Goal: Task Accomplishment & Management: Manage account settings

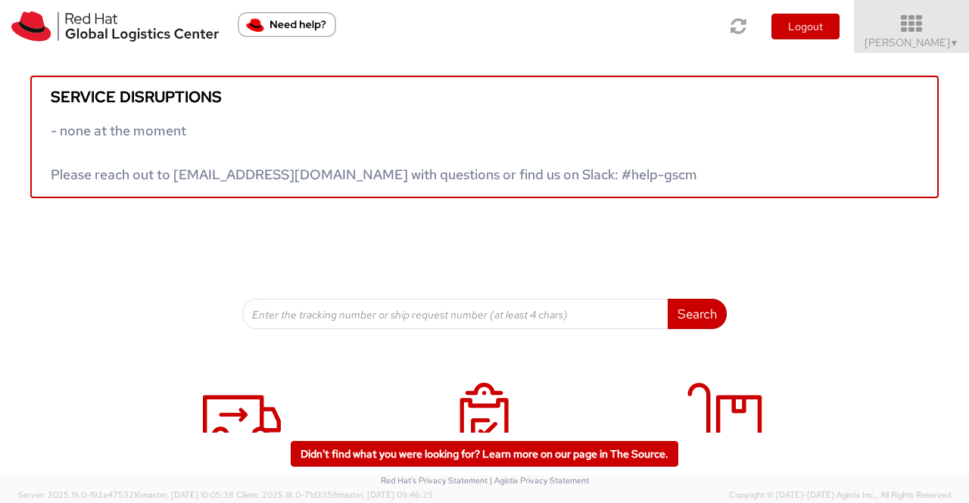
click at [953, 42] on span "▼" at bounding box center [954, 43] width 9 height 12
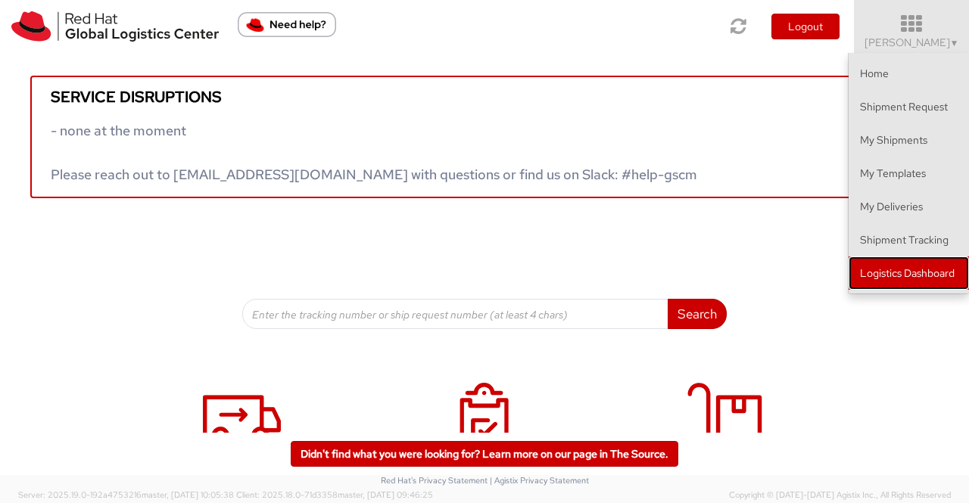
click at [922, 273] on link "Logistics Dashboard" at bounding box center [909, 273] width 120 height 33
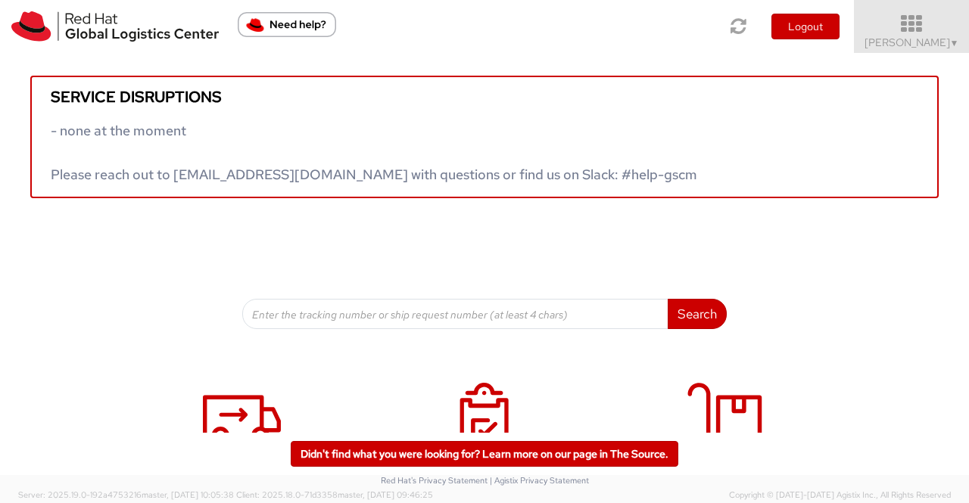
click at [960, 45] on link "Sumitra Hansdah ▼" at bounding box center [911, 26] width 115 height 53
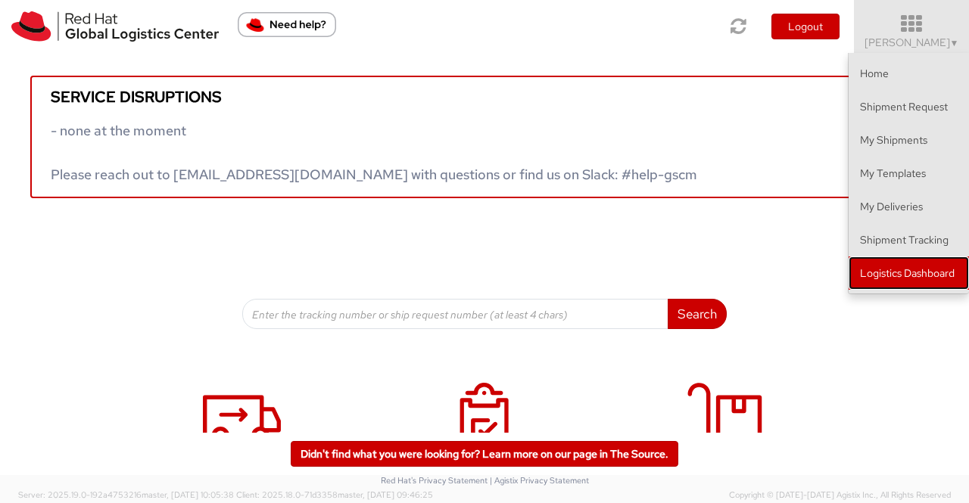
click at [949, 270] on link "Logistics Dashboard" at bounding box center [909, 273] width 120 height 33
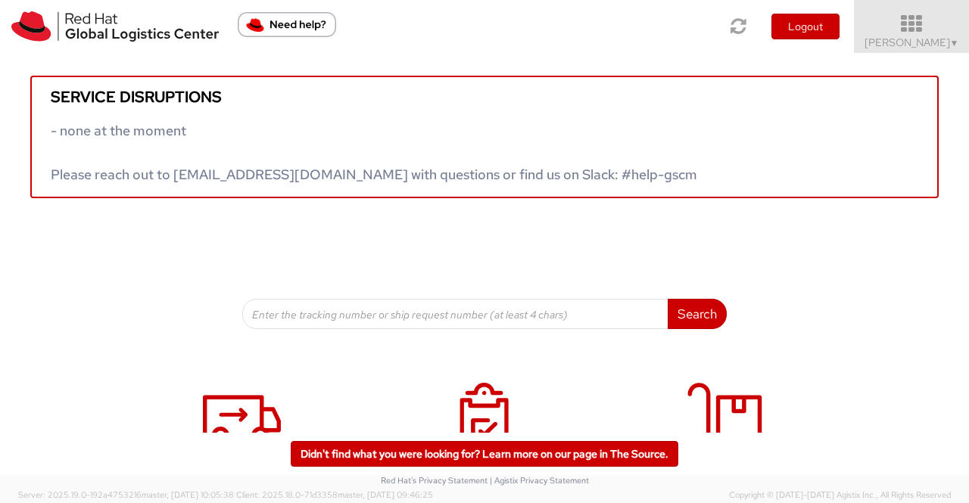
click at [952, 39] on span "▼" at bounding box center [954, 43] width 9 height 12
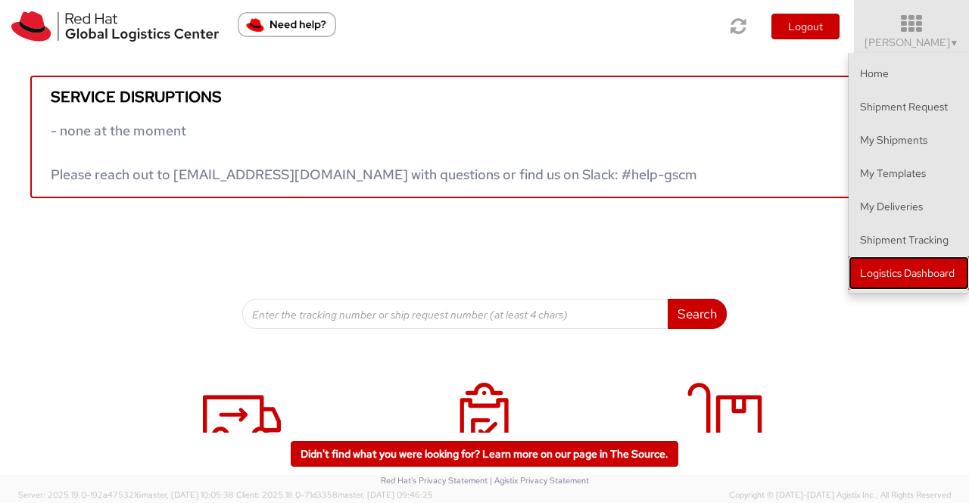
click at [905, 271] on link "Logistics Dashboard" at bounding box center [909, 273] width 120 height 33
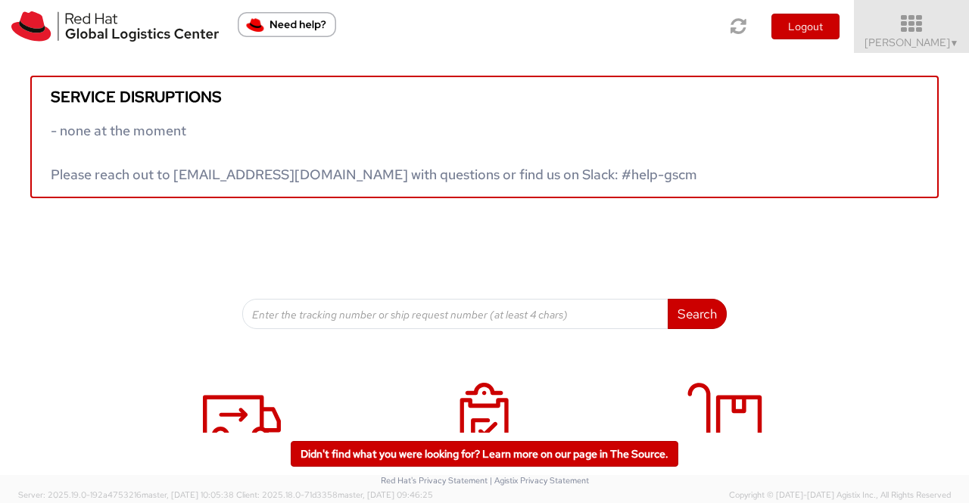
click at [901, 48] on span "Sumitra Hansdah ▼" at bounding box center [912, 43] width 95 height 14
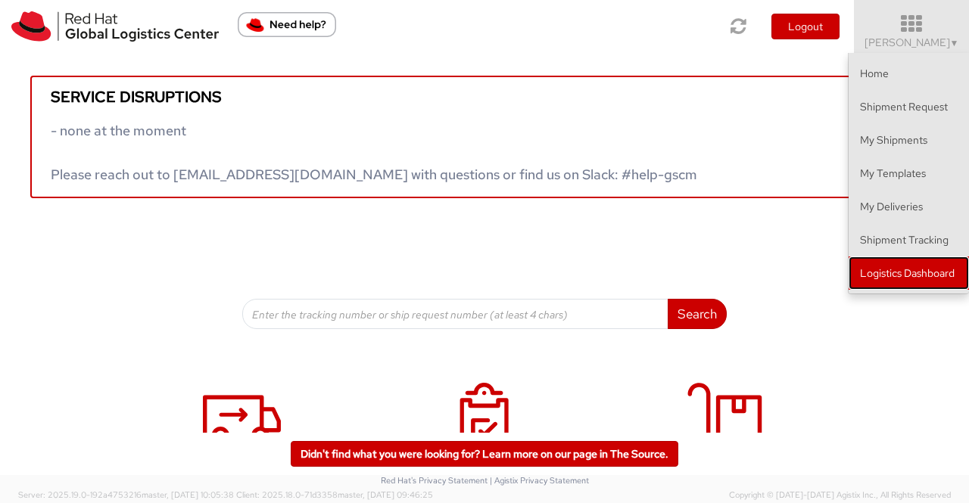
click at [921, 275] on link "Logistics Dashboard" at bounding box center [909, 273] width 120 height 33
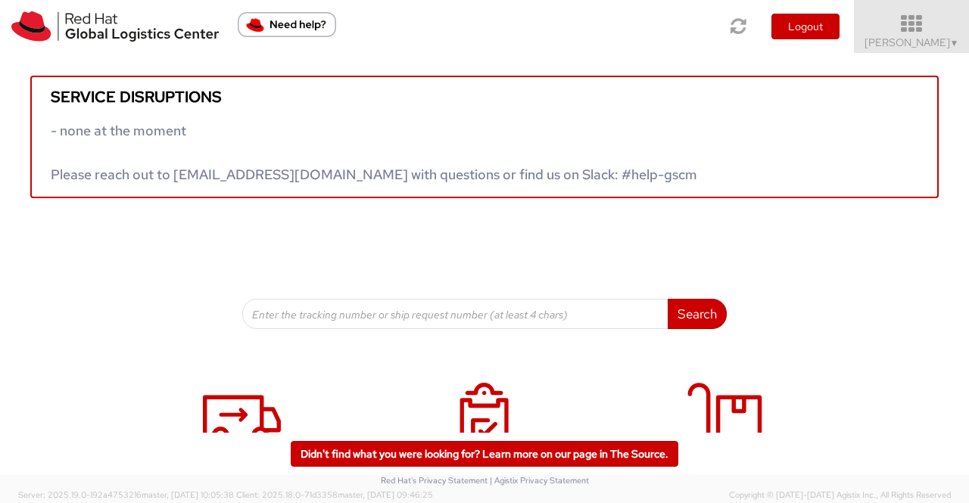
click at [950, 39] on span "▼" at bounding box center [954, 43] width 9 height 12
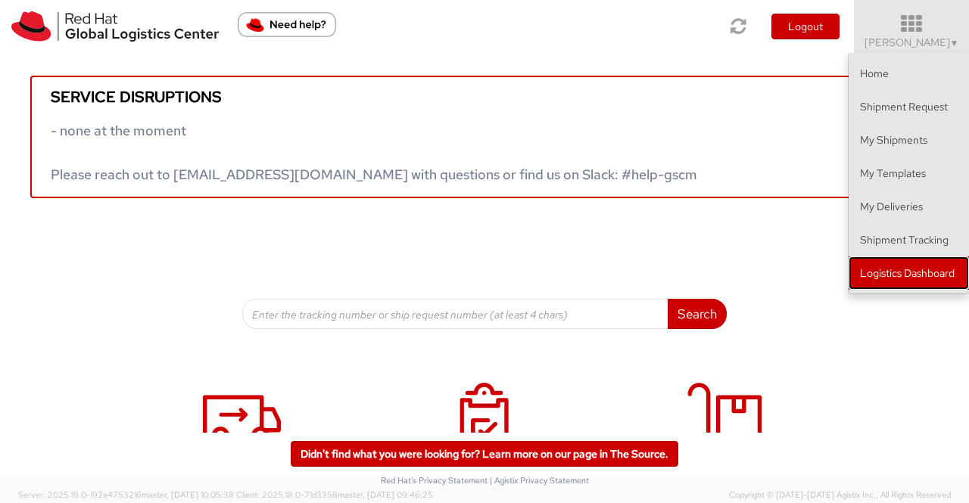
click at [921, 273] on link "Logistics Dashboard" at bounding box center [909, 273] width 120 height 33
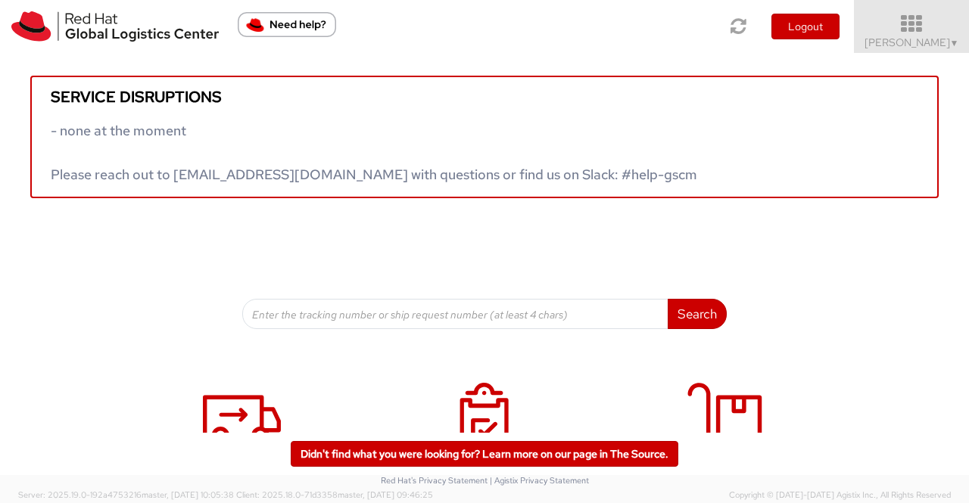
click at [940, 47] on span "Sumitra Hansdah ▼" at bounding box center [912, 43] width 95 height 14
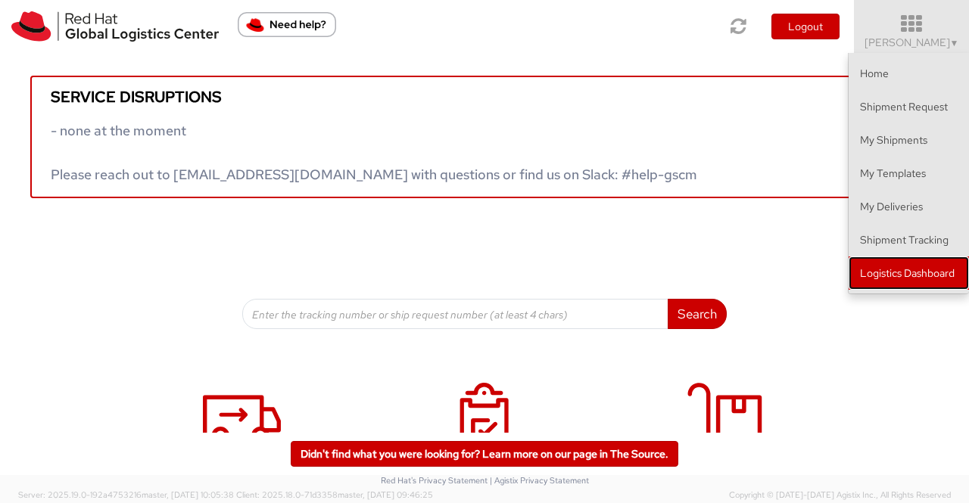
click at [930, 274] on link "Logistics Dashboard" at bounding box center [909, 273] width 120 height 33
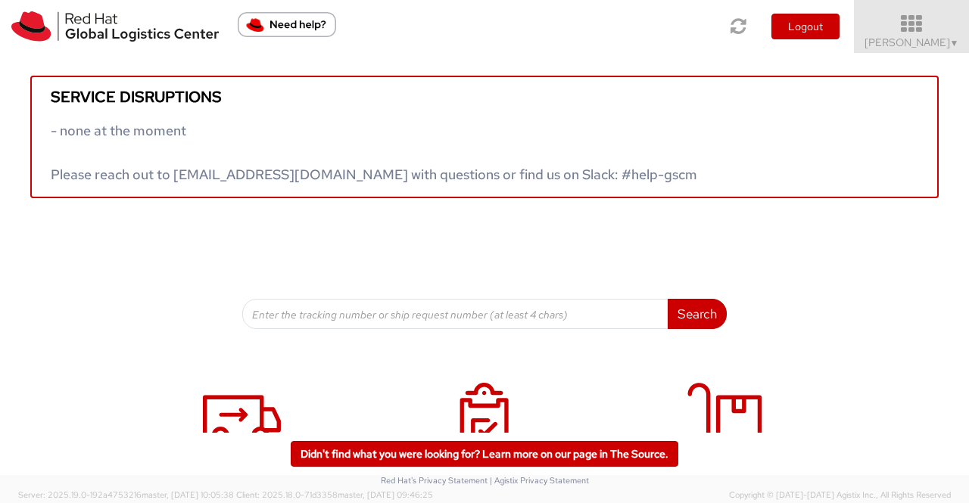
click at [922, 46] on span "Sumitra Hansdah ▼" at bounding box center [912, 43] width 95 height 14
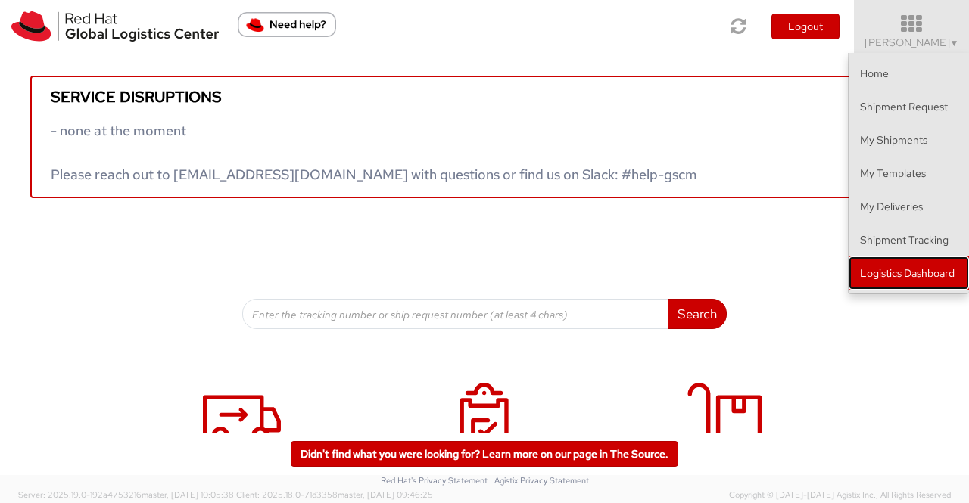
click at [927, 275] on link "Logistics Dashboard" at bounding box center [909, 273] width 120 height 33
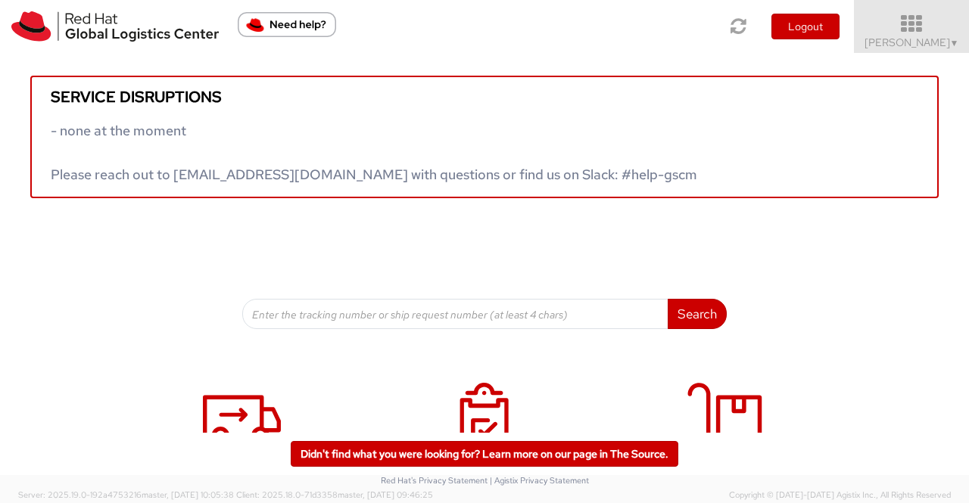
click at [923, 43] on span "Sumitra Hansdah ▼" at bounding box center [912, 43] width 95 height 14
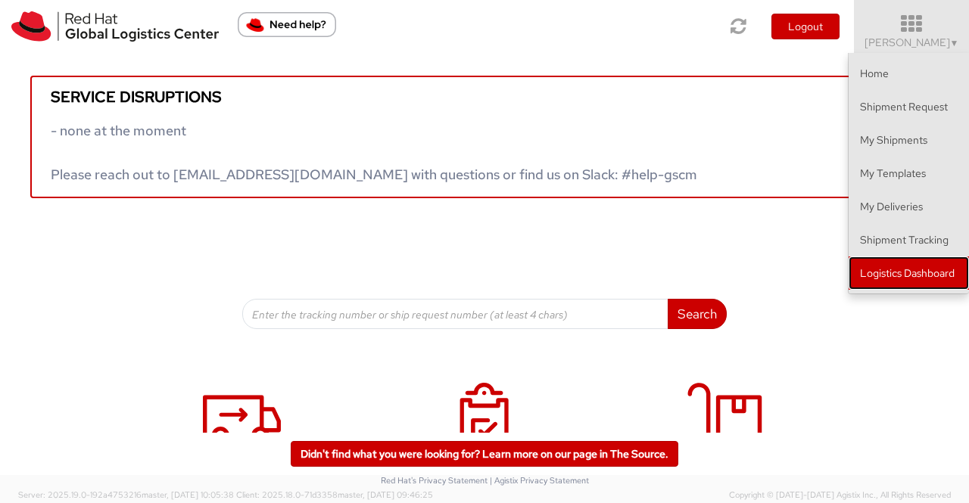
click at [927, 276] on link "Logistics Dashboard" at bounding box center [909, 273] width 120 height 33
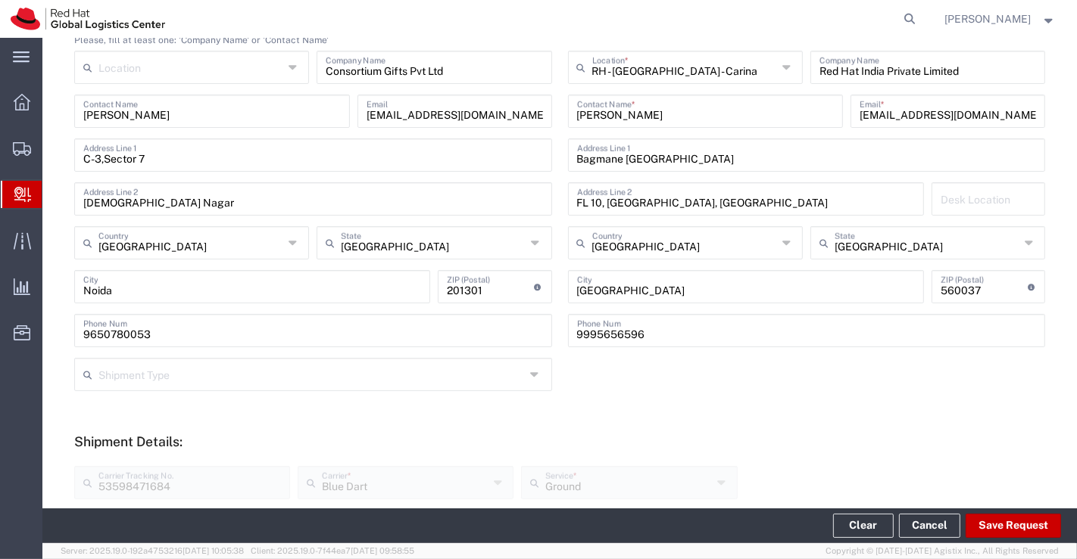
scroll to position [84, 0]
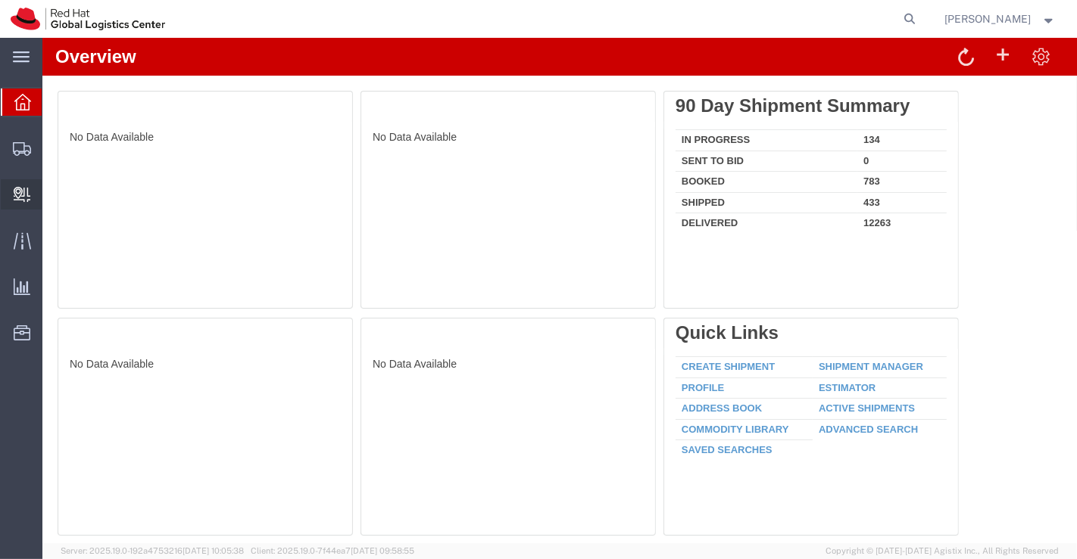
click at [0, 0] on span "Create Delivery" at bounding box center [0, 0] width 0 height 0
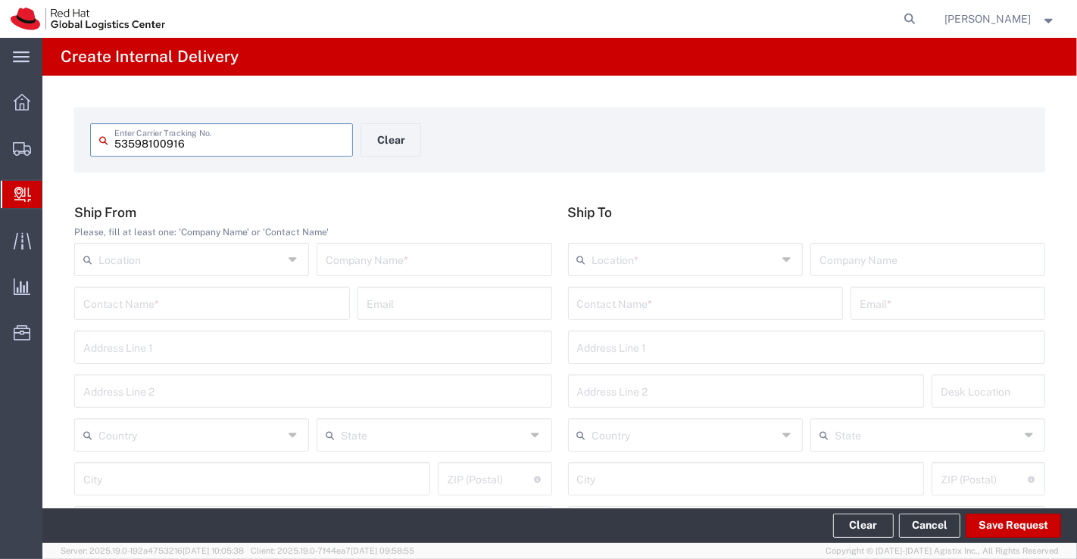
type input "53598100916"
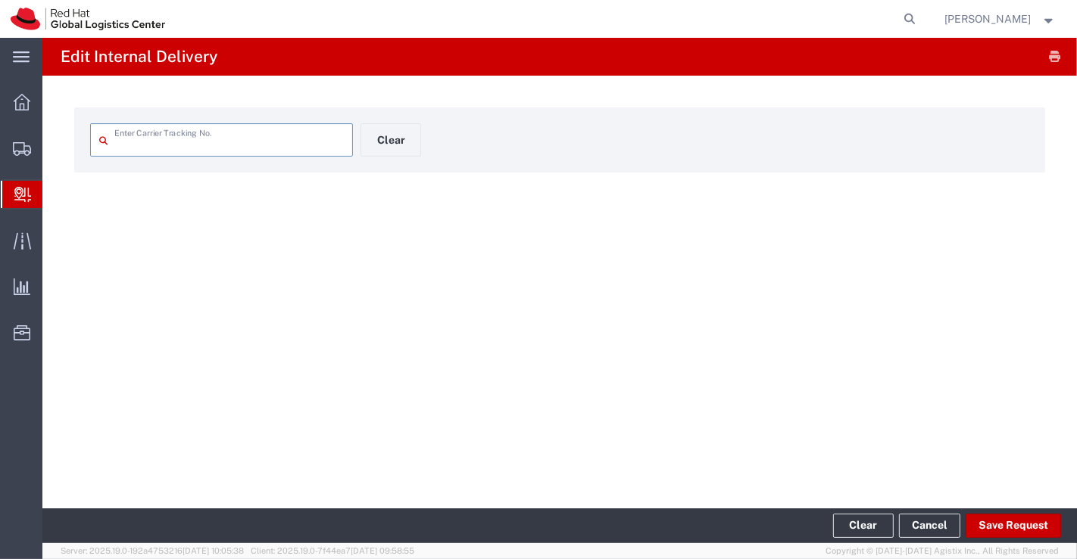
type input "53598100916"
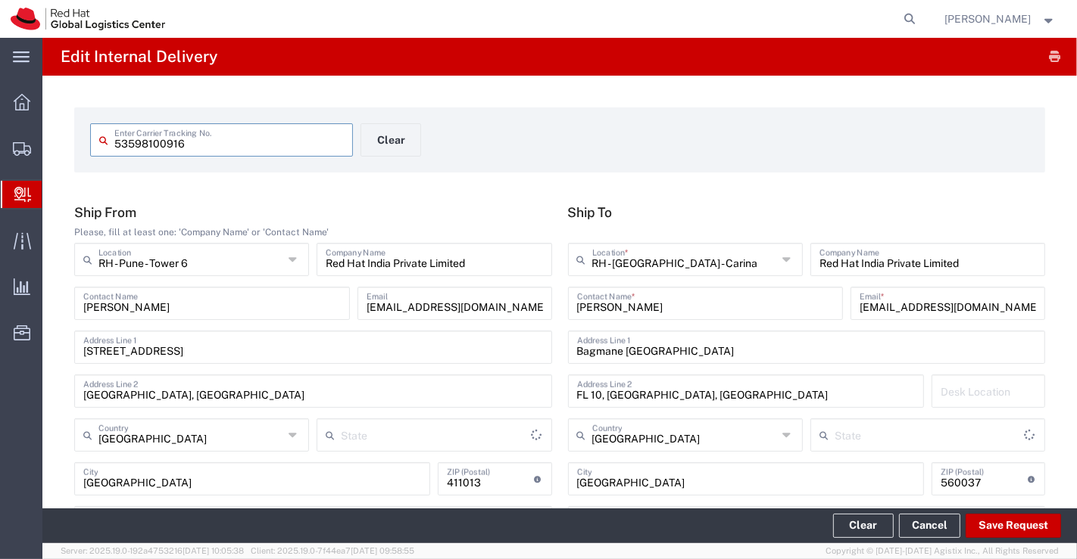
type input "Your Packaging"
type input "Mahārāshtra"
type input "Ground"
type input "[GEOGRAPHIC_DATA]"
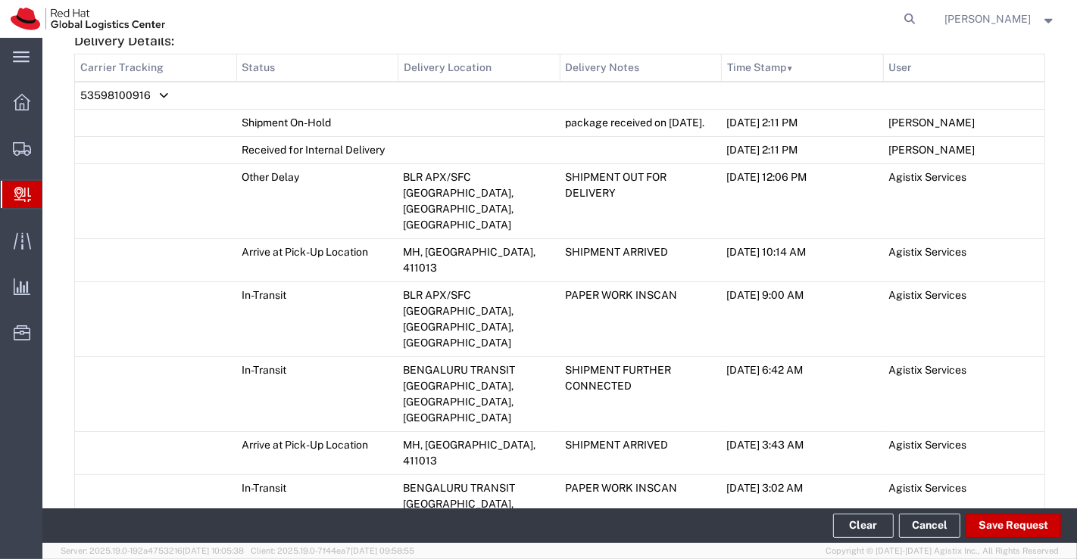
scroll to position [1111, 0]
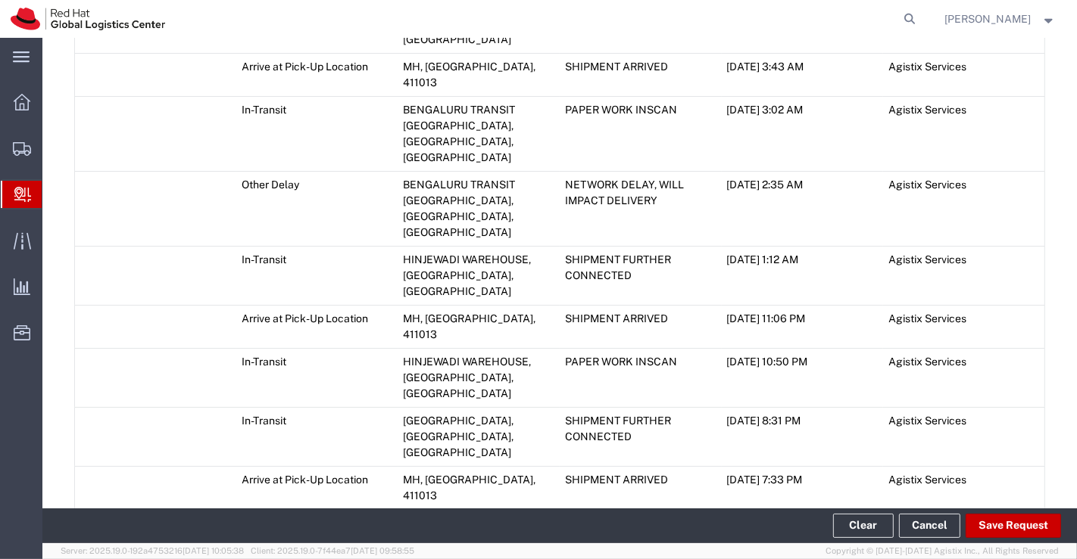
click at [80, 550] on icon at bounding box center [81, 555] width 14 height 11
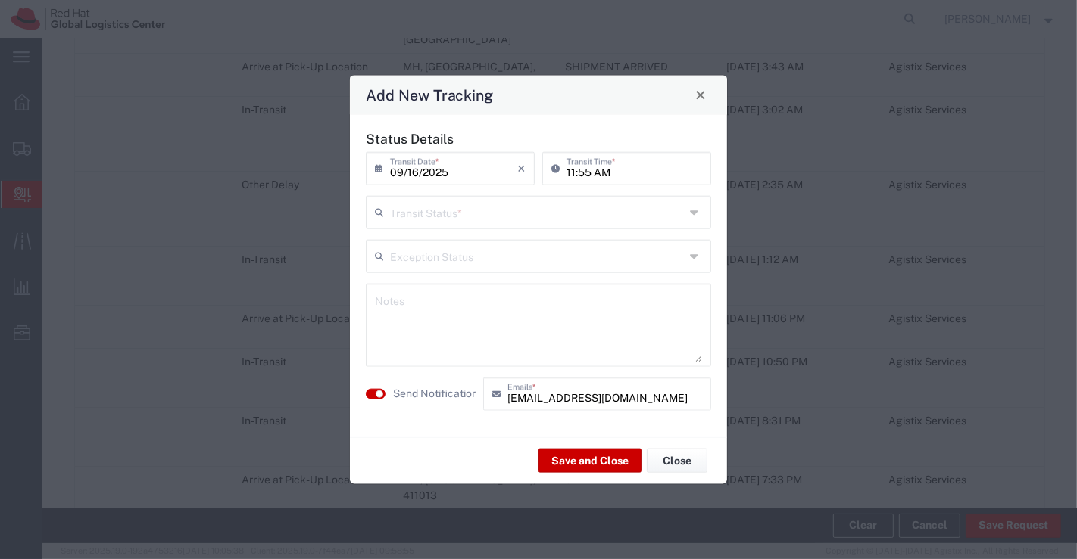
click at [696, 213] on icon at bounding box center [696, 212] width 12 height 24
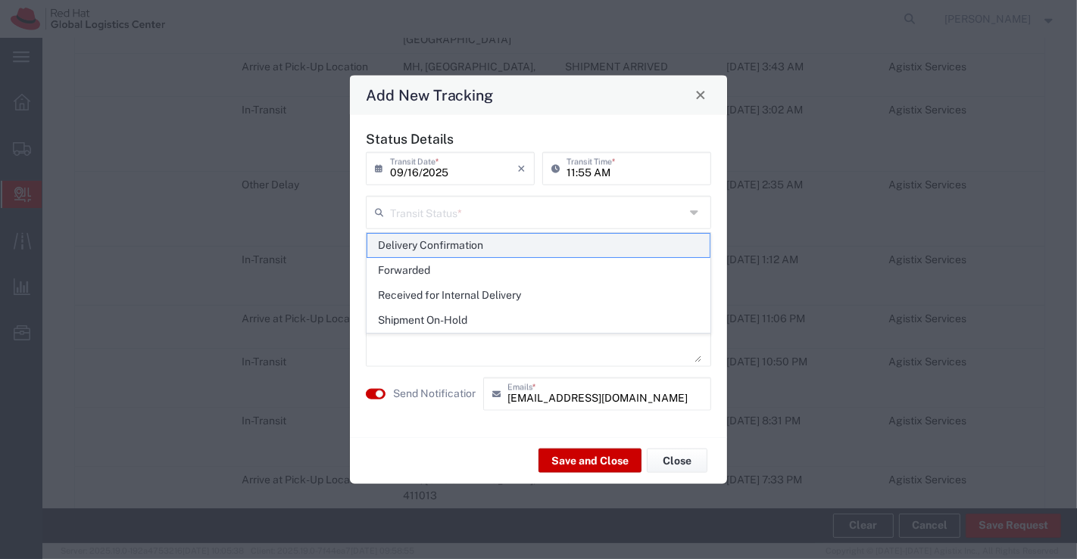
click at [677, 243] on span "Delivery Confirmation" at bounding box center [538, 245] width 343 height 23
type input "Delivery Confirmation"
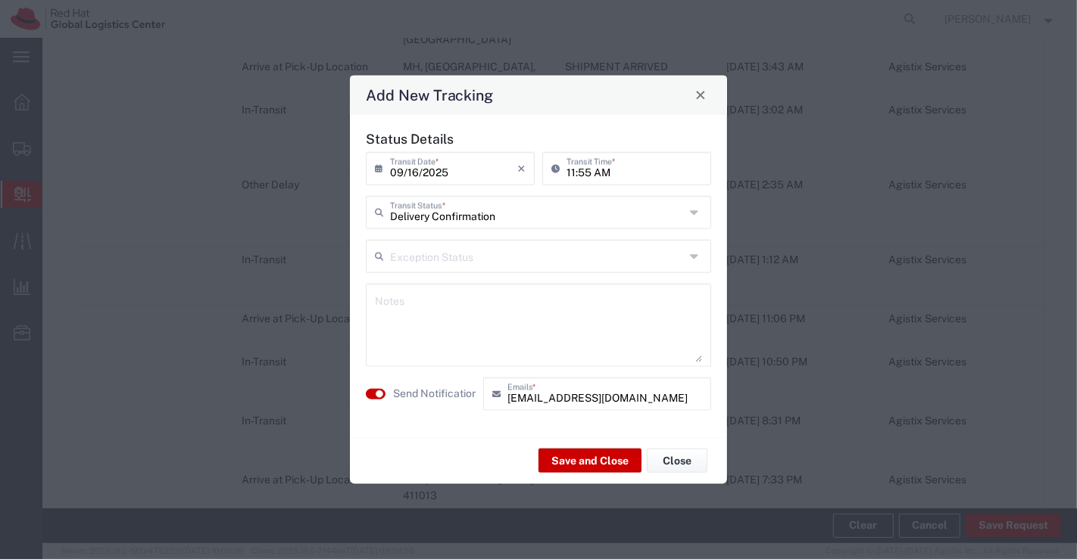
click at [657, 304] on textarea at bounding box center [538, 325] width 327 height 74
type textarea "package collected on 16th Sept 2025."
click at [594, 460] on button "Save and Close" at bounding box center [589, 461] width 103 height 24
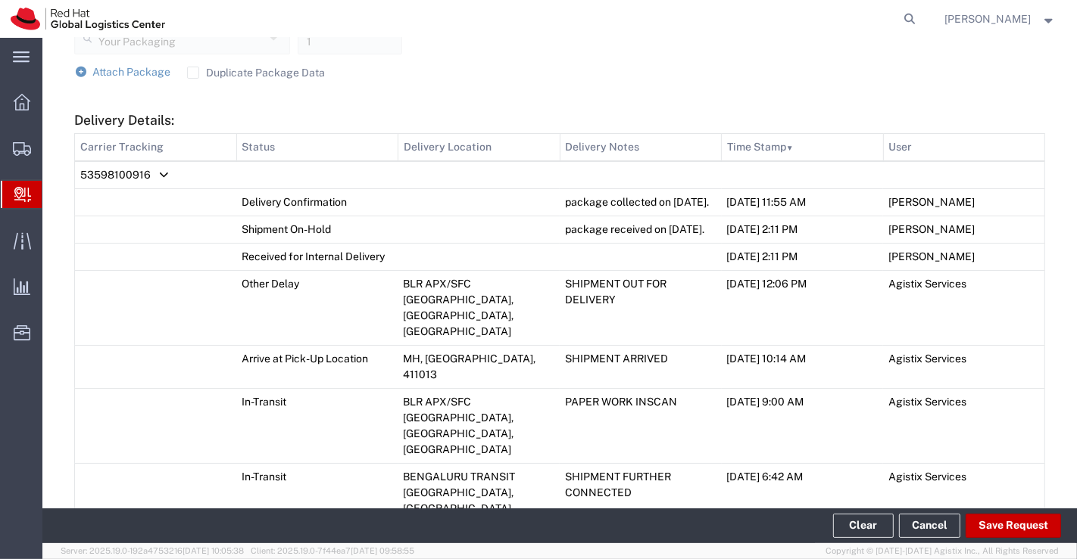
scroll to position [650, 0]
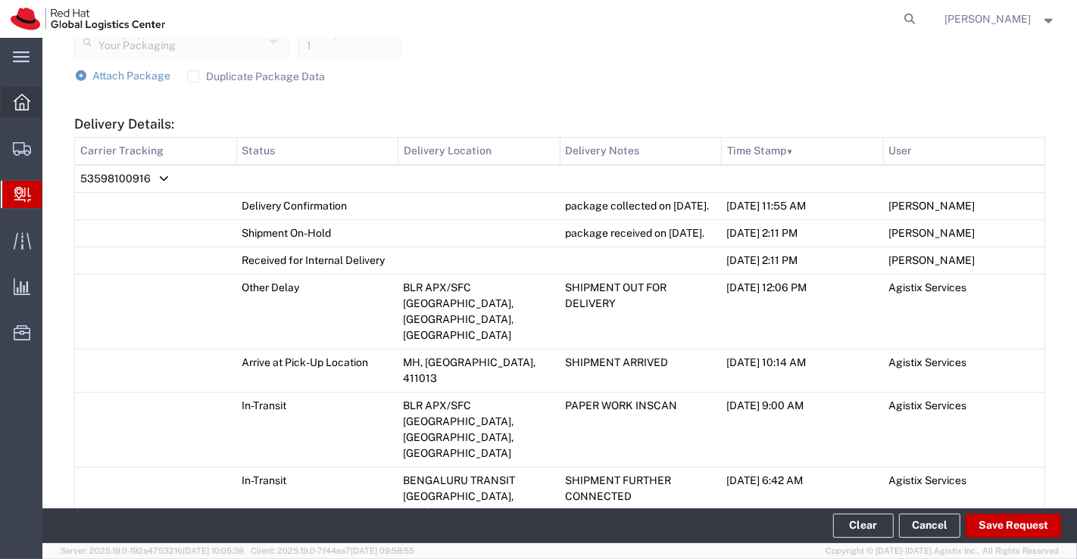
click at [14, 101] on icon at bounding box center [22, 102] width 17 height 17
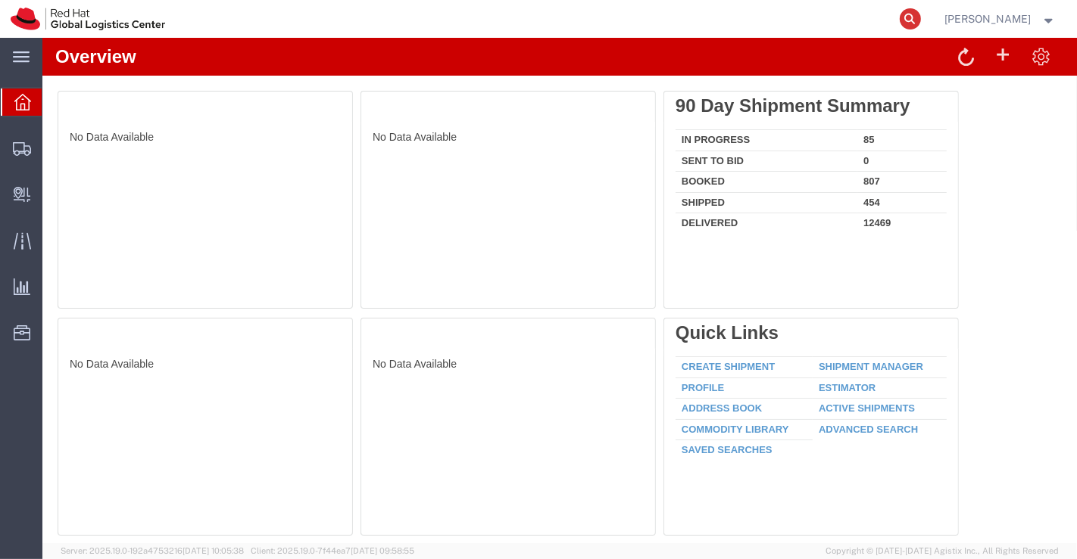
click at [909, 20] on icon at bounding box center [909, 18] width 21 height 21
paste input "392036771252"
type input "392036771252"
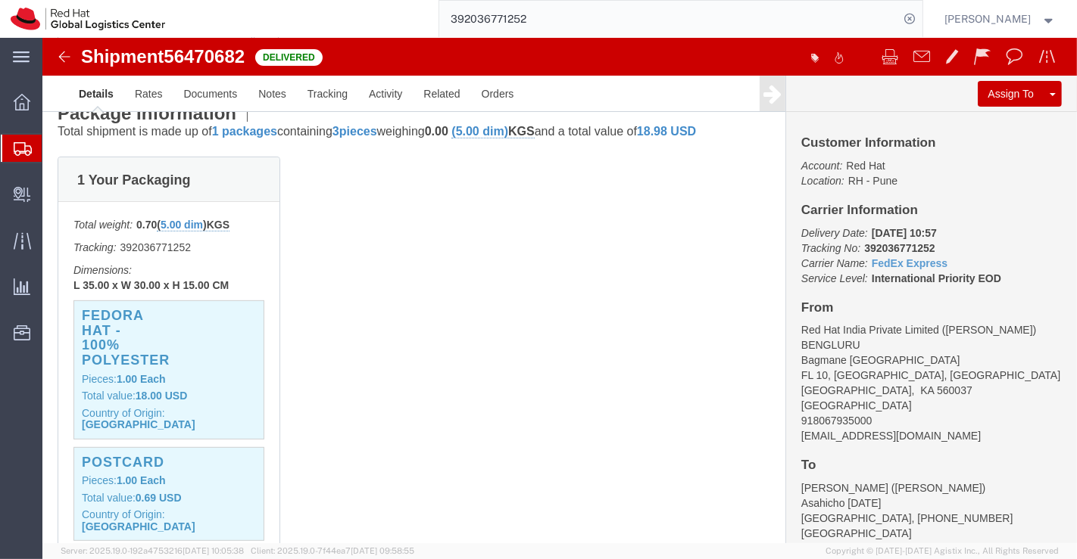
scroll to position [420, 0]
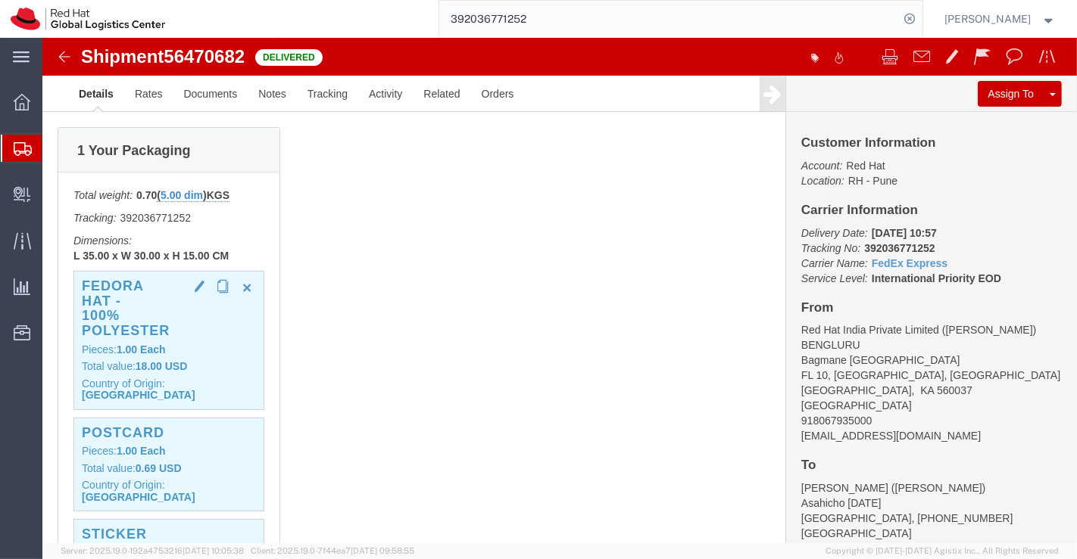
click h3 "Fedora Hat - 100% polyester"
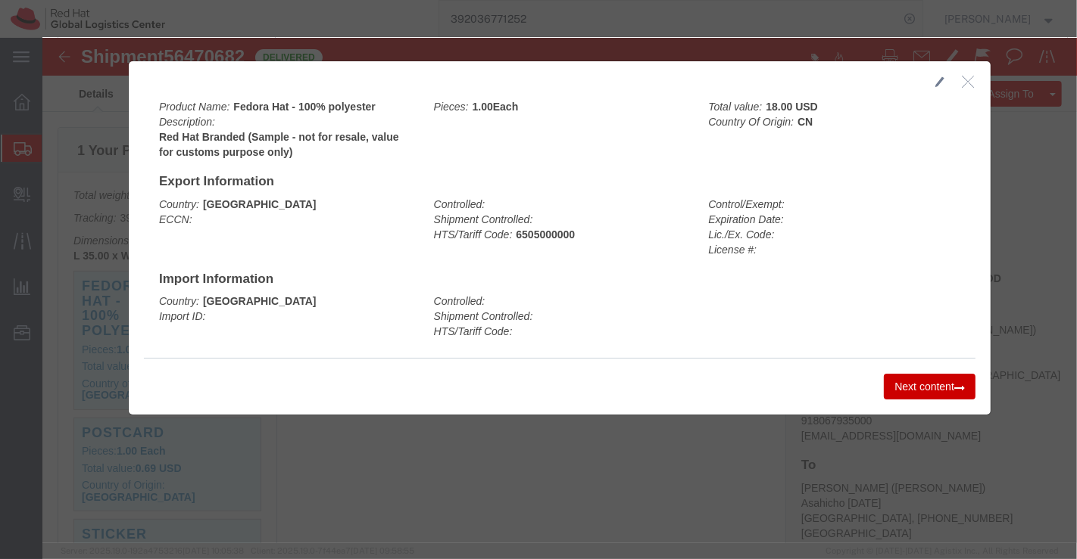
click icon "button"
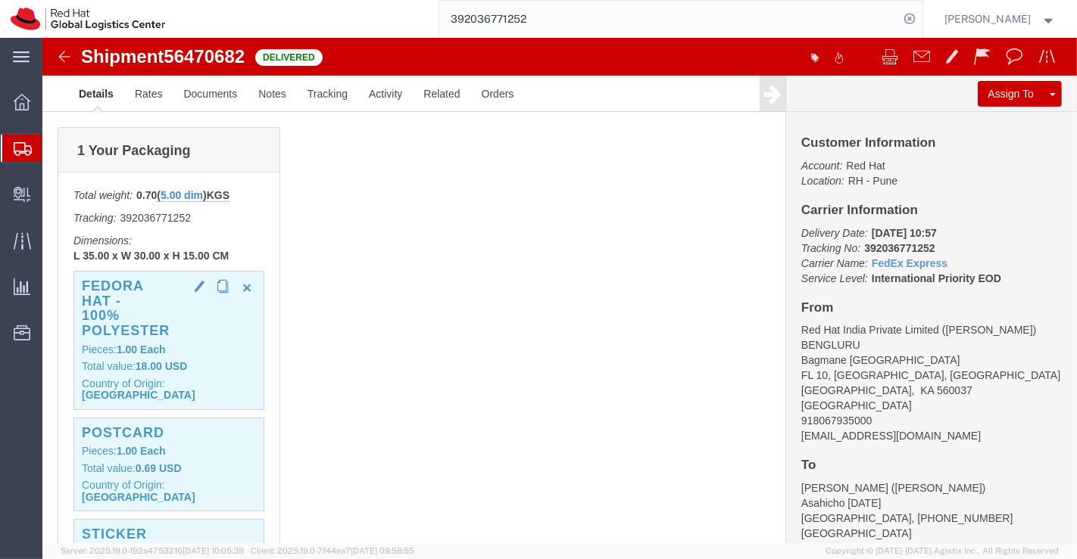
click div "Fedora Hat - 100% polyester Pieces: 1.00 Each Total value: 18.00 USD Country of…"
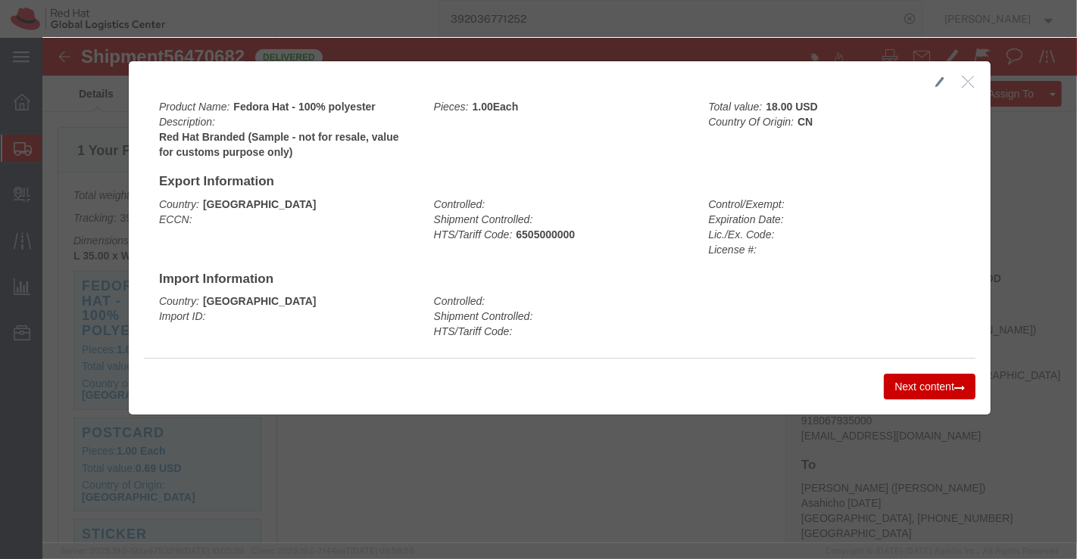
click button "Next content"
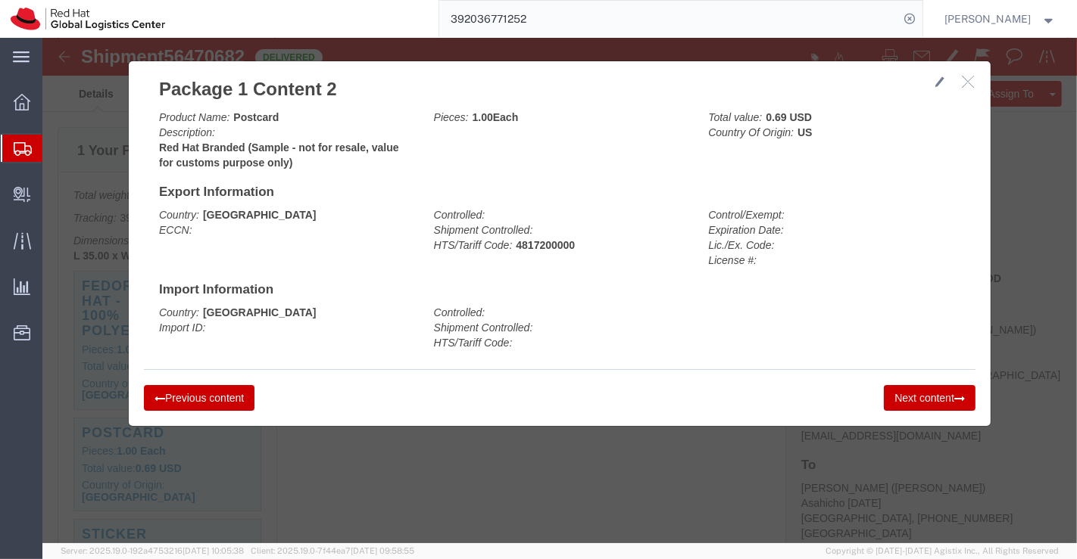
click button "Next content"
click icon "button"
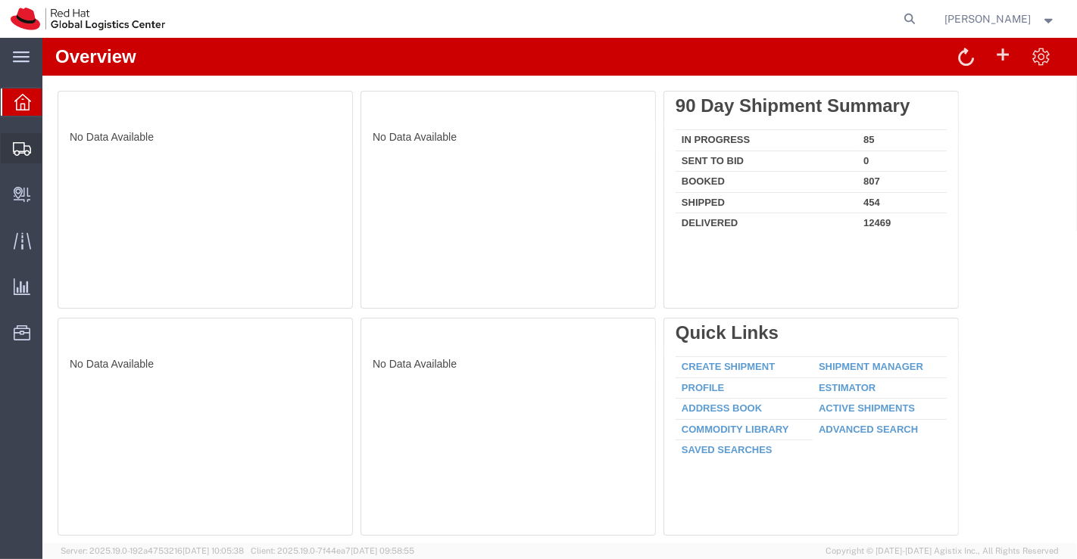
click at [0, 0] on span "Shipment Manager" at bounding box center [0, 0] width 0 height 0
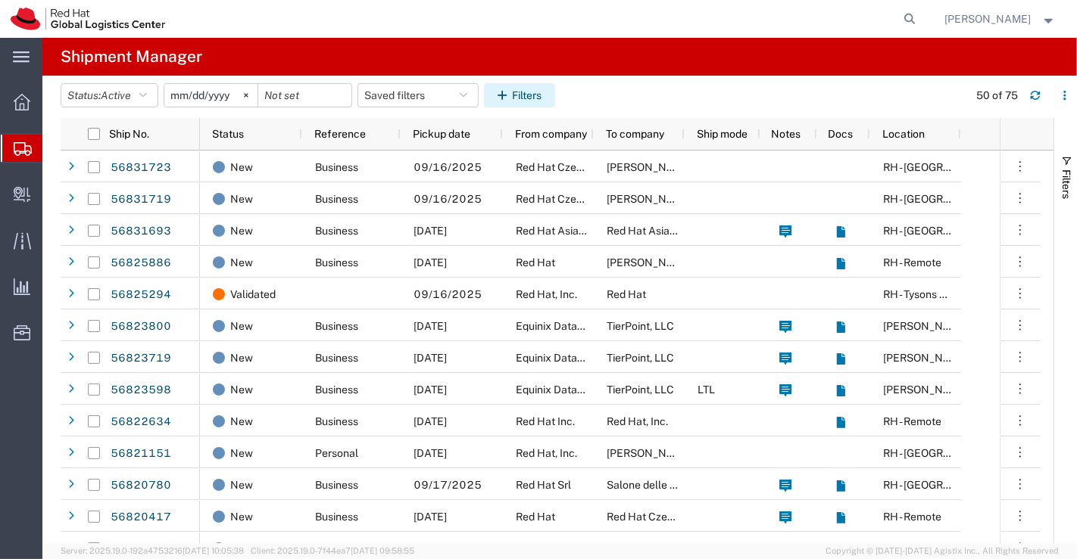
click at [532, 95] on button "Filters" at bounding box center [519, 95] width 71 height 24
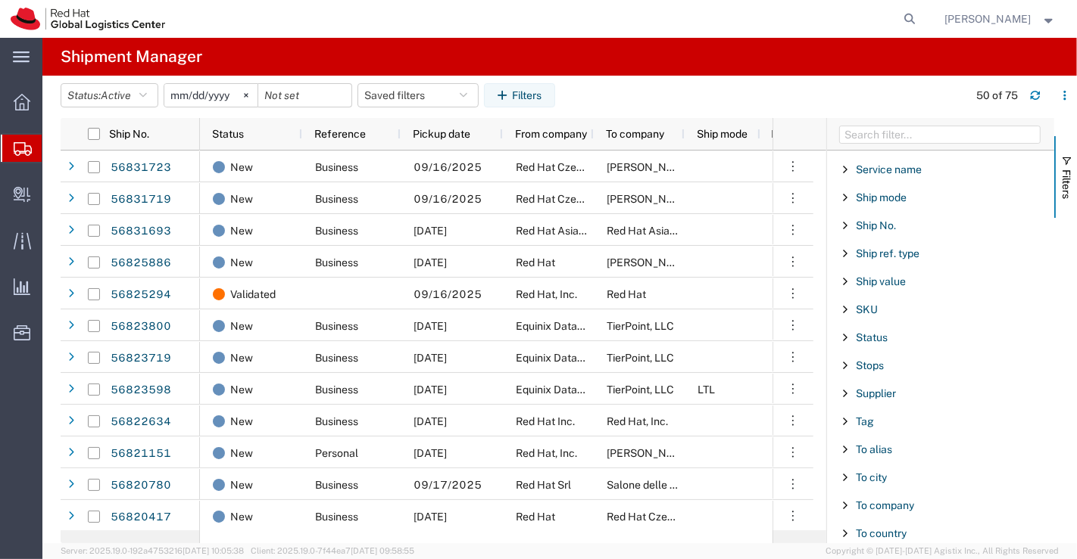
scroll to position [1204, 0]
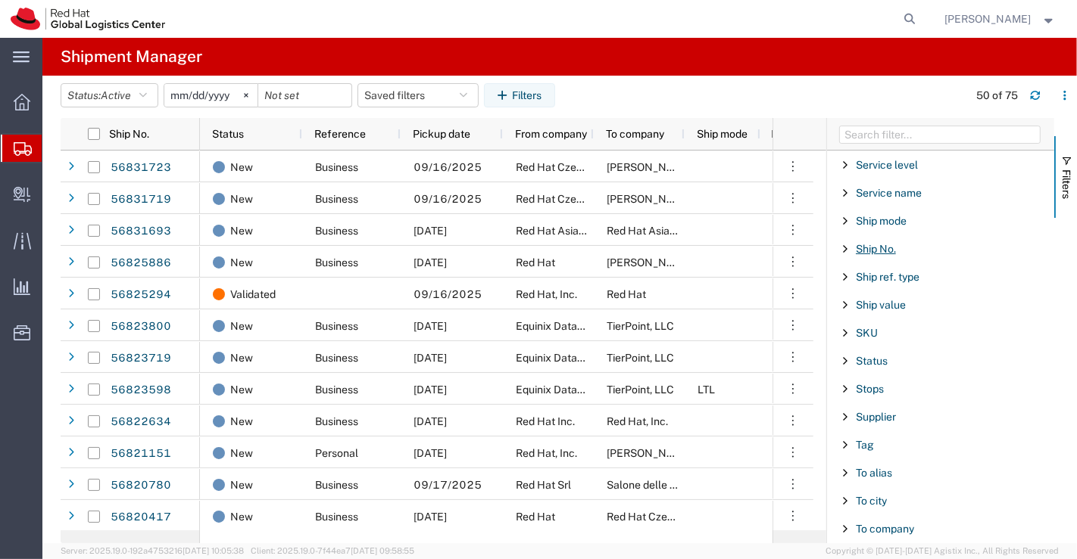
click at [871, 243] on span "Ship No." at bounding box center [875, 249] width 40 height 12
click at [903, 304] on input "Filter Value" at bounding box center [945, 313] width 198 height 18
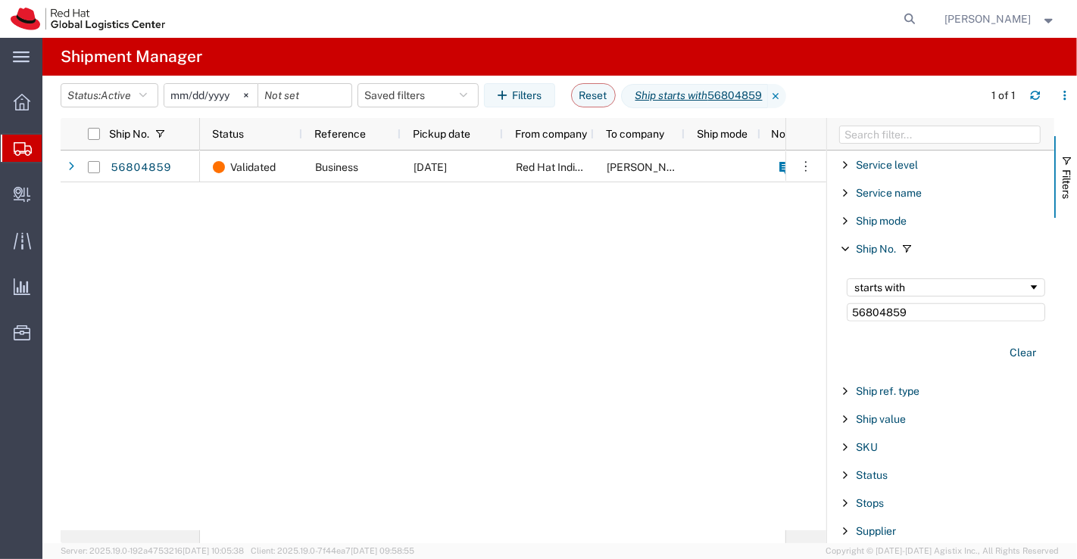
type input "56804859"
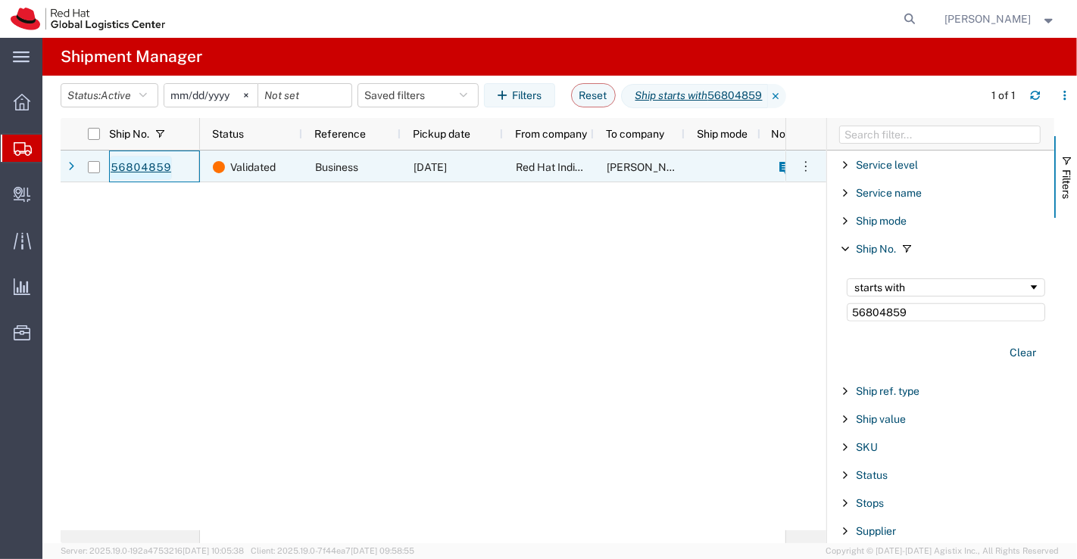
click at [132, 163] on link "56804859" at bounding box center [141, 168] width 62 height 24
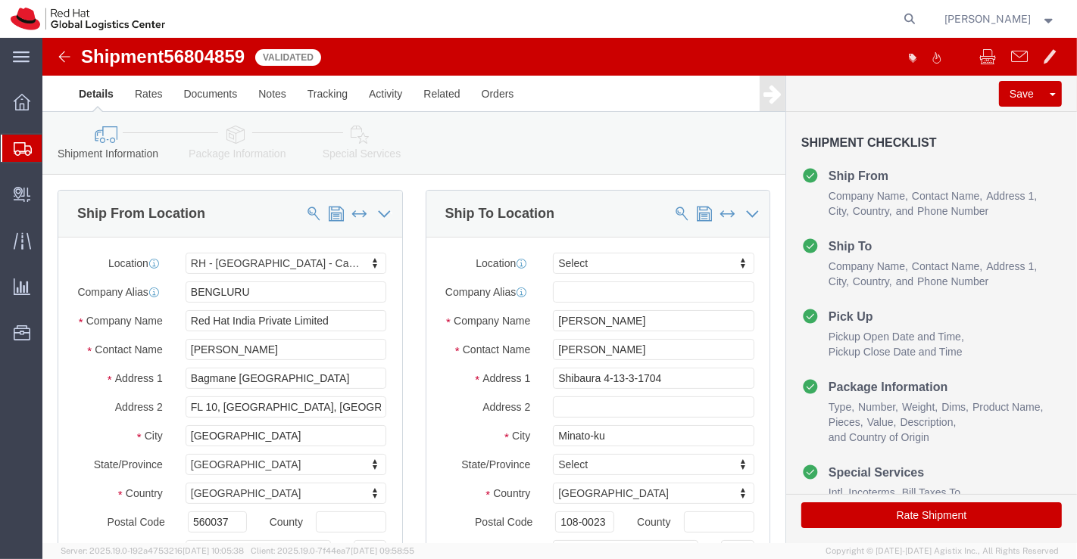
select select "37925"
select select
drag, startPoint x: 553, startPoint y: 350, endPoint x: 623, endPoint y: 356, distance: 69.9
click input "Shibaura 4-13-3-1704"
type input "Shibaura"
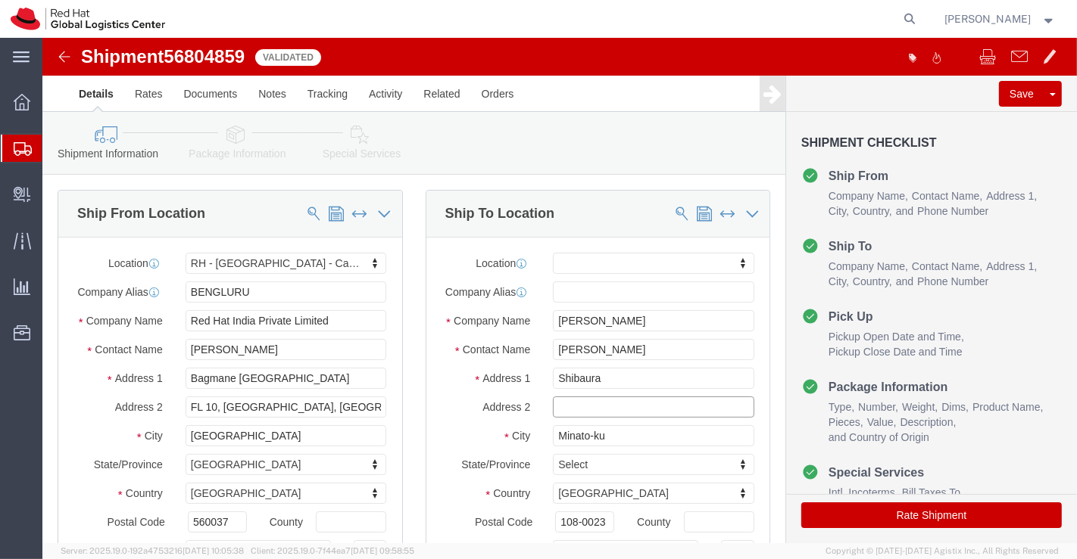
select select
click input "text"
paste input "4-13-3-1704"
type input "4-13-3-1704"
click label "City"
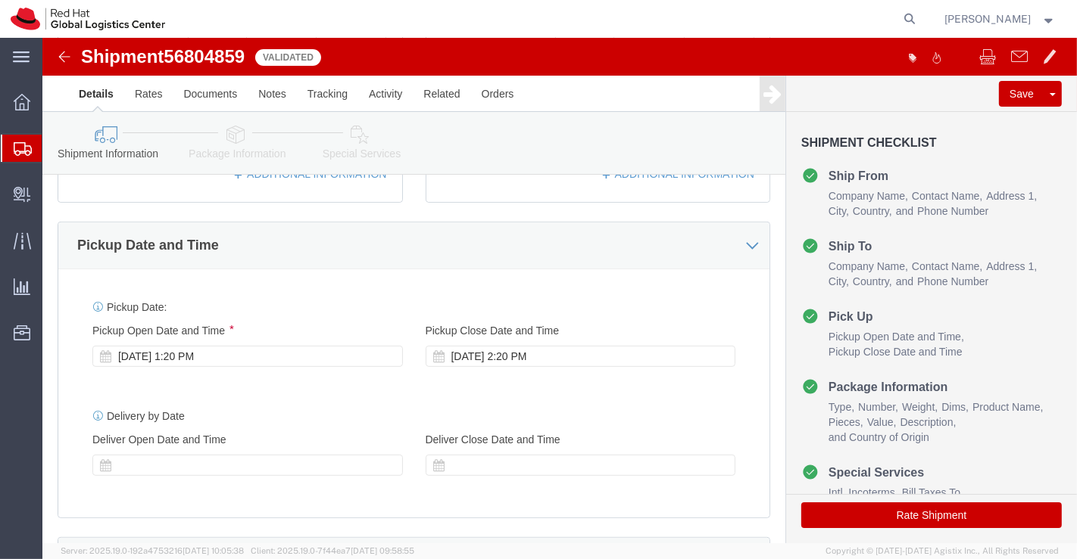
scroll to position [504, 0]
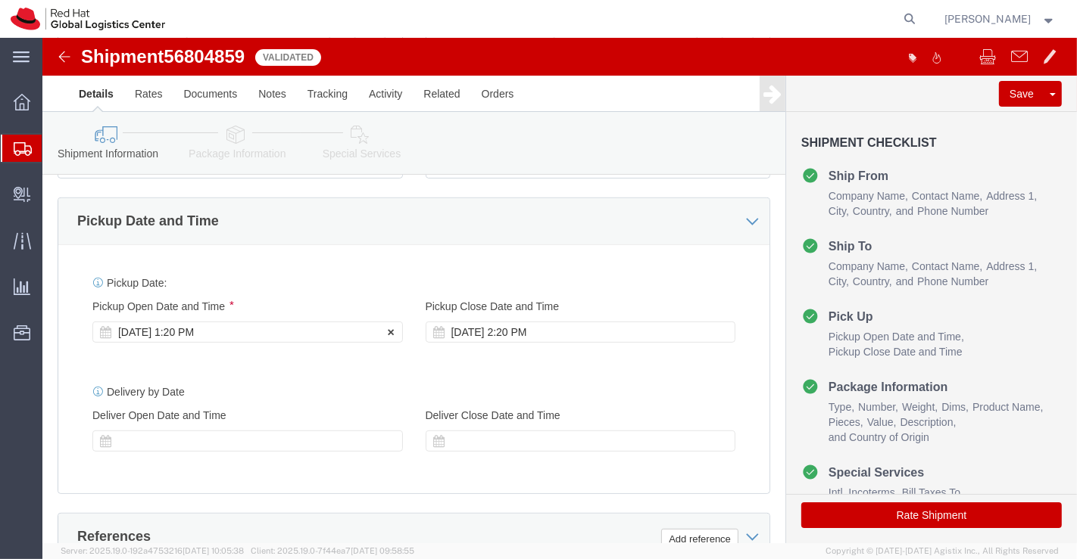
click div "Sep 16 2025 1:20 PM"
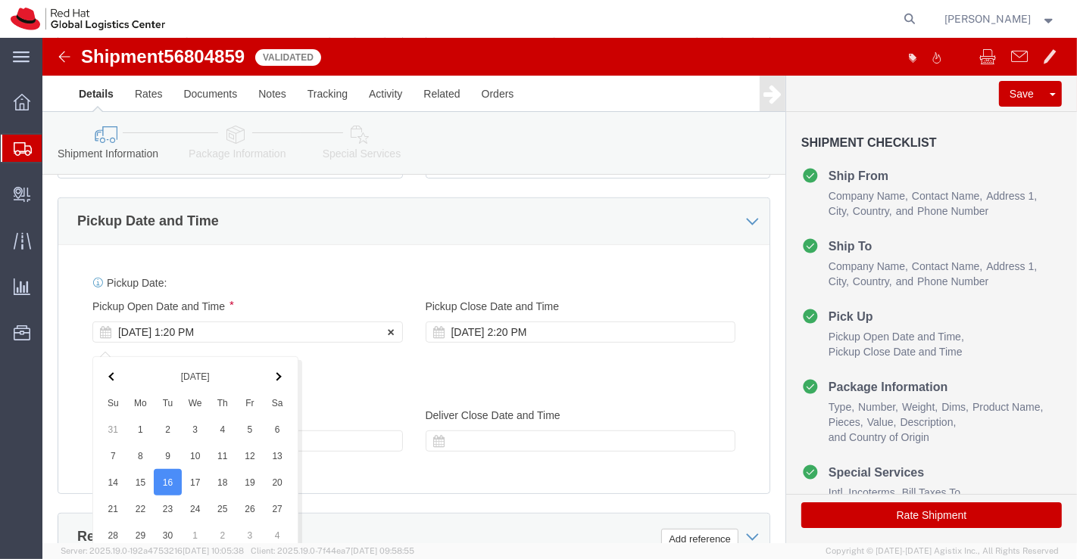
scroll to position [829, 0]
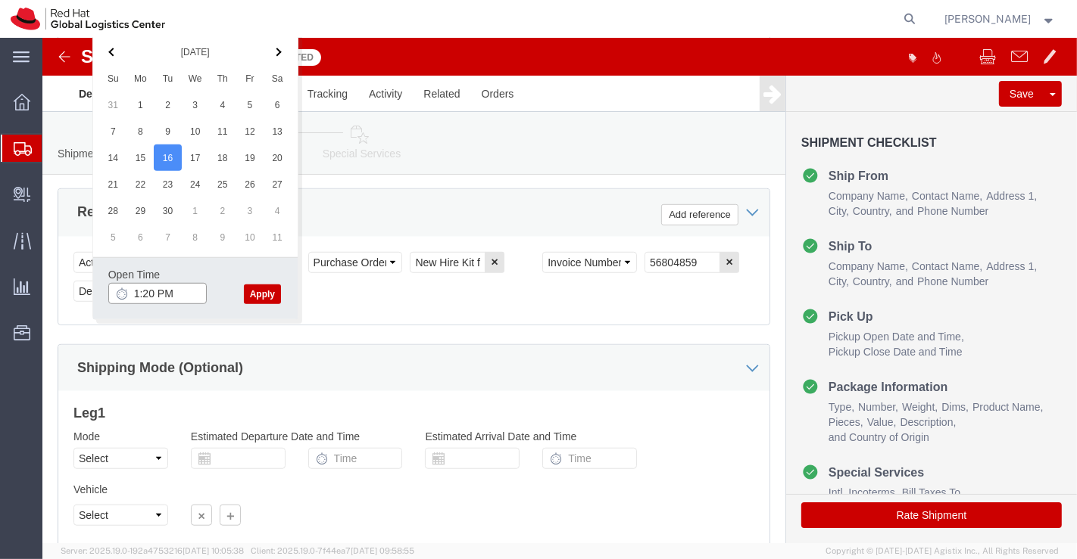
click input "1:20 PM"
type input "4:30 PM"
click button "Apply"
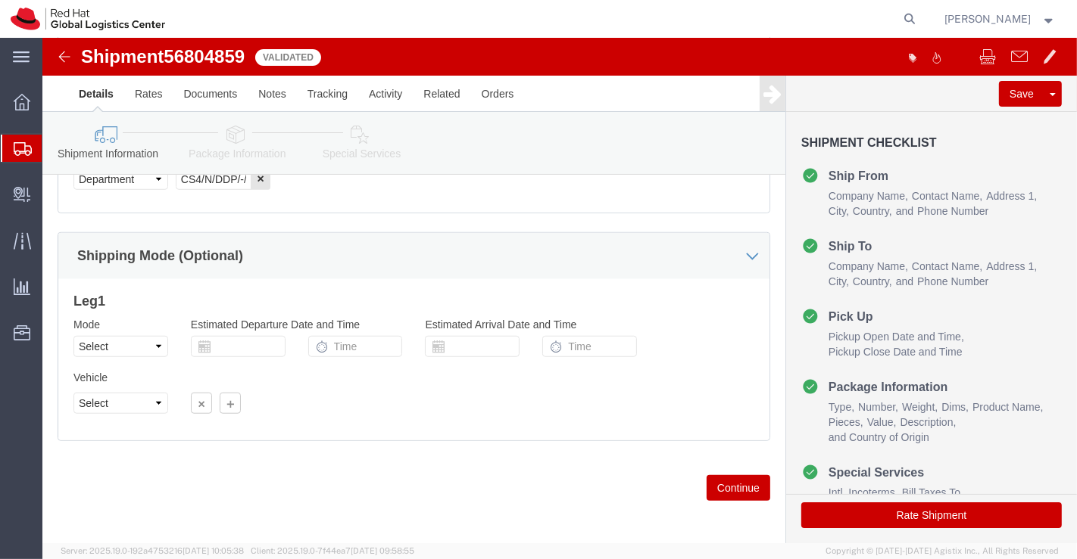
scroll to position [954, 0]
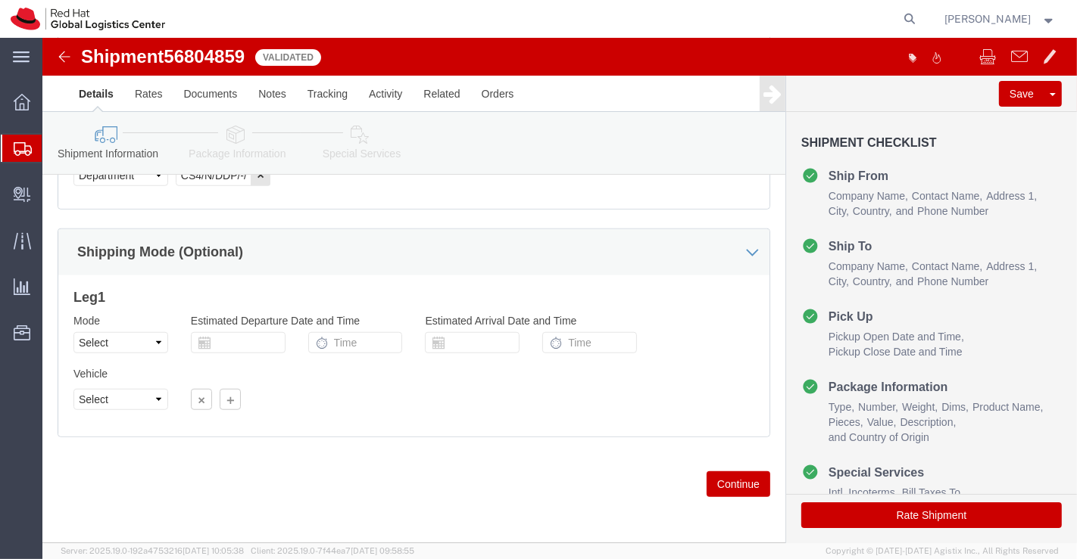
click icon
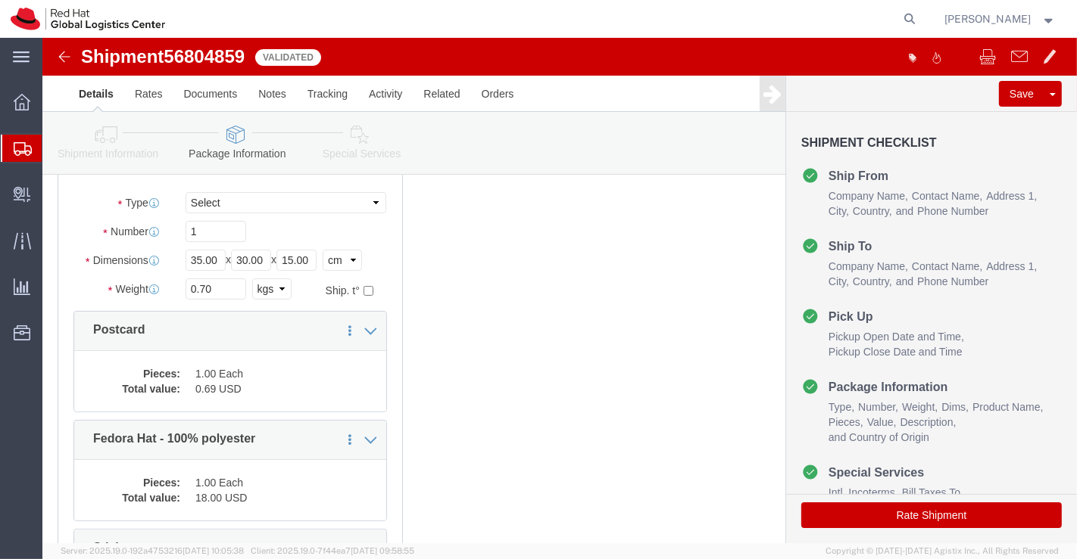
scroll to position [168, 0]
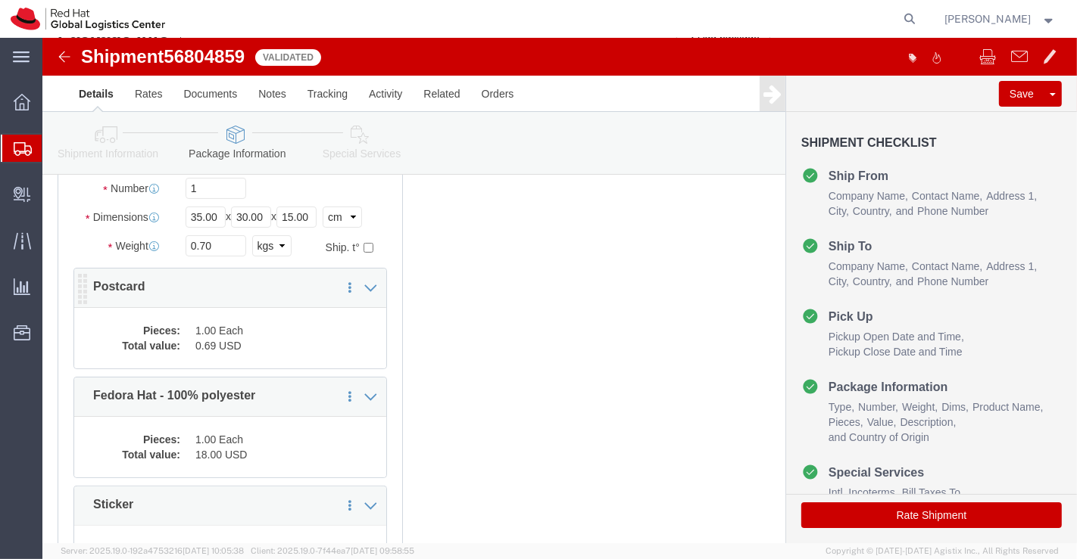
click dd "0.69 USD"
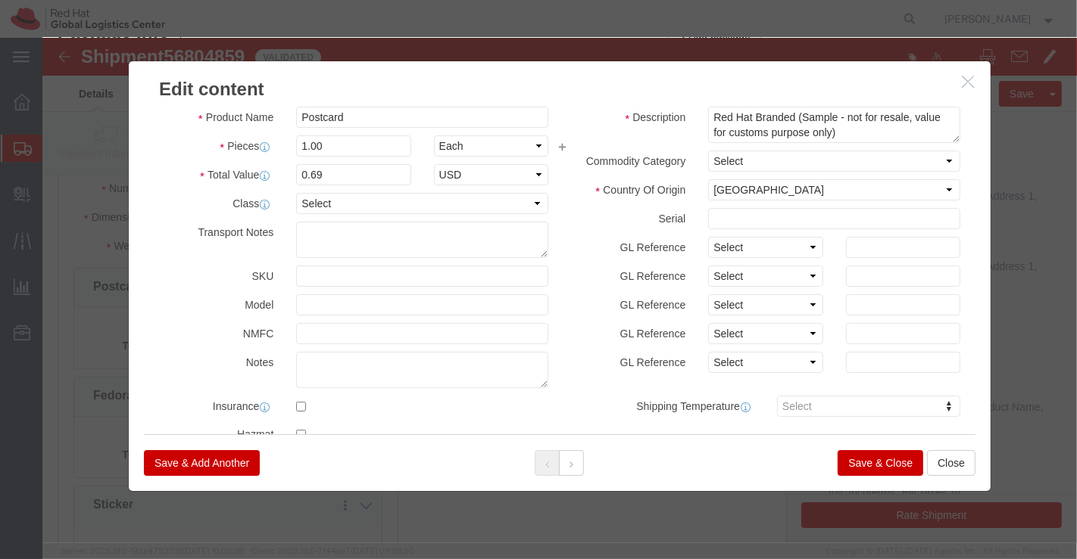
scroll to position [35, 0]
click button "Save & Close"
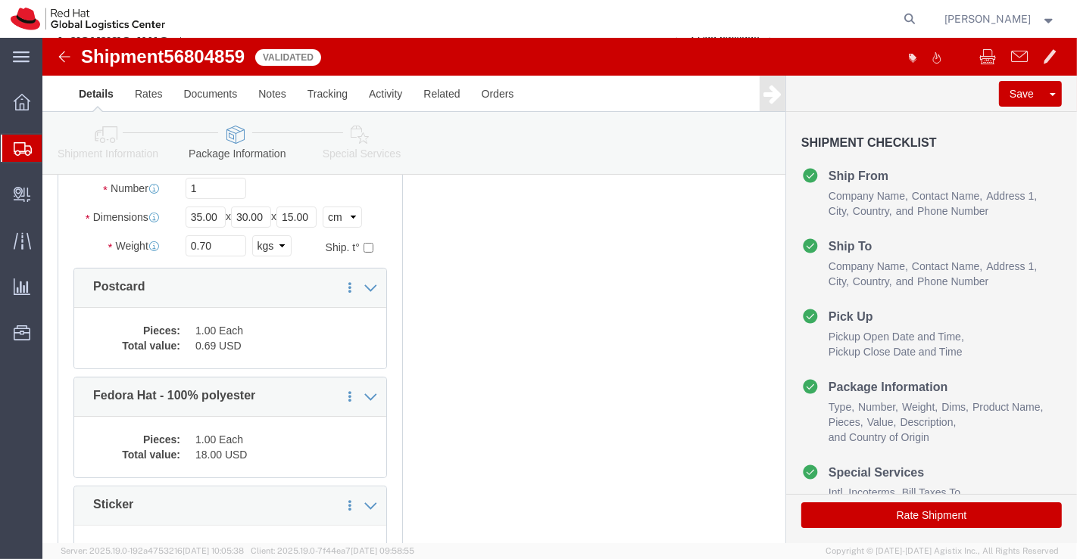
scroll to position [336, 0]
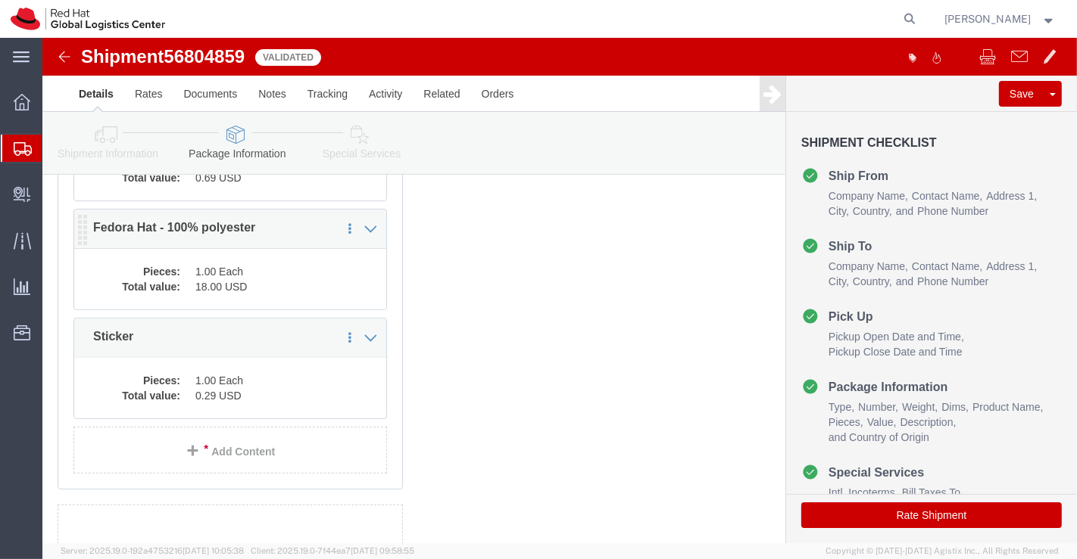
click dd "18.00 USD"
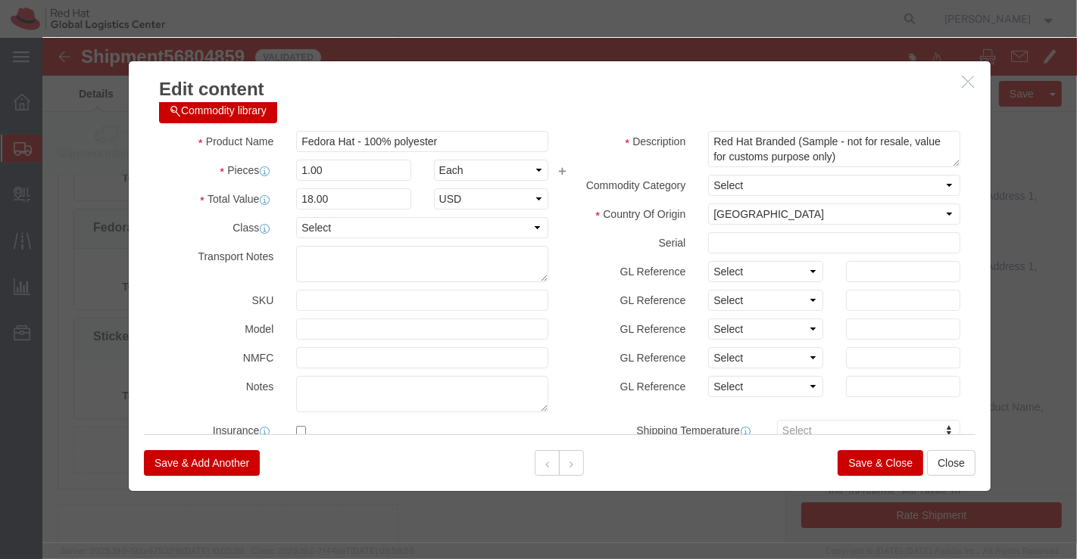
scroll to position [0, 0]
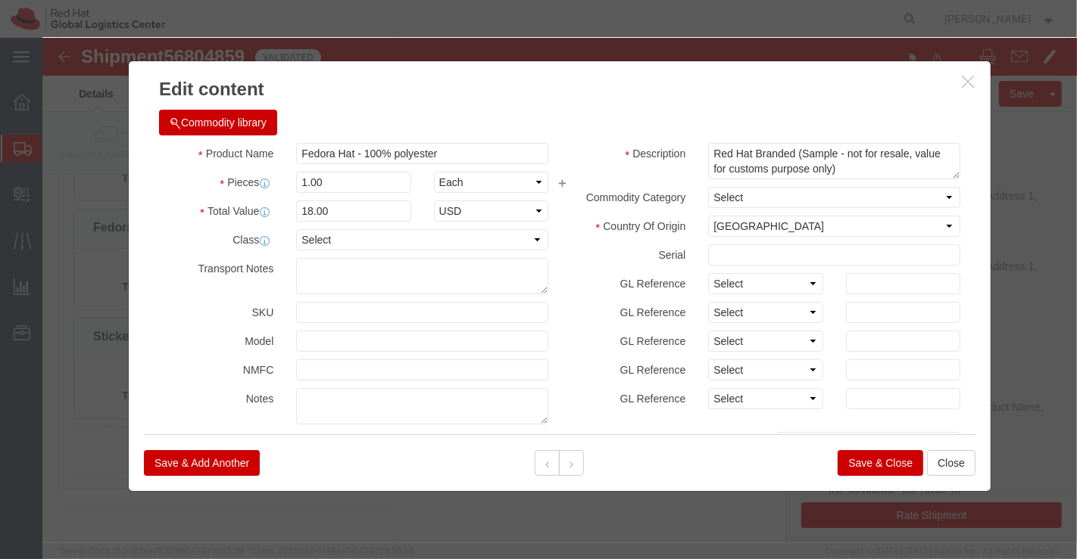
click button "Save & Close"
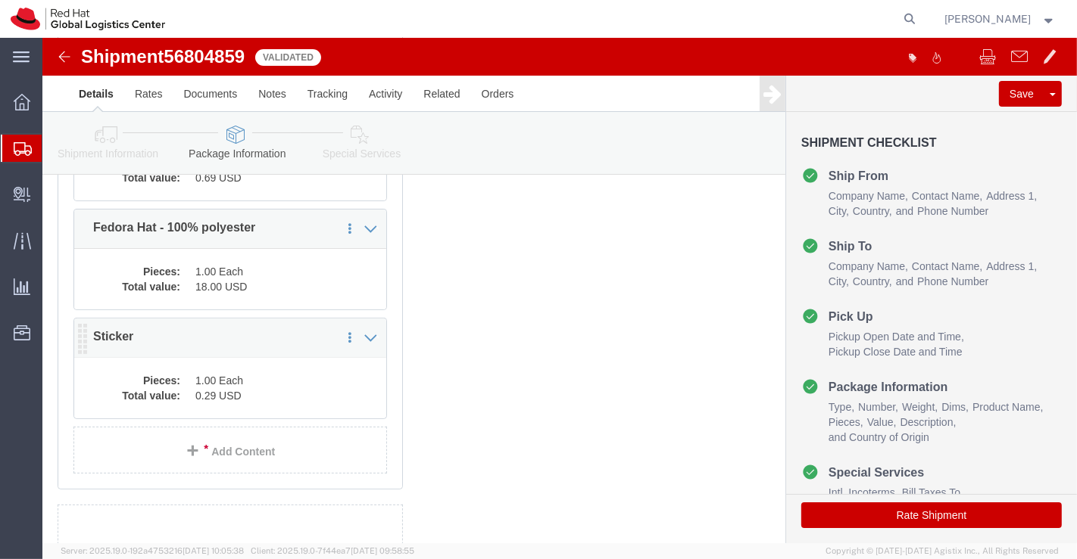
click dd "1.00 Each"
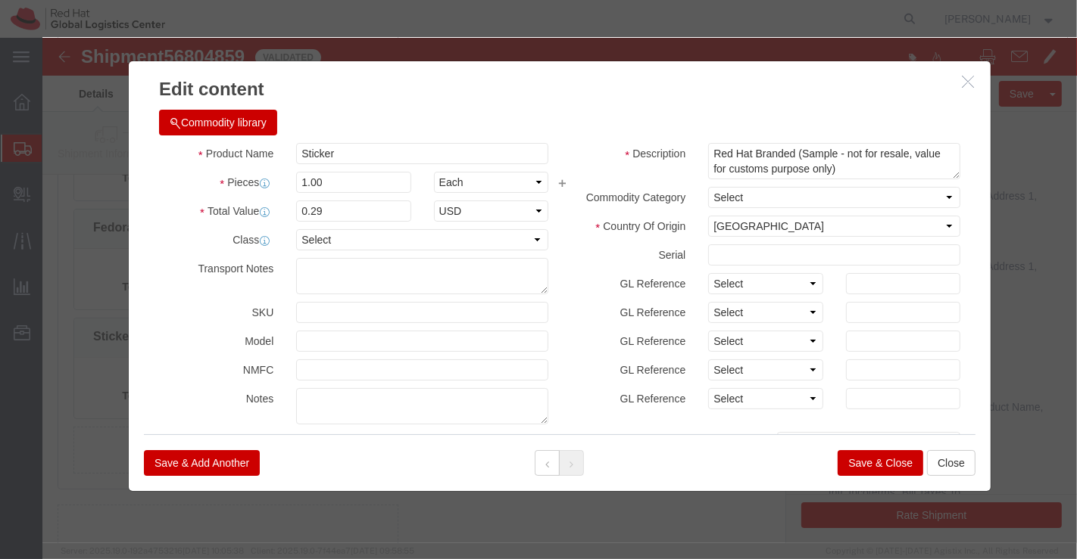
click button "Save & Close"
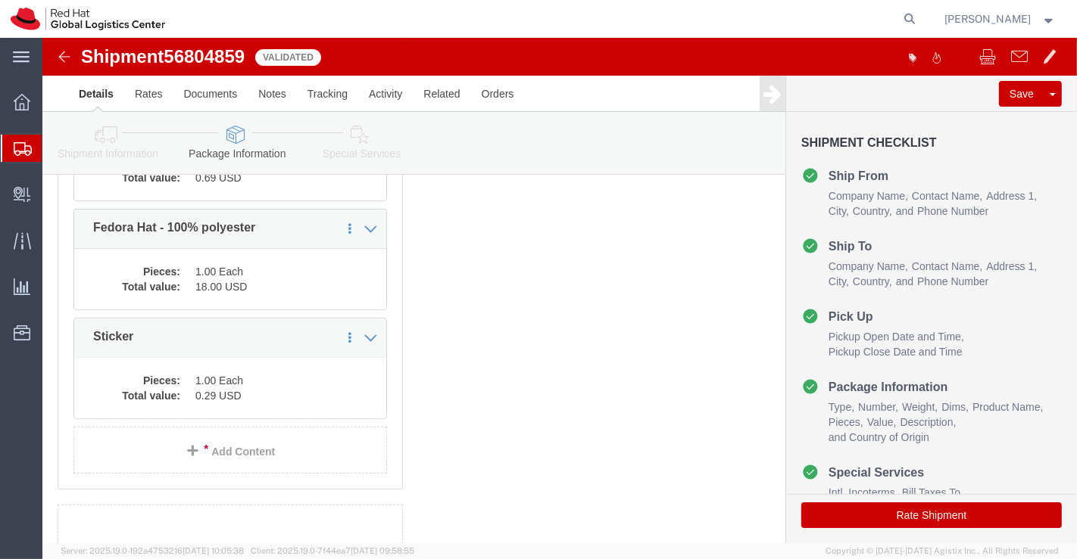
click icon
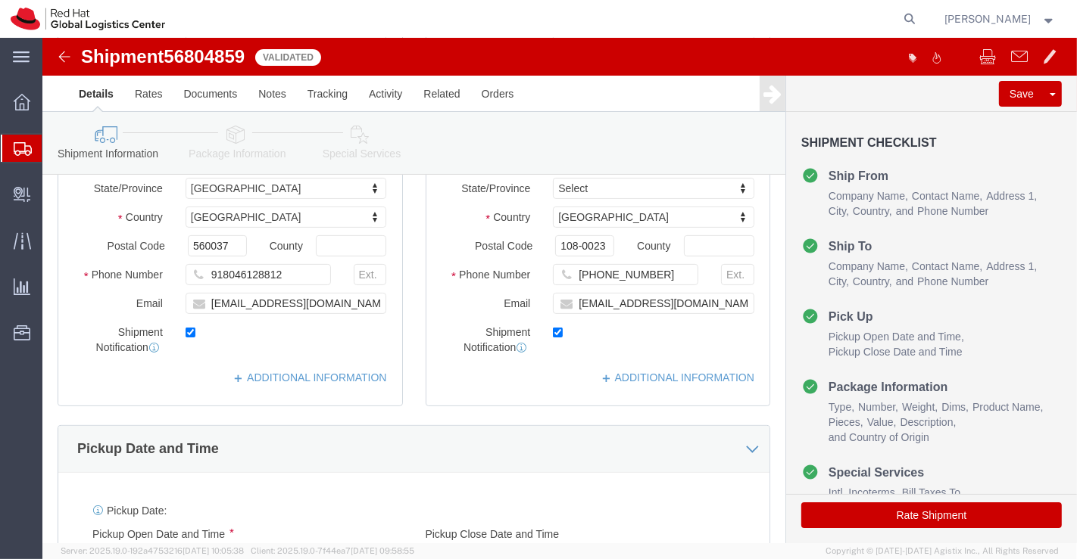
scroll to position [252, 0]
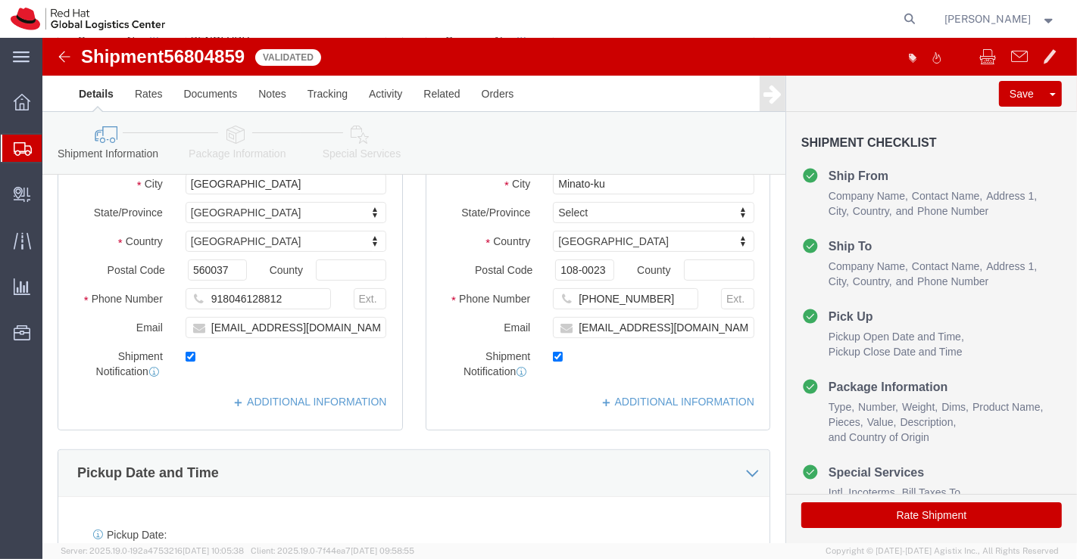
click icon
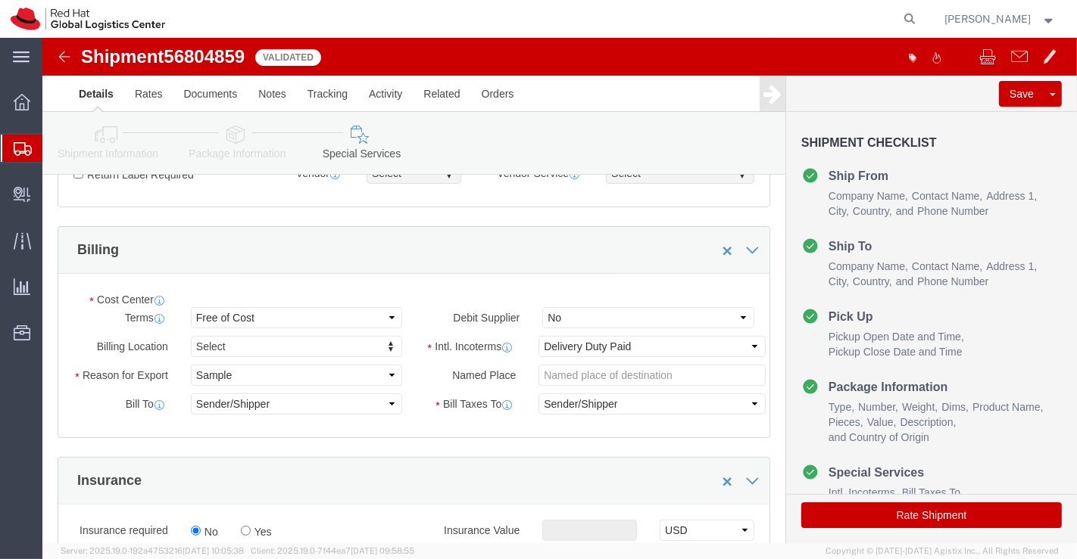
select select "COSTCENTER"
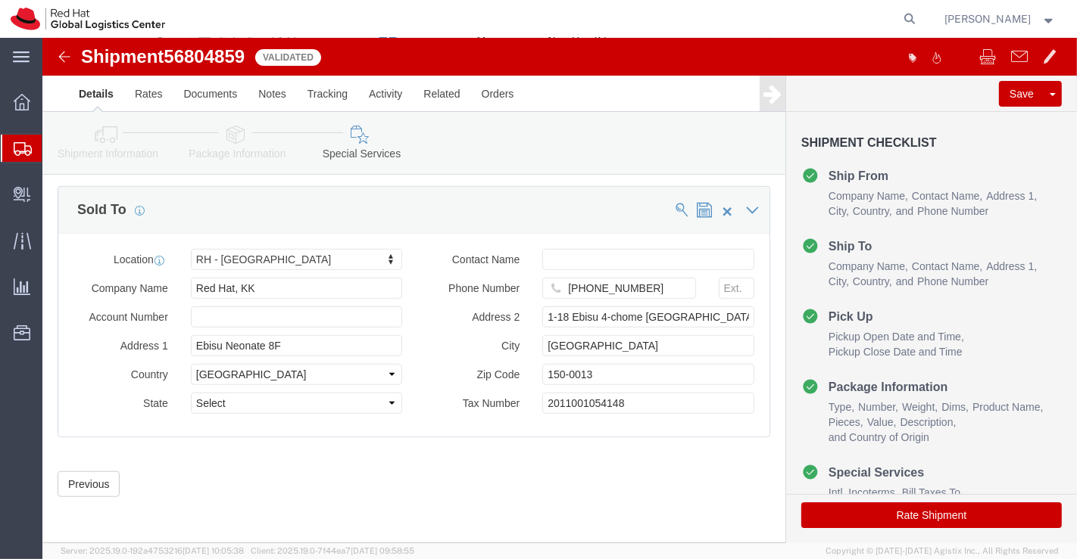
scroll to position [912, 0]
click button "Rate Shipment"
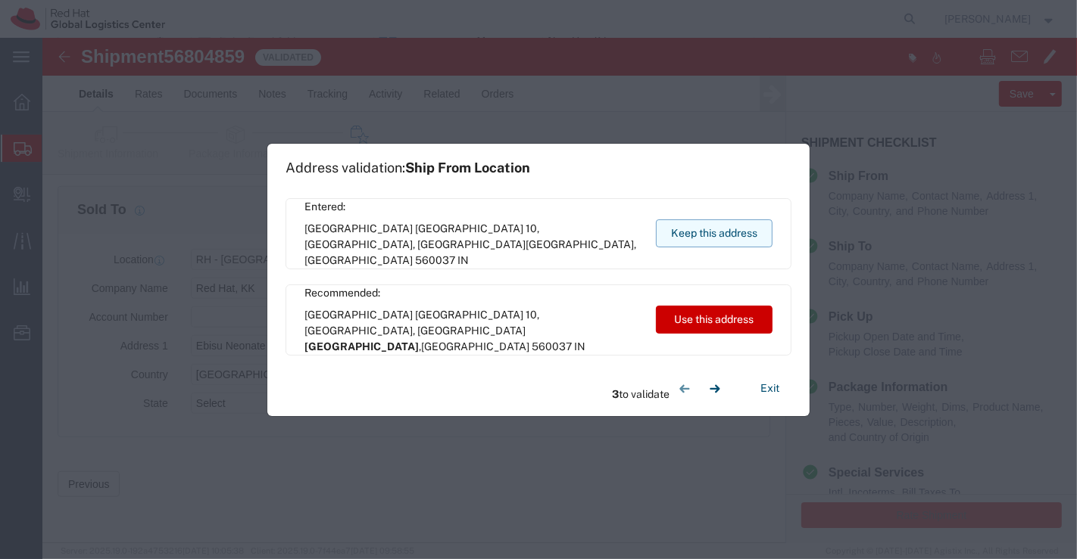
click at [698, 230] on button "Keep this address" at bounding box center [714, 234] width 117 height 28
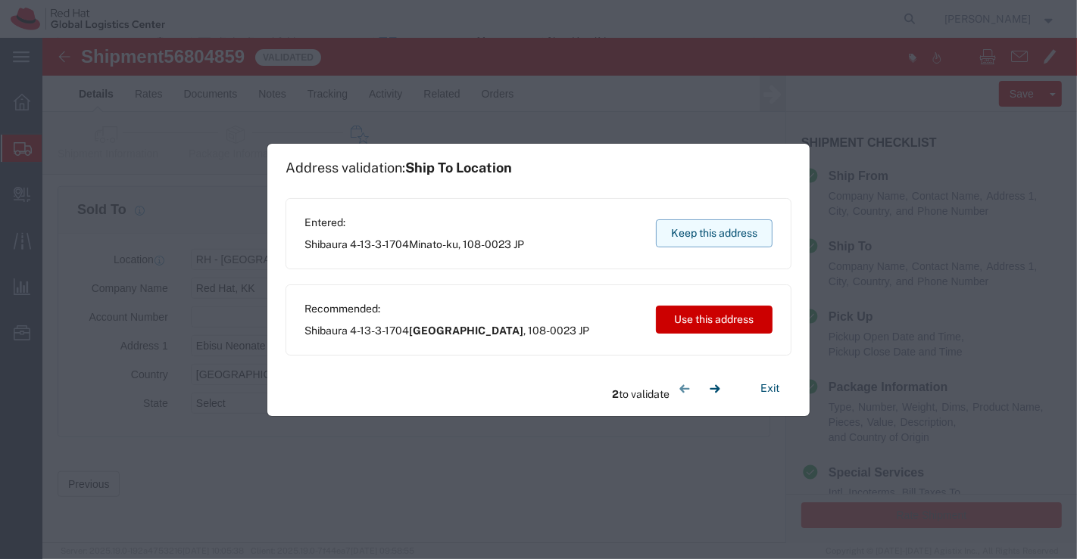
click at [698, 230] on button "Keep this address" at bounding box center [714, 234] width 117 height 28
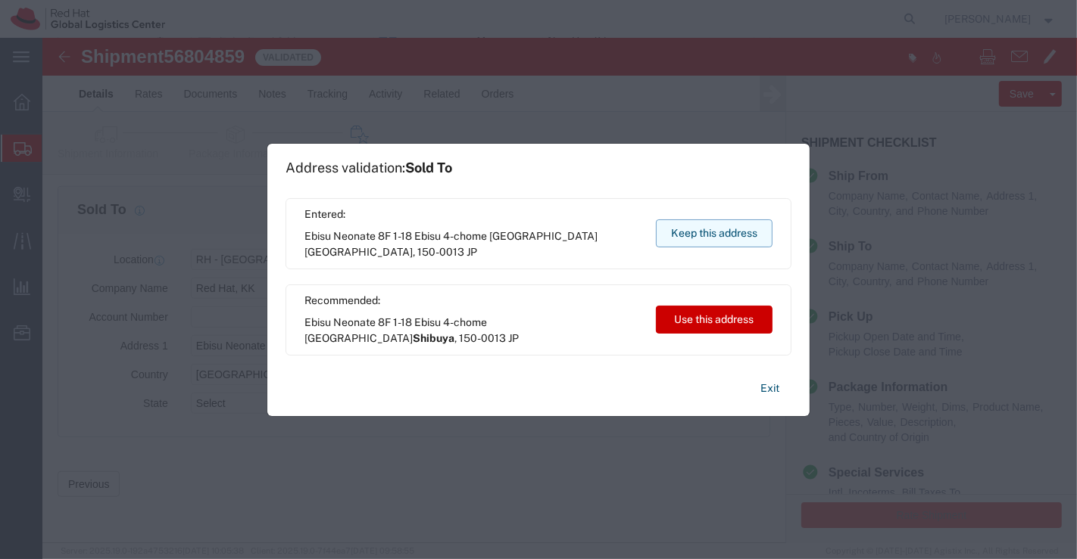
click at [698, 230] on button "Keep this address" at bounding box center [714, 234] width 117 height 28
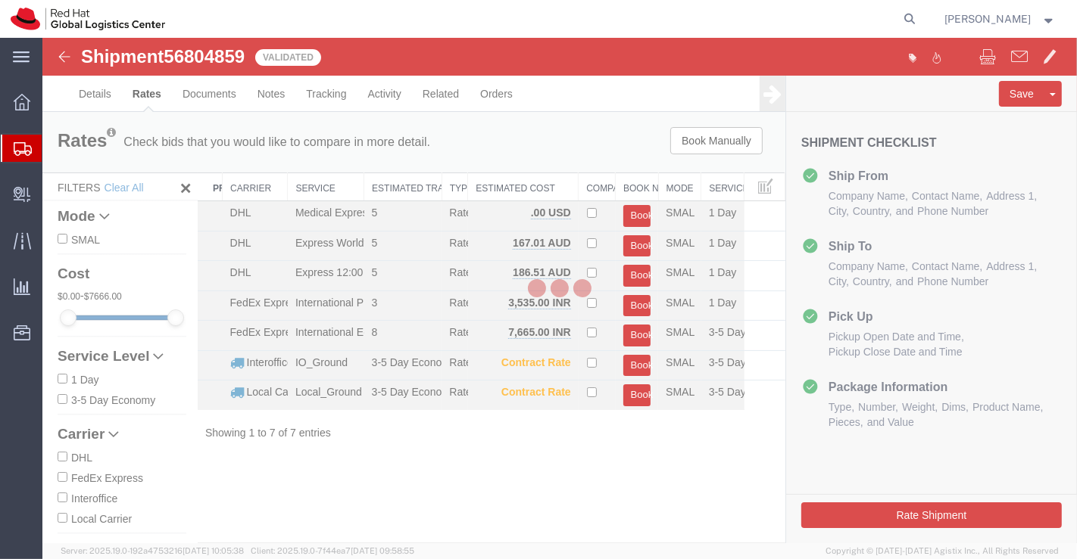
scroll to position [0, 0]
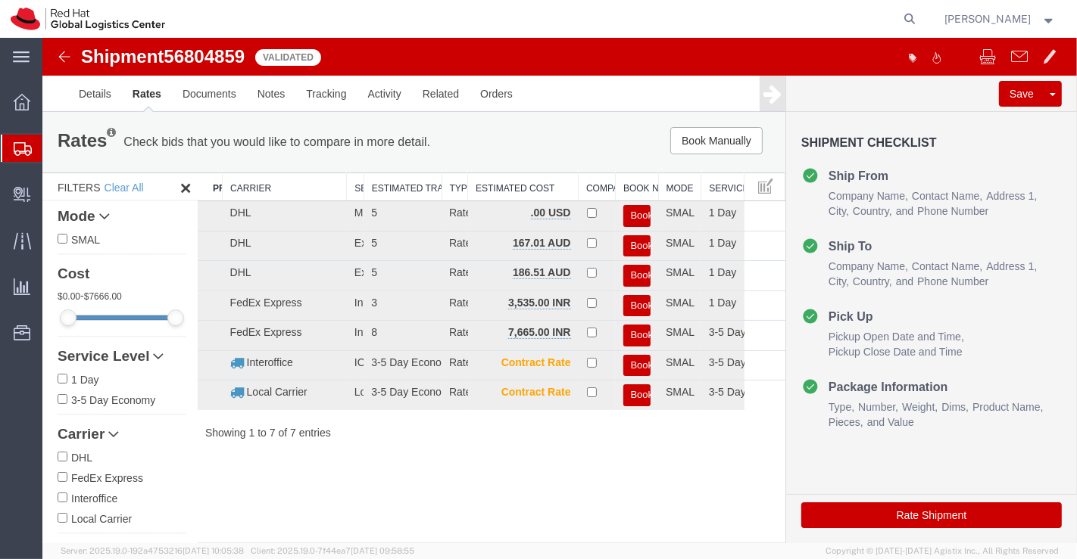
drag, startPoint x: 287, startPoint y: 182, endPoint x: 349, endPoint y: 182, distance: 62.1
click at [349, 182] on div "Search: Preferred Carrier Carrier Service Estimated Transit Type Estimated Cost…" at bounding box center [490, 307] width 587 height 268
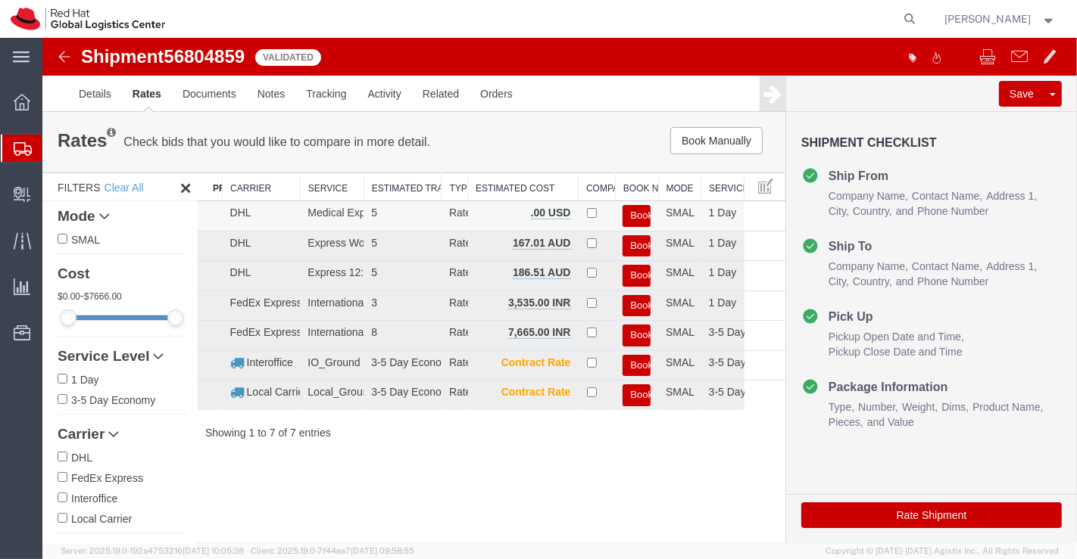
drag, startPoint x: 346, startPoint y: 182, endPoint x: 298, endPoint y: 201, distance: 51.7
click at [298, 201] on div "Search: Preferred Carrier Carrier Service Estimated Transit Type Estimated Cost…" at bounding box center [490, 307] width 587 height 268
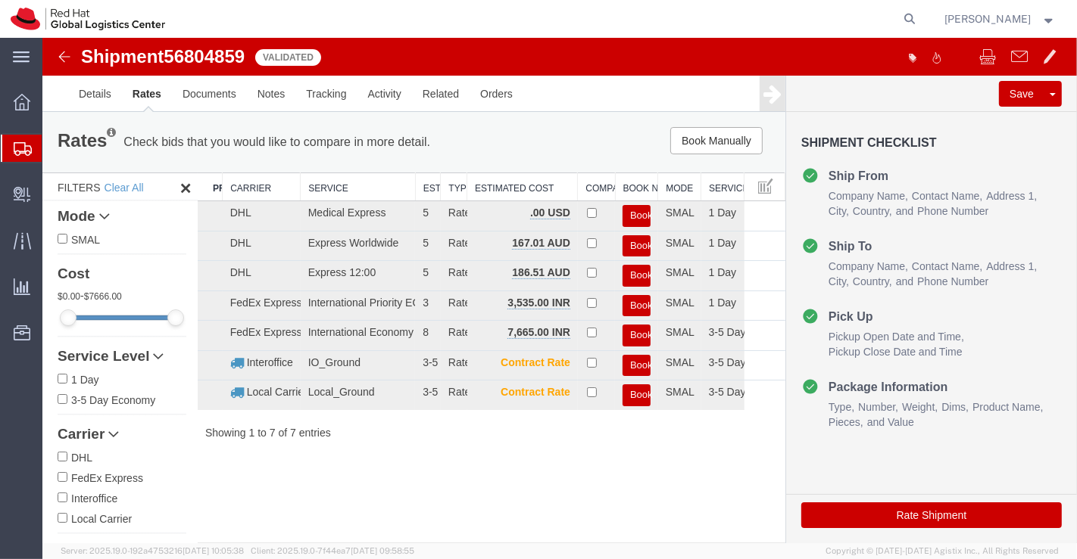
drag, startPoint x: 364, startPoint y: 179, endPoint x: 419, endPoint y: 180, distance: 54.5
click at [419, 180] on div "Search: Preferred Carrier Carrier Service Estimated Transit Type Estimated Cost…" at bounding box center [490, 307] width 587 height 268
click at [773, 98] on icon at bounding box center [771, 93] width 18 height 21
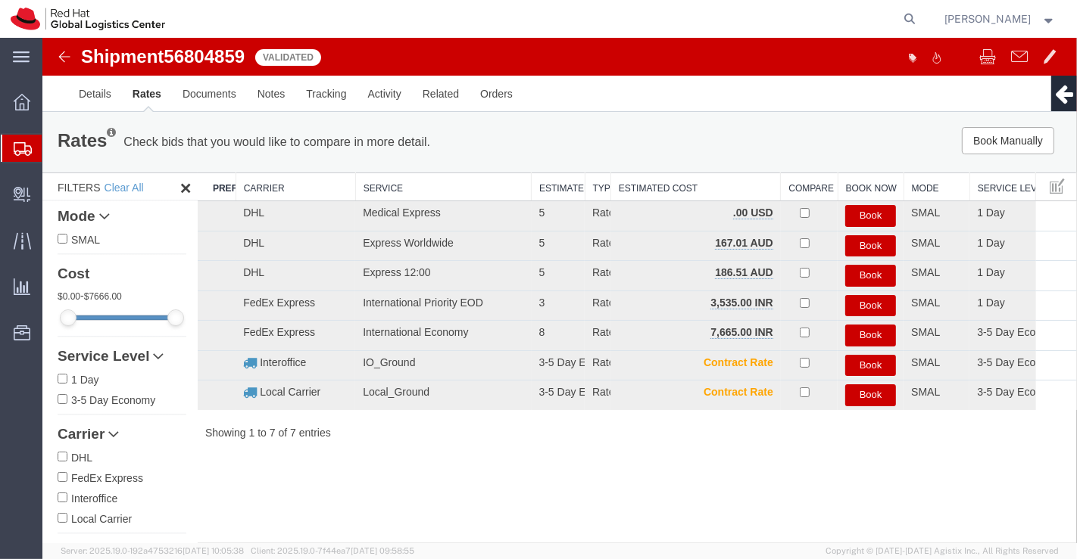
drag, startPoint x: 570, startPoint y: 180, endPoint x: 615, endPoint y: 178, distance: 44.7
click at [615, 178] on div "Search: Preferred Carrier Carrier Service Estimated Transit Type Estimated Cost…" at bounding box center [636, 307] width 879 height 268
drag, startPoint x: 581, startPoint y: 179, endPoint x: 605, endPoint y: 179, distance: 23.5
click at [605, 179] on div "Search: Preferred Carrier Carrier Service Estimated Transit Type Estimated Cost…" at bounding box center [636, 307] width 879 height 268
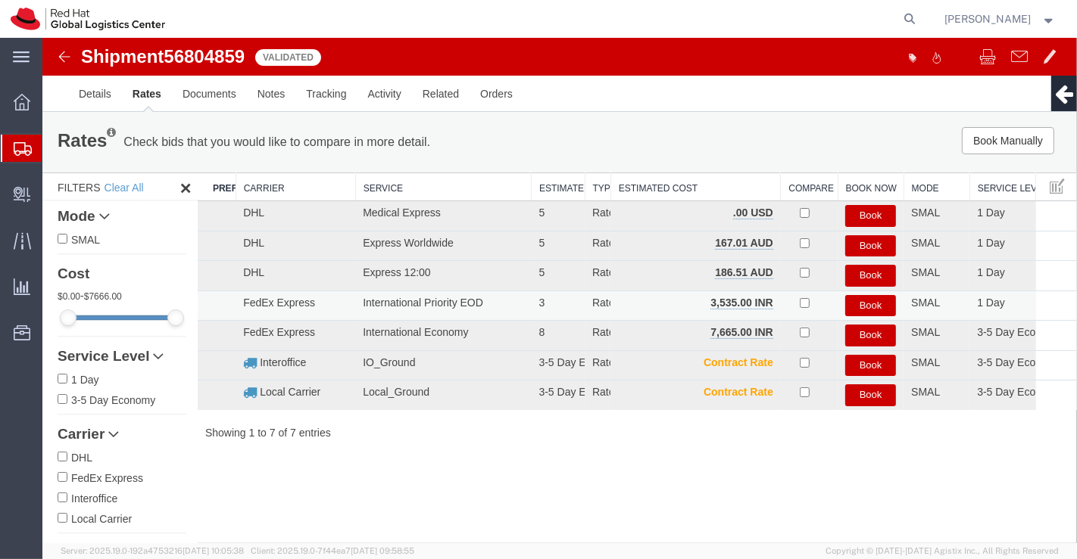
click at [864, 306] on button "Book" at bounding box center [869, 306] width 51 height 22
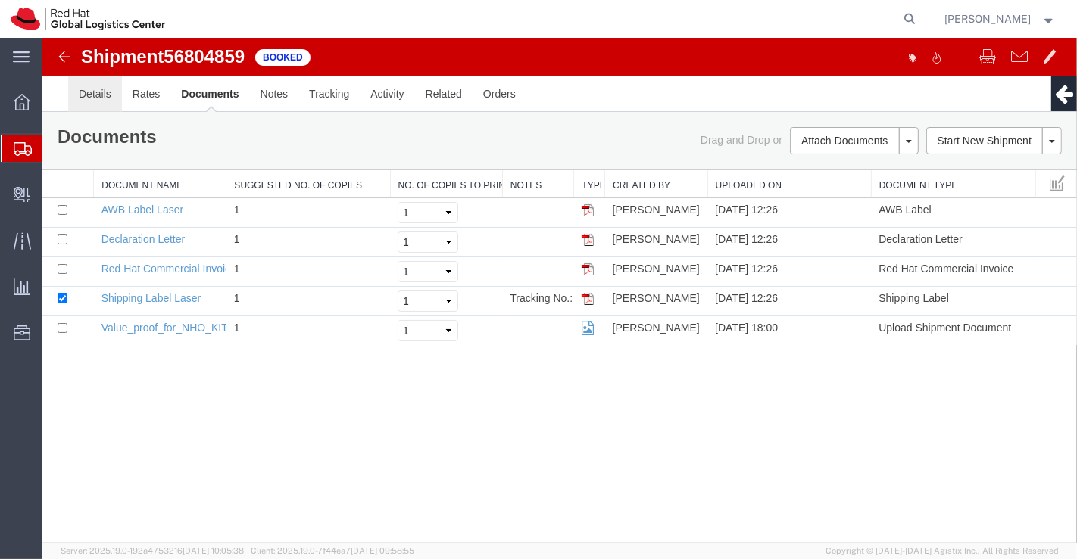
click at [92, 92] on link "Details" at bounding box center [94, 94] width 54 height 36
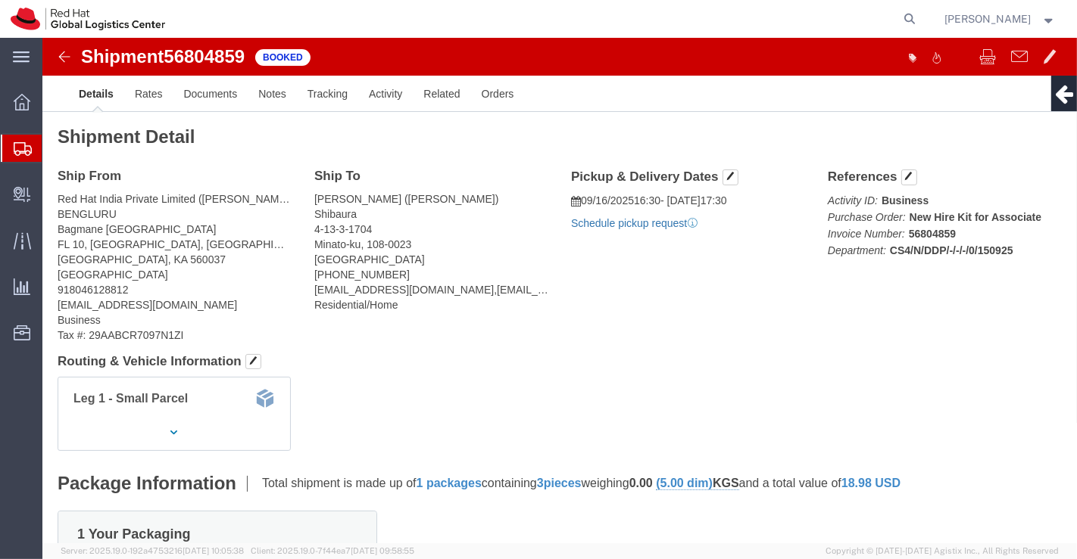
click link "Schedule pickup request"
click icon
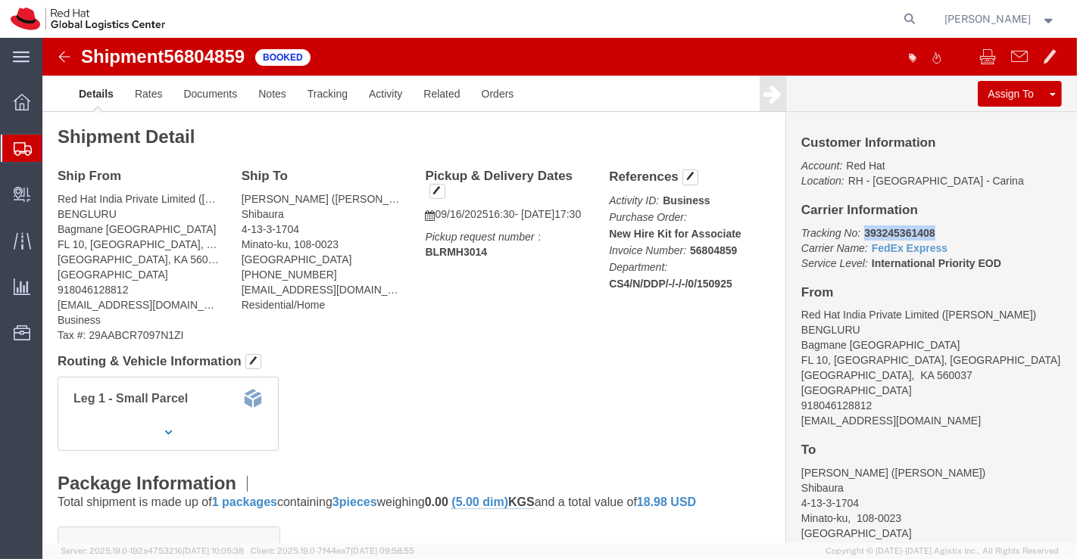
drag, startPoint x: 812, startPoint y: 193, endPoint x: 909, endPoint y: 190, distance: 97.7
click p "Tracking No: 393245361408 Carrier Name: FedEx Express FedEx Express Service Lev…"
copy b "393245361408"
click div "Shipment Detail Ship From Red Hat India Private Limited (Pallav Sen Gupta) BENG…"
click link "Documents"
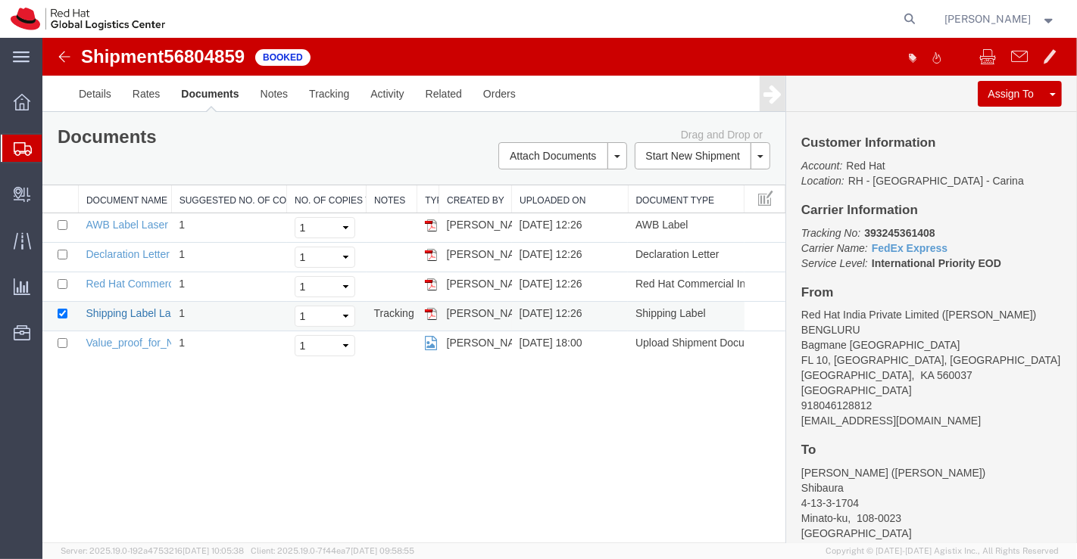
click at [117, 312] on link "Shipping Label Laser" at bounding box center [135, 313] width 100 height 12
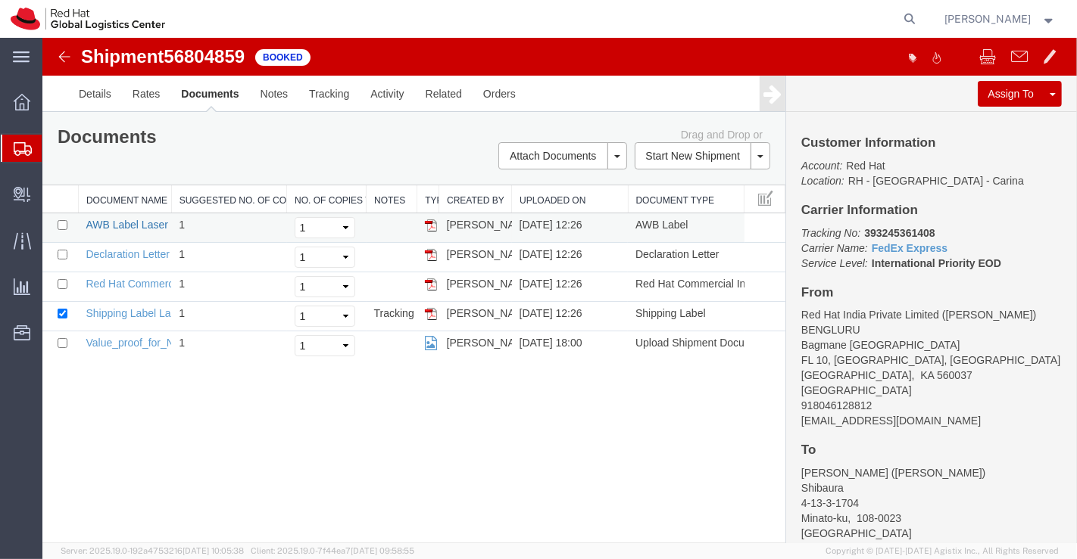
click at [140, 226] on link "AWB Label Laser" at bounding box center [126, 225] width 82 height 12
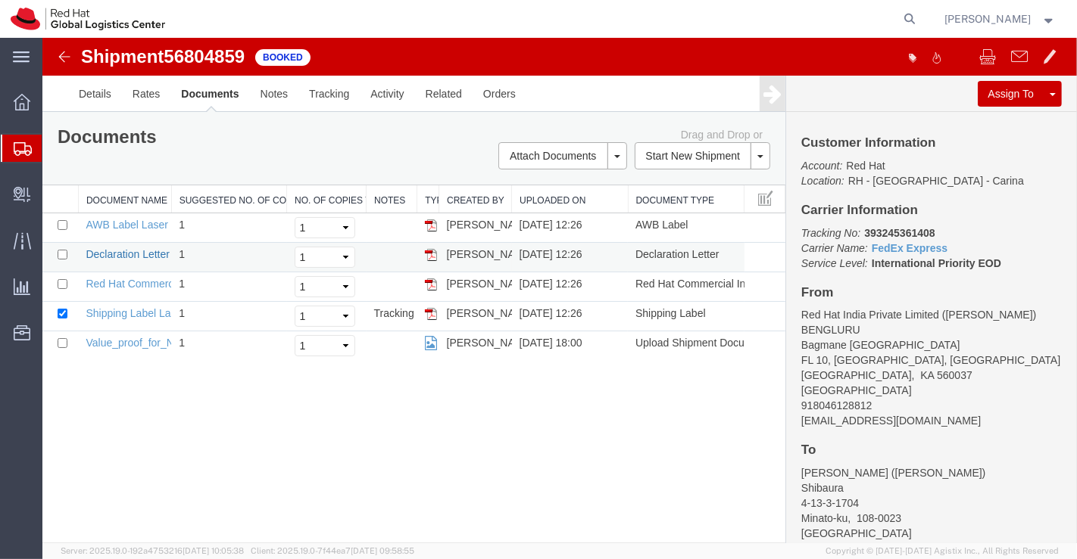
click at [146, 253] on link "Declaration Letter" at bounding box center [127, 254] width 84 height 12
click at [125, 280] on link "Red Hat Commercial Invoice" at bounding box center [152, 284] width 135 height 12
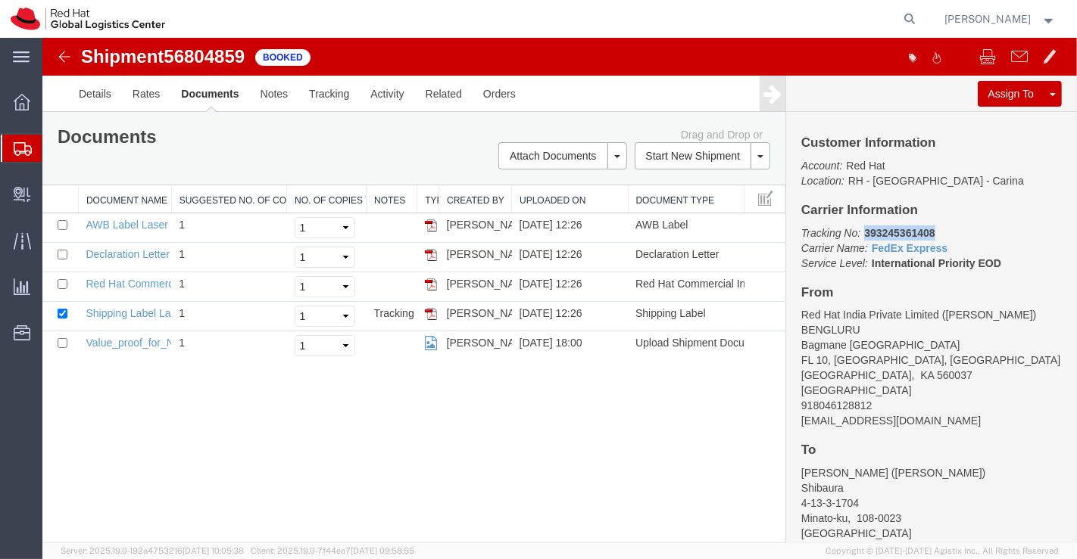
drag, startPoint x: 863, startPoint y: 229, endPoint x: 949, endPoint y: 226, distance: 85.6
click at [949, 226] on p "Tracking No: 393245361408 Carrier Name: FedEx Express FedEx Express Service Lev…" at bounding box center [930, 248] width 260 height 45
copy b "393245361408"
click at [20, 98] on icon at bounding box center [22, 102] width 17 height 17
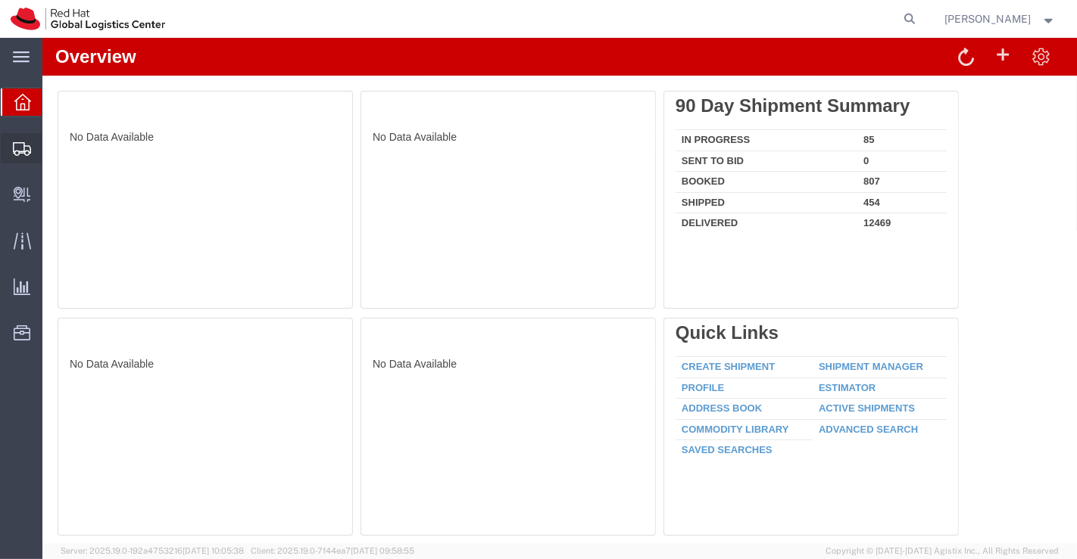
click at [0, 0] on span "Shipment Manager" at bounding box center [0, 0] width 0 height 0
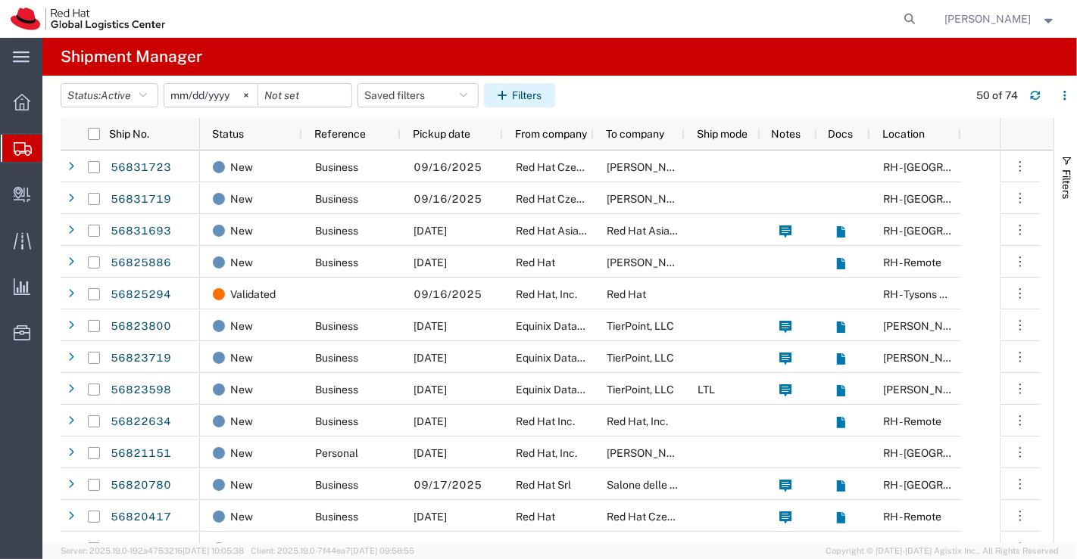
click at [510, 93] on icon "button" at bounding box center [504, 95] width 14 height 11
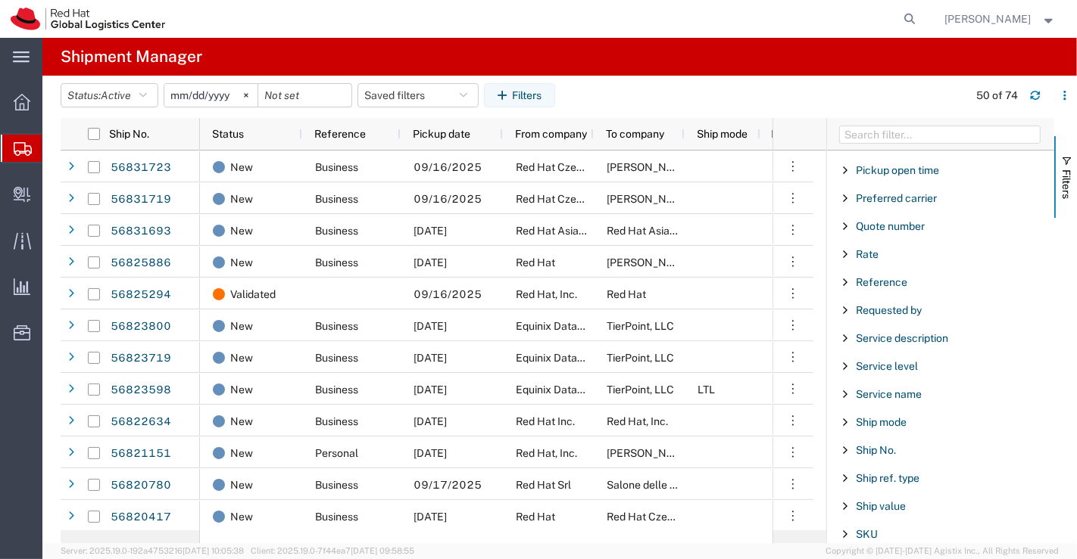
scroll to position [1058, 0]
click at [862, 390] on span "Ship No." at bounding box center [875, 396] width 40 height 12
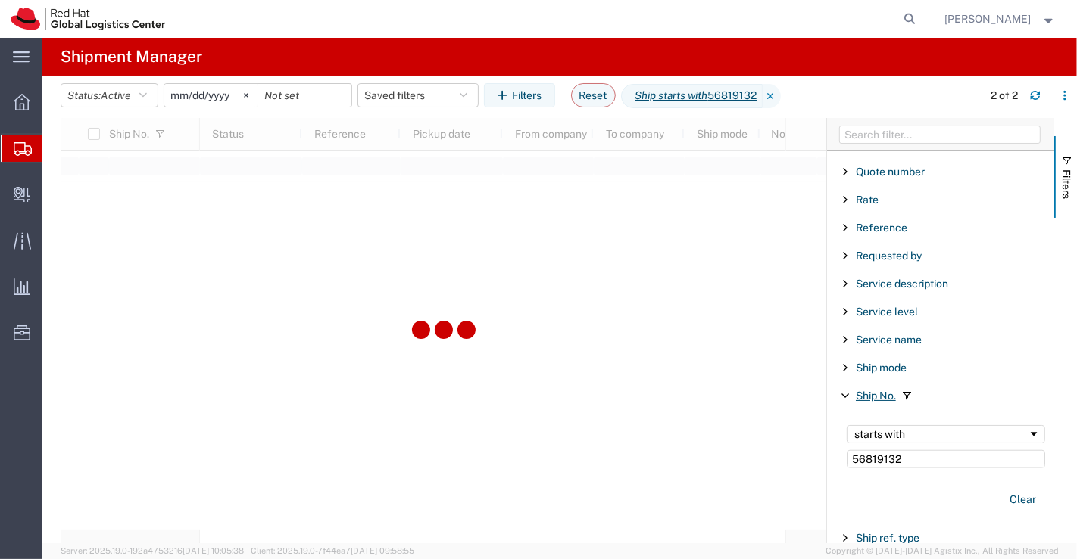
type input "56819132"
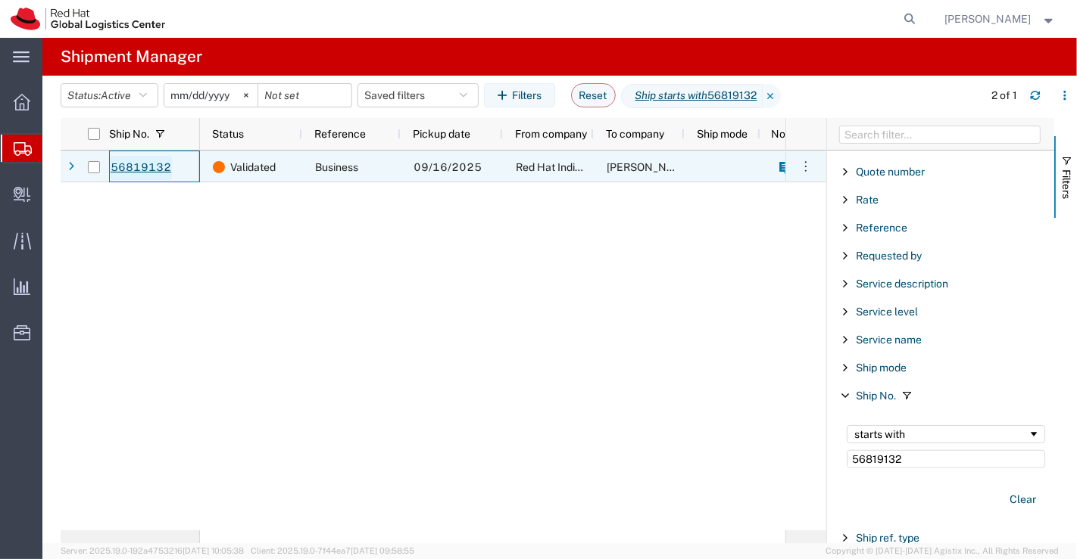
click at [136, 167] on link "56819132" at bounding box center [141, 168] width 62 height 24
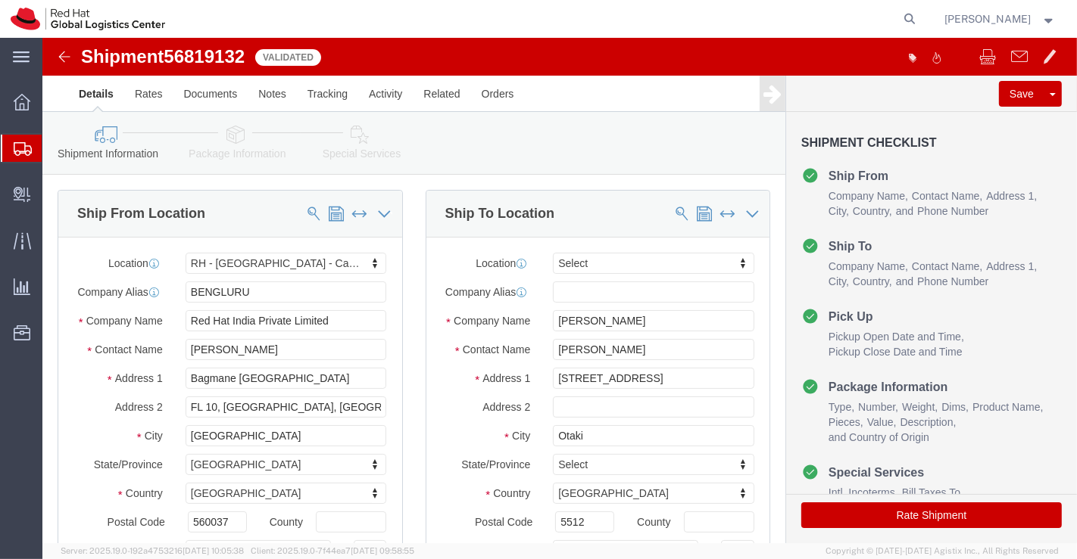
select select "37925"
select select
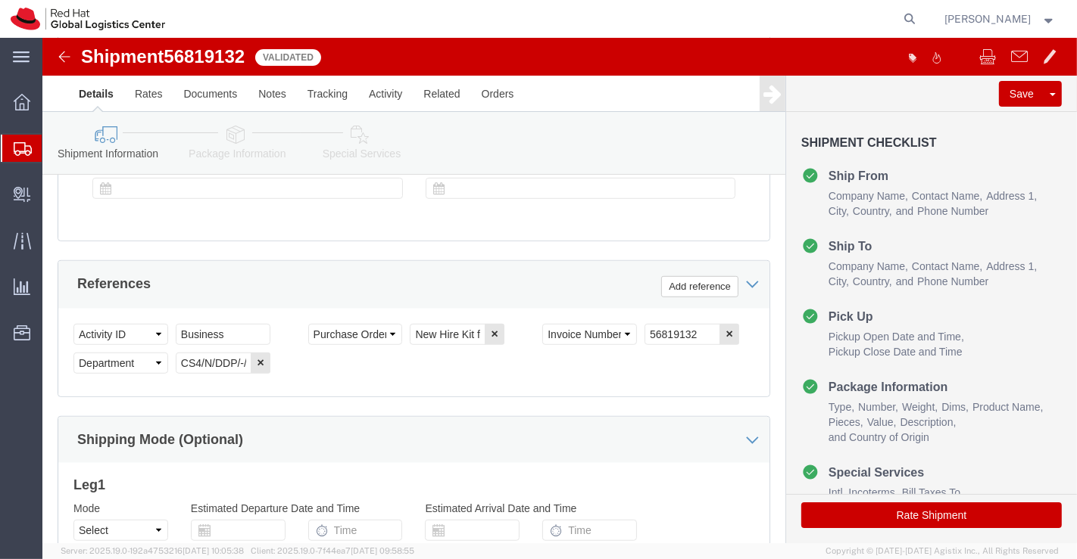
scroll to position [954, 0]
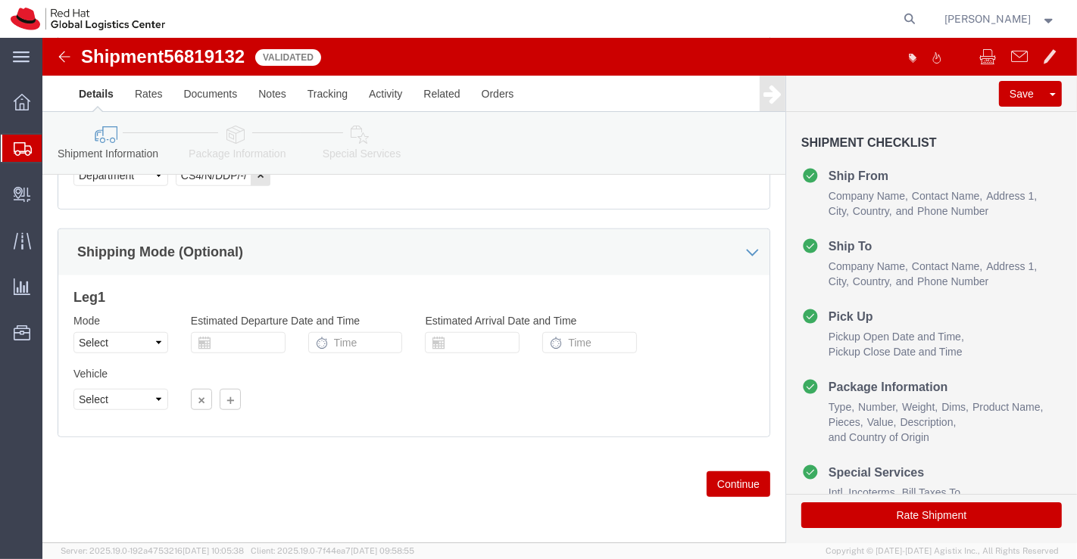
click icon
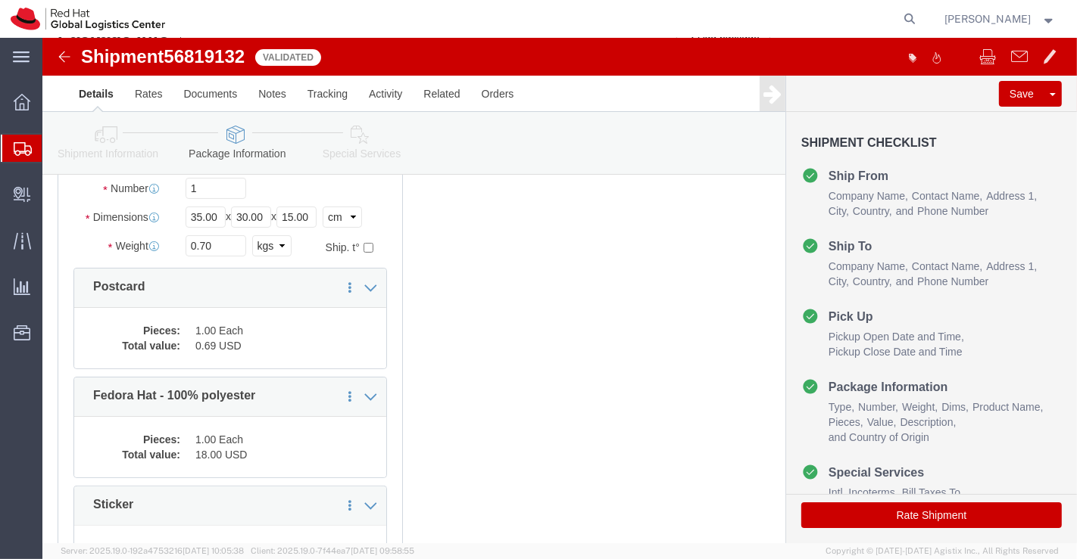
scroll to position [129, 0]
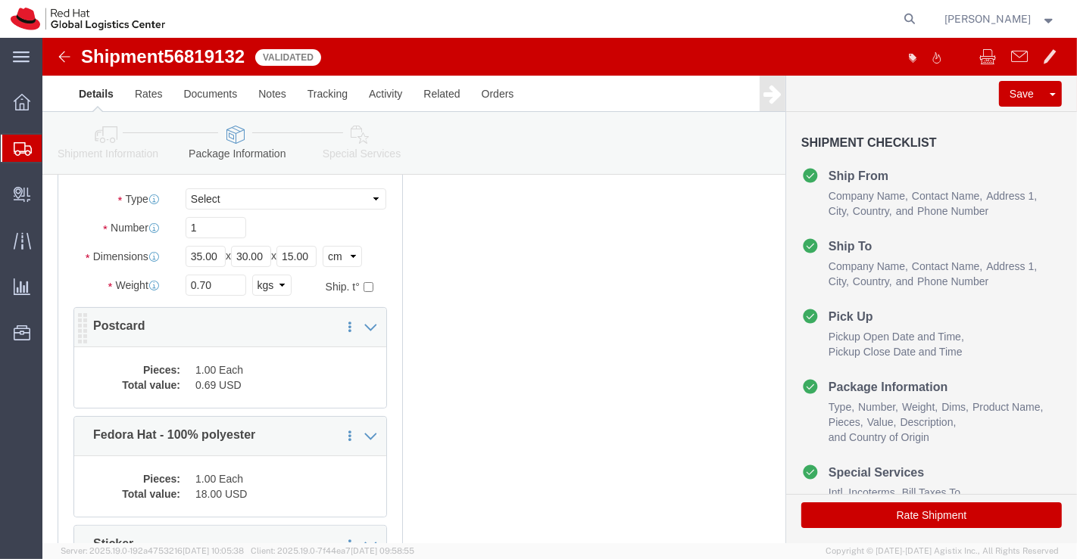
click dd "0.69 USD"
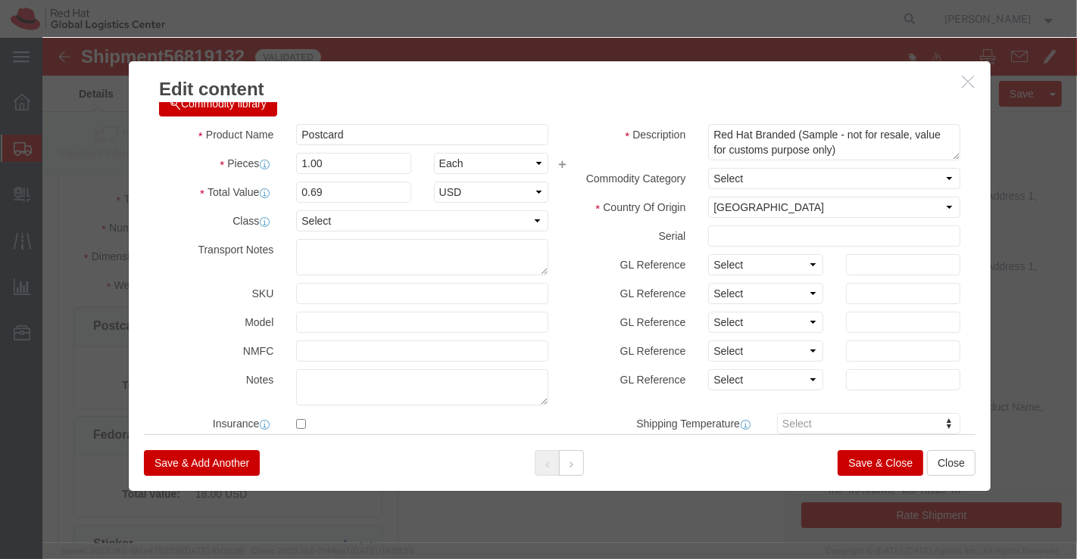
scroll to position [0, 0]
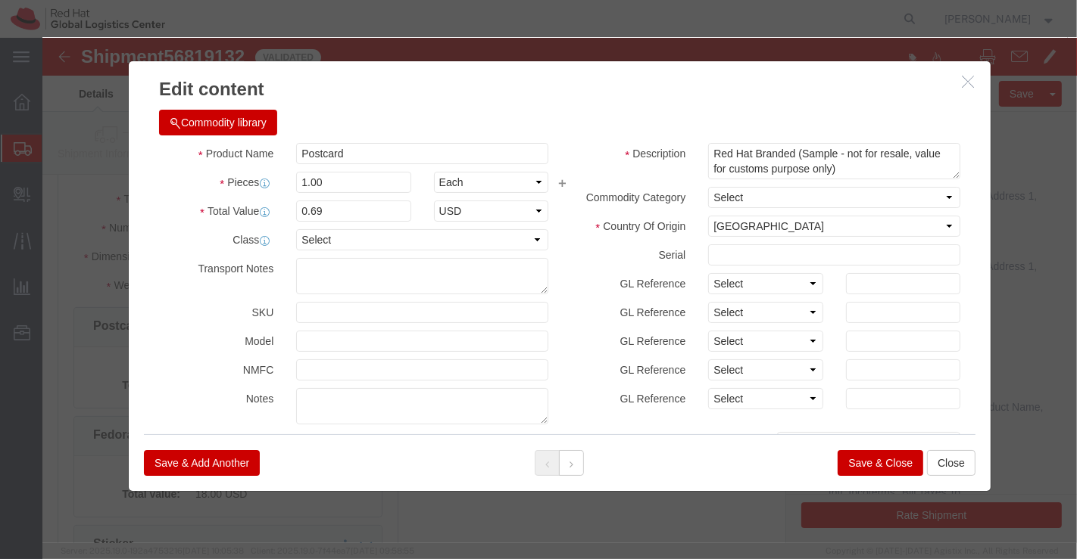
click button "Save & Close"
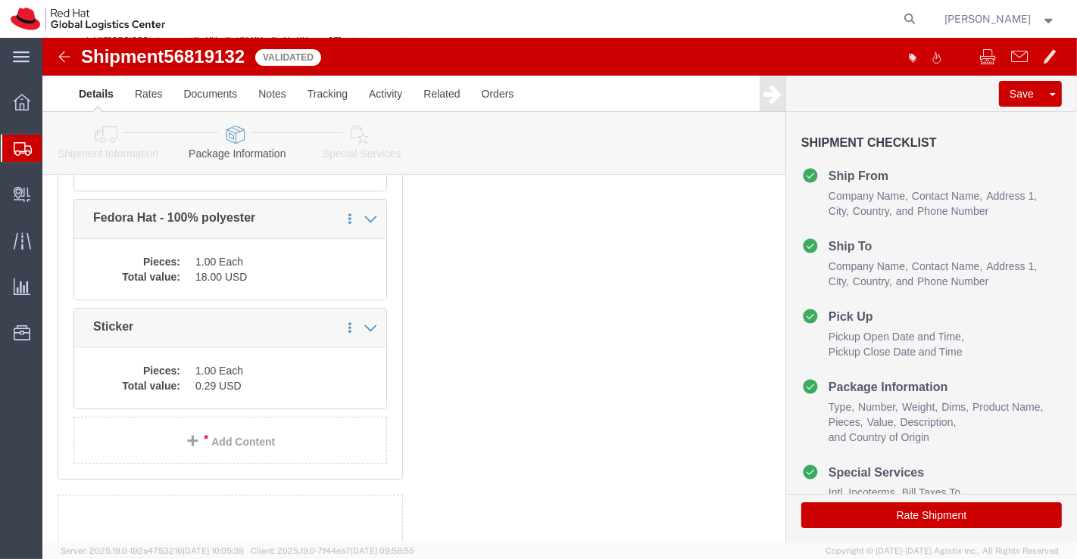
scroll to position [381, 0]
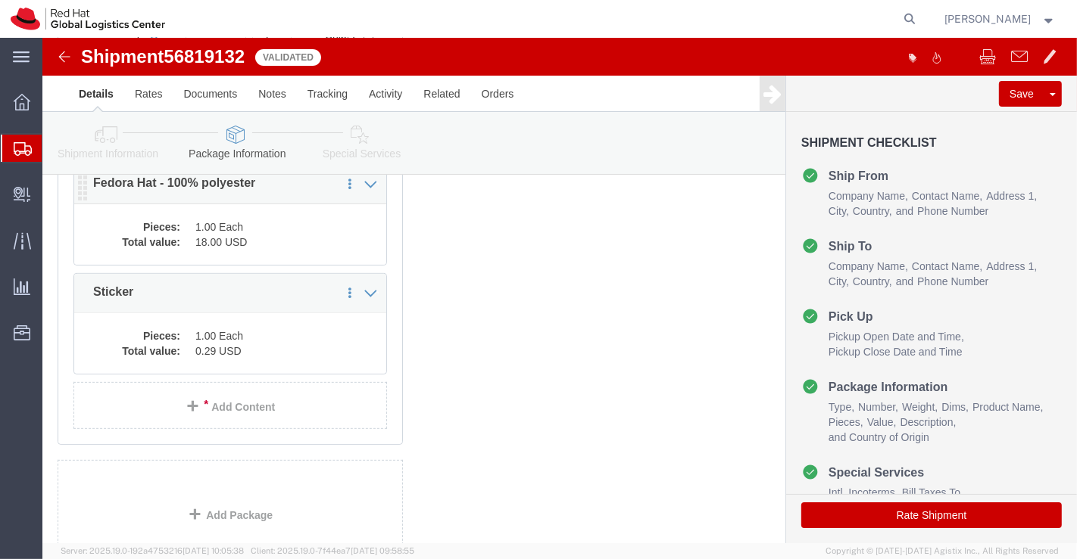
click dd "1.00 Each"
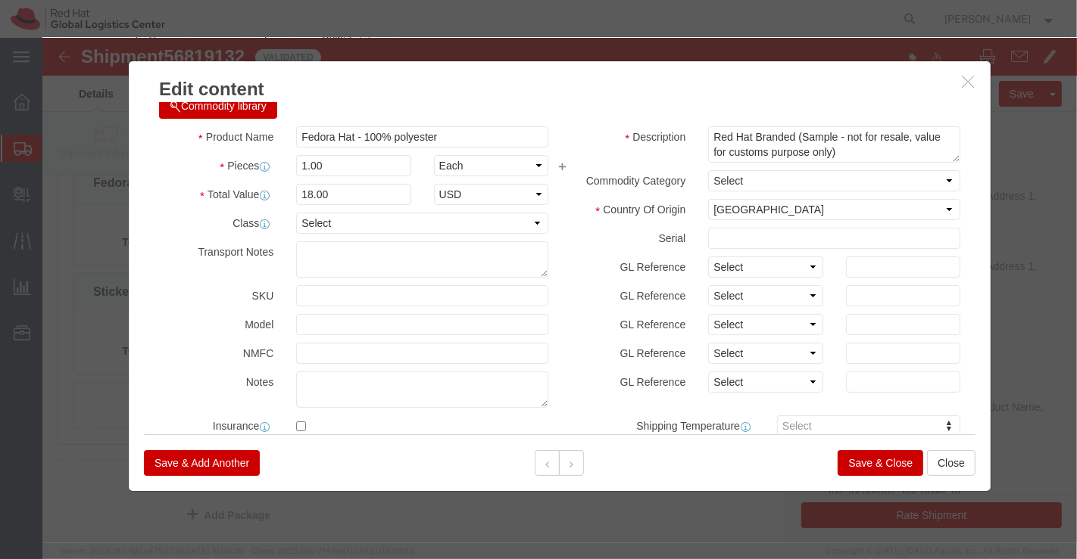
scroll to position [0, 0]
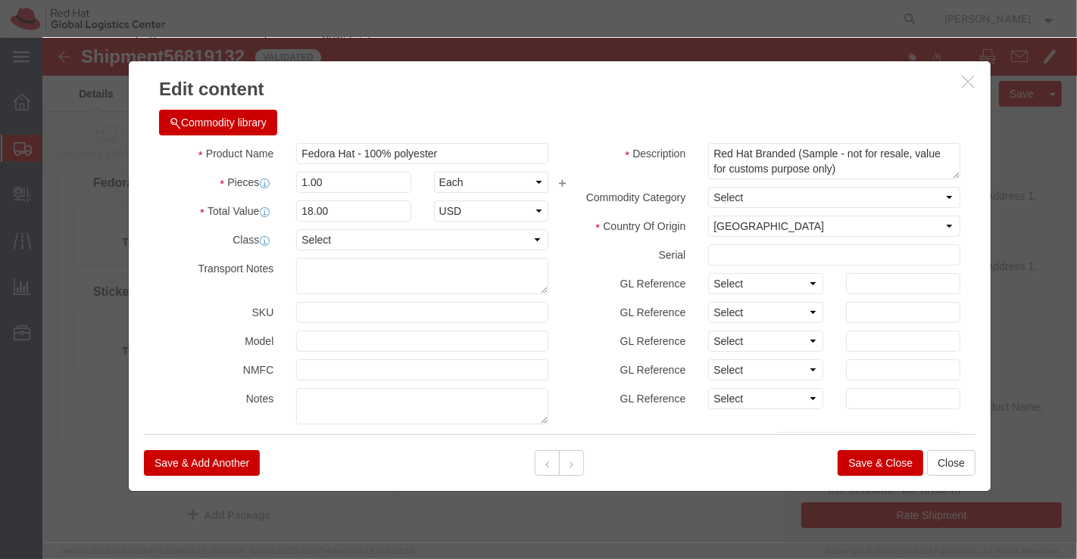
click button "Save & Close"
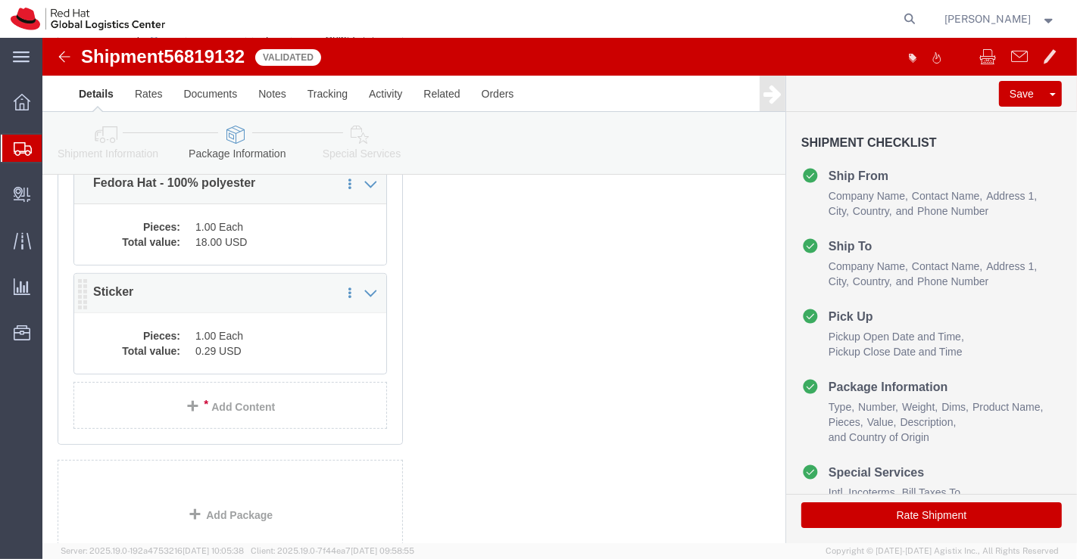
click dd "1.00 Each"
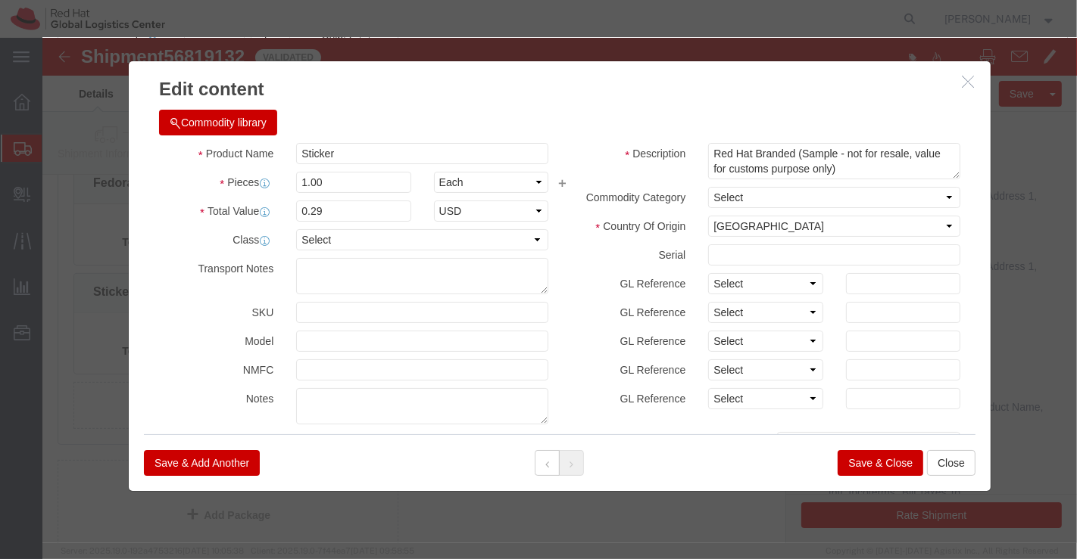
click button "Save & Close"
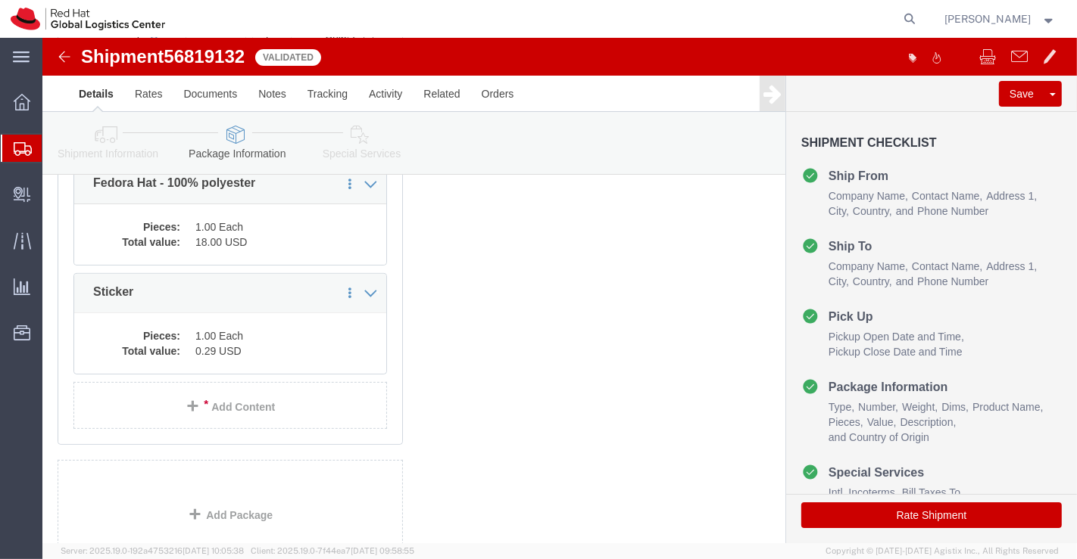
click icon
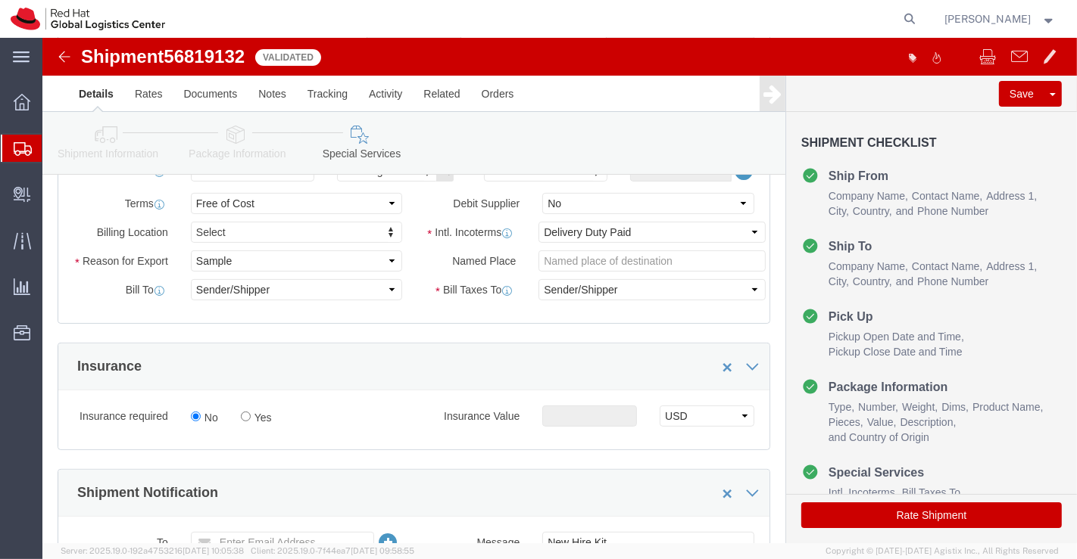
click icon
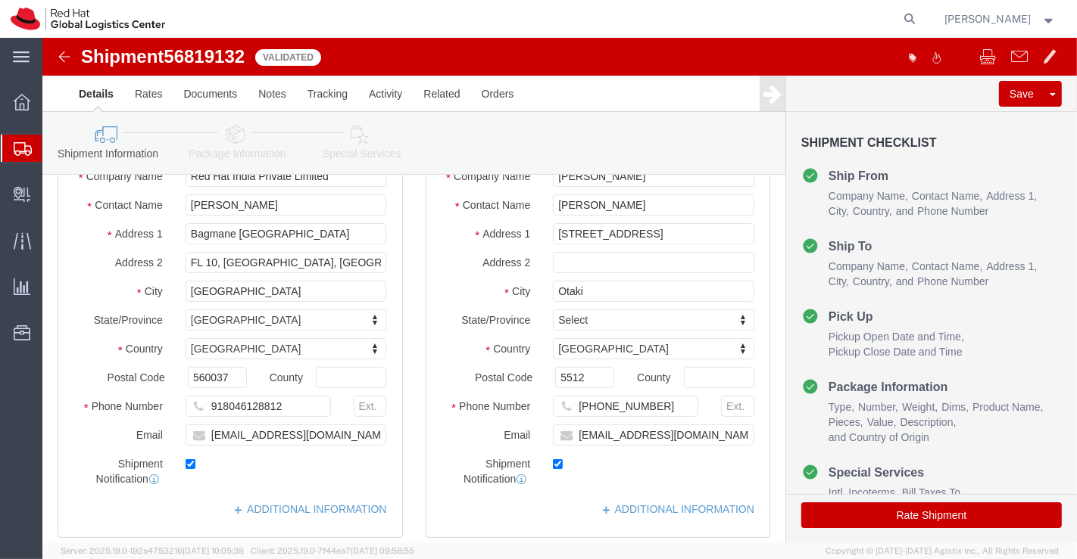
scroll to position [129, 0]
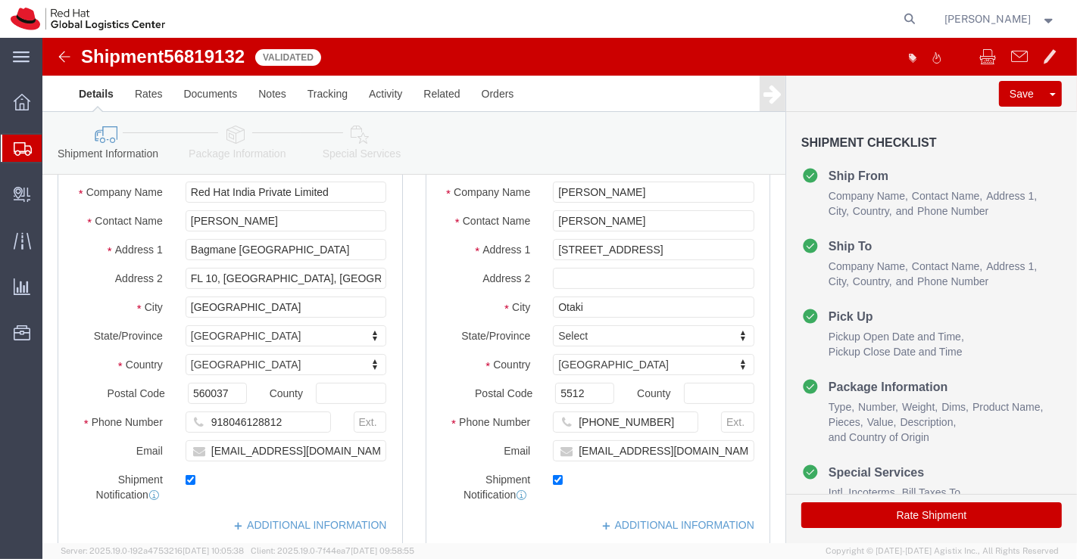
click icon
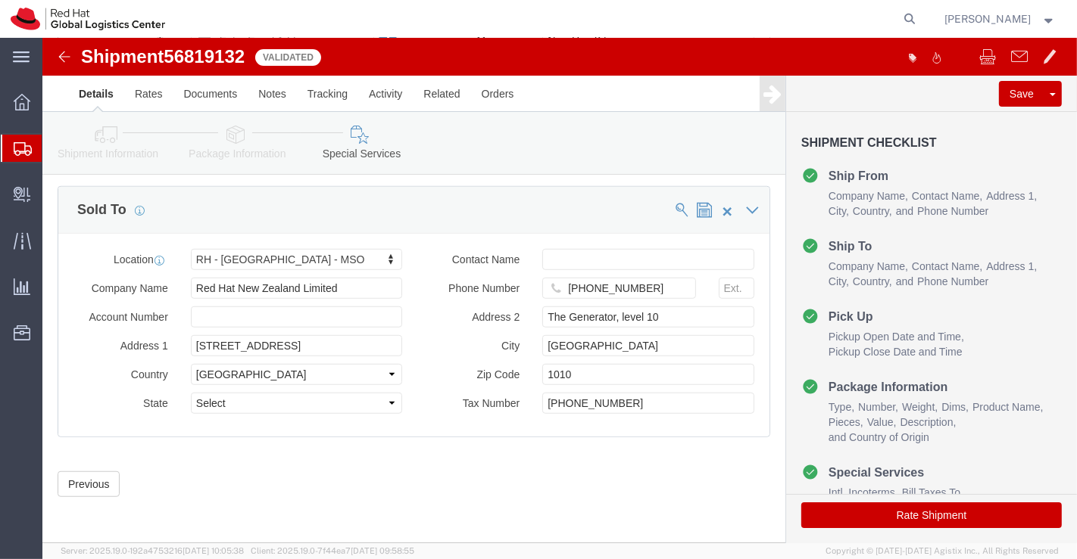
scroll to position [912, 0]
click button "Rate Shipment"
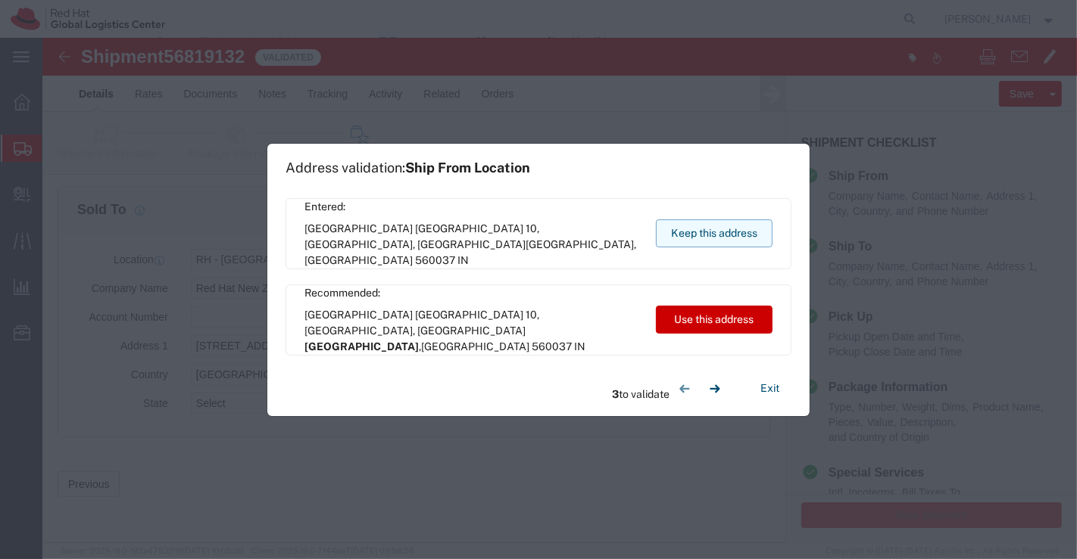
click at [710, 223] on button "Keep this address" at bounding box center [714, 234] width 117 height 28
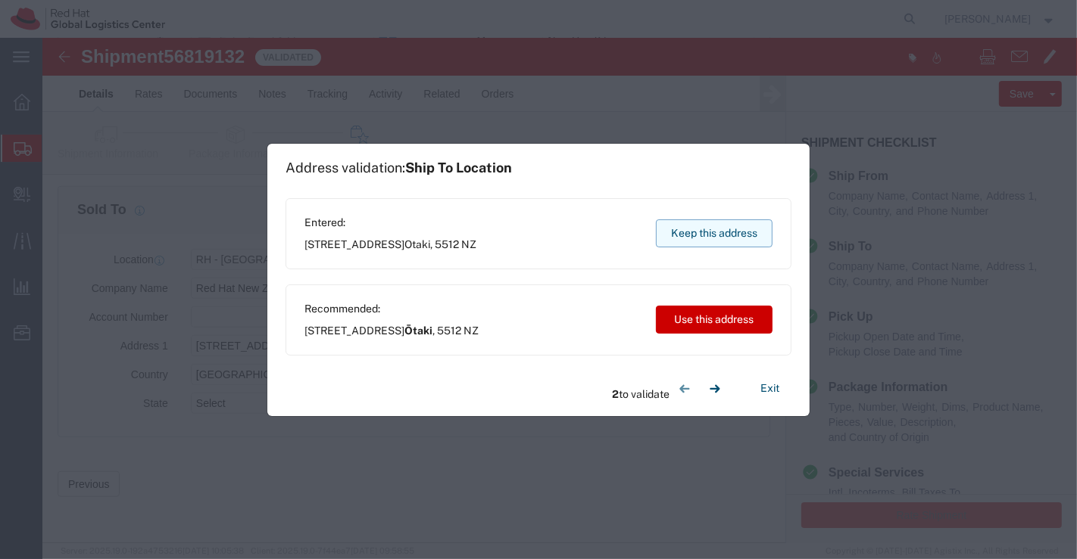
click at [712, 232] on button "Keep this address" at bounding box center [714, 234] width 117 height 28
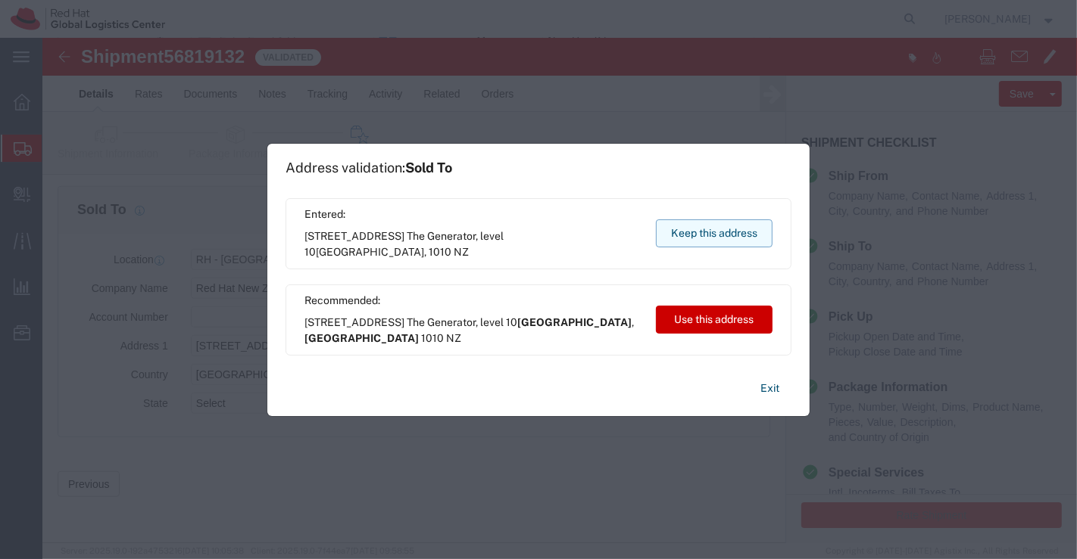
click at [712, 232] on button "Keep this address" at bounding box center [714, 234] width 117 height 28
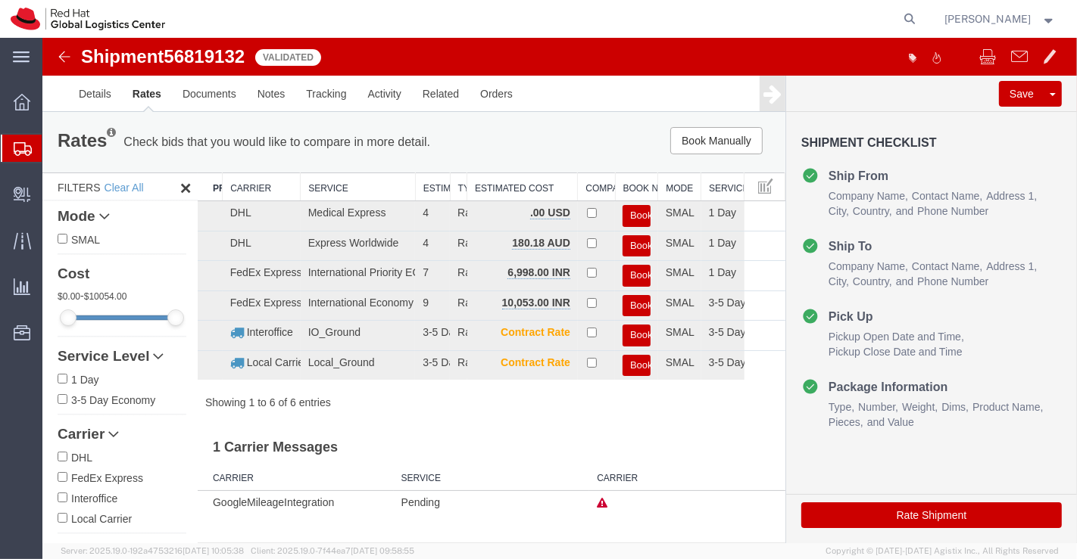
scroll to position [0, 0]
click at [634, 269] on button "Book" at bounding box center [636, 276] width 28 height 22
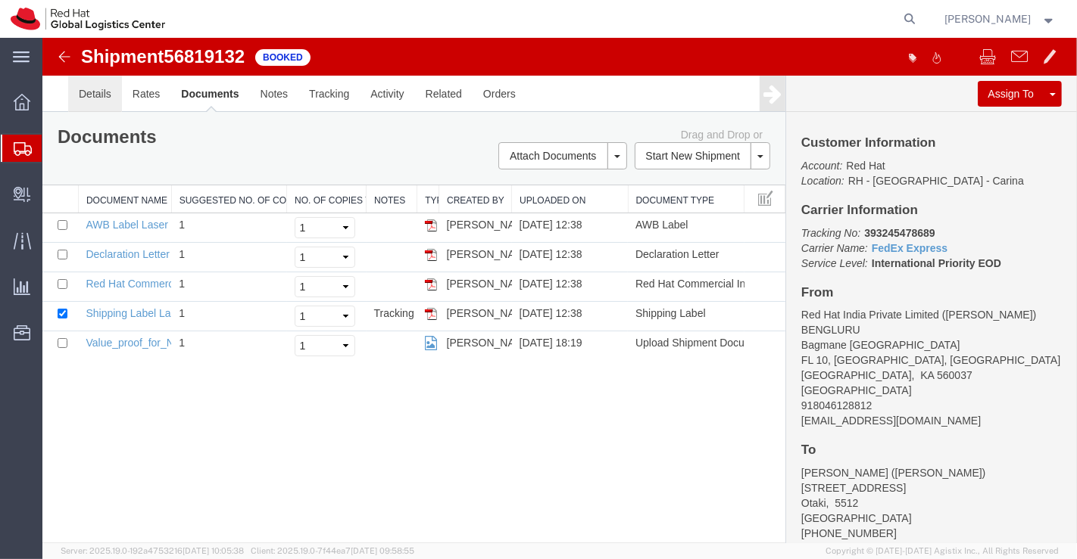
click at [90, 97] on link "Details" at bounding box center [94, 94] width 54 height 36
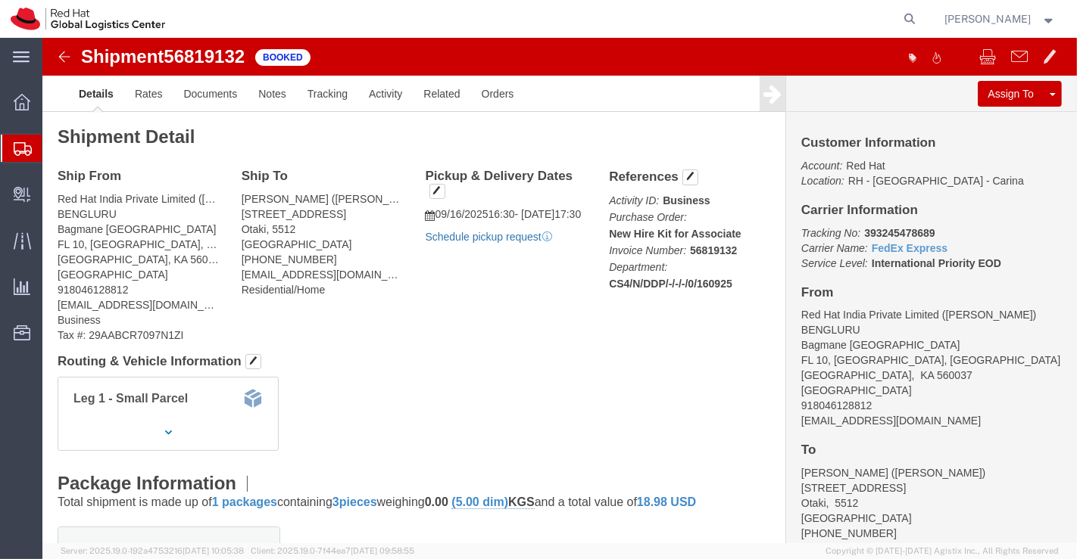
click link "Schedule pickup request"
click link "Documents"
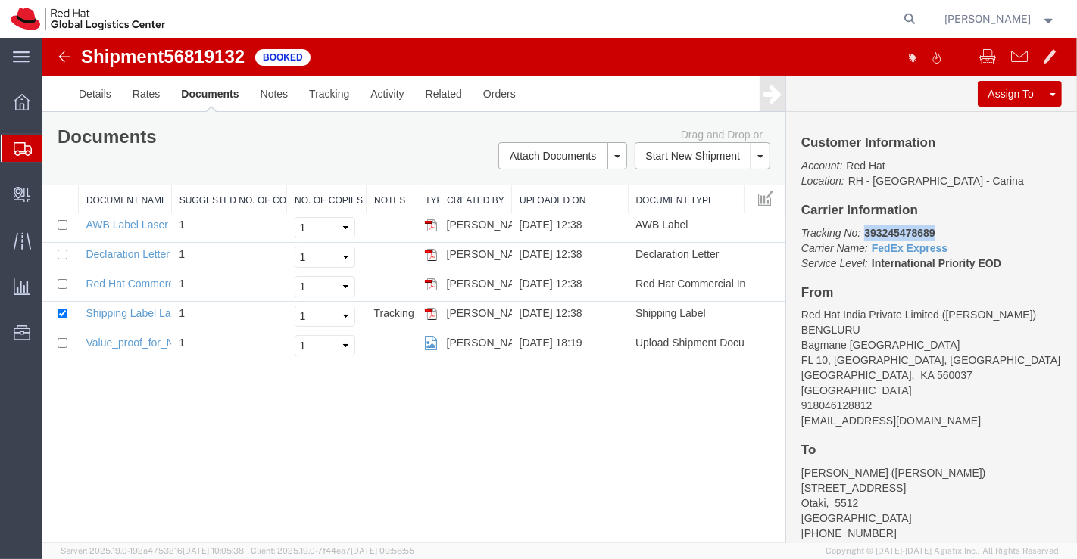
drag, startPoint x: 862, startPoint y: 229, endPoint x: 933, endPoint y: 231, distance: 71.2
click at [933, 231] on p "Tracking No: 393245478689 Carrier Name: FedEx Express FedEx Express Service Lev…" at bounding box center [930, 248] width 260 height 45
copy b "393245478689"
click at [301, 414] on div "Shipment 56819132 5 of 5 Booked Details Rates Documents Notes Tracking Activity…" at bounding box center [559, 291] width 1034 height 506
click at [121, 313] on link "Shipping Label Laser" at bounding box center [135, 313] width 100 height 12
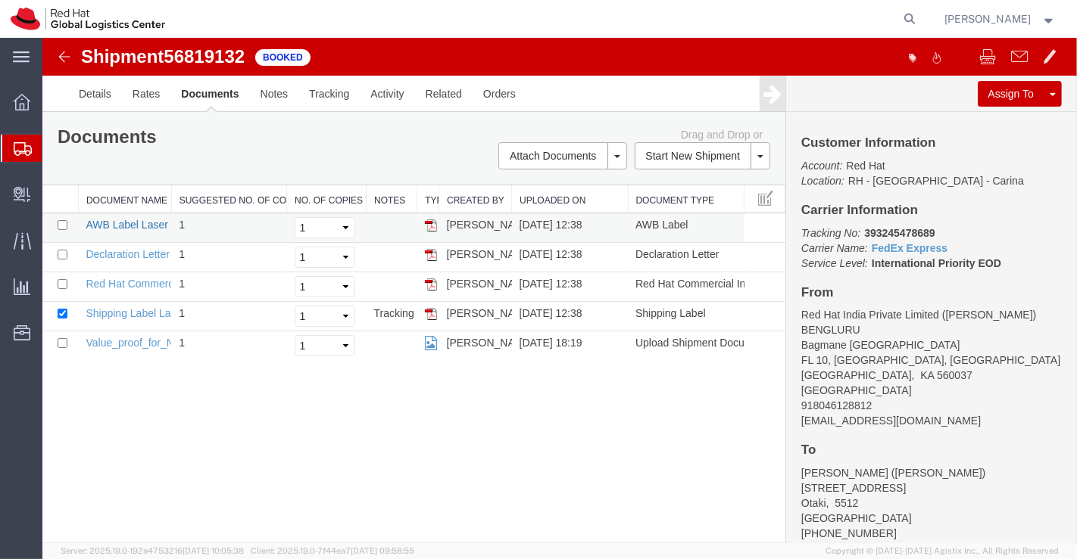
click at [133, 224] on link "AWB Label Laser" at bounding box center [126, 225] width 82 height 12
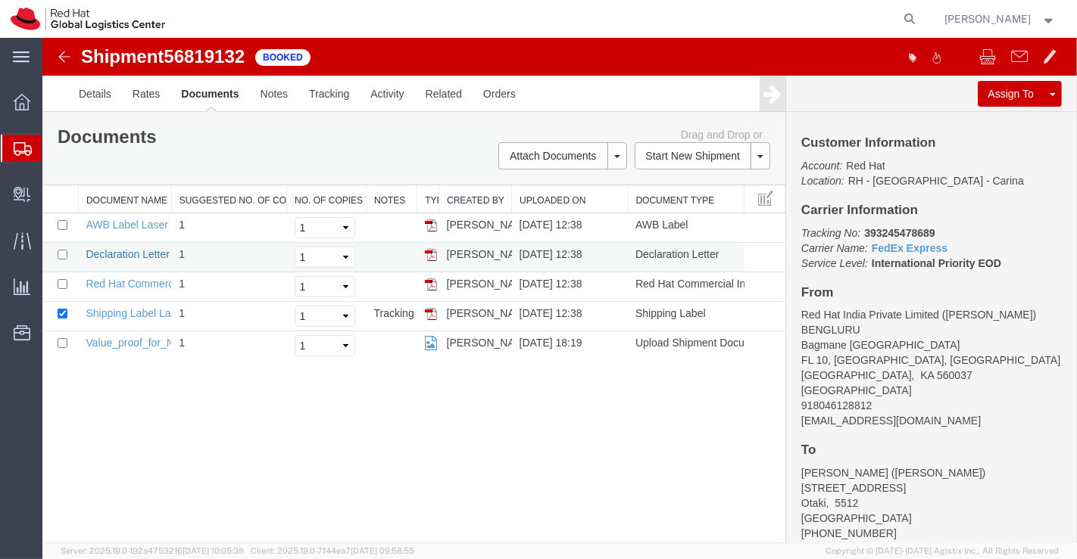
click at [123, 251] on link "Declaration Letter" at bounding box center [127, 254] width 84 height 12
click at [116, 285] on link "Red Hat Commercial Invoice" at bounding box center [152, 284] width 135 height 12
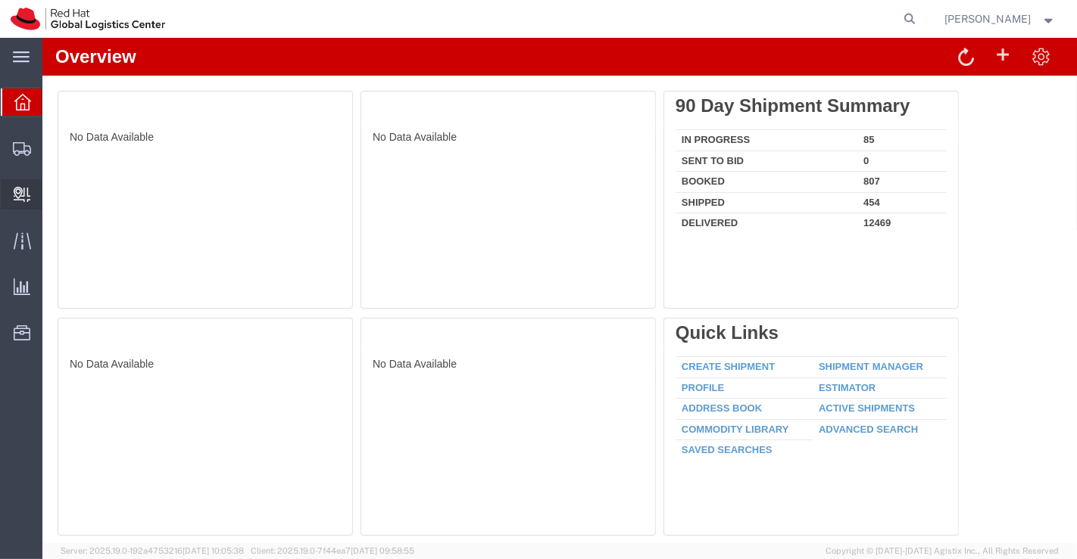
click at [0, 0] on span "Create Delivery" at bounding box center [0, 0] width 0 height 0
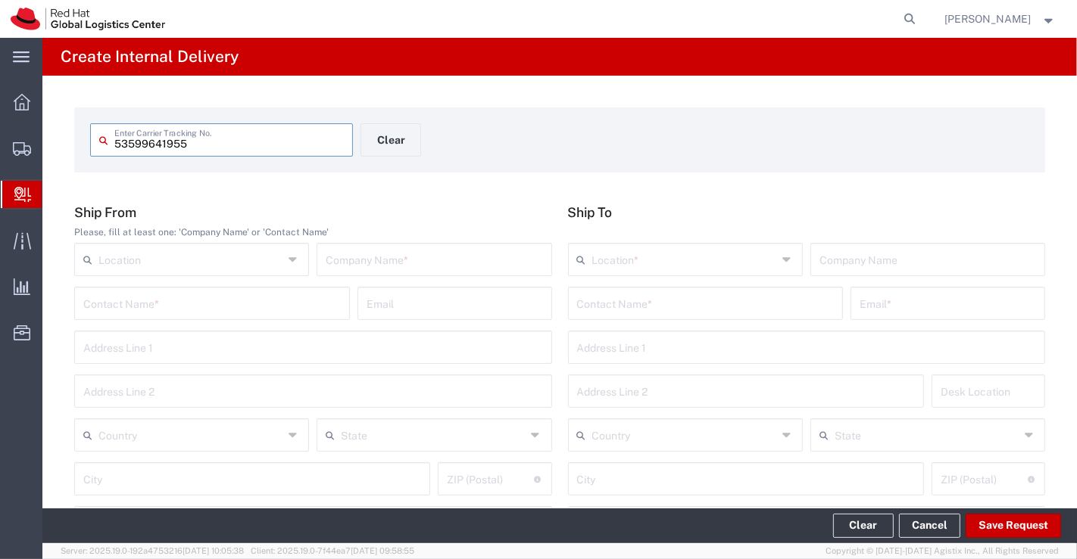
type input "53599641955"
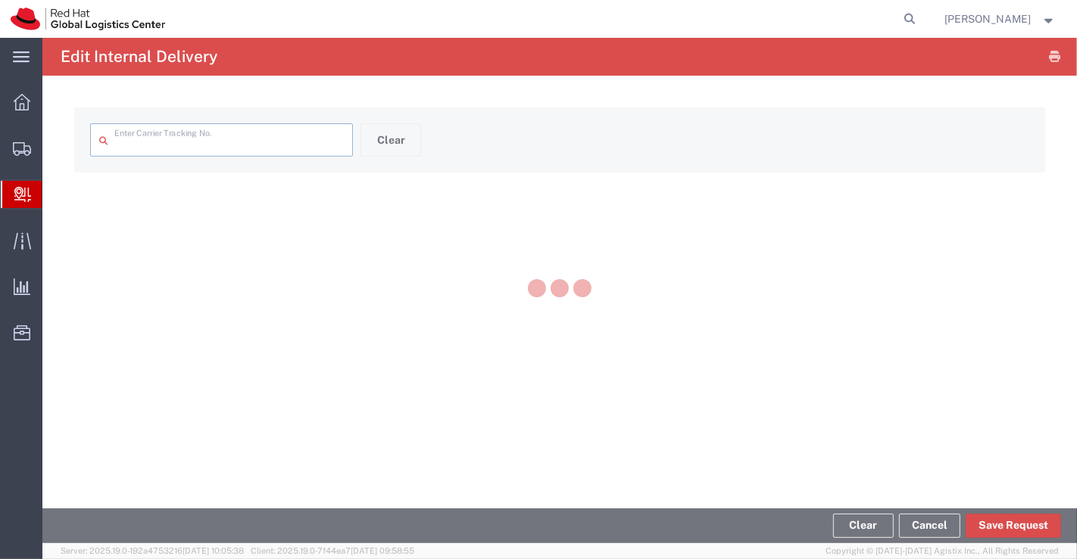
type input "53599641955"
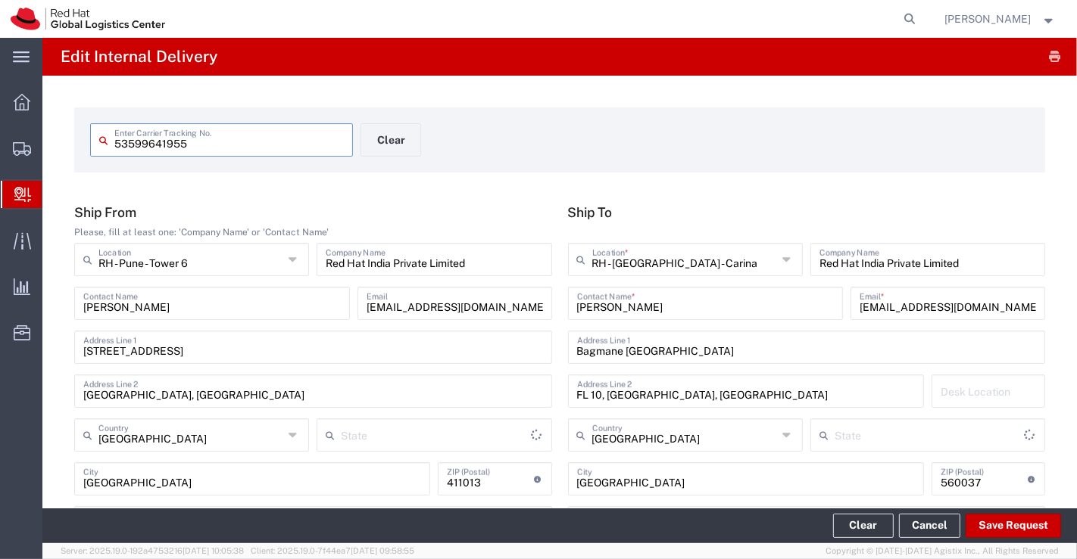
type input "Your Packaging"
type input "Mahārāshtra"
type input "Ground"
type input "[GEOGRAPHIC_DATA]"
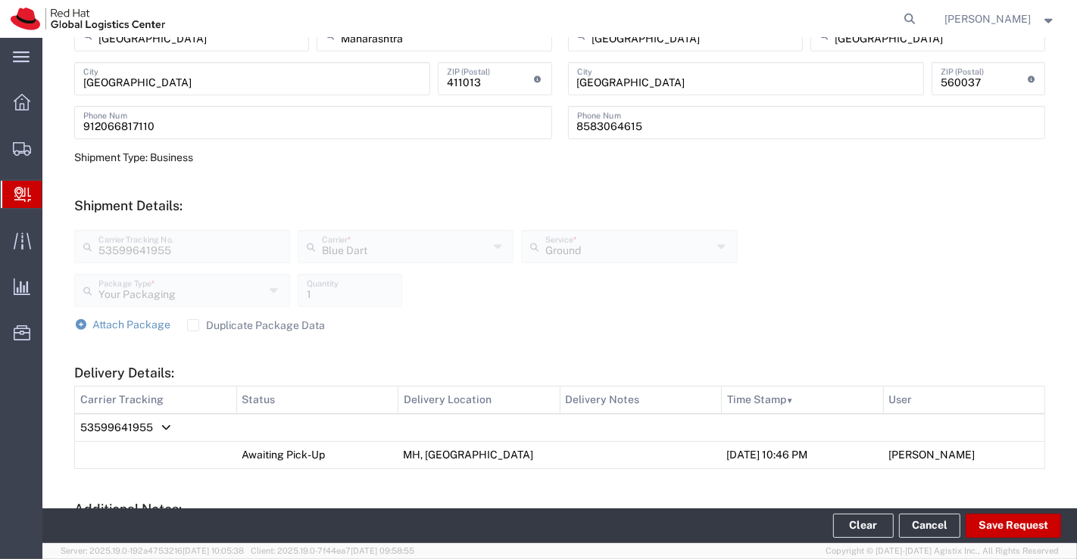
scroll to position [420, 0]
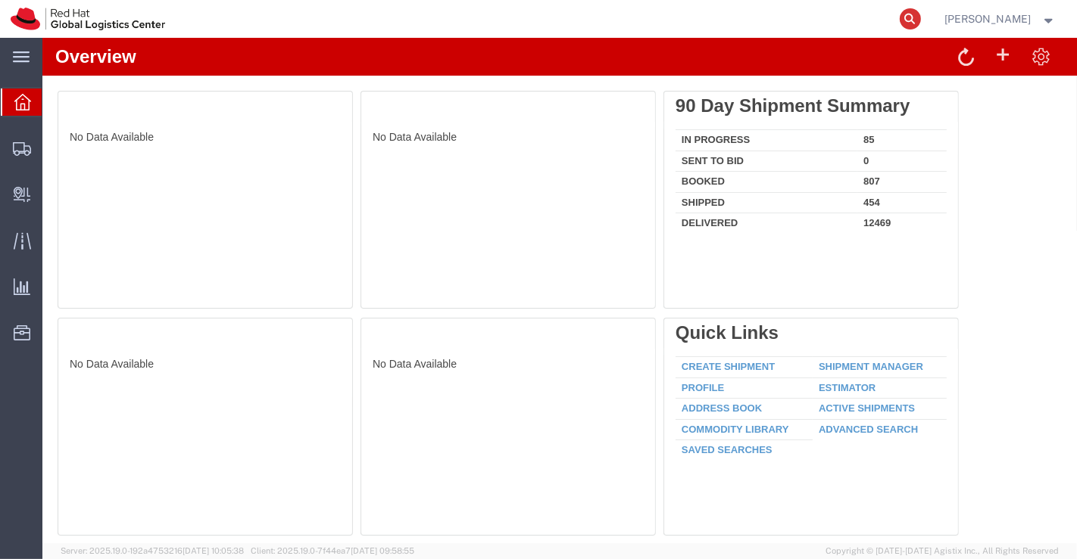
click at [910, 24] on icon at bounding box center [909, 18] width 21 height 21
paste input "393245361408"
type input "393245361408"
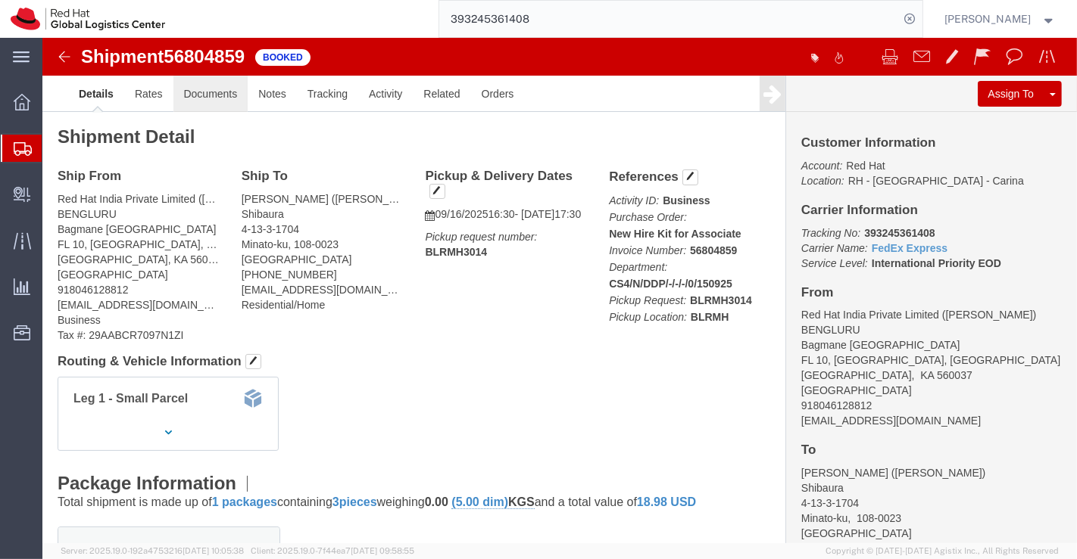
click link "Documents"
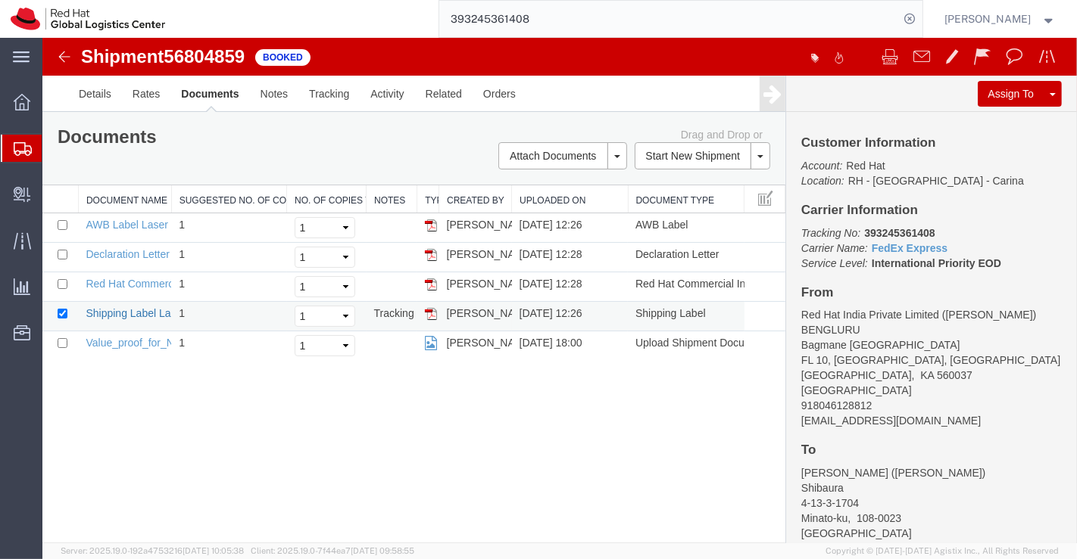
click at [152, 308] on link "Shipping Label Laser" at bounding box center [135, 313] width 100 height 12
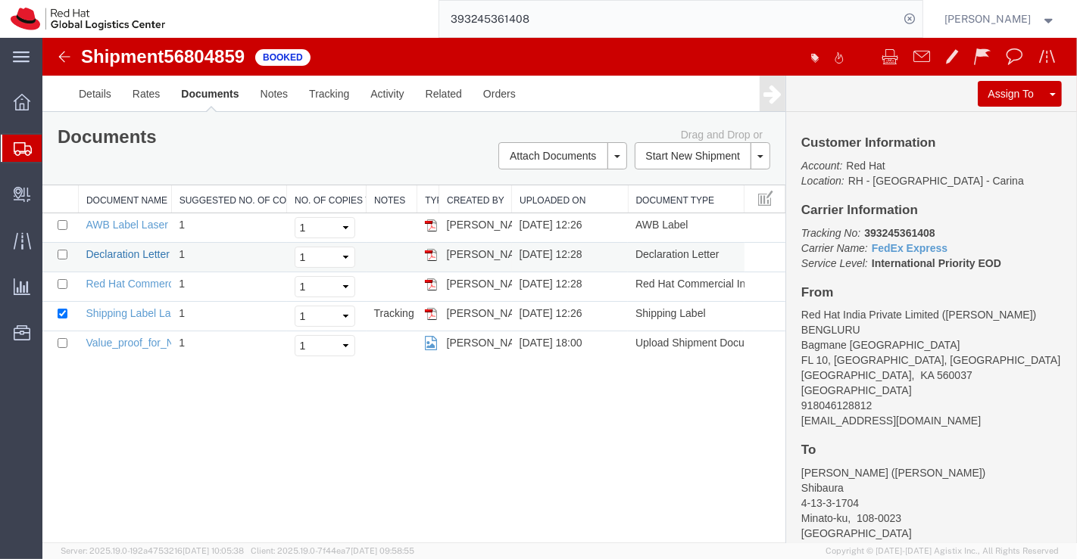
click at [145, 254] on link "Declaration Letter" at bounding box center [127, 254] width 84 height 12
click at [159, 282] on link "Red Hat Commercial Invoice" at bounding box center [152, 284] width 135 height 12
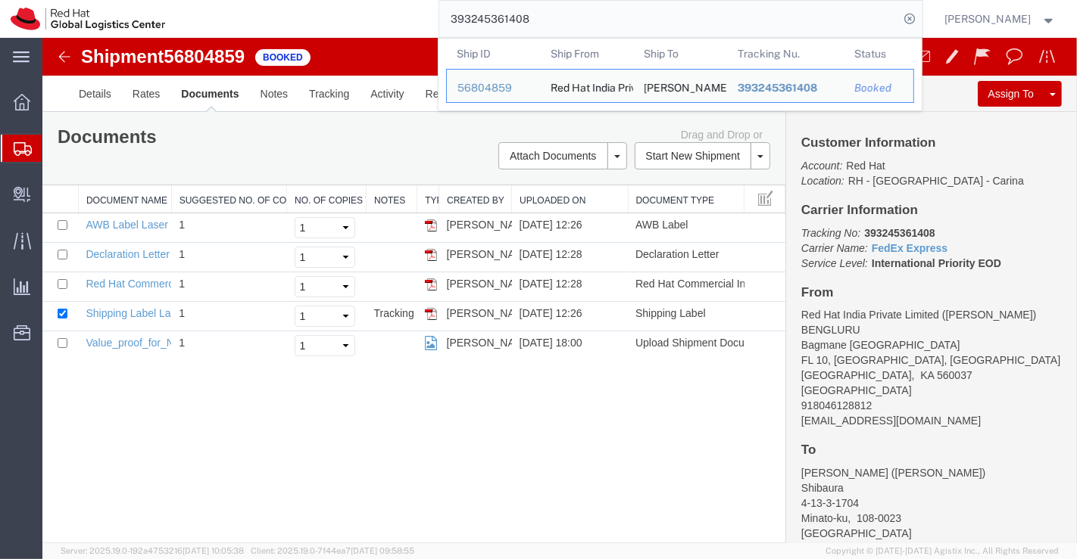
drag, startPoint x: 552, startPoint y: 28, endPoint x: 454, endPoint y: 27, distance: 97.7
click at [454, 27] on input "393245361408" at bounding box center [669, 19] width 460 height 36
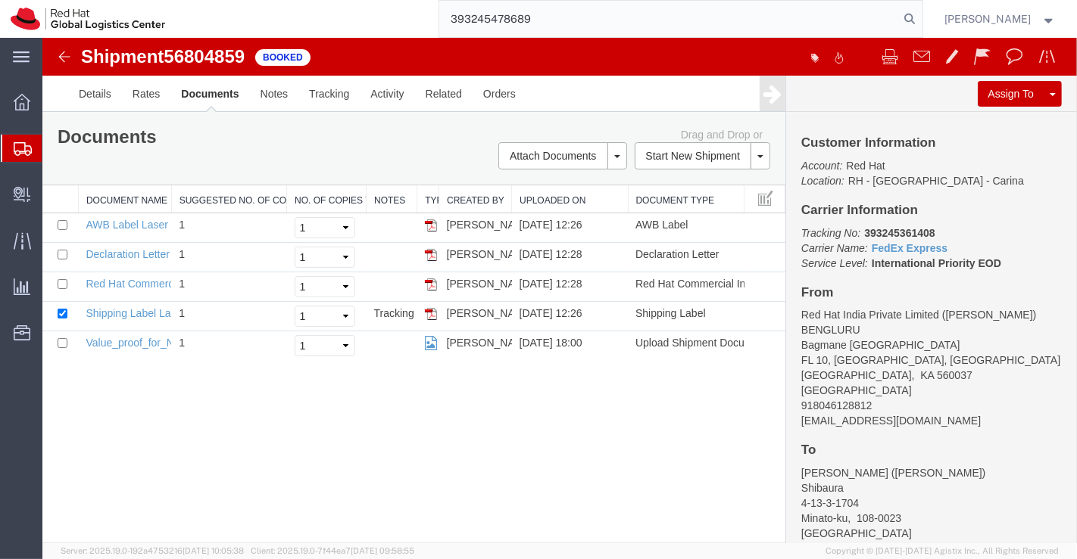
type input "393245478689"
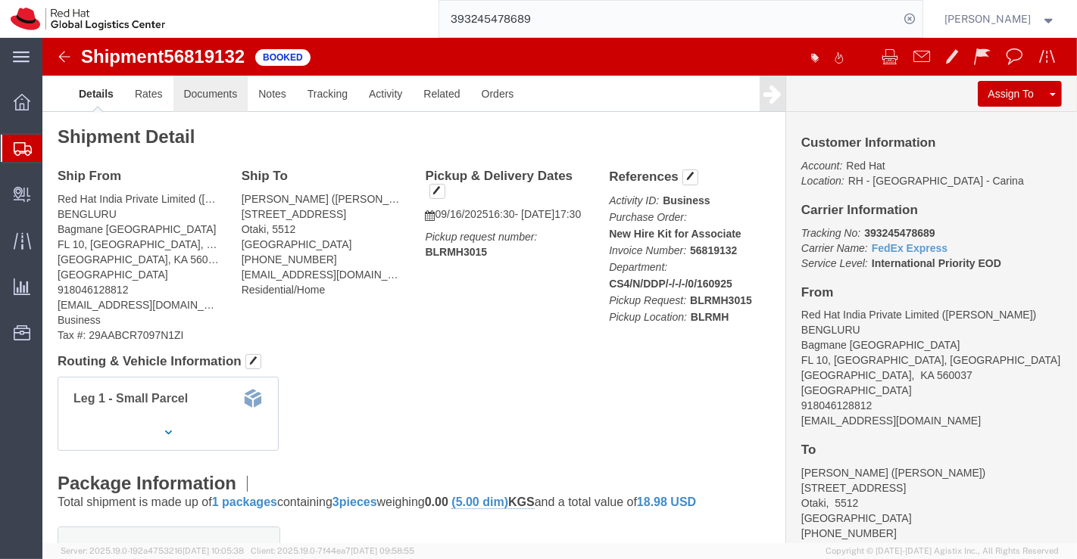
click link "Documents"
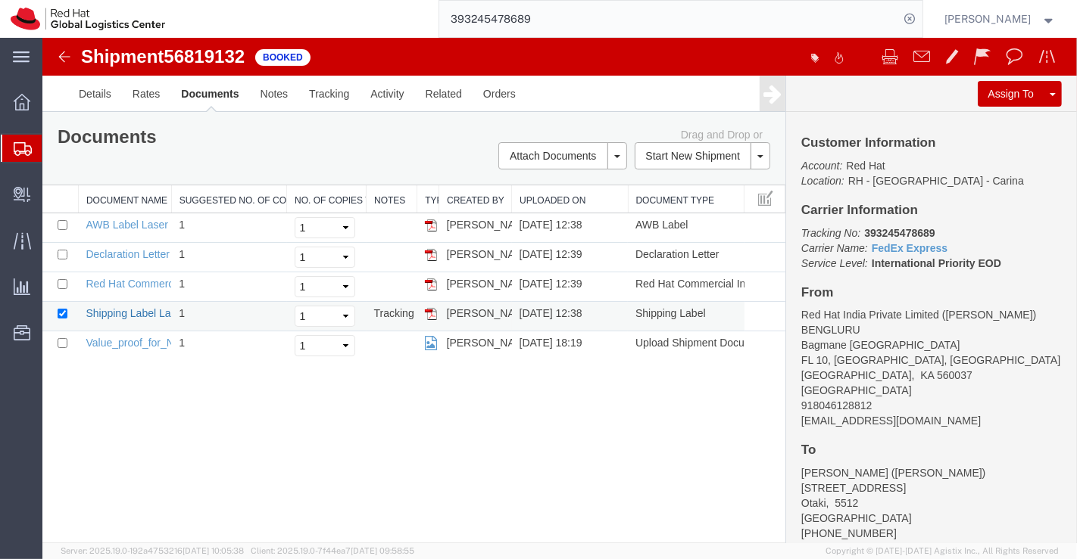
click at [126, 311] on link "Shipping Label Laser" at bounding box center [135, 313] width 100 height 12
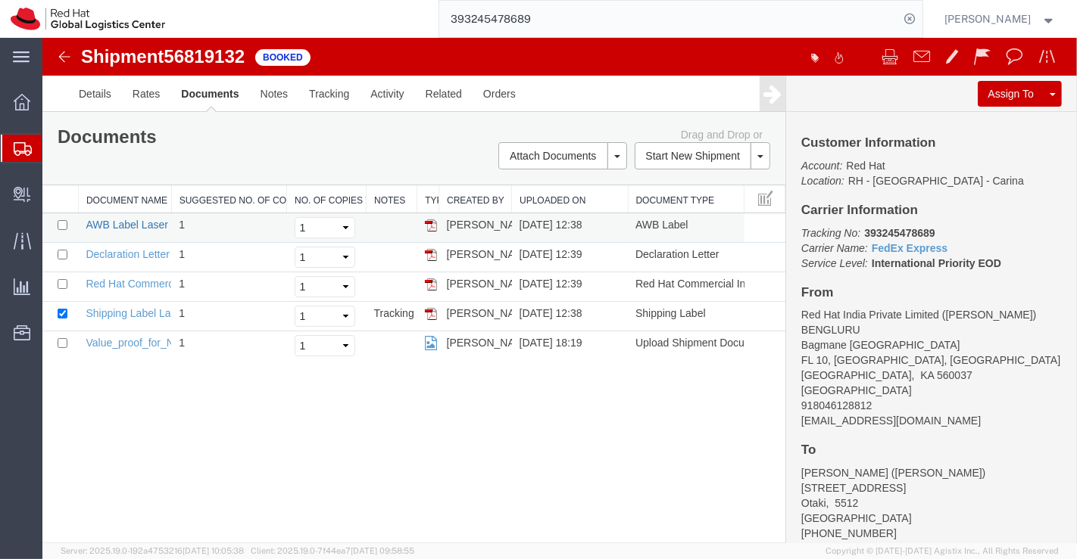
click at [123, 225] on link "AWB Label Laser" at bounding box center [126, 225] width 82 height 12
click at [135, 279] on link "Red Hat Commercial Invoice" at bounding box center [152, 284] width 135 height 12
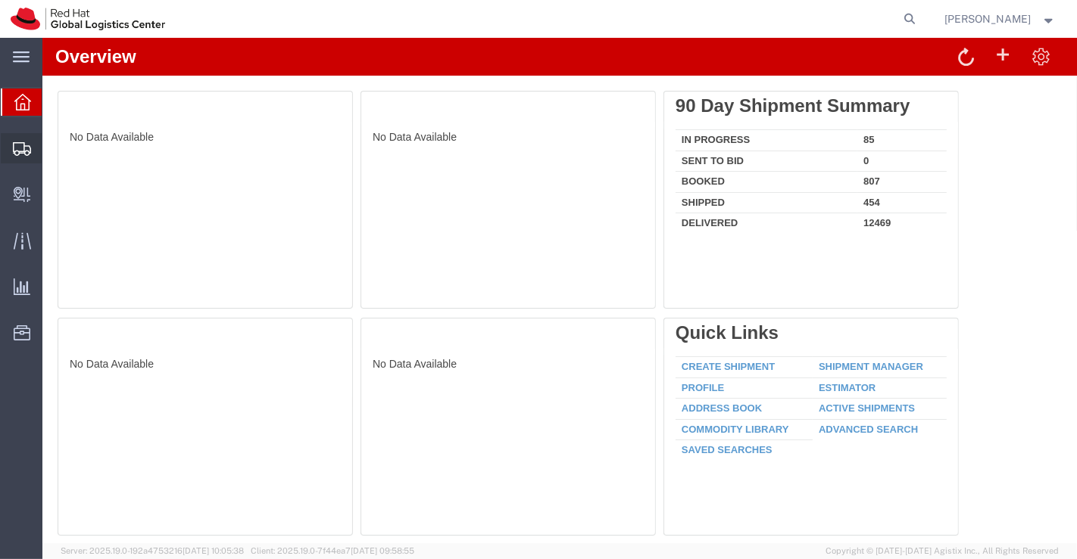
click at [0, 0] on span "Shipment Manager" at bounding box center [0, 0] width 0 height 0
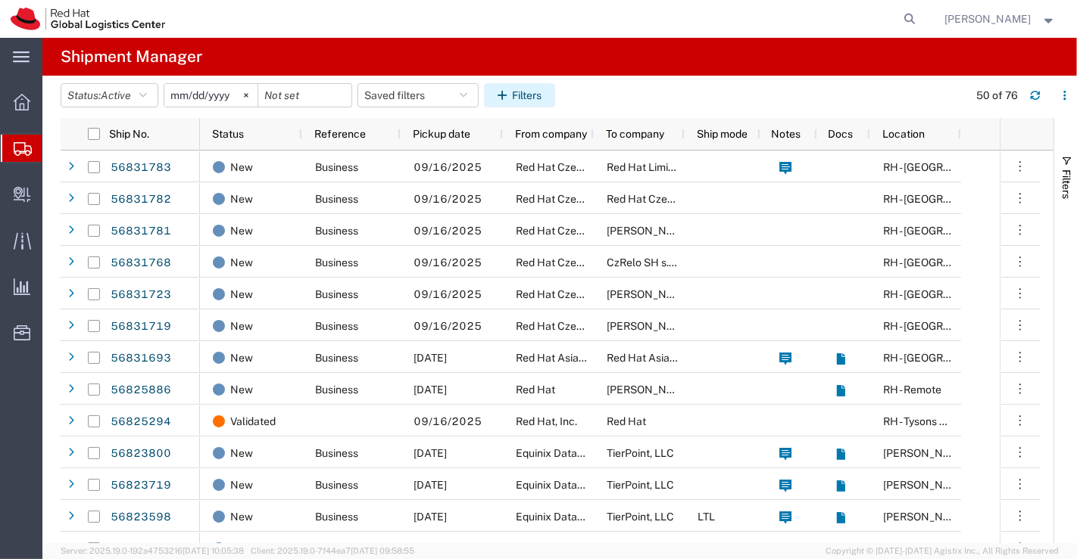
click at [522, 89] on button "Filters" at bounding box center [519, 95] width 71 height 24
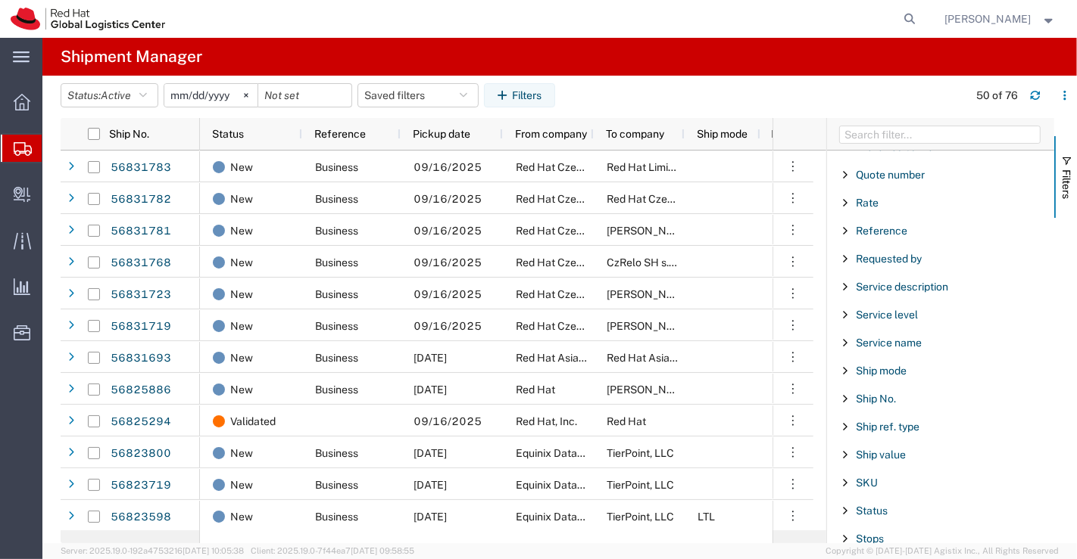
scroll to position [1080, 0]
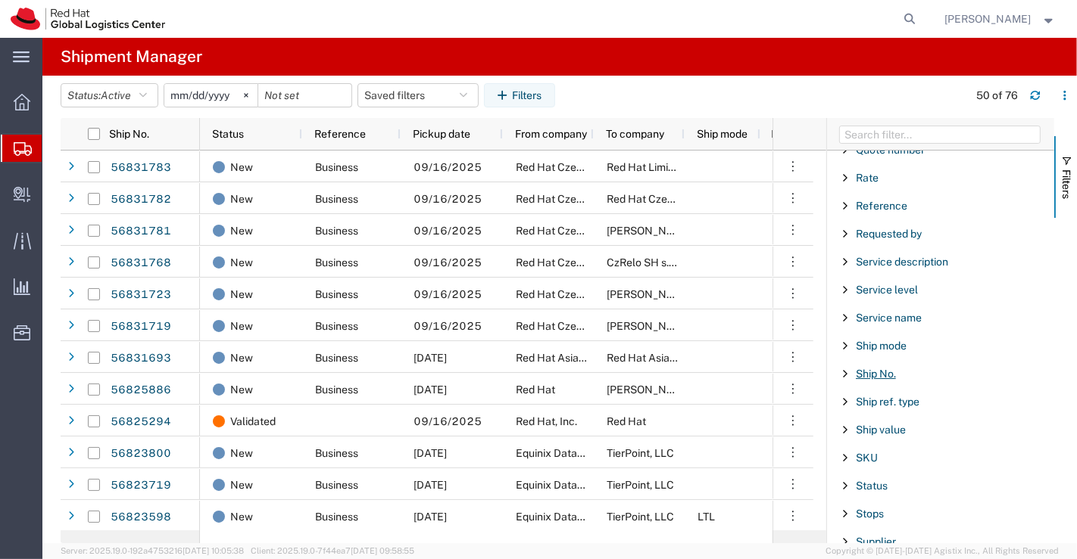
click at [863, 368] on span "Ship No." at bounding box center [875, 374] width 40 height 12
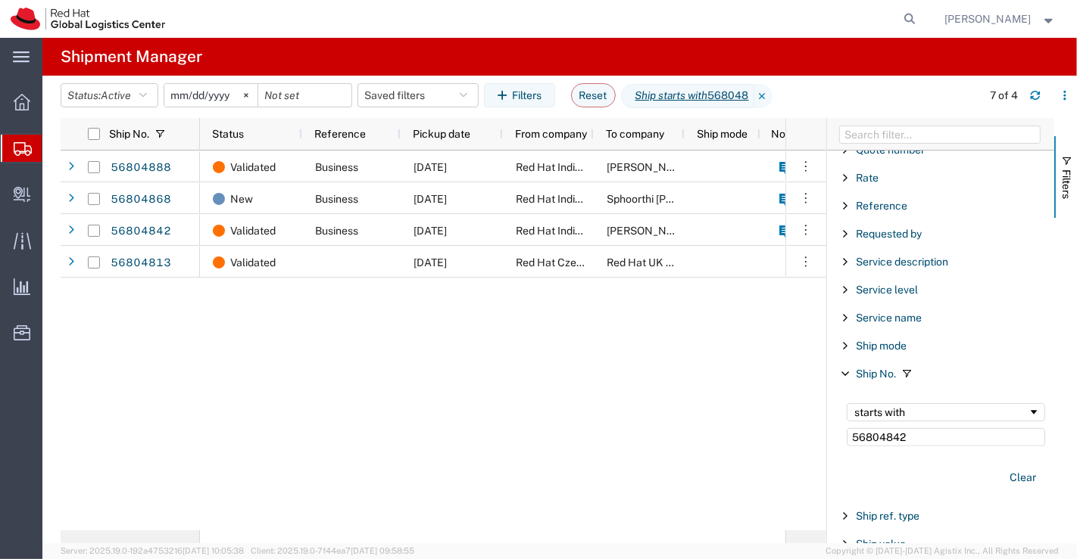
type input "56804842"
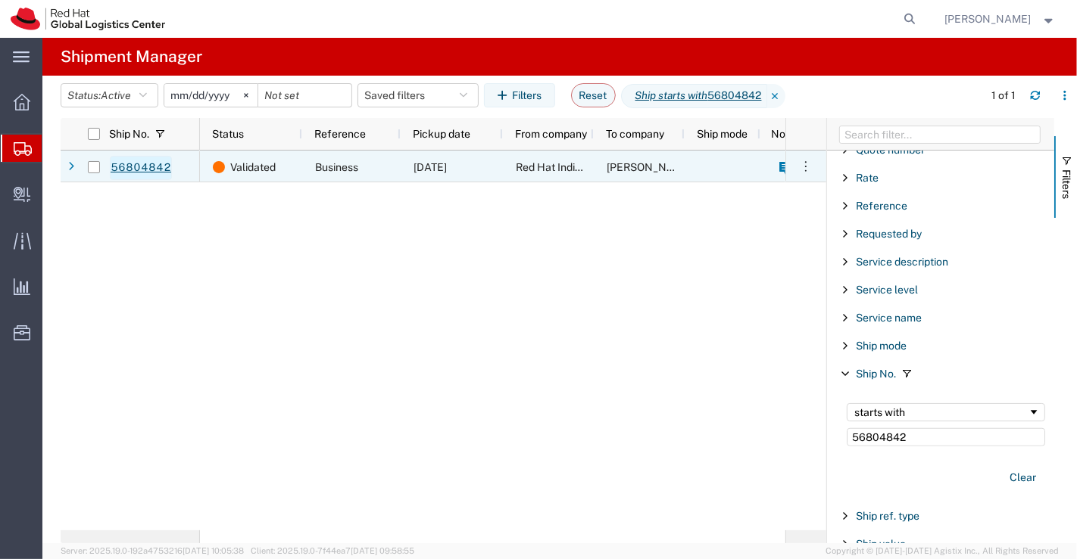
click at [147, 168] on link "56804842" at bounding box center [141, 168] width 62 height 24
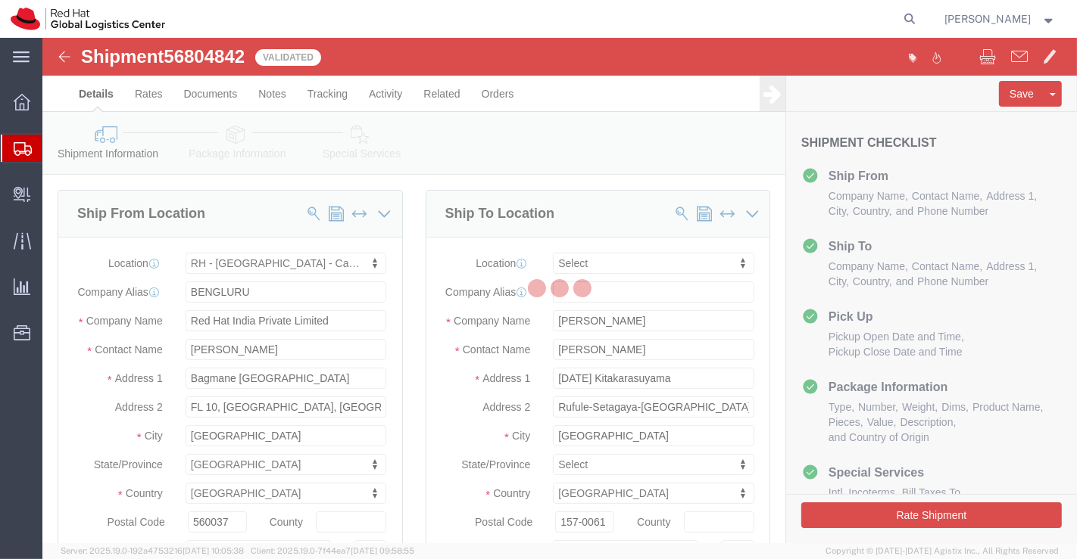
select select "37925"
select select
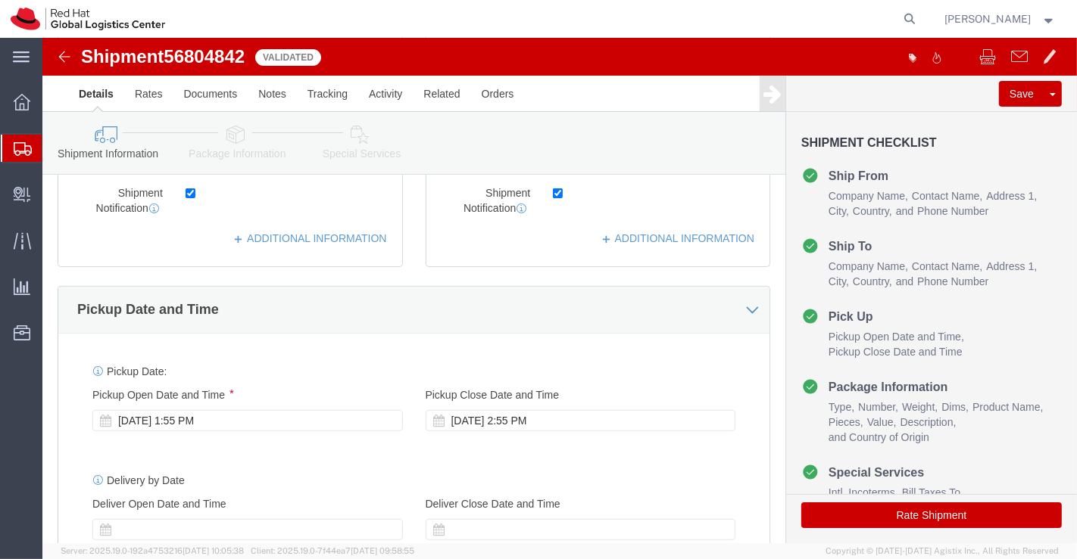
scroll to position [420, 0]
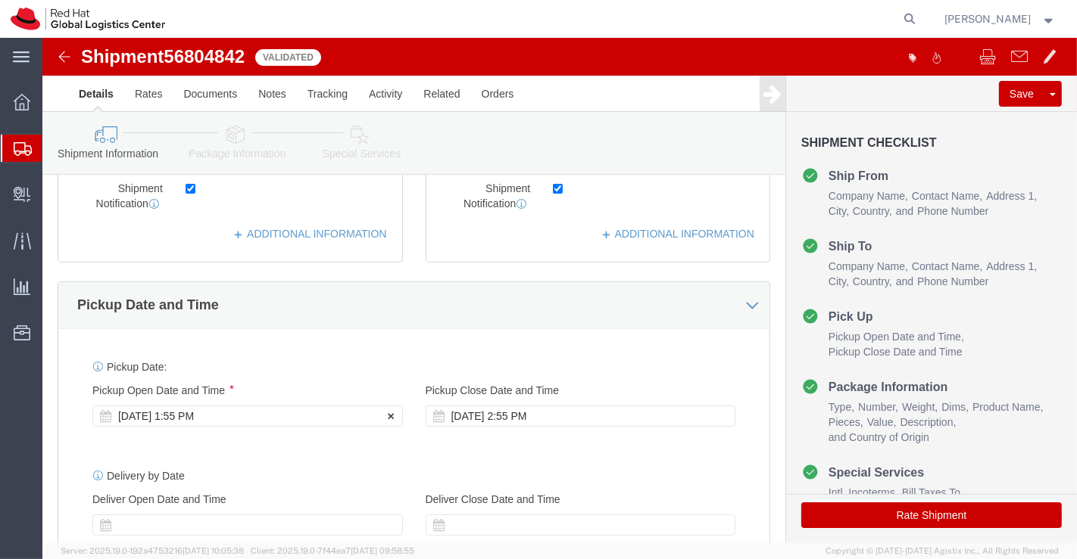
click div "Sep 16 2025 1:55 PM"
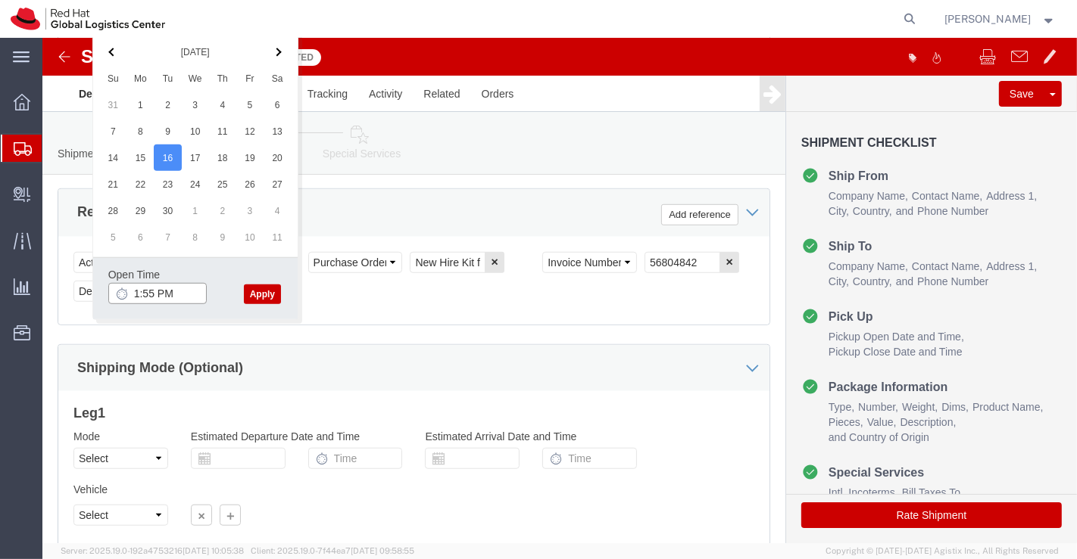
click input "1:55 PM"
type input "4:30 PM"
click button "Apply"
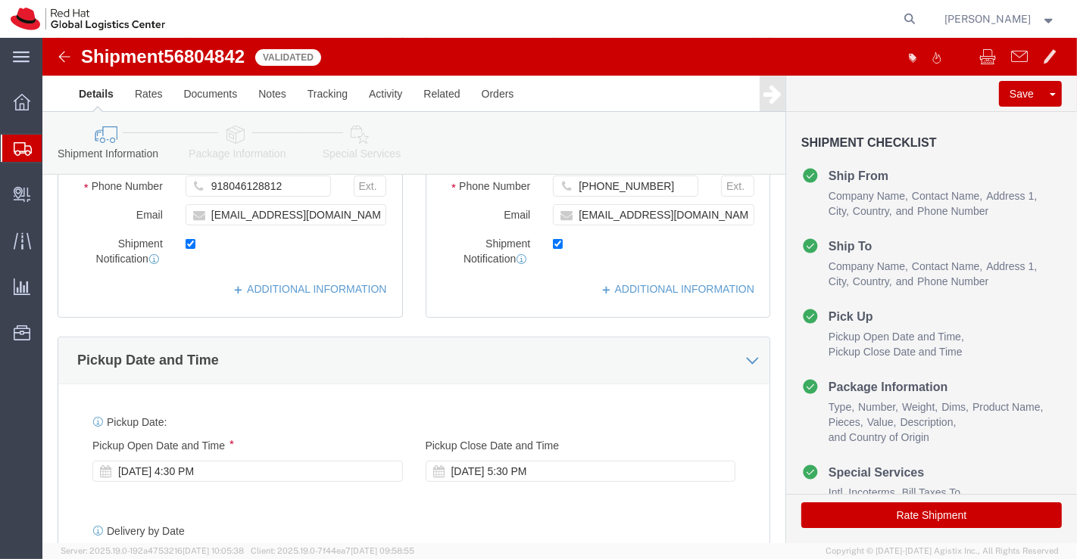
scroll to position [281, 0]
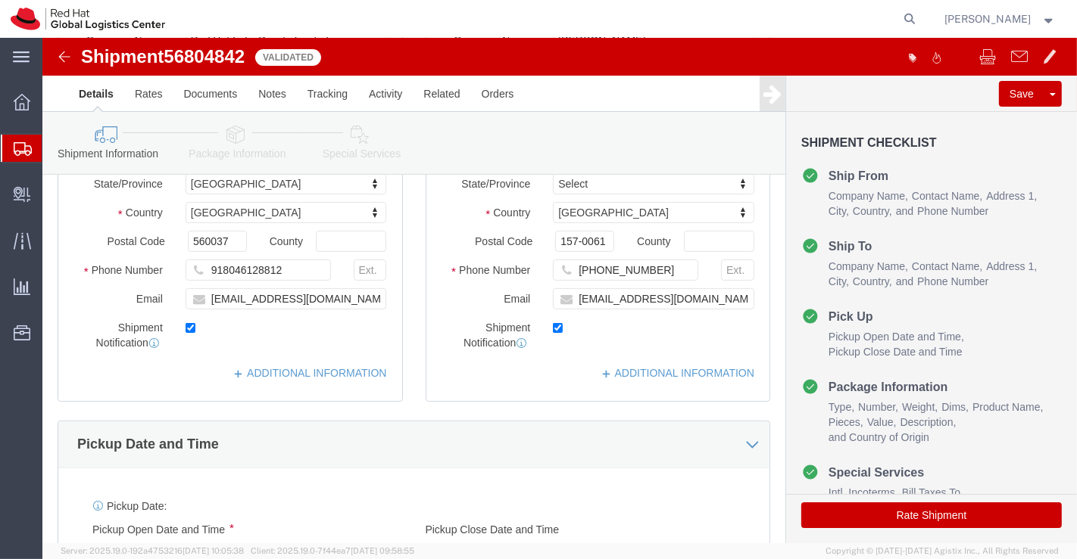
click icon
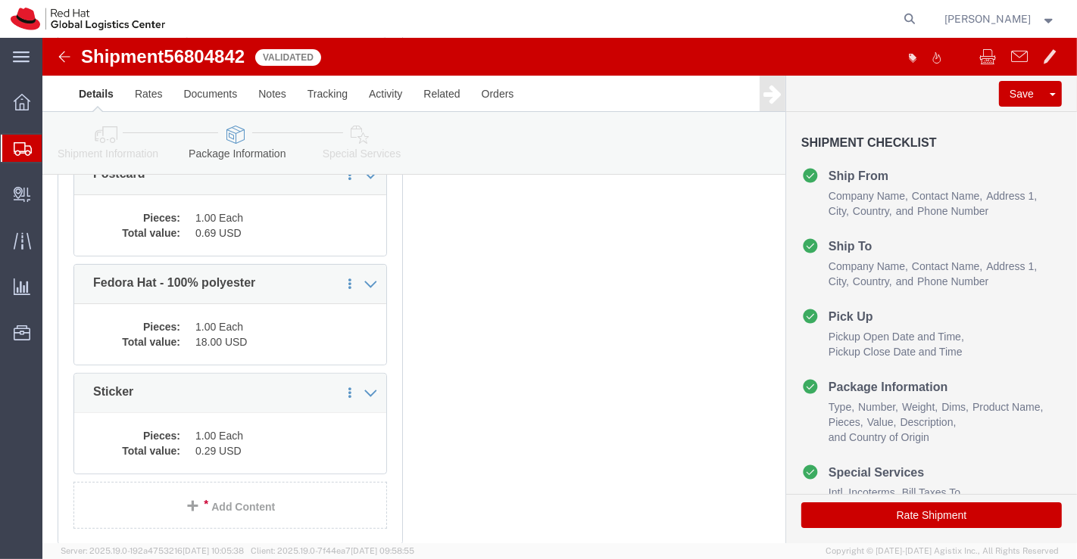
click icon
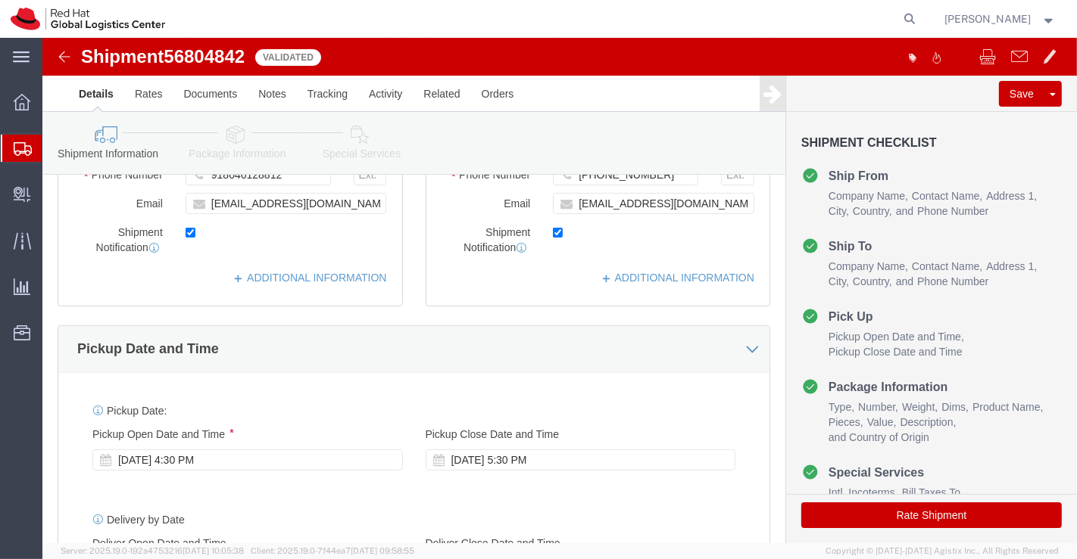
scroll to position [533, 0]
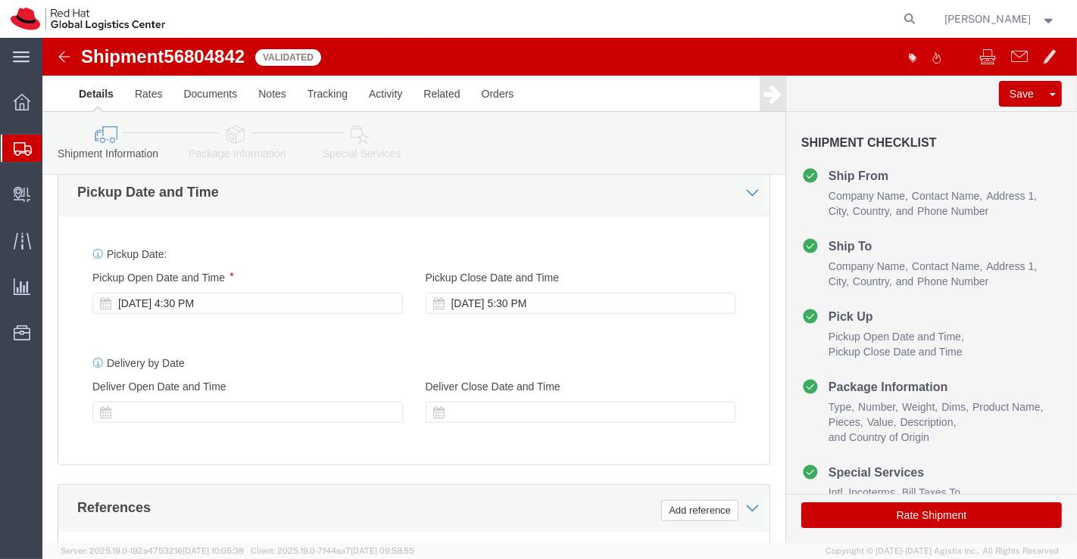
click icon
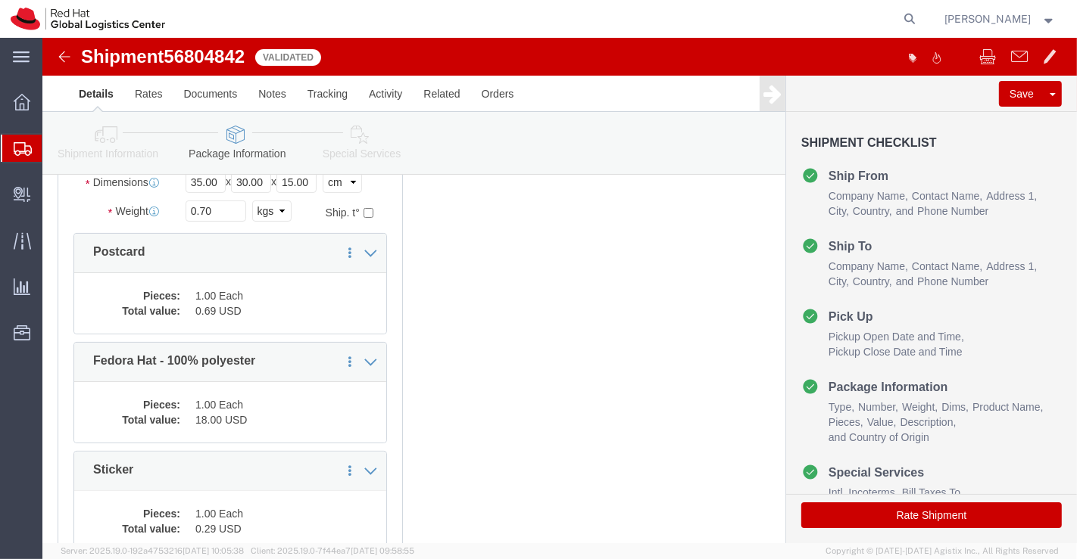
scroll to position [167, 0]
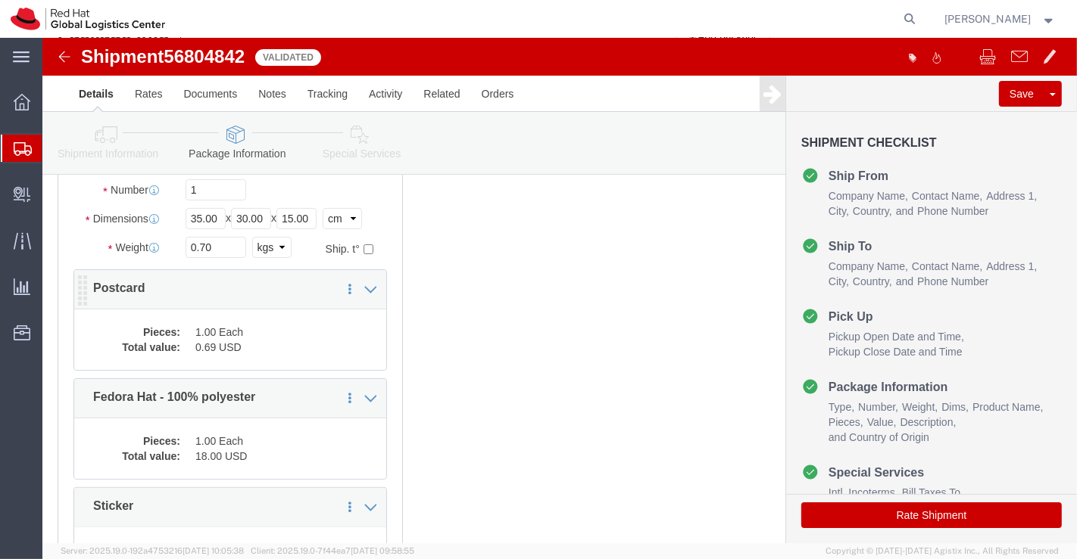
click dd "0.69 USD"
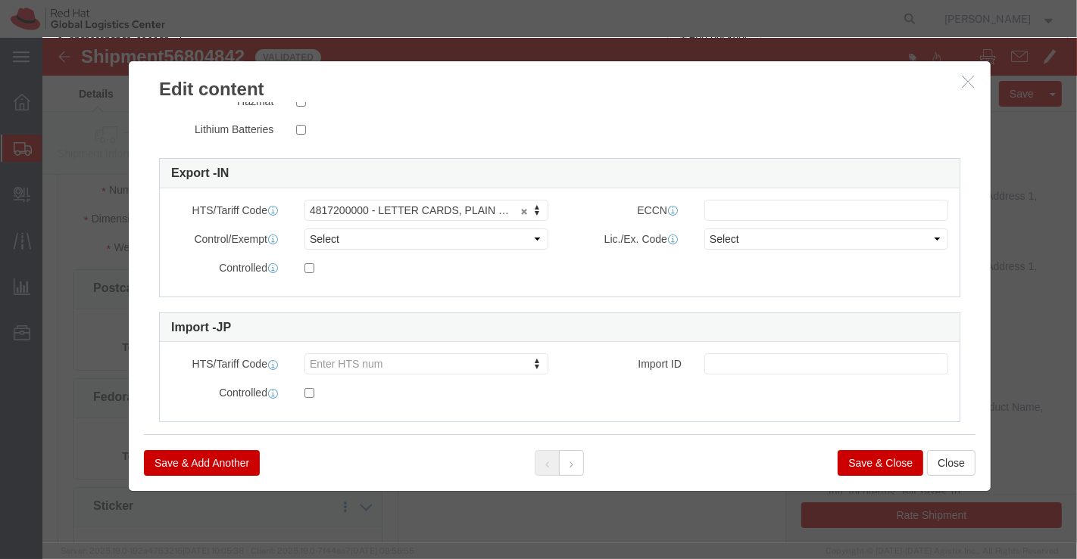
scroll to position [389, 0]
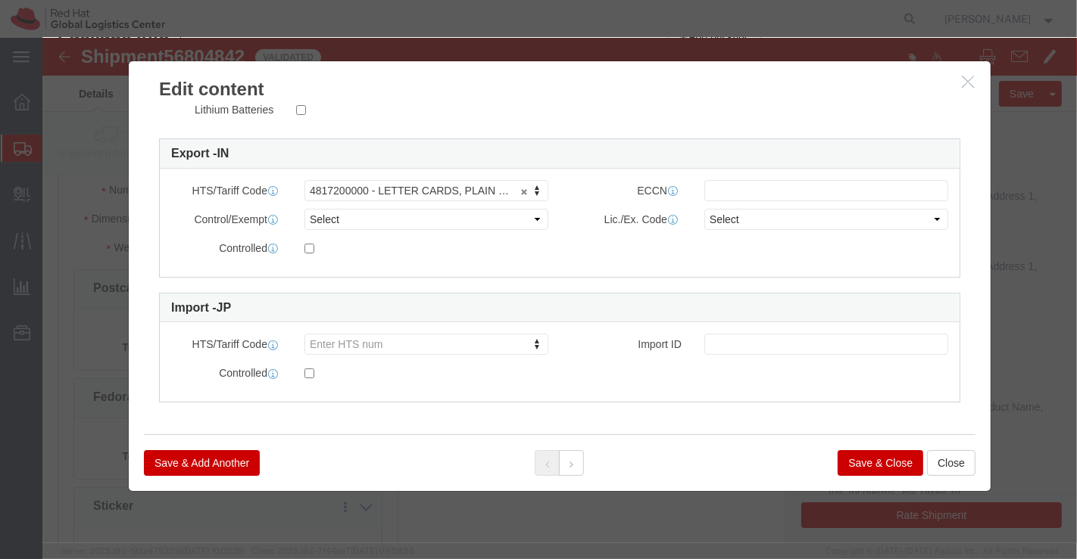
click button "Save & Close"
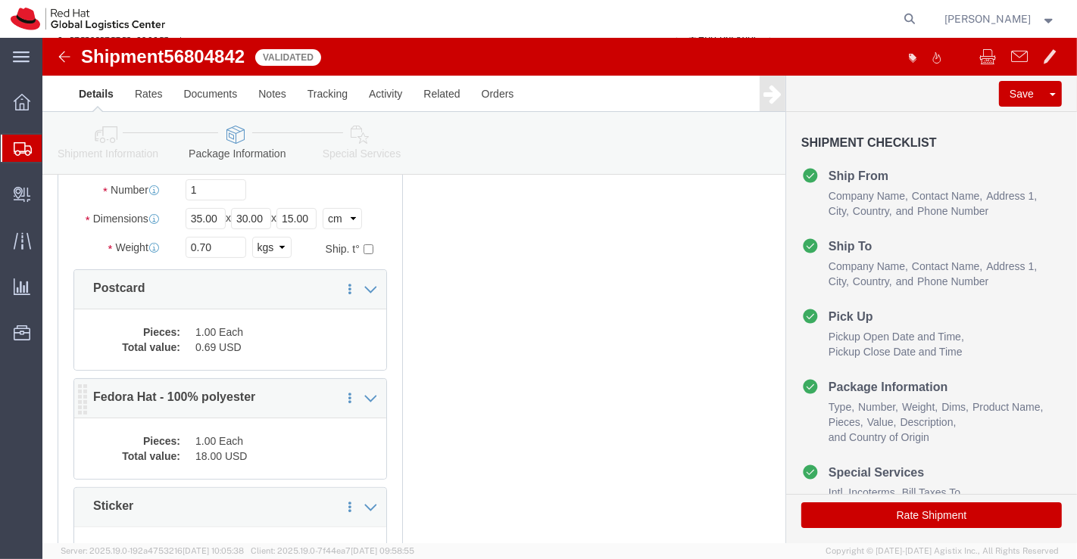
click dd "18.00 USD"
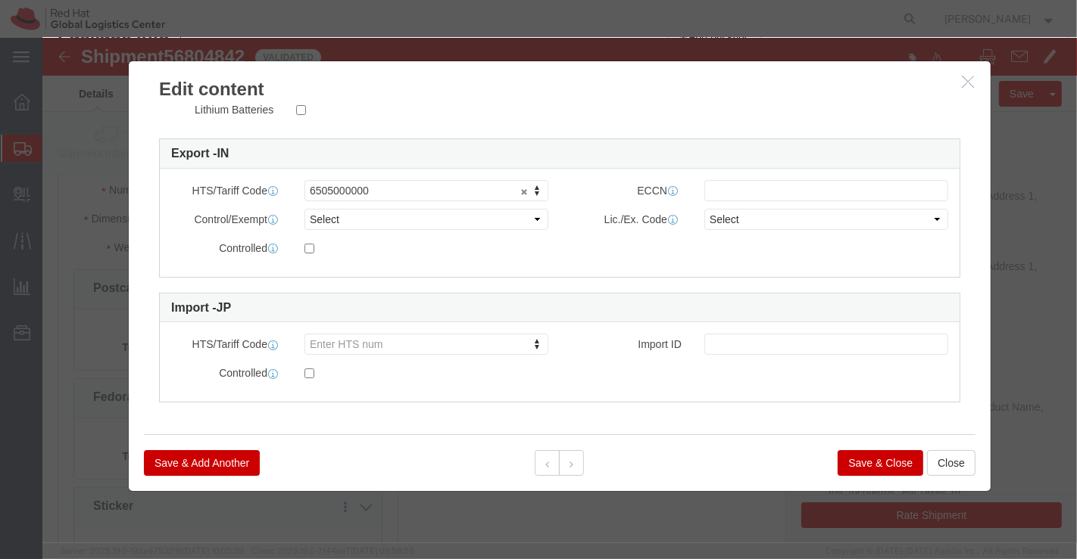
click button "Save & Close"
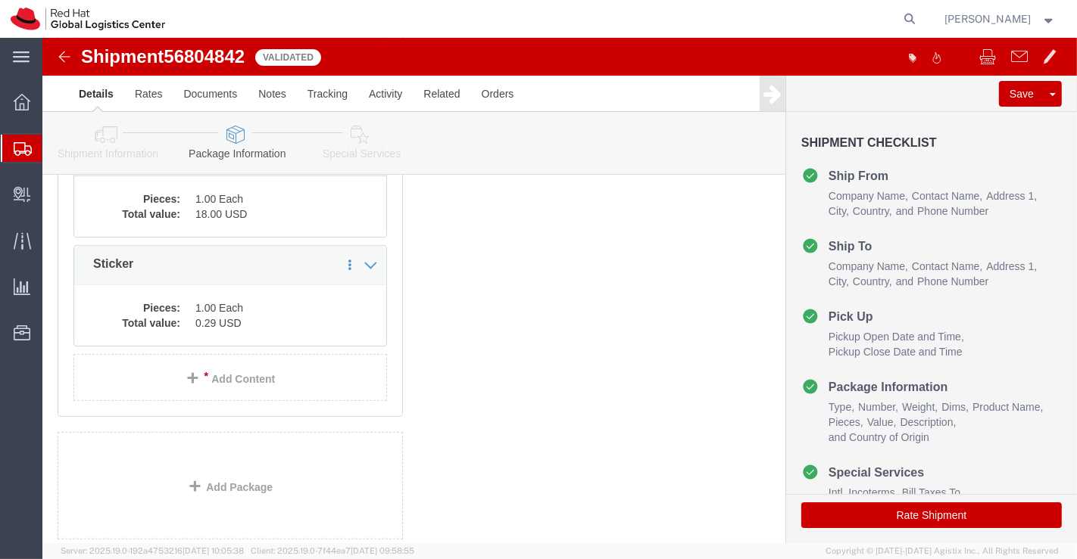
scroll to position [419, 0]
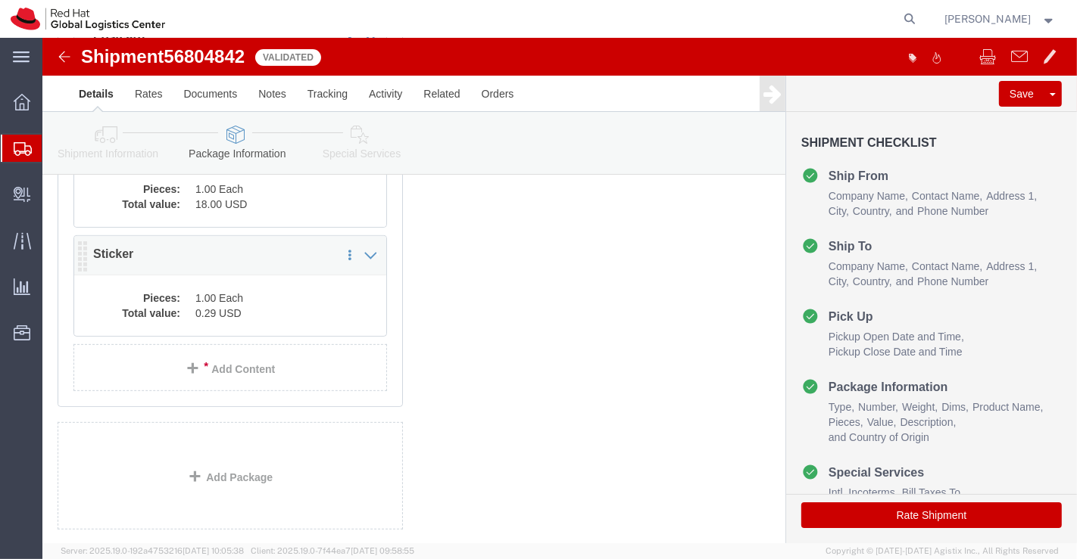
click dd "1.00 Each"
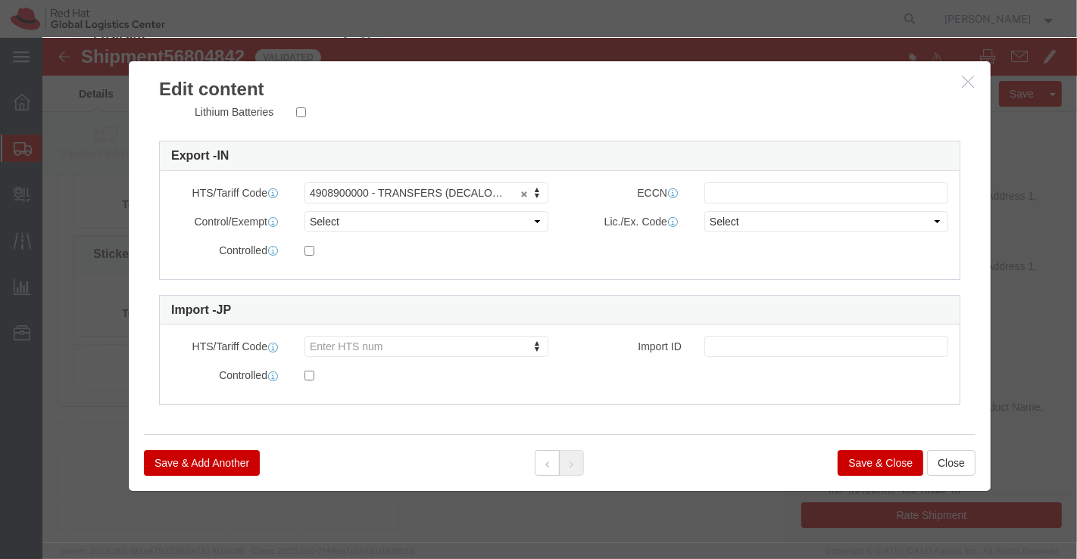
scroll to position [389, 0]
click button "Save & Close"
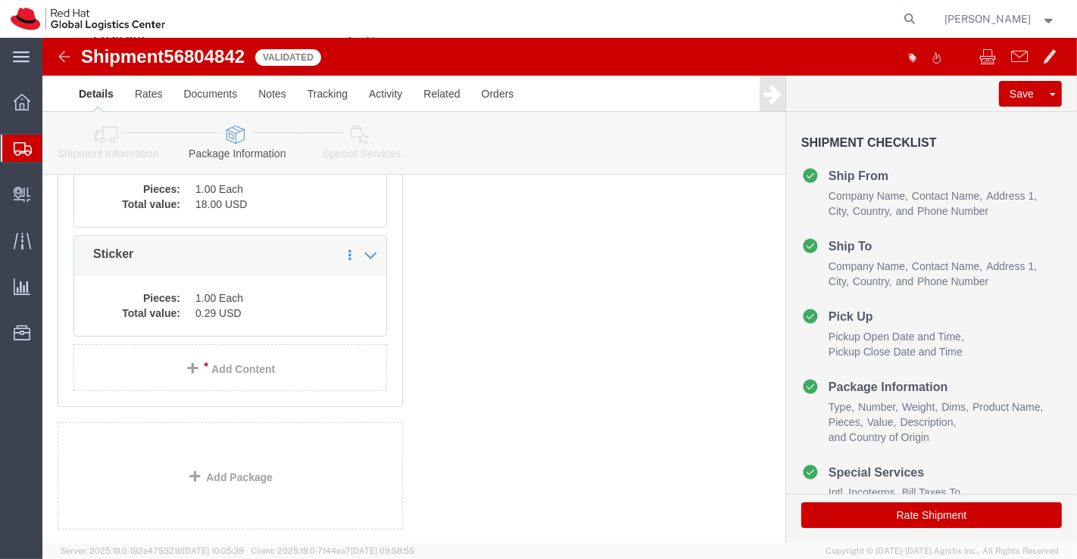
click icon
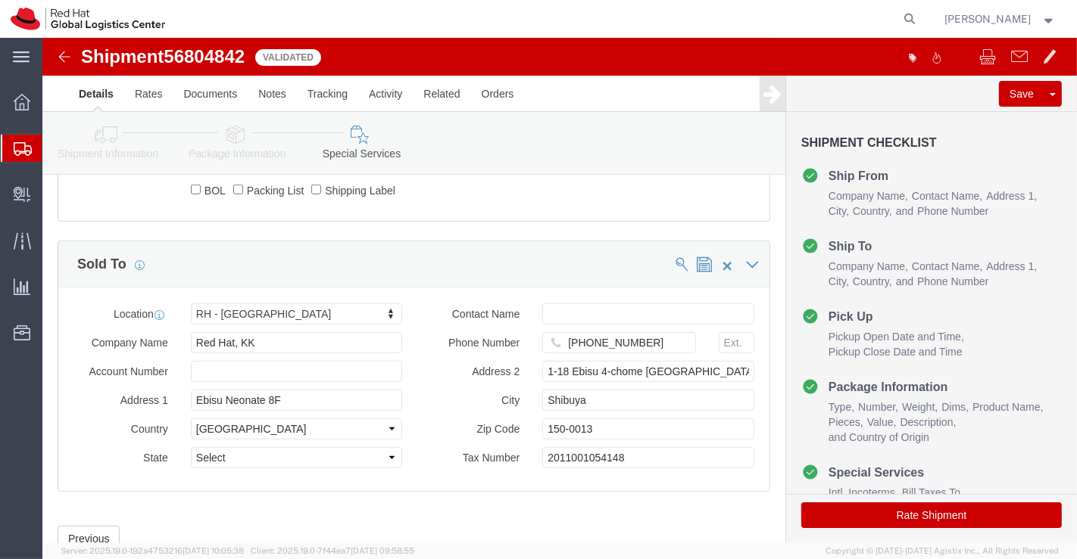
click icon
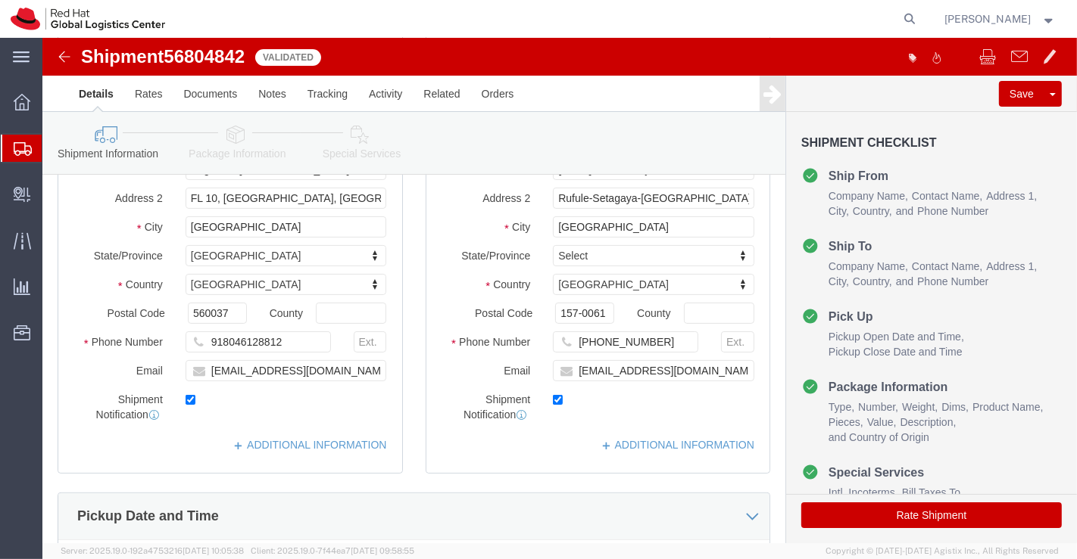
scroll to position [196, 0]
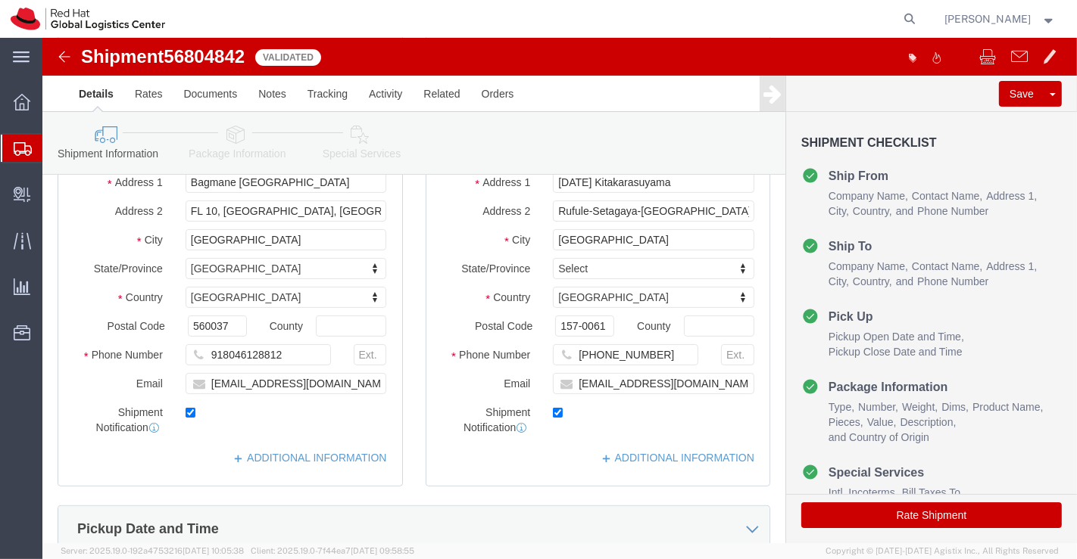
click icon
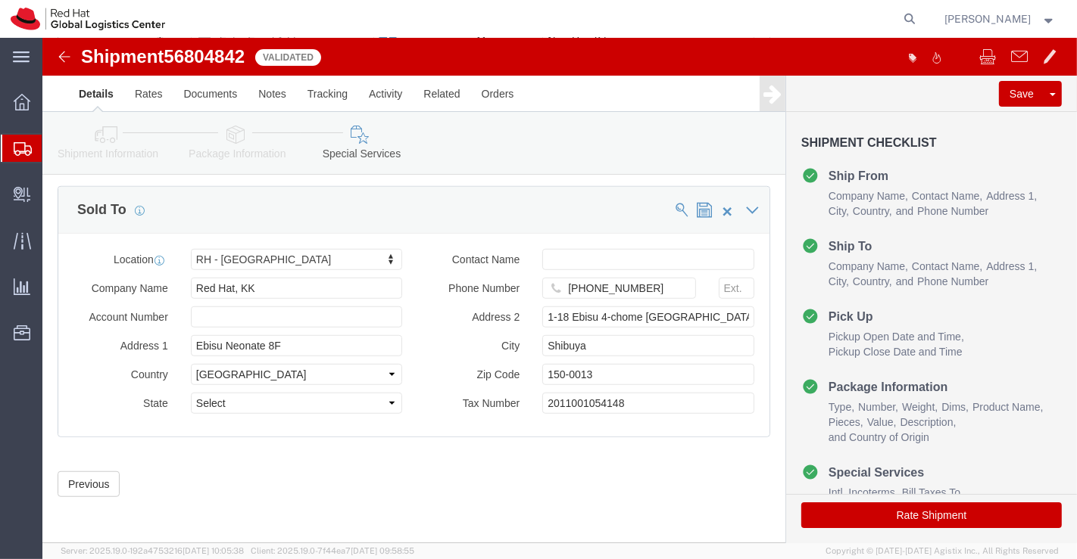
scroll to position [912, 0]
click button "Rate Shipment"
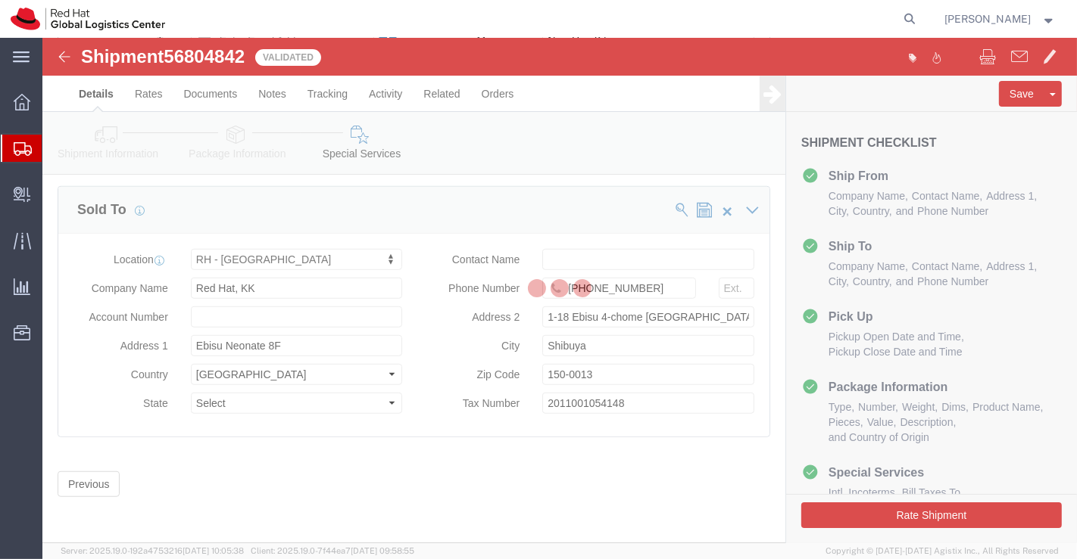
scroll to position [0, 0]
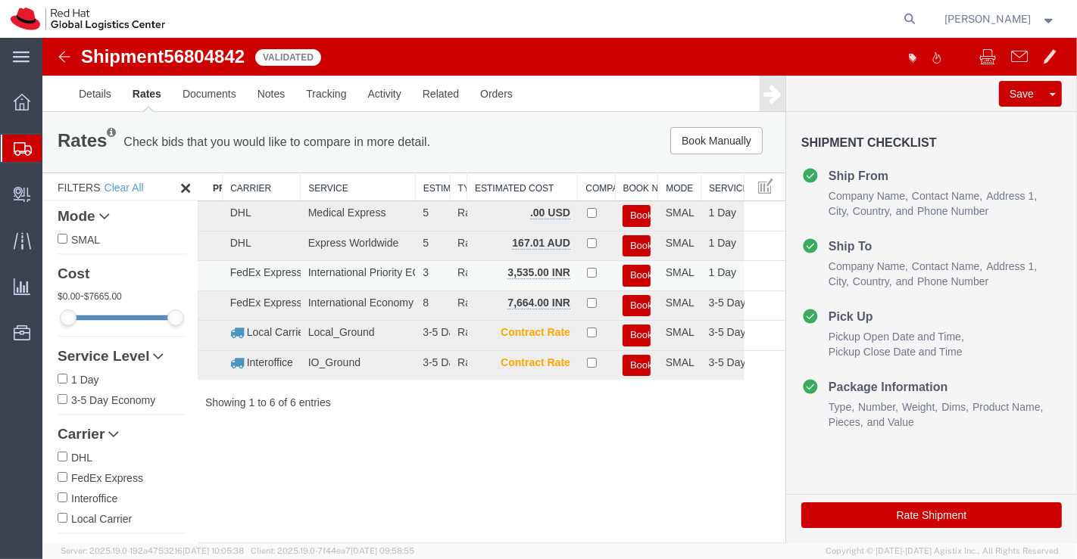
click at [643, 275] on button "Book" at bounding box center [636, 276] width 28 height 22
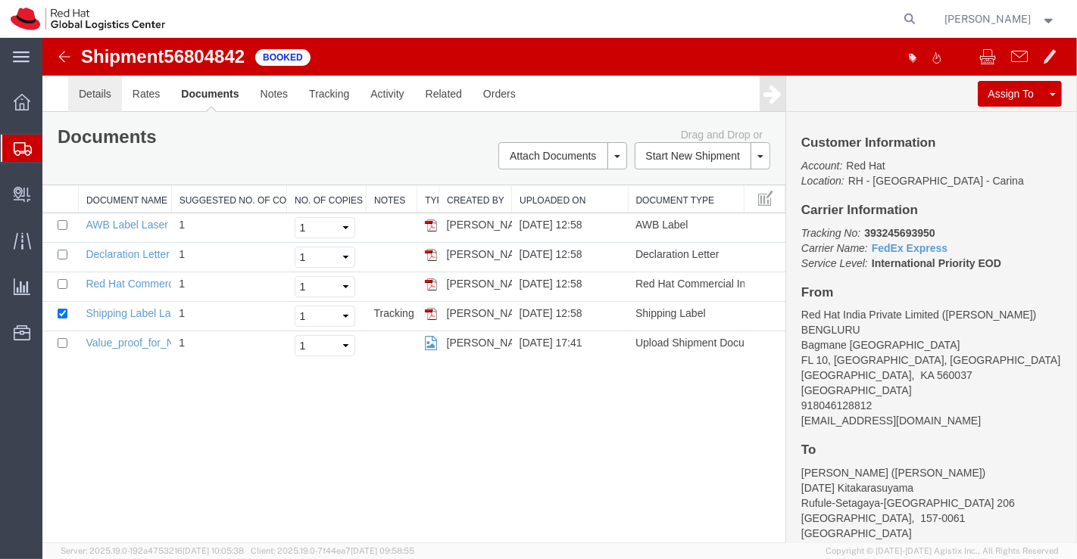
click at [88, 96] on link "Details" at bounding box center [94, 94] width 54 height 36
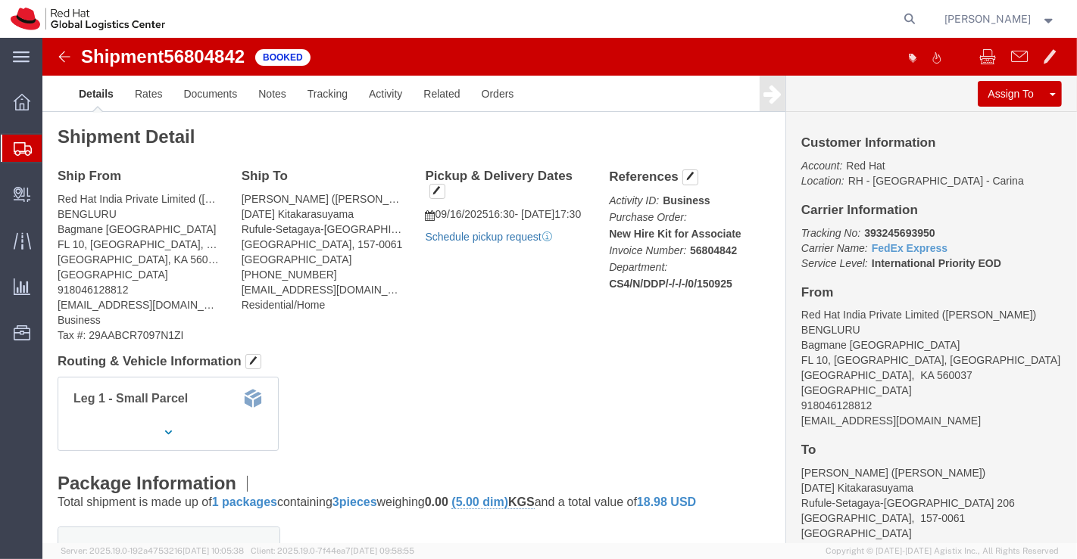
click link "Schedule pickup request"
drag, startPoint x: 812, startPoint y: 192, endPoint x: 906, endPoint y: 192, distance: 94.6
click p "Tracking No: 393245693950 Carrier Name: FedEx Express FedEx Express Service Lev…"
copy b "393245693950"
click div "Leg 1 - Small Parcel"
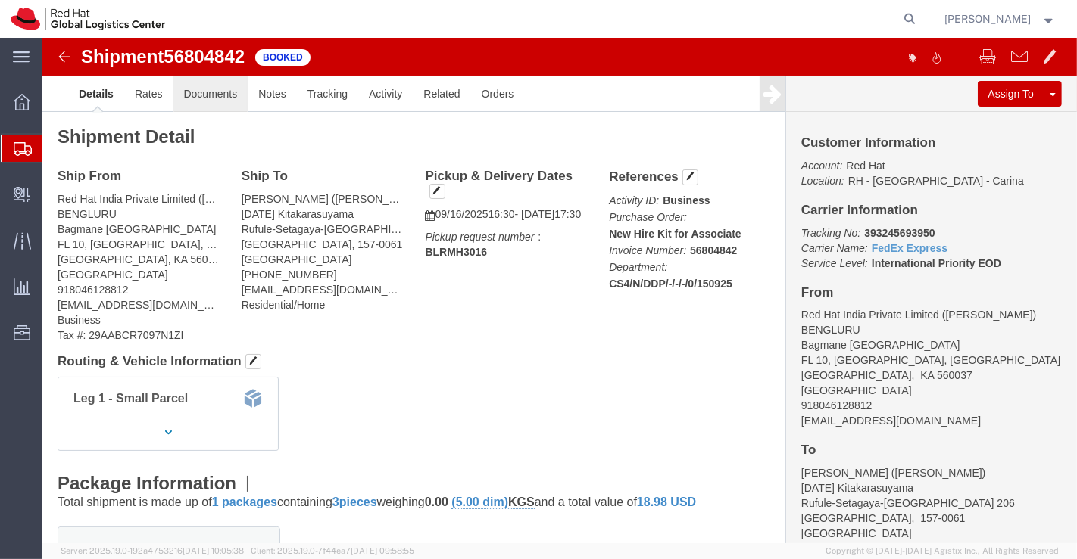
click link "Documents"
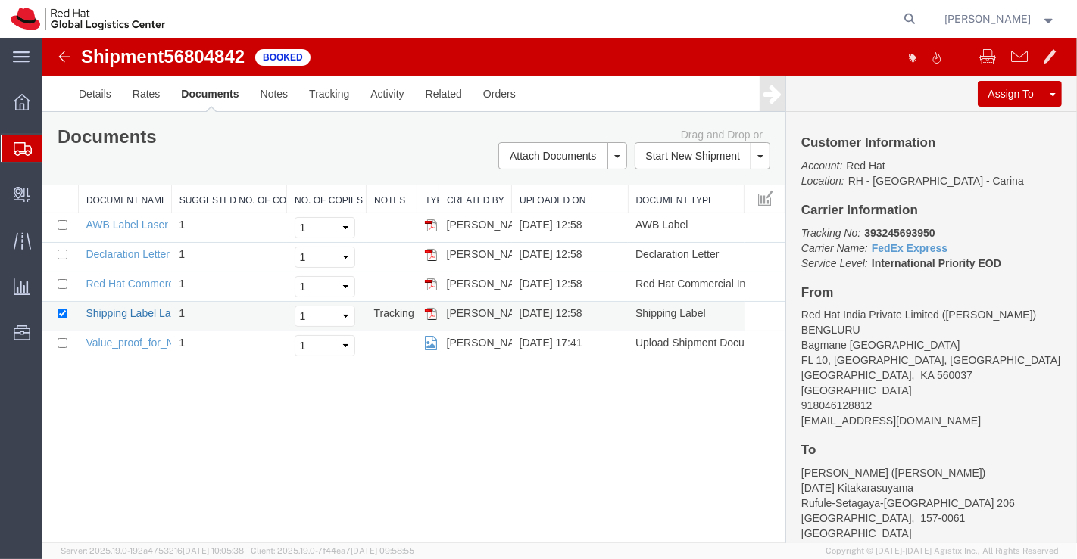
click at [111, 310] on link "Shipping Label Laser" at bounding box center [135, 313] width 100 height 12
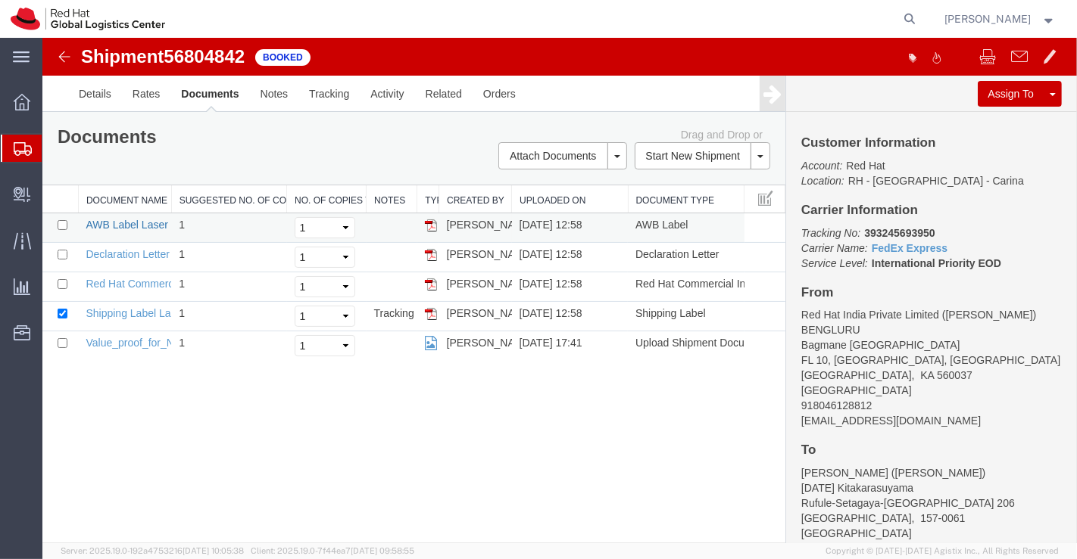
click at [136, 226] on link "AWB Label Laser" at bounding box center [126, 225] width 82 height 12
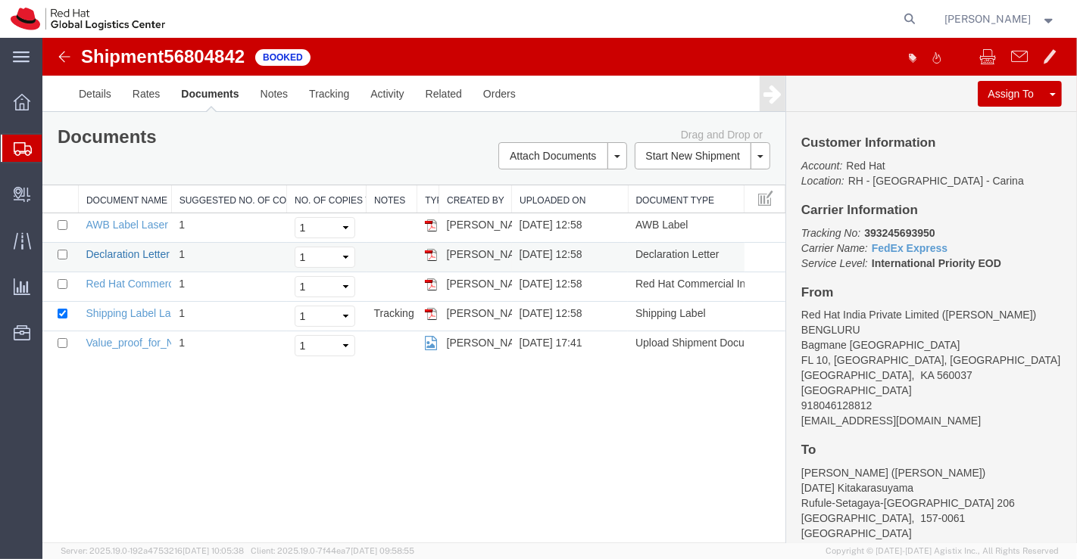
click at [134, 253] on link "Declaration Letter" at bounding box center [127, 254] width 84 height 12
click at [138, 279] on link "Red Hat Commercial Invoice" at bounding box center [152, 284] width 135 height 12
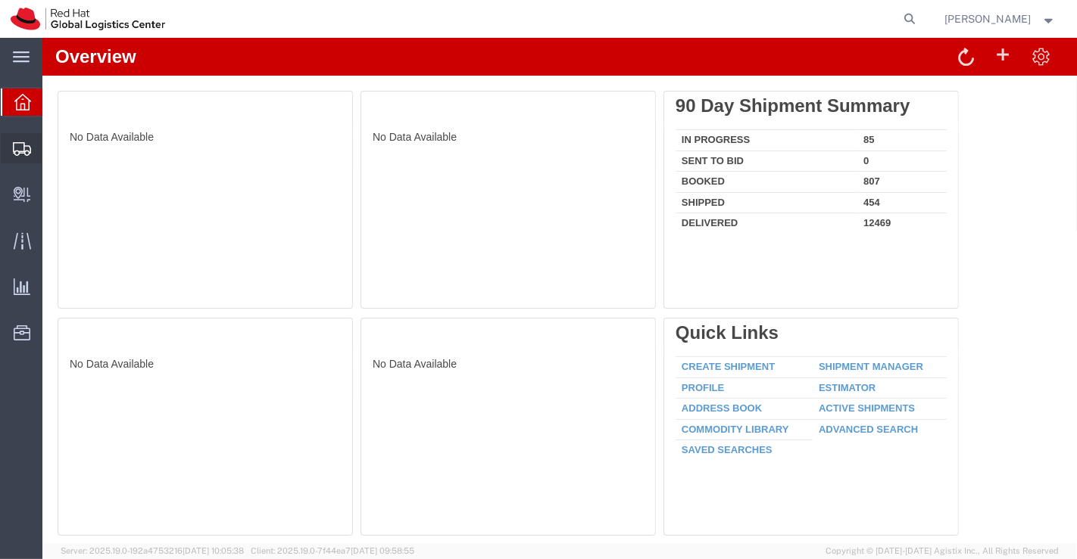
click at [0, 0] on span "Shipment Manager" at bounding box center [0, 0] width 0 height 0
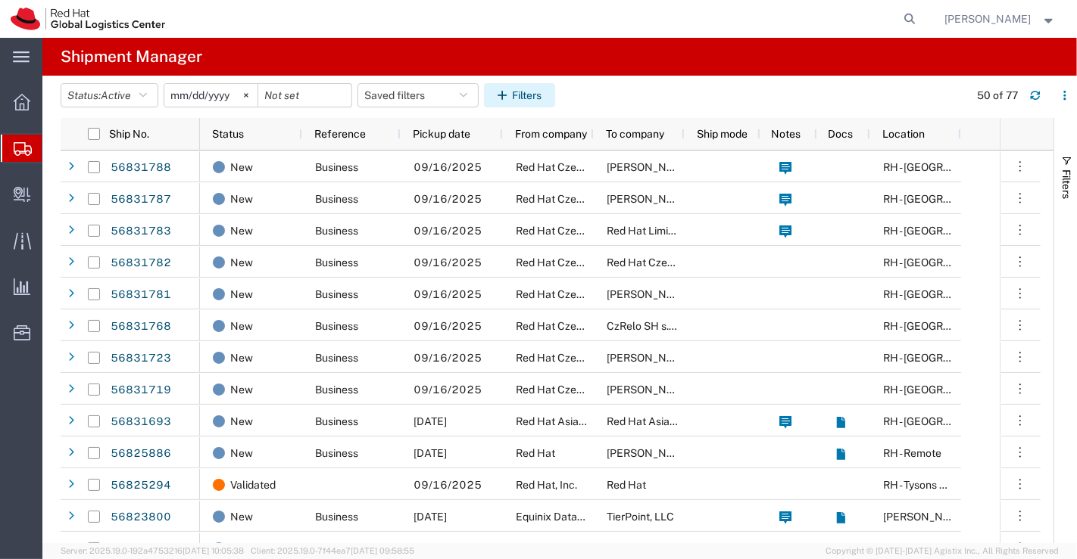
click at [544, 96] on button "Filters" at bounding box center [519, 95] width 71 height 24
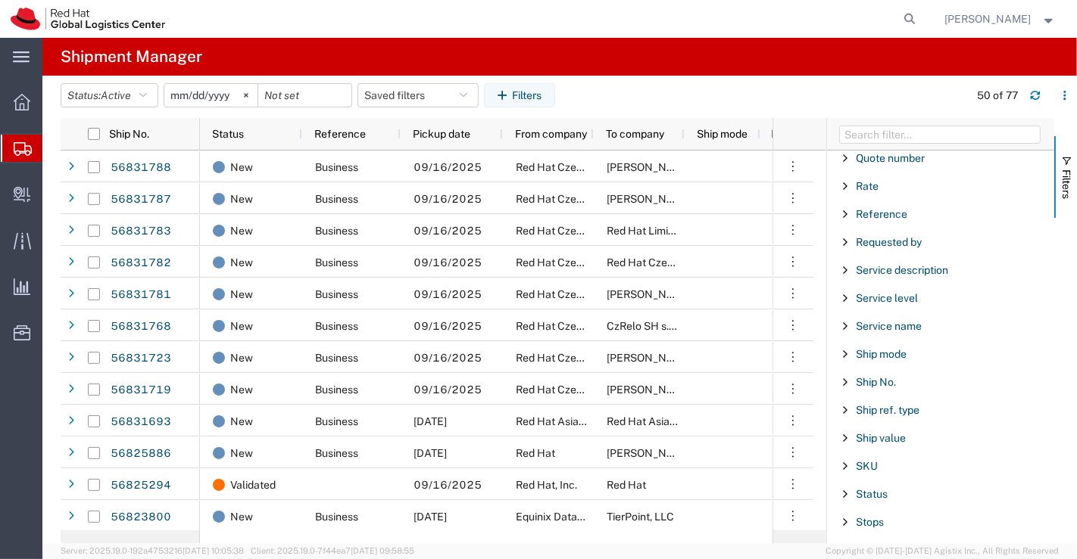
scroll to position [1148, 0]
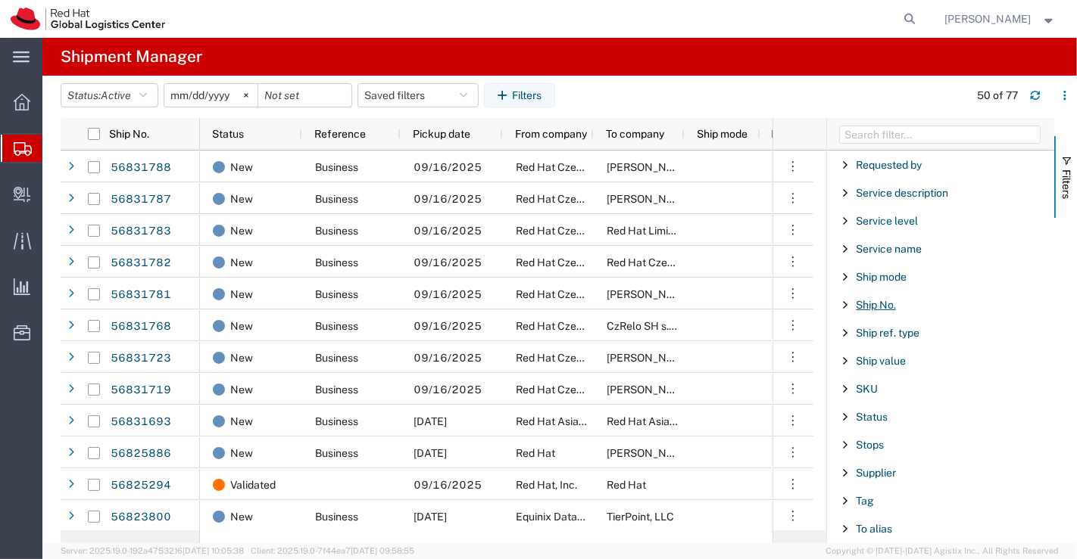
click at [878, 299] on span "Ship No." at bounding box center [875, 305] width 40 height 12
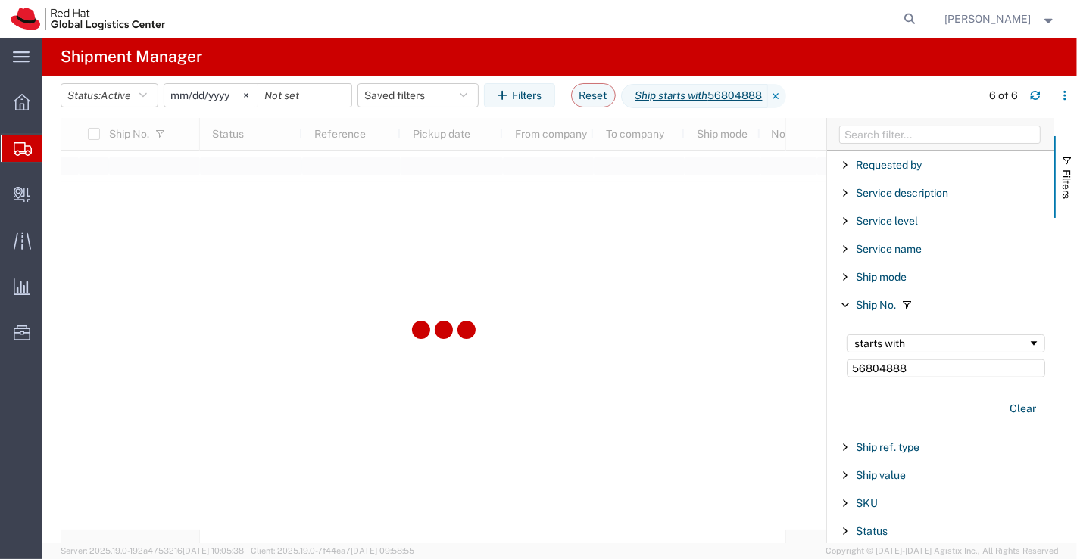
type input "56804888"
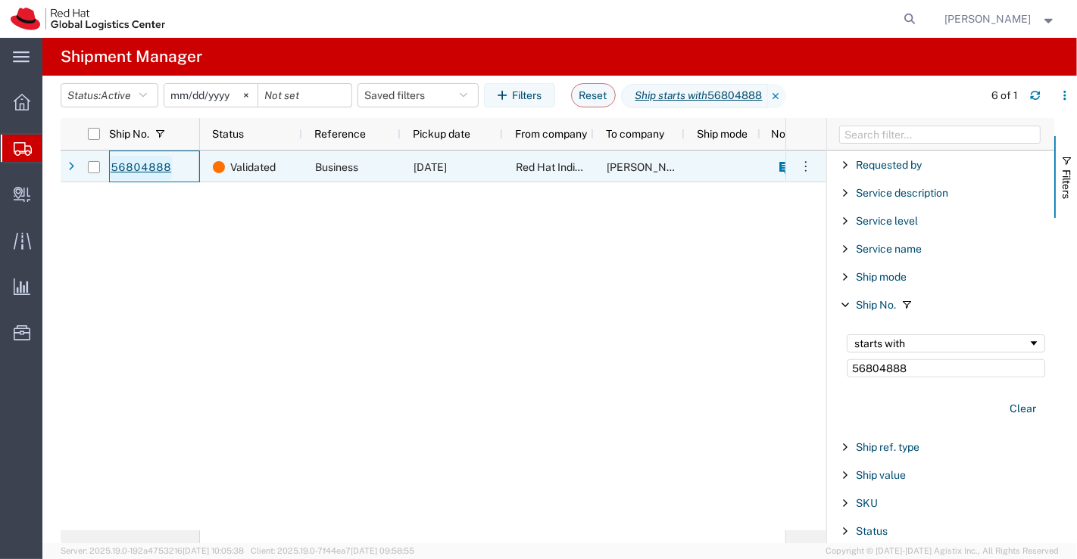
click at [140, 163] on link "56804888" at bounding box center [141, 168] width 62 height 24
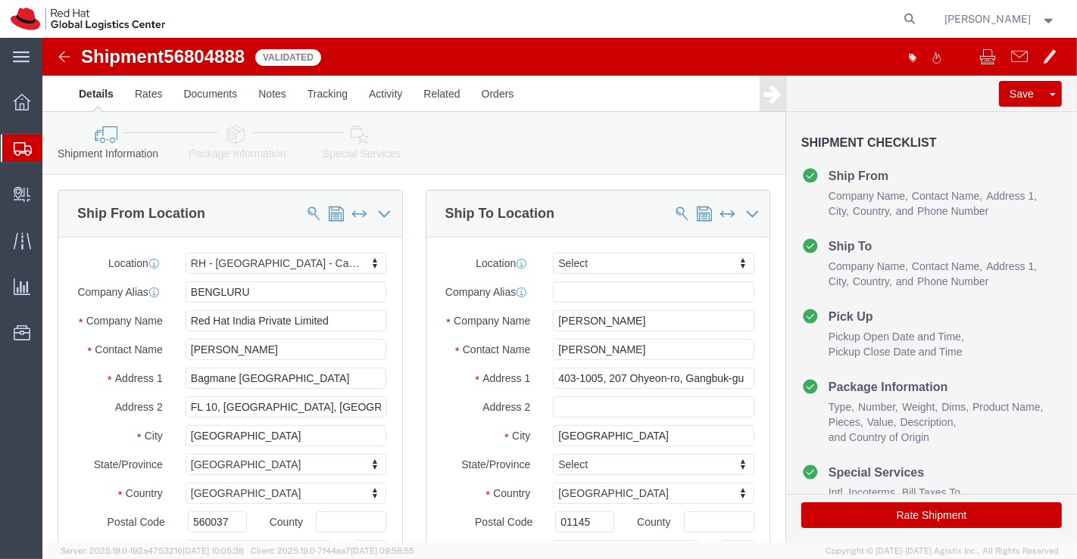
select select "37925"
select select
drag, startPoint x: 637, startPoint y: 354, endPoint x: 713, endPoint y: 350, distance: 75.8
click div "403-1005, 207 Ohyeon-ro, Gangbuk-gu"
type input "403-1005, 207 Ohyeon-ro,"
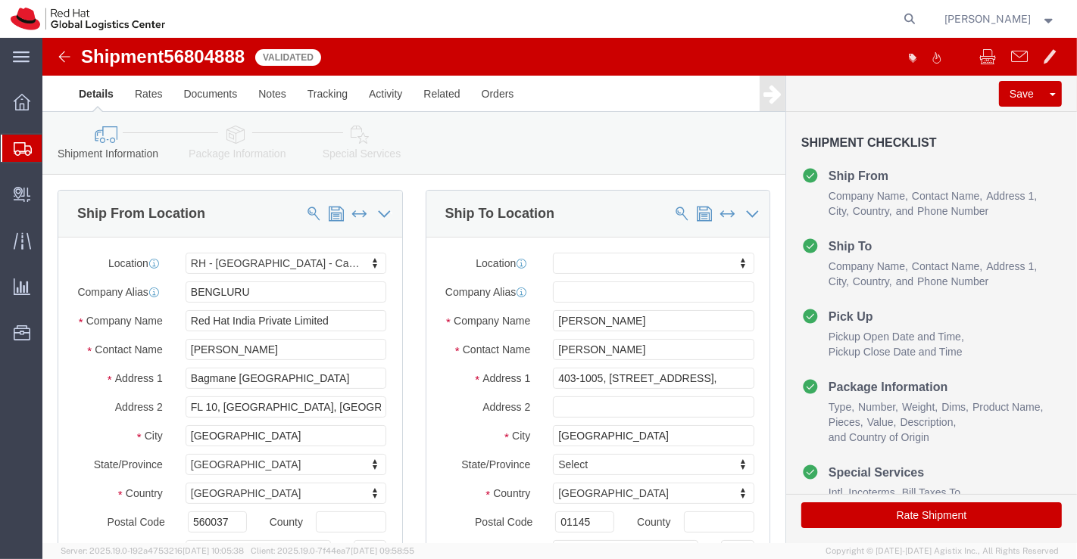
select select
click input "text"
paste input "Gangbuk-gu"
type input "Gangbuk-gu"
click div "Ship To Location Location My Profile Location RH - Amsterdam - MSO RH - Amsterd…"
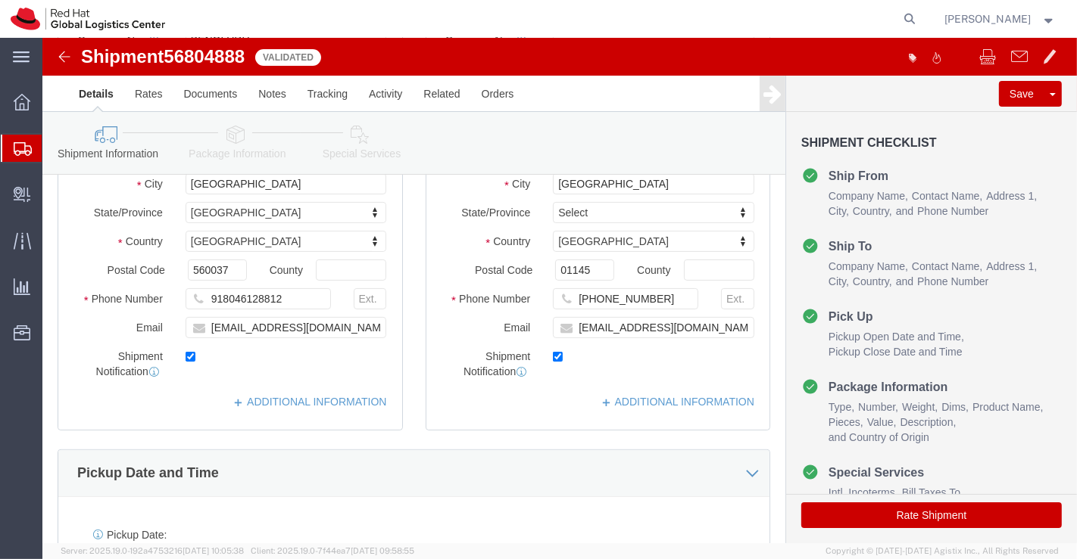
scroll to position [420, 0]
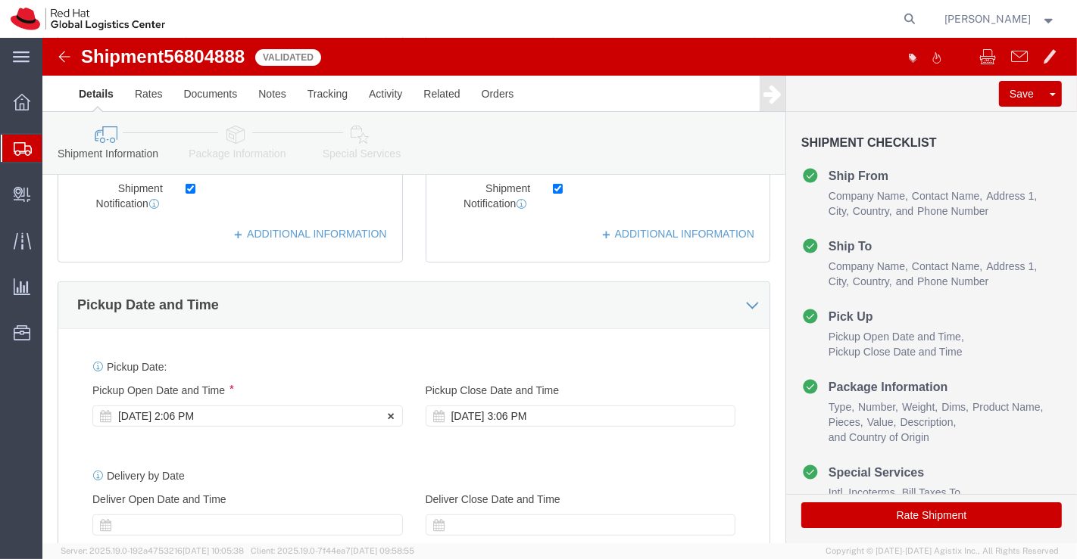
click div "Sep 16 2025 2:06 PM"
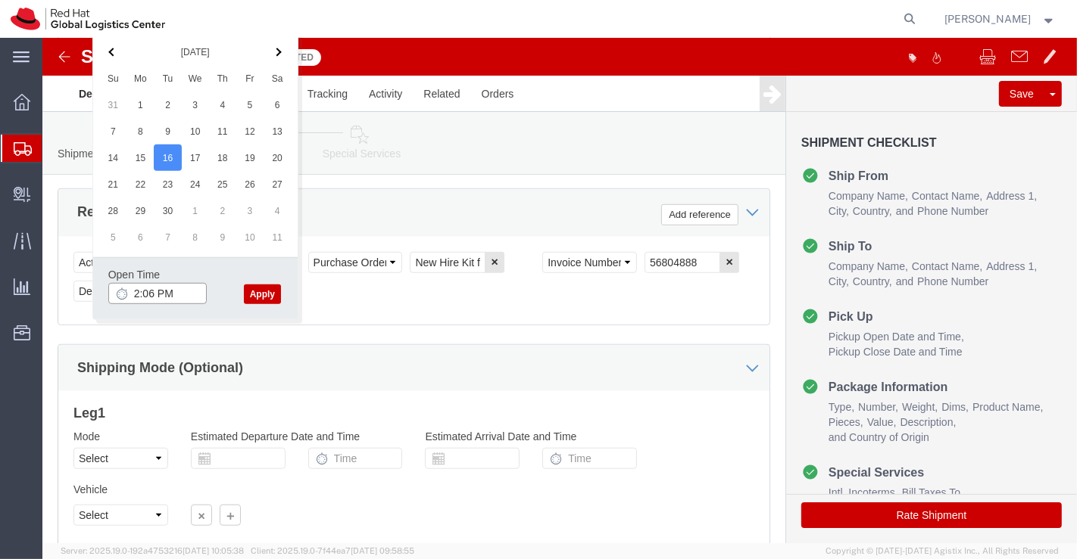
click input "2:06 PM"
type input "4:30 PM"
click button "Apply"
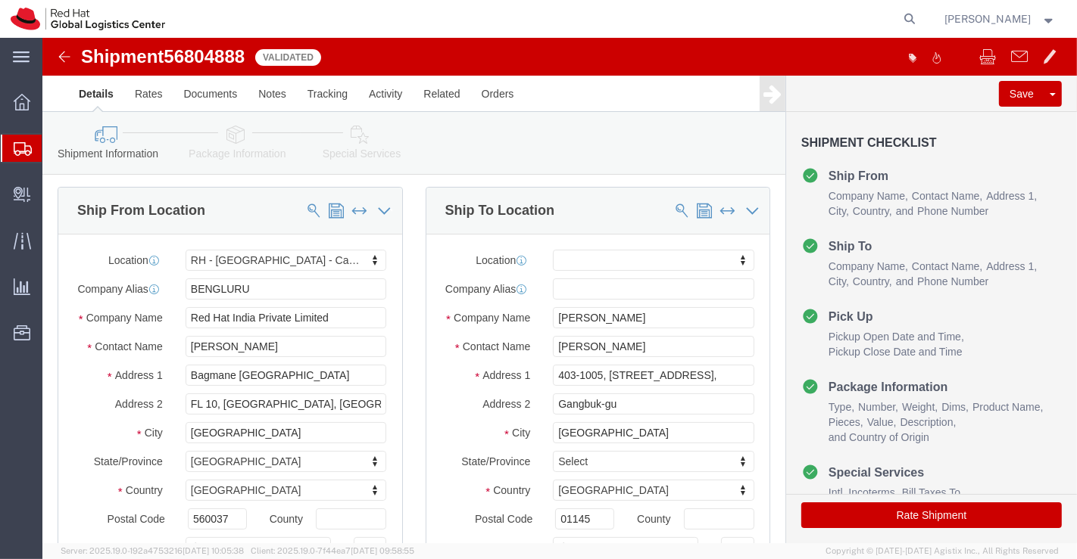
scroll to position [0, 0]
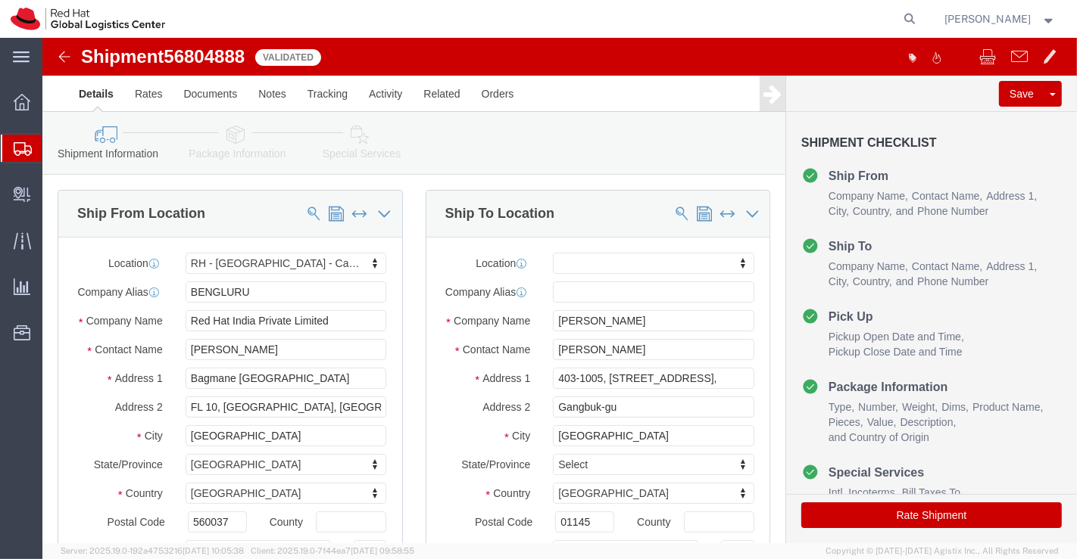
click icon
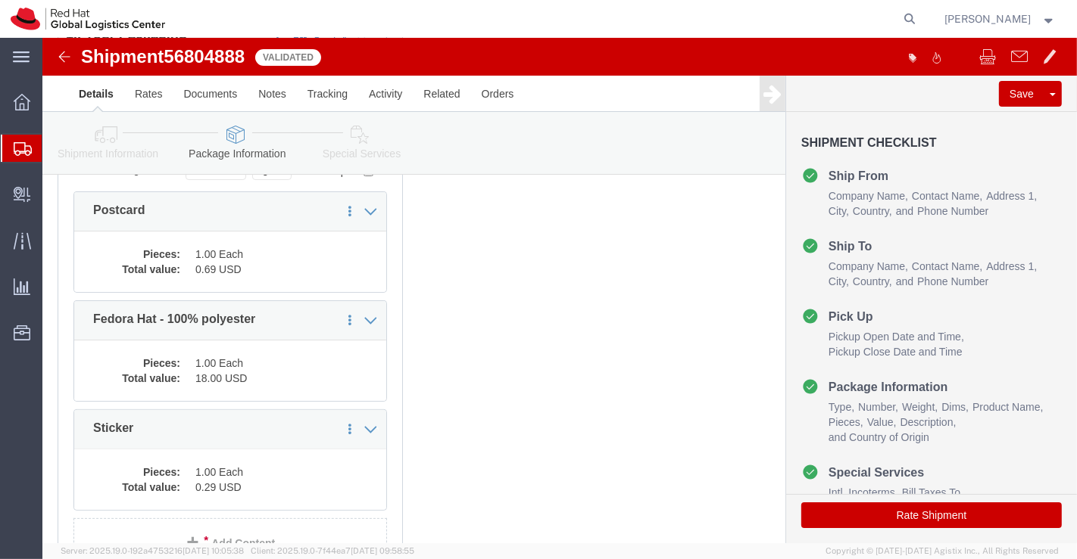
scroll to position [252, 0]
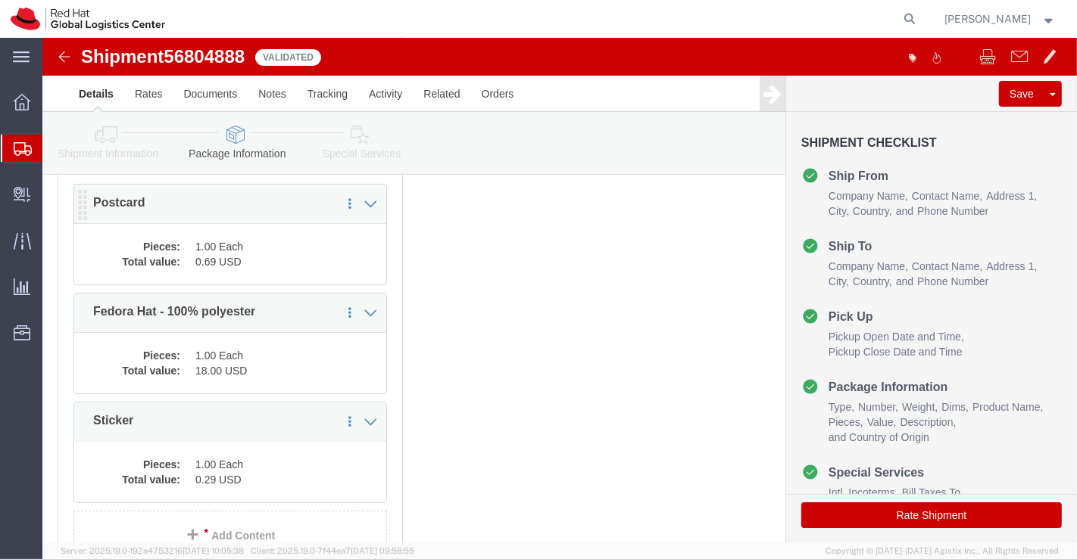
click dd "0.69 USD"
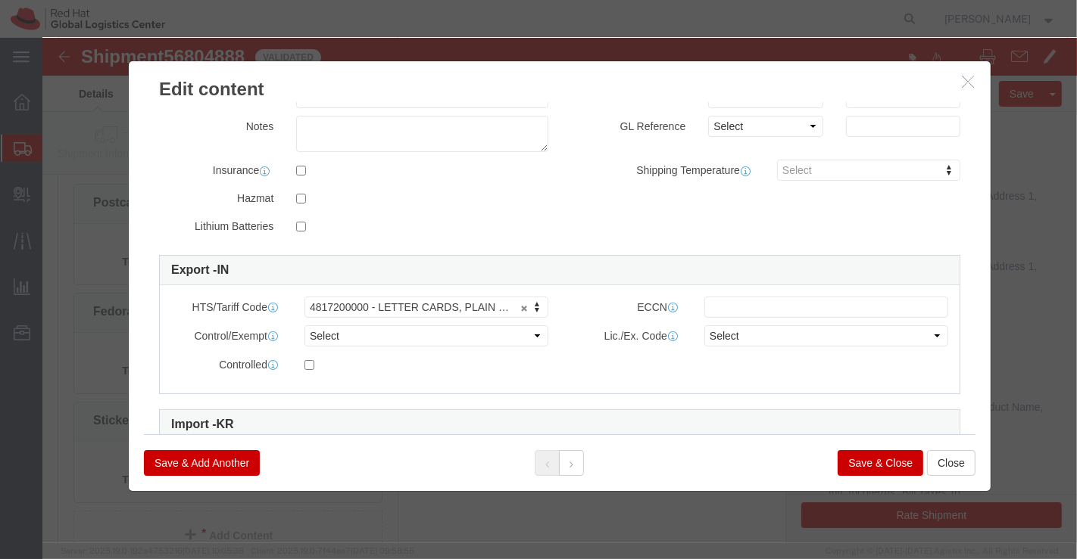
scroll to position [336, 0]
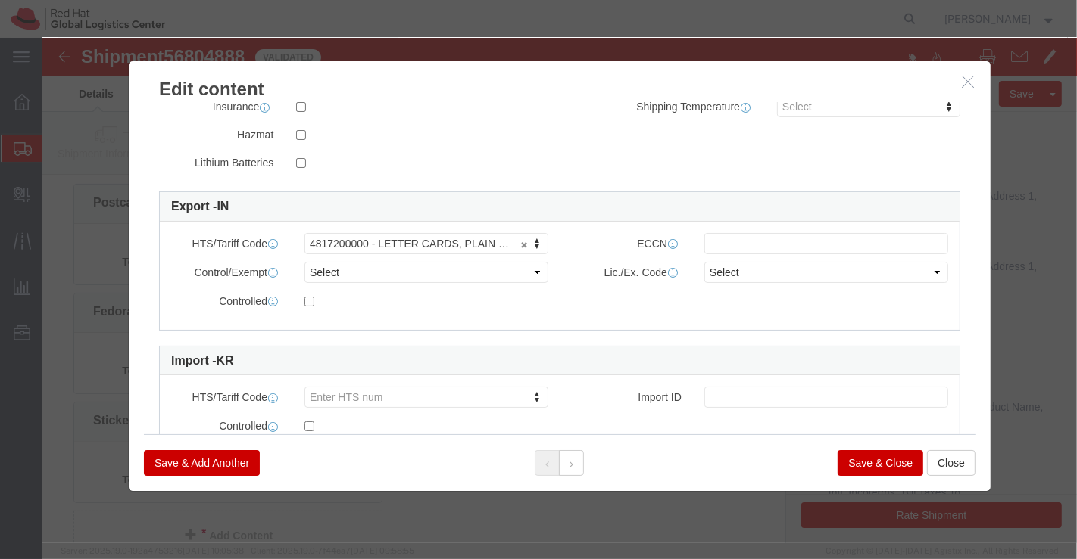
click button "Save & Close"
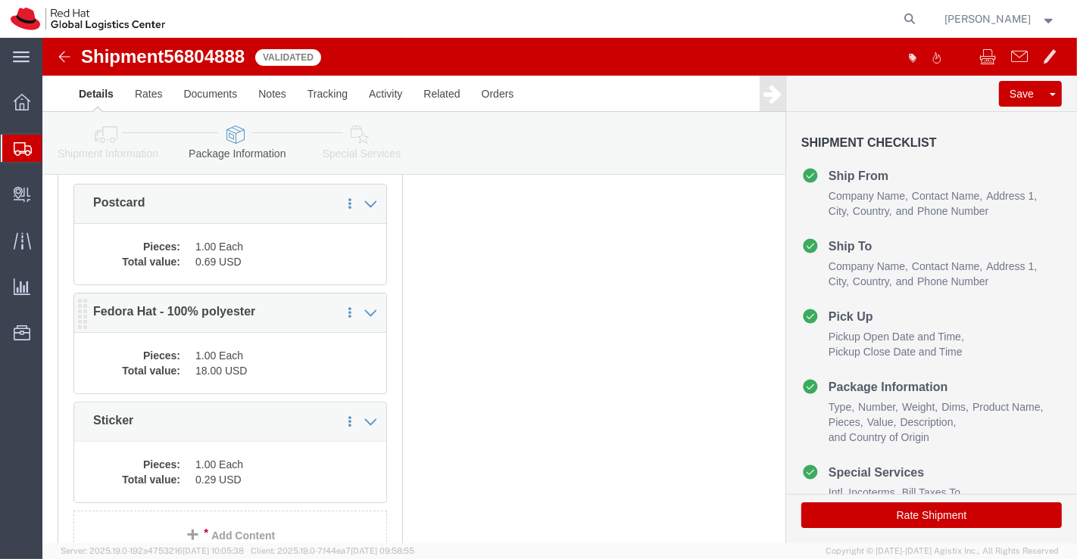
click dd "1.00 Each"
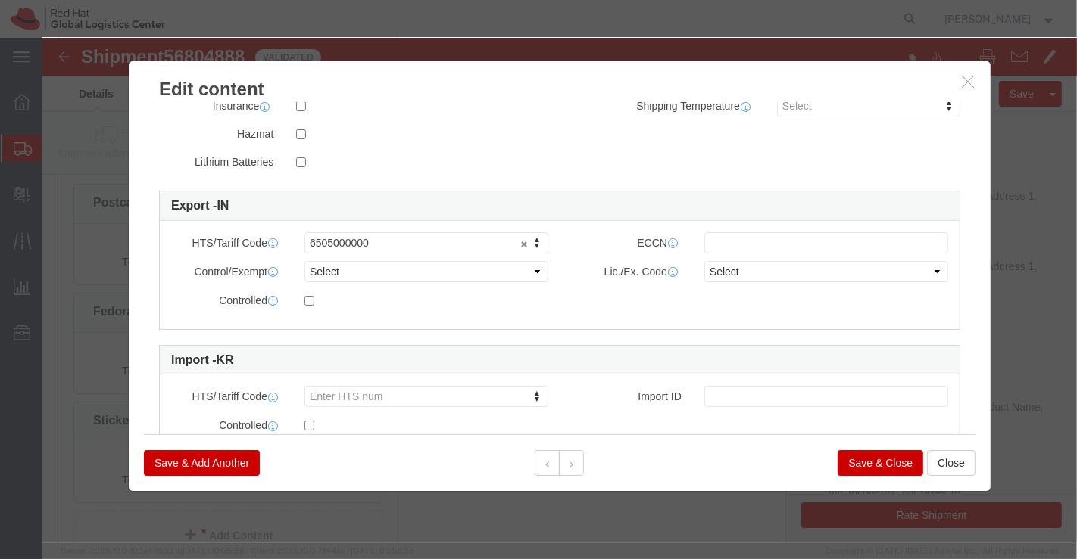
scroll to position [389, 0]
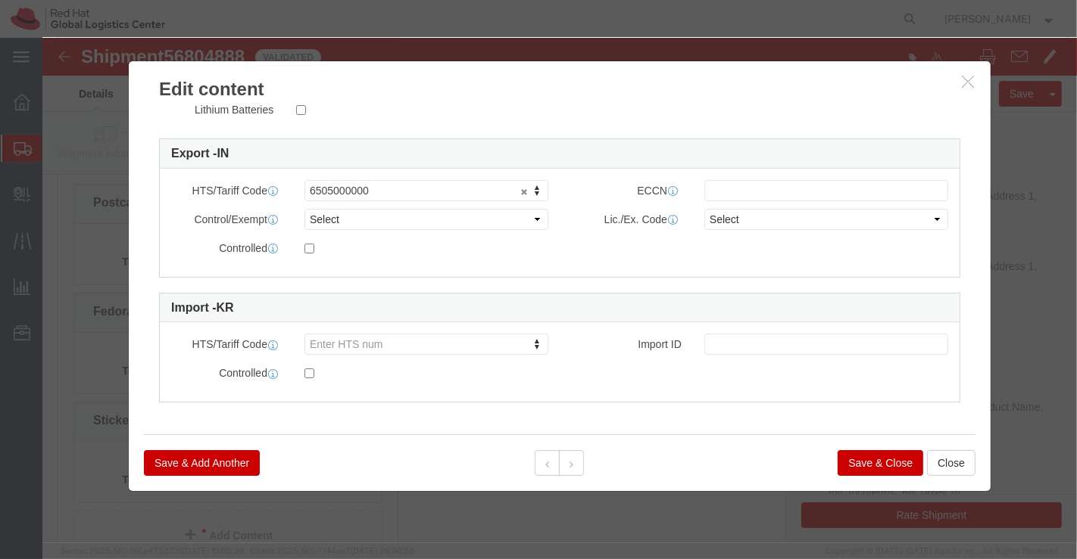
click button "Save & Close"
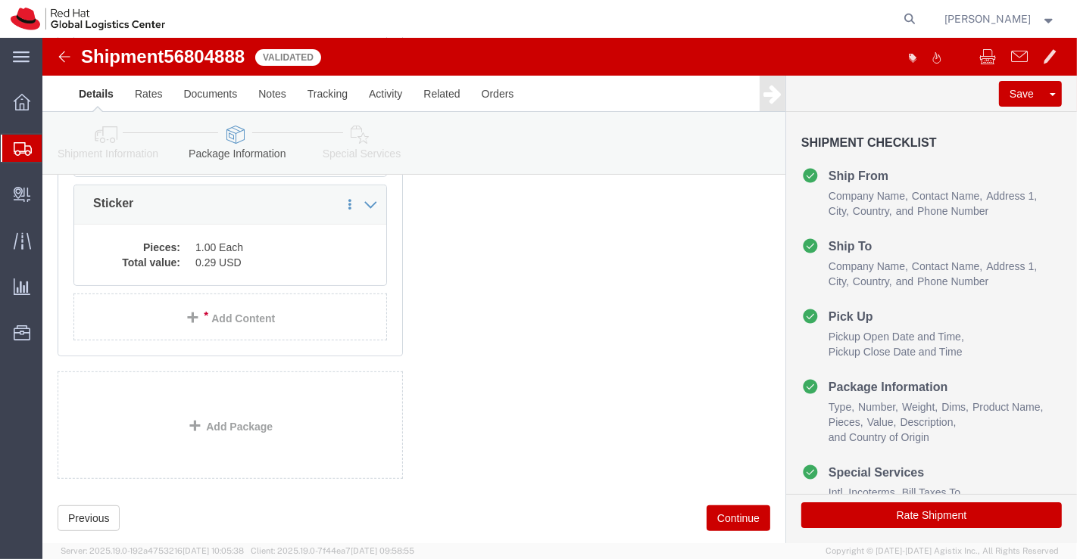
scroll to position [503, 0]
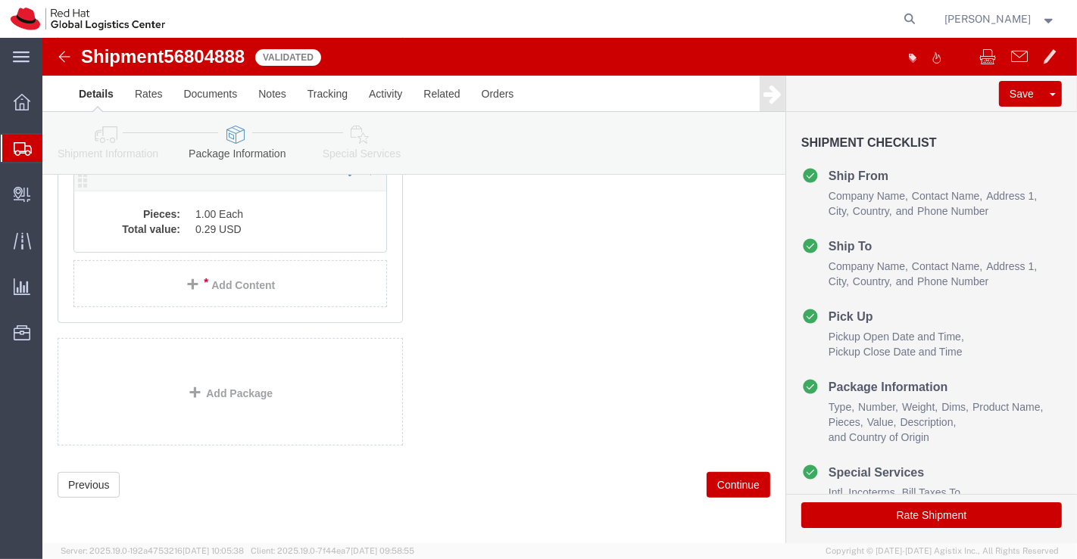
click dd "0.29 USD"
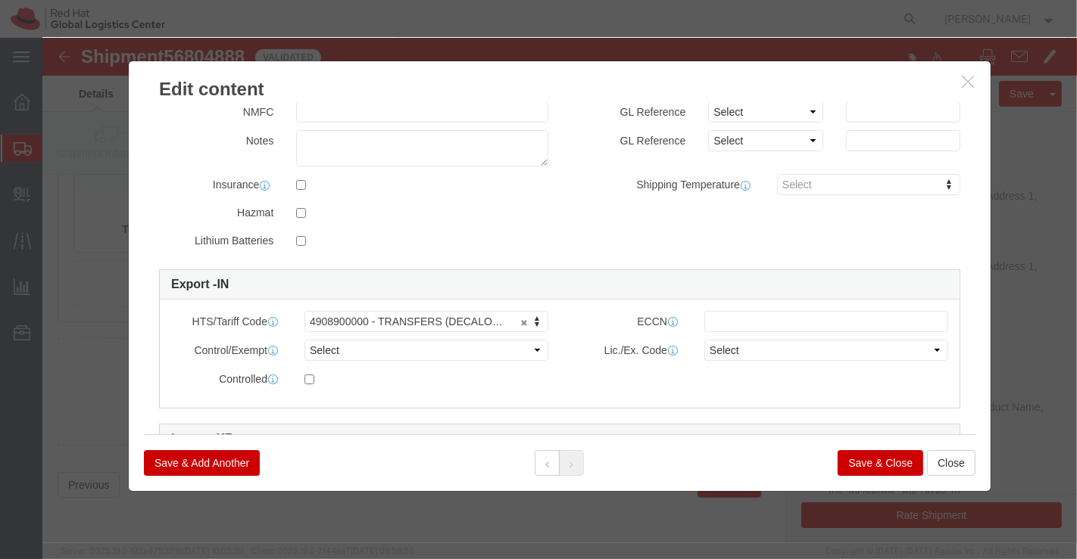
scroll to position [389, 0]
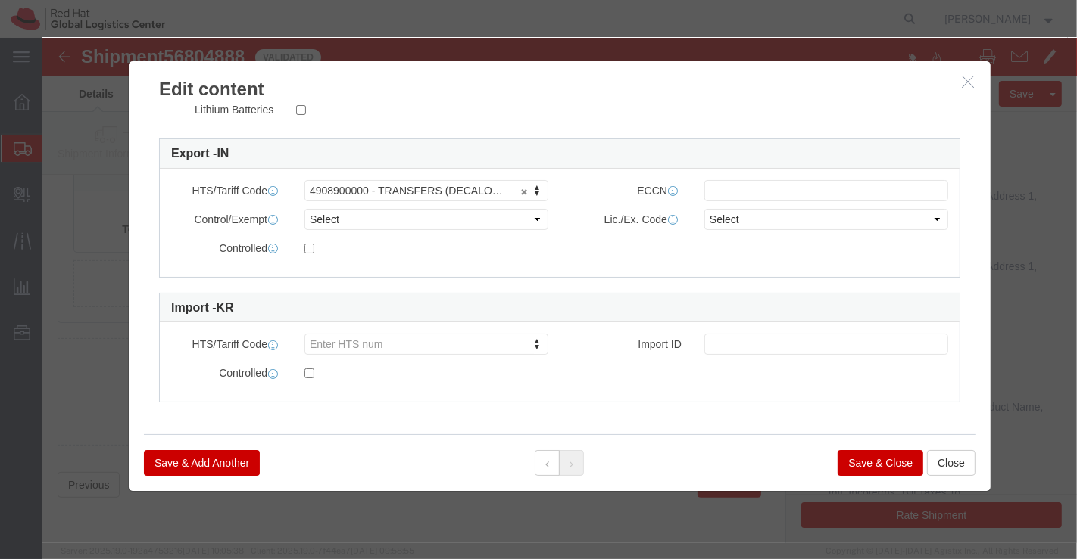
click button "Save & Close"
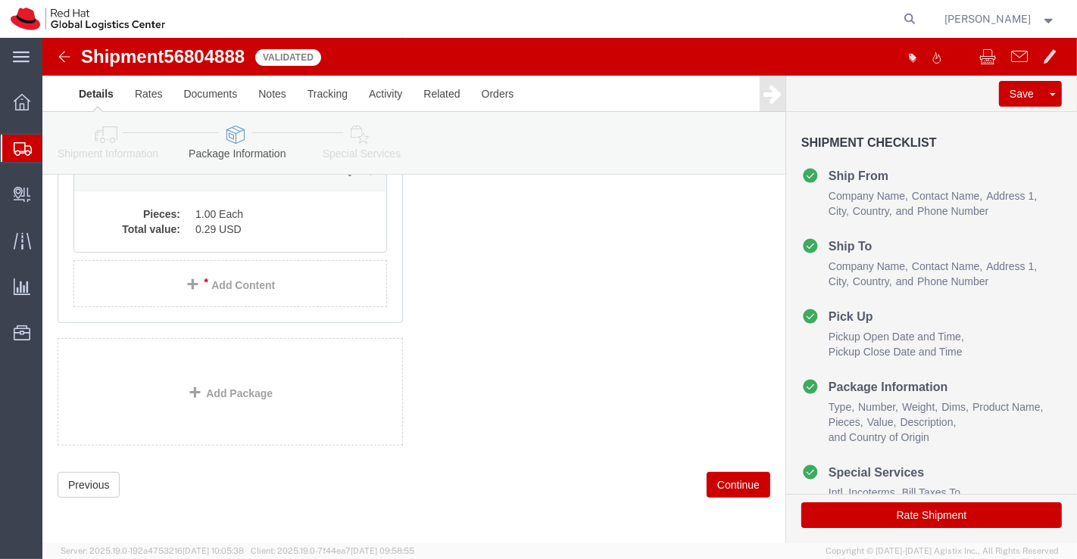
click icon
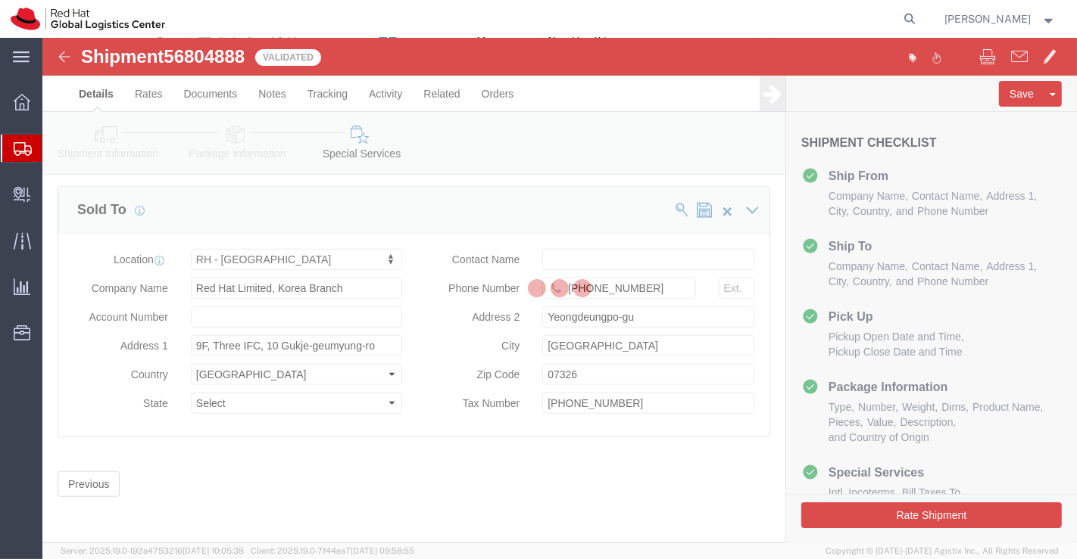
select select "COSTCENTER"
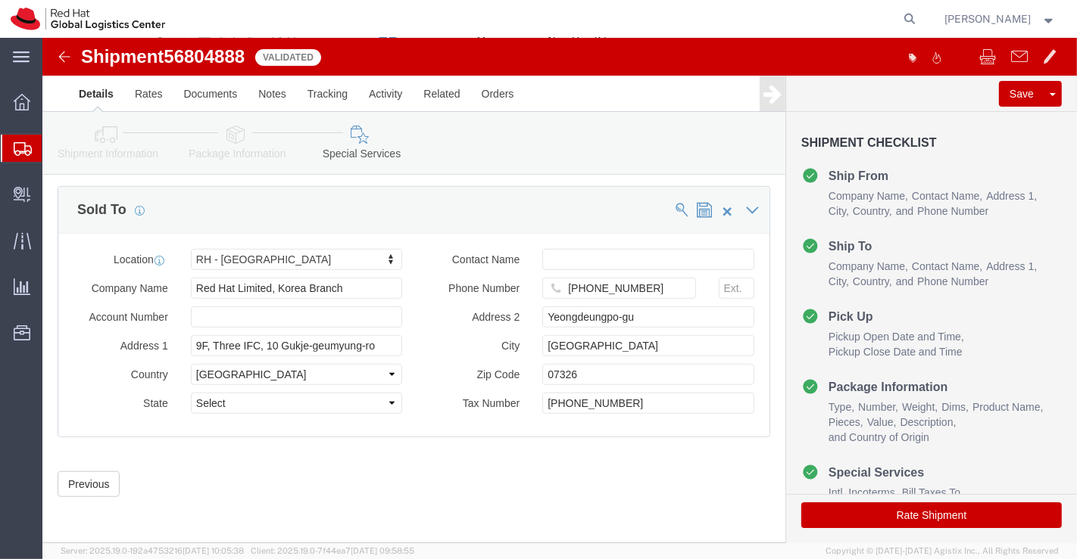
scroll to position [912, 0]
click button "Rate Shipment"
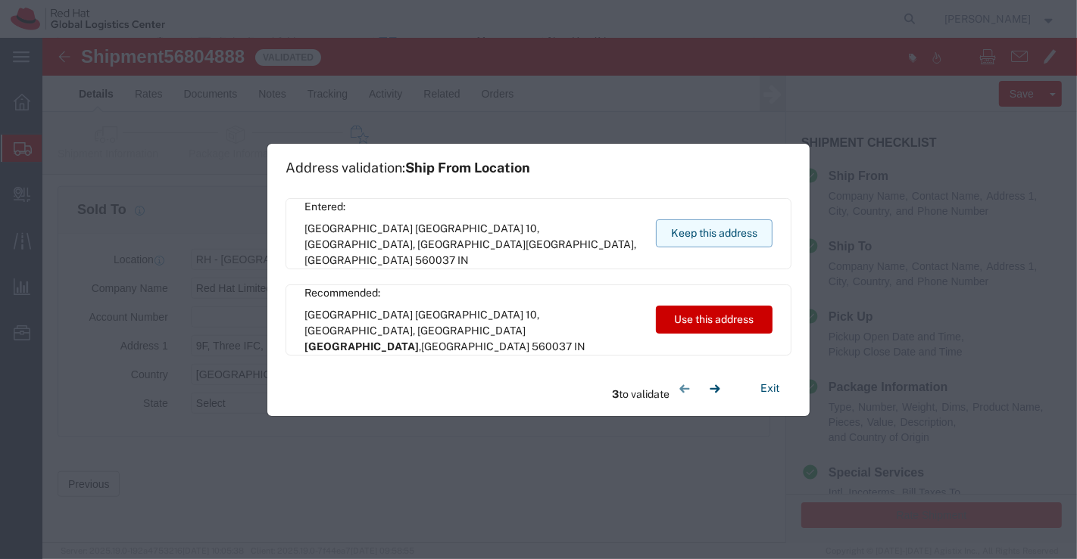
click at [693, 233] on button "Keep this address" at bounding box center [714, 234] width 117 height 28
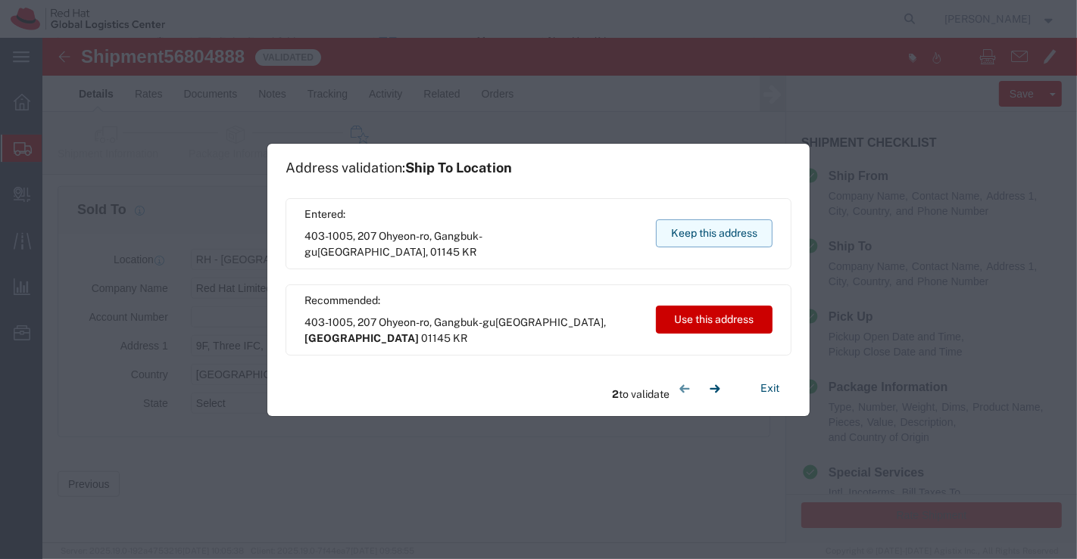
click at [693, 233] on button "Keep this address" at bounding box center [714, 234] width 117 height 28
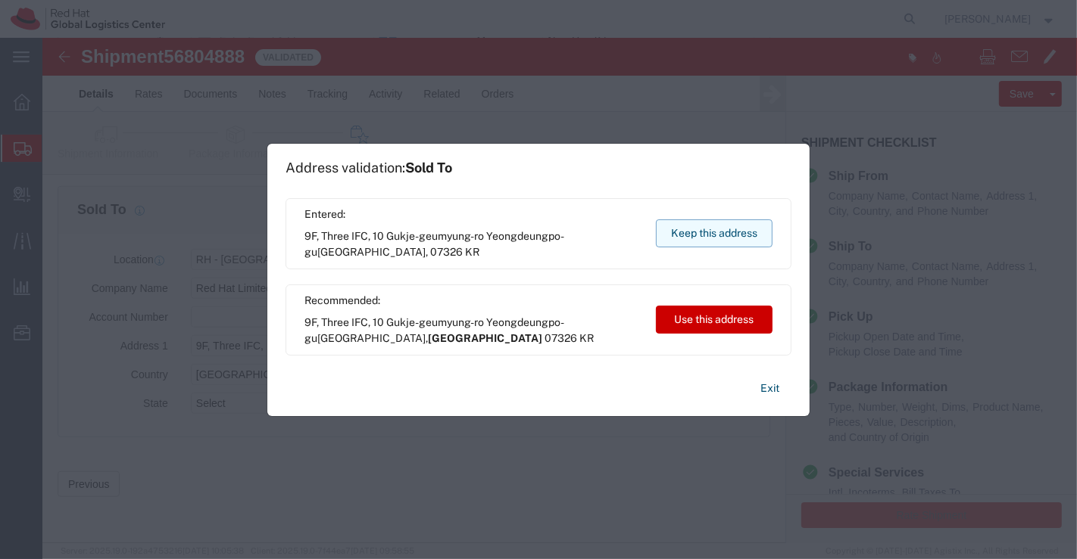
click at [693, 233] on button "Keep this address" at bounding box center [714, 234] width 117 height 28
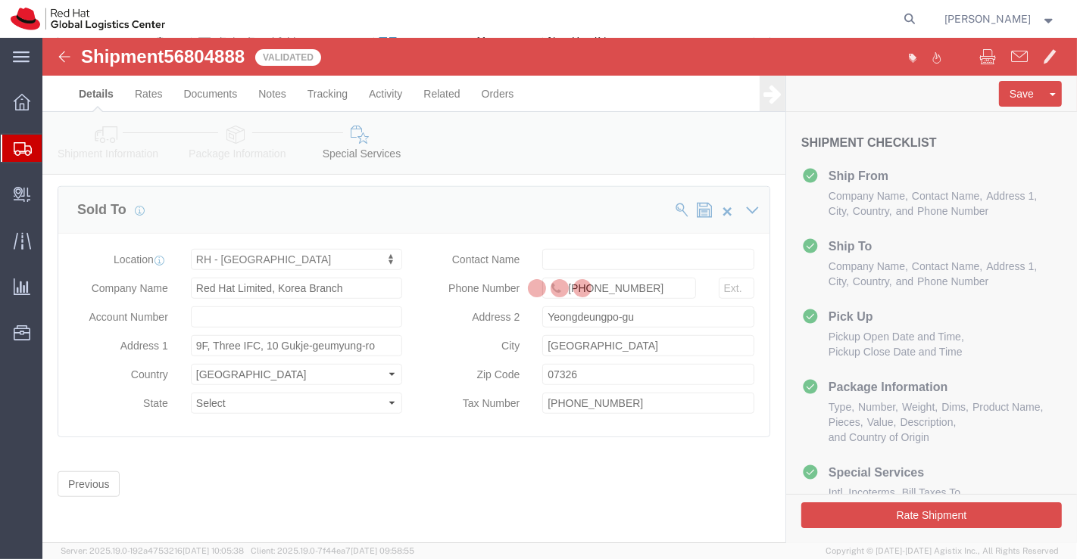
scroll to position [0, 0]
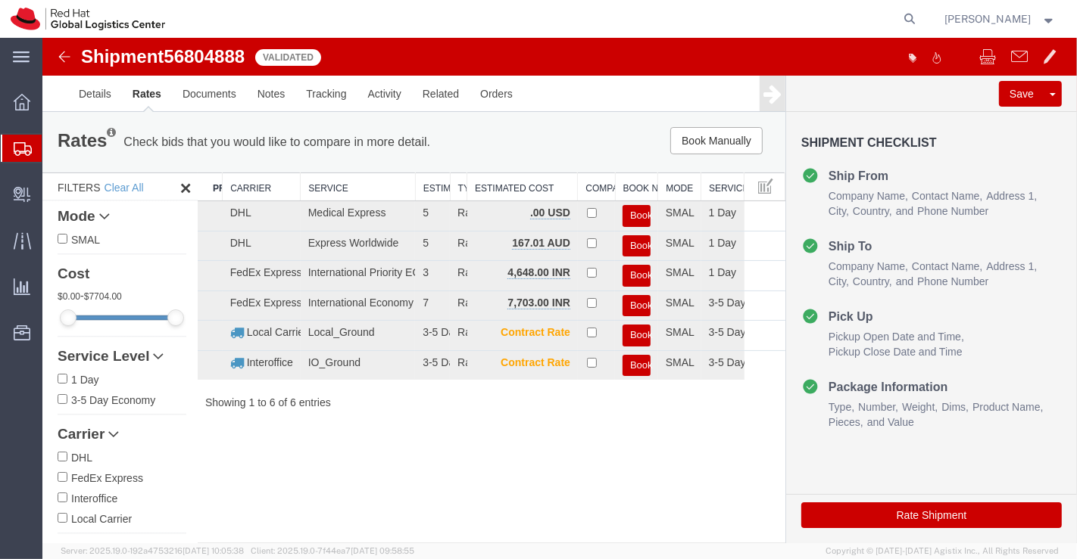
click at [447, 457] on div "Shipment 56804888 6 of 6 Validated Details Rates Documents Notes Tracking Activ…" at bounding box center [559, 291] width 1034 height 506
click at [633, 271] on button "Book" at bounding box center [636, 276] width 28 height 22
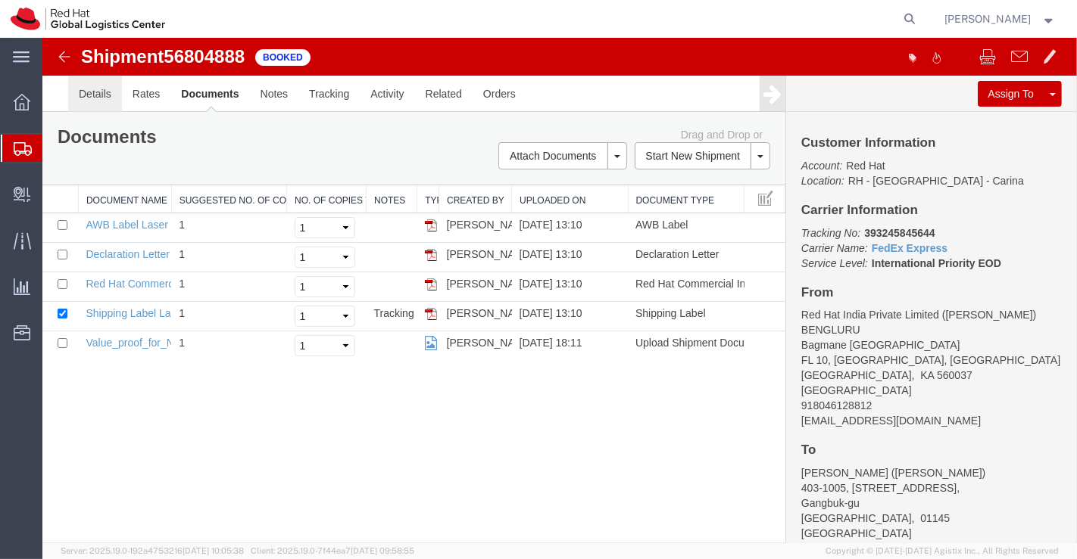
click at [94, 98] on link "Details" at bounding box center [94, 94] width 54 height 36
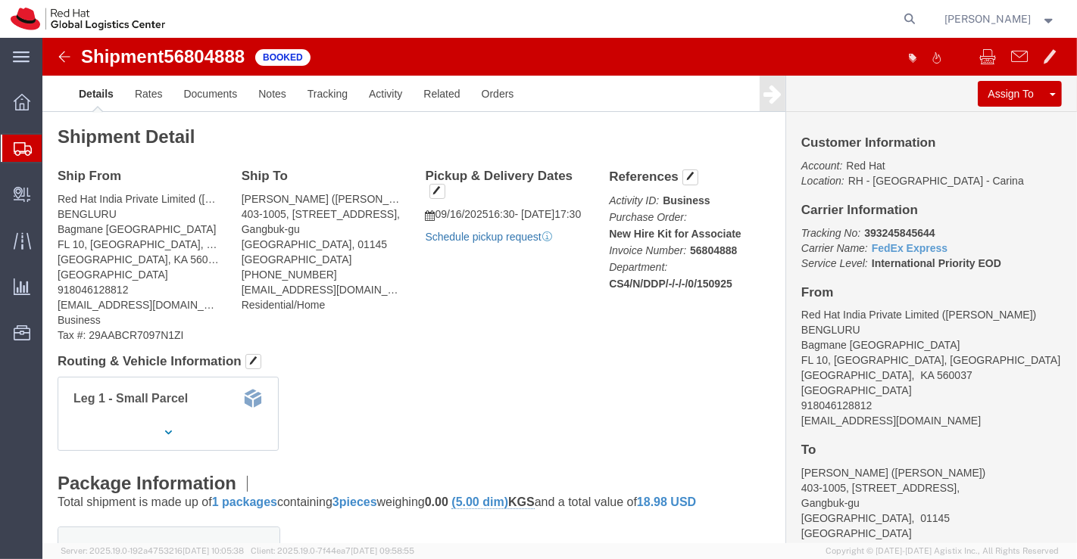
click link "Schedule pickup request"
drag, startPoint x: 812, startPoint y: 195, endPoint x: 902, endPoint y: 190, distance: 89.4
click p "Tracking No: 393245845644 Carrier Name: FedEx Express FedEx Express Service Lev…"
copy b "393245845644"
click div "Leg 1 - Small Parcel"
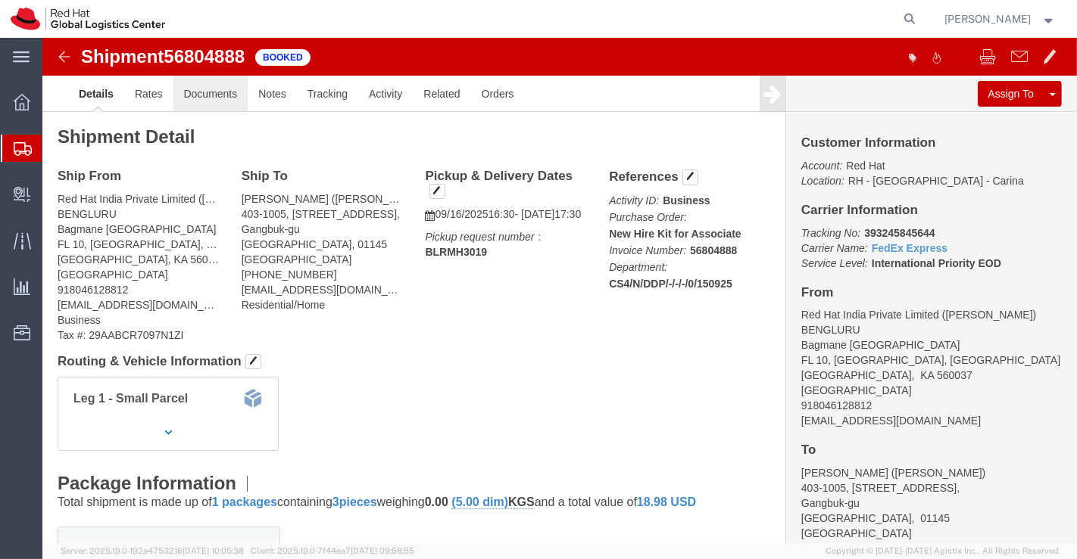
click link "Documents"
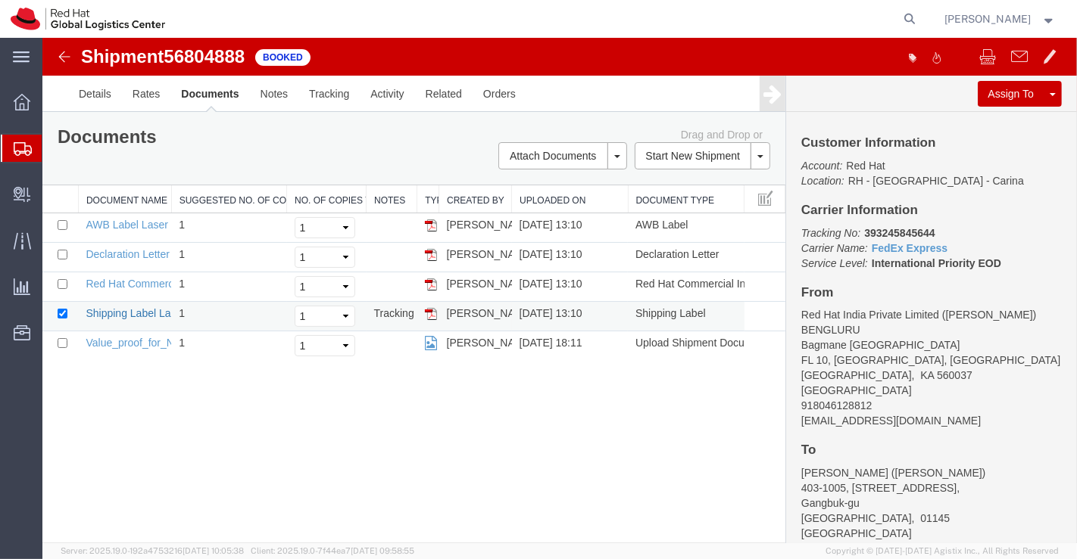
click at [124, 314] on link "Shipping Label Laser" at bounding box center [135, 313] width 100 height 12
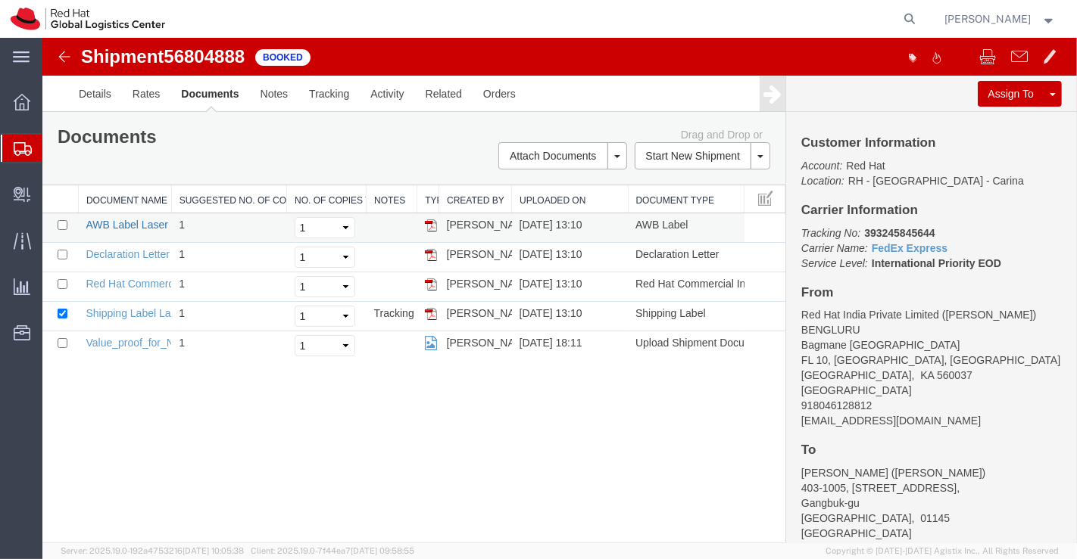
click at [129, 222] on link "AWB Label Laser" at bounding box center [126, 225] width 82 height 12
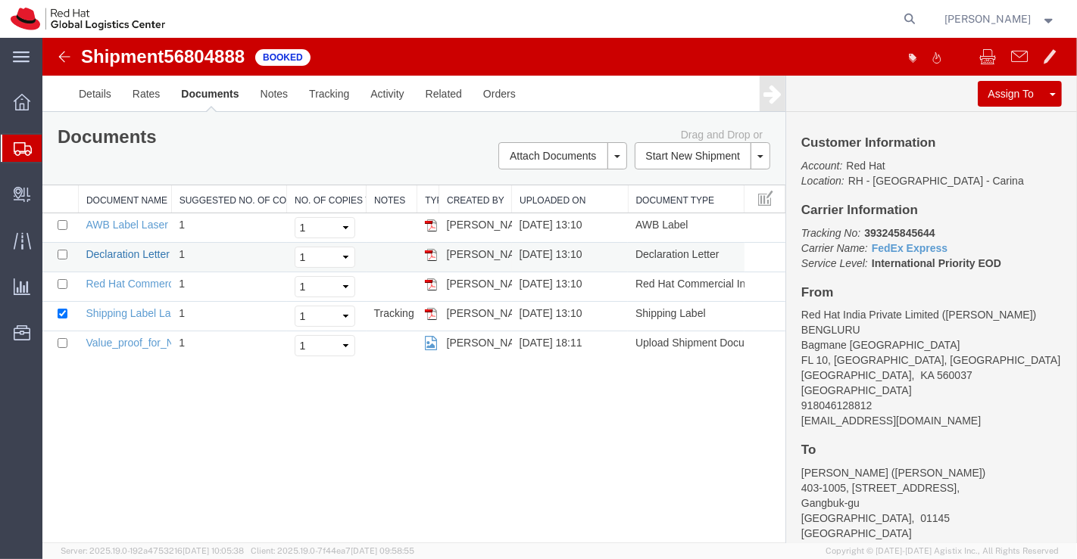
click at [126, 251] on link "Declaration Letter" at bounding box center [127, 254] width 84 height 12
click at [145, 282] on link "Red Hat Commercial Invoice" at bounding box center [152, 284] width 135 height 12
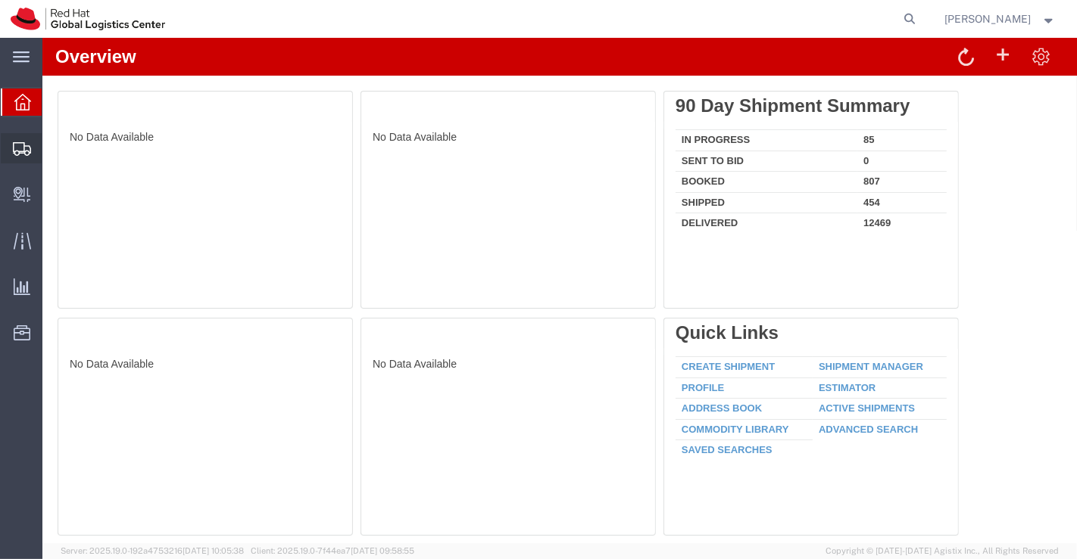
click at [0, 0] on span "Shipment Manager" at bounding box center [0, 0] width 0 height 0
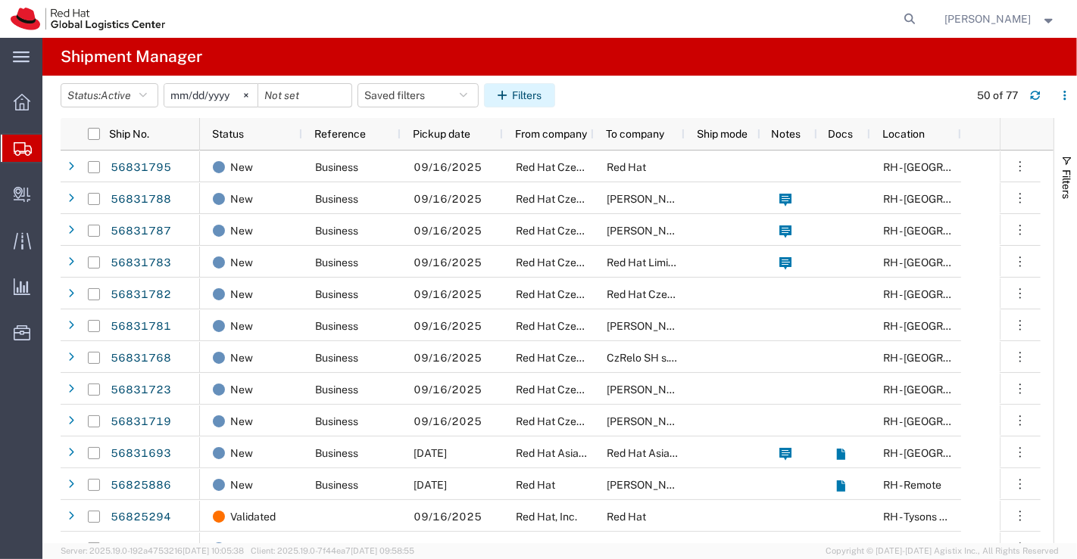
click at [541, 102] on button "Filters" at bounding box center [519, 95] width 71 height 24
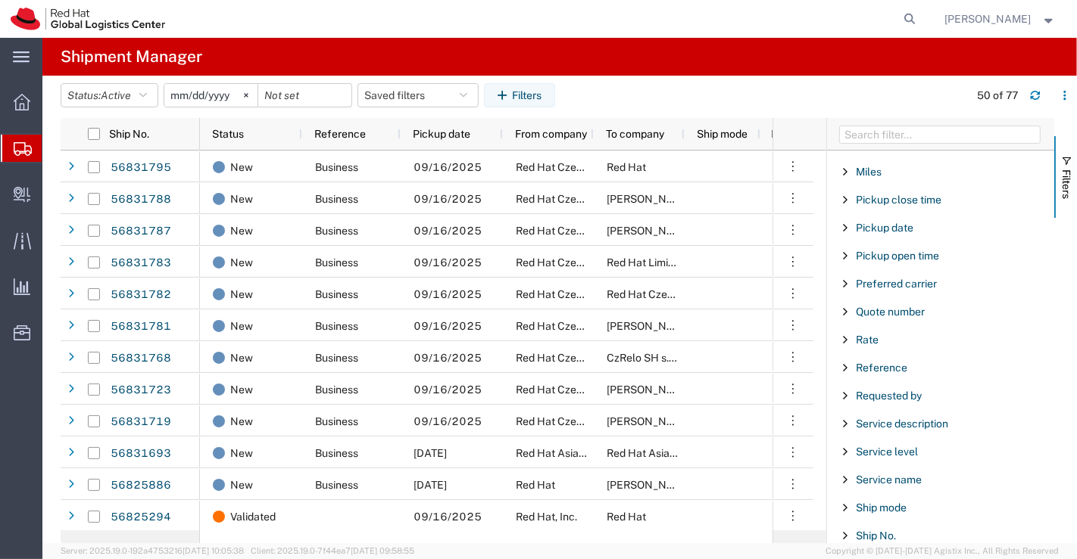
scroll to position [1009, 0]
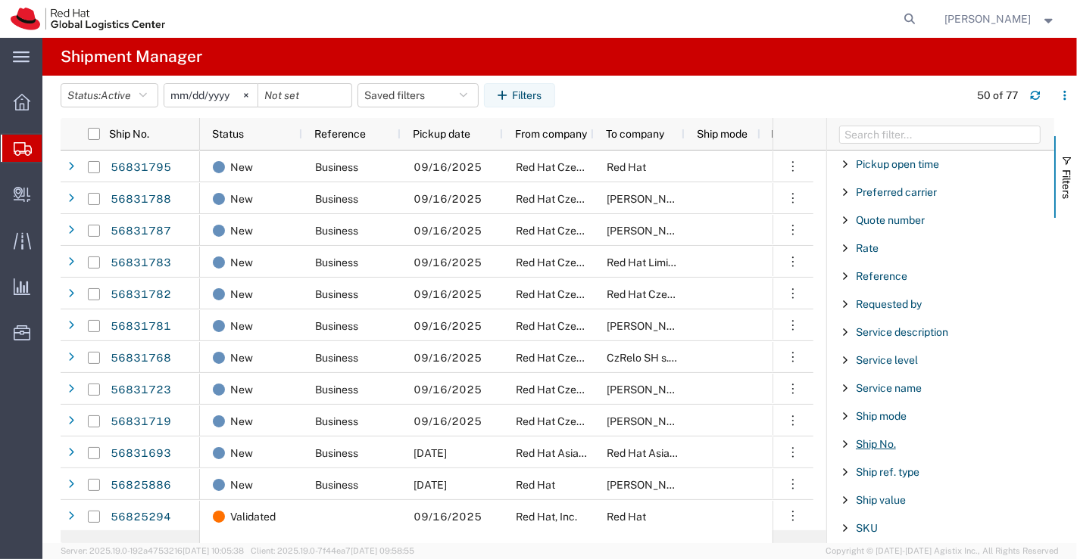
click at [882, 438] on span "Ship No." at bounding box center [875, 444] width 40 height 12
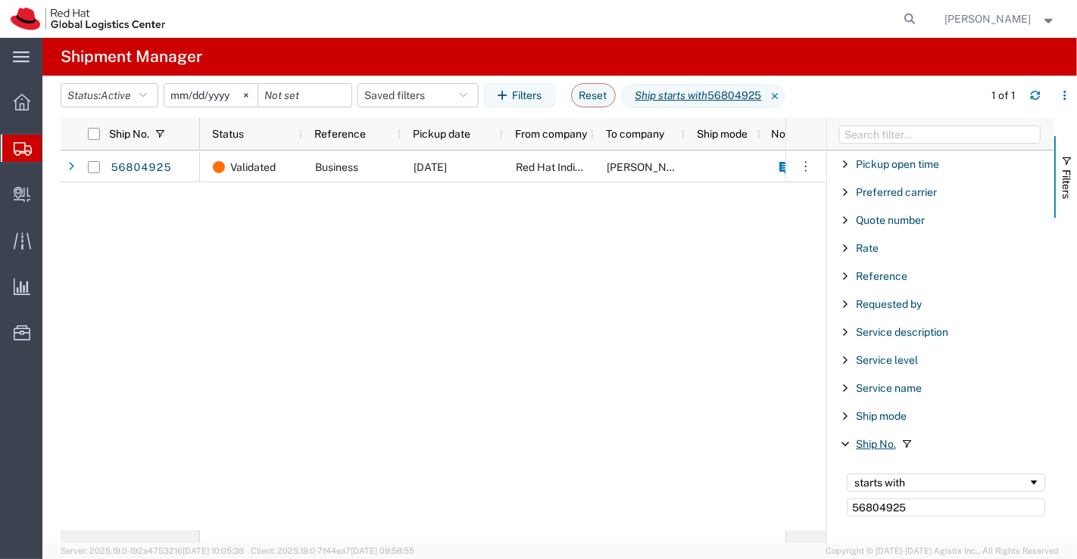
type input "56804925"
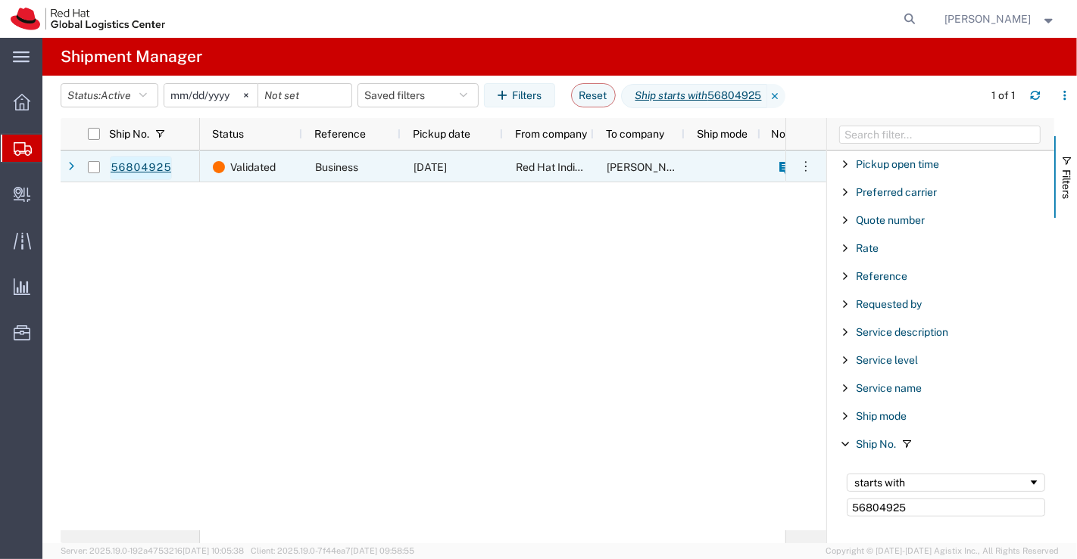
click at [147, 166] on link "56804925" at bounding box center [141, 168] width 62 height 24
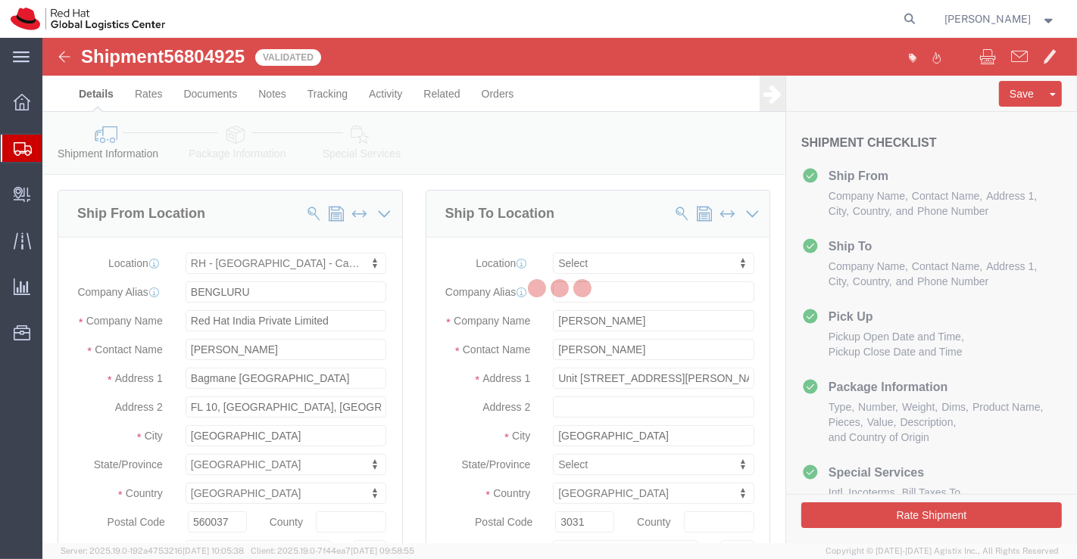
select select "37925"
select select
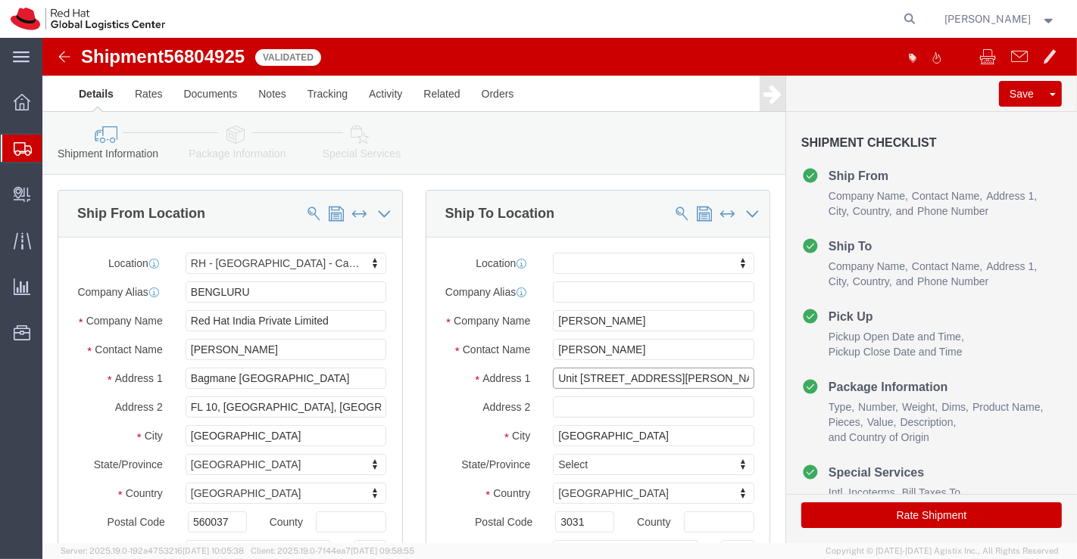
drag, startPoint x: 566, startPoint y: 350, endPoint x: 645, endPoint y: 347, distance: 78.8
click input "Unit 308/15 Thompson st"
type input "Unit 308/15"
select select
click input "text"
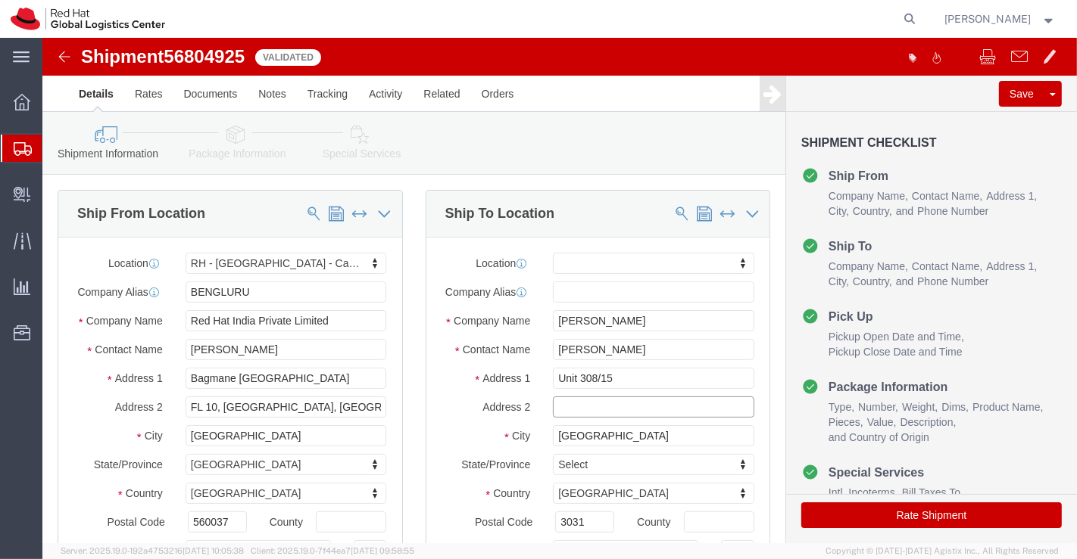
paste input "Thompson st"
type input "Thompson st"
click div "Ship To Location Location My Profile Location RH - Amsterdam - MSO RH - Amsterd…"
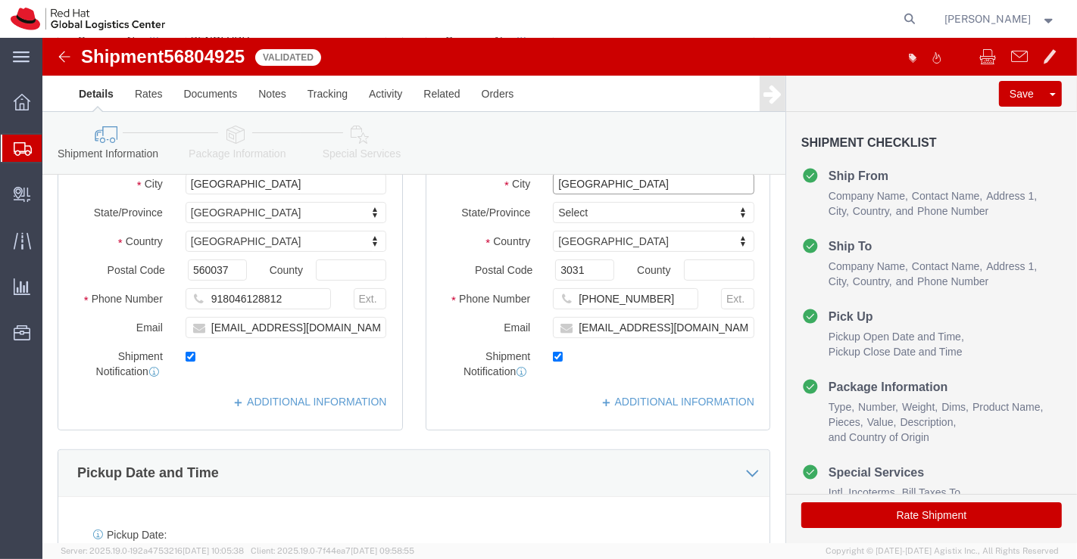
scroll to position [336, 0]
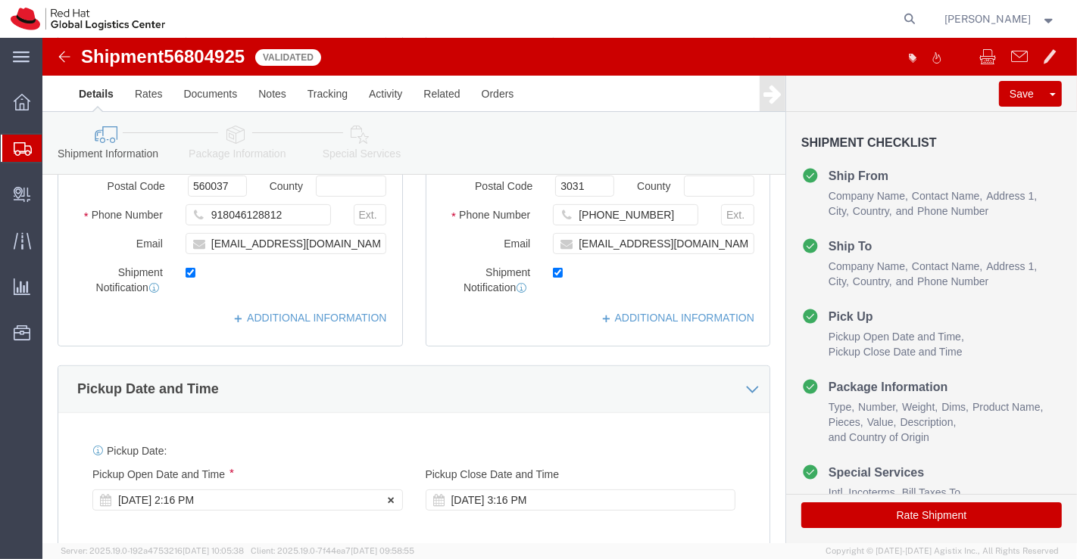
click div "Sep 16 2025 2:16 PM"
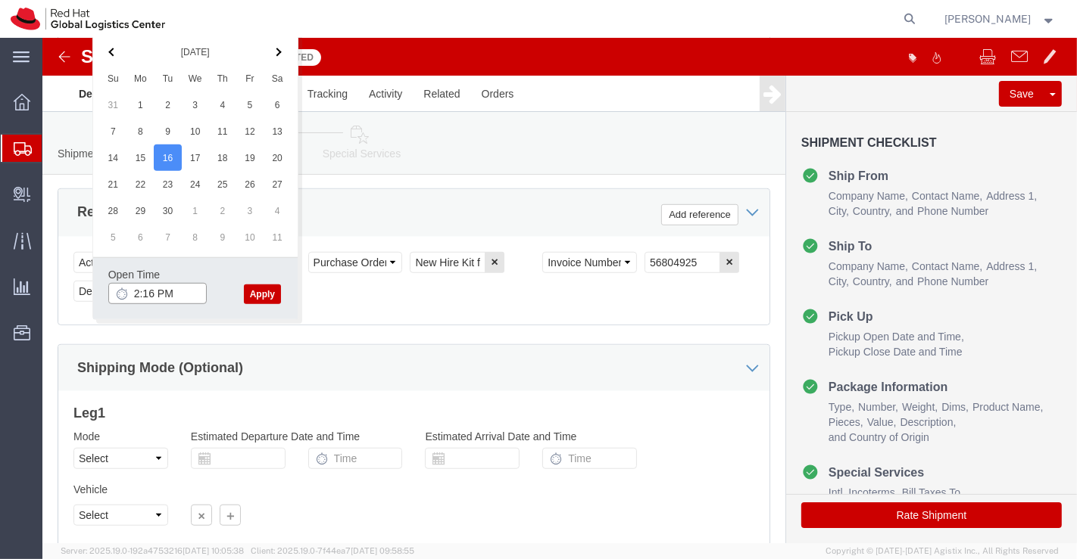
click input "2:16 PM"
type input "4:30 PM"
click button "Apply"
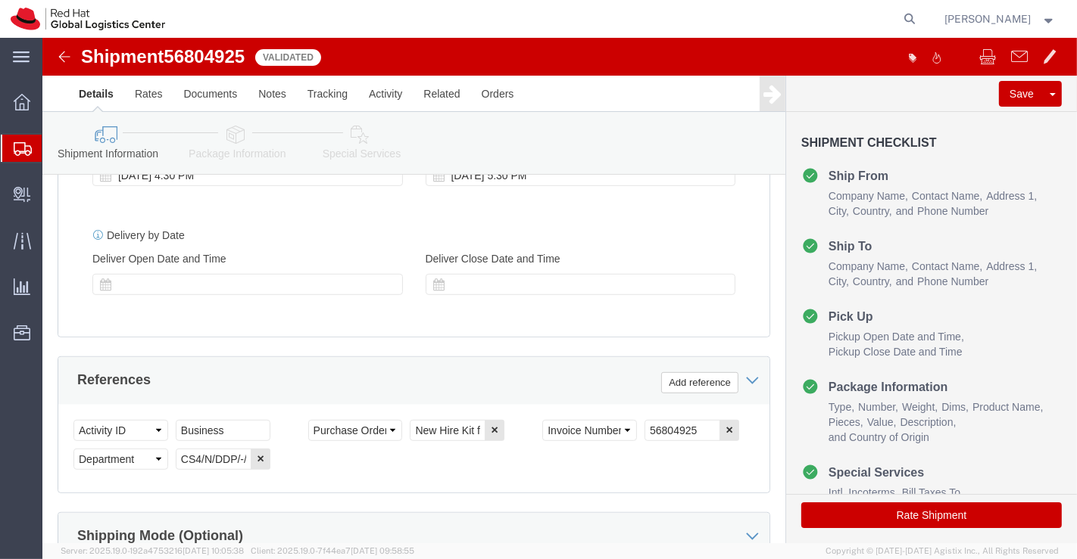
scroll to position [913, 0]
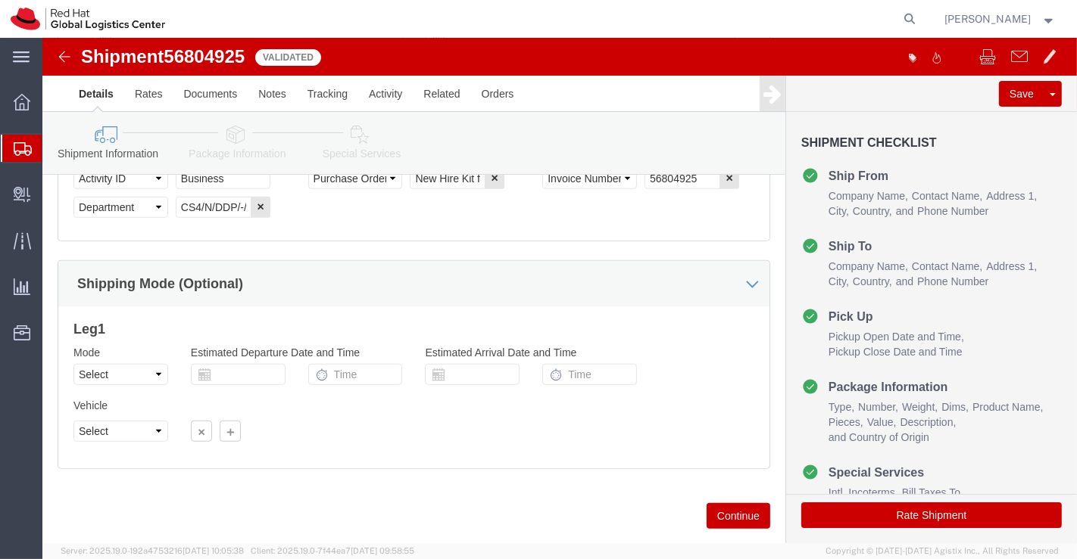
click icon
click div
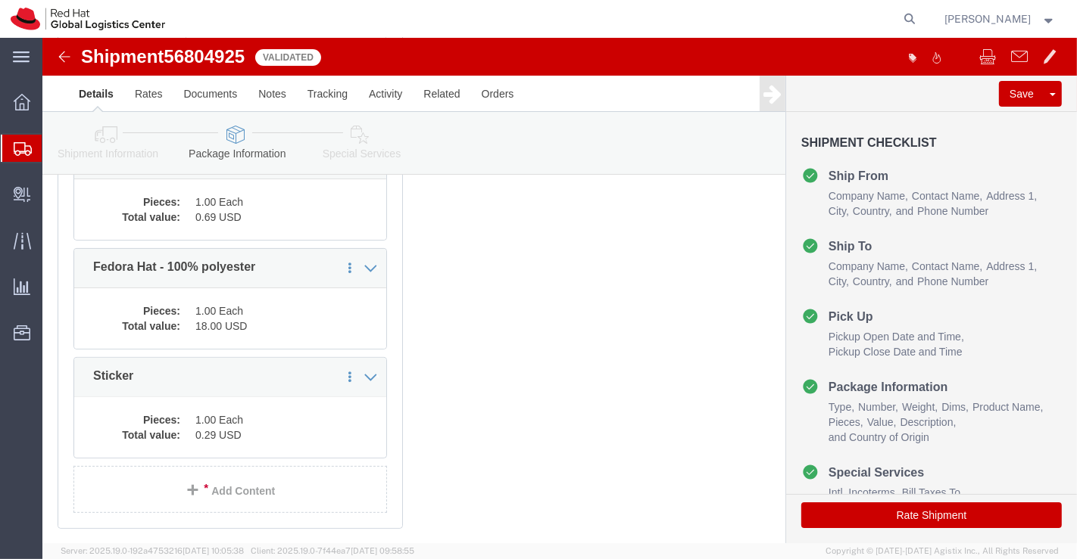
scroll to position [213, 0]
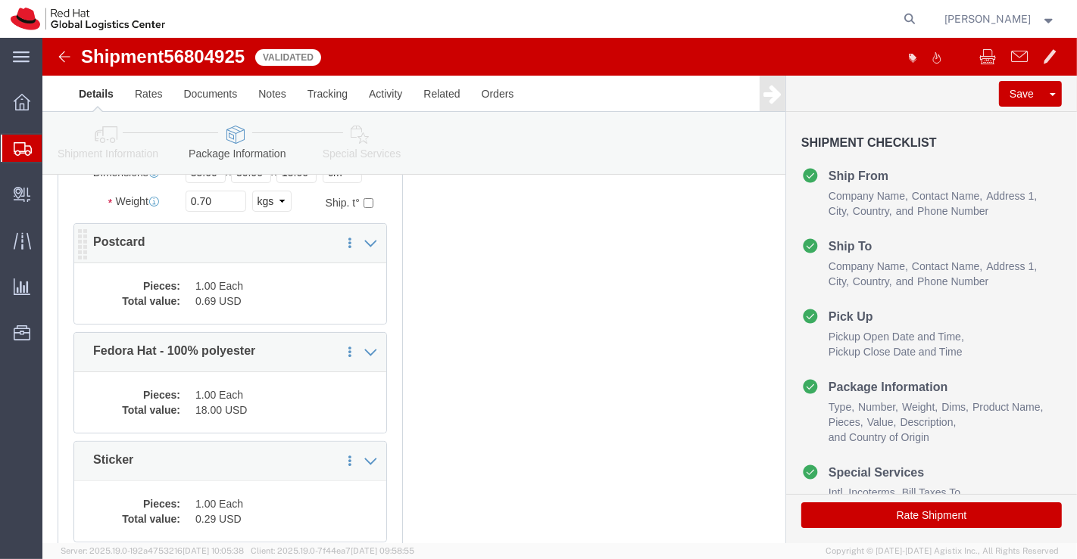
click dd "1.00 Each"
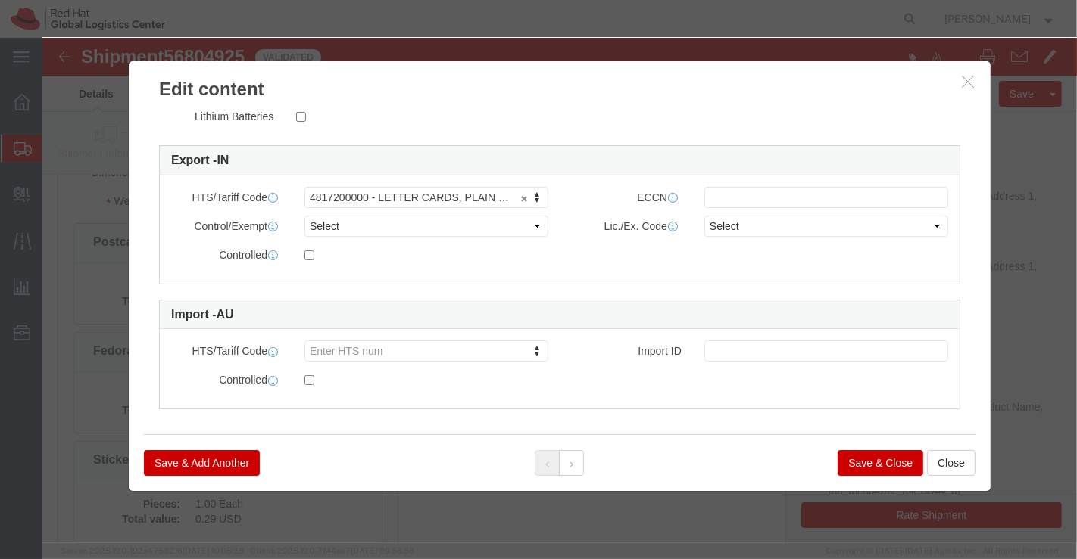
scroll to position [389, 0]
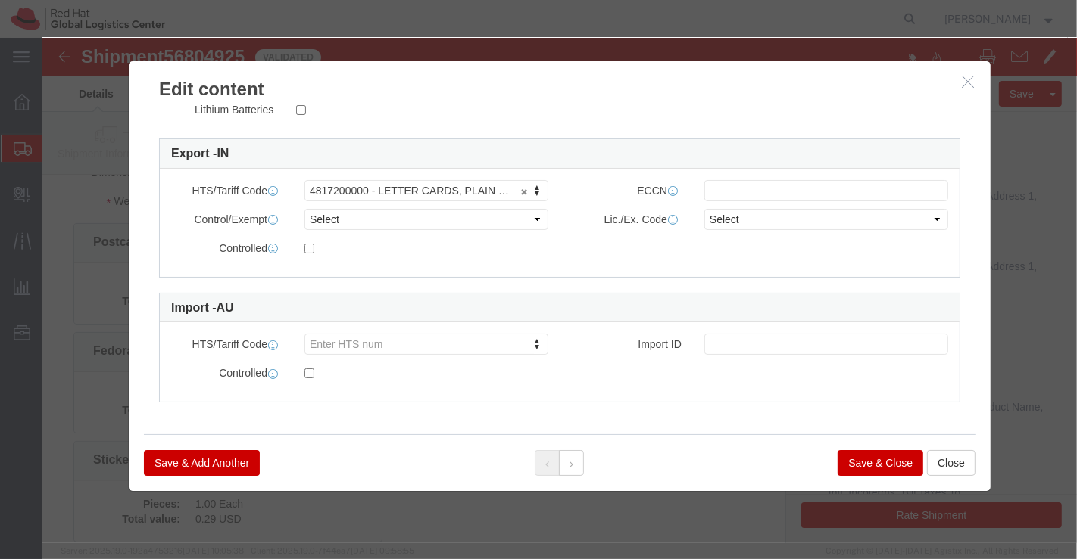
click button "Save & Close"
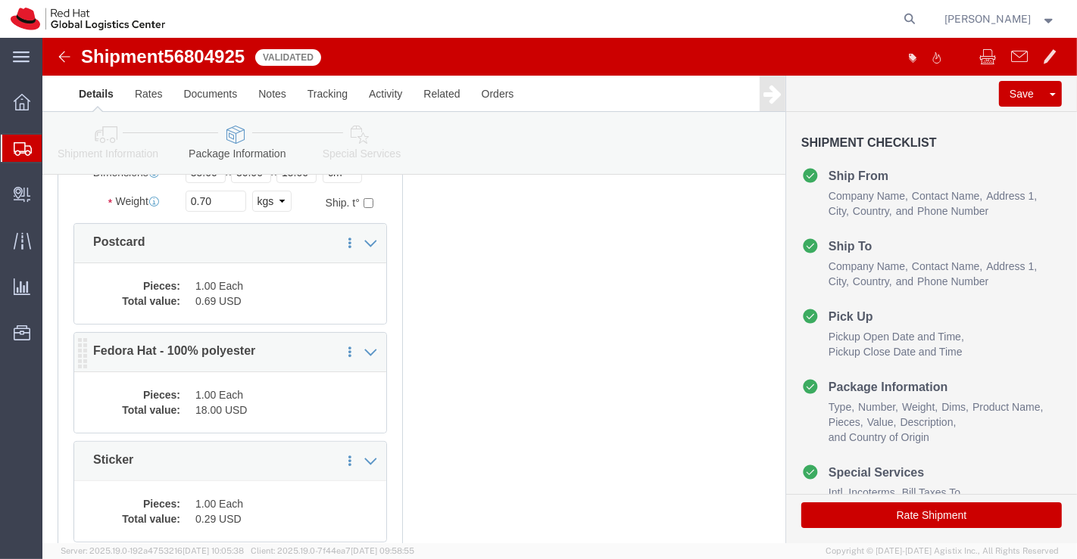
click dd "18.00 USD"
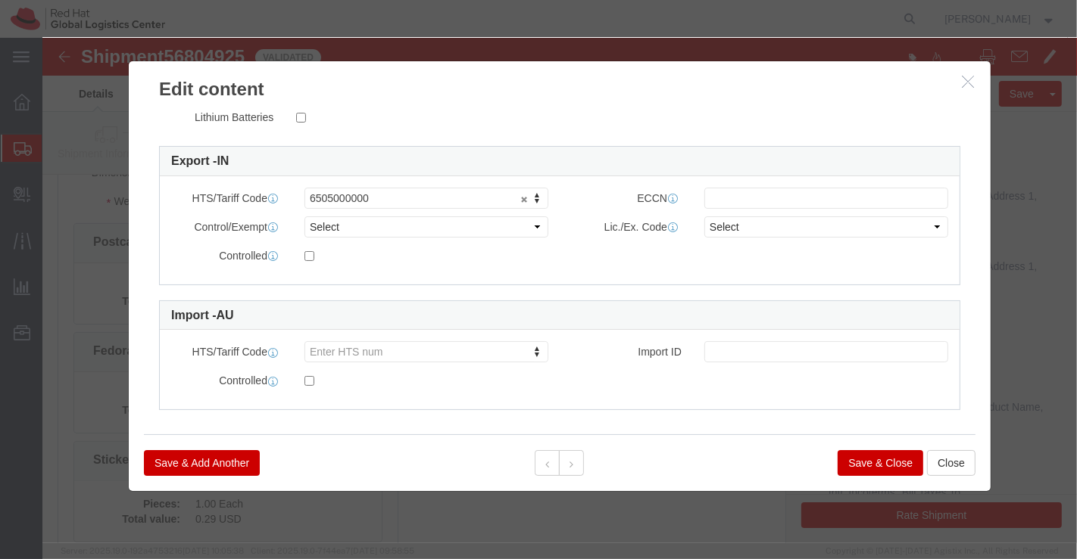
scroll to position [378, 0]
click button "Save & Close"
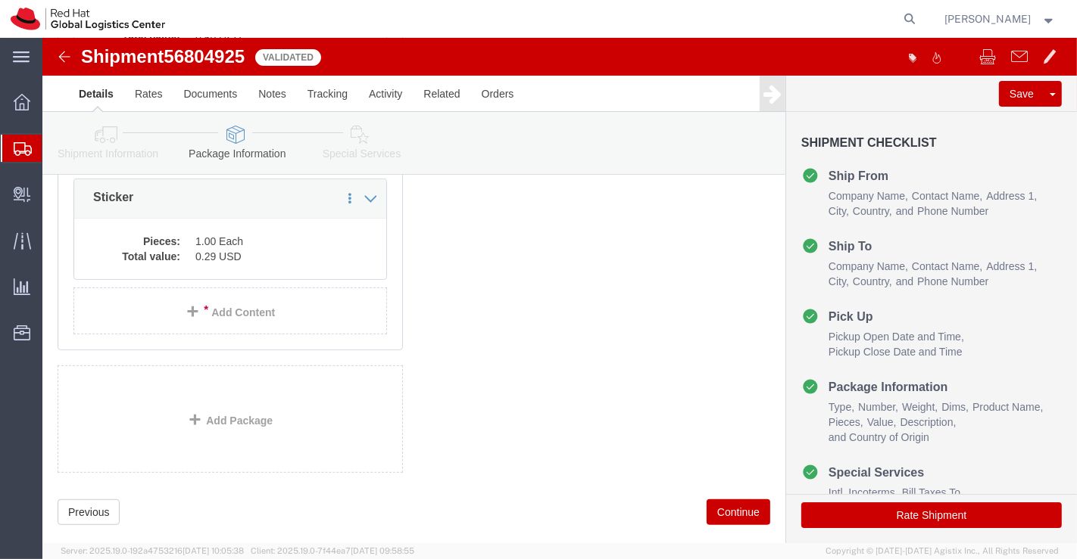
scroll to position [503, 0]
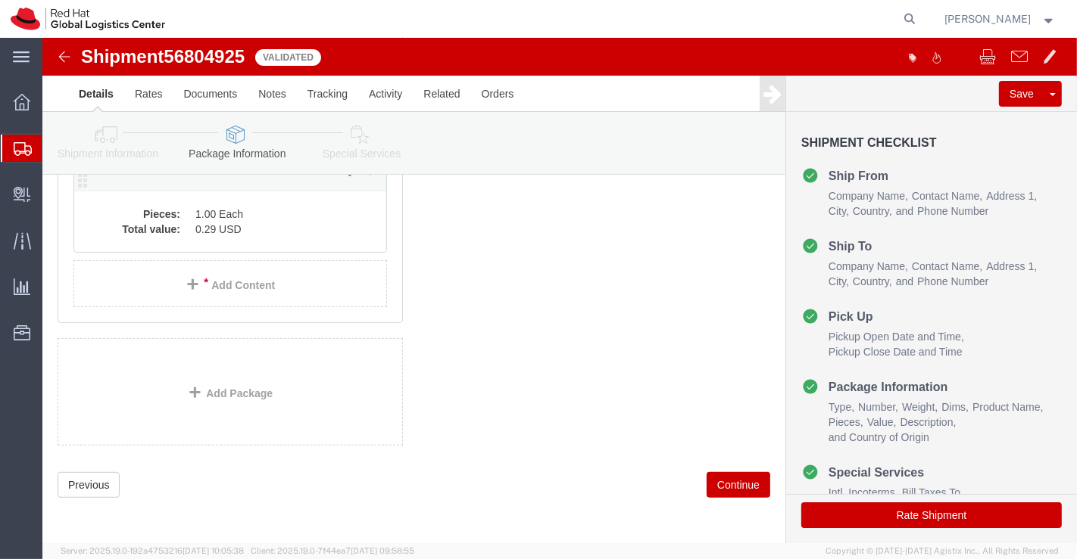
click dd "1.00 Each"
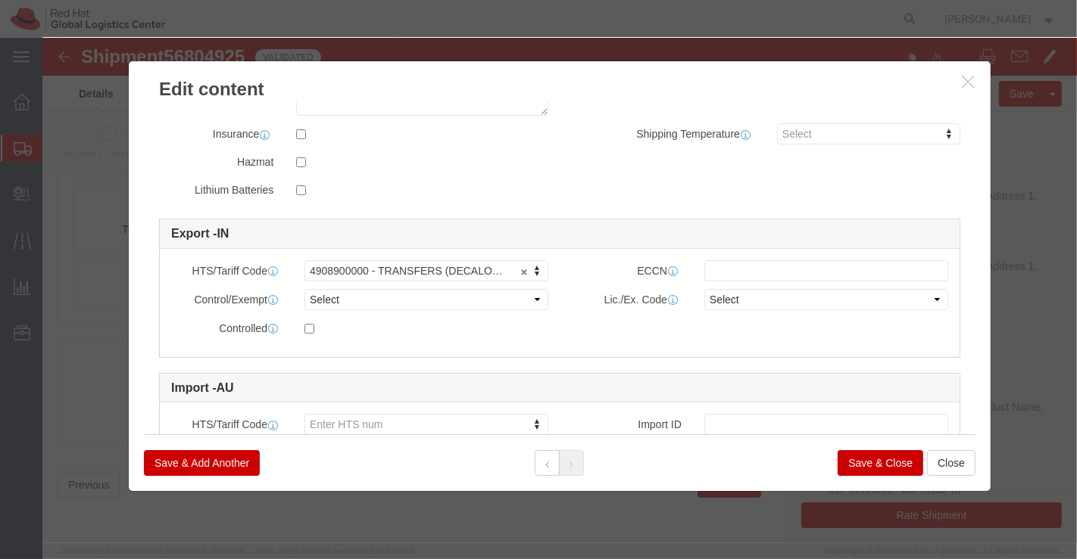
scroll to position [389, 0]
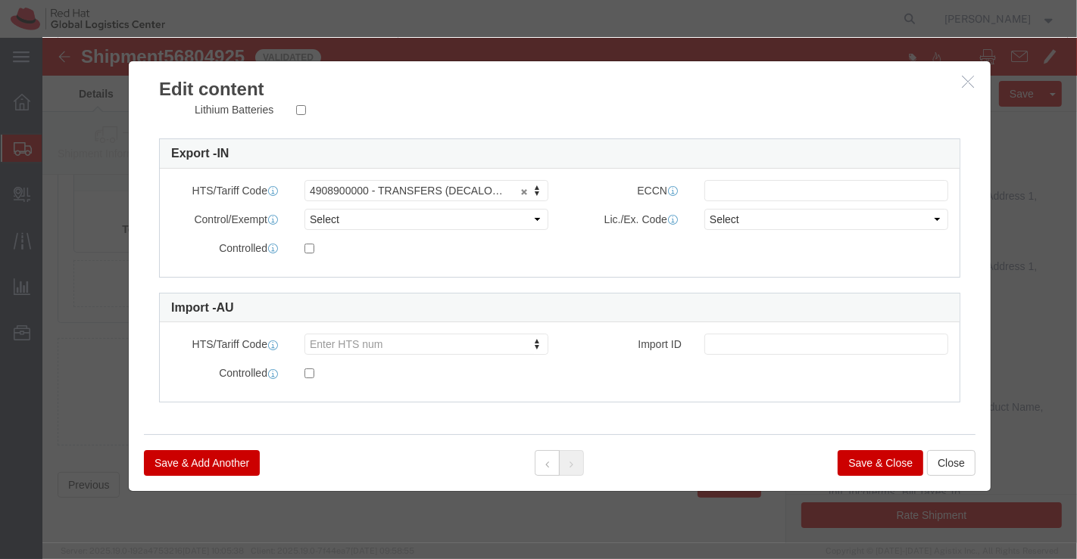
click button "Save & Close"
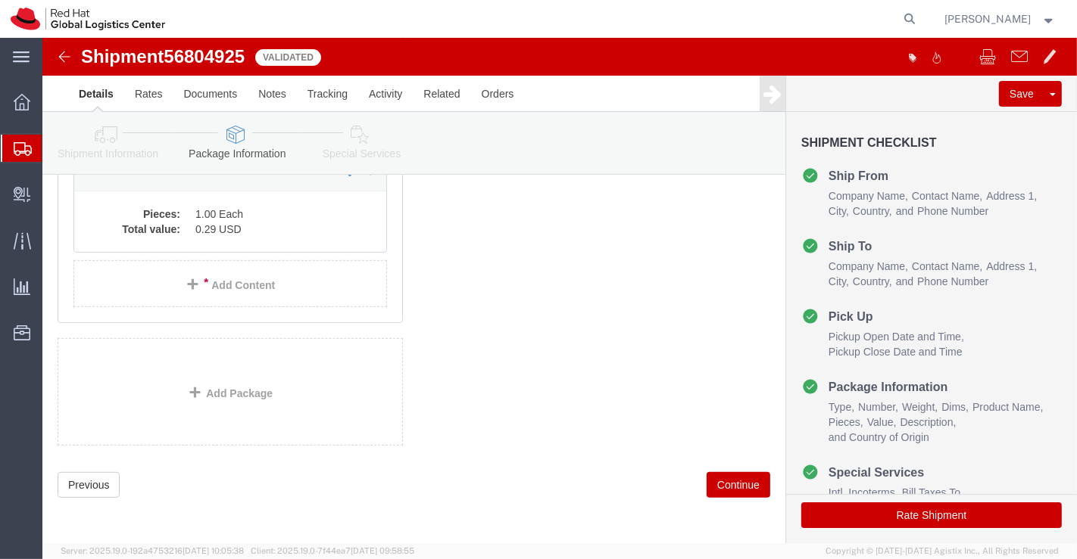
click icon
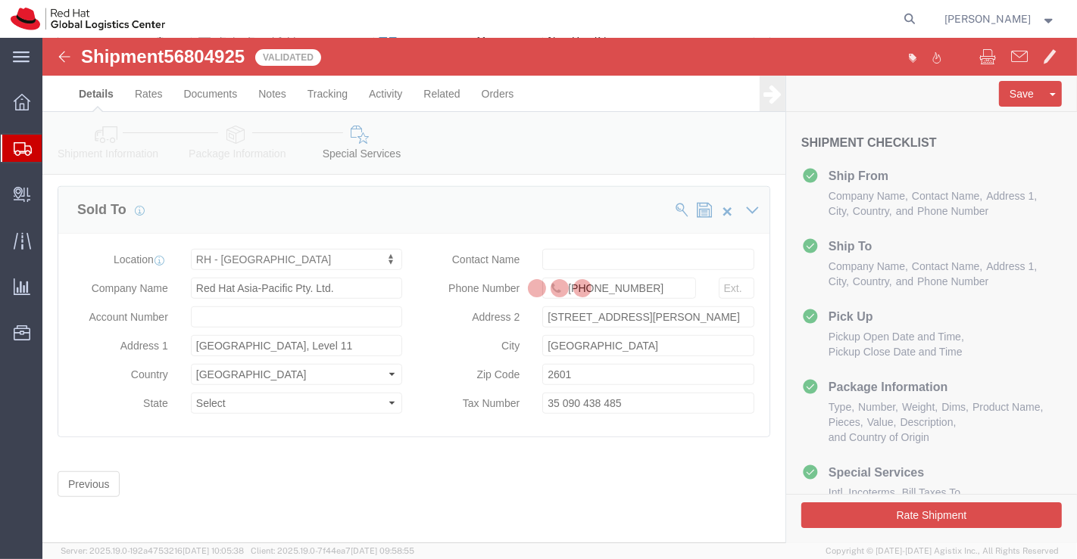
select select "COSTCENTER"
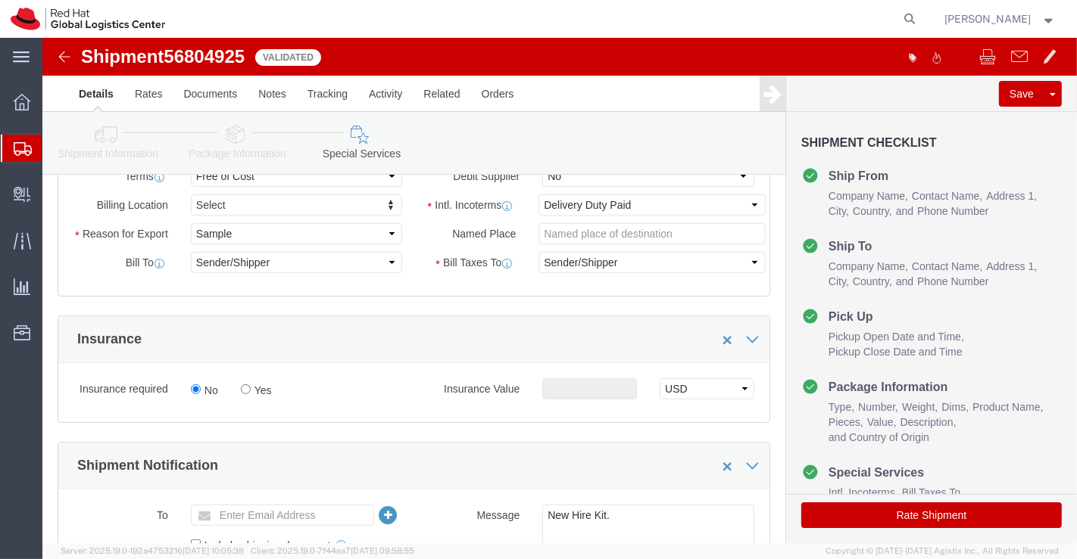
scroll to position [324, 0]
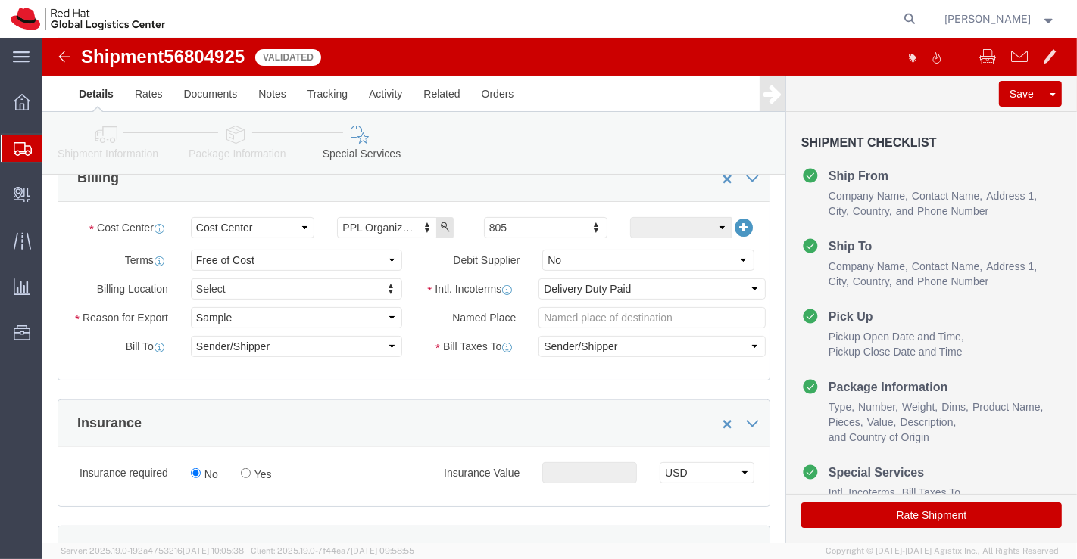
click button "Rate Shipment"
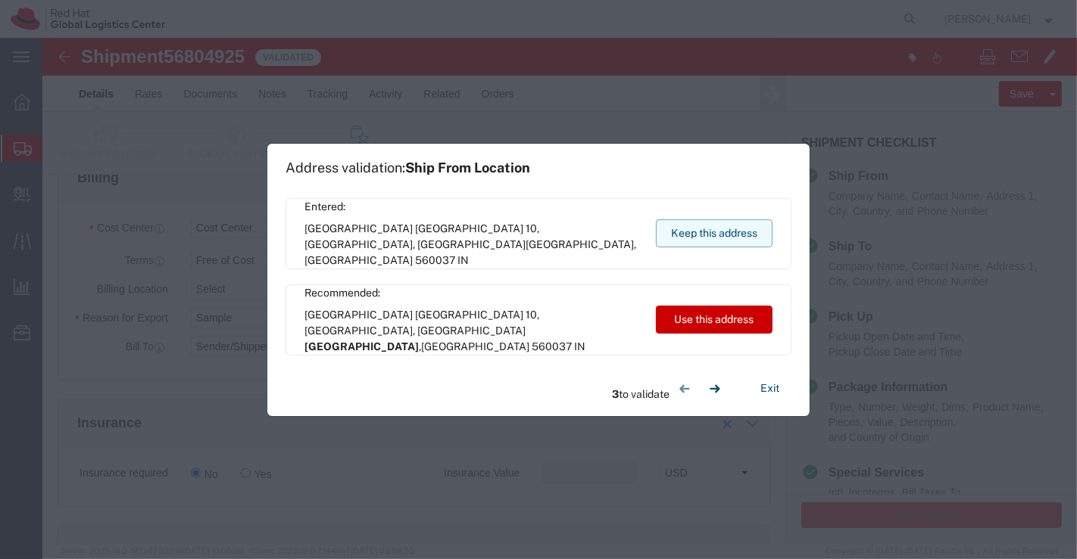
click at [712, 235] on button "Keep this address" at bounding box center [714, 234] width 117 height 28
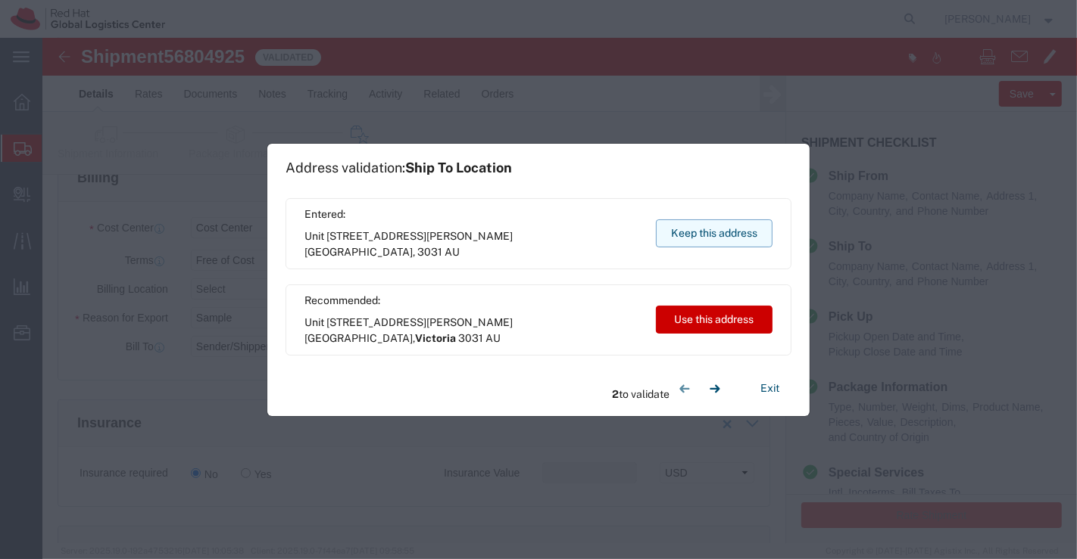
click at [712, 235] on button "Keep this address" at bounding box center [714, 234] width 117 height 28
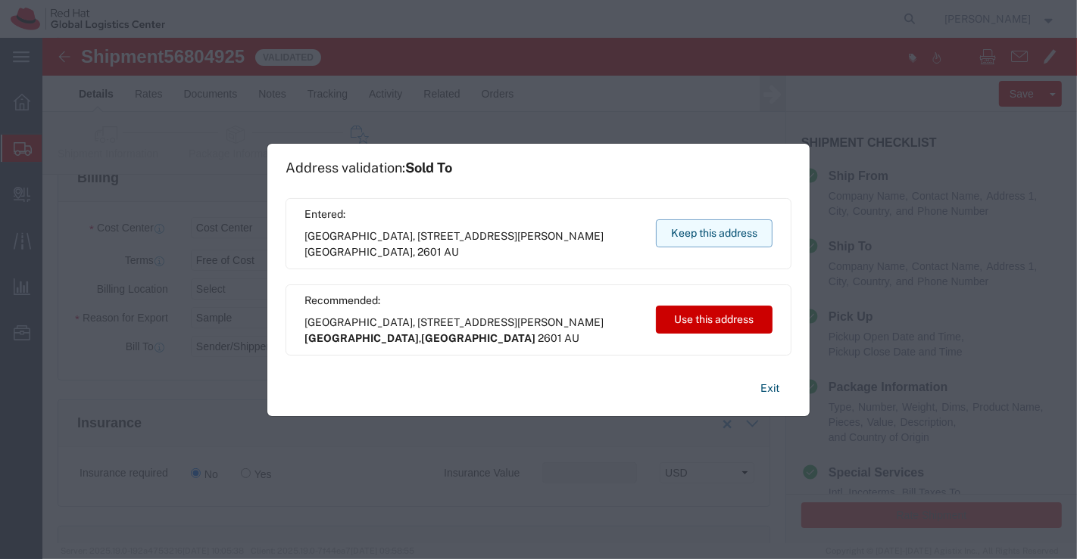
click at [712, 235] on button "Keep this address" at bounding box center [714, 234] width 117 height 28
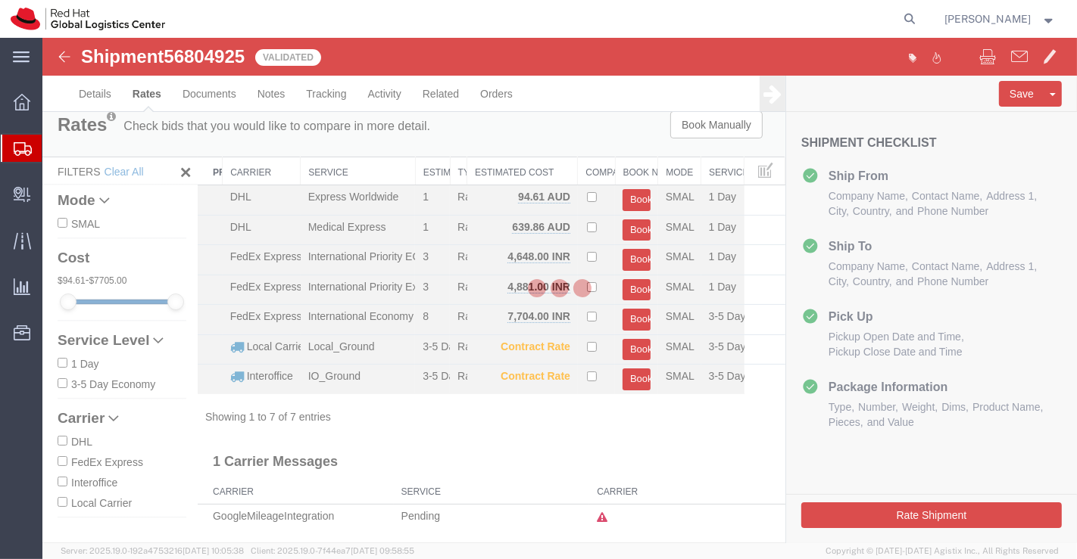
scroll to position [0, 0]
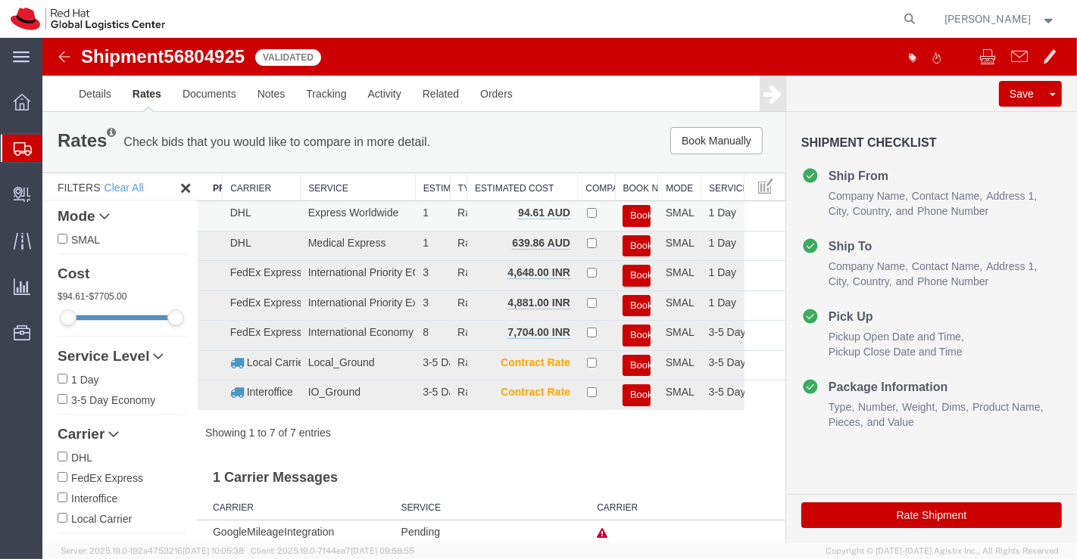
click at [627, 213] on button "Book" at bounding box center [636, 216] width 28 height 22
click at [92, 89] on link "Details" at bounding box center [94, 94] width 54 height 36
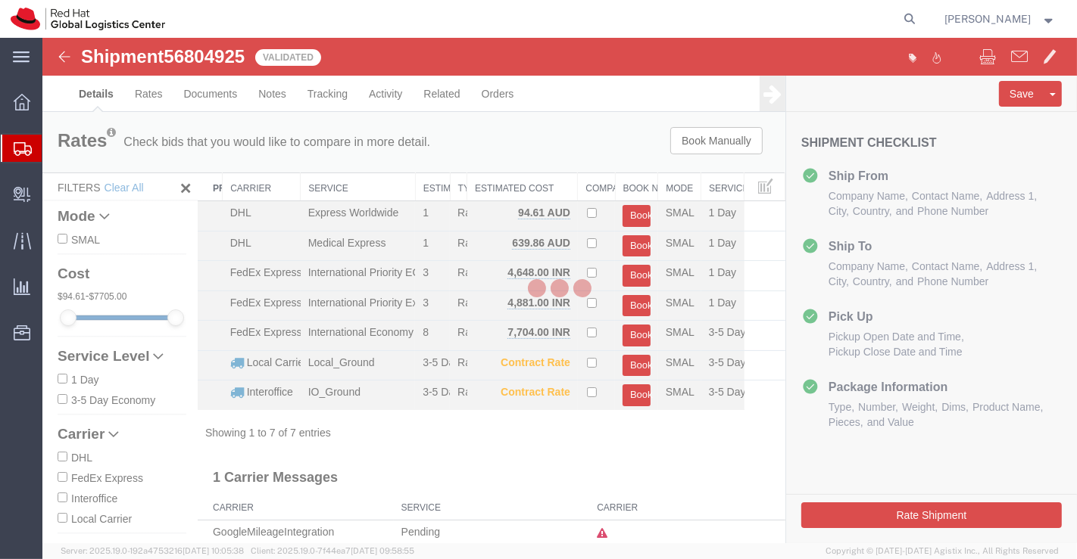
select select "37925"
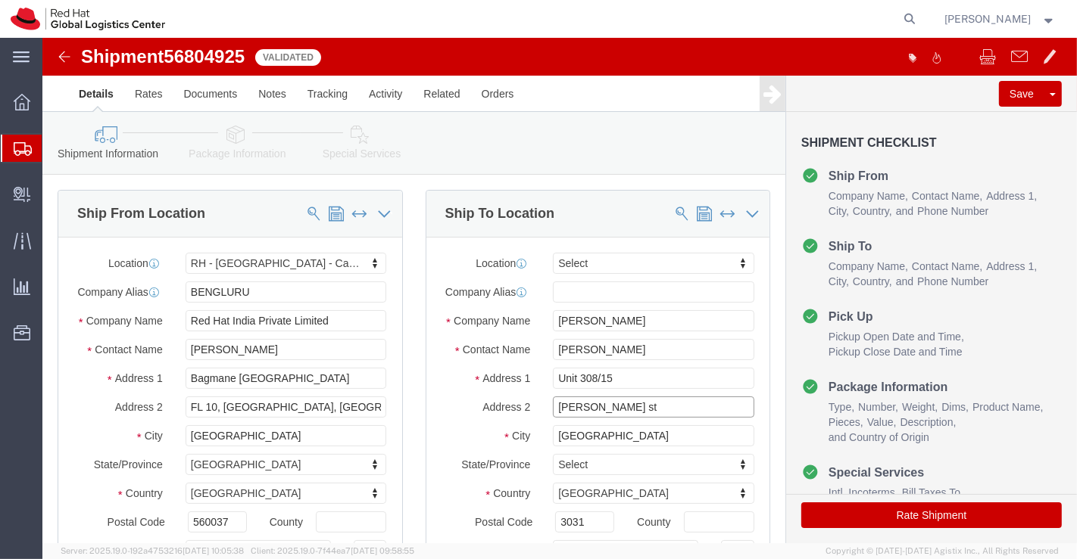
drag, startPoint x: 583, startPoint y: 381, endPoint x: 503, endPoint y: 385, distance: 80.3
click div "Thompson st"
paste input "Thompson st"
type input "Thompson st"
click div "Ship To Location Location Select Select My Profile Location RH - Amsterdam - MS…"
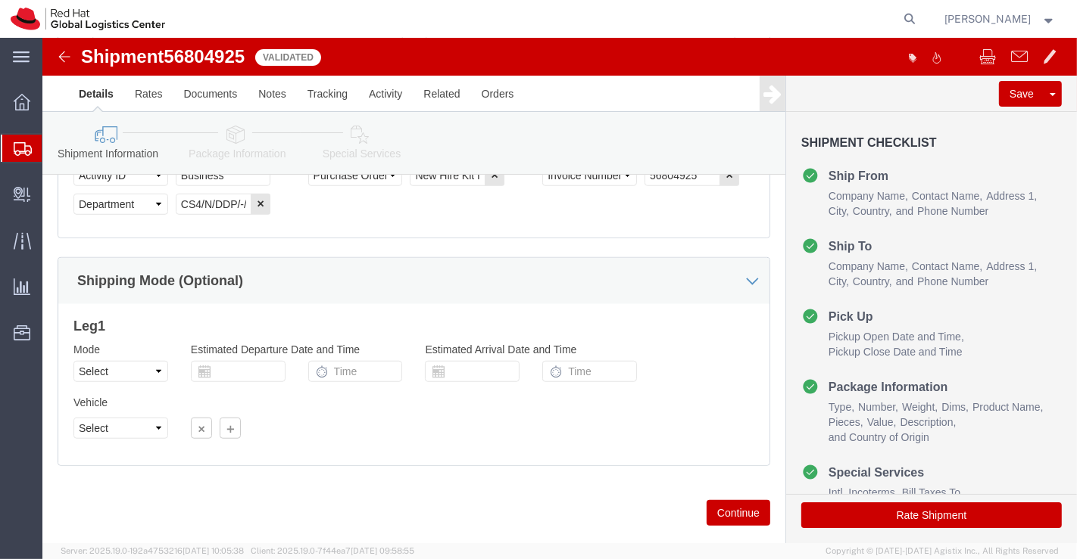
scroll to position [925, 0]
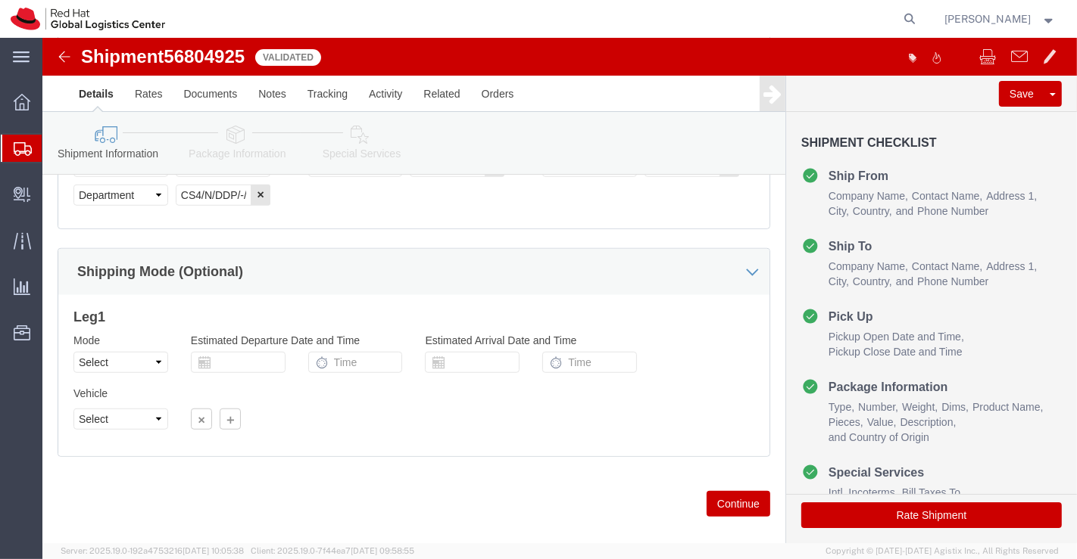
click button "Rate Shipment"
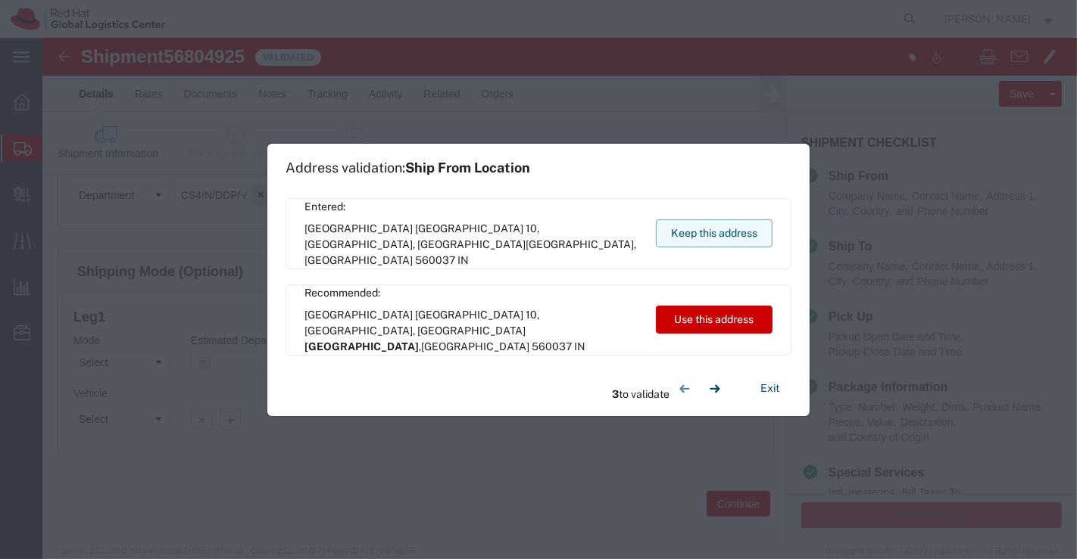
click at [678, 232] on button "Keep this address" at bounding box center [714, 234] width 117 height 28
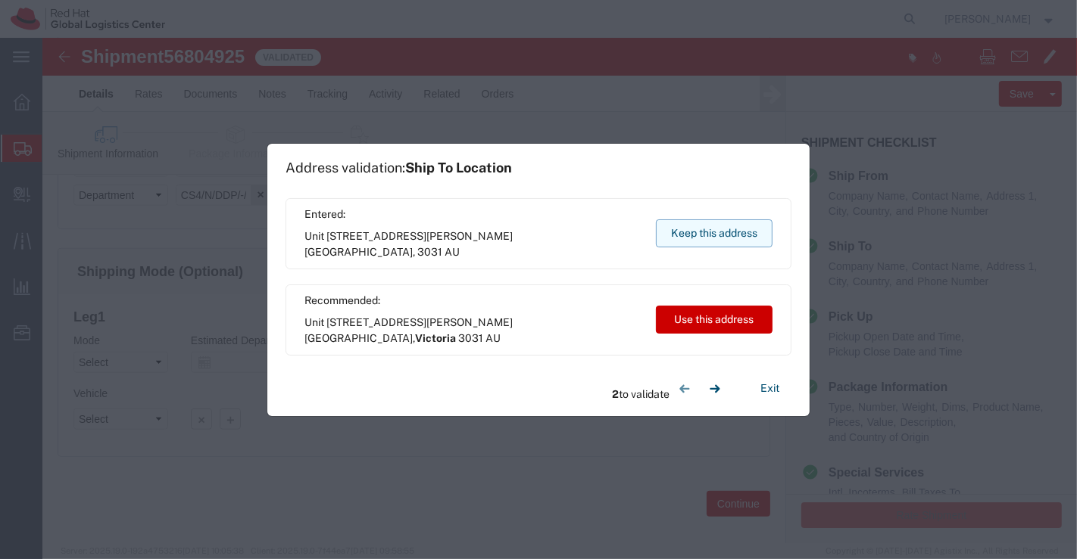
click at [694, 233] on button "Keep this address" at bounding box center [714, 234] width 117 height 28
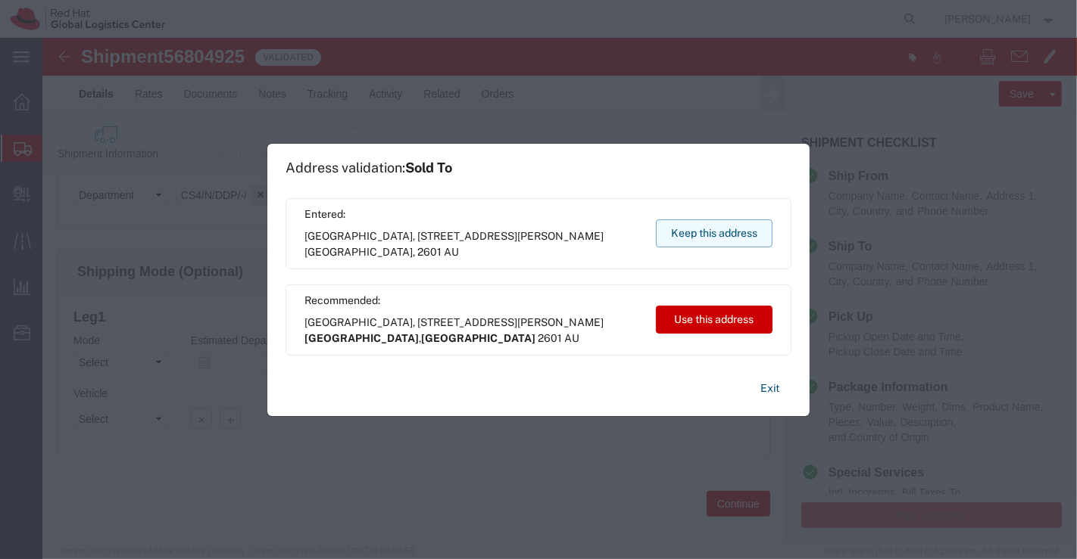
click at [718, 236] on button "Keep this address" at bounding box center [714, 234] width 117 height 28
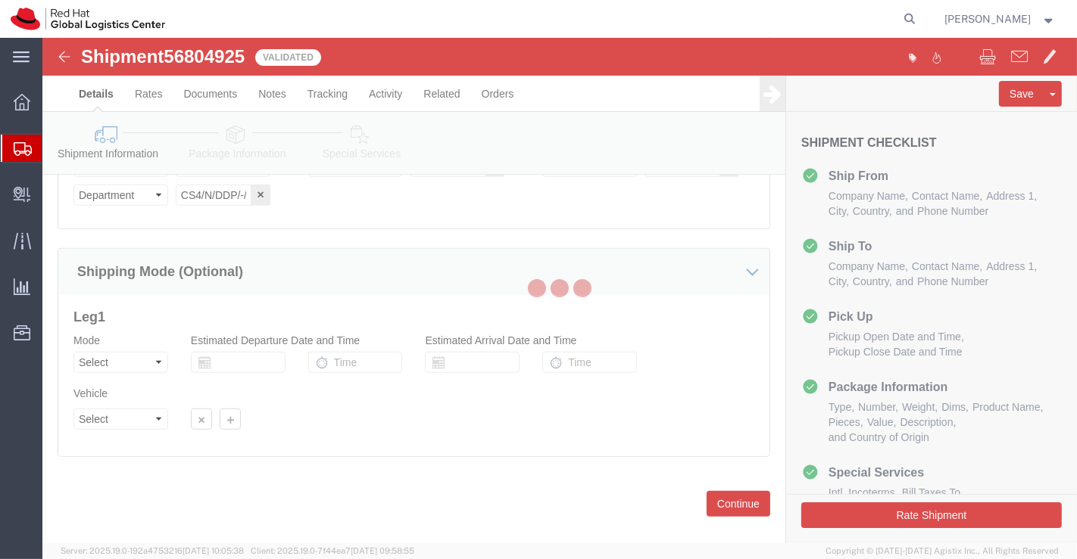
scroll to position [0, 0]
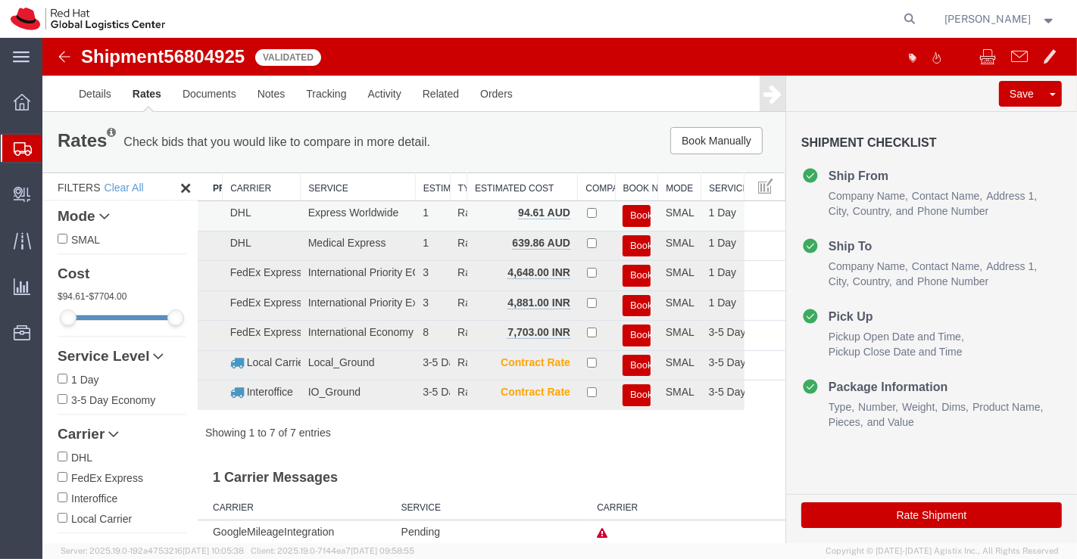
click at [625, 212] on button "Book" at bounding box center [636, 216] width 28 height 22
click at [622, 216] on button "Book" at bounding box center [636, 216] width 28 height 22
click at [625, 212] on button "Book" at bounding box center [636, 216] width 28 height 22
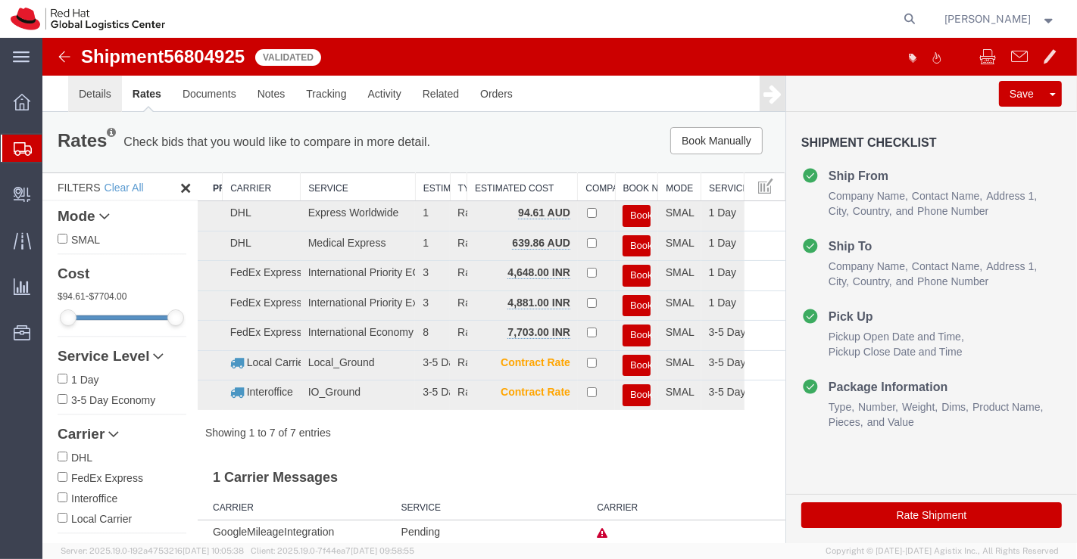
click at [92, 98] on link "Details" at bounding box center [94, 94] width 54 height 36
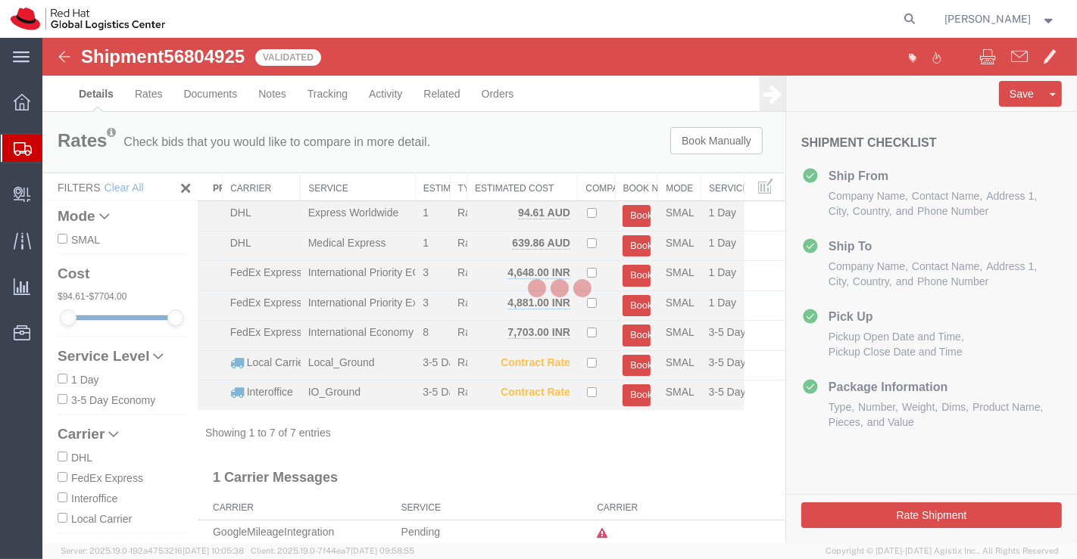
select select "37925"
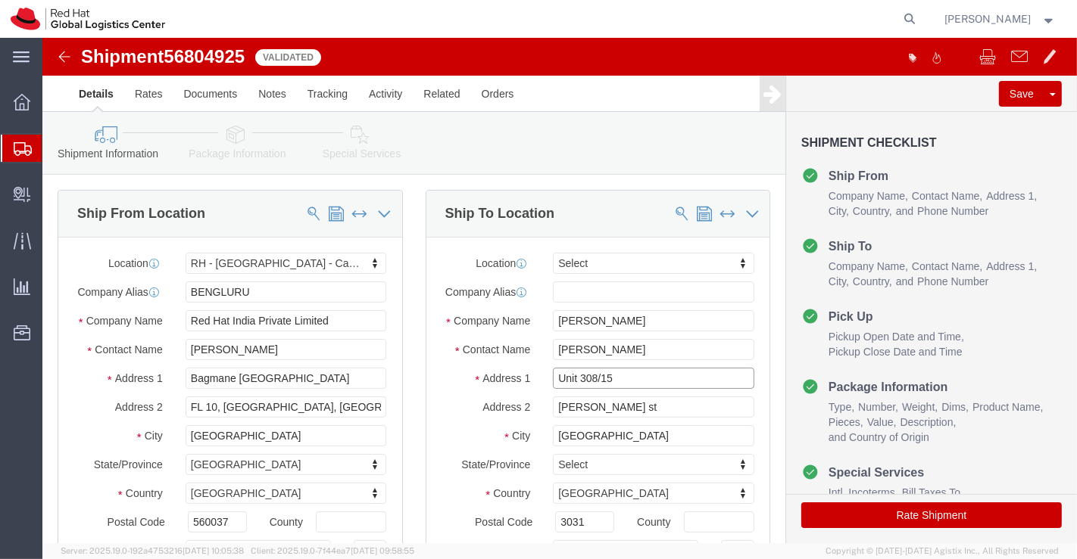
click input "Unit 308/15"
type input "Unit 308/15,"
click div "Ship To Location Location Select Select My Profile Location RH - Amsterdam - MS…"
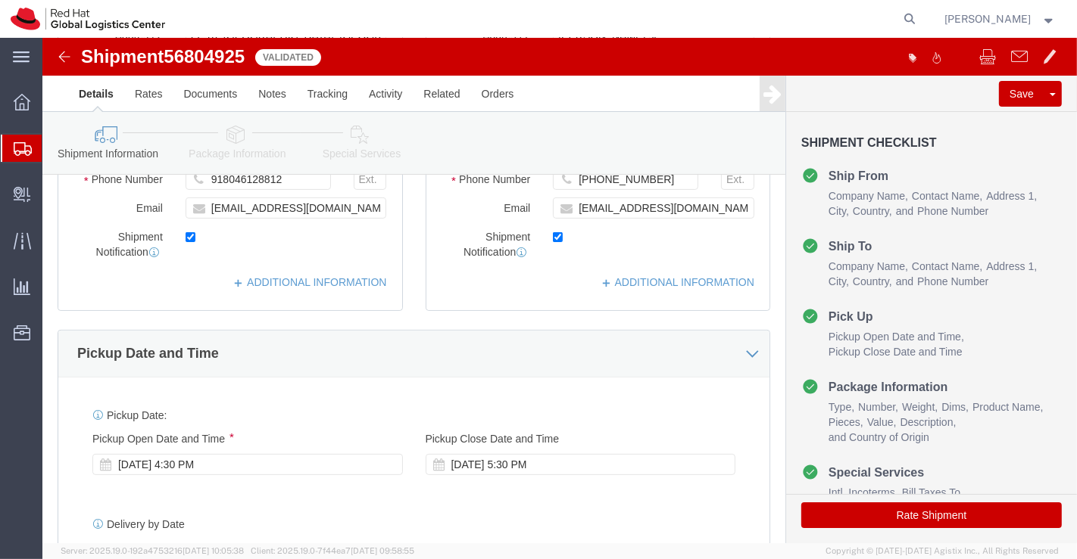
scroll to position [420, 0]
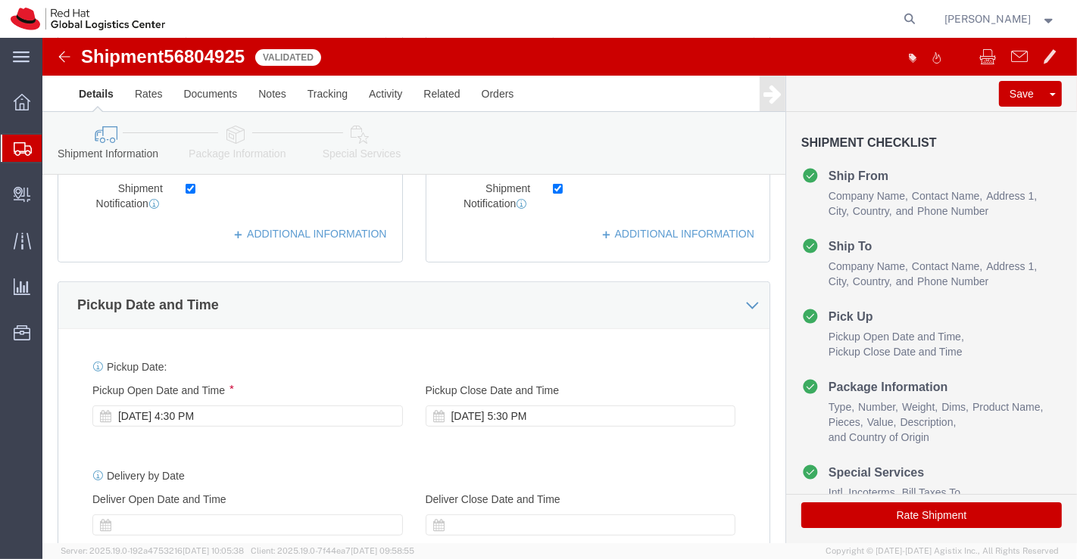
click button "Rate Shipment"
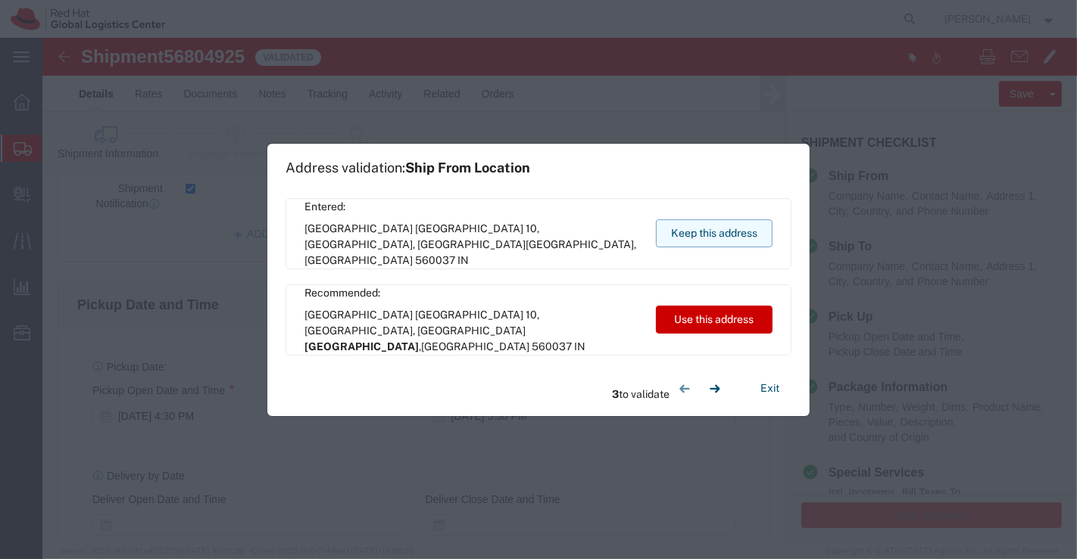
click at [705, 232] on button "Keep this address" at bounding box center [714, 234] width 117 height 28
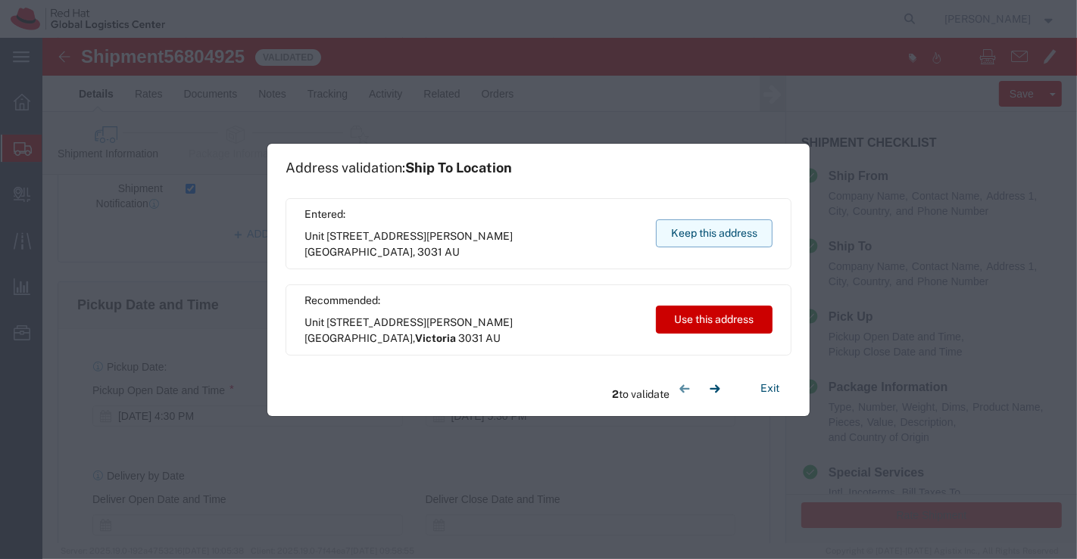
click at [705, 232] on button "Keep this address" at bounding box center [714, 234] width 117 height 28
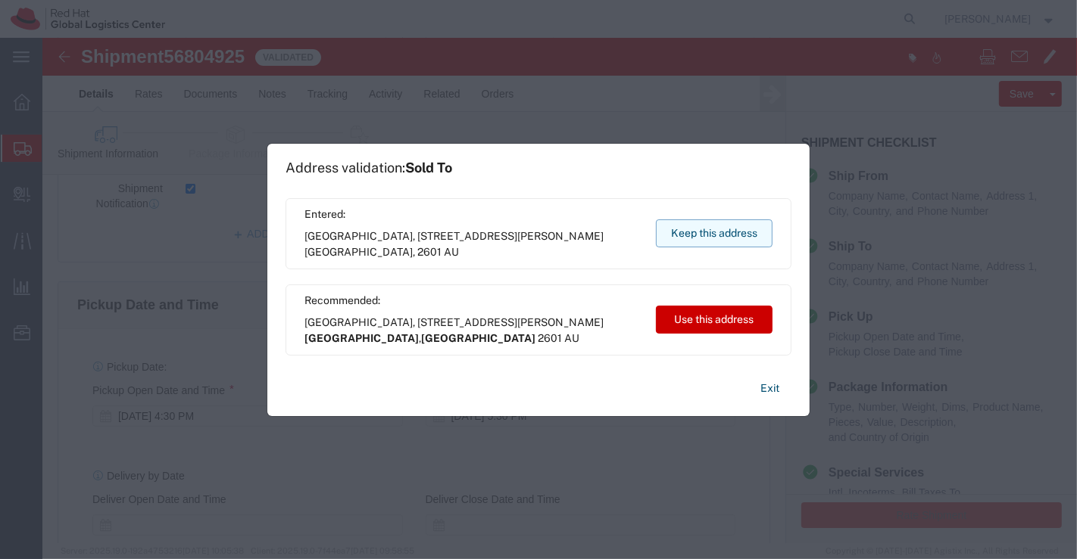
click at [705, 232] on button "Keep this address" at bounding box center [714, 234] width 117 height 28
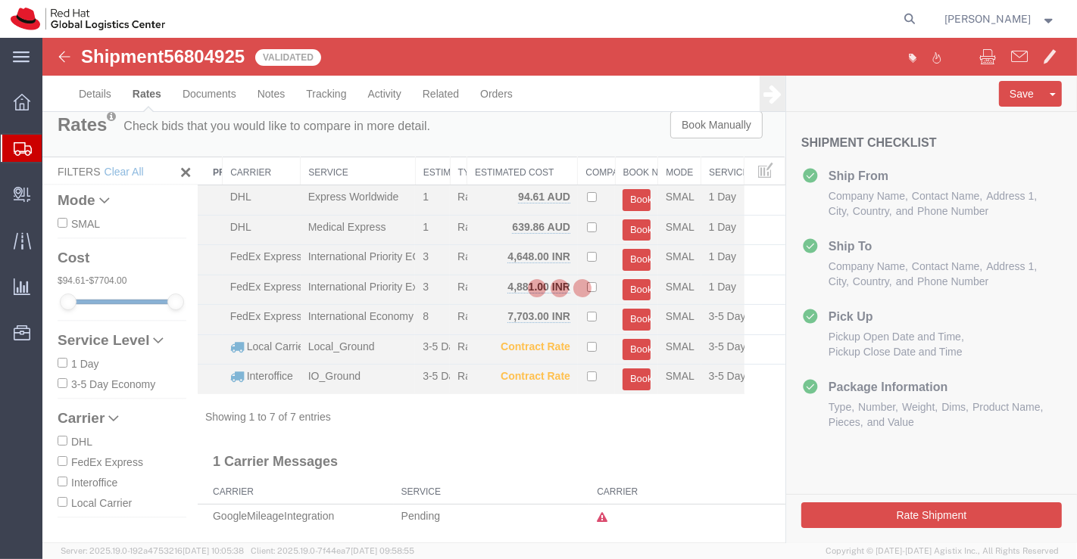
scroll to position [0, 0]
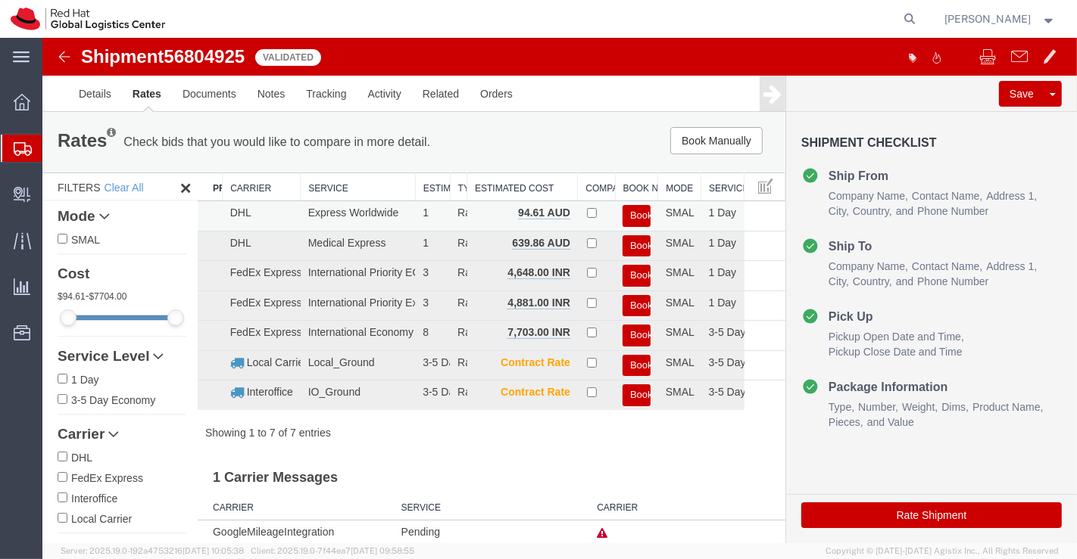
click at [622, 214] on button "Book" at bounding box center [636, 216] width 28 height 22
click at [625, 214] on button "Book" at bounding box center [636, 216] width 28 height 22
click at [628, 213] on button "Book" at bounding box center [636, 216] width 28 height 22
click at [86, 95] on link "Details" at bounding box center [94, 94] width 54 height 36
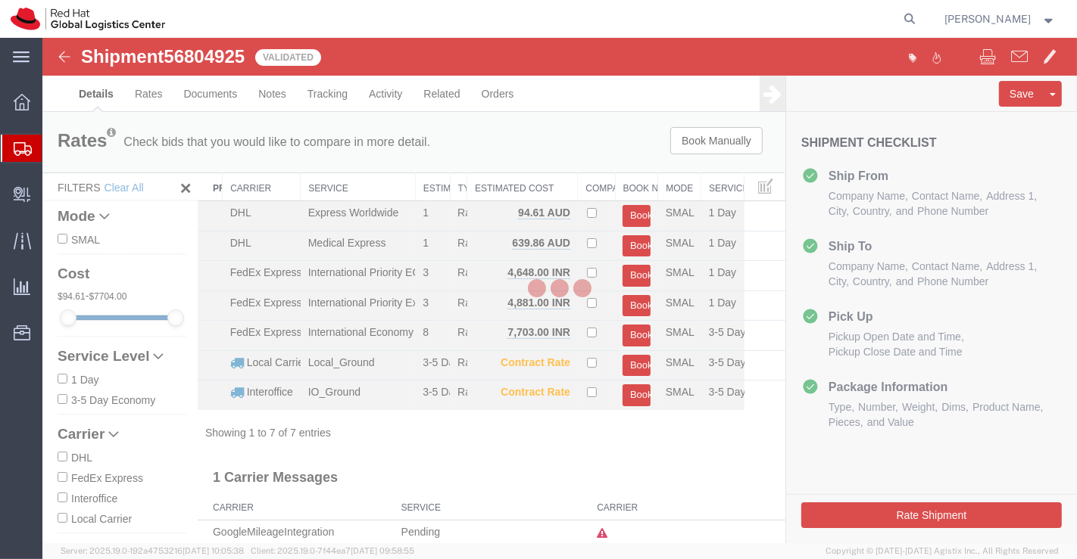
select select "37925"
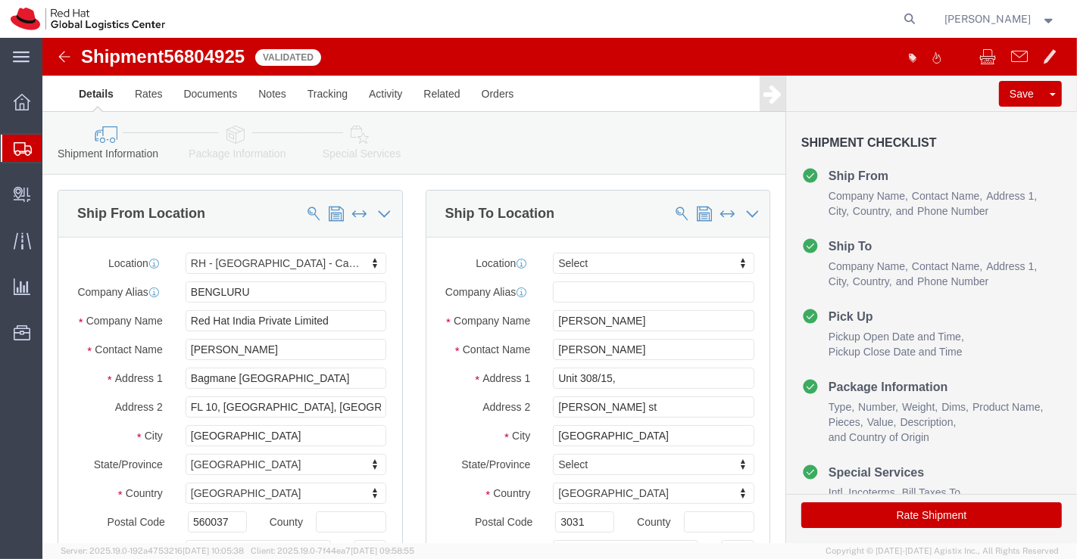
click icon
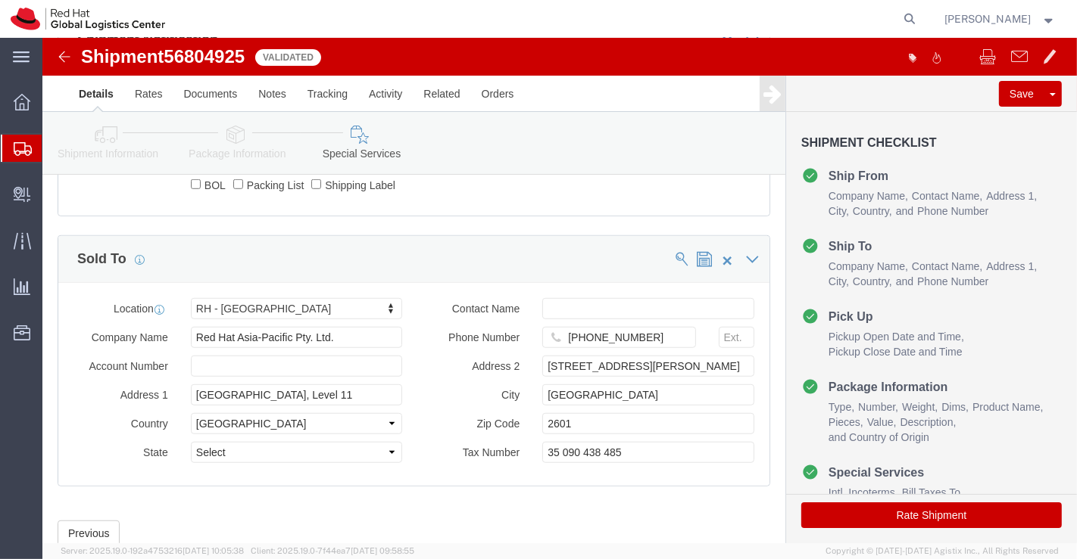
scroll to position [841, 0]
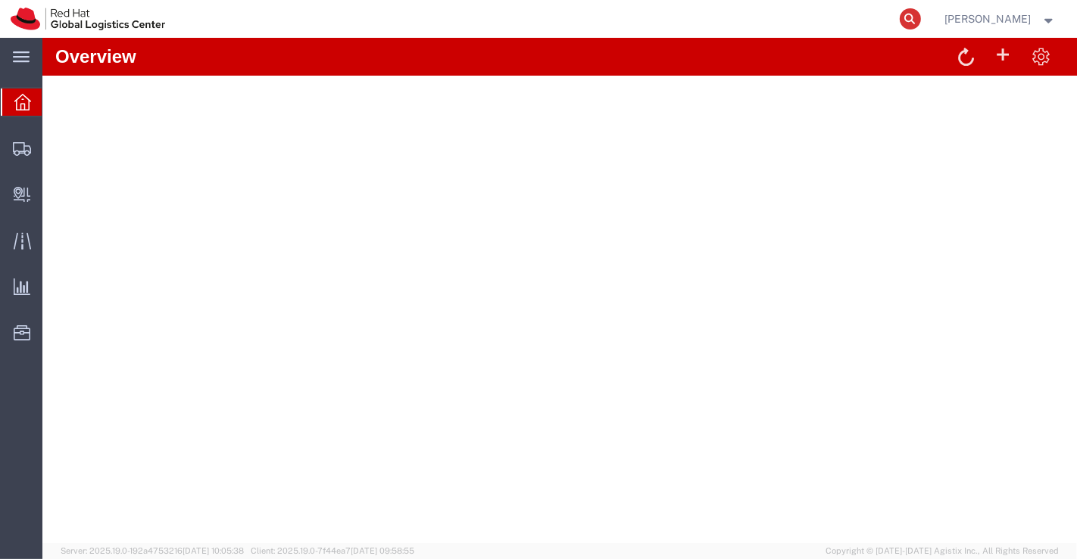
click at [907, 20] on icon at bounding box center [909, 18] width 21 height 21
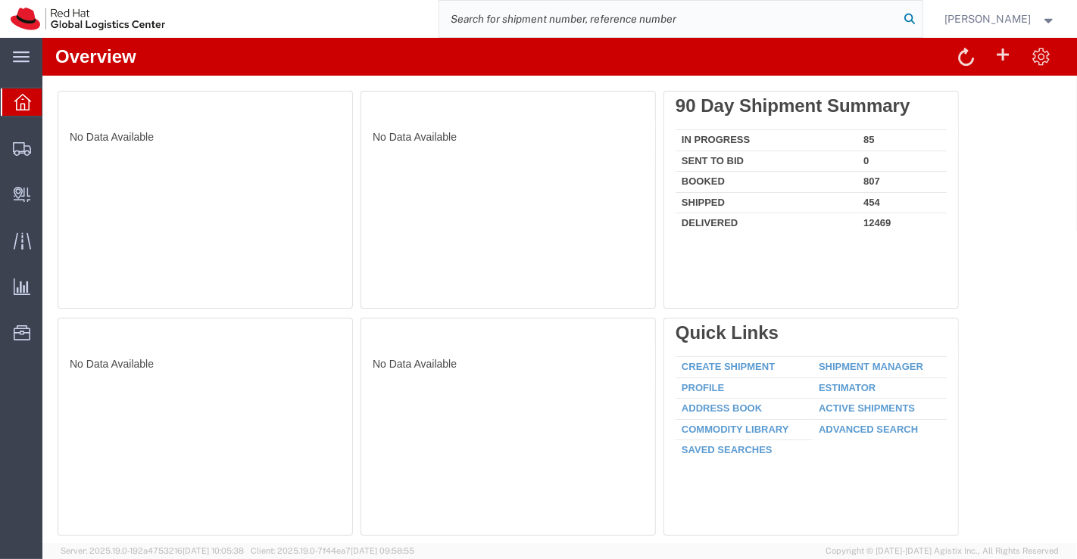
paste input "5330362273"
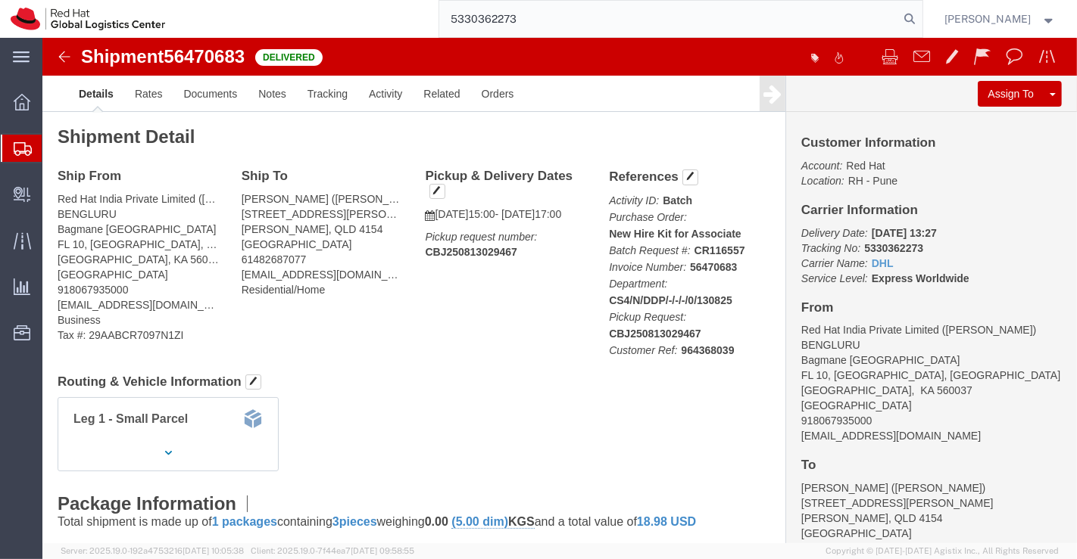
type input "5330362273"
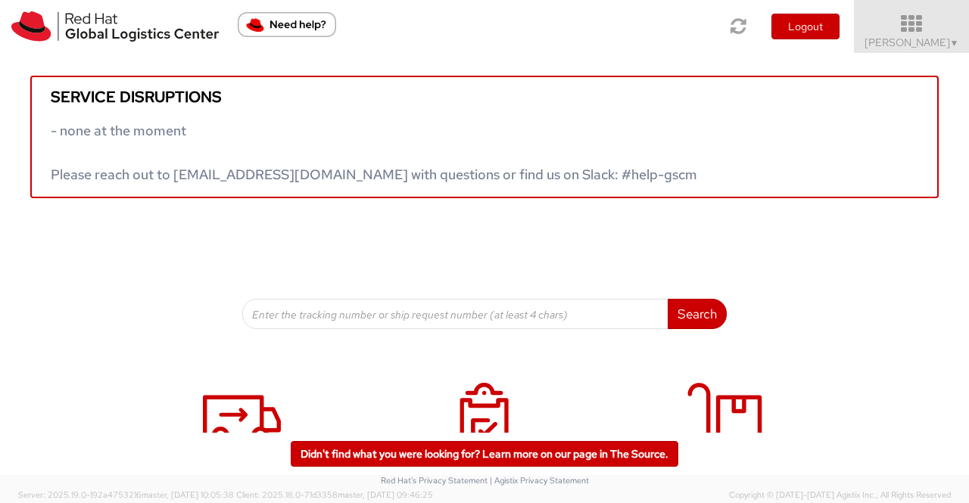
click at [942, 40] on span "[PERSON_NAME] ▼" at bounding box center [912, 43] width 95 height 14
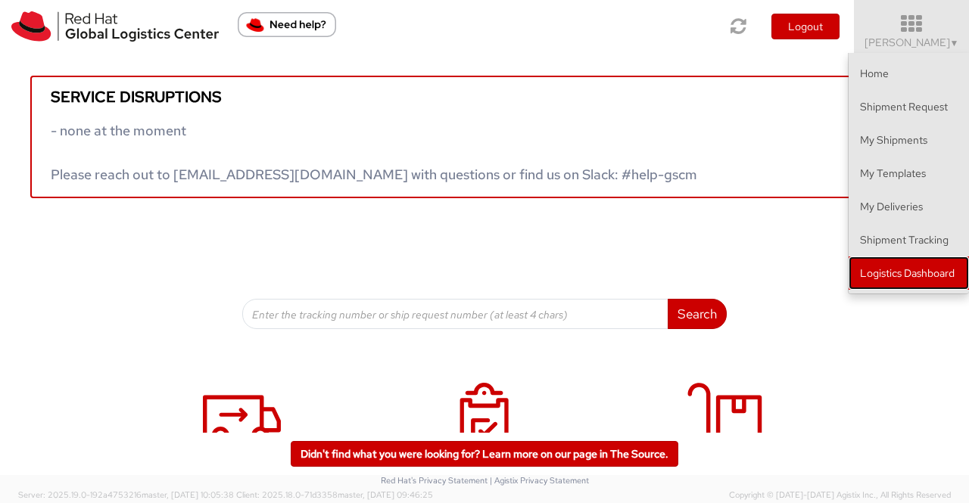
click at [919, 276] on link "Logistics Dashboard" at bounding box center [909, 273] width 120 height 33
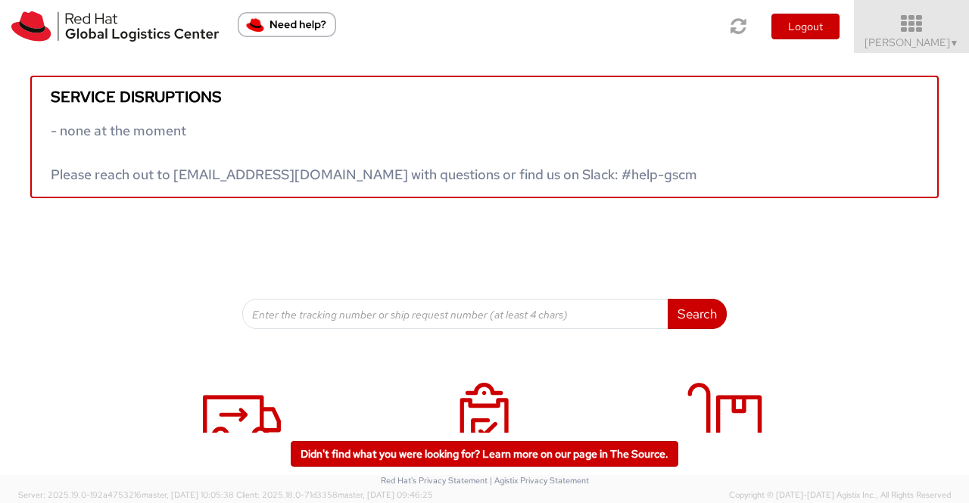
click at [957, 43] on span "▼" at bounding box center [954, 43] width 9 height 12
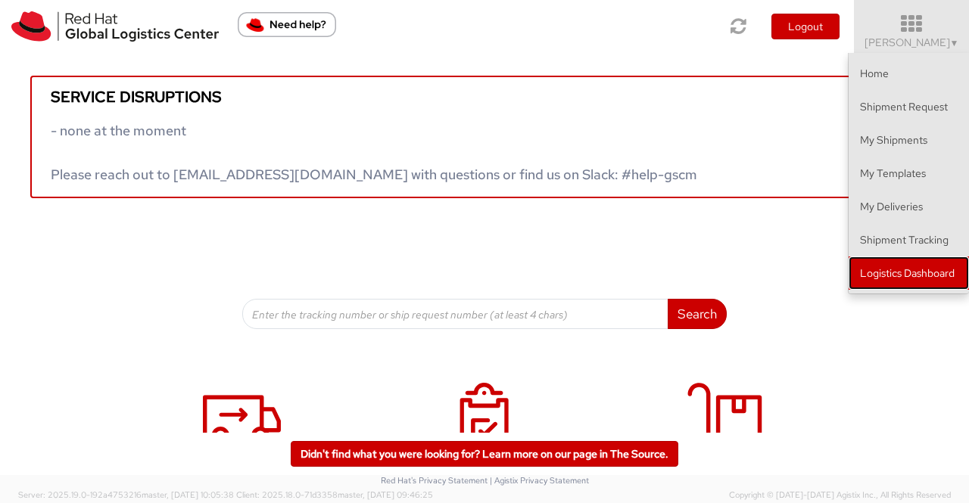
click at [937, 272] on link "Logistics Dashboard" at bounding box center [909, 273] width 120 height 33
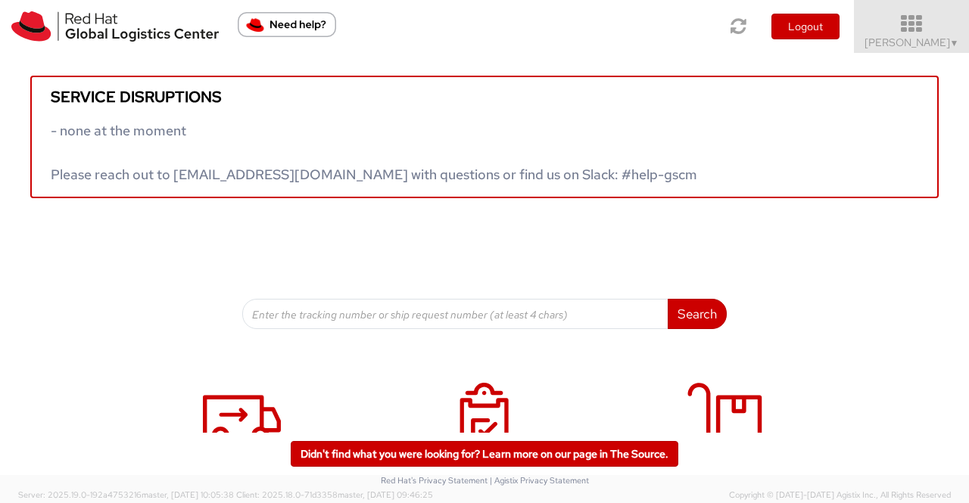
click at [942, 48] on span "Sumitra Hansdah ▼" at bounding box center [912, 43] width 95 height 14
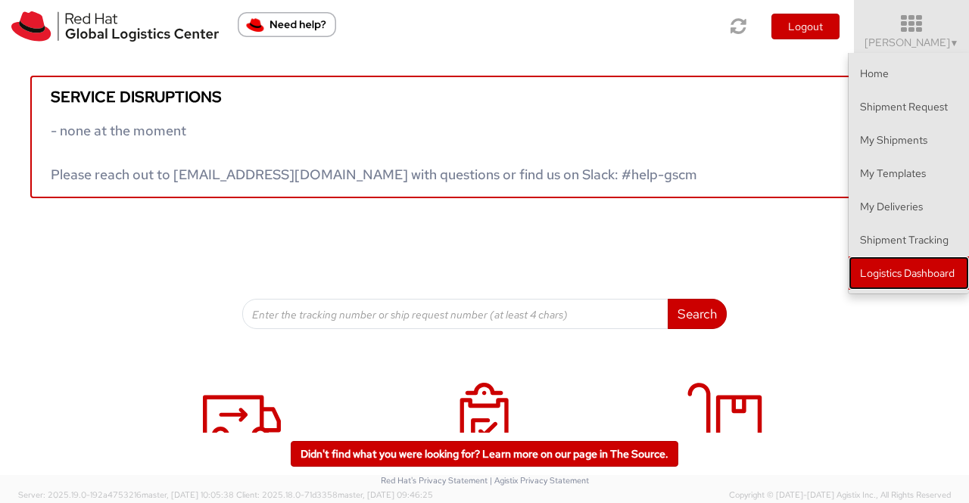
click at [922, 262] on link "Logistics Dashboard" at bounding box center [909, 273] width 120 height 33
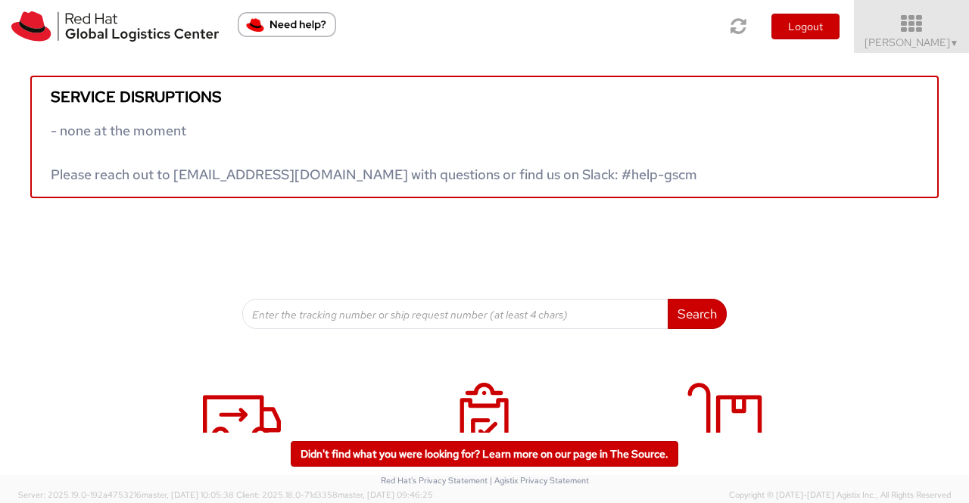
click at [956, 42] on span "▼" at bounding box center [954, 43] width 9 height 12
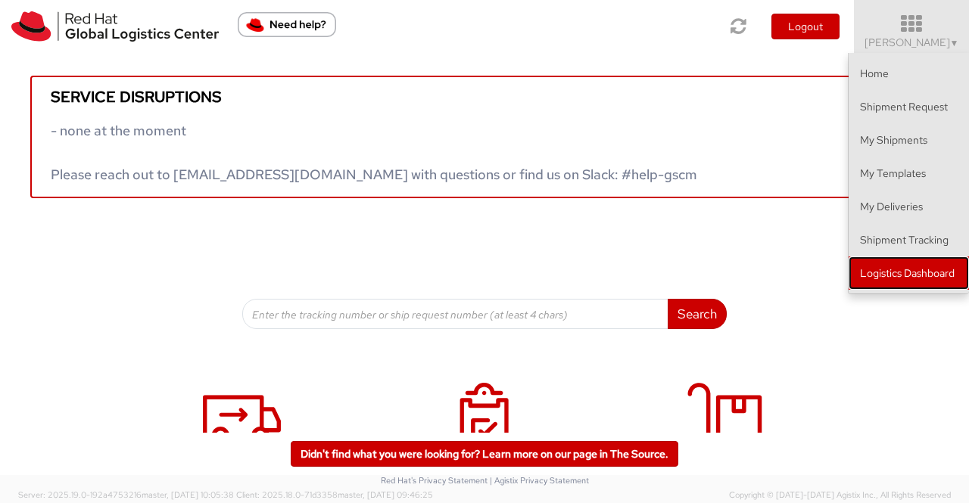
click at [884, 266] on link "Logistics Dashboard" at bounding box center [909, 273] width 120 height 33
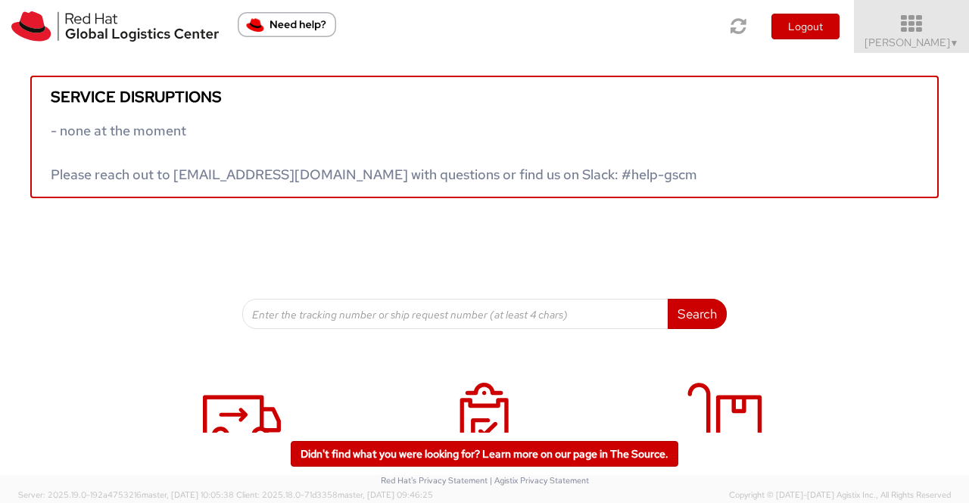
click at [950, 40] on span "▼" at bounding box center [954, 43] width 9 height 12
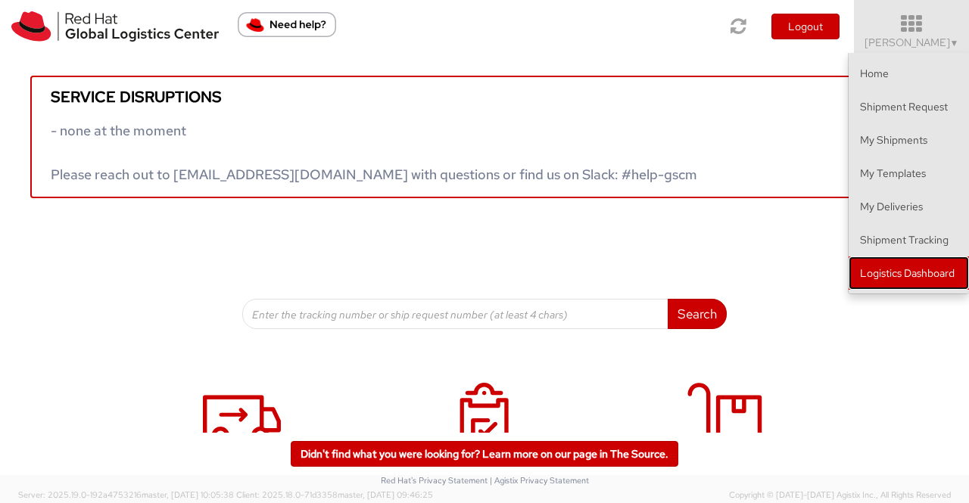
click at [928, 270] on link "Logistics Dashboard" at bounding box center [909, 273] width 120 height 33
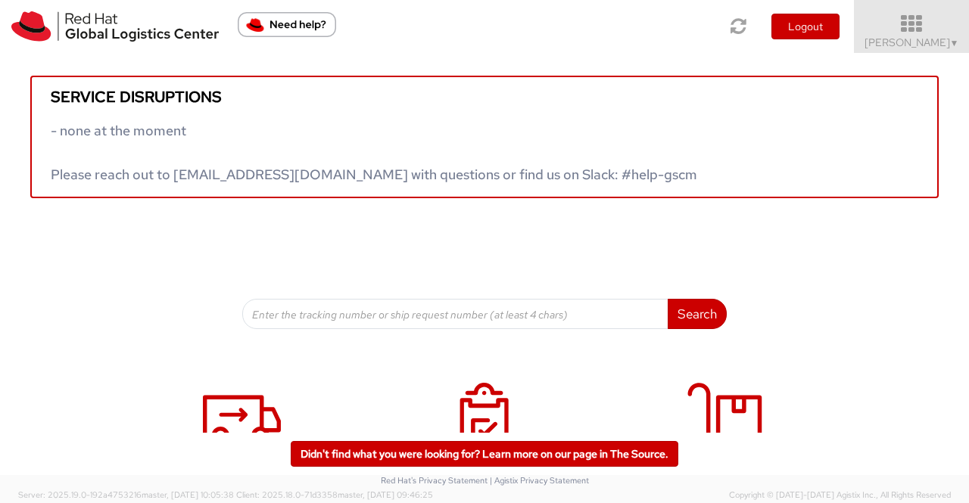
click at [955, 41] on span "▼" at bounding box center [954, 43] width 9 height 12
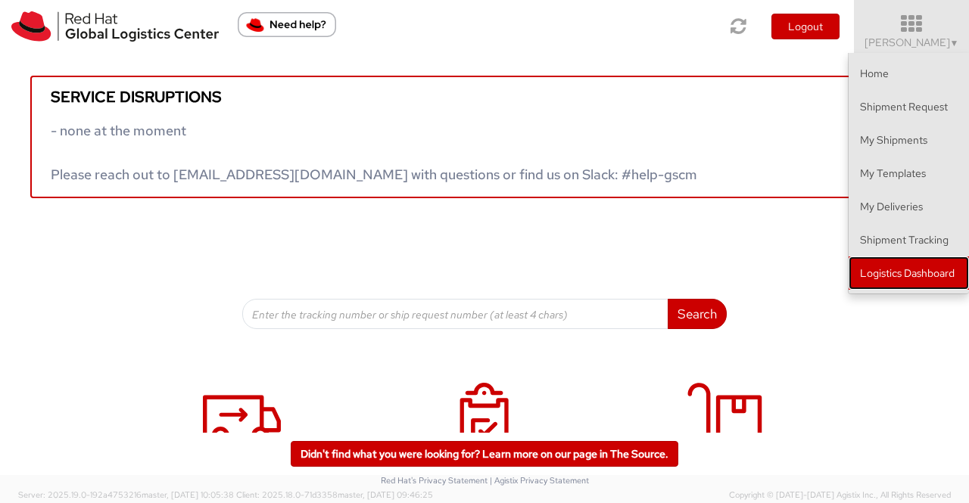
click at [943, 270] on link "Logistics Dashboard" at bounding box center [909, 273] width 120 height 33
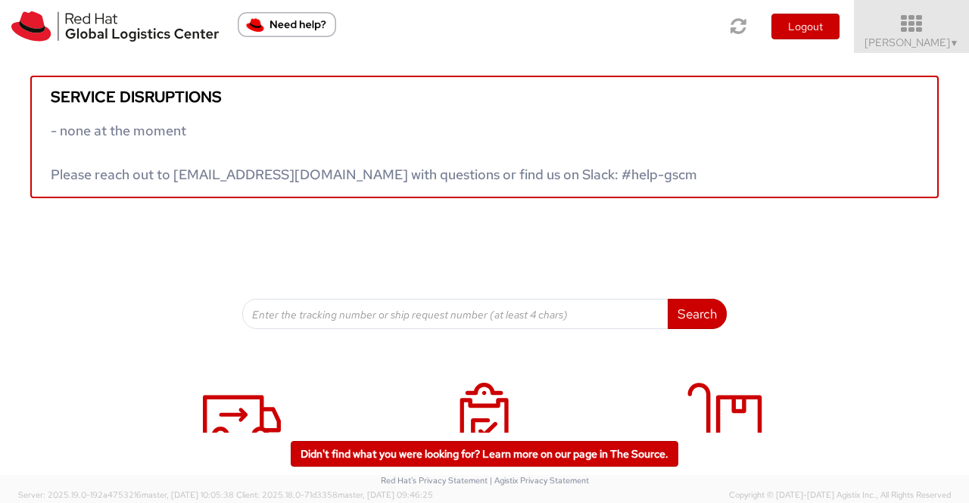
click at [960, 40] on link "Sumitra Hansdah ▼" at bounding box center [911, 26] width 115 height 53
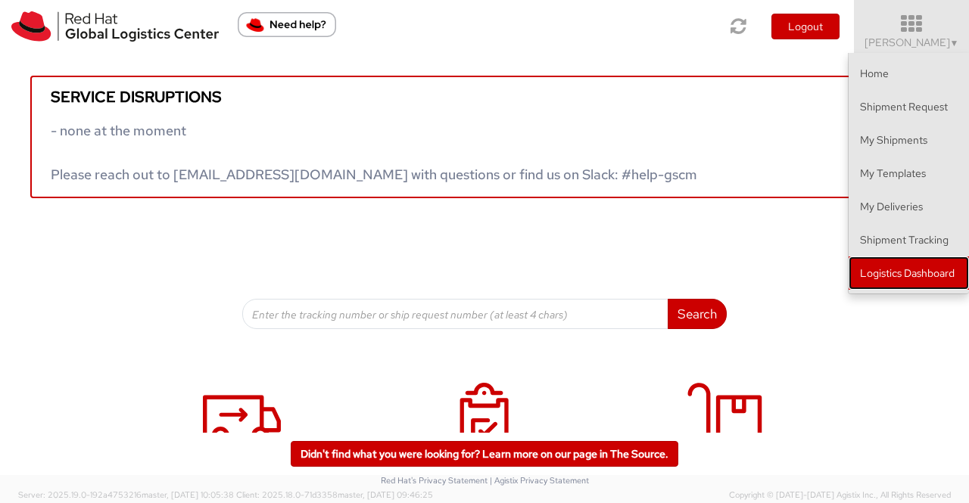
click at [948, 276] on link "Logistics Dashboard" at bounding box center [909, 273] width 120 height 33
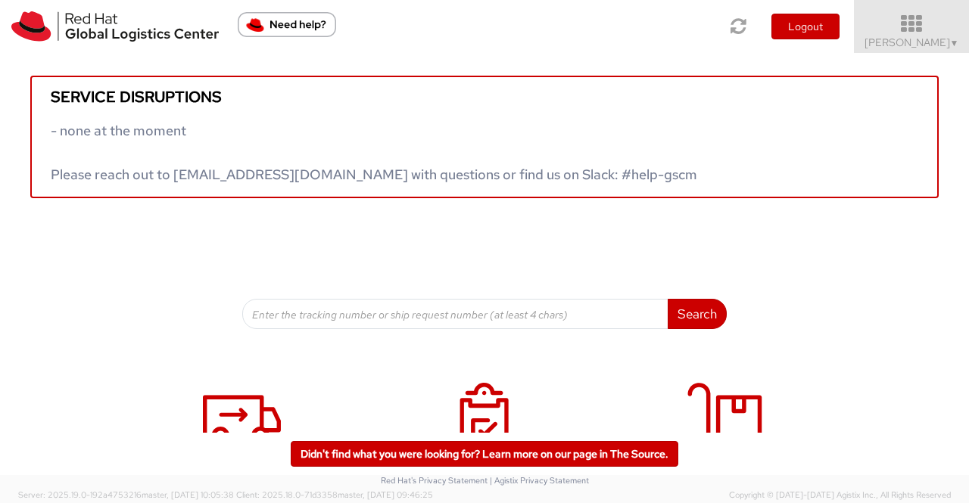
click at [955, 42] on span "▼" at bounding box center [954, 43] width 9 height 12
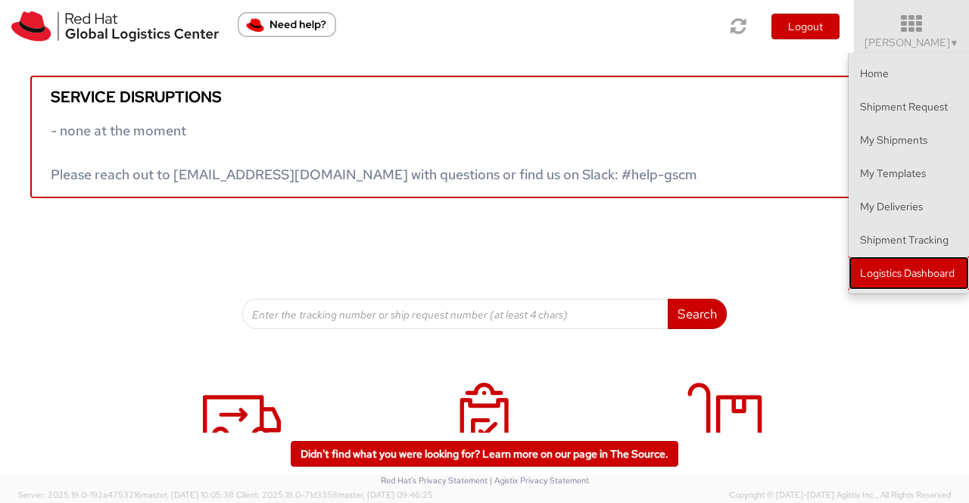
click at [958, 270] on link "Logistics Dashboard" at bounding box center [909, 273] width 120 height 33
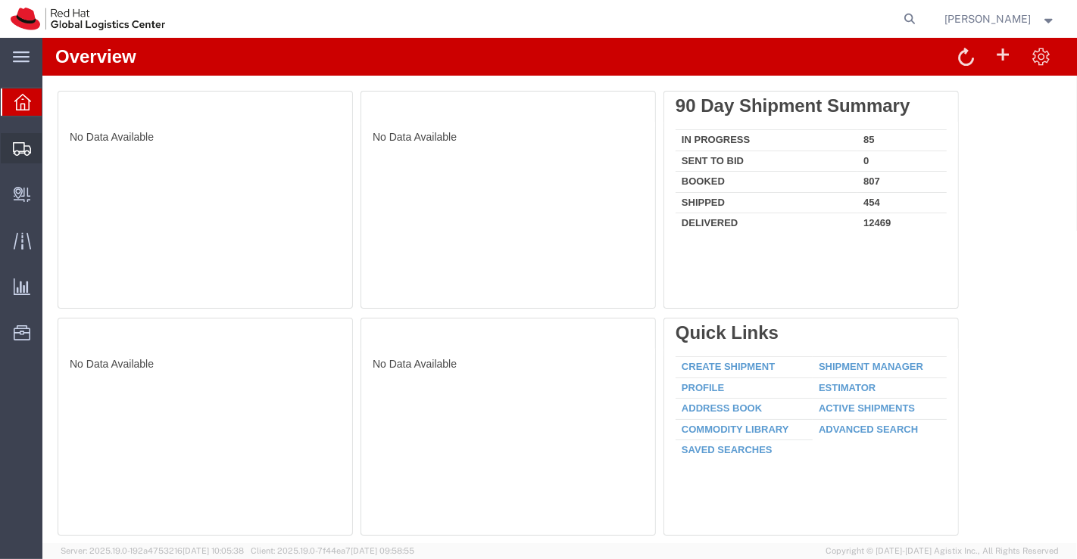
click at [0, 0] on span "Shipment Manager" at bounding box center [0, 0] width 0 height 0
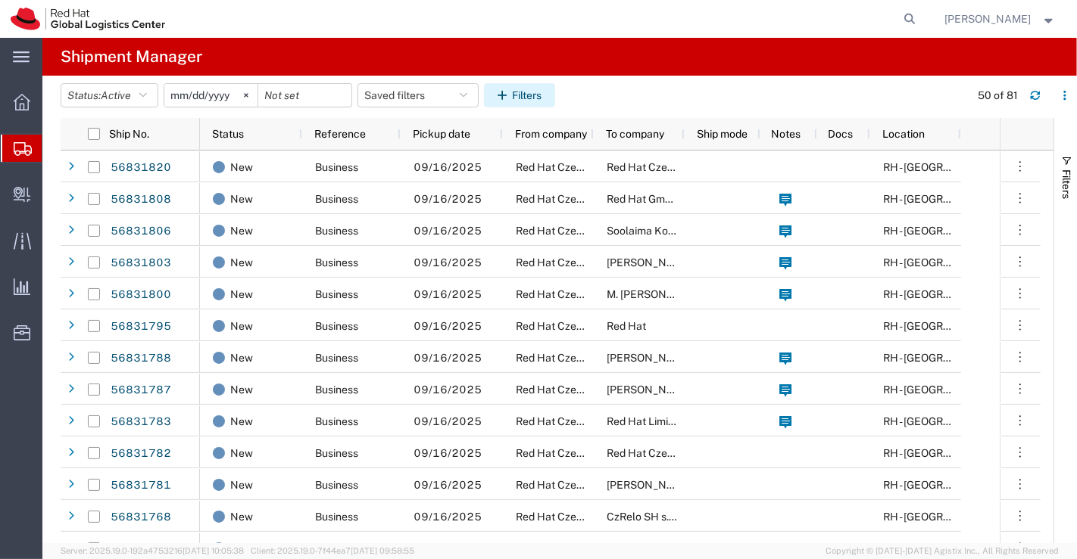
click at [528, 90] on button "Filters" at bounding box center [519, 95] width 71 height 24
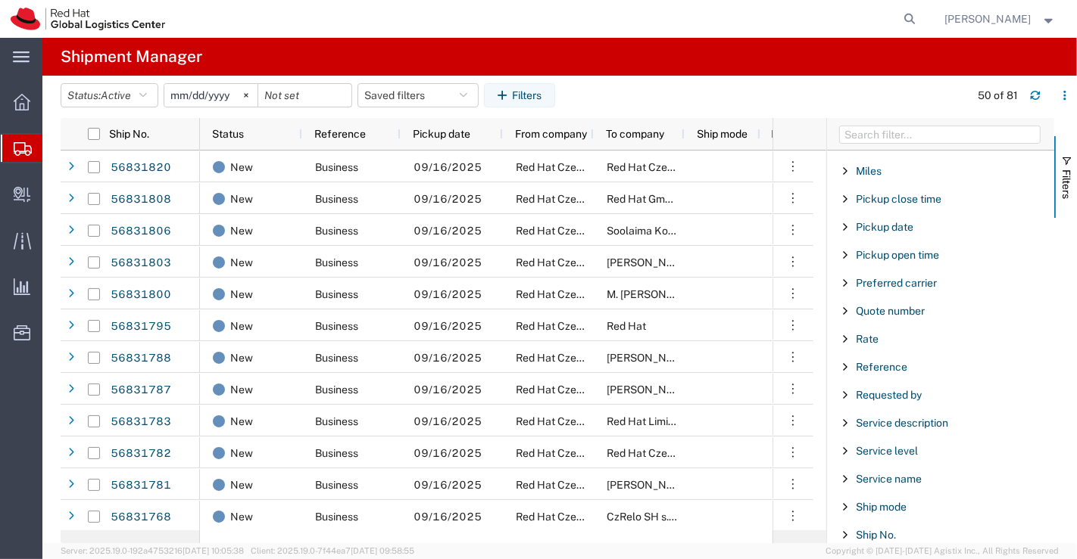
scroll to position [980, 0]
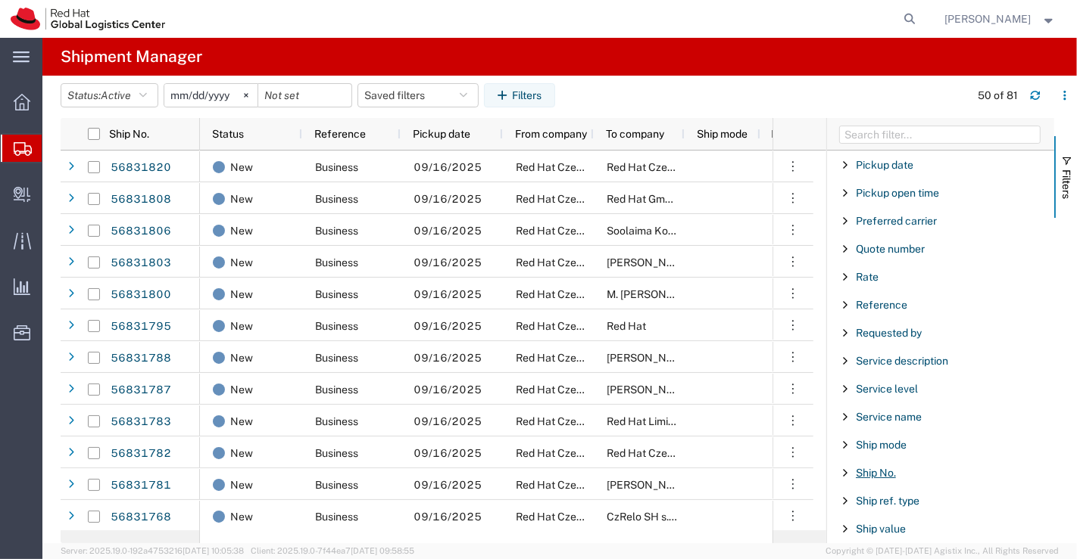
click at [865, 467] on span "Ship No." at bounding box center [875, 473] width 40 height 12
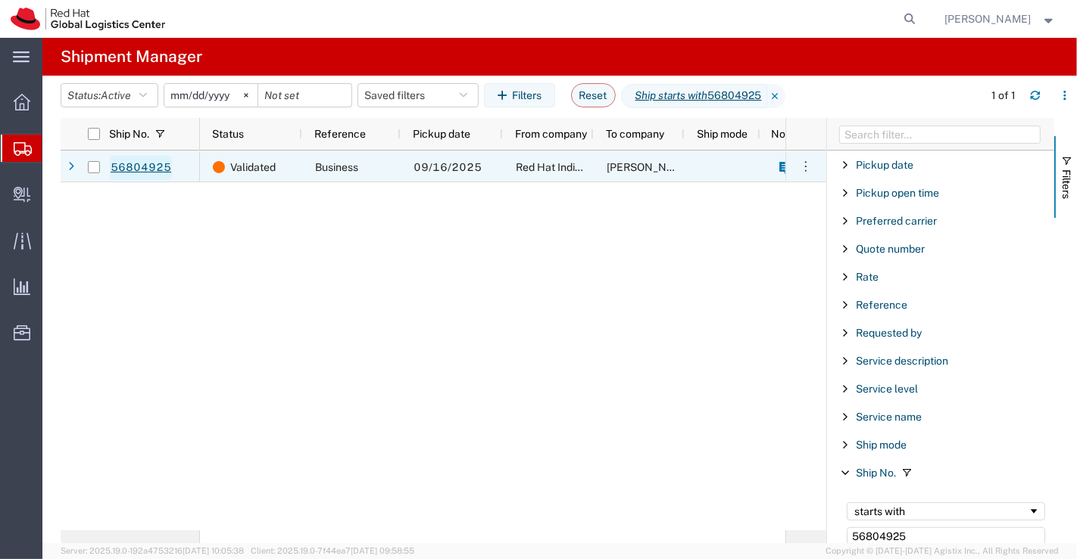
type input "56804925"
click at [153, 167] on link "56804925" at bounding box center [141, 168] width 62 height 24
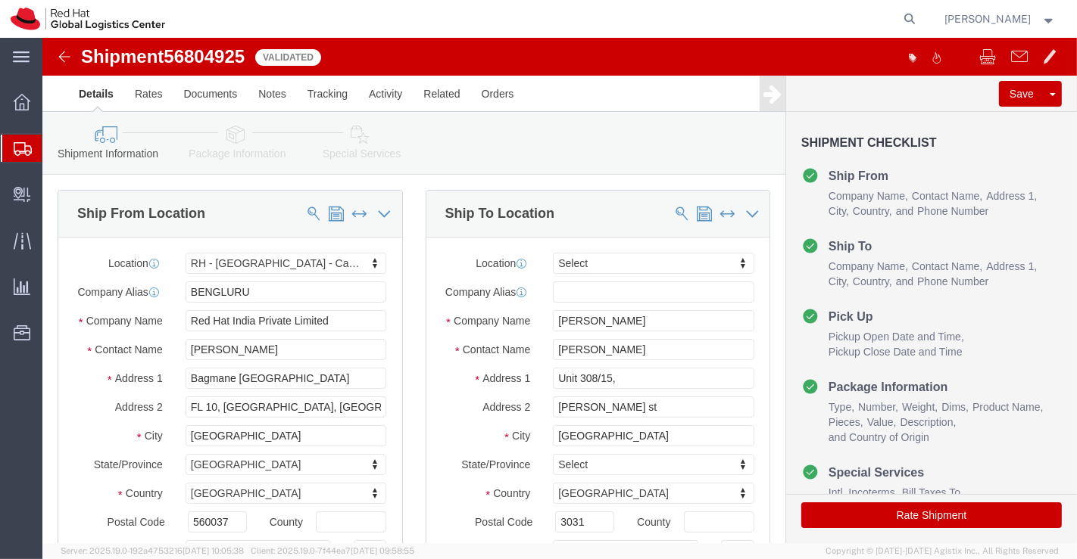
select select "37925"
select select
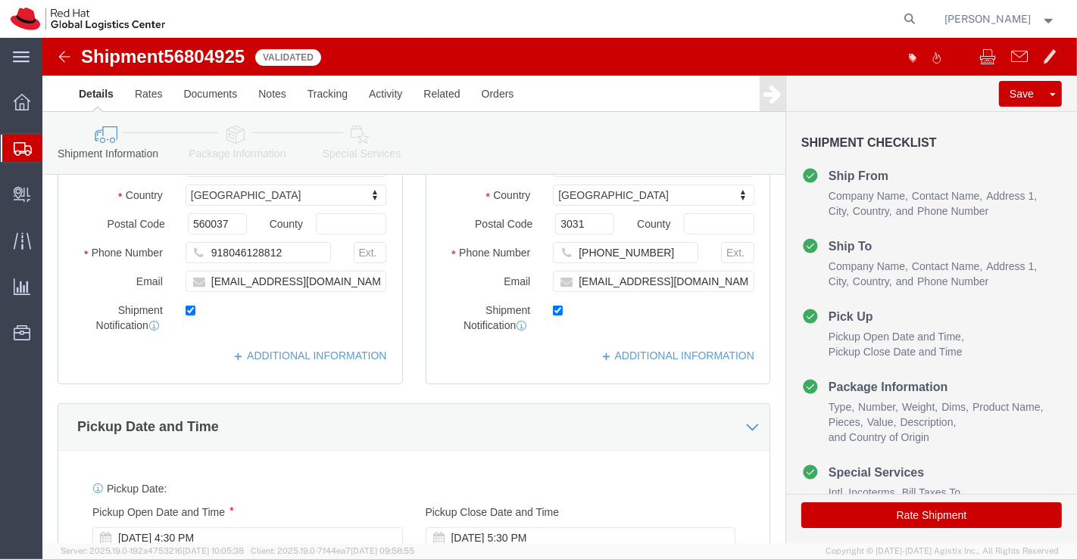
scroll to position [336, 0]
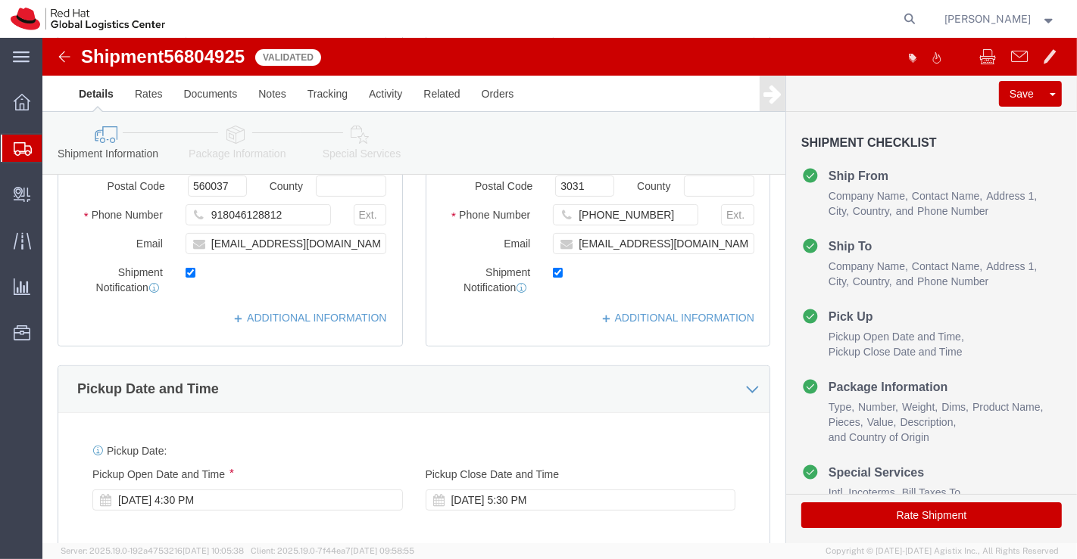
click icon
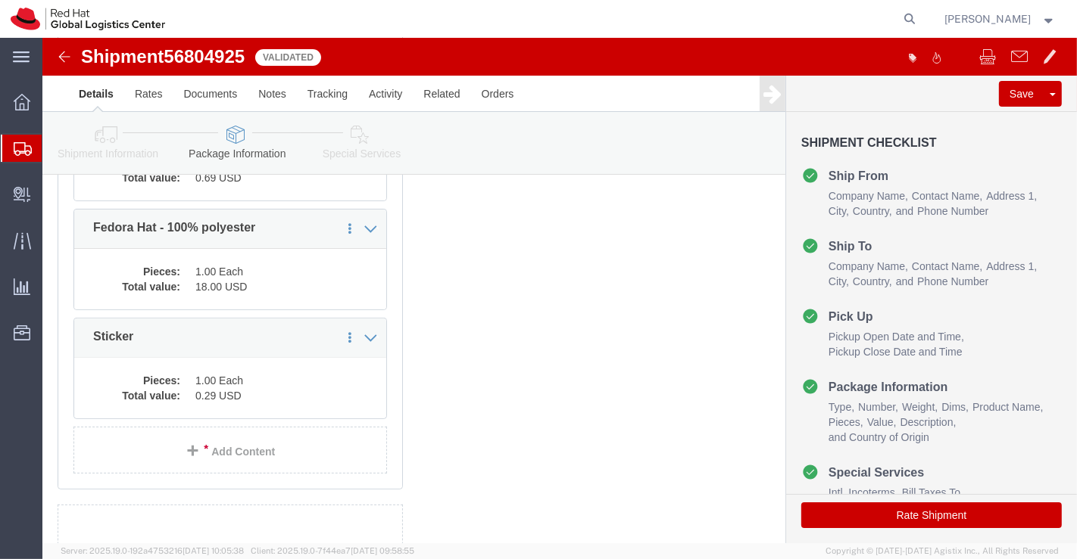
scroll to position [297, 0]
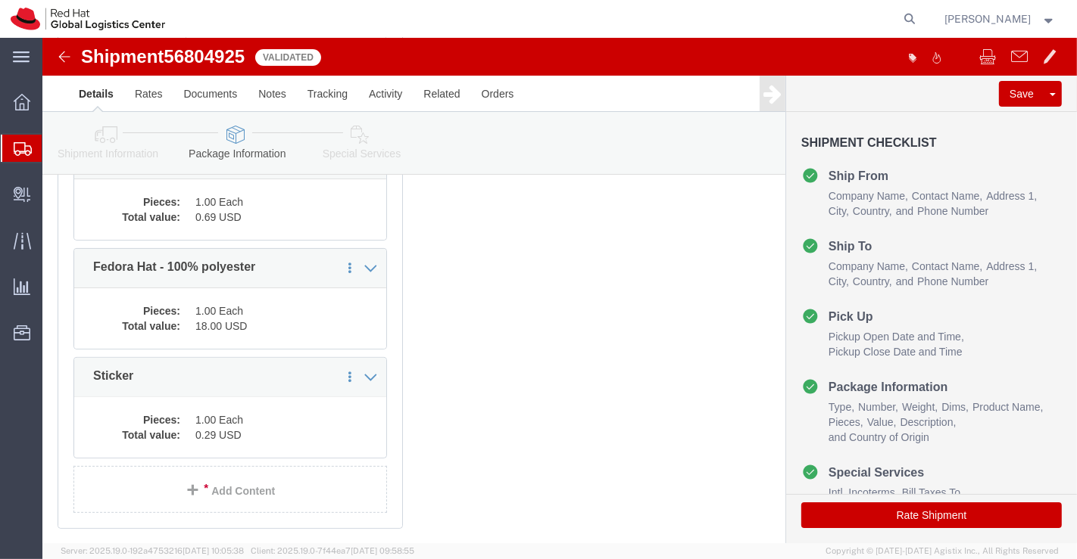
click icon
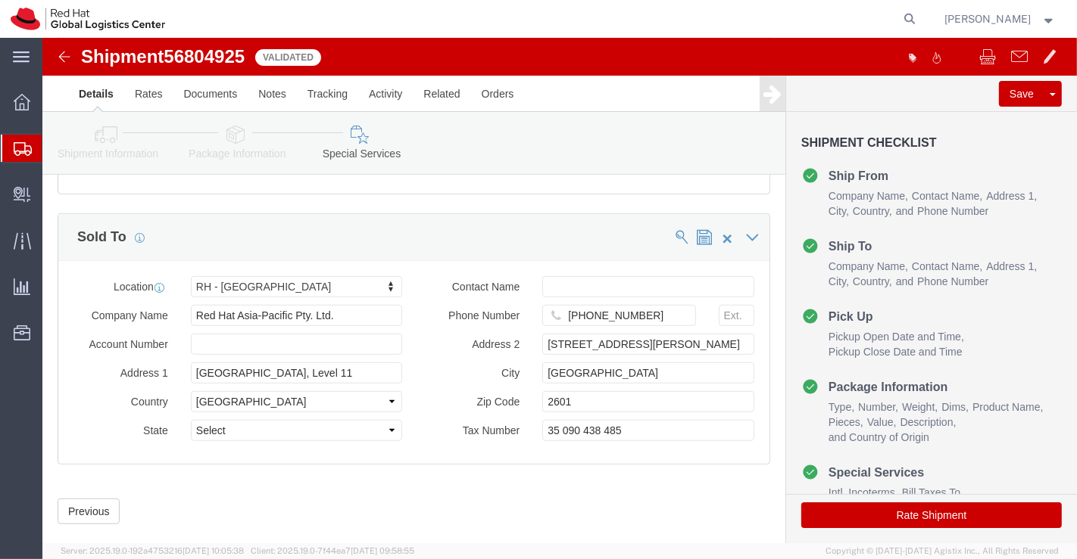
scroll to position [912, 0]
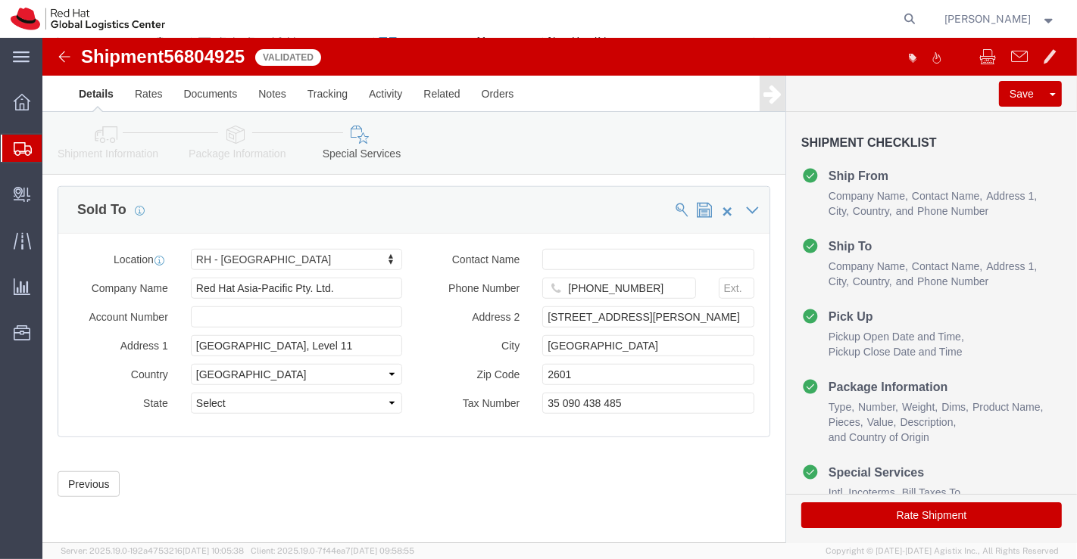
click button "Rate Shipment"
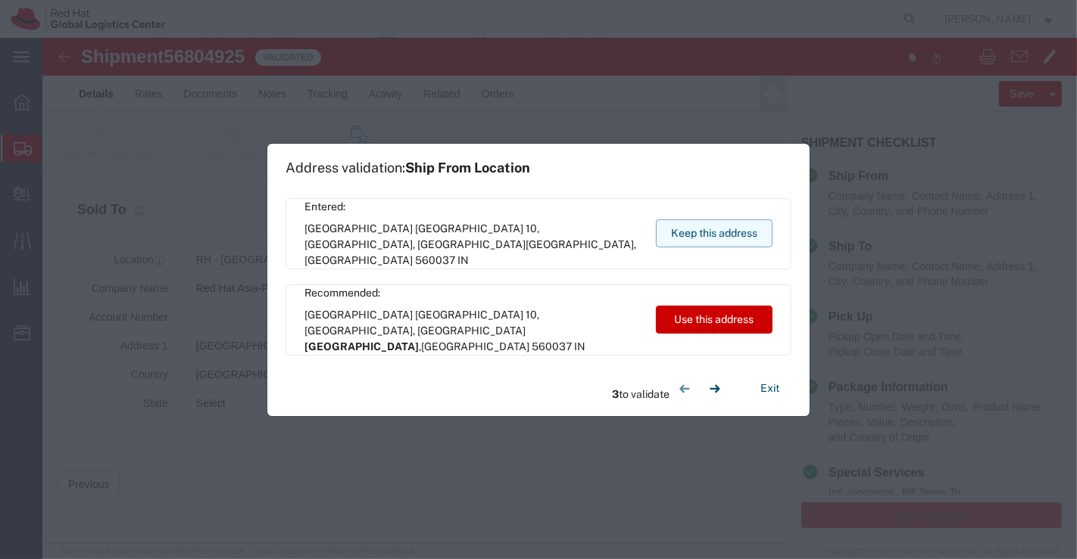
click at [705, 230] on button "Keep this address" at bounding box center [714, 234] width 117 height 28
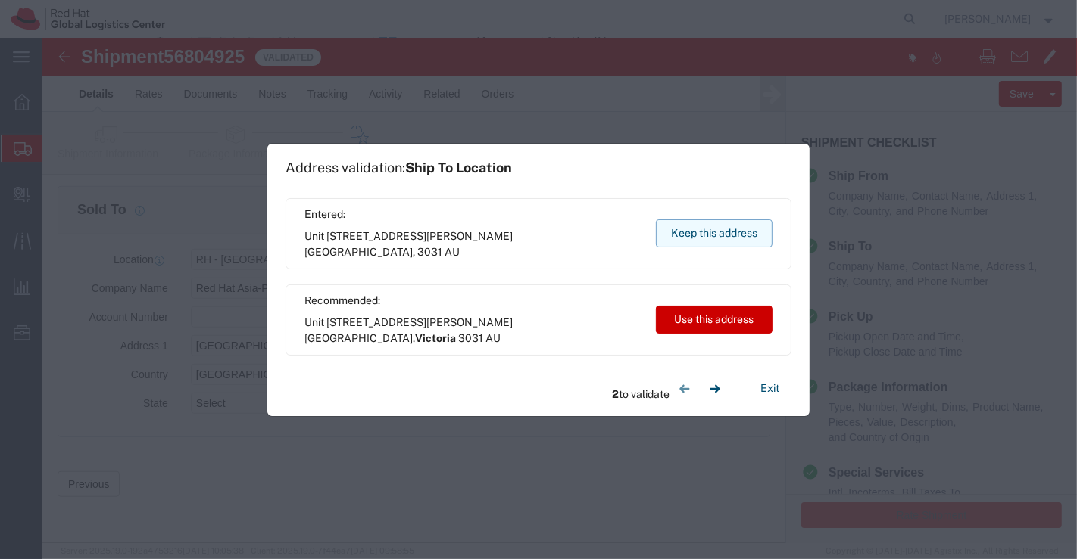
click at [705, 230] on button "Keep this address" at bounding box center [714, 234] width 117 height 28
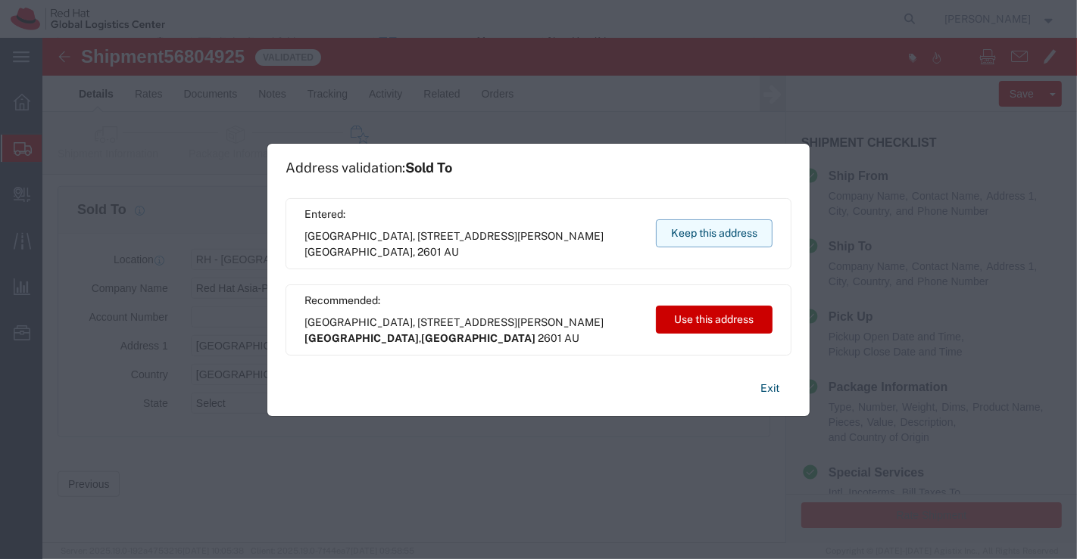
click at [705, 230] on button "Keep this address" at bounding box center [714, 234] width 117 height 28
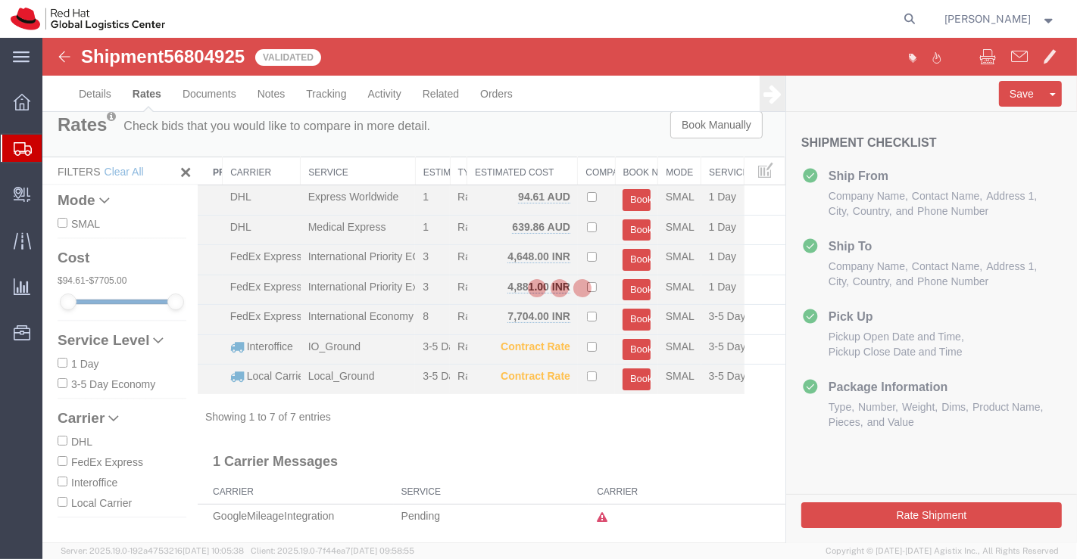
scroll to position [0, 0]
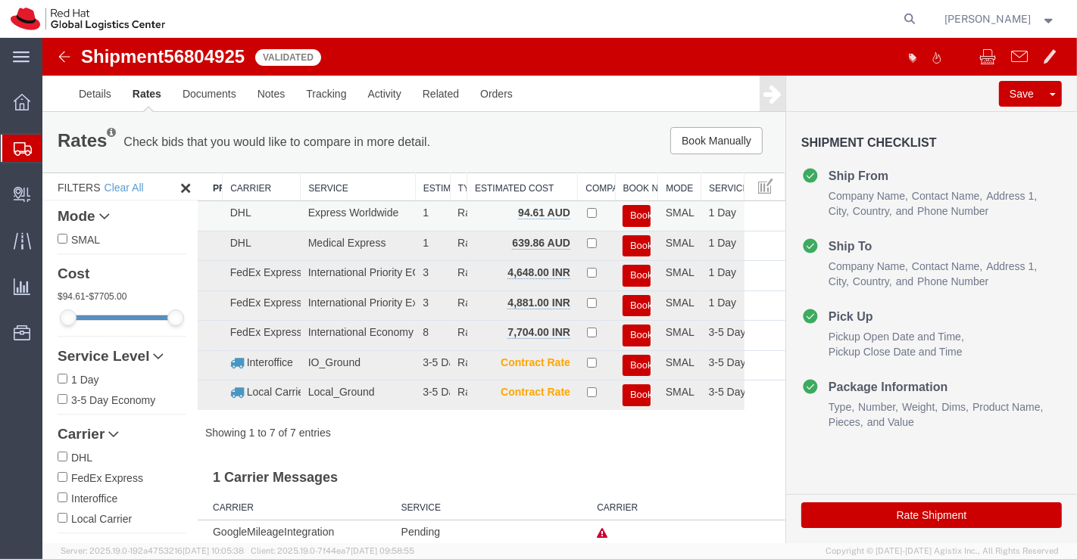
click at [631, 211] on button "Book" at bounding box center [636, 216] width 28 height 22
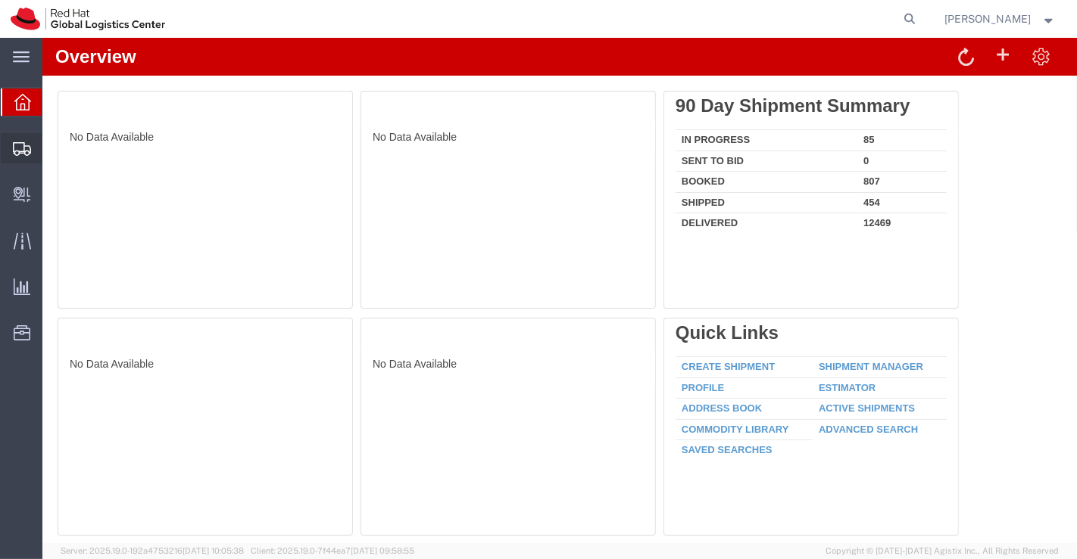
click at [0, 0] on span "Shipment Manager" at bounding box center [0, 0] width 0 height 0
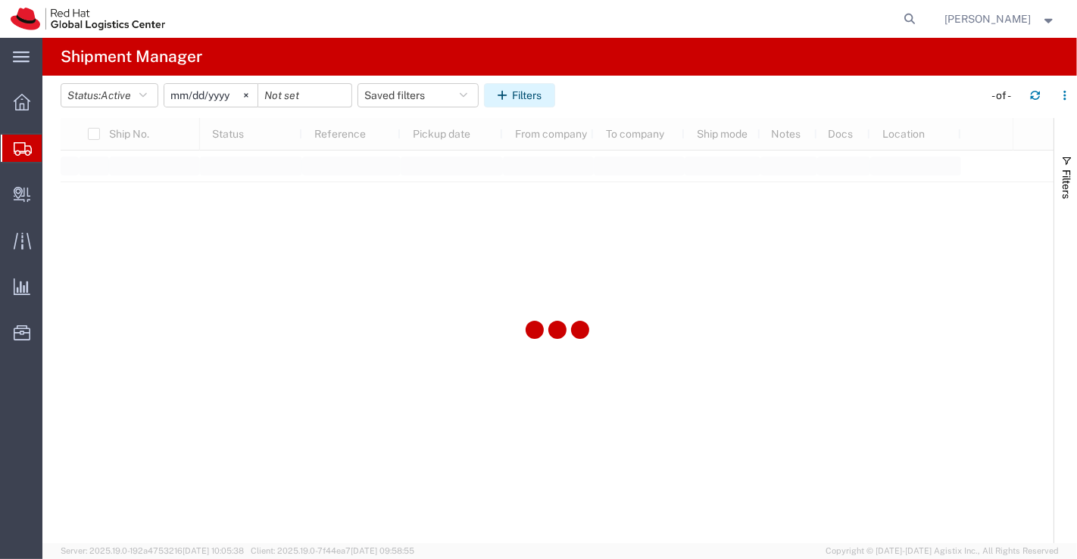
click at [522, 90] on button "Filters" at bounding box center [519, 95] width 71 height 24
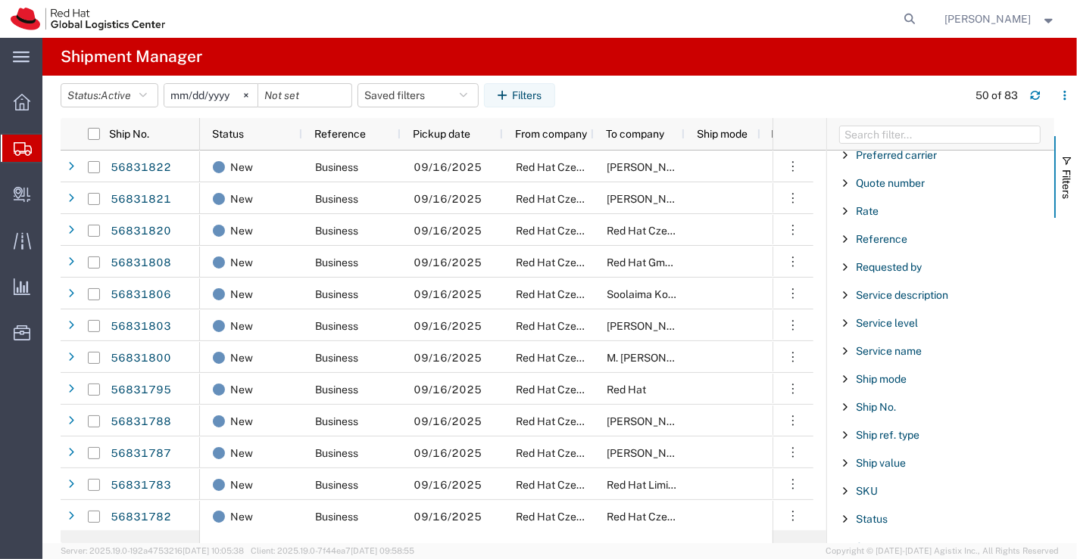
scroll to position [1063, 0]
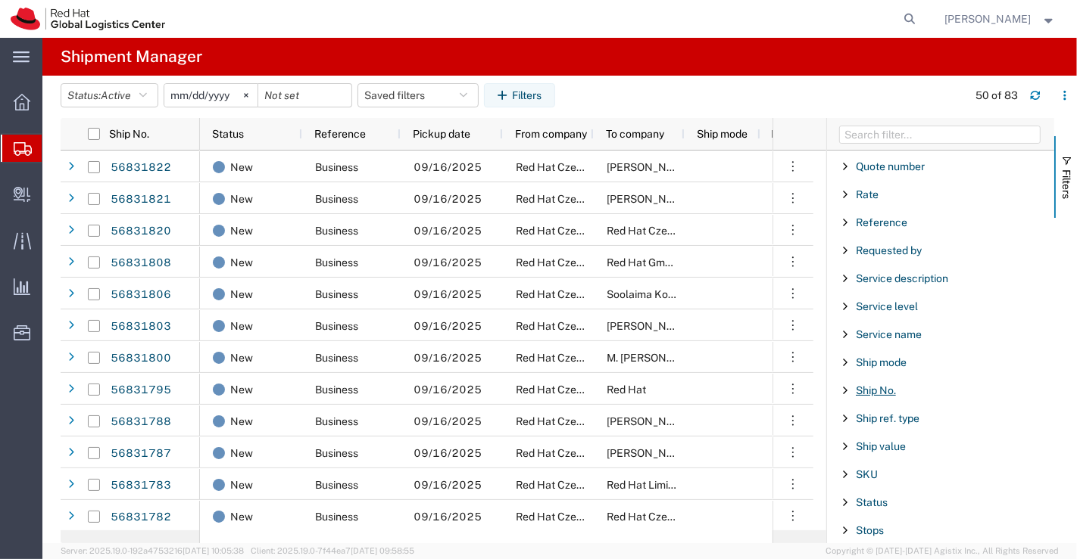
click at [857, 385] on span "Ship No." at bounding box center [875, 391] width 40 height 12
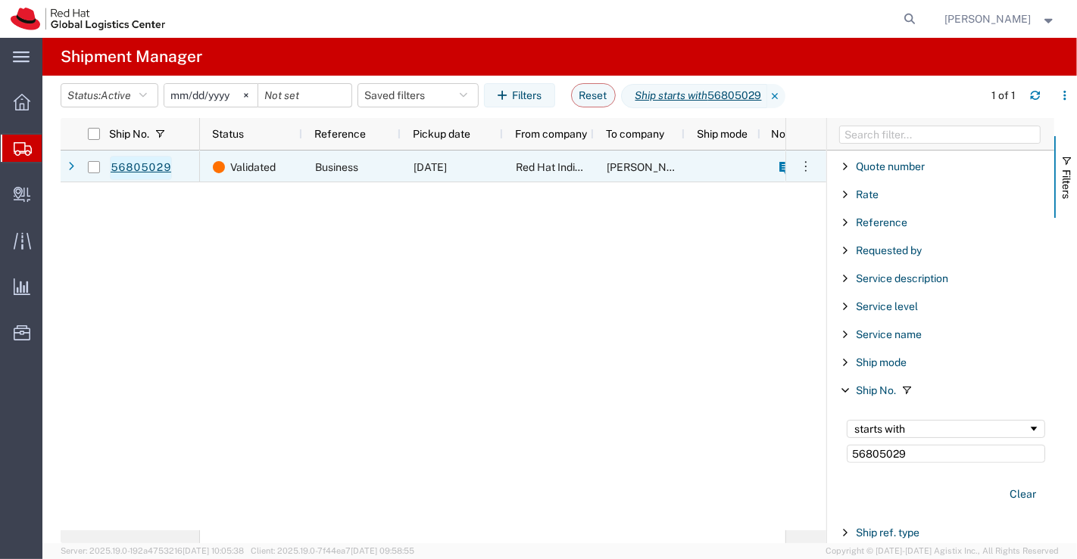
type input "56805029"
click at [145, 164] on link "56805029" at bounding box center [141, 168] width 62 height 24
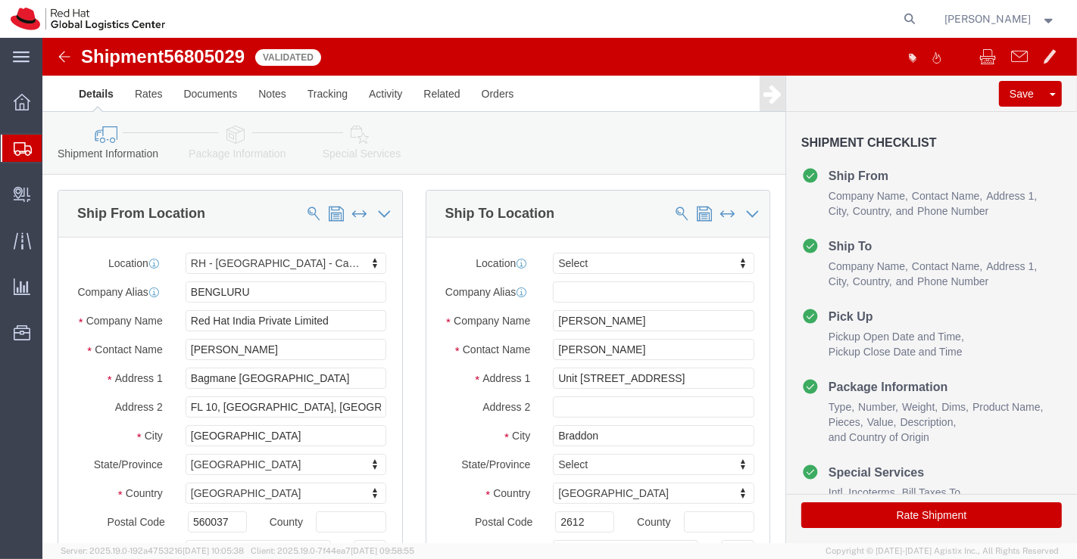
select select "37925"
select select
drag, startPoint x: 566, startPoint y: 352, endPoint x: 634, endPoint y: 354, distance: 68.2
click input "Unit 227/55 Currong St N"
type input "Unit 227/55"
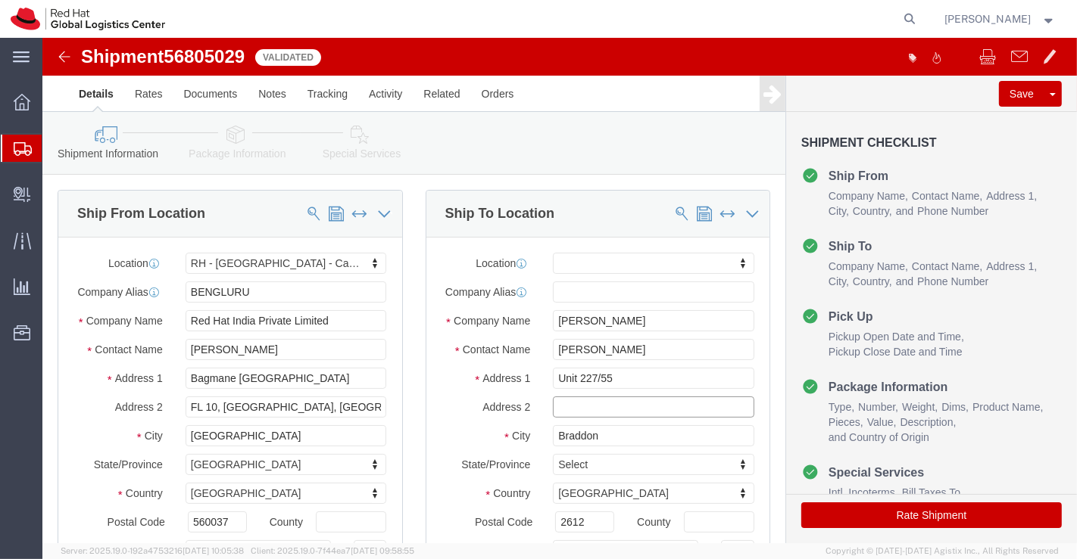
select select
click input "text"
paste input "Currong St N"
type input "Currong St N"
click div "Ship To Location Location My Profile Location RH - Amsterdam - MSO RH - Amsterd…"
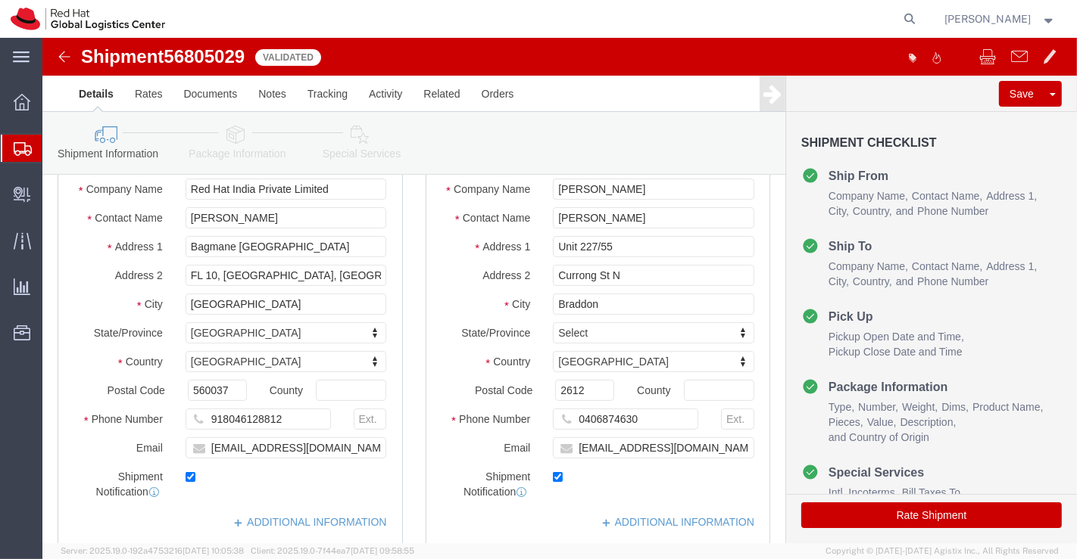
scroll to position [168, 0]
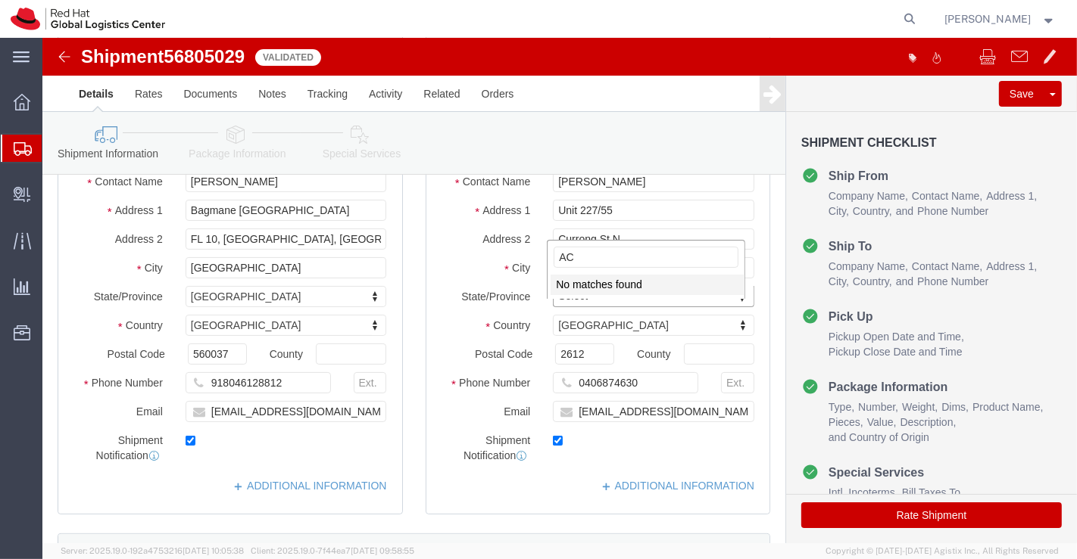
type input "A"
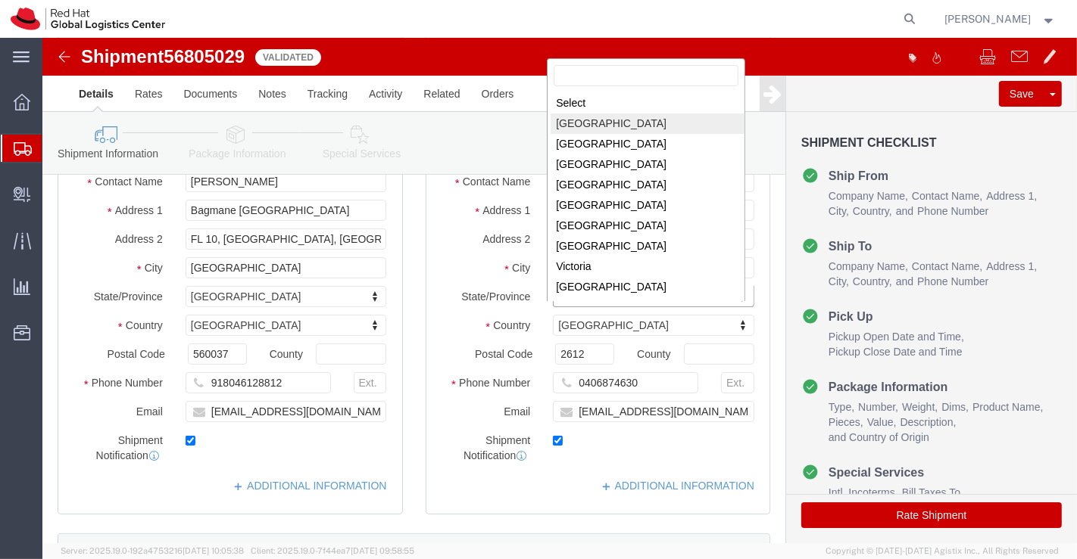
select select
select select "ACT"
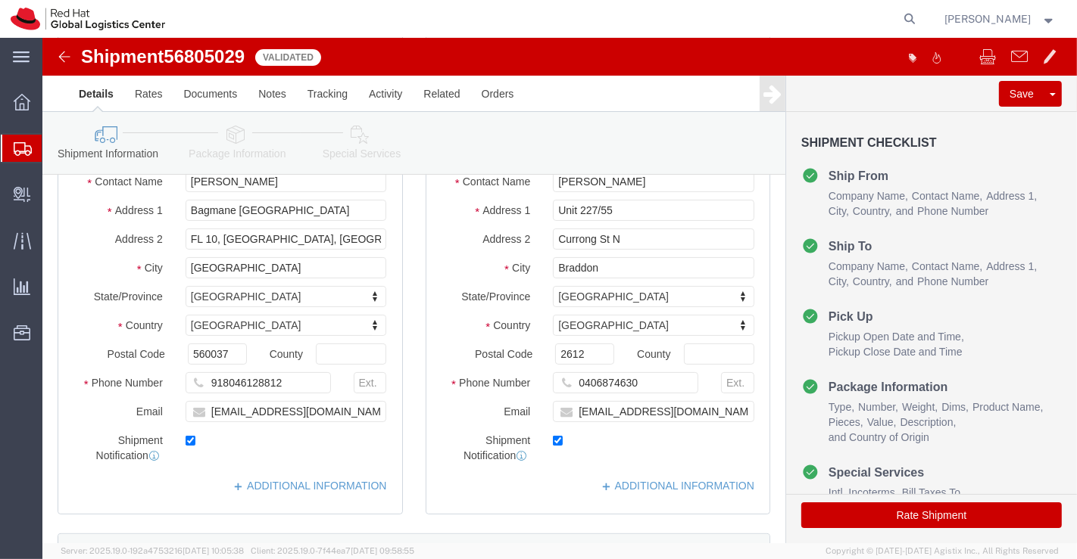
click div "Location My Profile Location RH - Amsterdam - MSO RH - Amsterdam Data Center RH…"
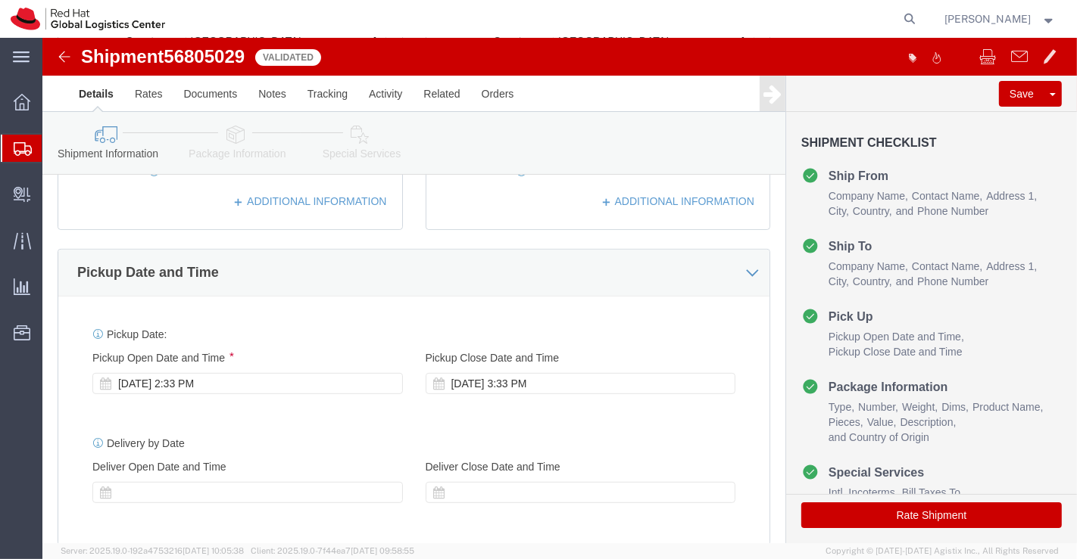
scroll to position [516, 0]
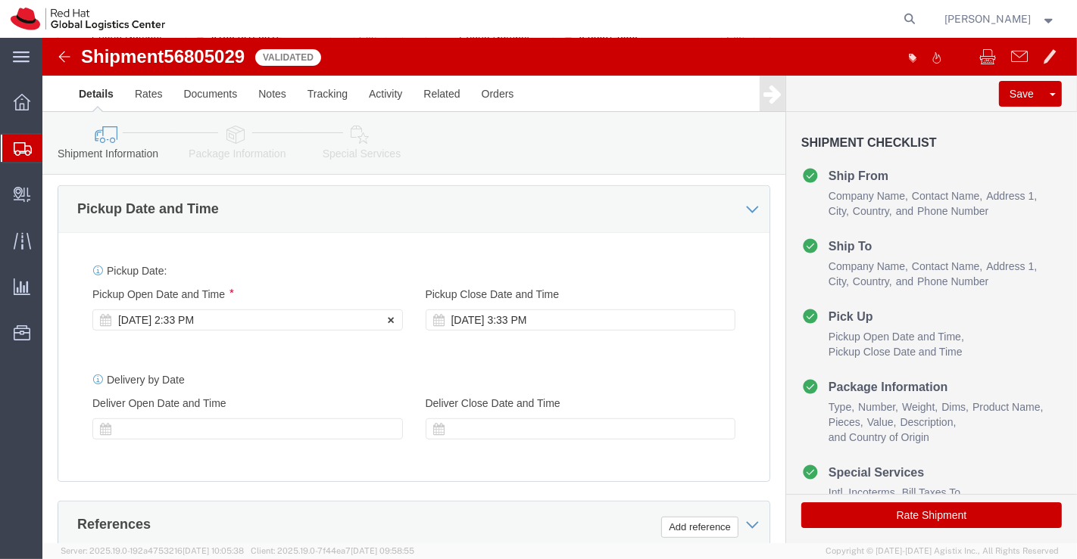
click div "Sep 16 2025 2:33 PM"
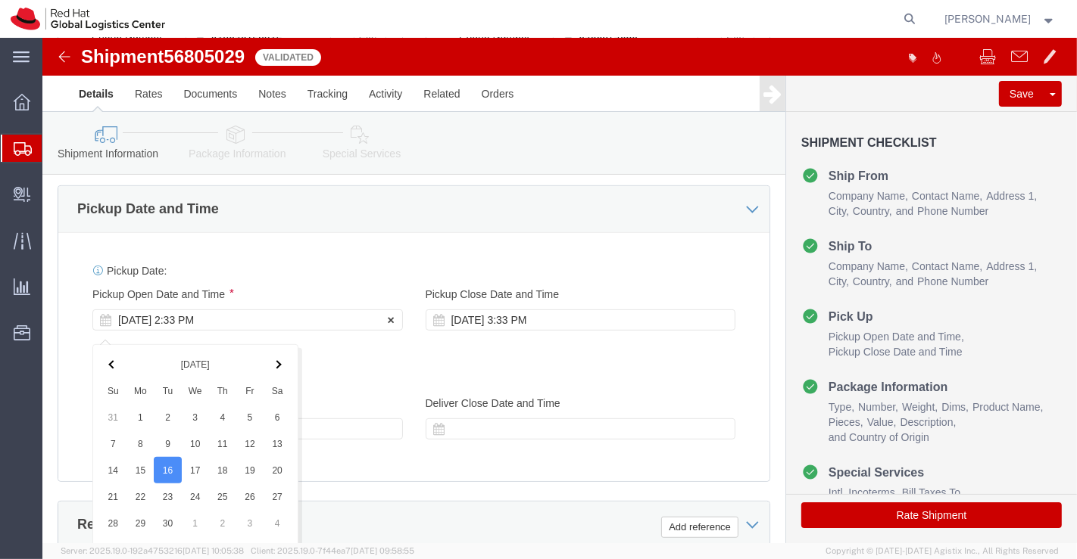
scroll to position [829, 0]
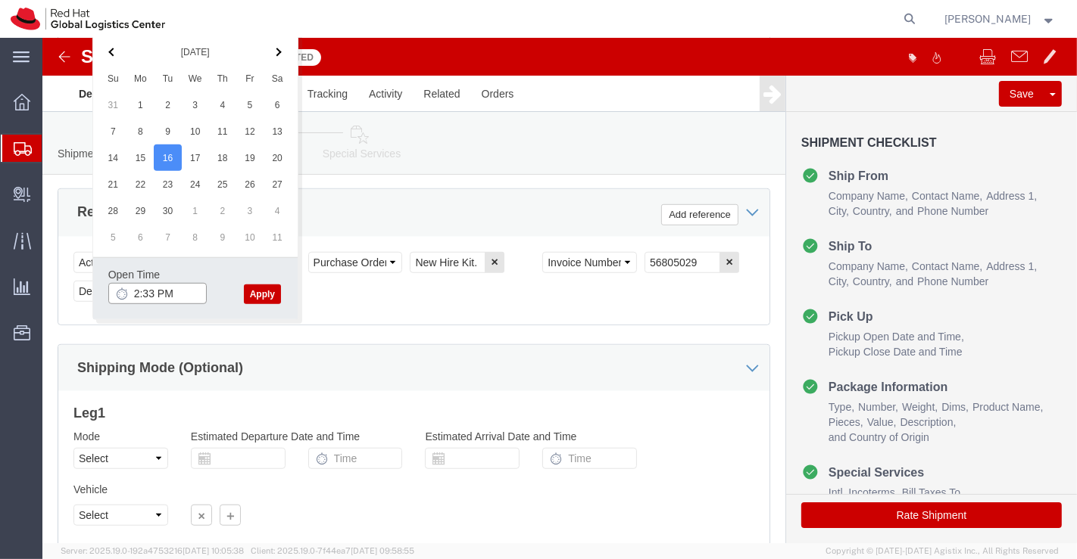
click input "2:33 PM"
type input "4:30 PM"
click button "Apply"
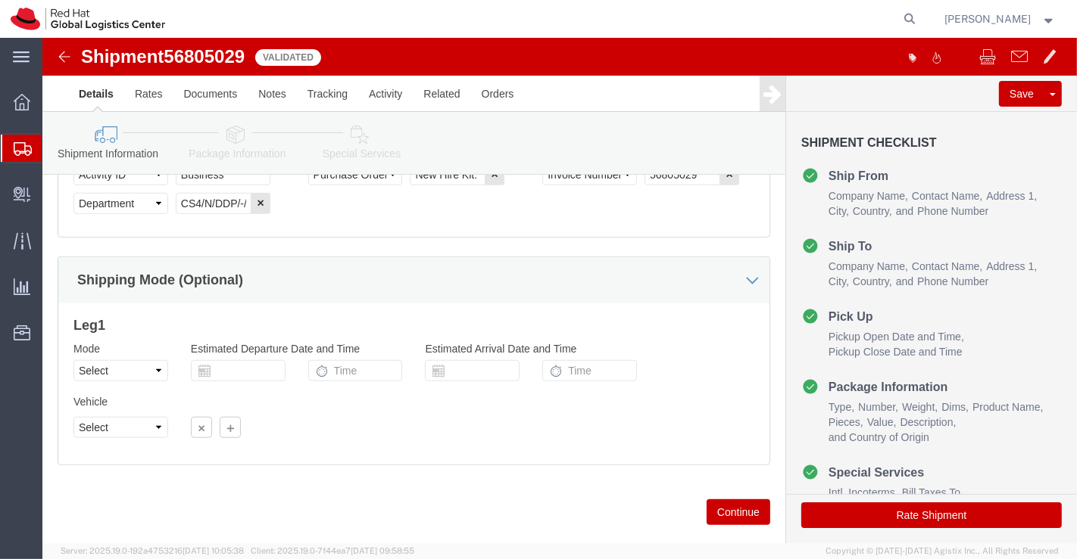
scroll to position [954, 0]
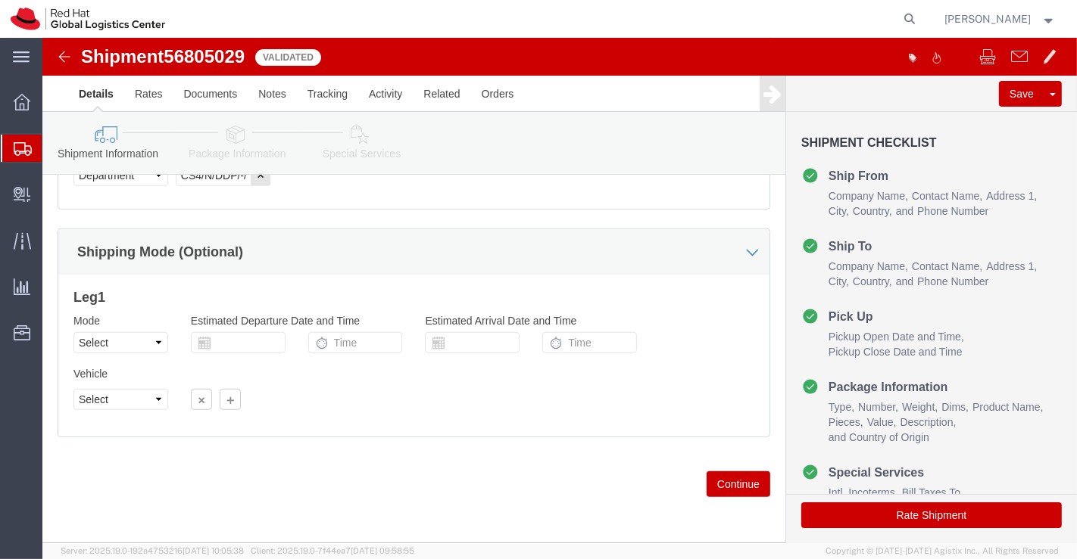
click icon
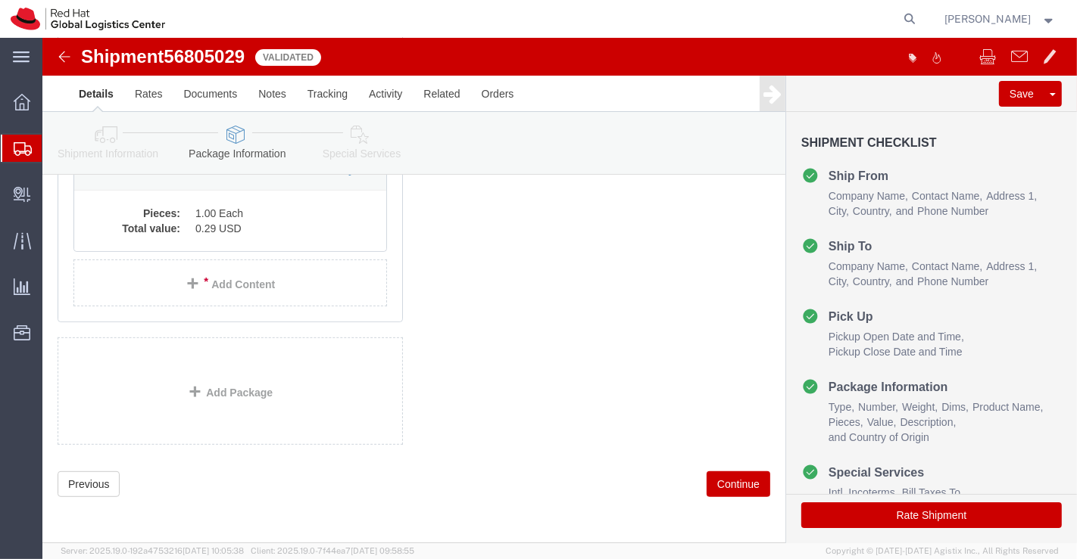
scroll to position [297, 0]
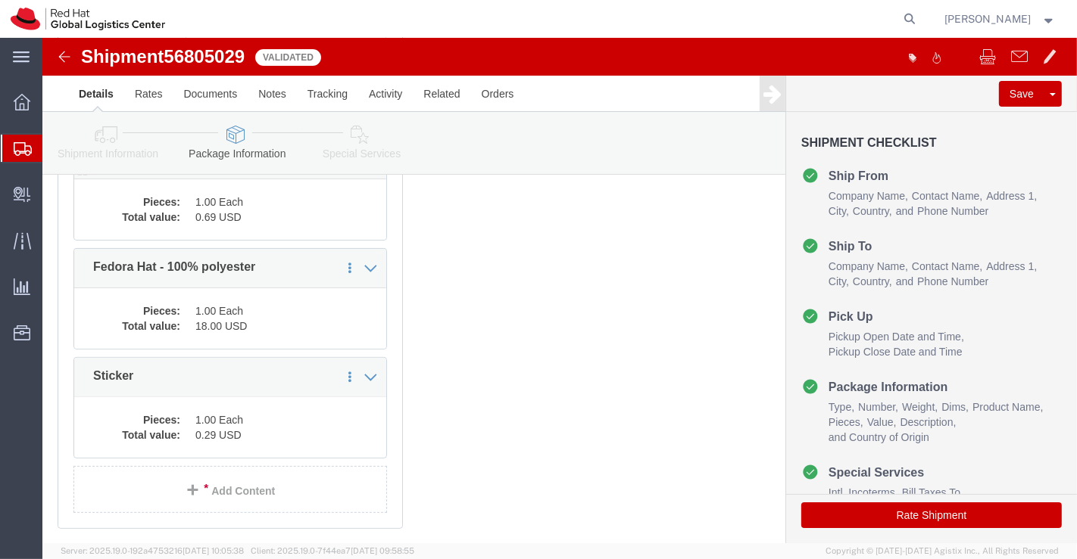
click dd "0.69 USD"
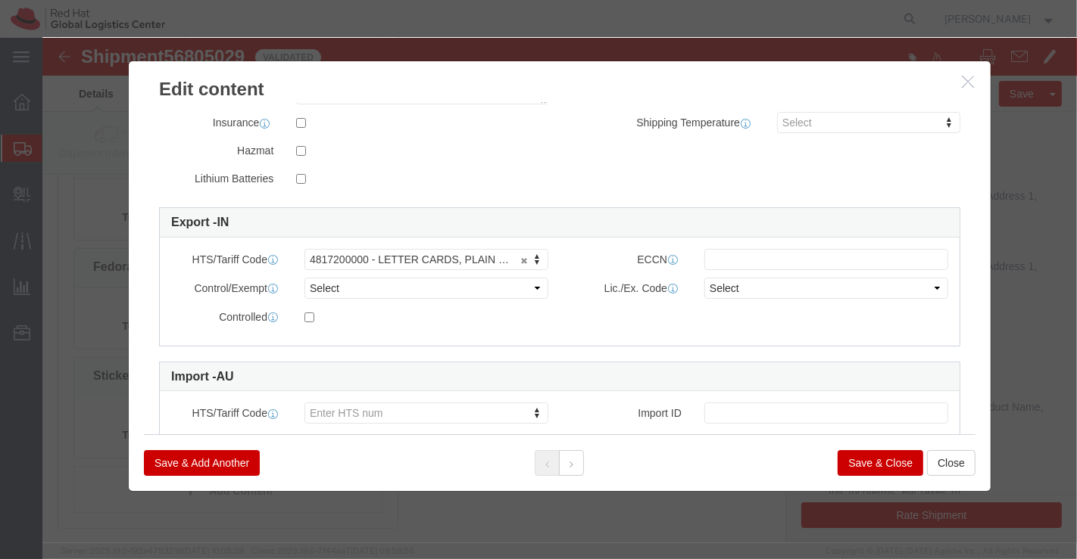
scroll to position [389, 0]
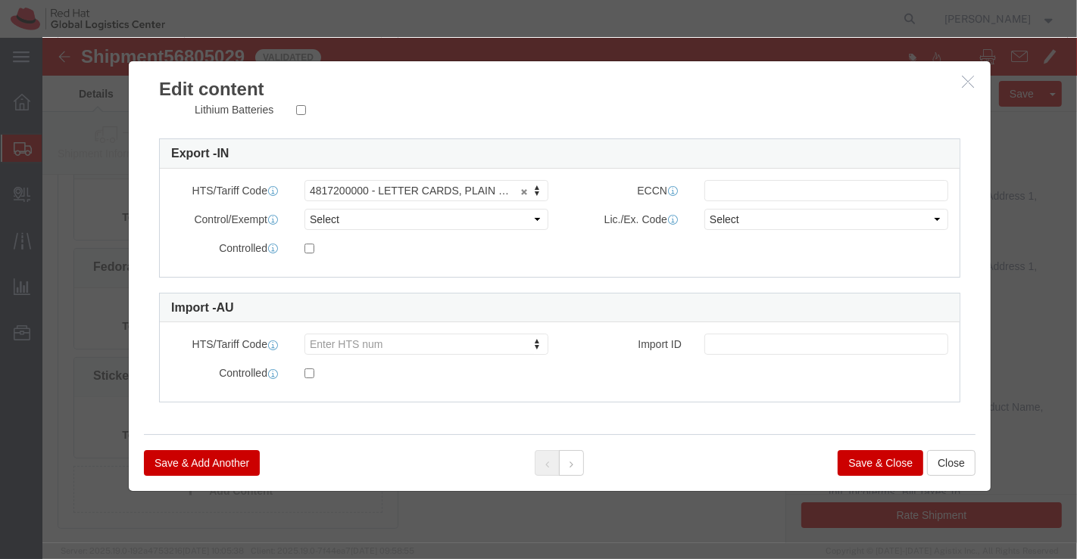
click button "Save & Close"
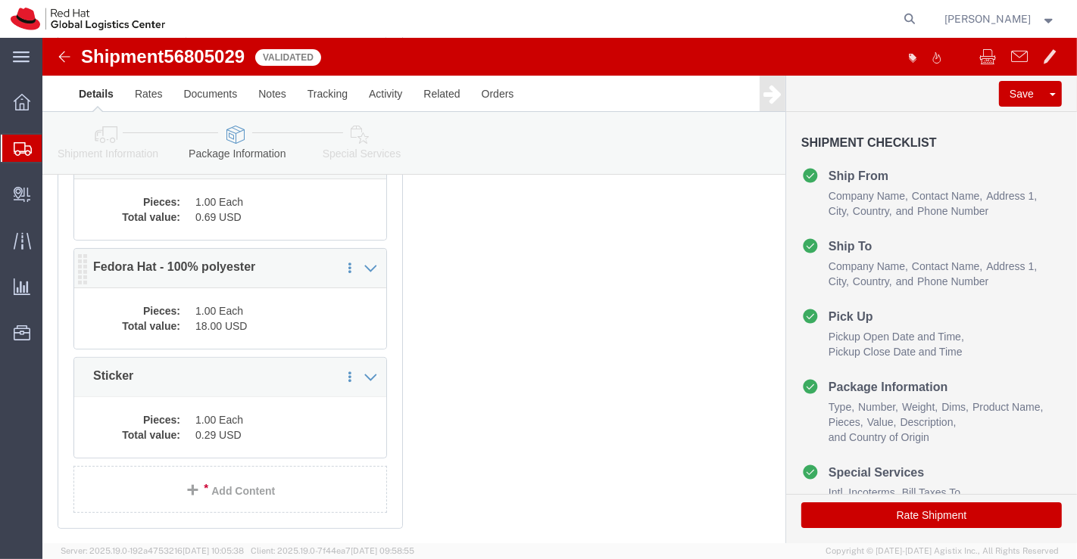
click dd "1.00 Each"
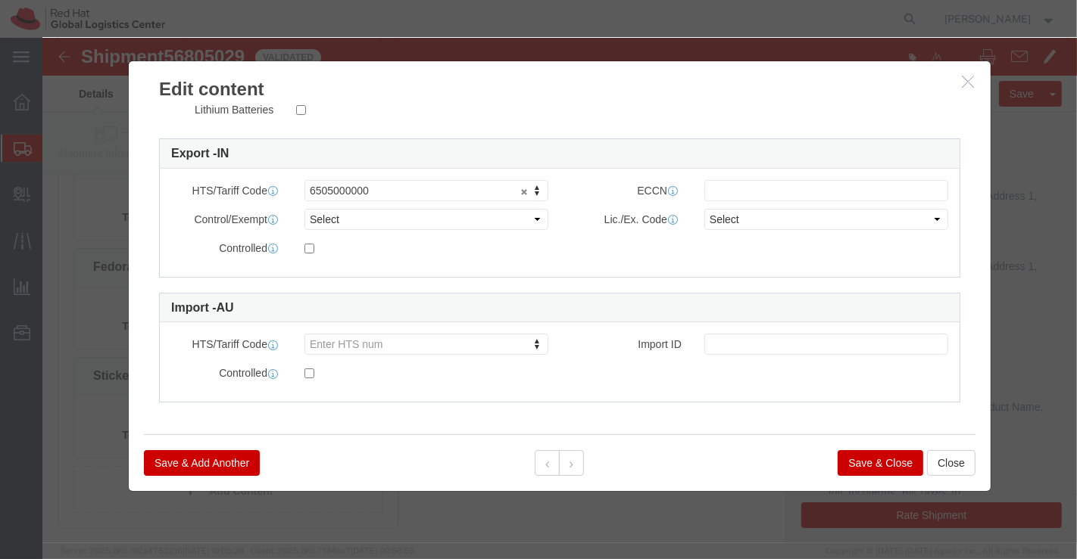
click button "Save & Close"
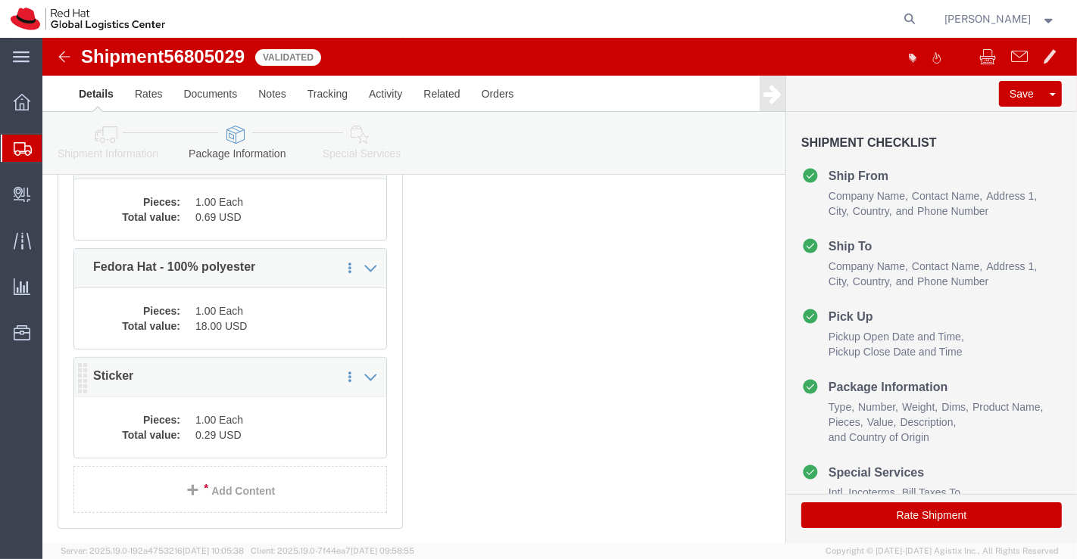
click dd "1.00 Each"
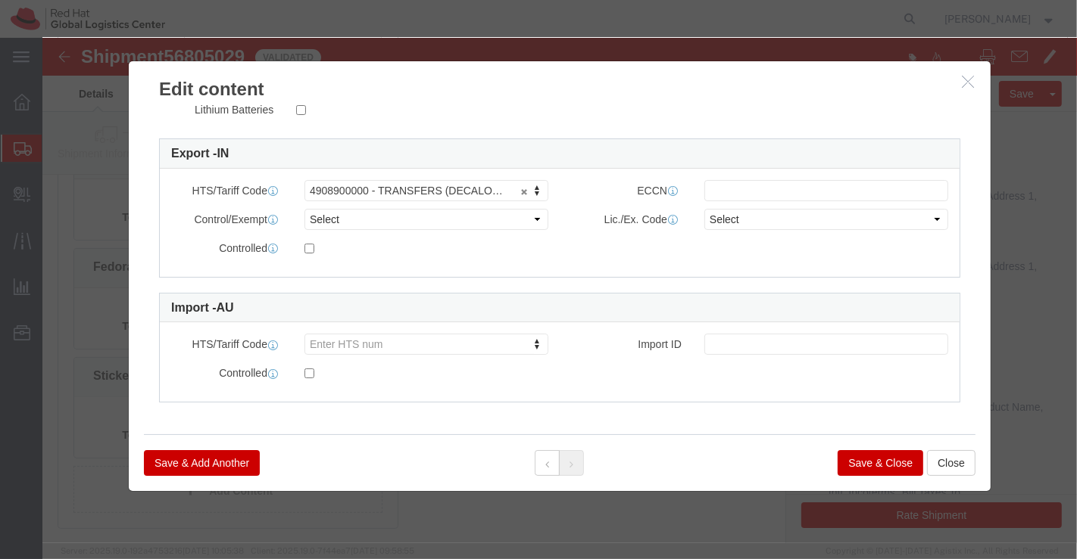
click button "Save & Close"
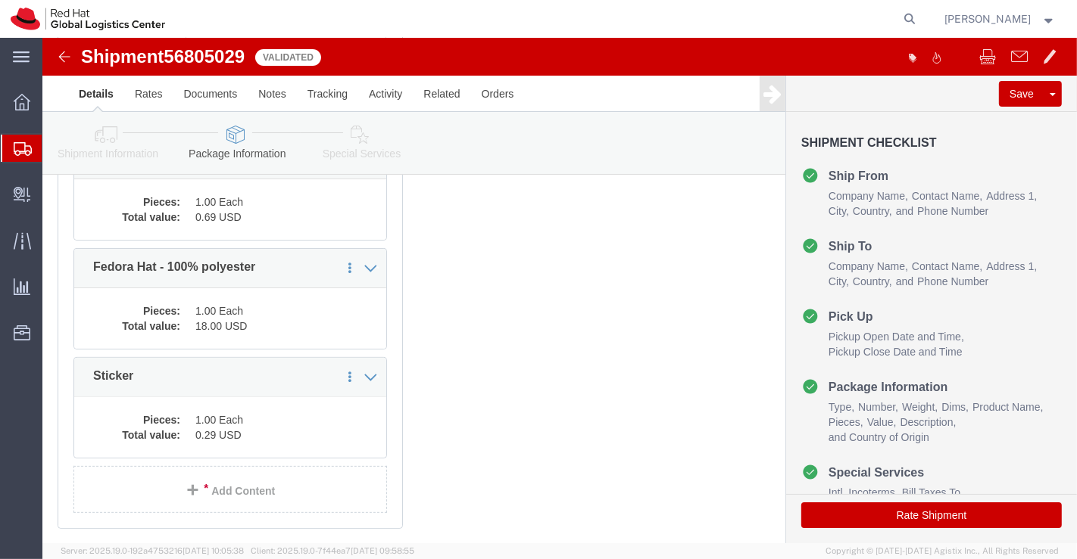
drag, startPoint x: 314, startPoint y: 96, endPoint x: 313, endPoint y: 83, distance: 13.0
click icon
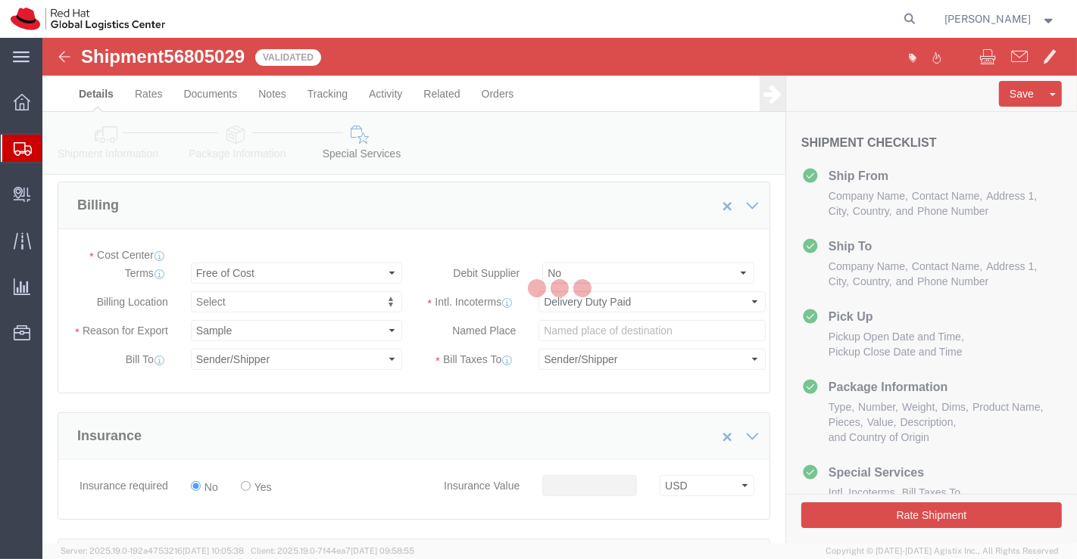
select select "COSTCENTER"
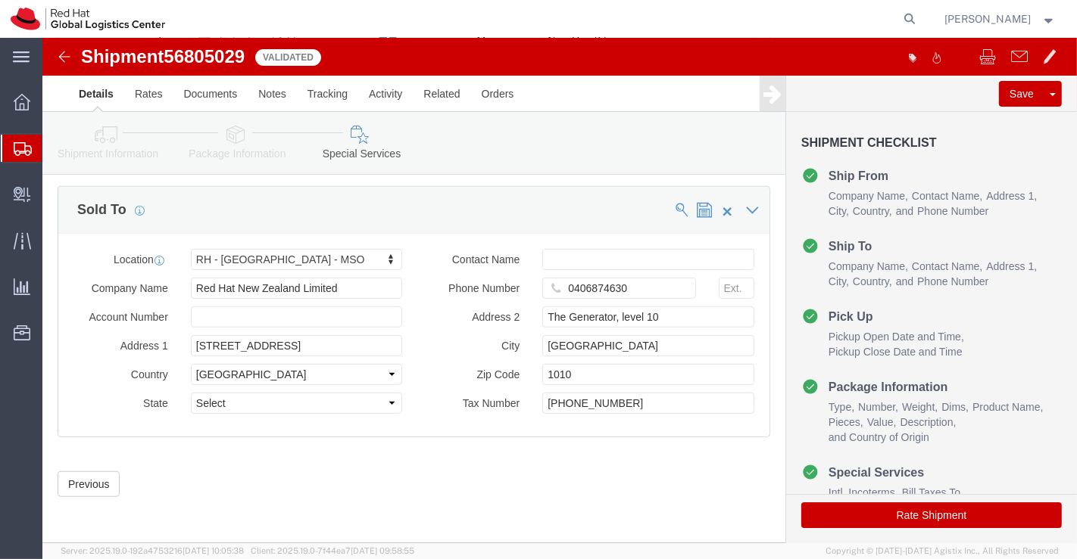
scroll to position [912, 0]
click button "Rate Shipment"
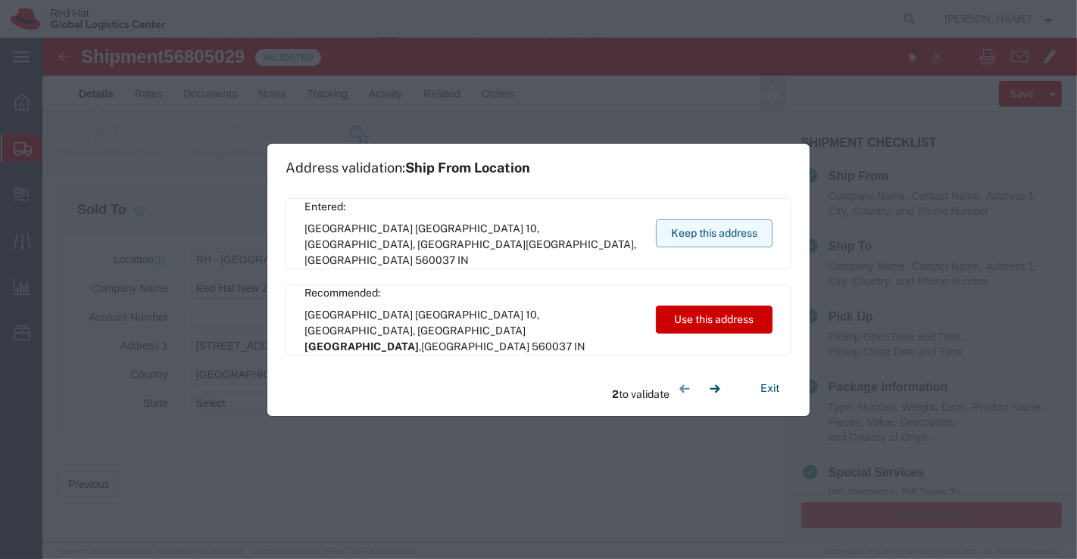
click at [683, 233] on button "Keep this address" at bounding box center [714, 234] width 117 height 28
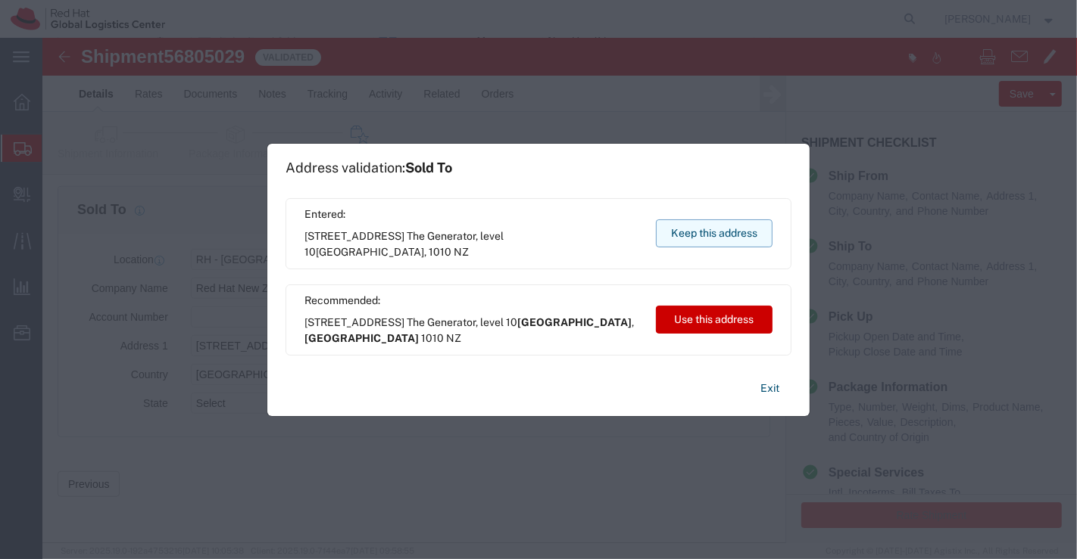
click at [726, 228] on button "Keep this address" at bounding box center [714, 234] width 117 height 28
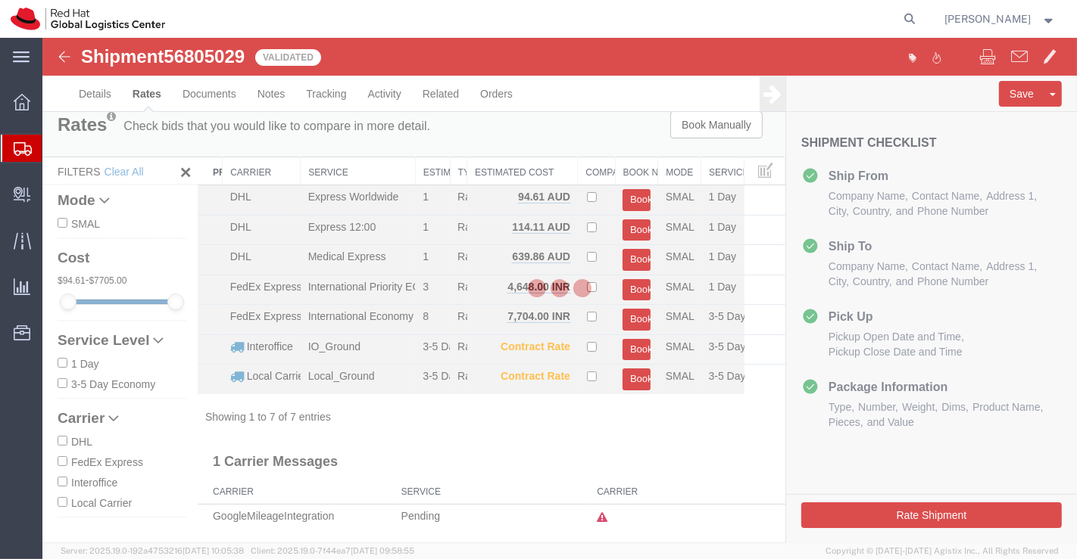
scroll to position [0, 0]
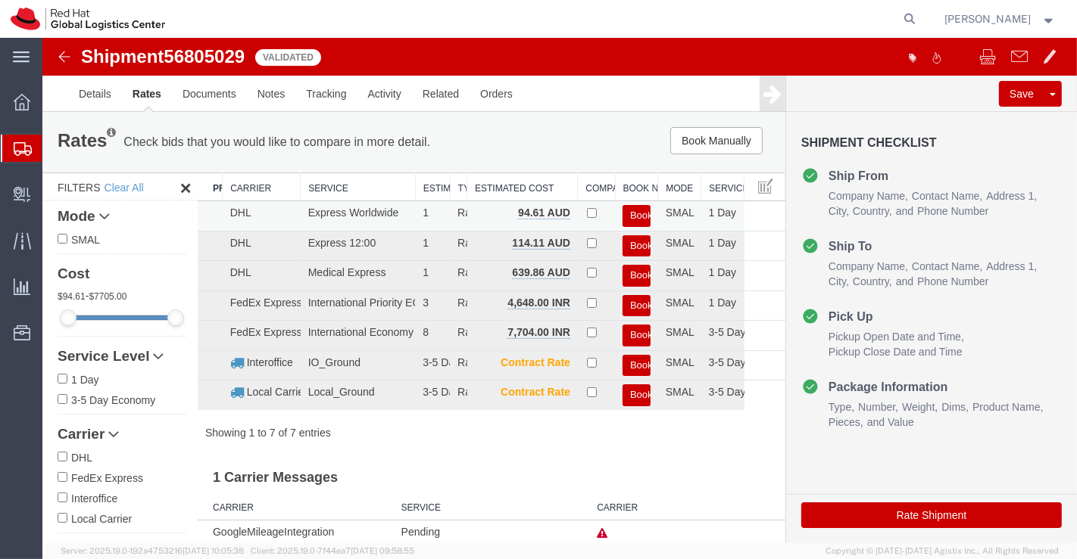
click at [630, 210] on button "Book" at bounding box center [636, 216] width 28 height 22
click at [631, 209] on button "Book" at bounding box center [636, 216] width 28 height 22
click at [58, 61] on img at bounding box center [64, 57] width 18 height 18
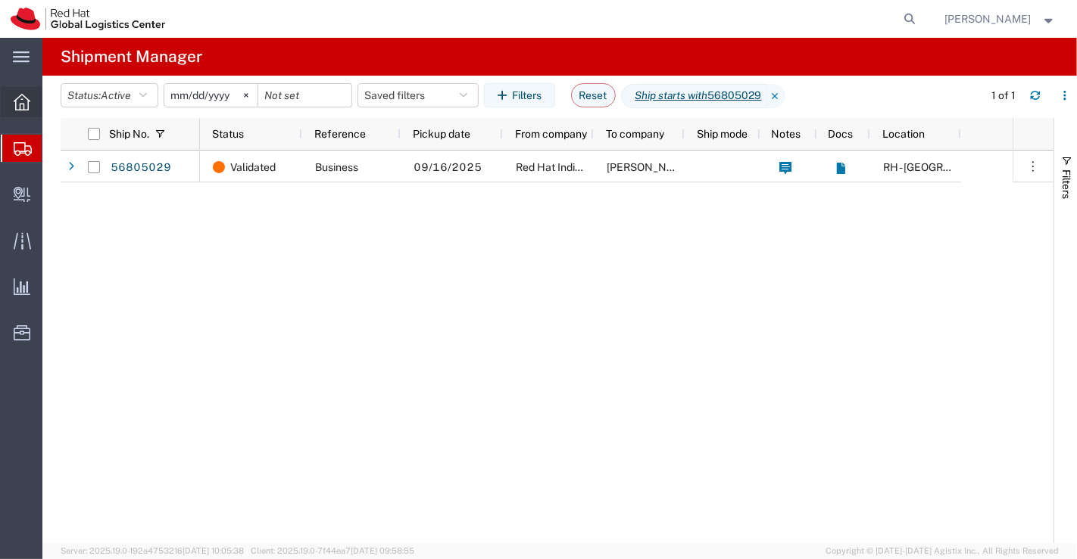
click at [19, 103] on icon at bounding box center [22, 102] width 17 height 17
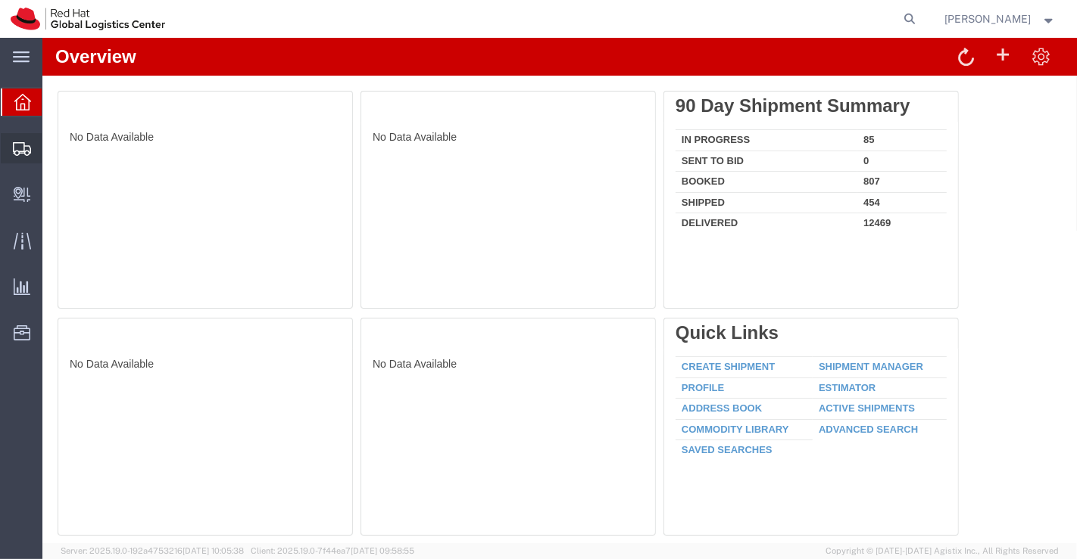
click at [0, 0] on span "Shipment Manager" at bounding box center [0, 0] width 0 height 0
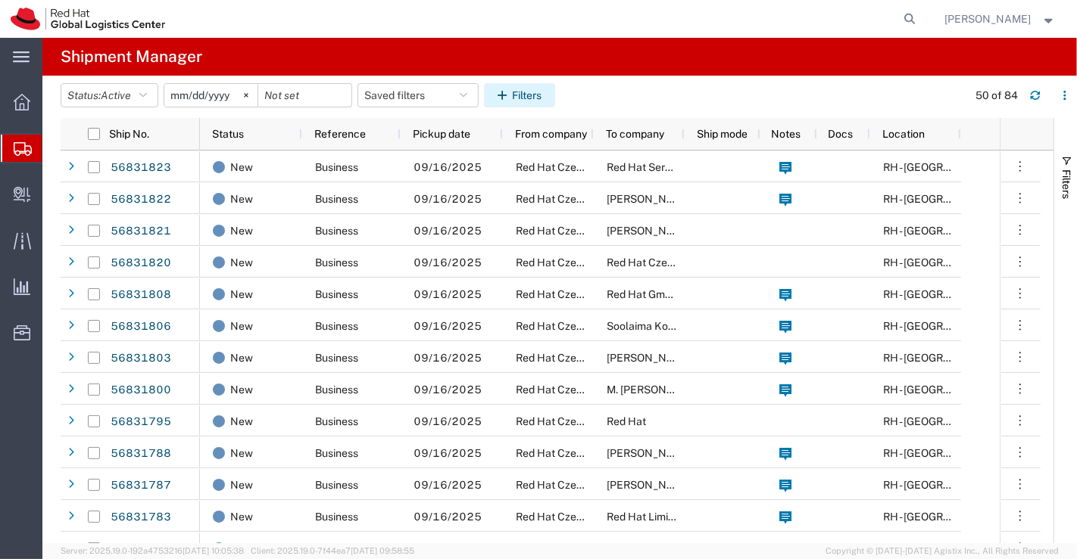
click at [525, 95] on button "Filters" at bounding box center [519, 95] width 71 height 24
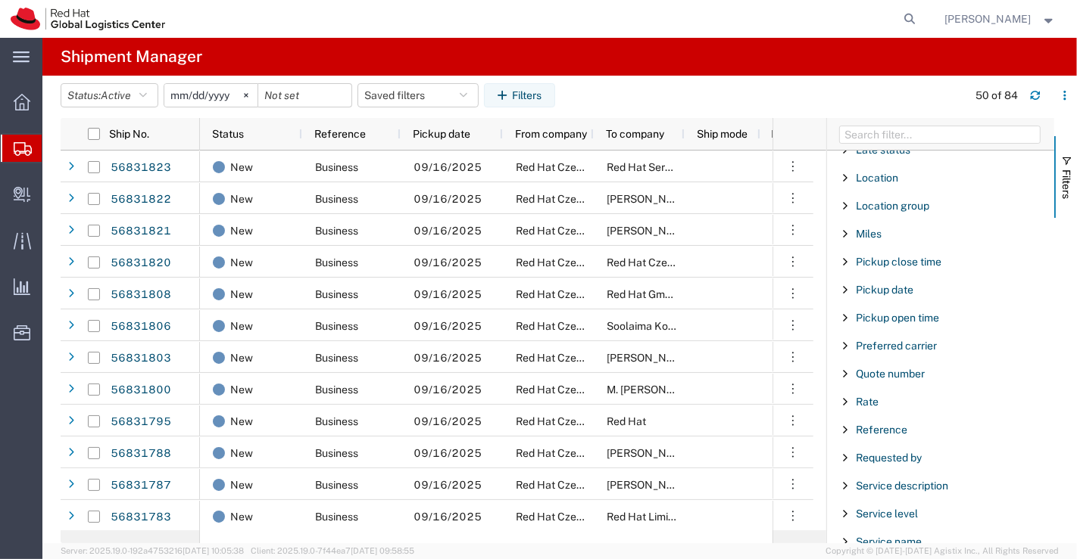
scroll to position [969, 0]
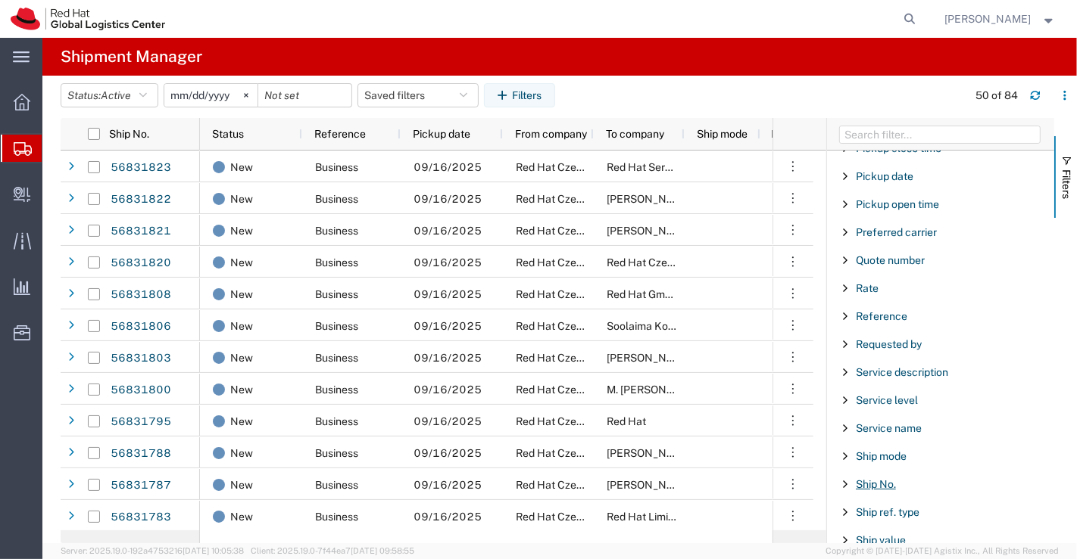
click at [866, 478] on span "Ship No." at bounding box center [875, 484] width 40 height 12
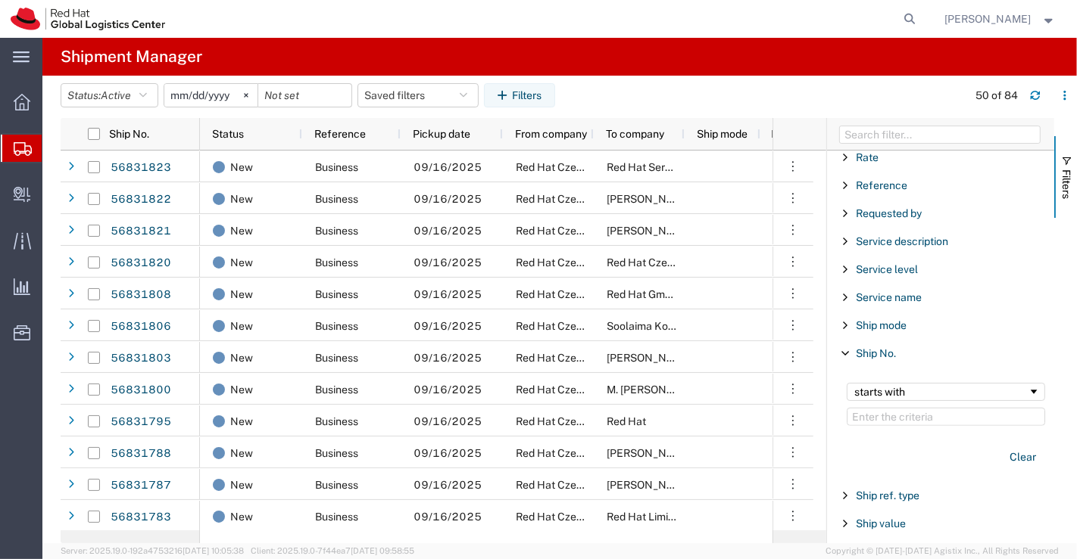
click at [924, 410] on input "Filter Value" at bounding box center [945, 417] width 198 height 18
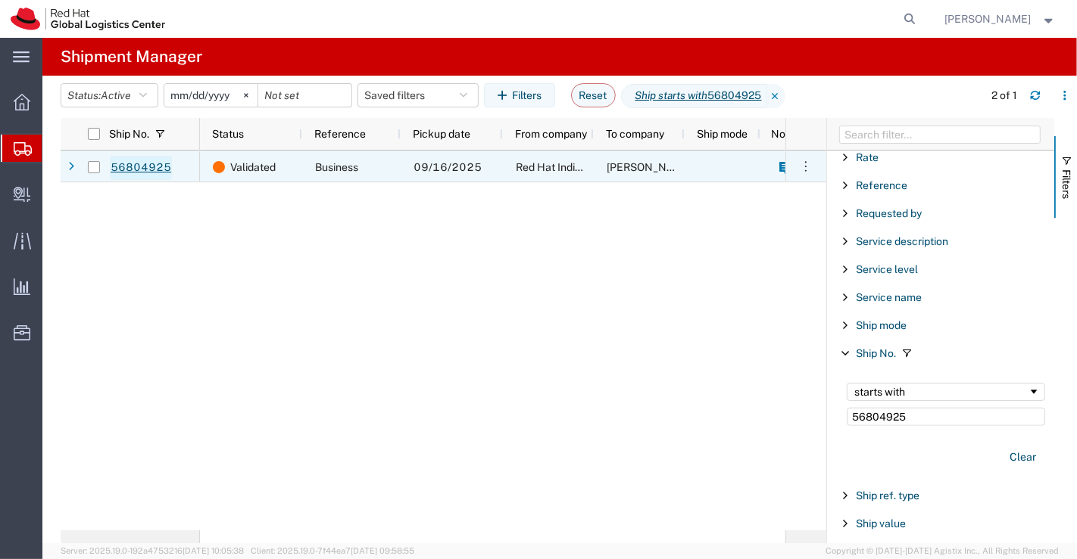
type input "56804925"
click at [142, 160] on link "56804925" at bounding box center [141, 168] width 62 height 24
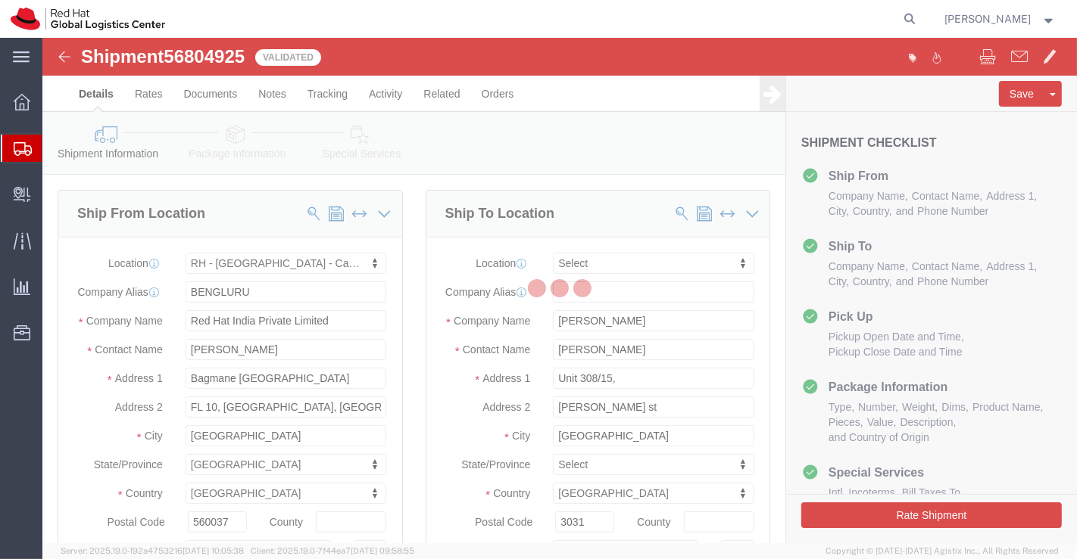
select select "37925"
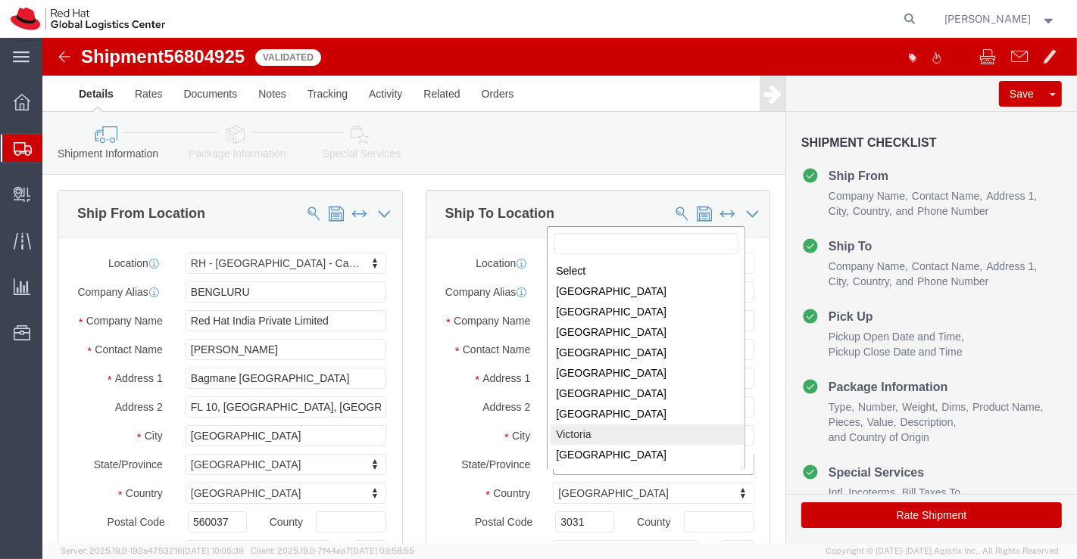
select select
select select "VIC"
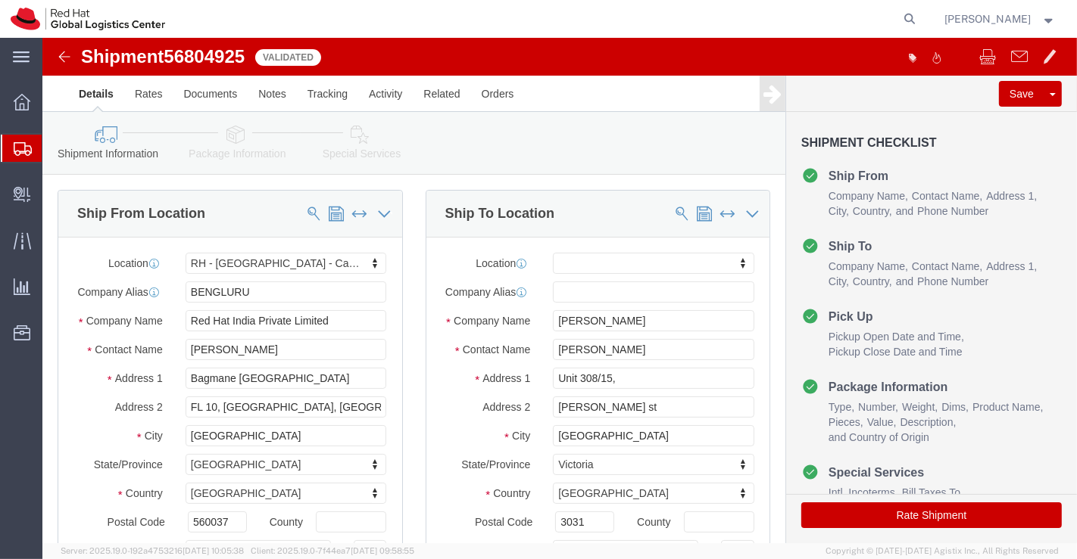
click icon
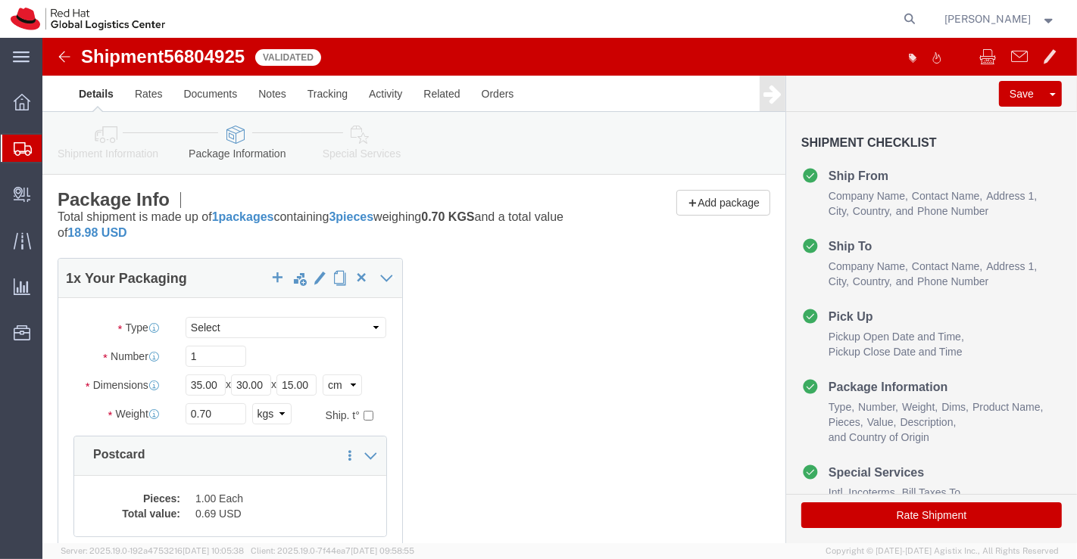
click icon
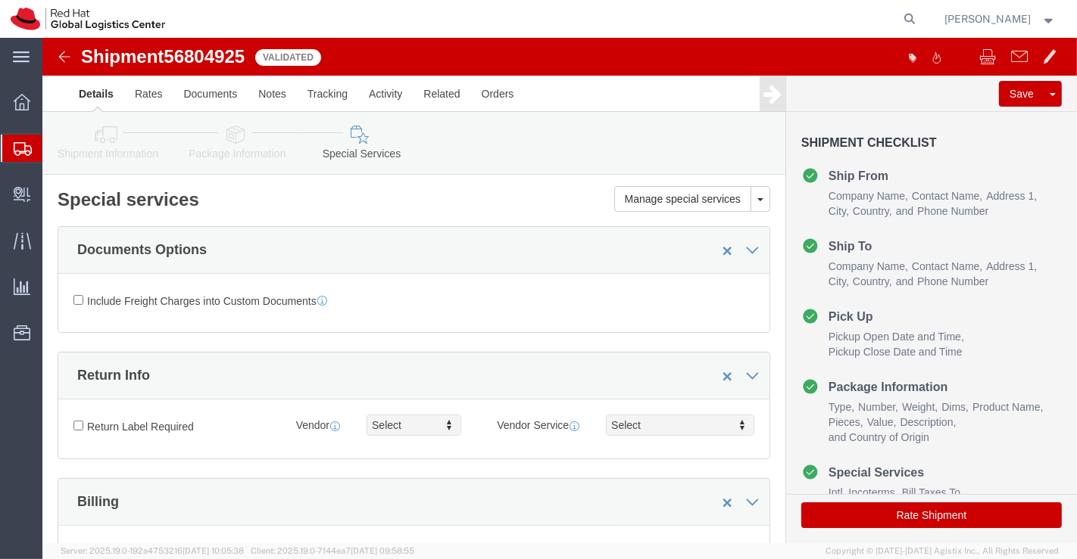
select select "COSTCENTER"
click button "Rate Shipment"
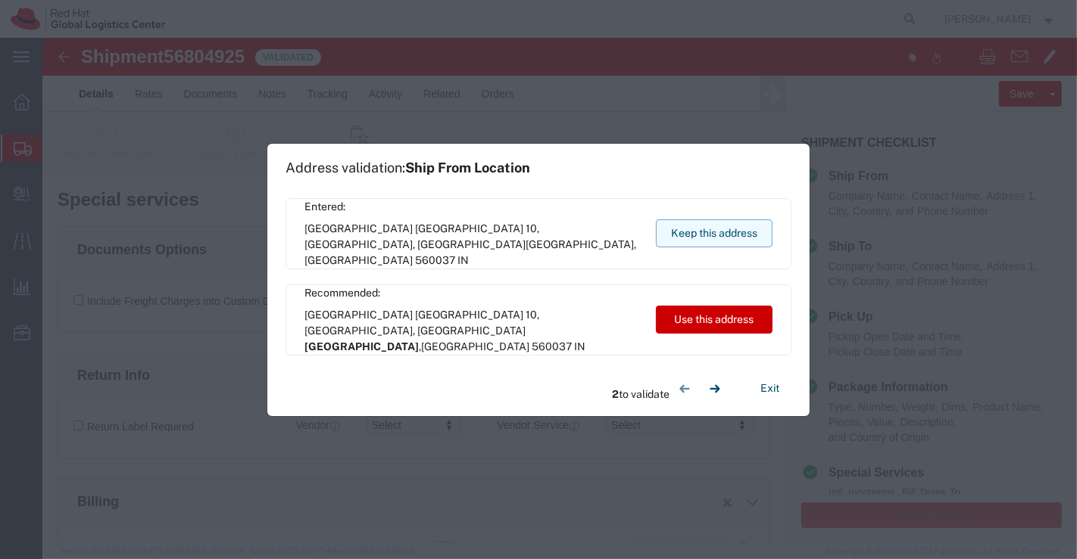
click at [735, 234] on button "Keep this address" at bounding box center [714, 234] width 117 height 28
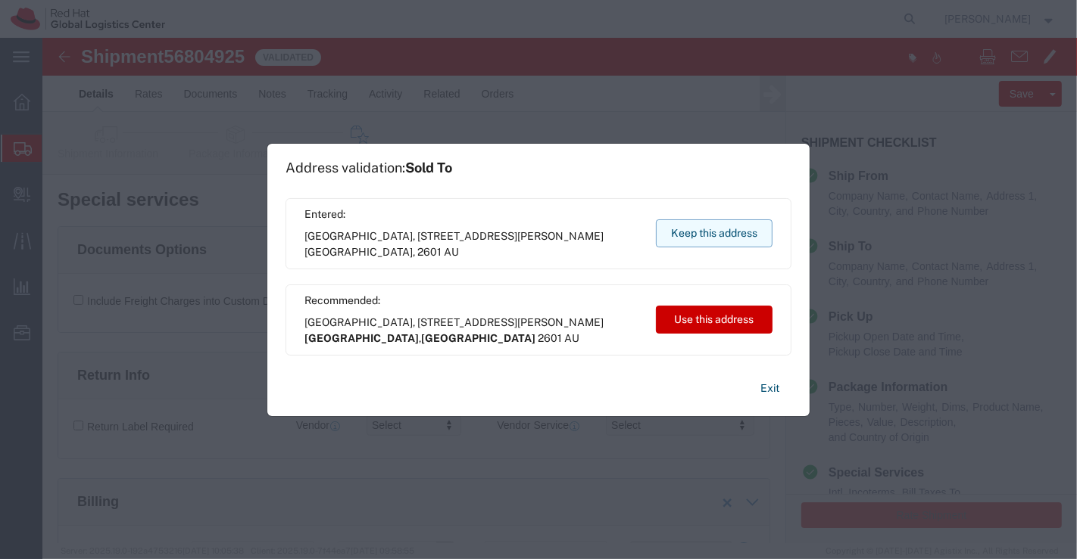
click at [726, 236] on button "Keep this address" at bounding box center [714, 234] width 117 height 28
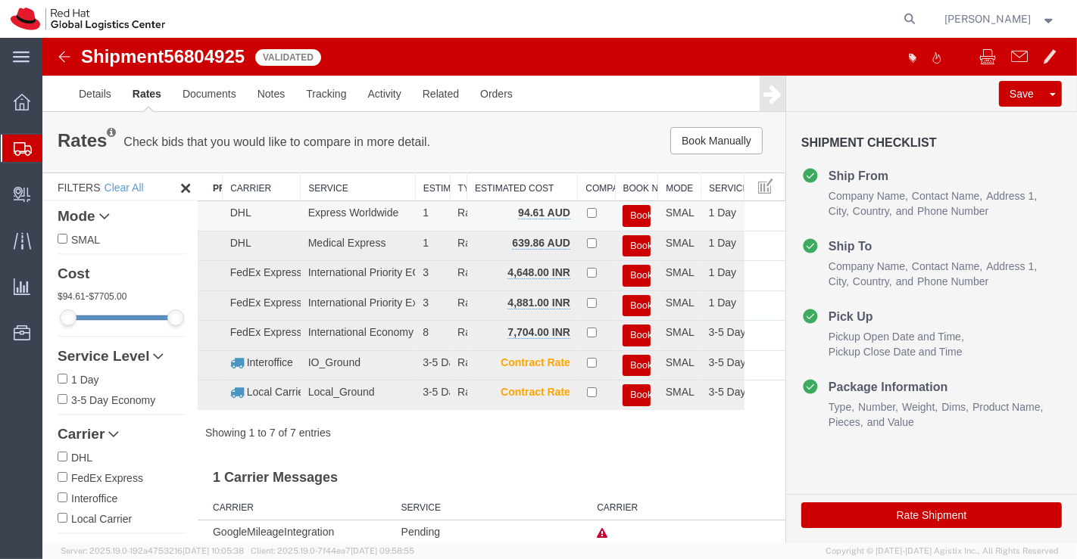
click at [633, 211] on button "Book" at bounding box center [636, 216] width 28 height 22
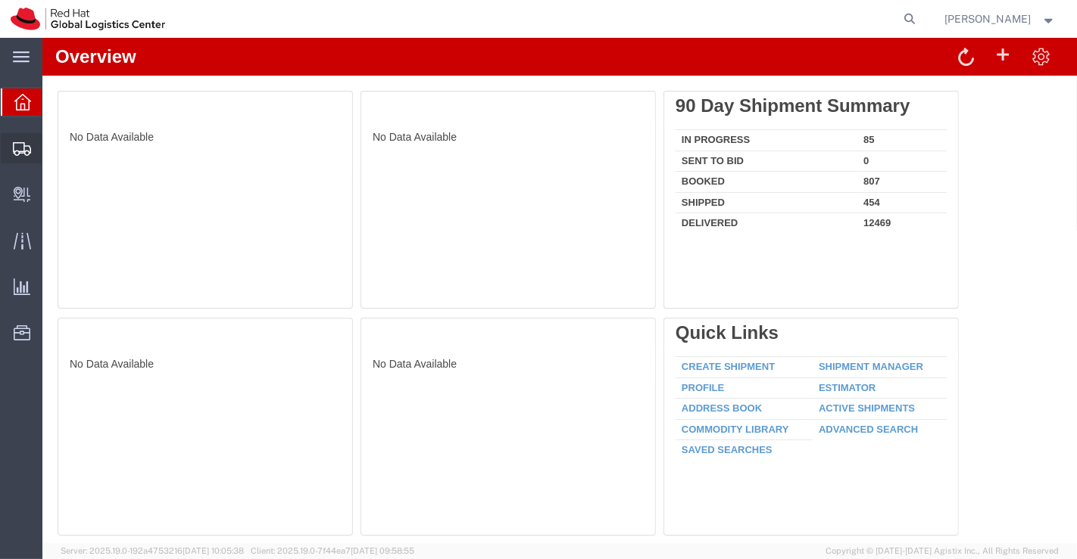
click at [0, 0] on span "Shipment Manager" at bounding box center [0, 0] width 0 height 0
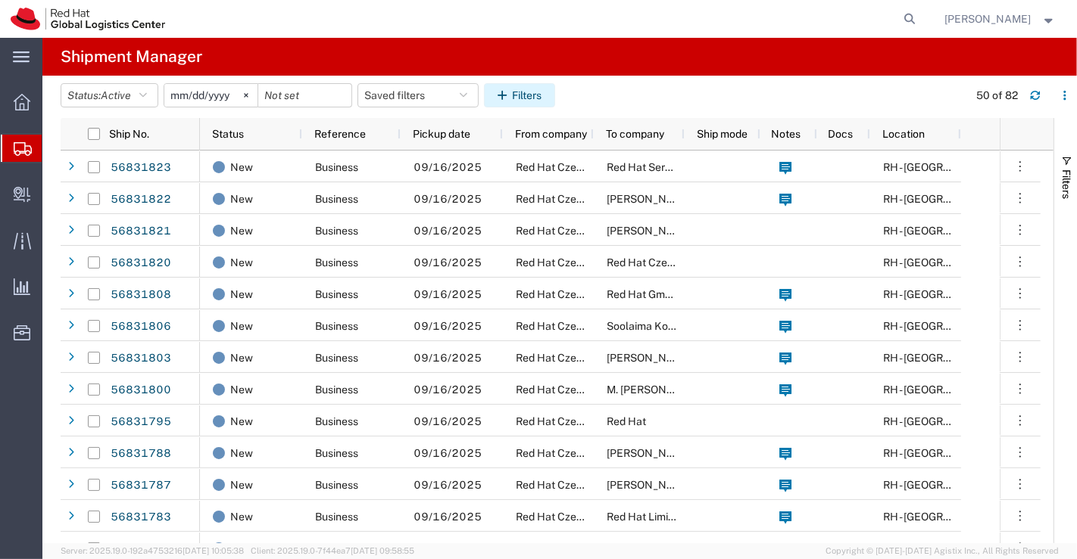
click at [525, 94] on button "Filters" at bounding box center [519, 95] width 71 height 24
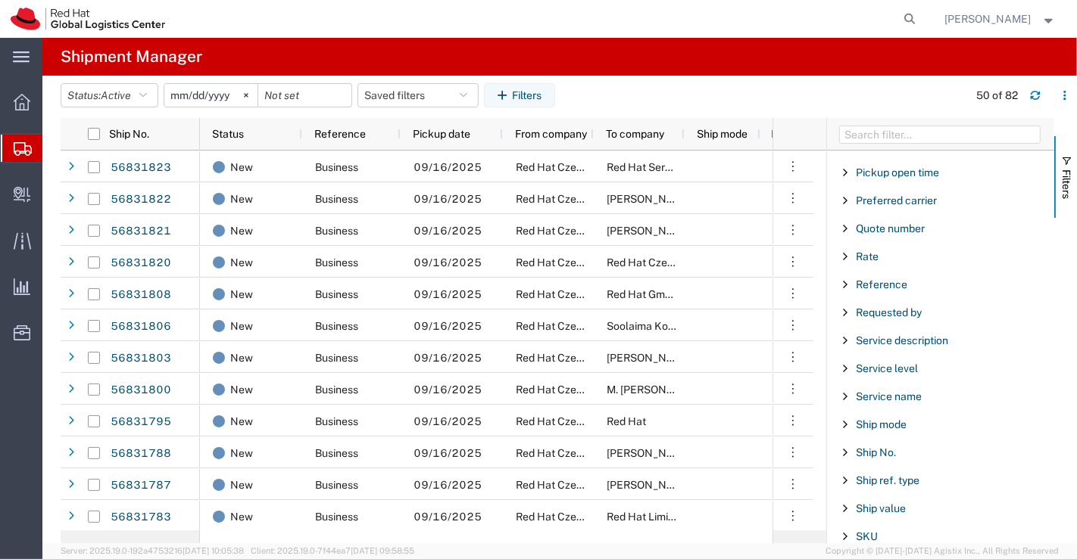
scroll to position [1092, 0]
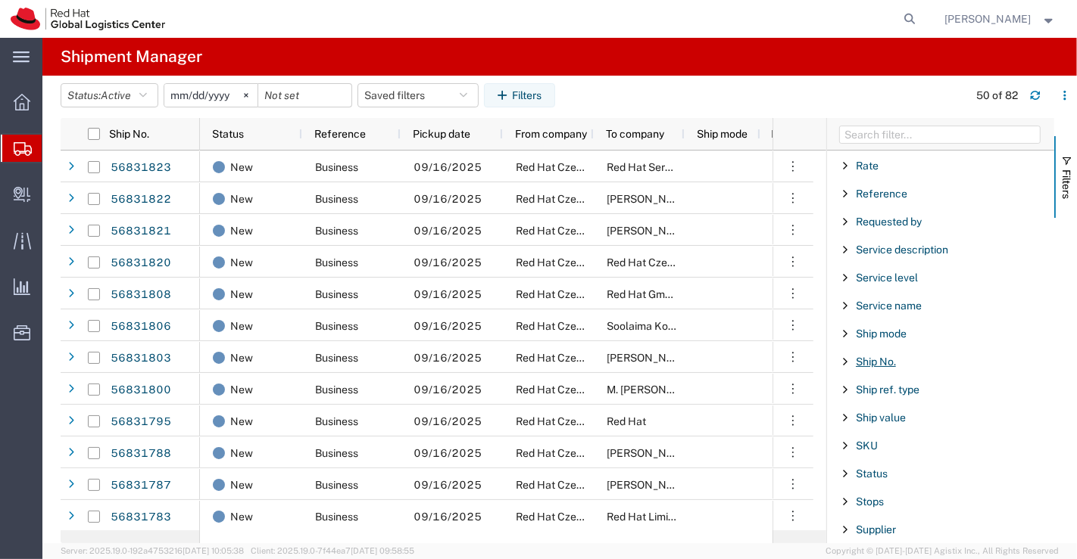
click at [862, 356] on span "Ship No." at bounding box center [875, 362] width 40 height 12
click at [910, 416] on input "Filter Value" at bounding box center [945, 425] width 198 height 18
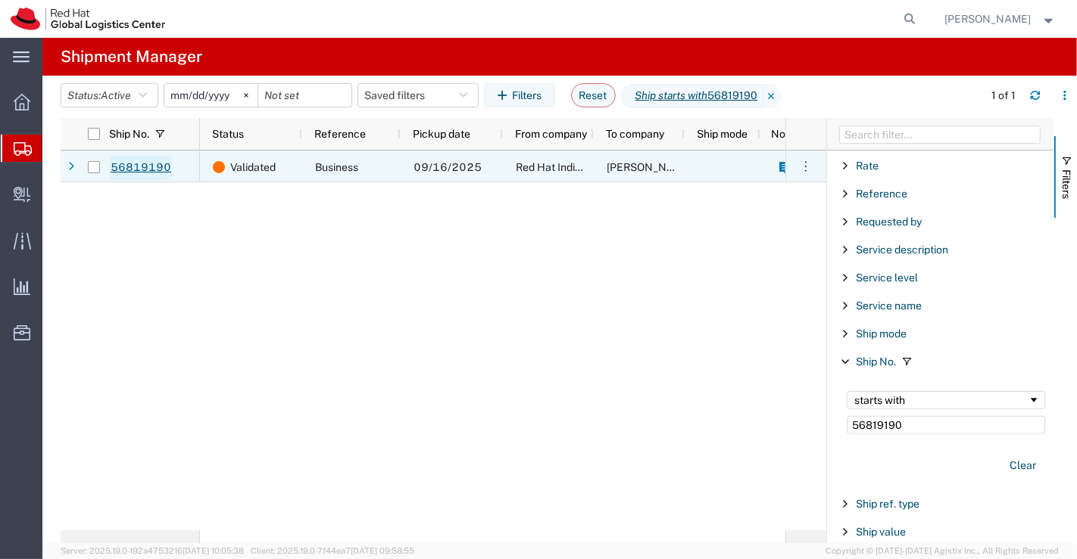
type input "56819190"
click at [134, 163] on link "56819190" at bounding box center [141, 168] width 62 height 24
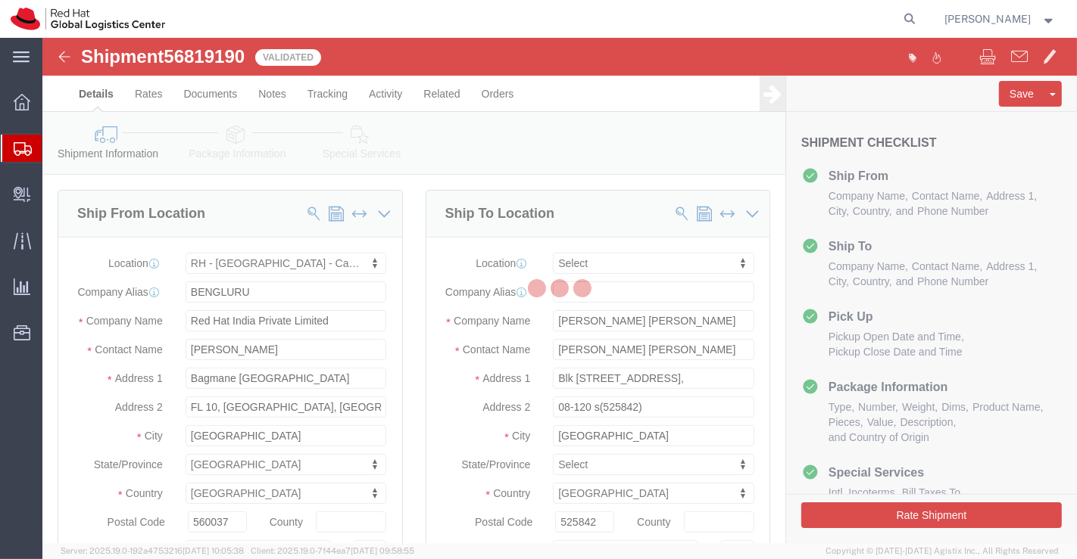
select select "37925"
select select
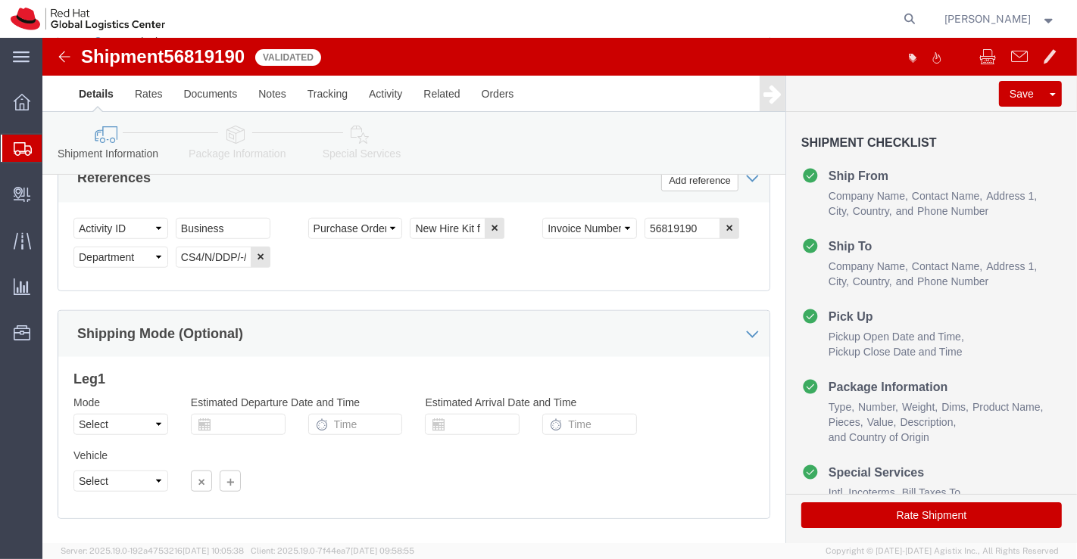
scroll to position [954, 0]
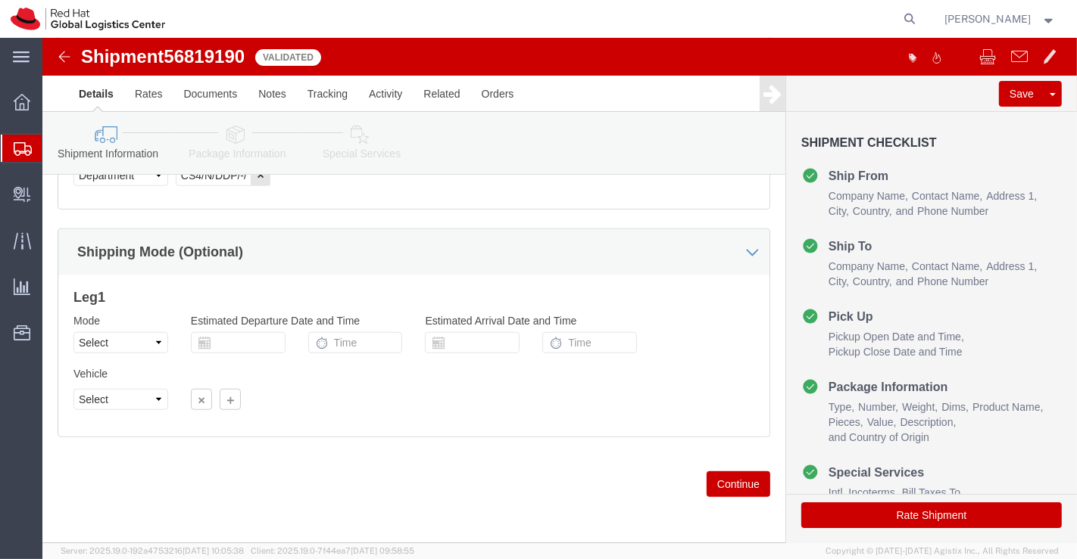
click icon
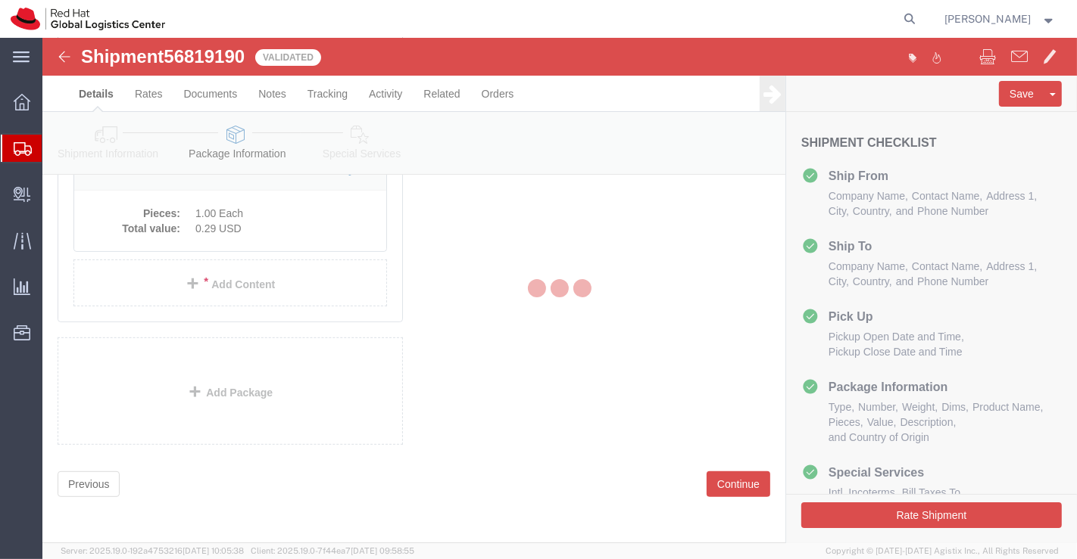
scroll to position [297, 0]
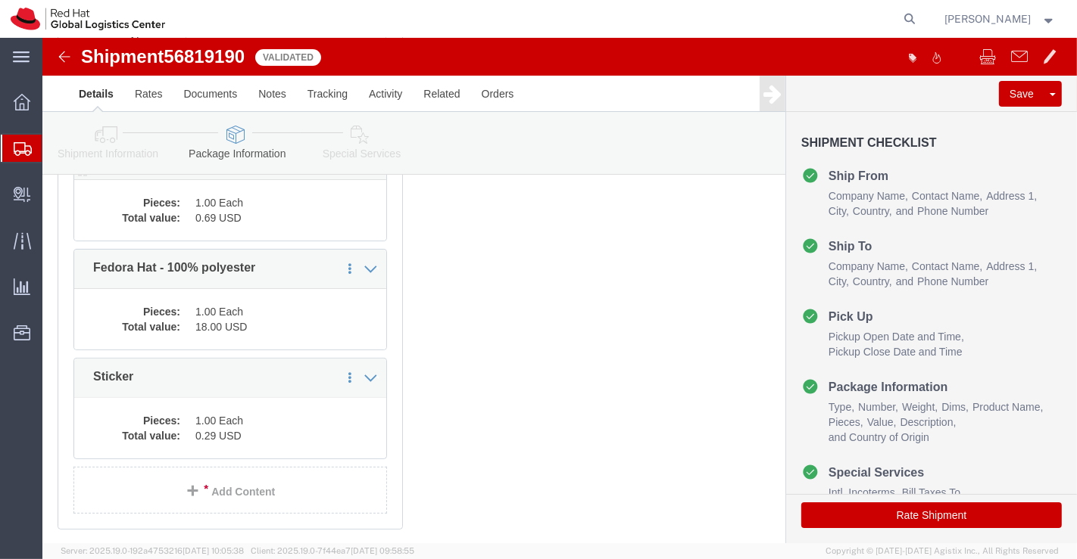
click div "1 x Your Packaging Package Type Select Case(s) Crate(s) Envelope Large Box Medi…"
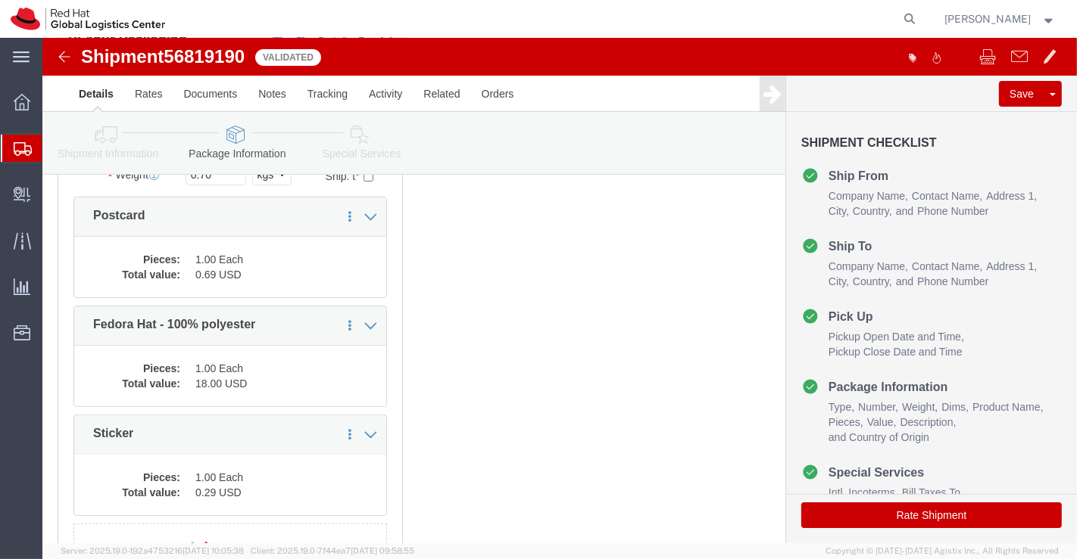
scroll to position [213, 0]
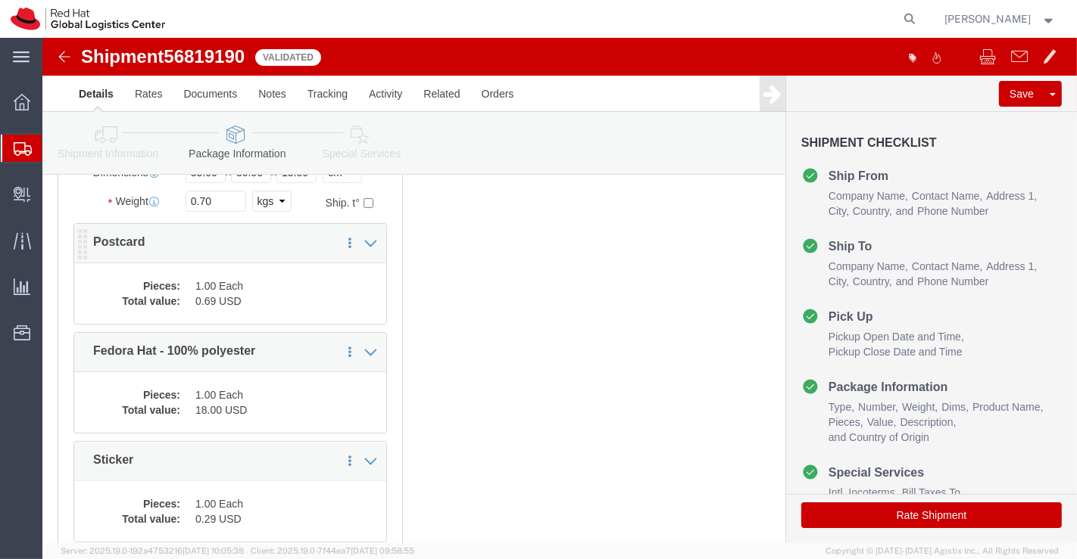
click dd "0.69 USD"
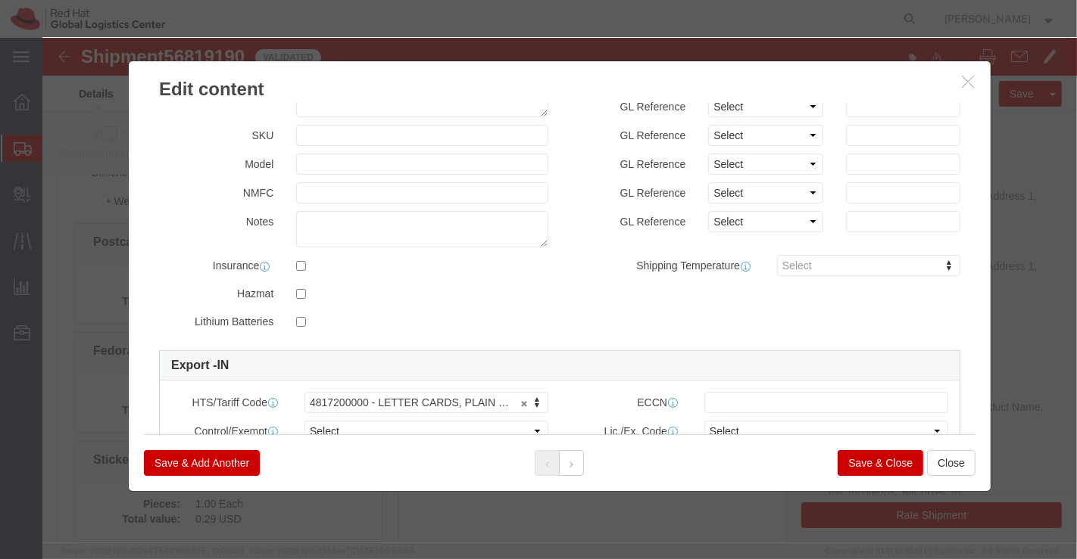
scroll to position [220, 0]
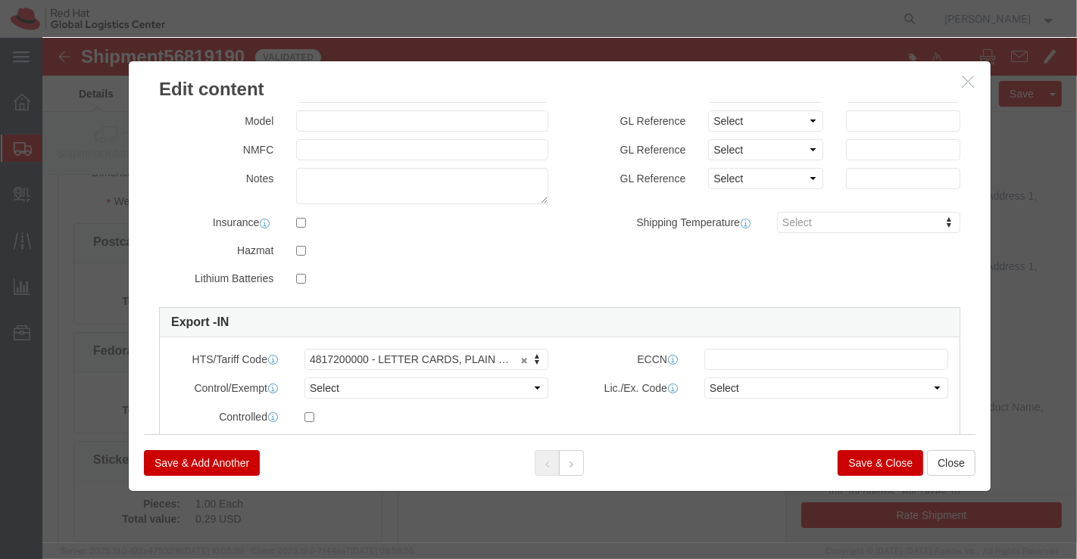
click button "Save & Close"
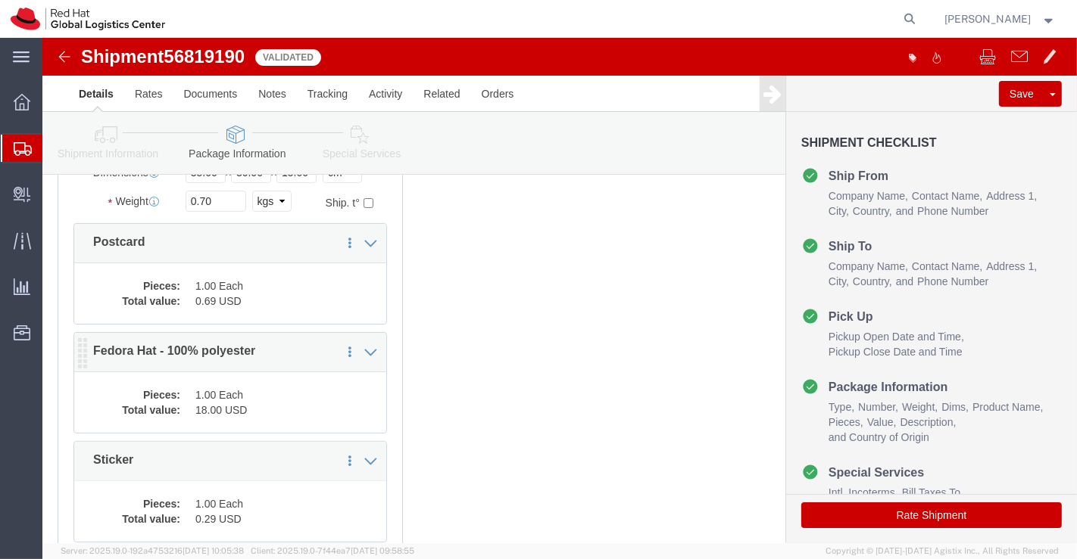
click dd "18.00 USD"
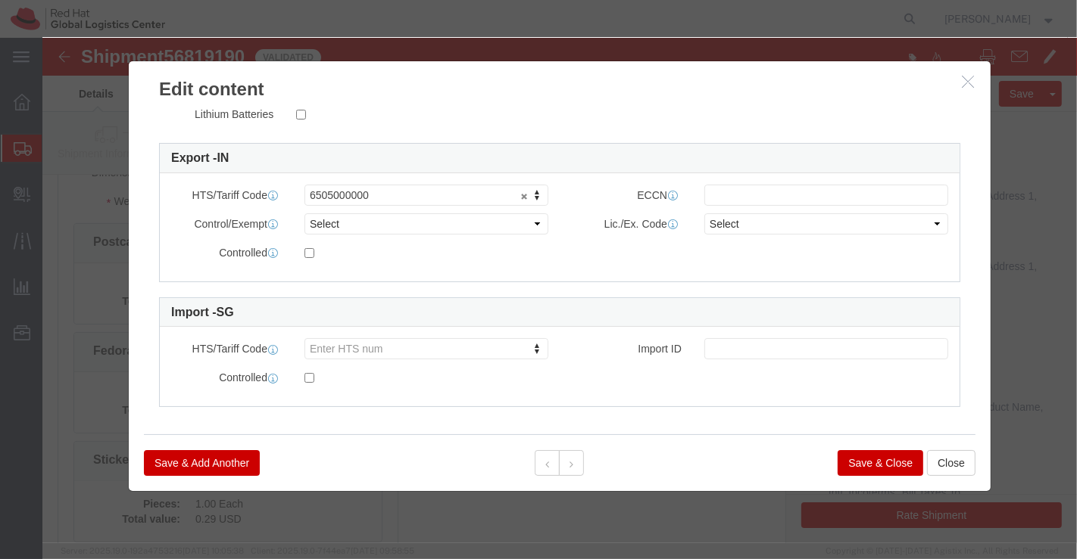
scroll to position [389, 0]
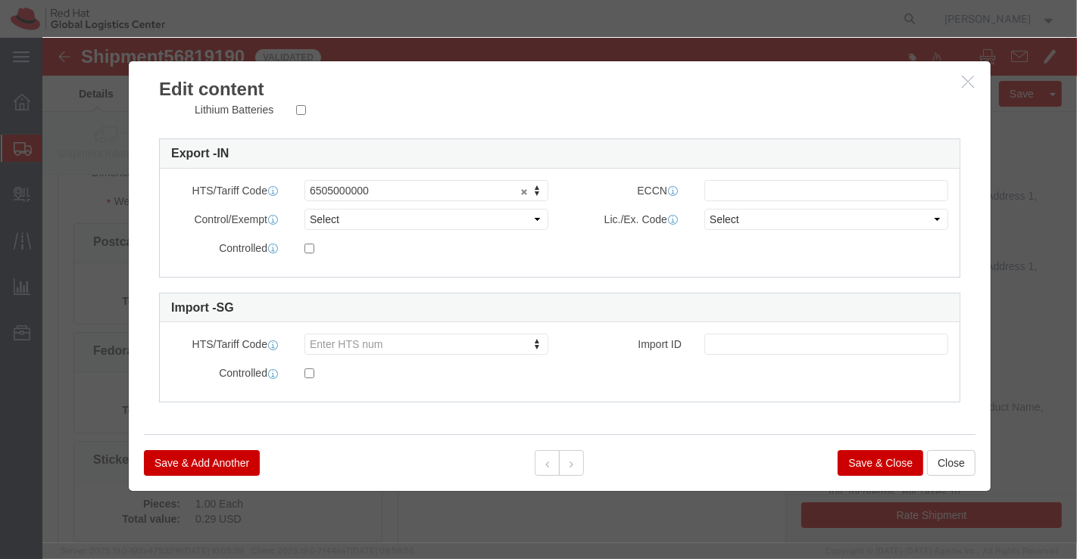
click button "Save & Close"
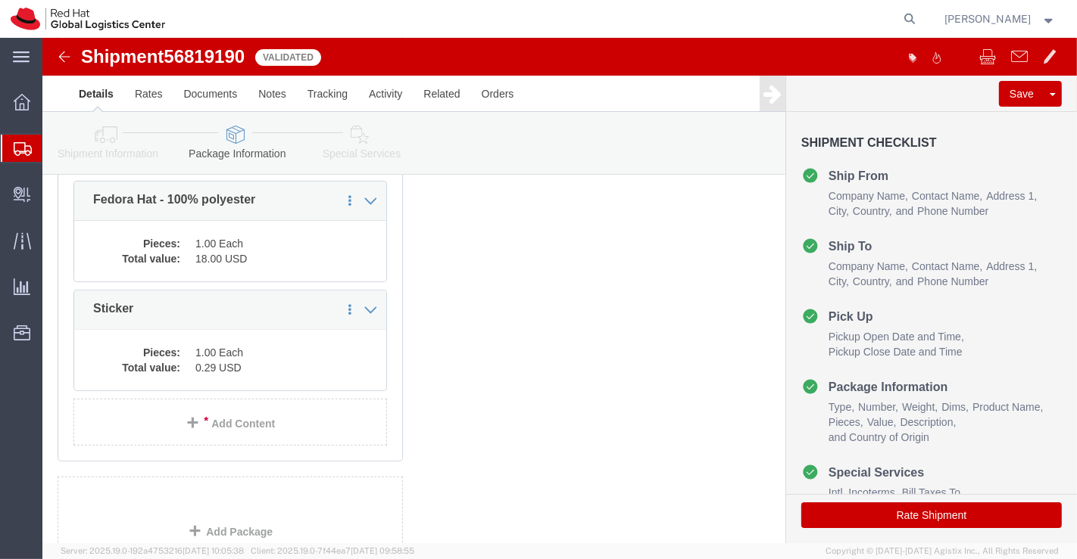
scroll to position [381, 0]
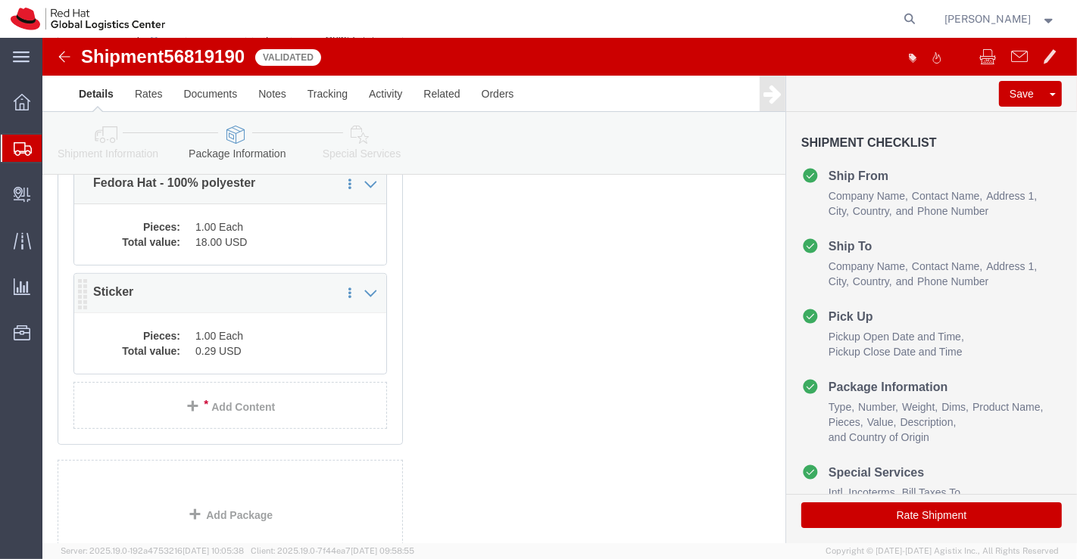
click dd "1.00 Each"
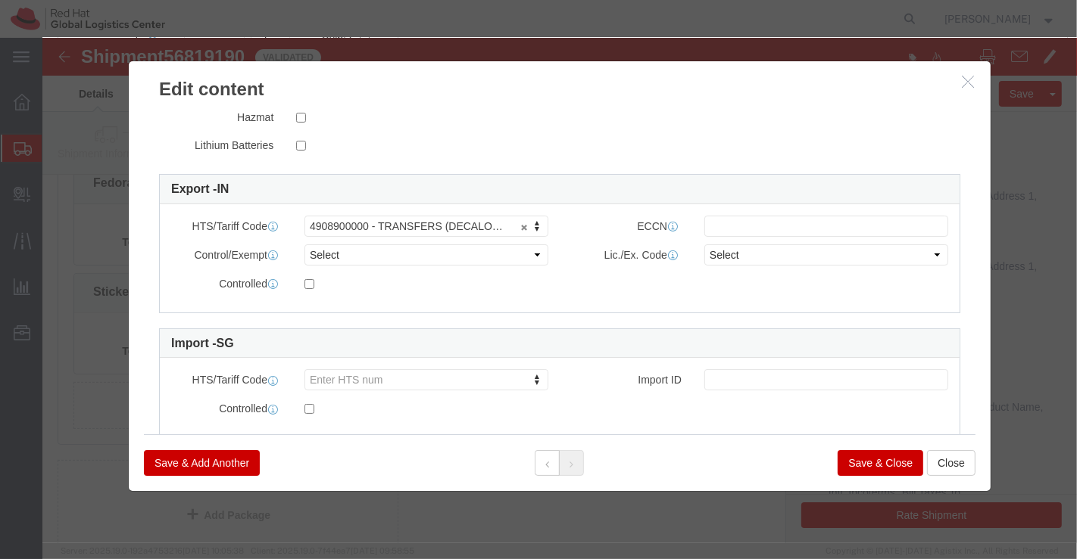
scroll to position [389, 0]
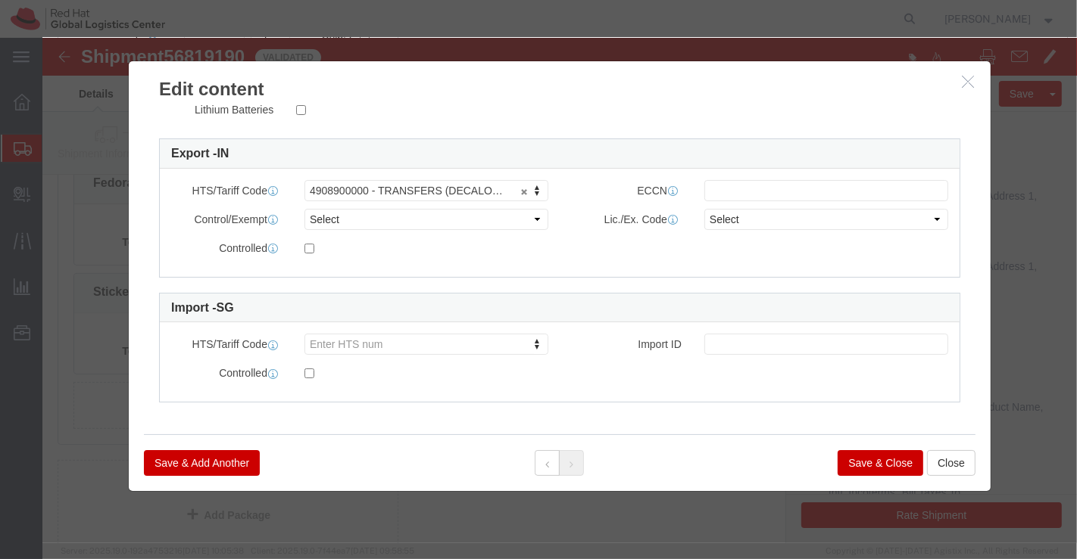
click button "Save & Close"
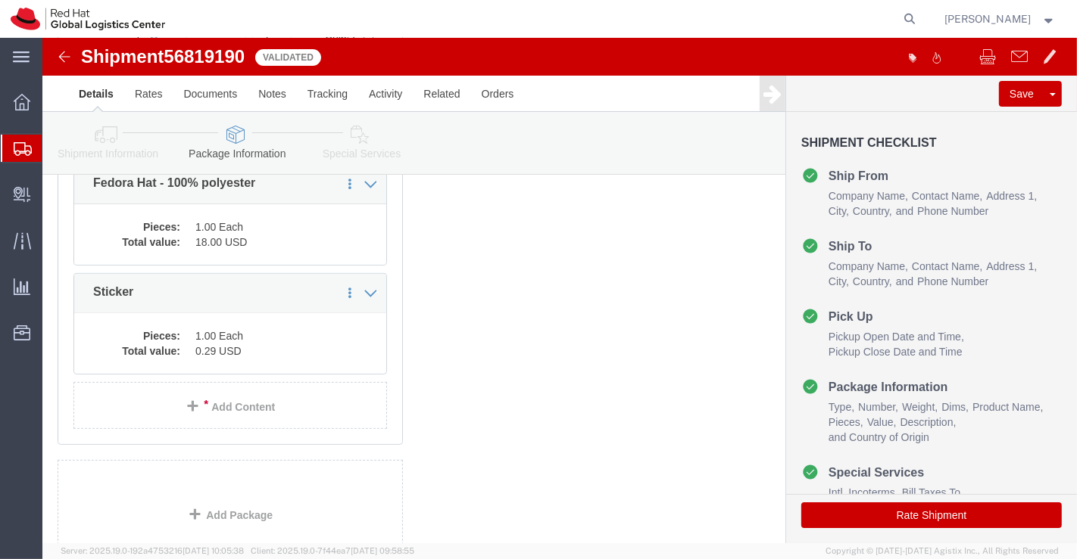
click icon
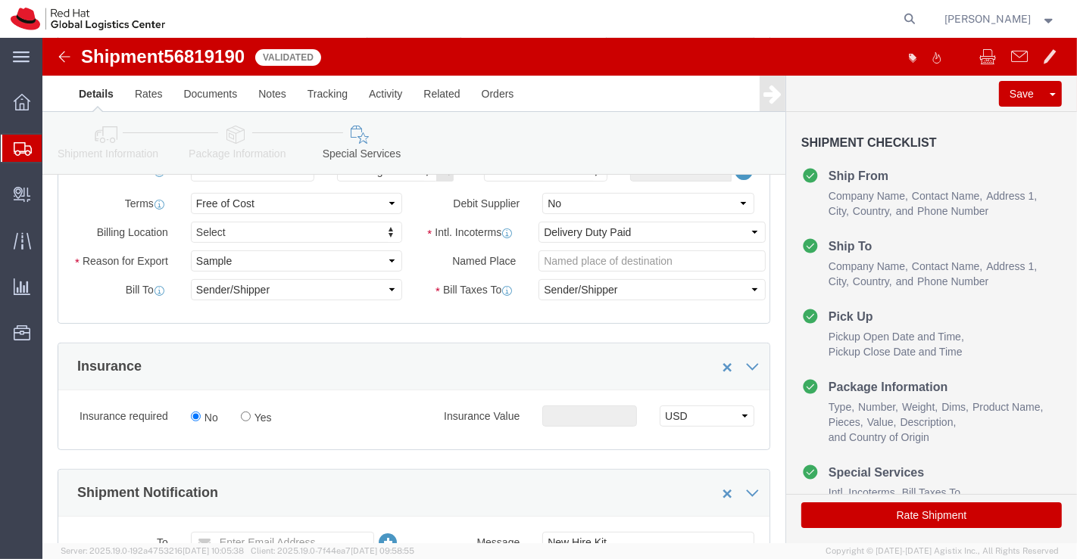
click icon
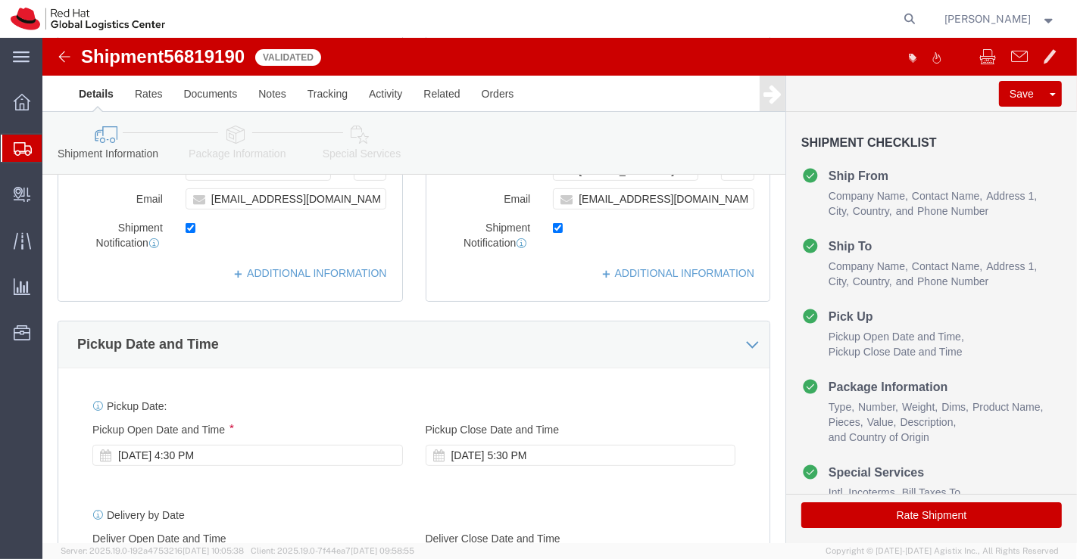
drag, startPoint x: 316, startPoint y: 90, endPoint x: 334, endPoint y: 110, distance: 26.3
click icon
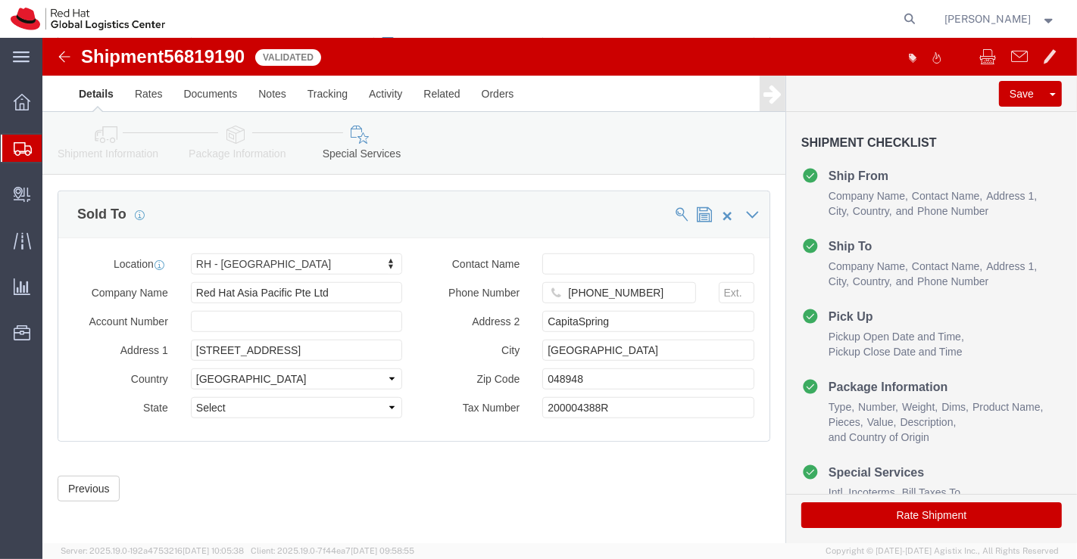
scroll to position [886, 0]
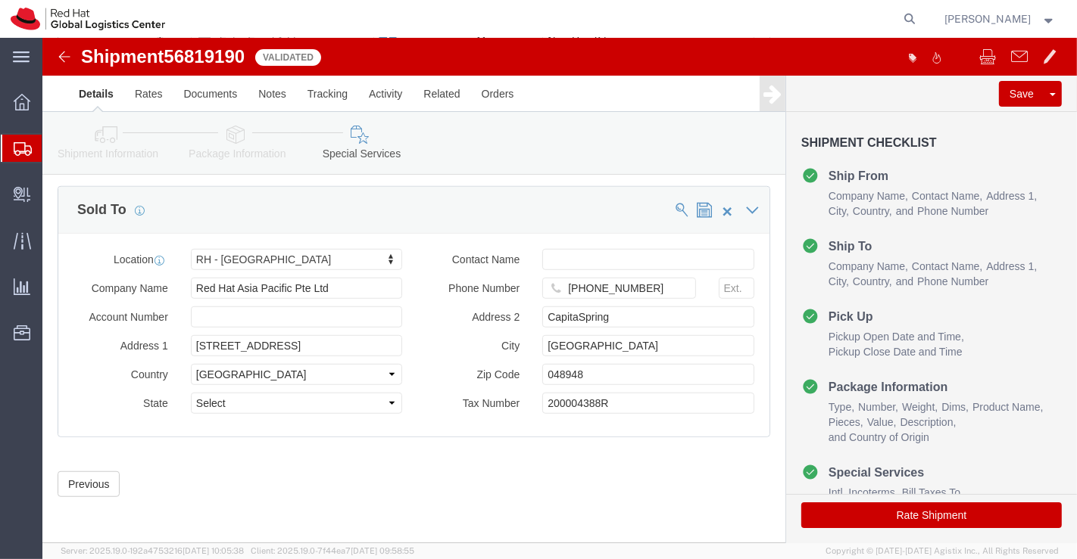
click button "Rate Shipment"
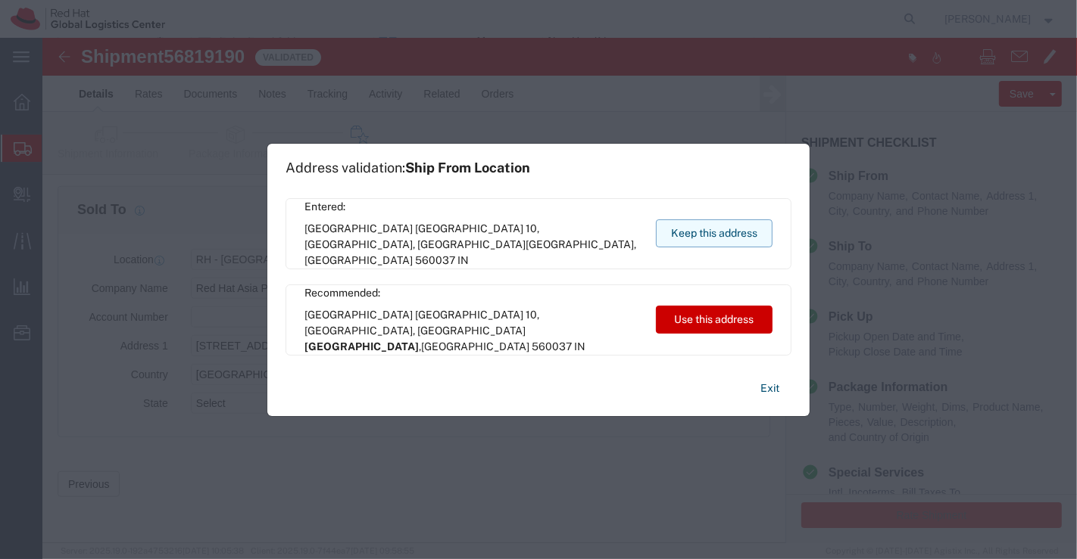
click at [682, 225] on button "Keep this address" at bounding box center [714, 234] width 117 height 28
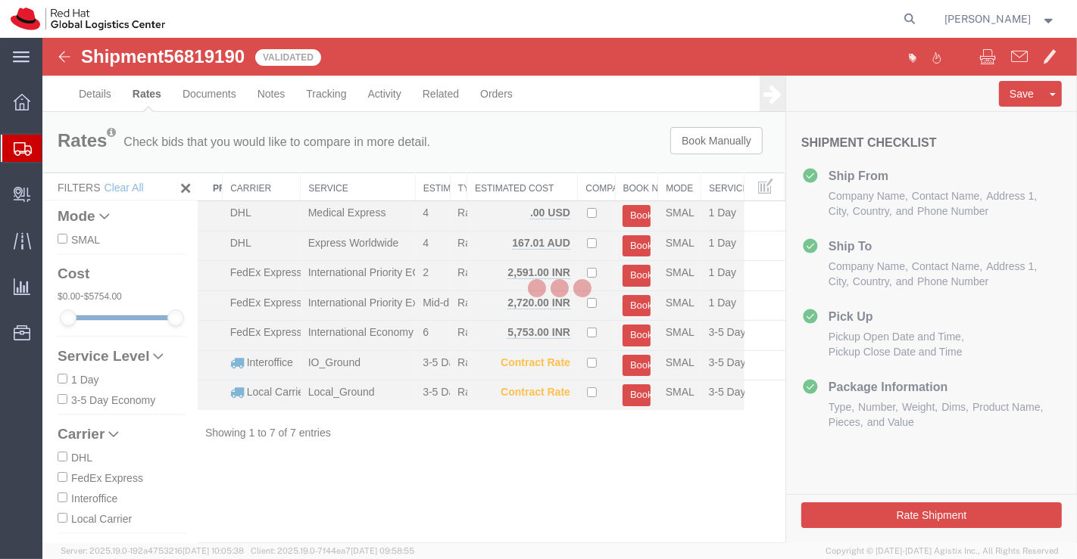
scroll to position [0, 0]
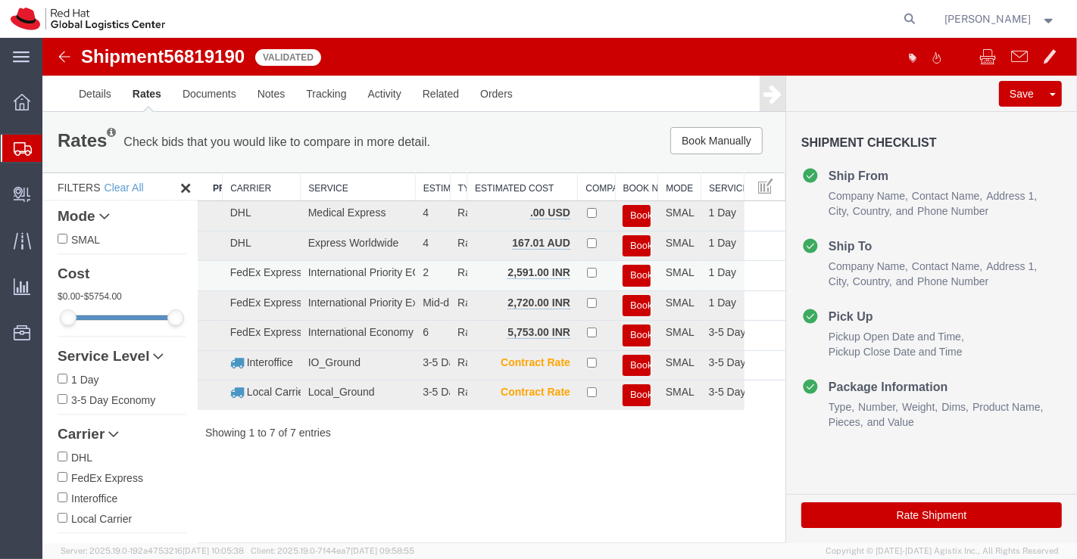
click at [634, 274] on button "Book" at bounding box center [636, 276] width 28 height 22
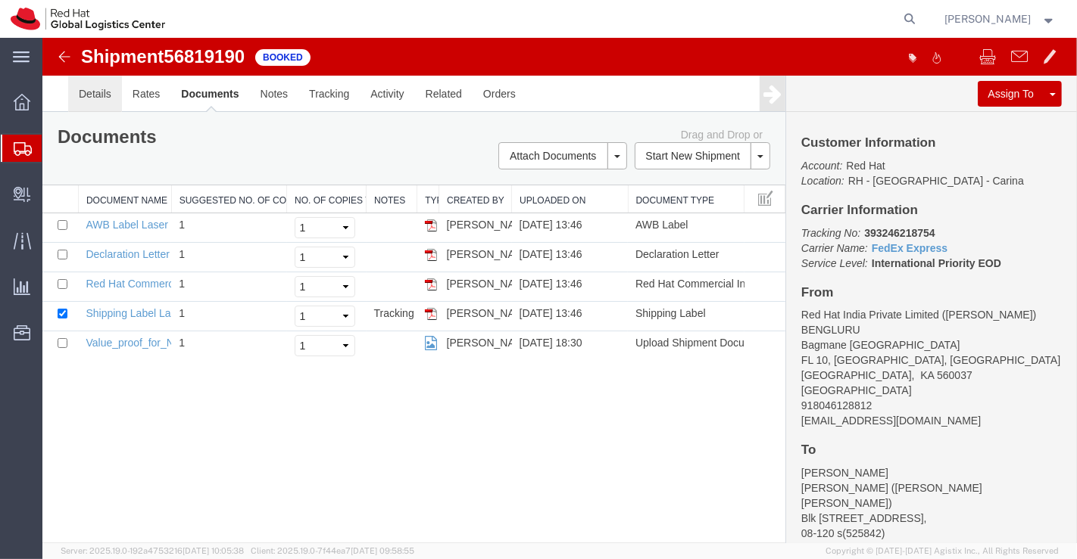
click at [91, 89] on link "Details" at bounding box center [94, 94] width 54 height 36
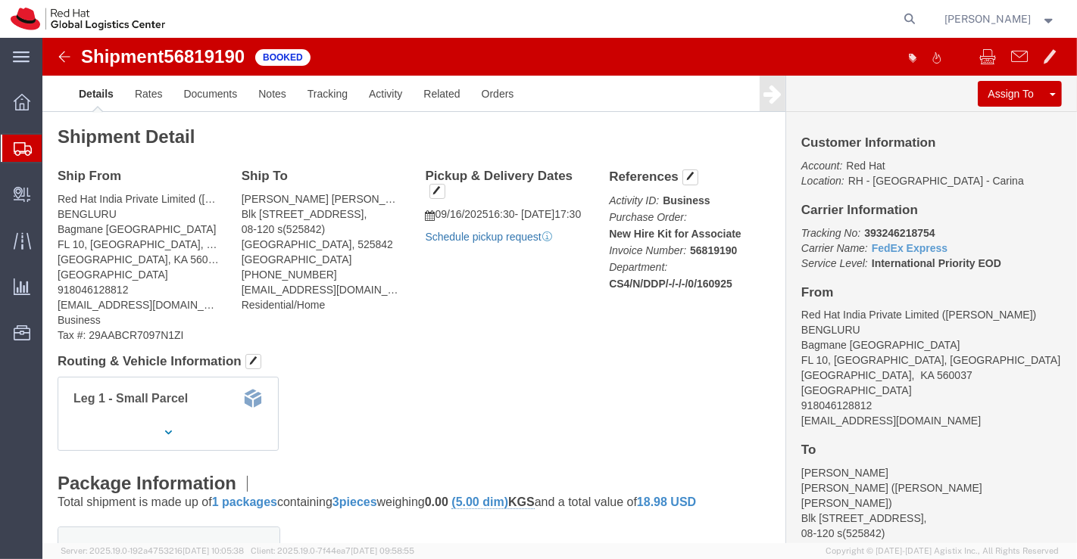
click link "Schedule pickup request"
drag, startPoint x: 813, startPoint y: 195, endPoint x: 887, endPoint y: 193, distance: 74.2
click p "Tracking No: 393246218754 Carrier Name: FedEx Express FedEx Express Service Lev…"
copy b "393246218754"
click div "Leg 1 - Small Parcel"
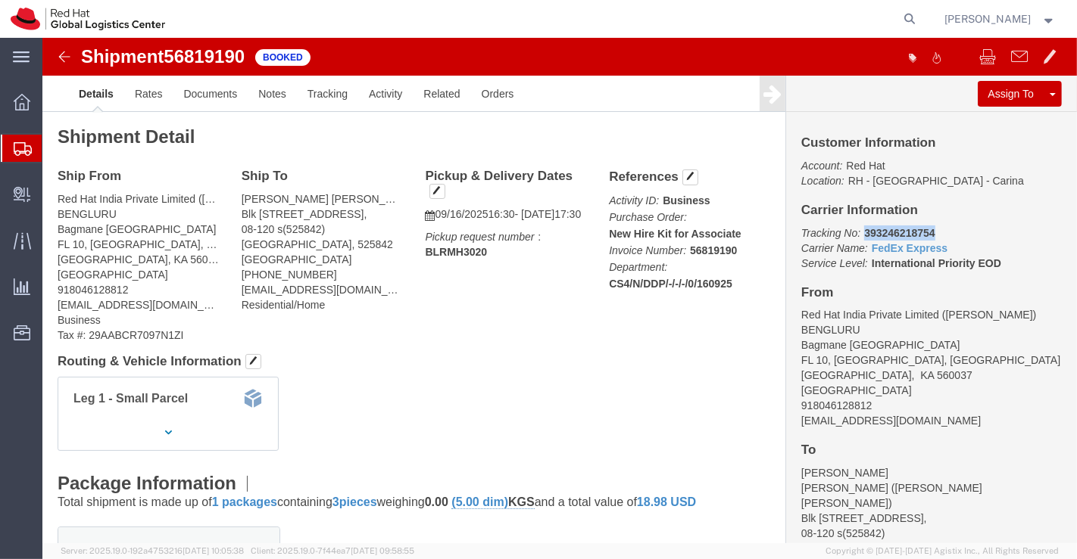
drag, startPoint x: 813, startPoint y: 193, endPoint x: 896, endPoint y: 193, distance: 83.3
click p "Tracking No: 393246218754 Carrier Name: FedEx Express FedEx Express Service Lev…"
copy b "393246218754"
drag, startPoint x: 503, startPoint y: 302, endPoint x: 481, endPoint y: 307, distance: 22.4
click div "Ship From Red Hat India Private Limited ([PERSON_NAME]) BENGLURU Bagmane [GEOGR…"
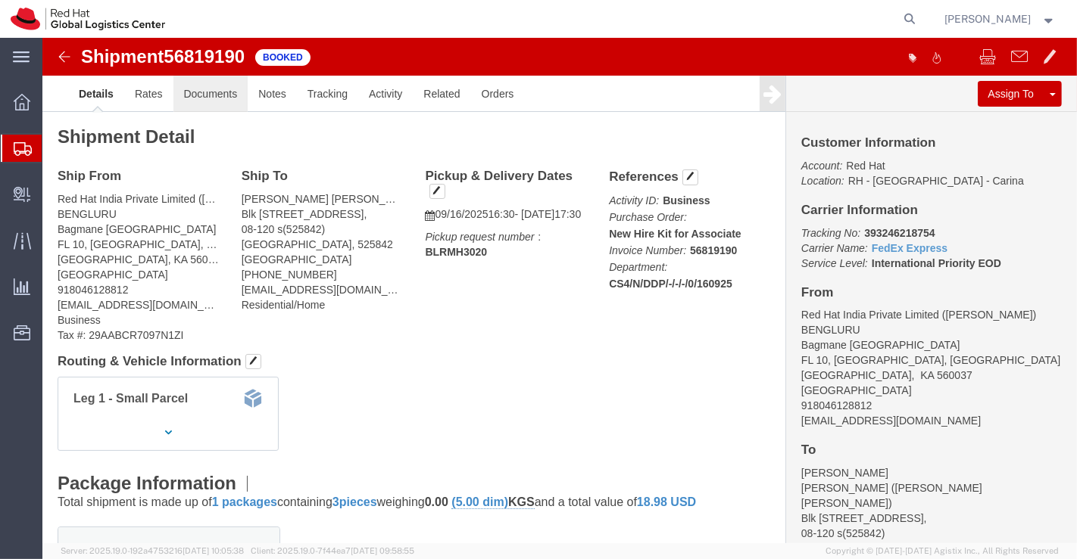
click link "Documents"
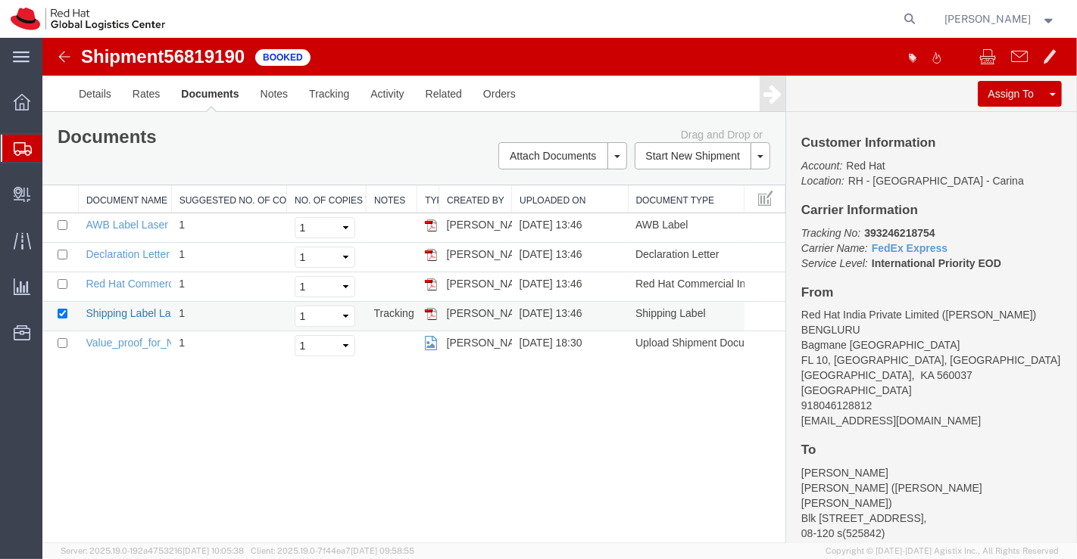
click at [121, 310] on link "Shipping Label Laser" at bounding box center [135, 313] width 100 height 12
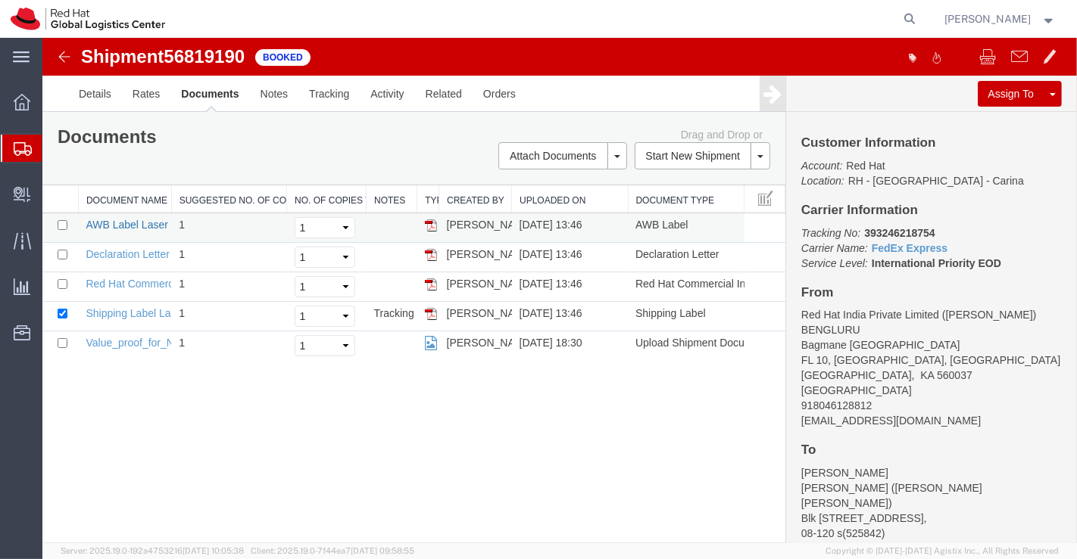
click at [122, 223] on link "AWB Label Laser" at bounding box center [126, 225] width 82 height 12
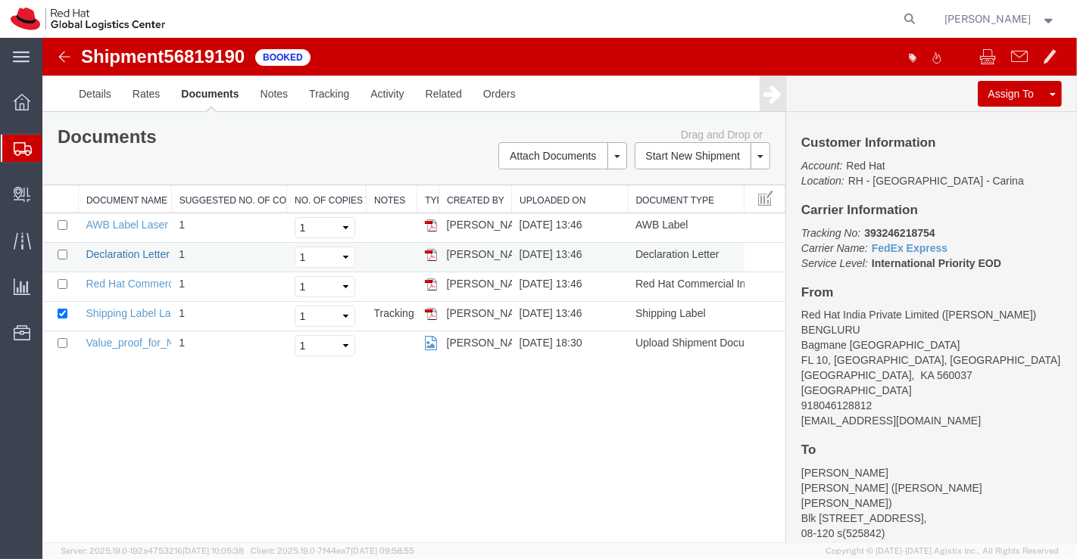
click at [118, 253] on link "Declaration Letter" at bounding box center [127, 254] width 84 height 12
click at [148, 279] on link "Red Hat Commercial Invoice" at bounding box center [152, 284] width 135 height 12
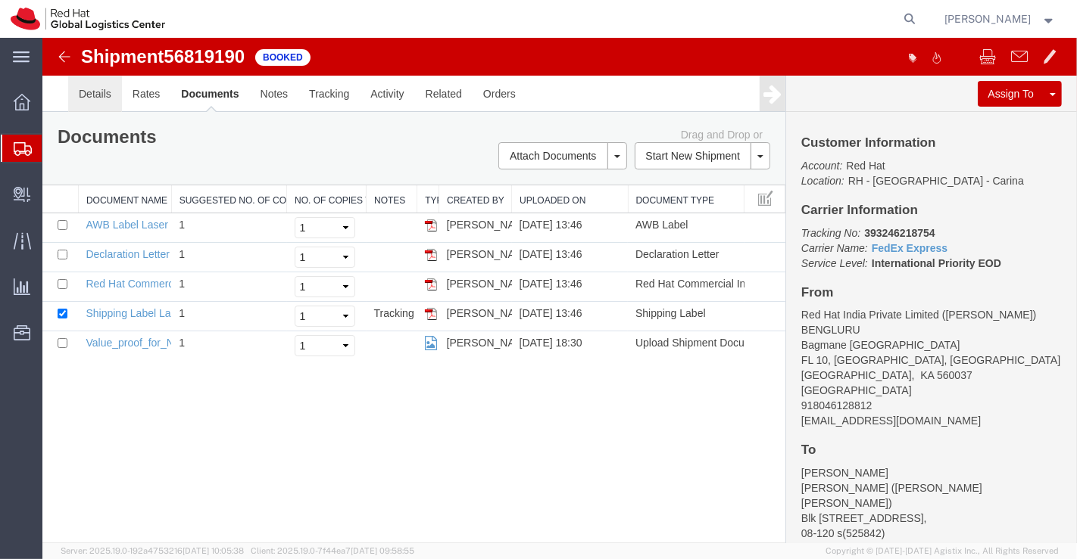
click at [92, 86] on link "Details" at bounding box center [94, 94] width 54 height 36
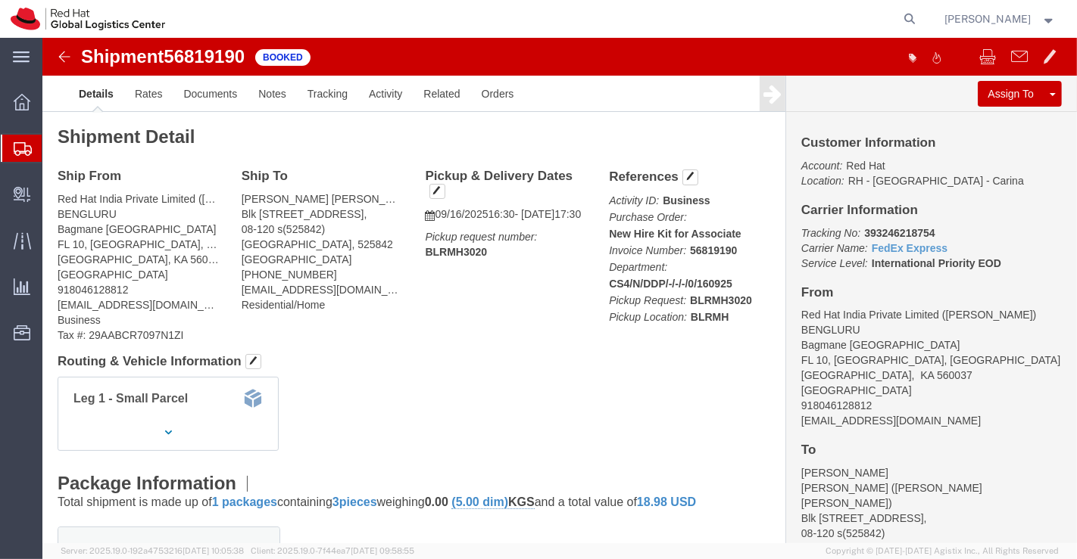
click at [0, 0] on span "Shipment Manager" at bounding box center [0, 0] width 0 height 0
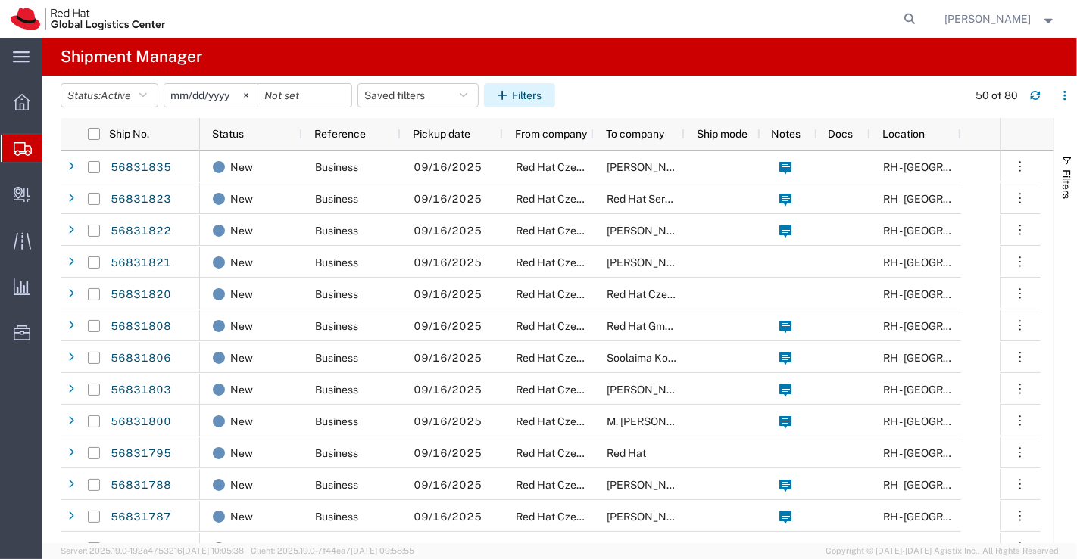
click at [524, 94] on button "Filters" at bounding box center [519, 95] width 71 height 24
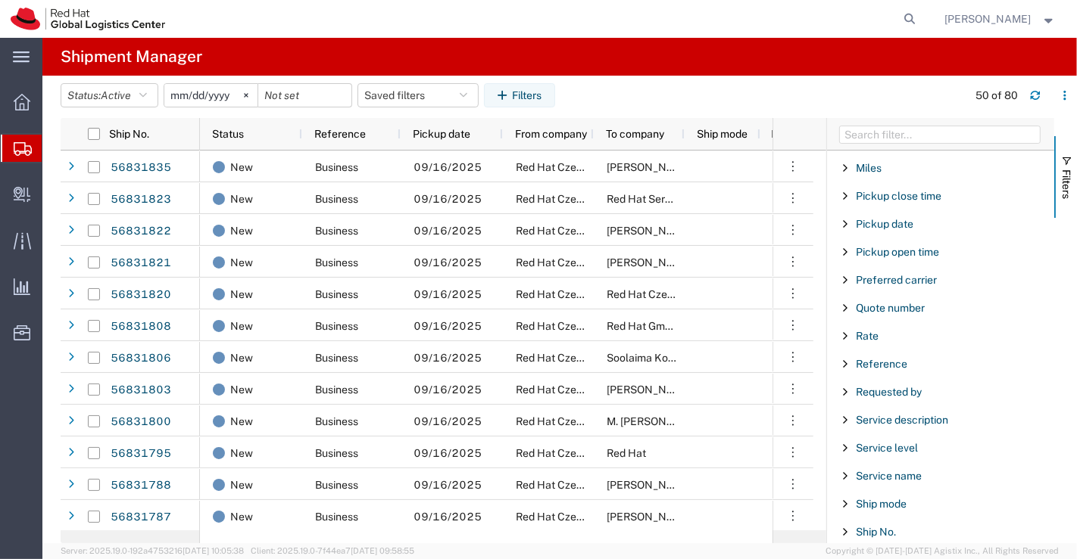
scroll to position [980, 0]
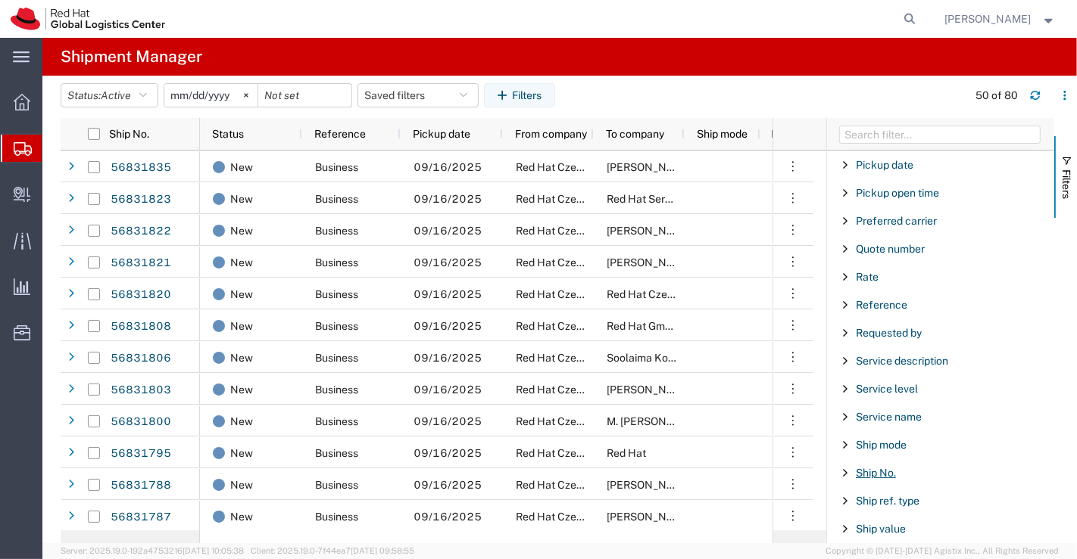
click at [867, 467] on span "Ship No." at bounding box center [875, 473] width 40 height 12
click at [897, 528] on input "Filter Value" at bounding box center [945, 537] width 198 height 18
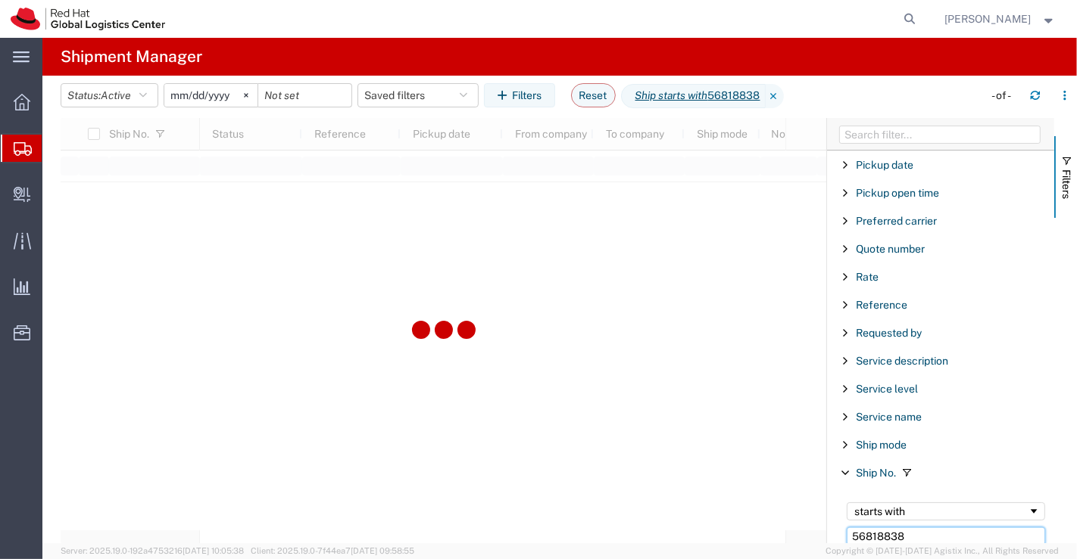
type input "56818838"
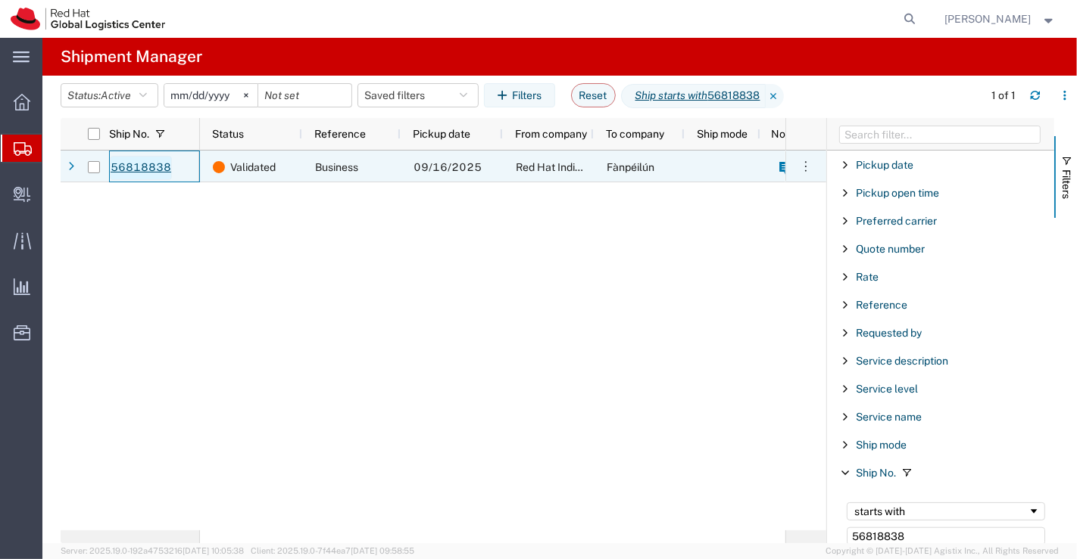
click at [130, 164] on link "56818838" at bounding box center [141, 168] width 62 height 24
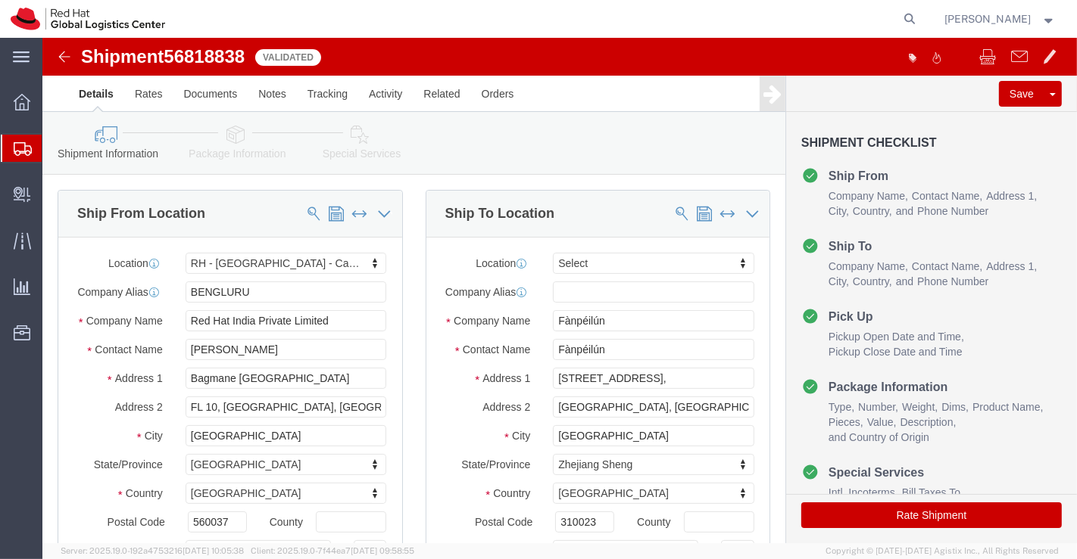
select select "37925"
select select
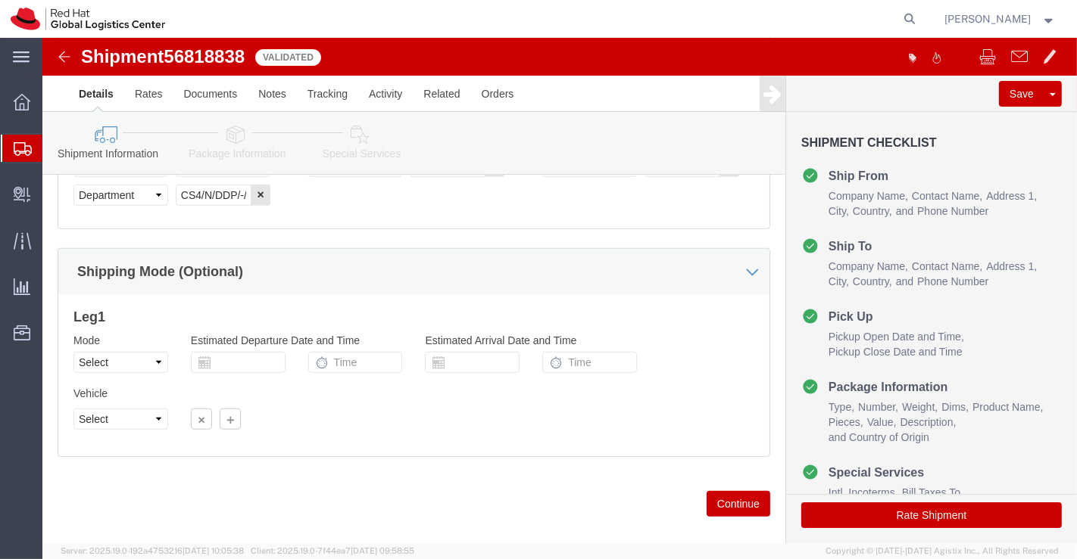
scroll to position [954, 0]
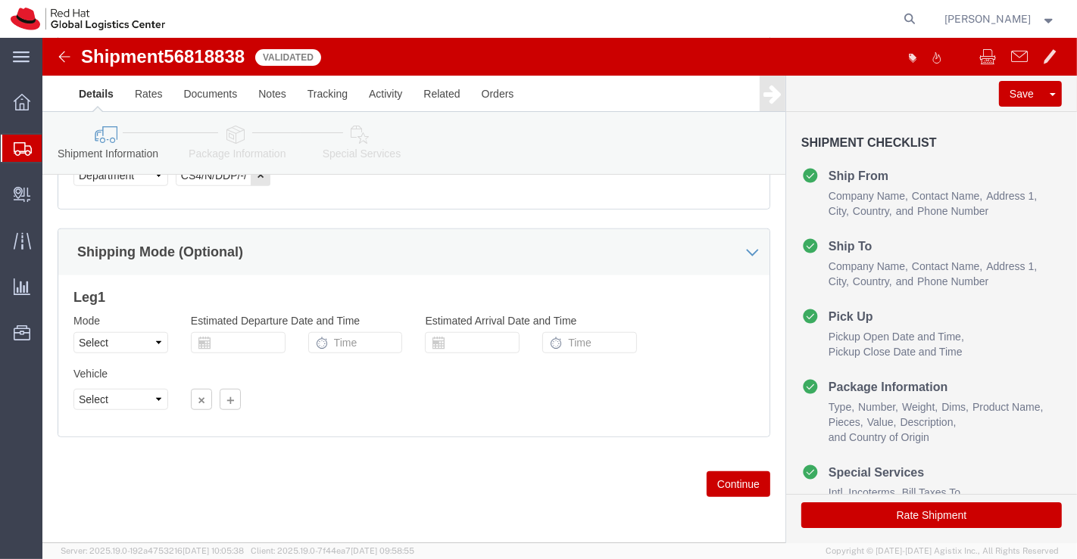
click icon
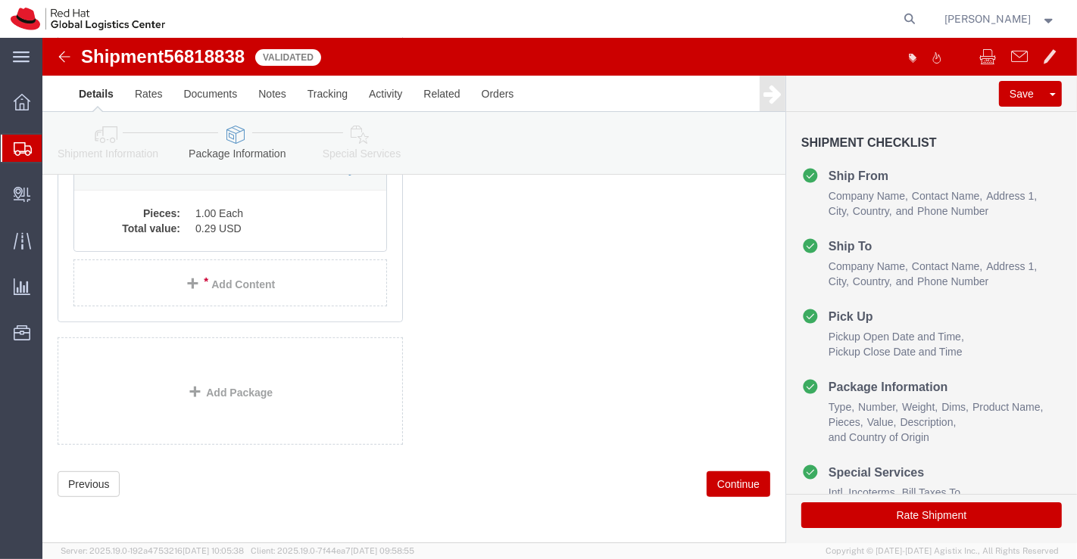
scroll to position [297, 0]
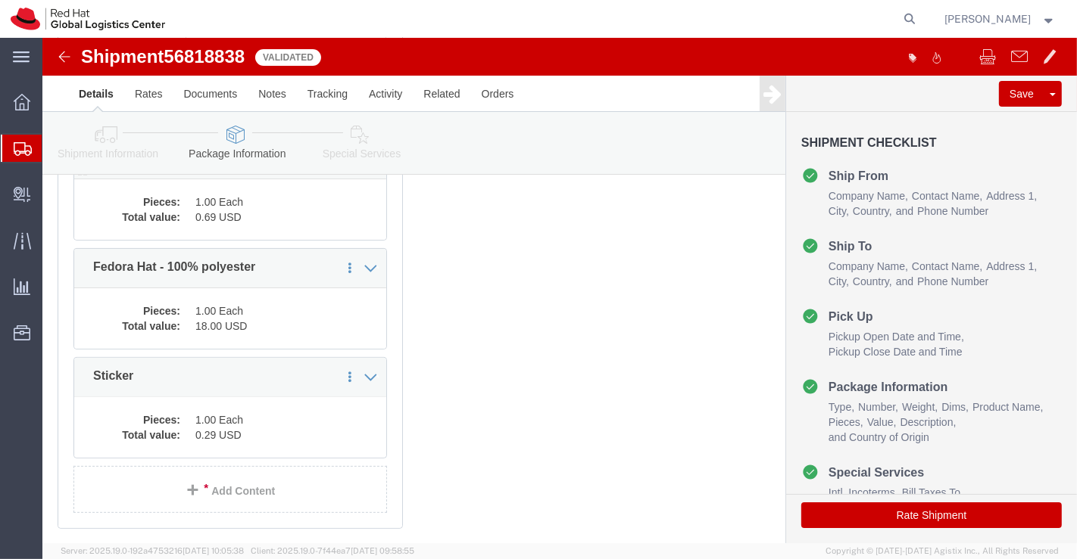
click dd "0.69 USD"
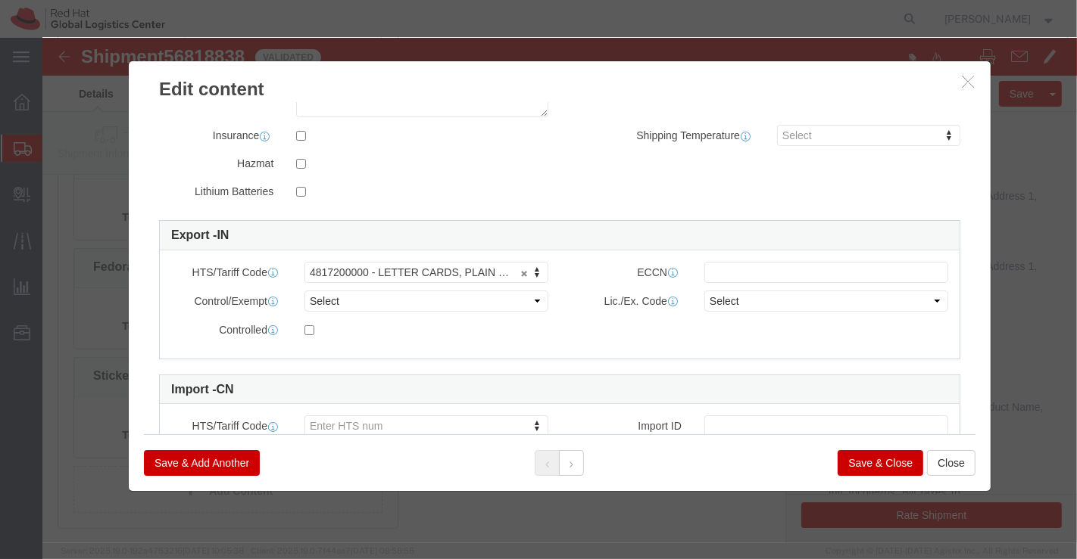
scroll to position [389, 0]
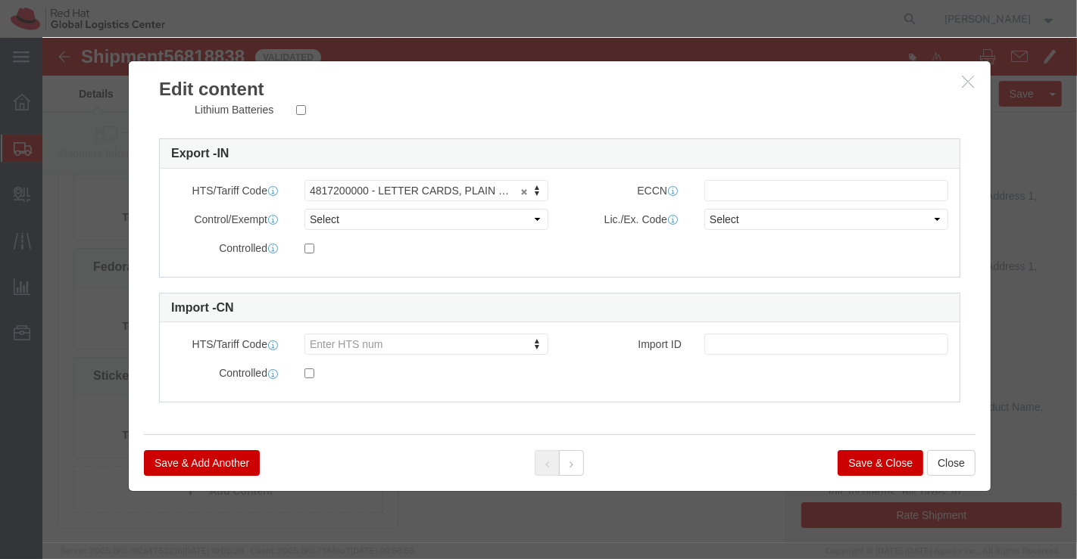
click button "Save & Close"
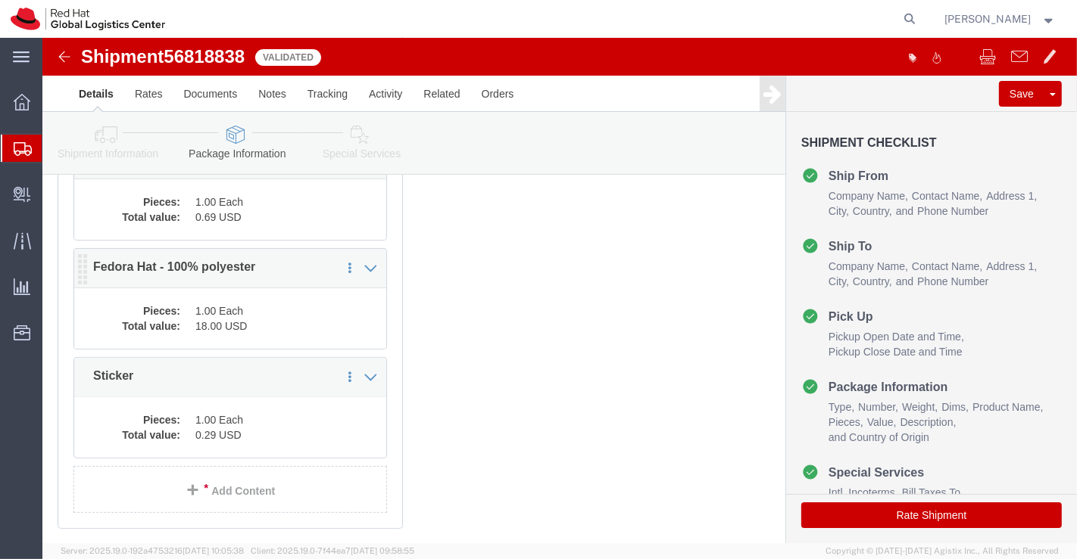
click dd "1.00 Each"
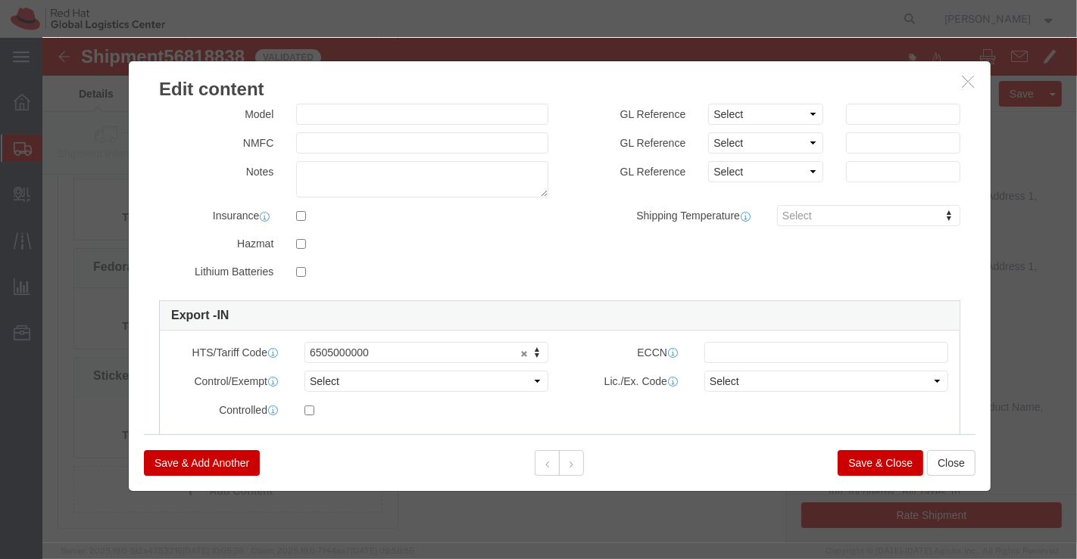
scroll to position [252, 0]
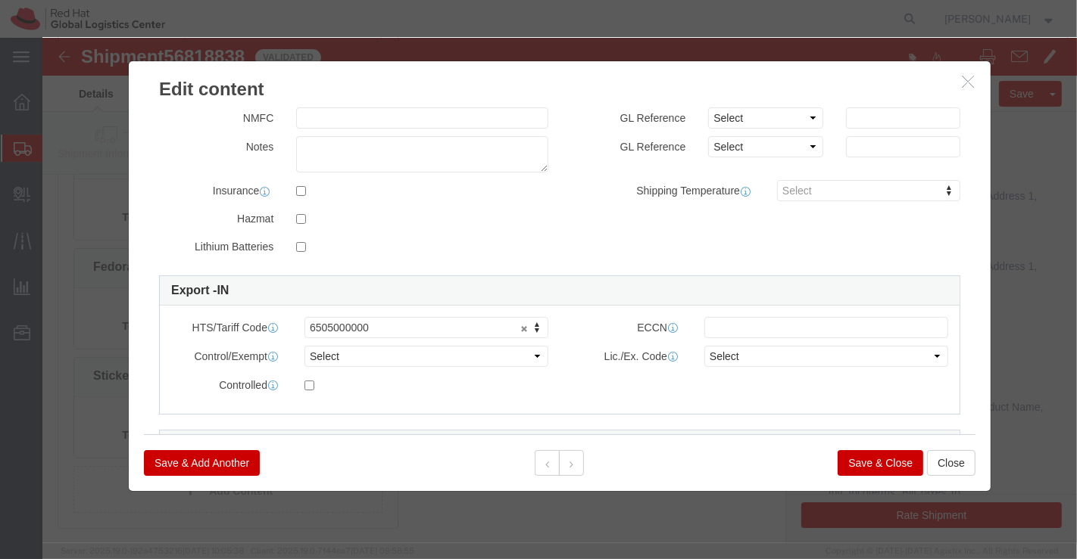
click button "Save & Close"
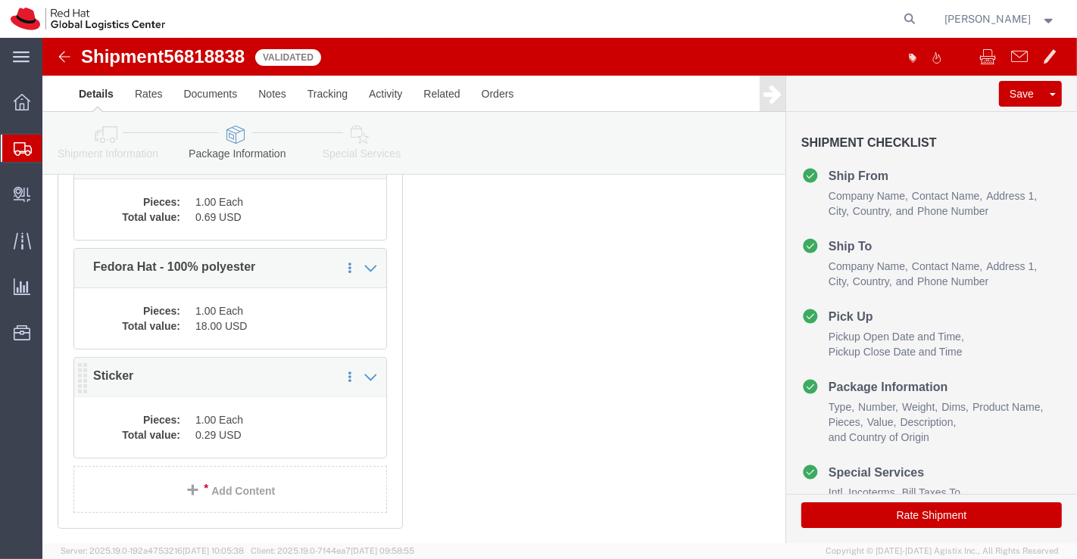
click dd "1.00 Each"
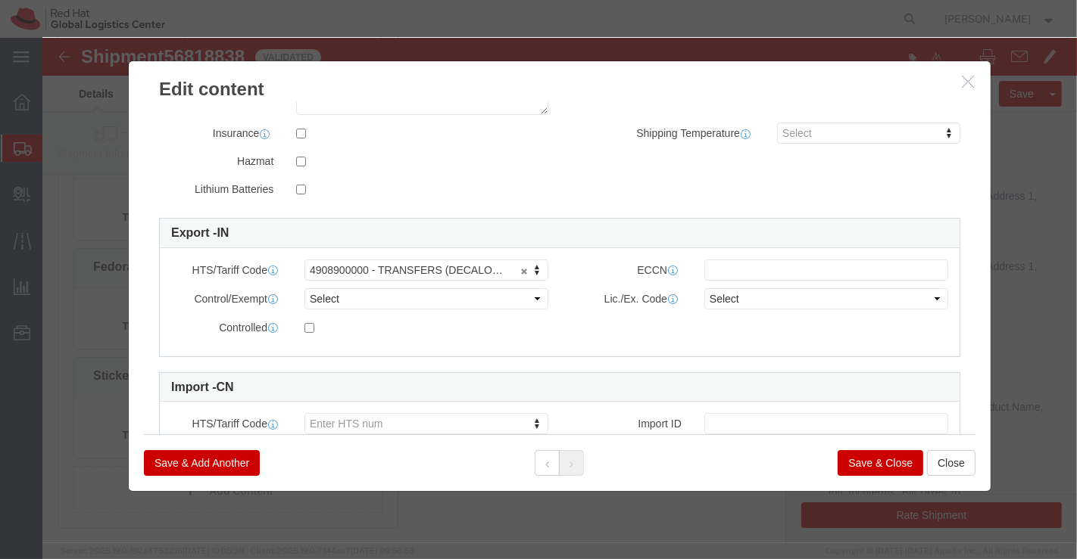
scroll to position [336, 0]
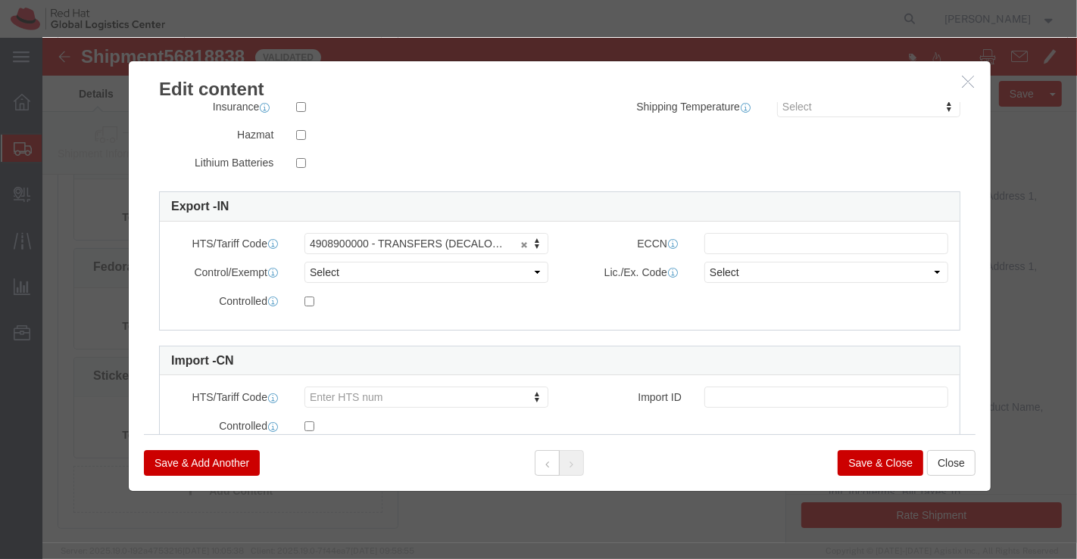
click button "Save & Close"
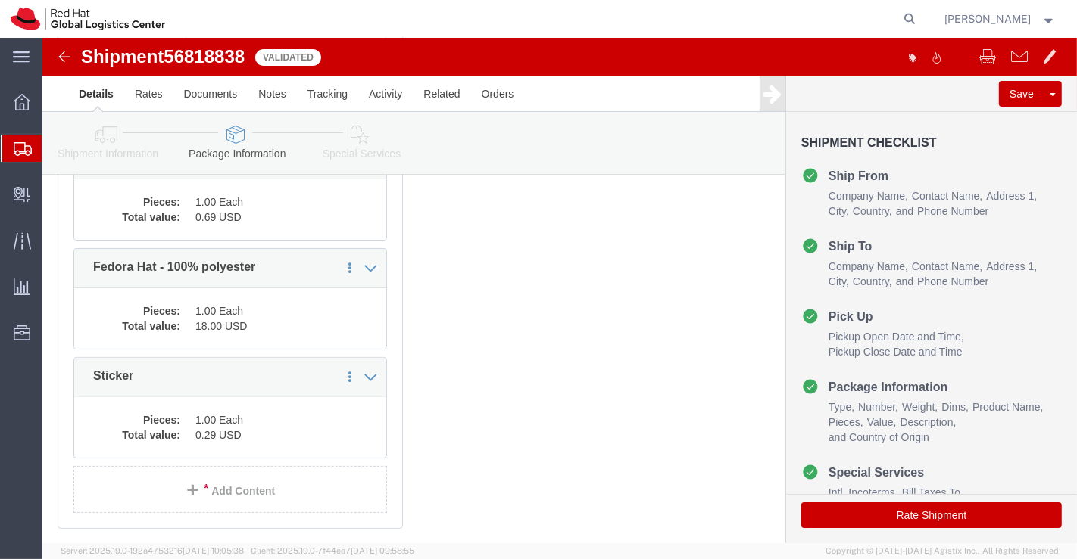
click icon
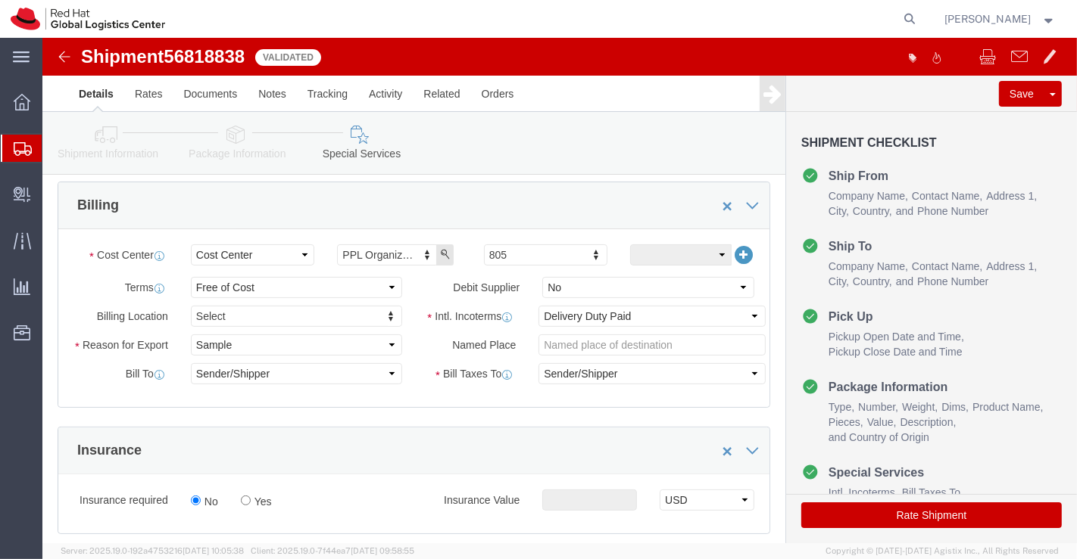
click icon
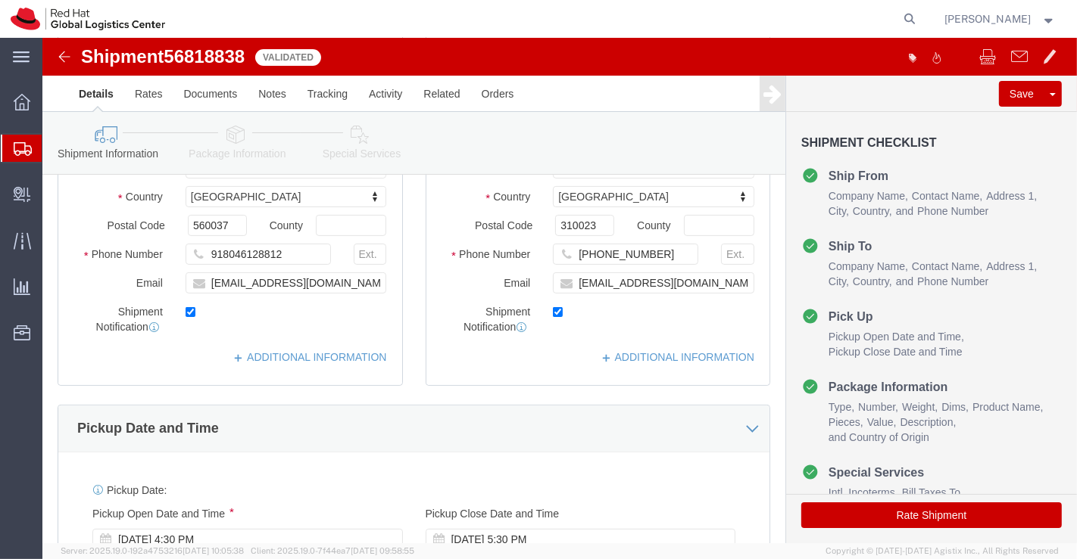
click icon
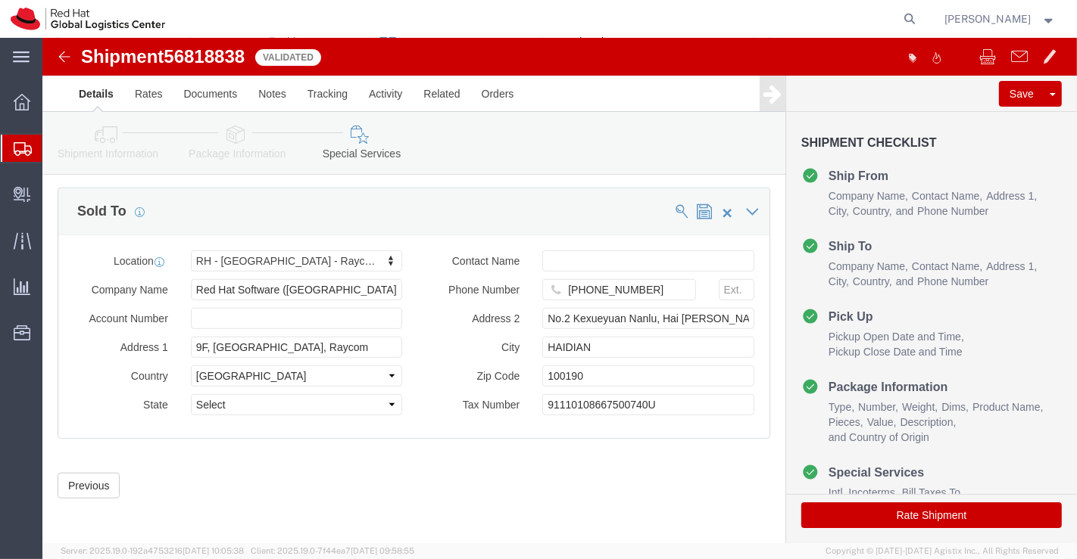
scroll to position [912, 0]
click button "Rate Shipment"
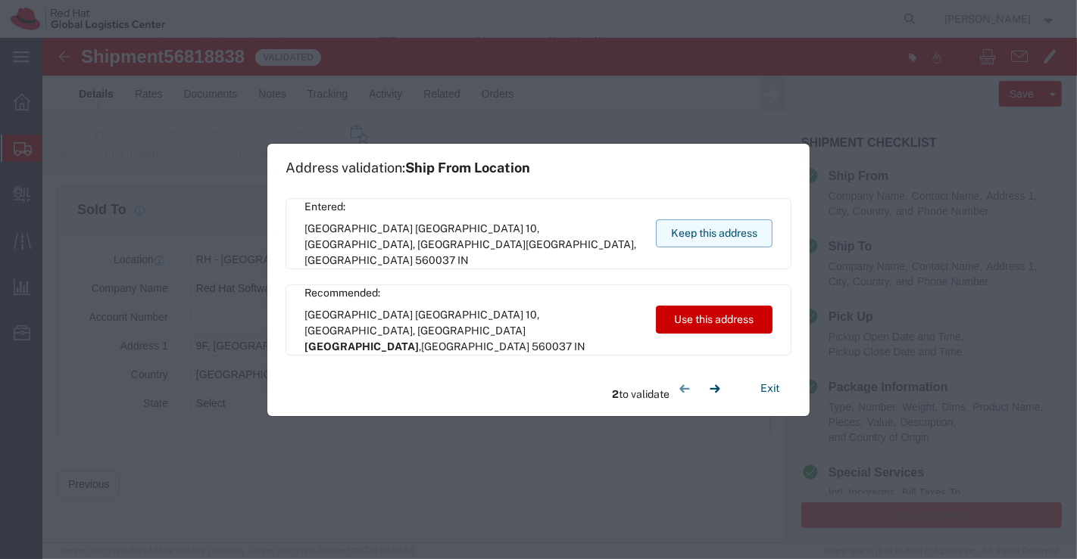
click at [699, 232] on button "Keep this address" at bounding box center [714, 234] width 117 height 28
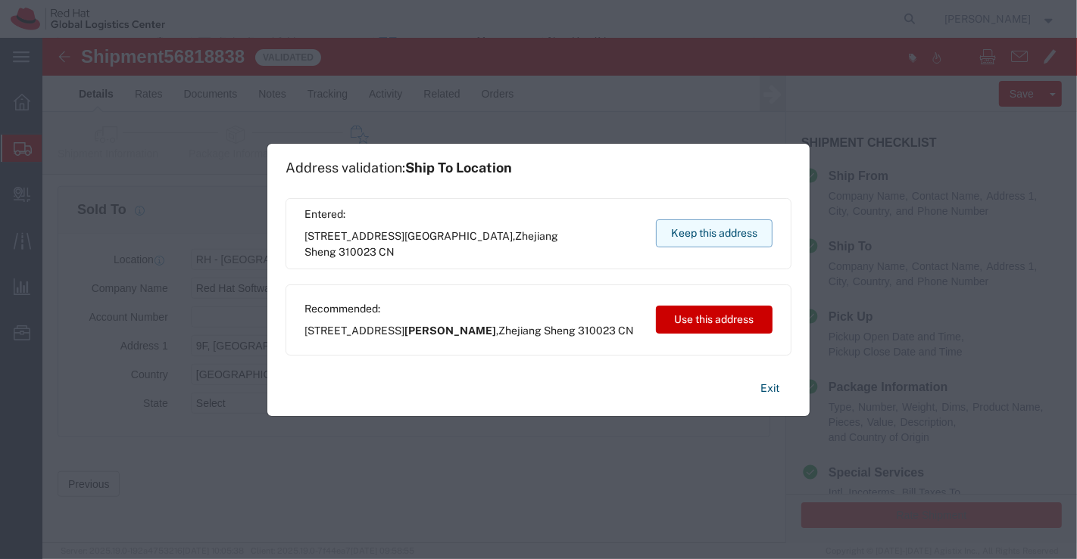
click at [723, 232] on button "Keep this address" at bounding box center [714, 234] width 117 height 28
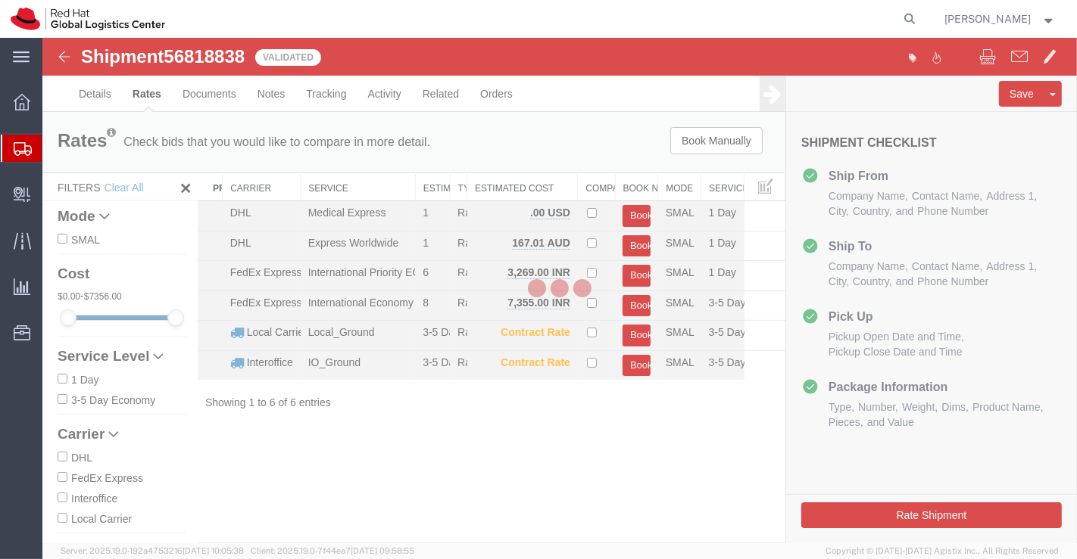
scroll to position [0, 0]
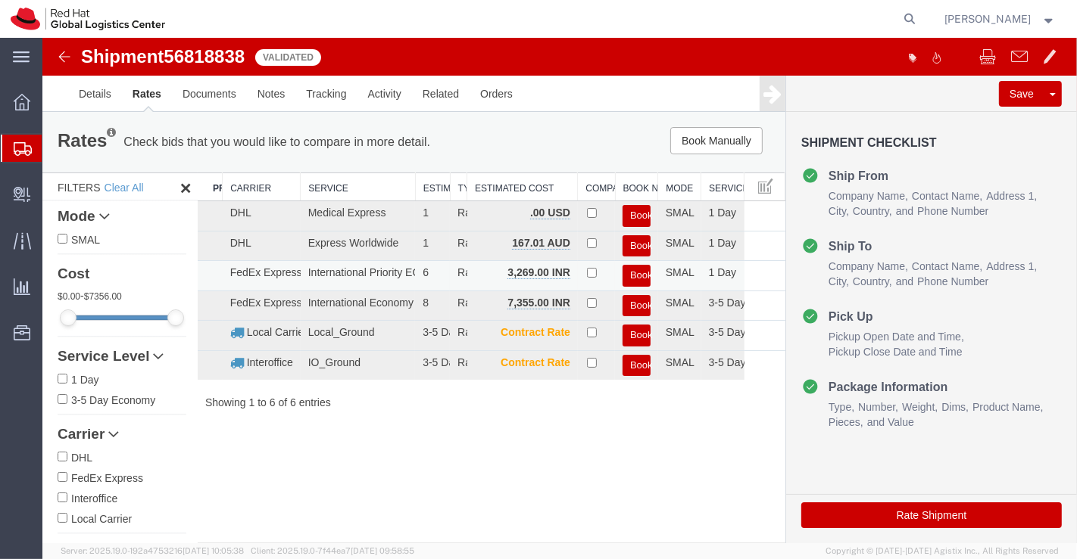
click at [638, 273] on button "Book" at bounding box center [636, 276] width 28 height 22
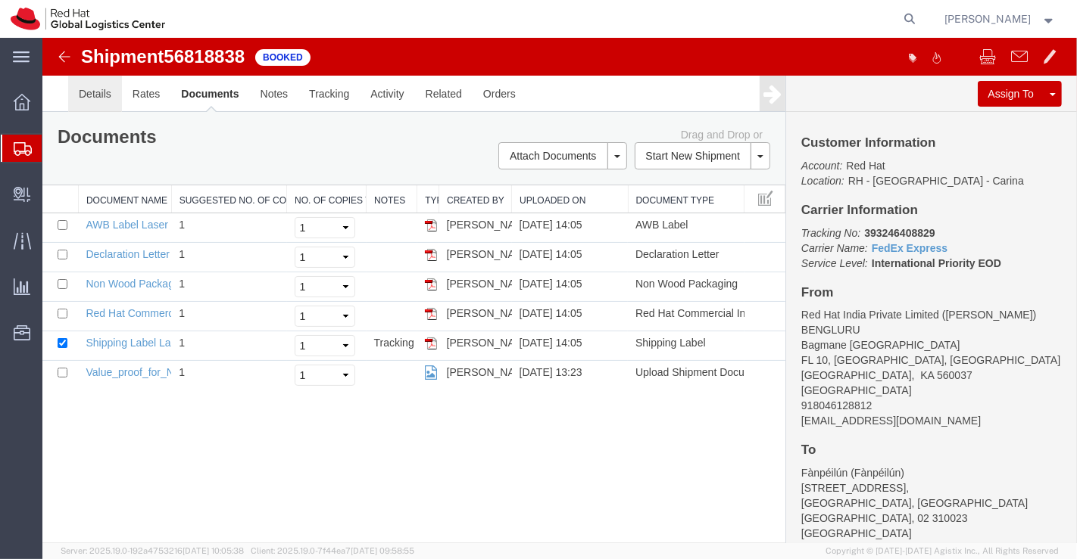
click at [110, 92] on link "Details" at bounding box center [94, 94] width 54 height 36
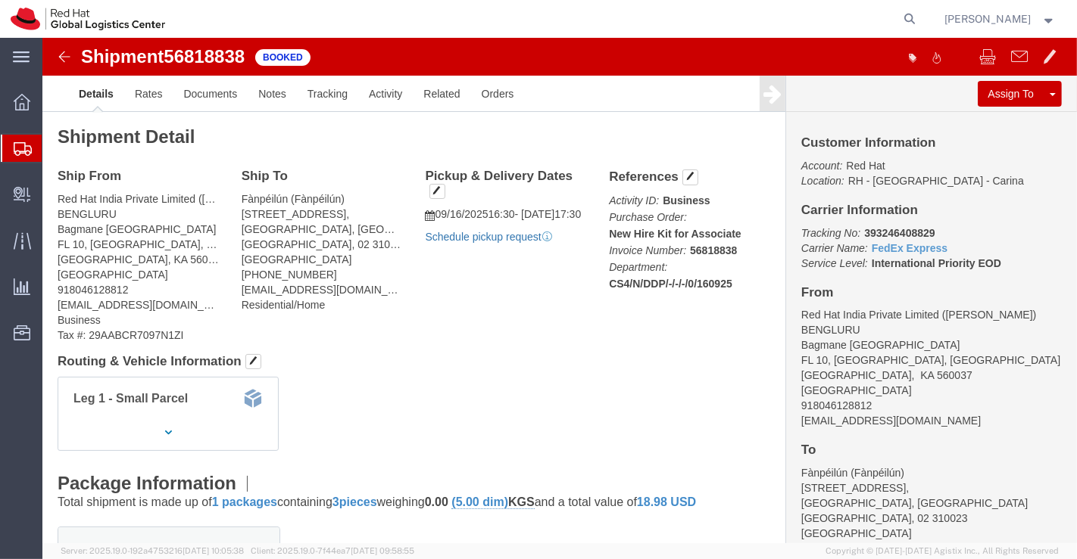
click link "Schedule pickup request"
drag, startPoint x: 810, startPoint y: 192, endPoint x: 922, endPoint y: 188, distance: 112.1
click p "Tracking No: 393246408829 Carrier Name: FedEx Express FedEx Express Service Lev…"
copy b "393246408829"
click div "Ship From Red Hat India Private Limited ([PERSON_NAME]) BENGLURU Bagmane [GEOGR…"
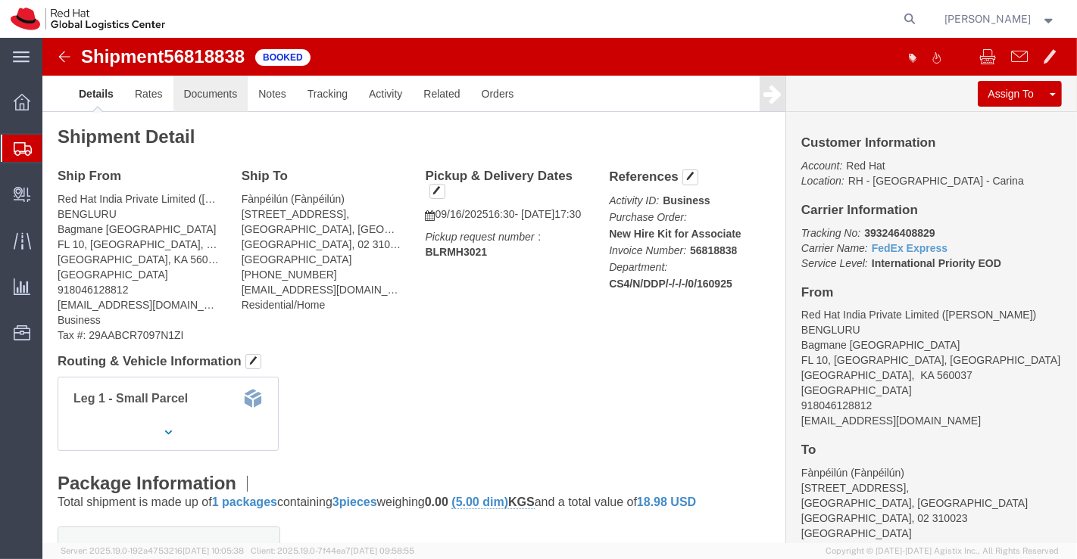
click link "Documents"
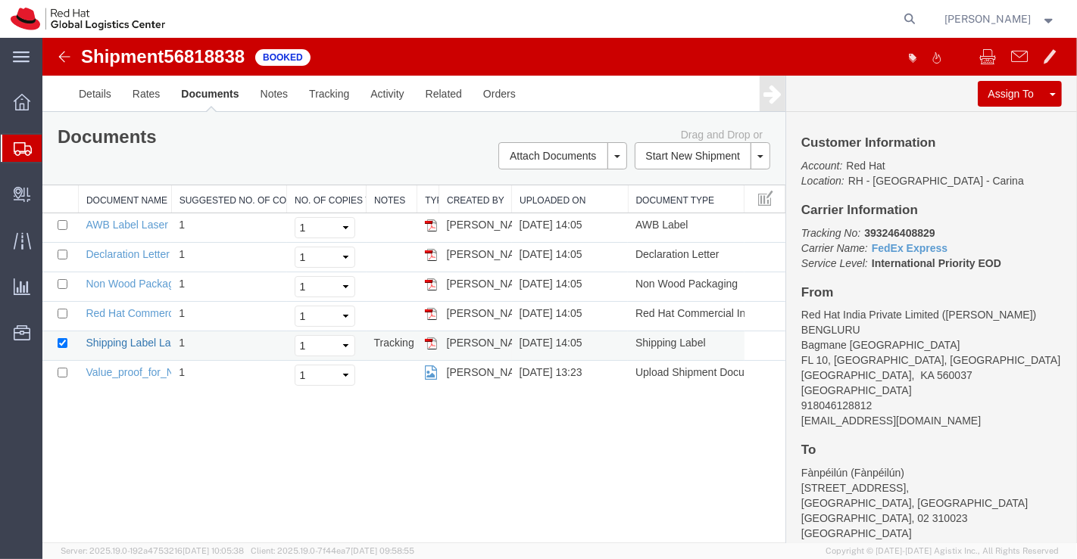
click at [130, 341] on link "Shipping Label Laser" at bounding box center [135, 343] width 100 height 12
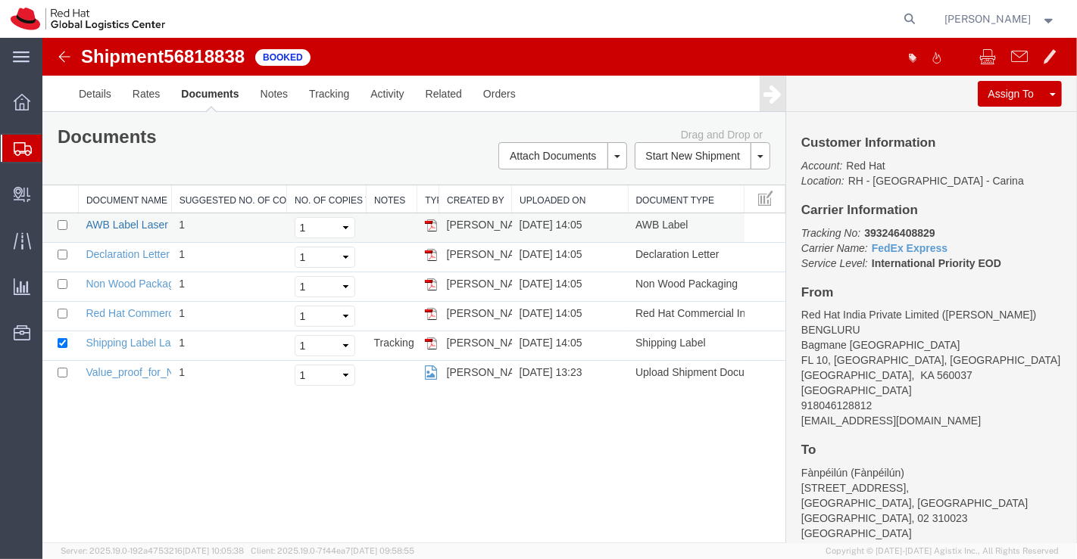
click at [122, 224] on link "AWB Label Laser" at bounding box center [126, 225] width 82 height 12
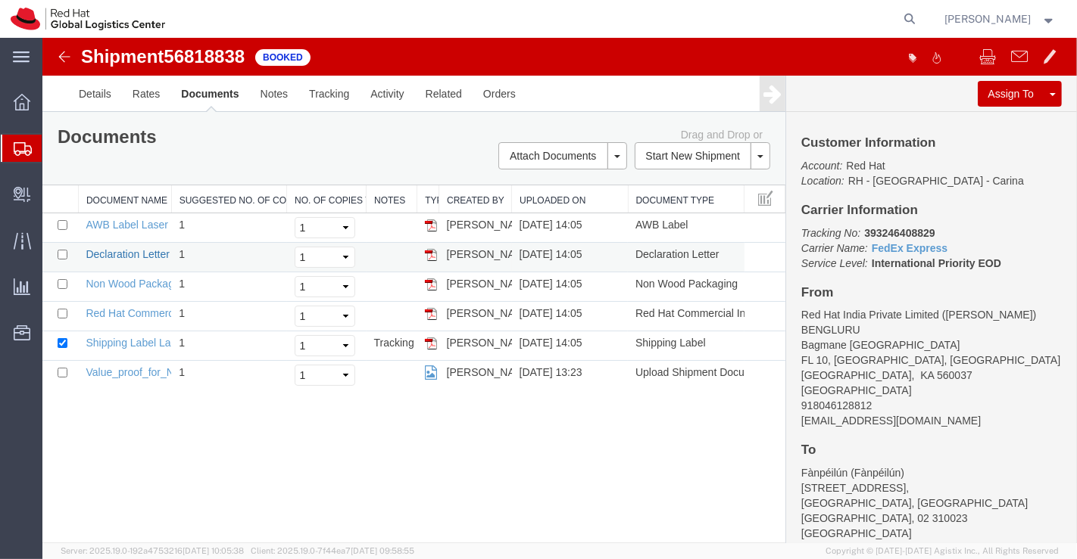
click at [137, 251] on link "Declaration Letter" at bounding box center [127, 254] width 84 height 12
click at [119, 284] on link "Non Wood Packaging" at bounding box center [136, 284] width 102 height 12
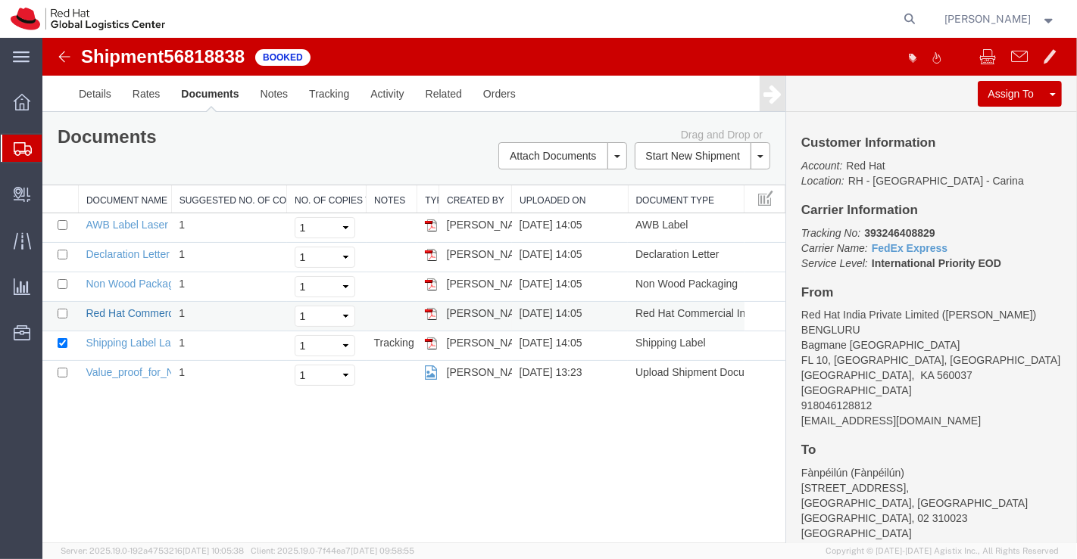
click at [98, 310] on link "Red Hat Commercial Invoice" at bounding box center [152, 313] width 135 height 12
click at [83, 92] on link "Details" at bounding box center [94, 94] width 54 height 36
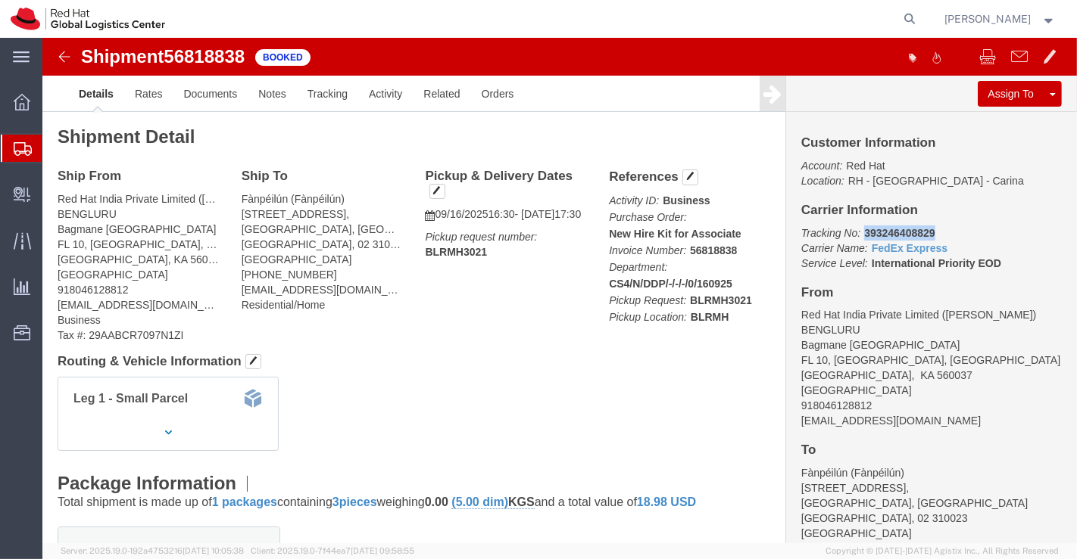
drag, startPoint x: 812, startPoint y: 192, endPoint x: 881, endPoint y: 189, distance: 69.8
click b "393246408829"
copy b "393246408829"
drag, startPoint x: 460, startPoint y: 364, endPoint x: 41, endPoint y: 113, distance: 489.0
click div "Leg 1 - Small Parcel"
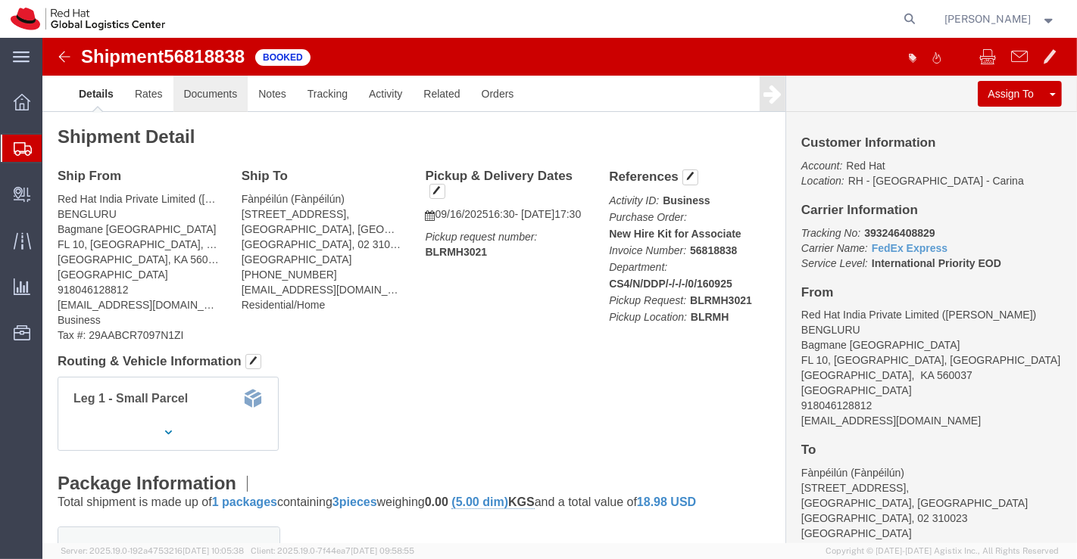
click link "Documents"
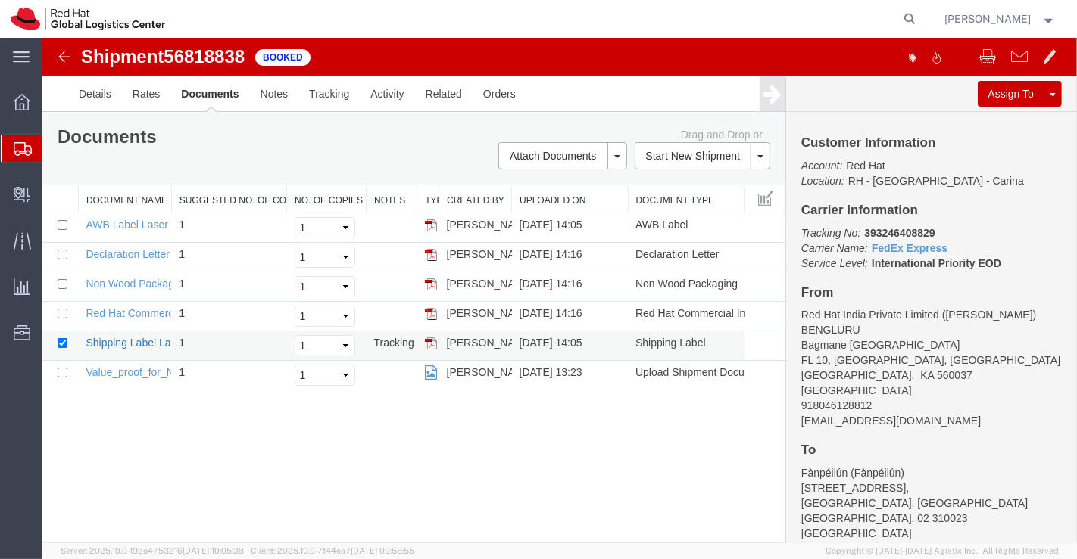
click at [108, 344] on link "Shipping Label Laser" at bounding box center [135, 343] width 100 height 12
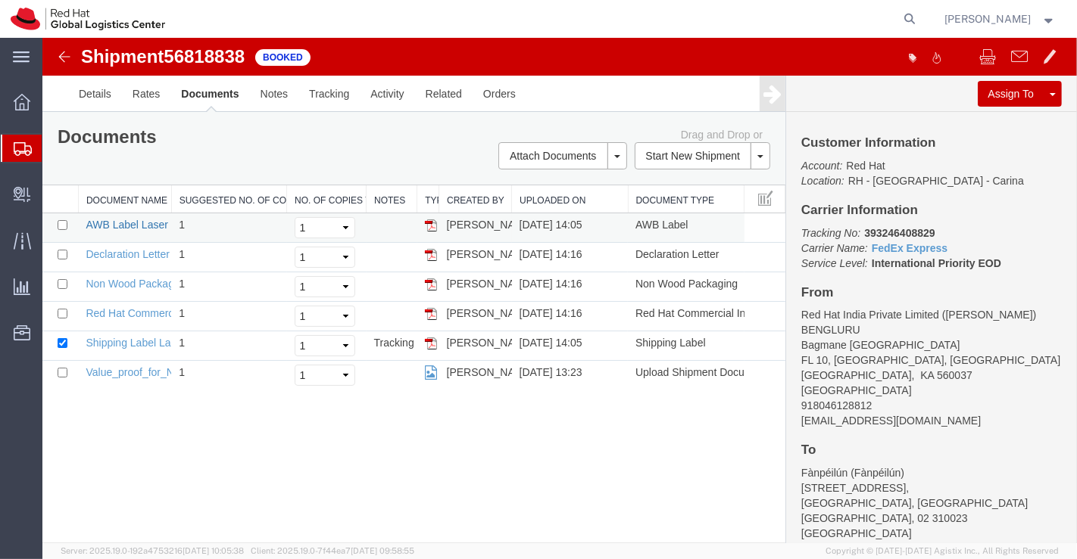
click at [120, 220] on link "AWB Label Laser" at bounding box center [126, 225] width 82 height 12
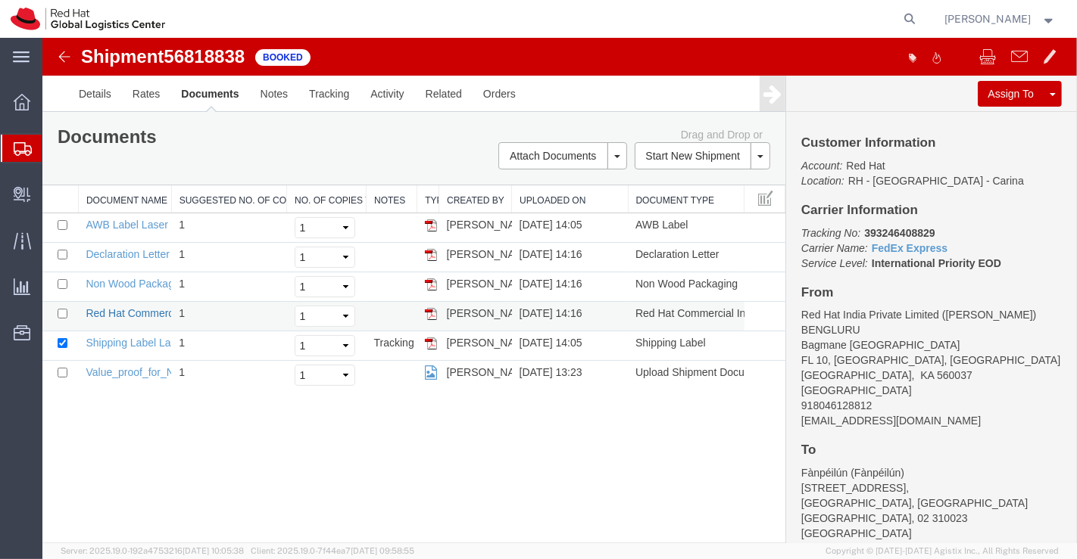
click at [136, 314] on link "Red Hat Commercial Invoice" at bounding box center [152, 313] width 135 height 12
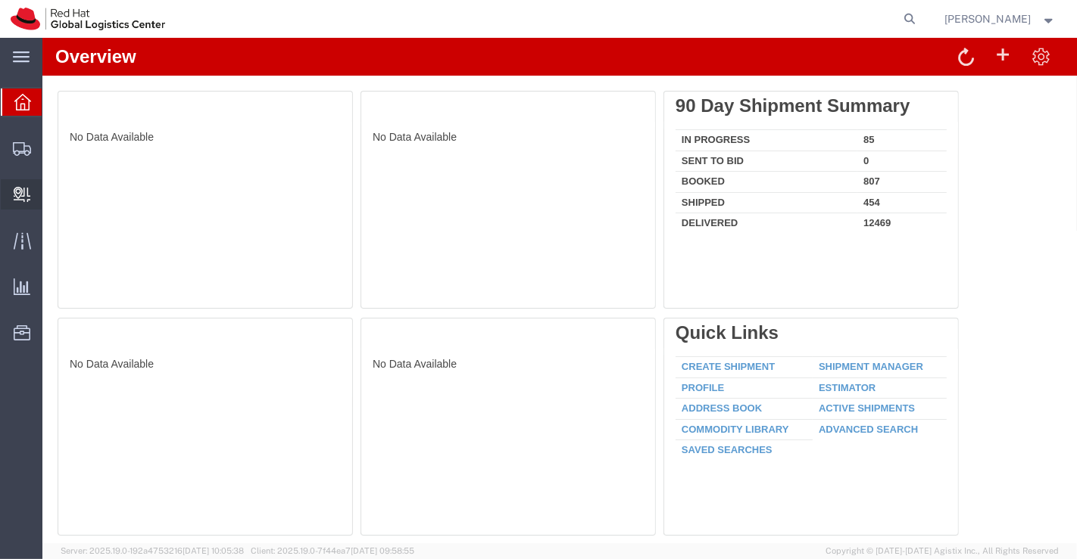
click at [0, 0] on span "Create Delivery" at bounding box center [0, 0] width 0 height 0
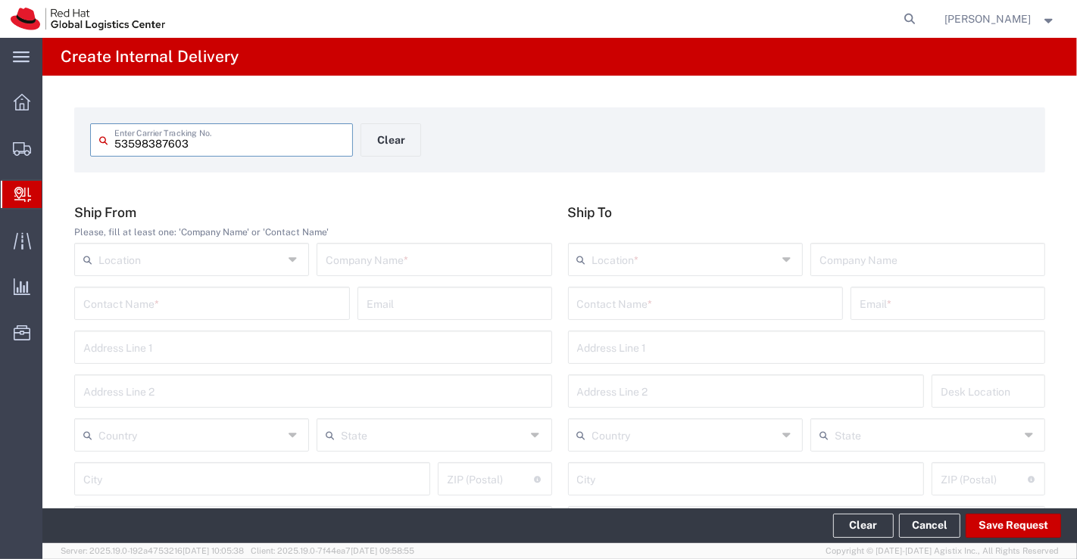
type input "53598387603"
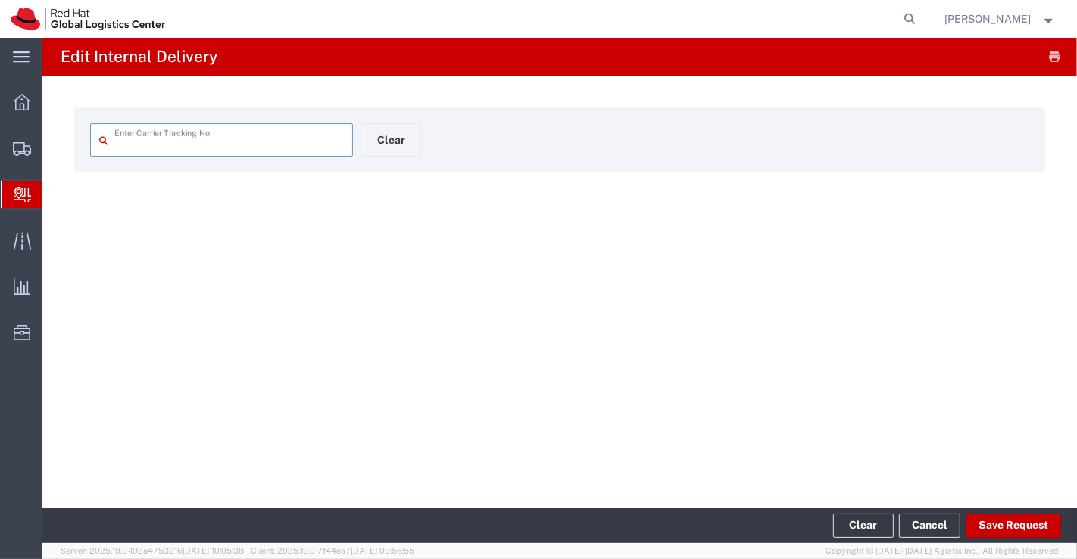
type input "53598387603"
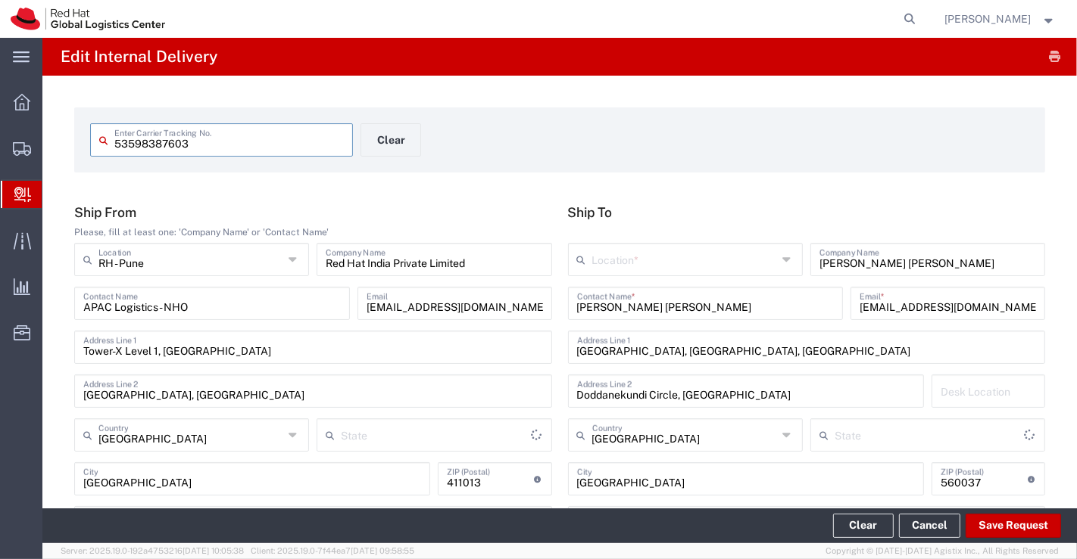
type input "Your Packaging"
type input "Mahārāshtra"
type input "Ground"
type input "[GEOGRAPHIC_DATA]"
click at [782, 257] on icon at bounding box center [787, 260] width 11 height 24
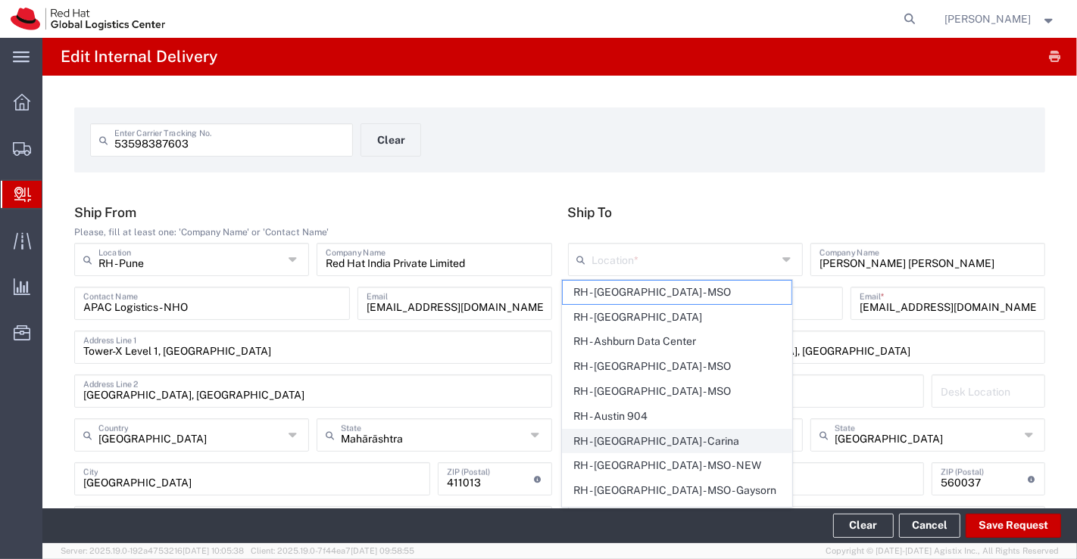
click at [728, 440] on span "RH - [GEOGRAPHIC_DATA] - Carina" at bounding box center [676, 441] width 229 height 23
type input "RH - [GEOGRAPHIC_DATA] - Carina"
type input "Red Hat India Private Limited"
type input "Bagmane [GEOGRAPHIC_DATA]"
type input "FL 10, [GEOGRAPHIC_DATA], [GEOGRAPHIC_DATA]"
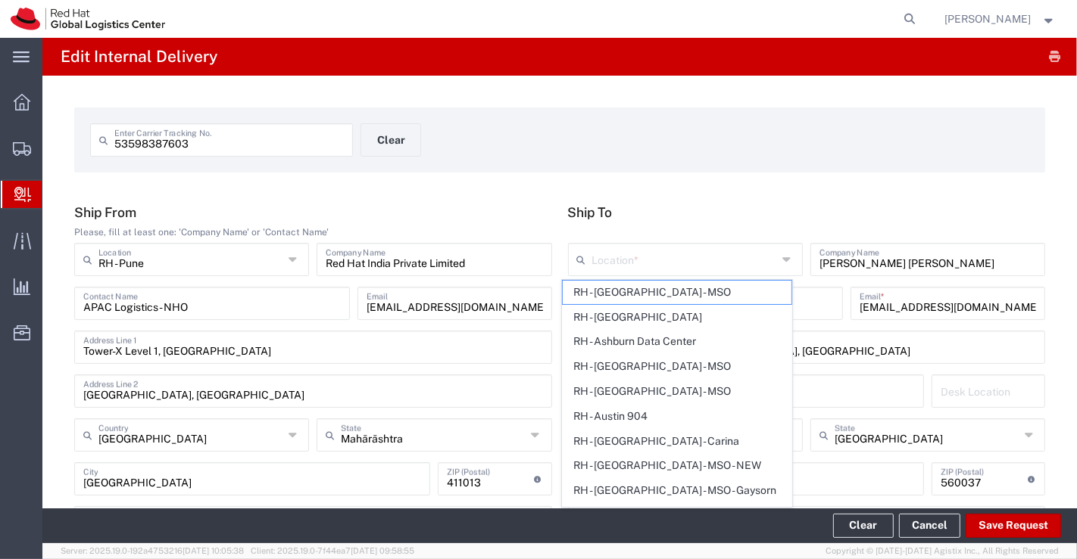
type input "[GEOGRAPHIC_DATA]"
type input "918067935000"
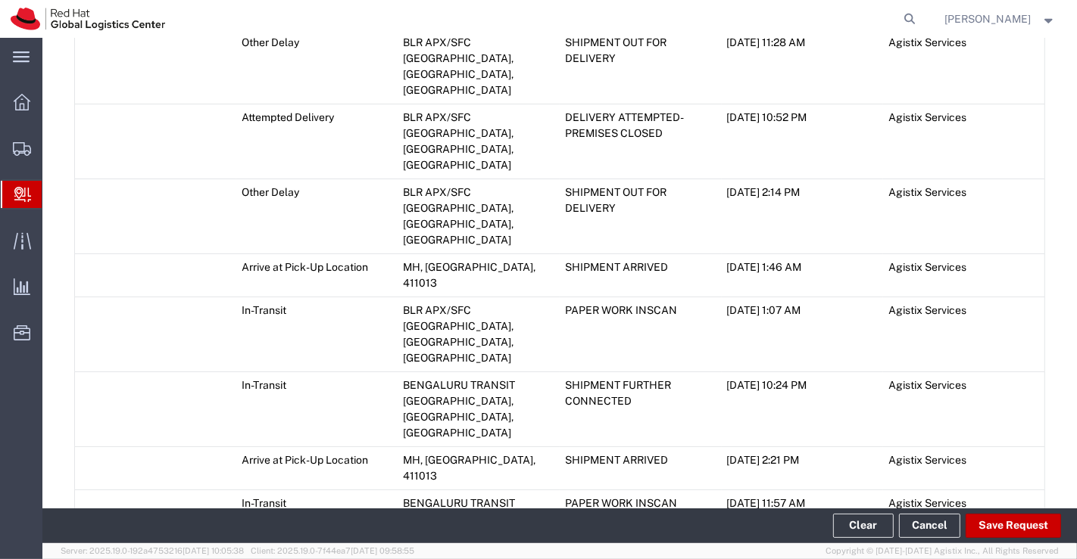
scroll to position [1129, 0]
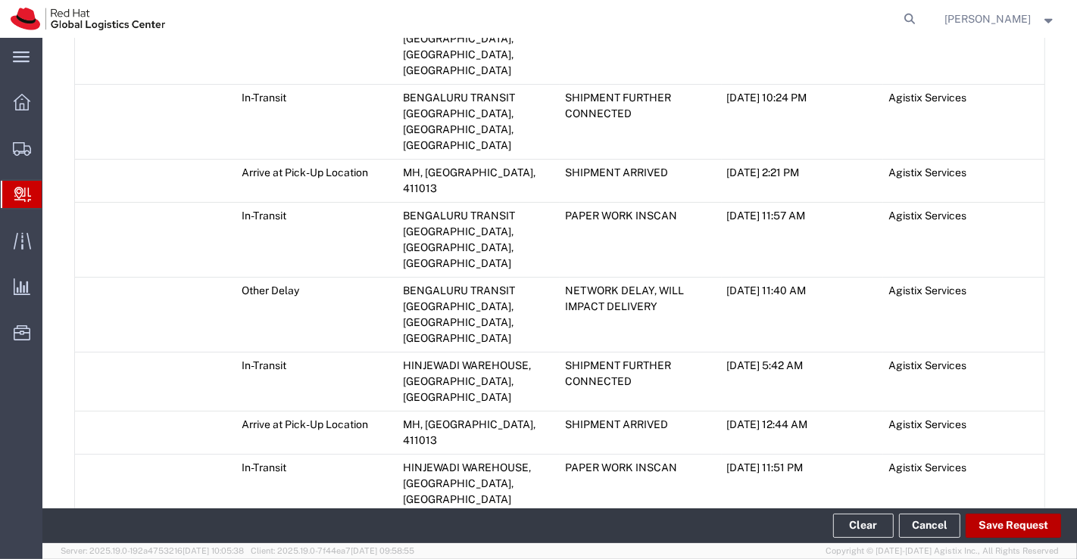
click at [1025, 526] on button "Save Request" at bounding box center [1012, 526] width 95 height 24
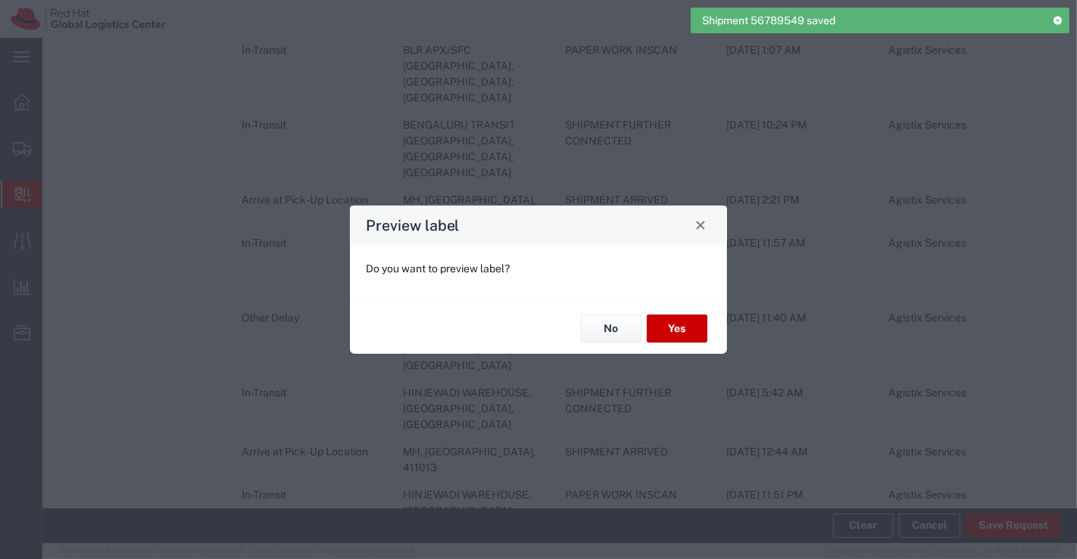
type input "Your Packaging"
type input "Ground"
click at [616, 326] on button "No" at bounding box center [611, 329] width 61 height 28
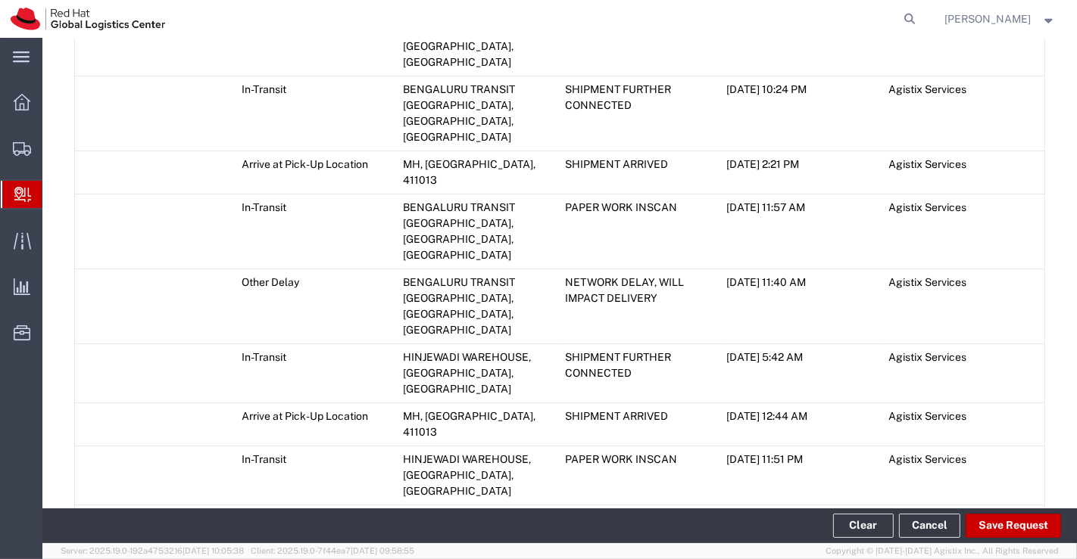
scroll to position [1183, 0]
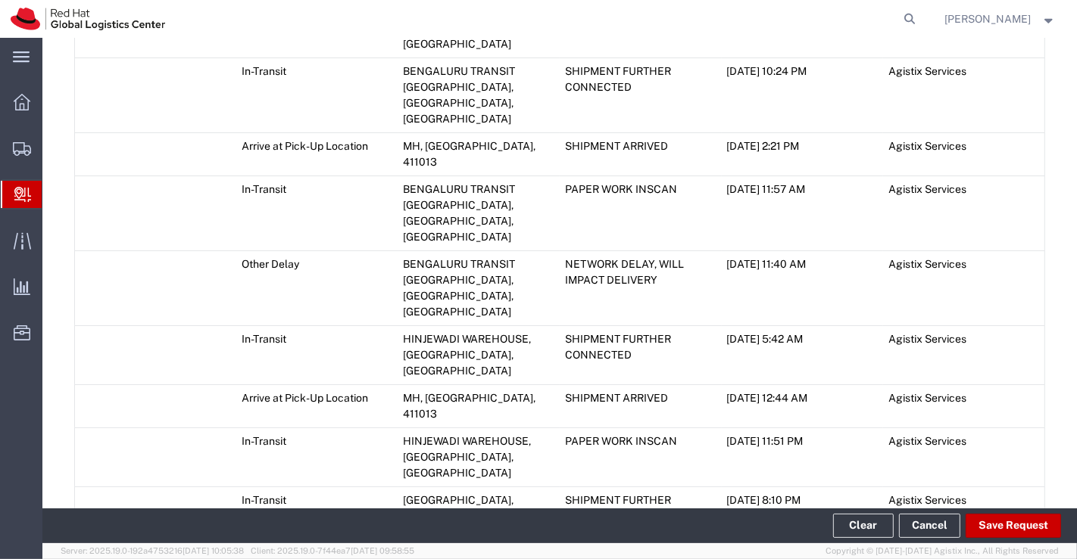
type textarea "NHO Kit."
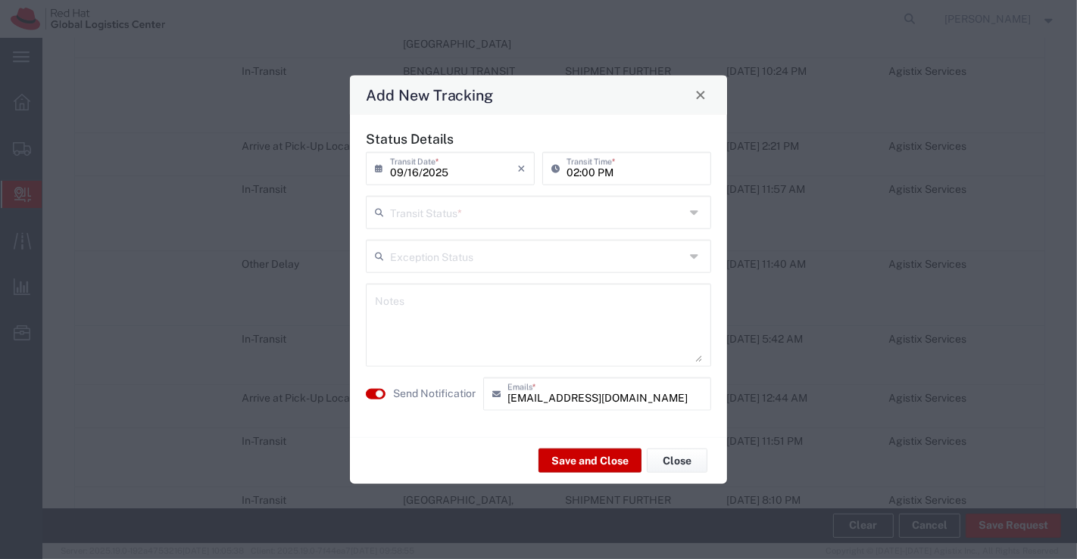
click at [693, 211] on icon at bounding box center [696, 212] width 12 height 24
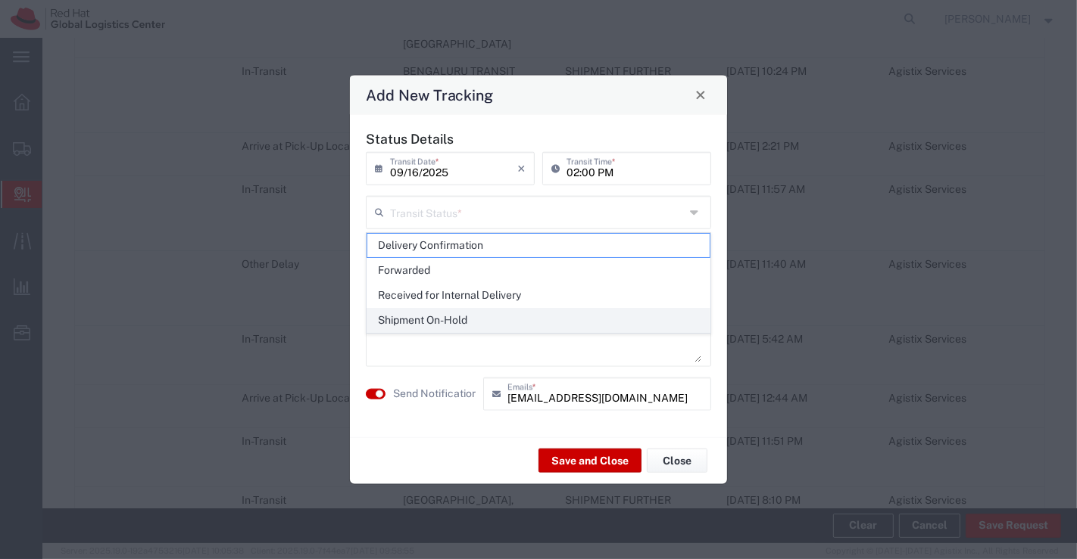
click at [611, 321] on span "Shipment On-Hold" at bounding box center [538, 320] width 343 height 23
type input "Shipment On-Hold"
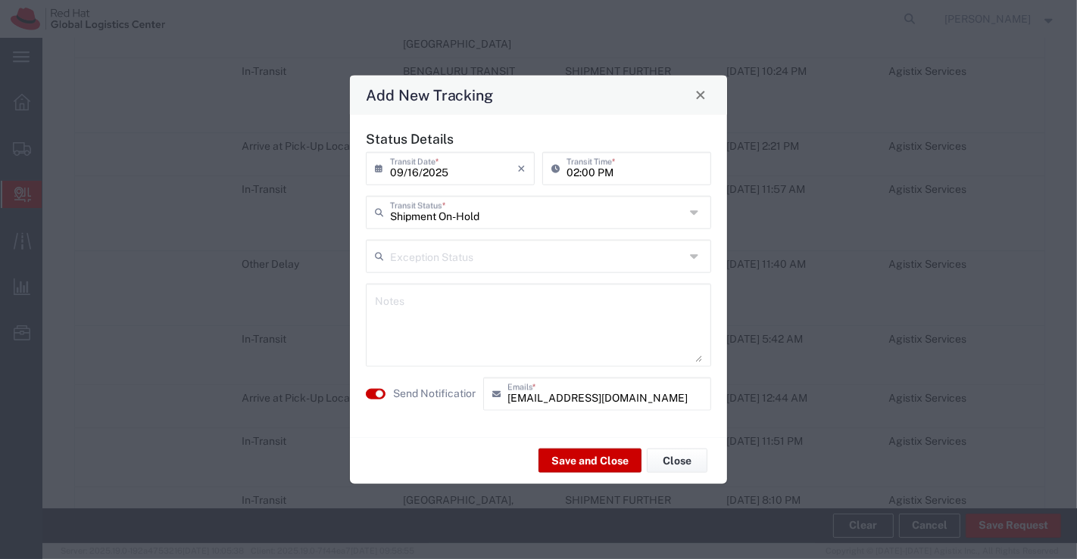
click at [611, 321] on textarea at bounding box center [538, 325] width 327 height 74
type textarea "package received on [DATE]."
click at [588, 466] on button "Save and Close" at bounding box center [589, 461] width 103 height 24
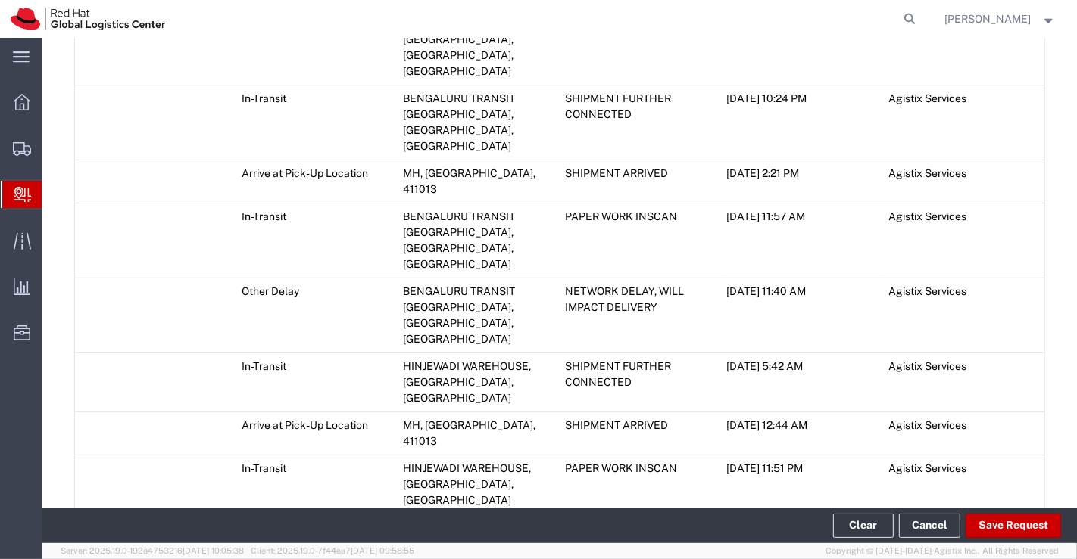
scroll to position [1225, 0]
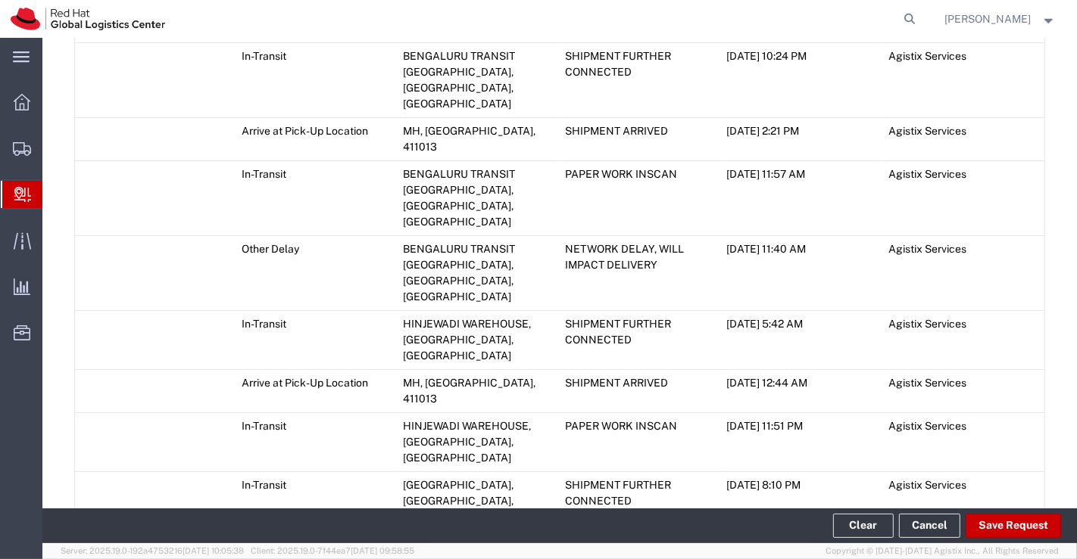
click at [0, 0] on span "Create Delivery" at bounding box center [0, 0] width 0 height 0
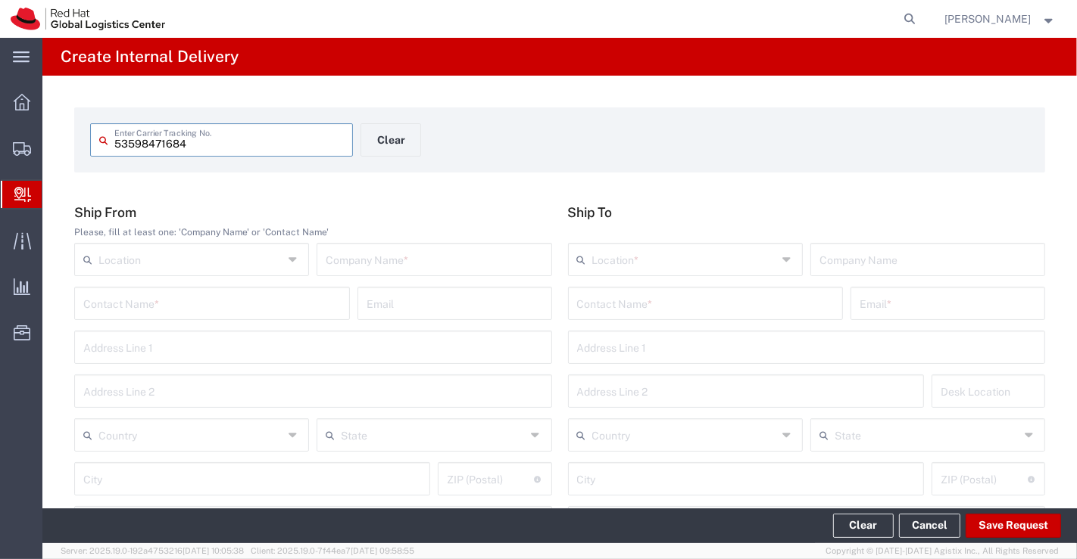
type input "53598471684"
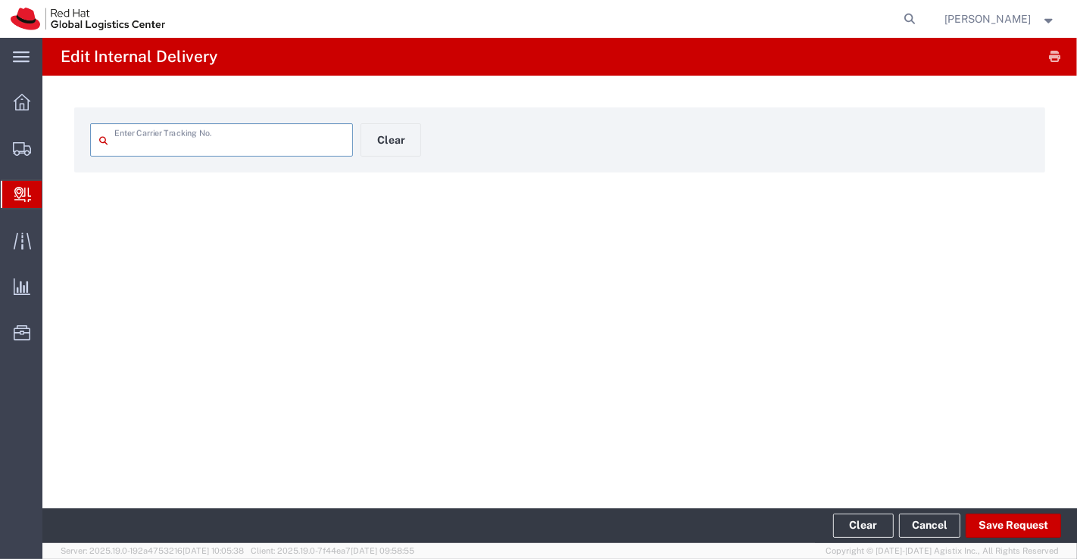
type input "53598471684"
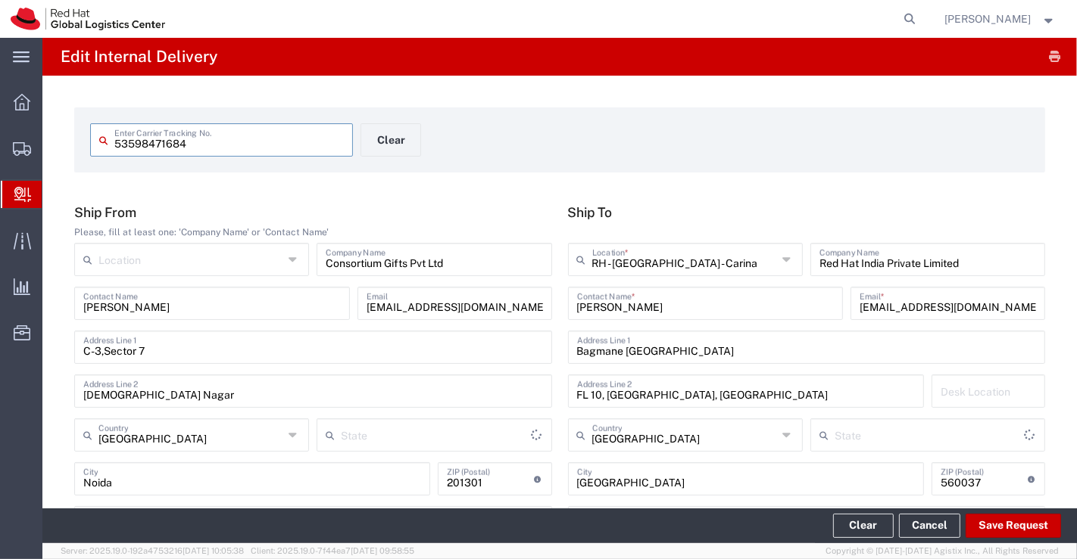
type input "Your Packaging"
type input "[GEOGRAPHIC_DATA]"
type input "Ground"
type input "[GEOGRAPHIC_DATA]"
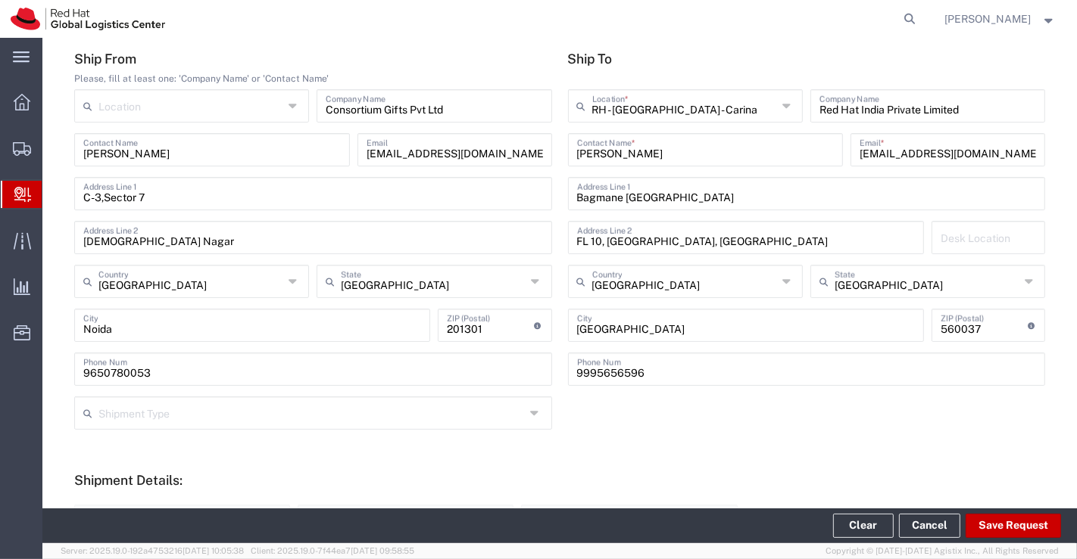
scroll to position [504, 0]
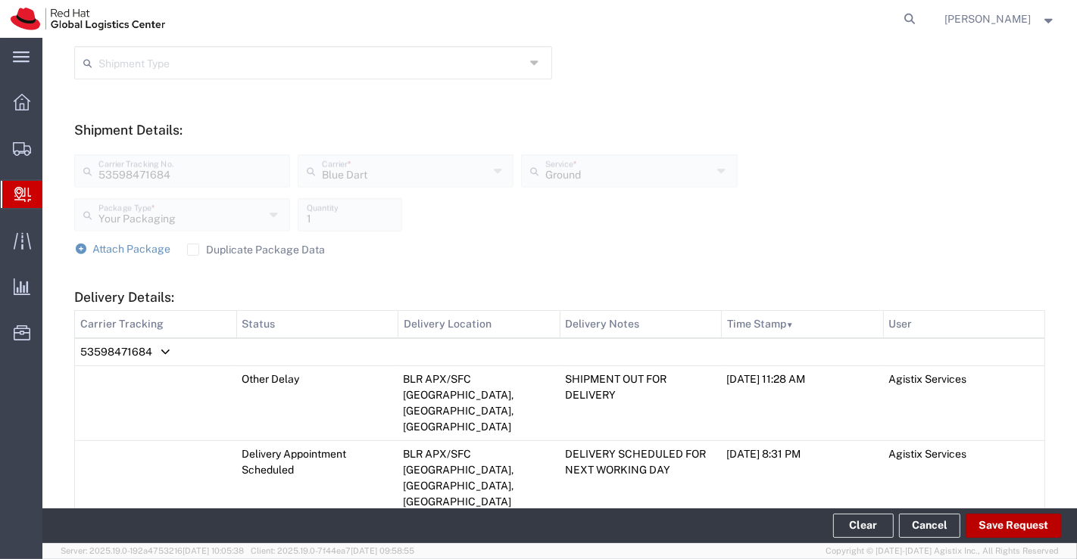
click at [1008, 527] on button "Save Request" at bounding box center [1012, 526] width 95 height 24
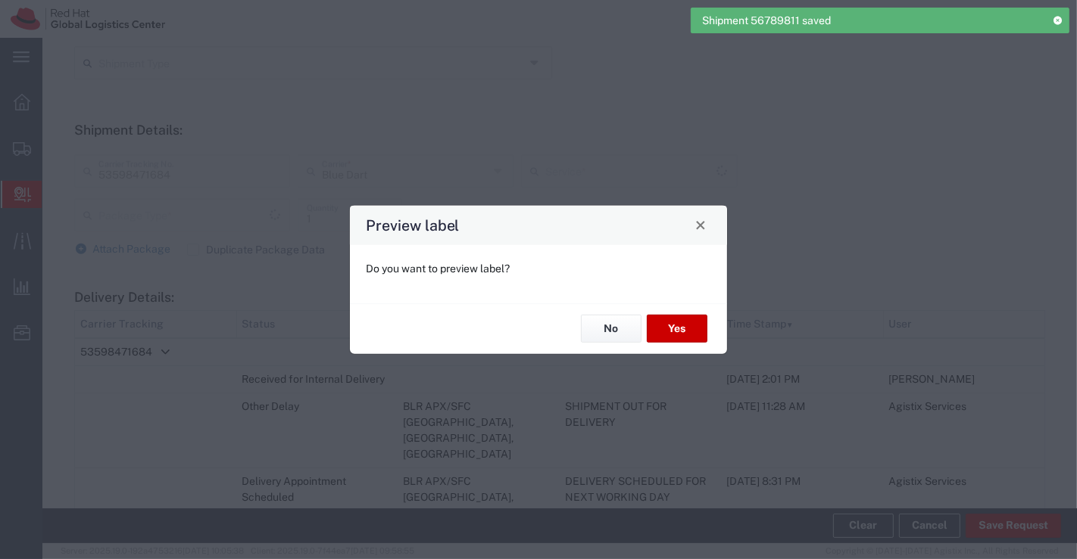
type input "Your Packaging"
type input "Ground"
click at [619, 321] on button "No" at bounding box center [611, 329] width 61 height 28
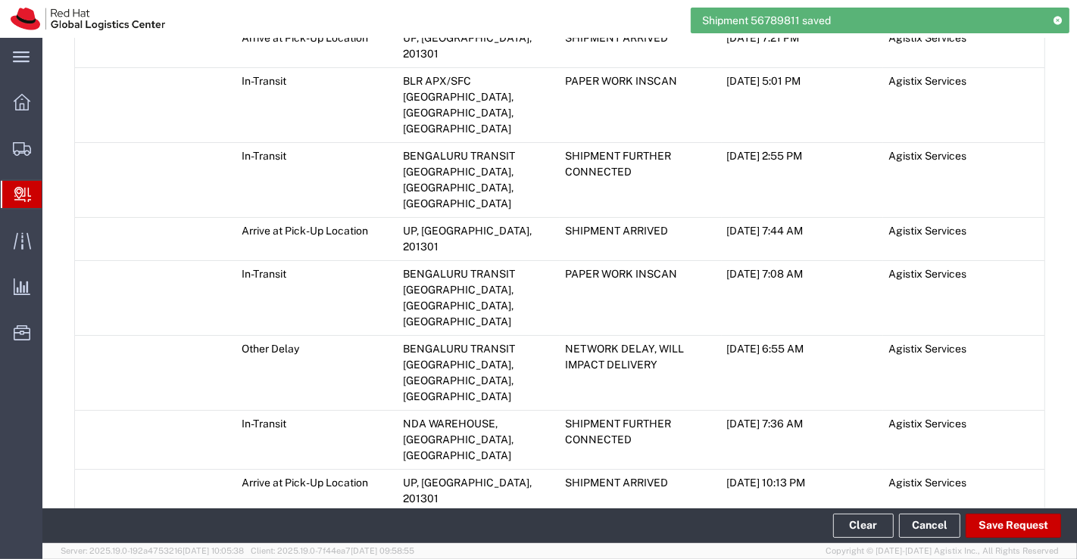
scroll to position [1027, 0]
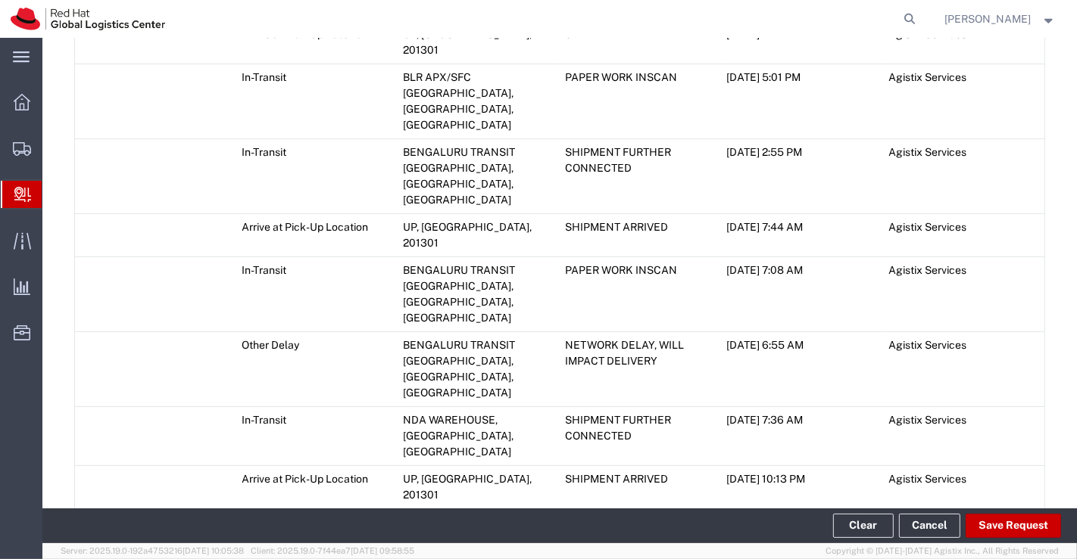
click at [80, 550] on icon at bounding box center [81, 555] width 14 height 11
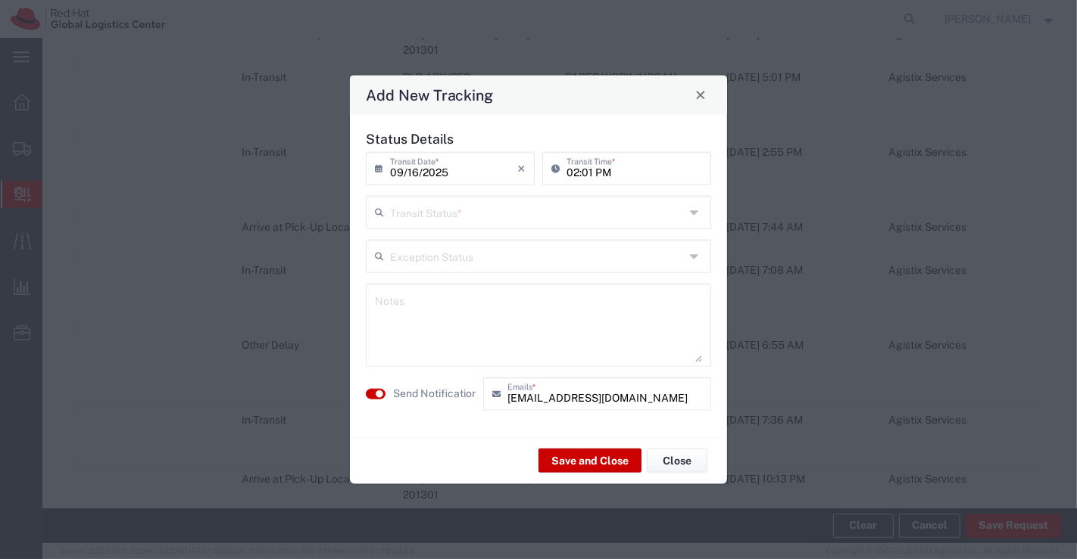
click at [696, 210] on icon at bounding box center [696, 212] width 12 height 24
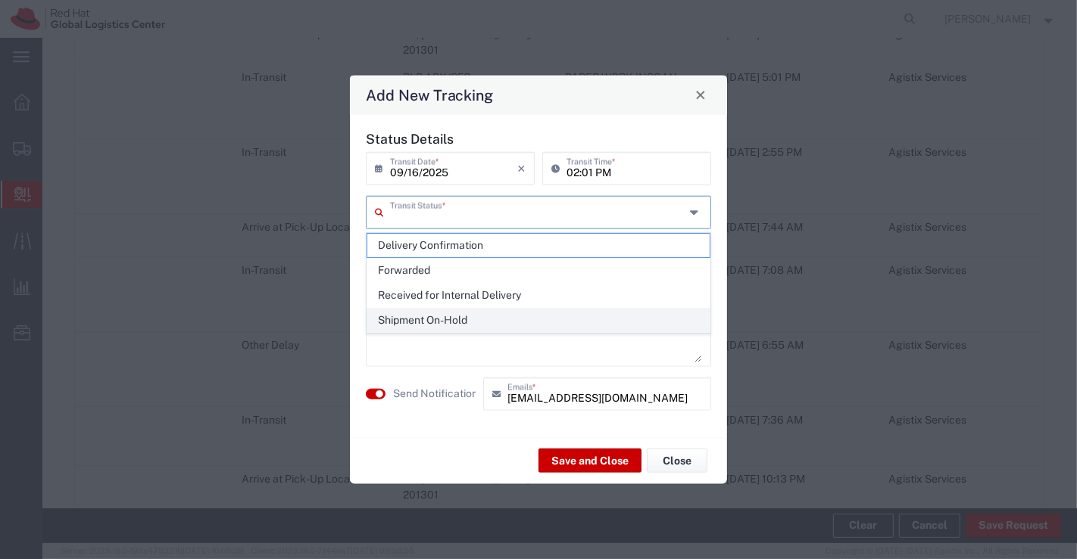
click at [652, 326] on span "Shipment On-Hold" at bounding box center [538, 320] width 343 height 23
type input "Shipment On-Hold"
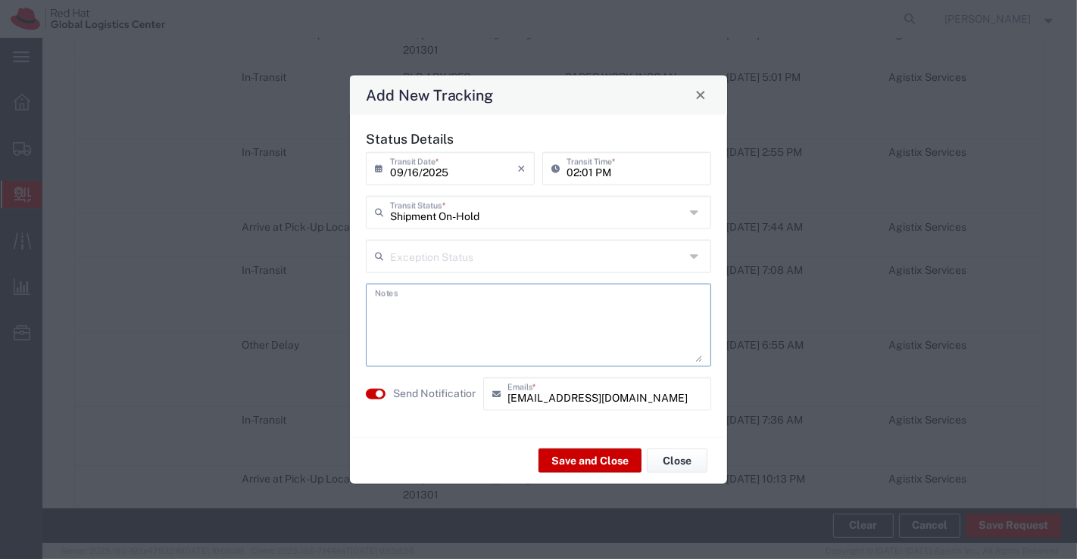
click at [644, 332] on textarea at bounding box center [538, 325] width 327 height 74
type textarea "package received on 16th Sept 2025."
click at [560, 462] on button "Save and Close" at bounding box center [589, 461] width 103 height 24
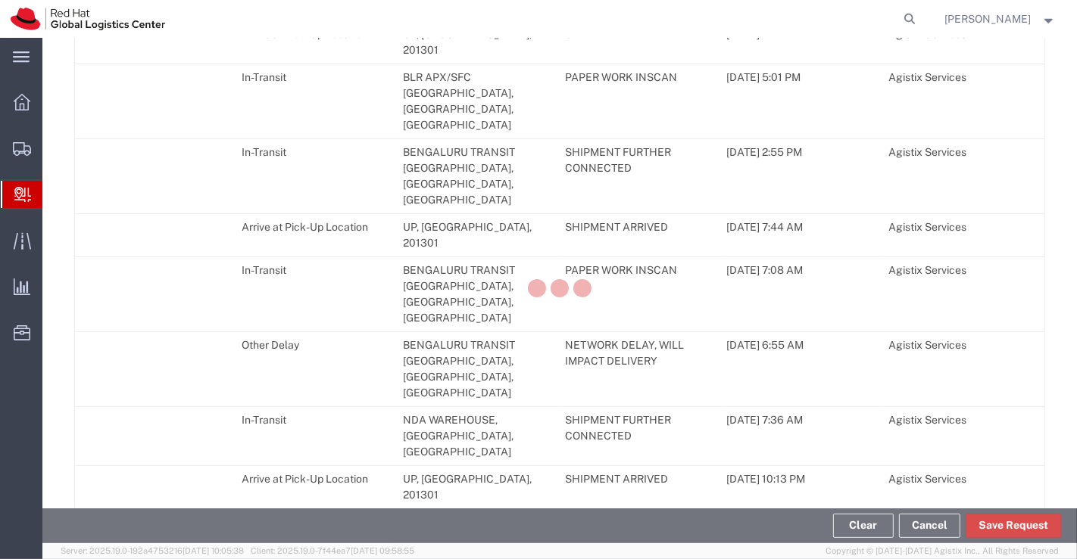
scroll to position [1069, 0]
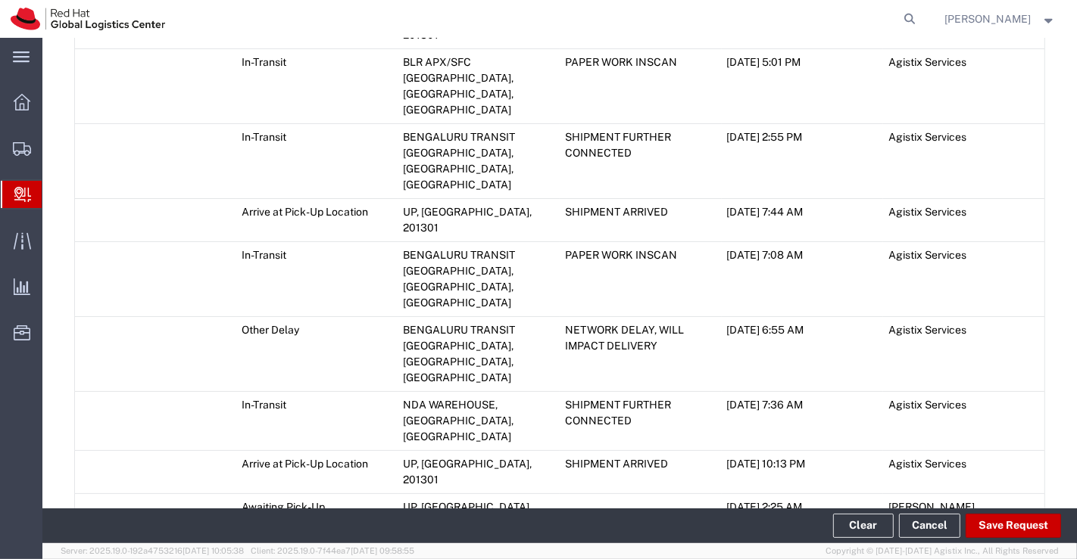
click at [79, 534] on icon at bounding box center [81, 539] width 14 height 11
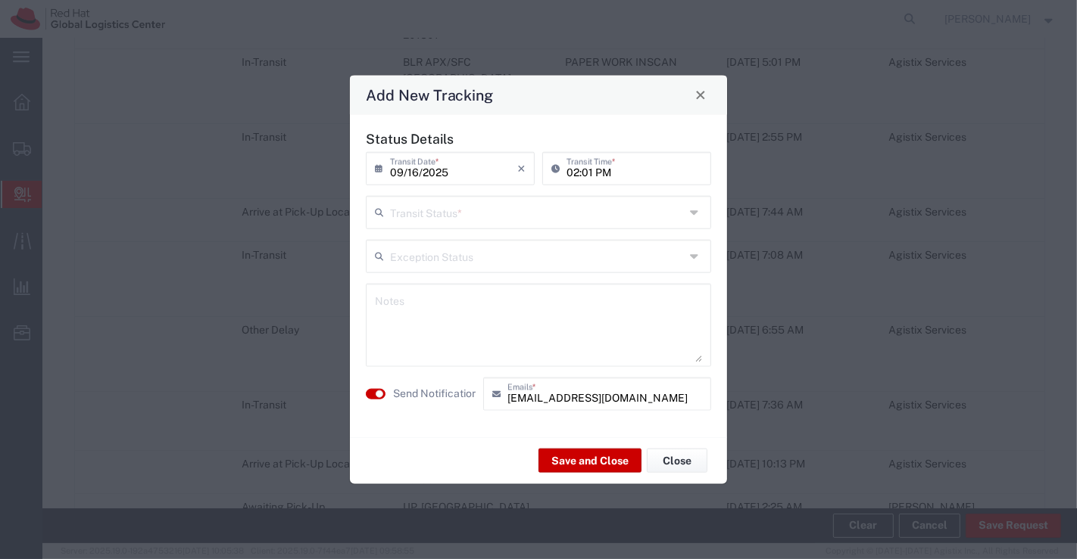
click at [696, 212] on icon at bounding box center [696, 212] width 12 height 24
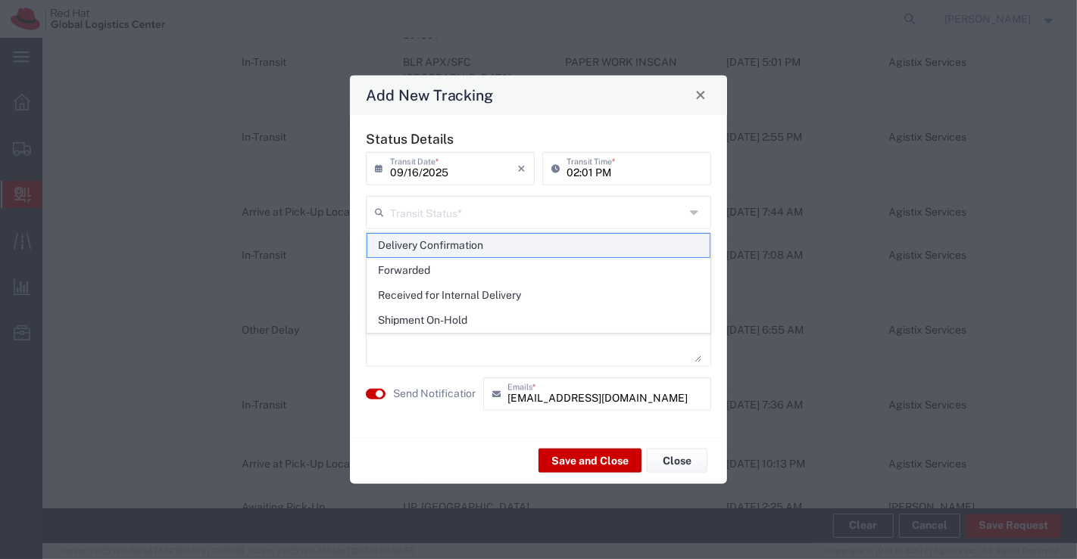
click at [659, 249] on span "Delivery Confirmation" at bounding box center [538, 245] width 343 height 23
type input "Delivery Confirmation"
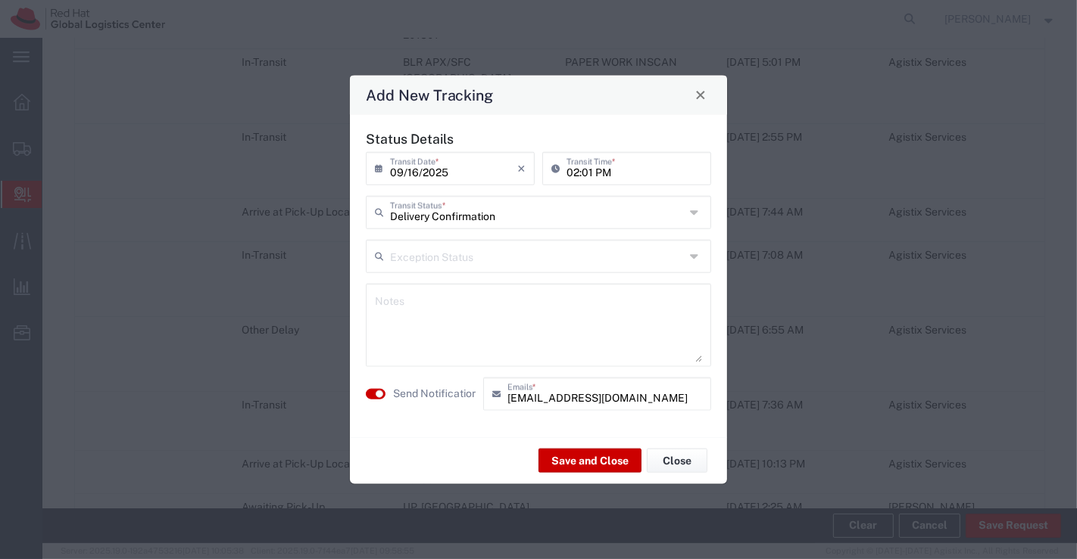
click at [564, 319] on textarea at bounding box center [538, 325] width 327 height 74
type textarea "package collected on 16th Sept 2025."
click at [560, 458] on button "Save and Close" at bounding box center [589, 461] width 103 height 24
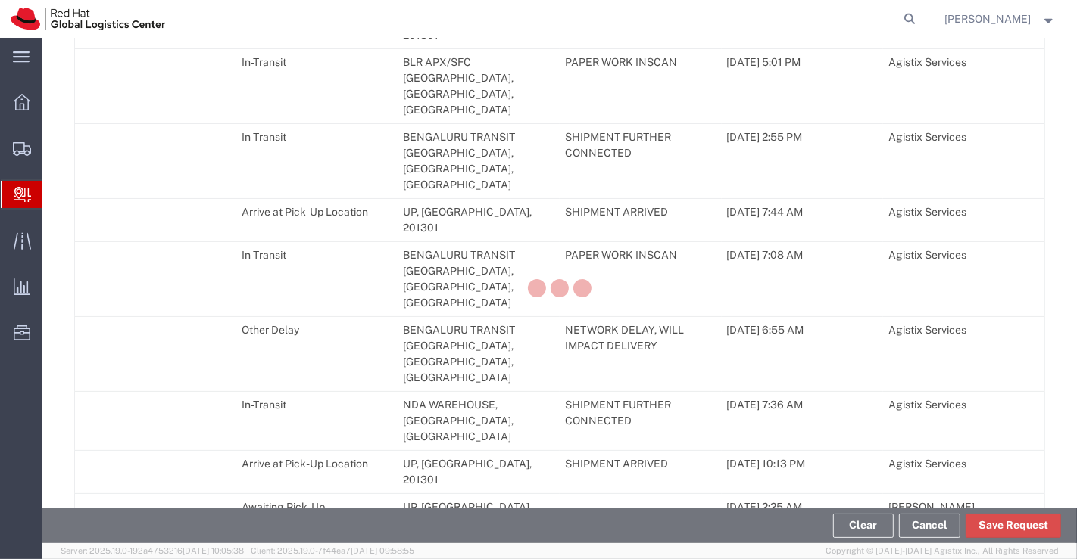
scroll to position [1112, 0]
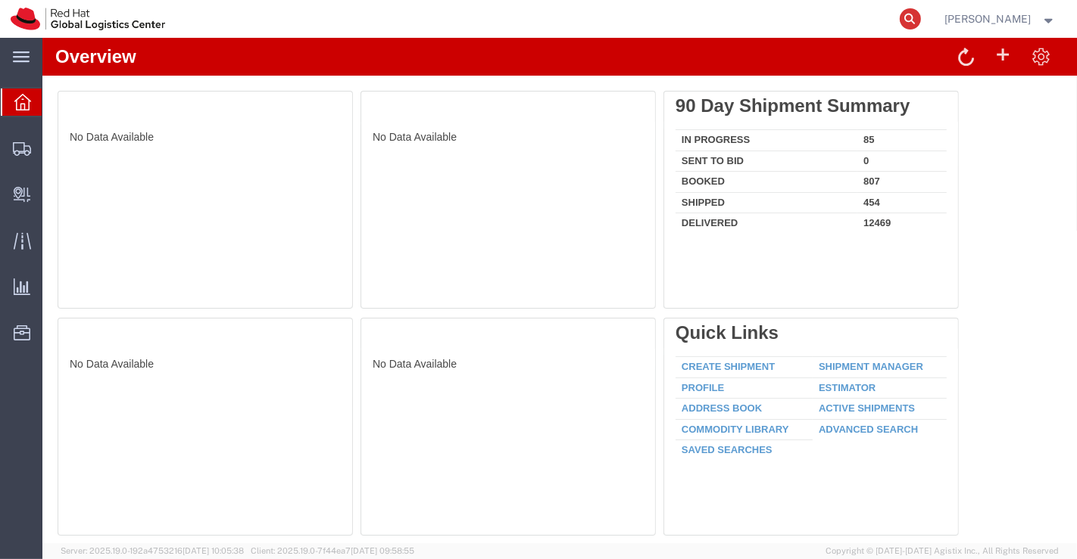
click at [910, 17] on icon at bounding box center [909, 18] width 21 height 21
type input "393246218754"
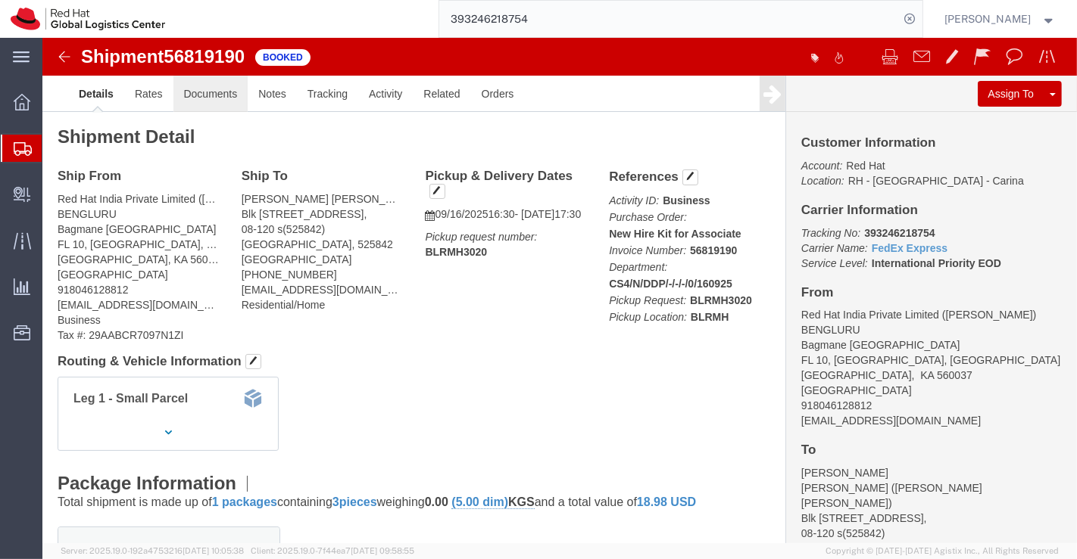
click link "Documents"
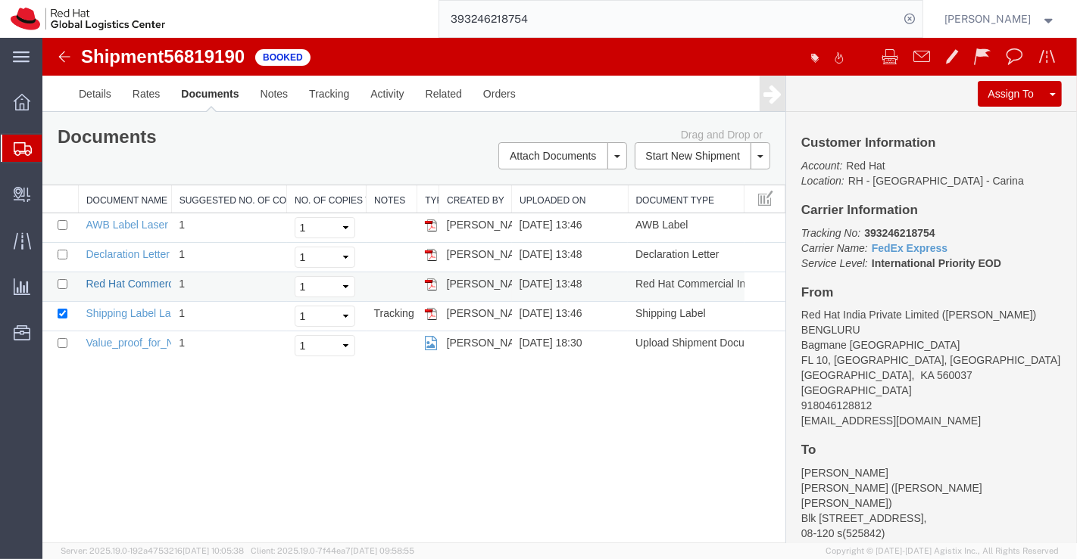
click at [125, 280] on link "Red Hat Commercial Invoice" at bounding box center [152, 284] width 135 height 12
click at [151, 224] on link "AWB Label Laser" at bounding box center [126, 225] width 82 height 12
click at [116, 313] on link "Shipping Label Laser" at bounding box center [135, 313] width 100 height 12
click at [105, 253] on link "Declaration Letter" at bounding box center [127, 254] width 84 height 12
click at [25, 104] on icon at bounding box center [22, 102] width 17 height 17
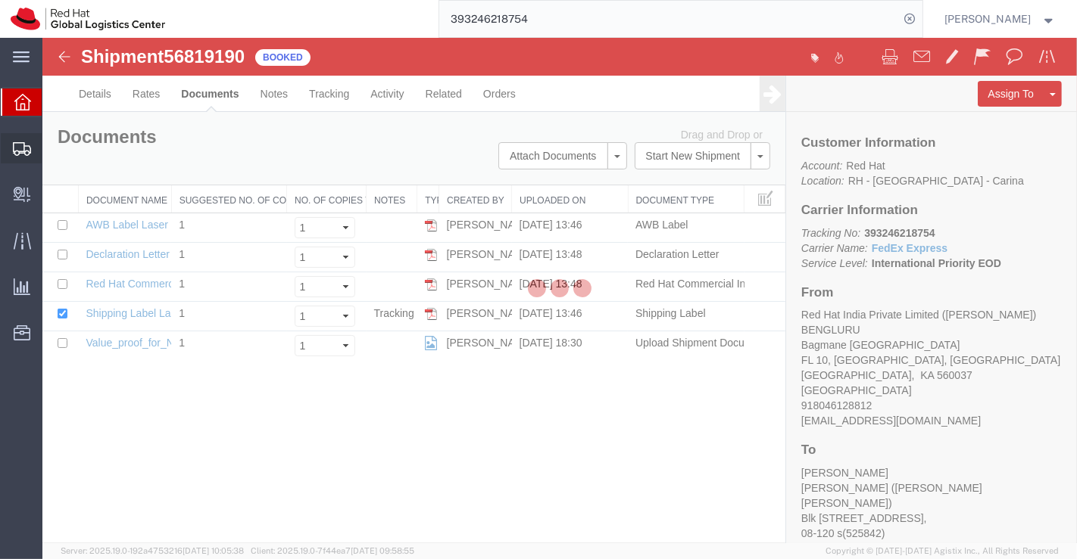
click at [22, 144] on icon at bounding box center [22, 149] width 18 height 14
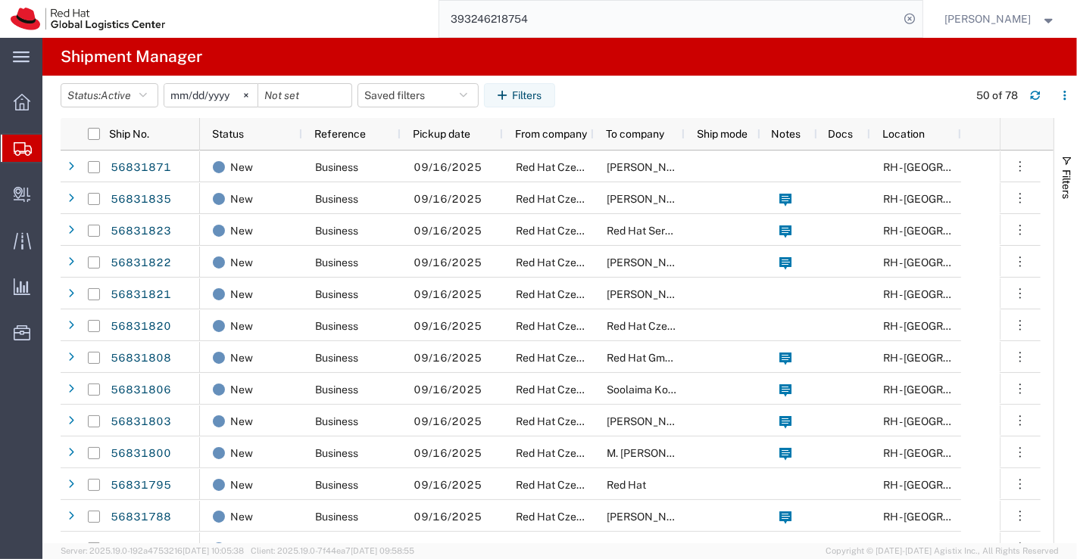
click at [0, 0] on span "Shipment Manager" at bounding box center [0, 0] width 0 height 0
click at [525, 93] on button "Filters" at bounding box center [519, 95] width 71 height 24
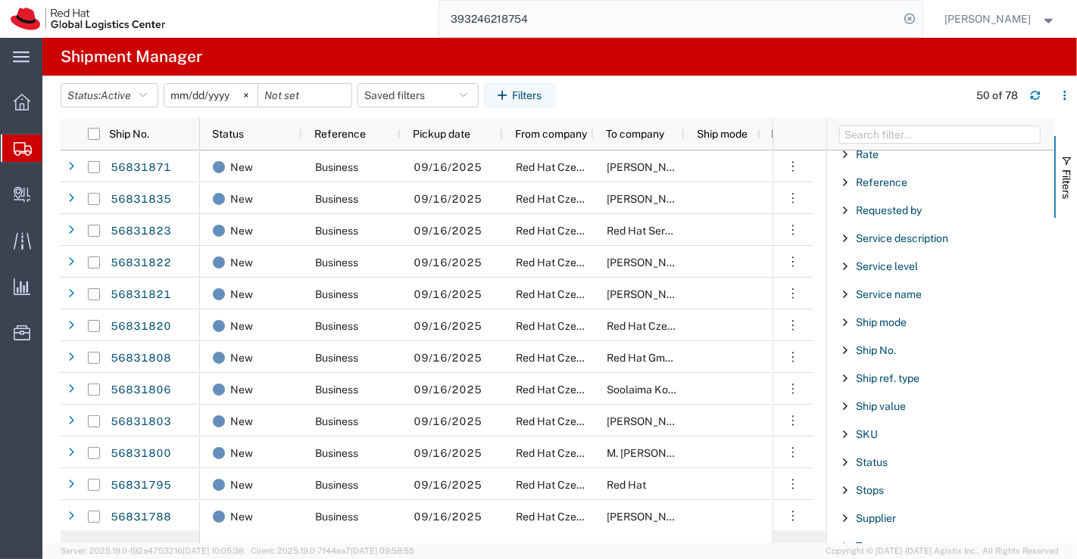
scroll to position [1208, 0]
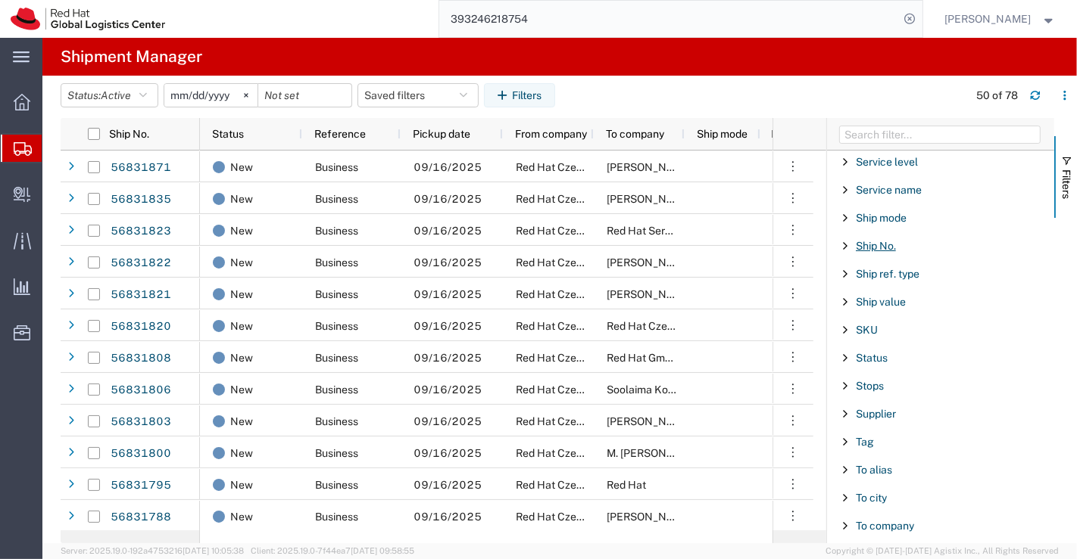
click at [861, 240] on span "Ship No." at bounding box center [875, 246] width 40 height 12
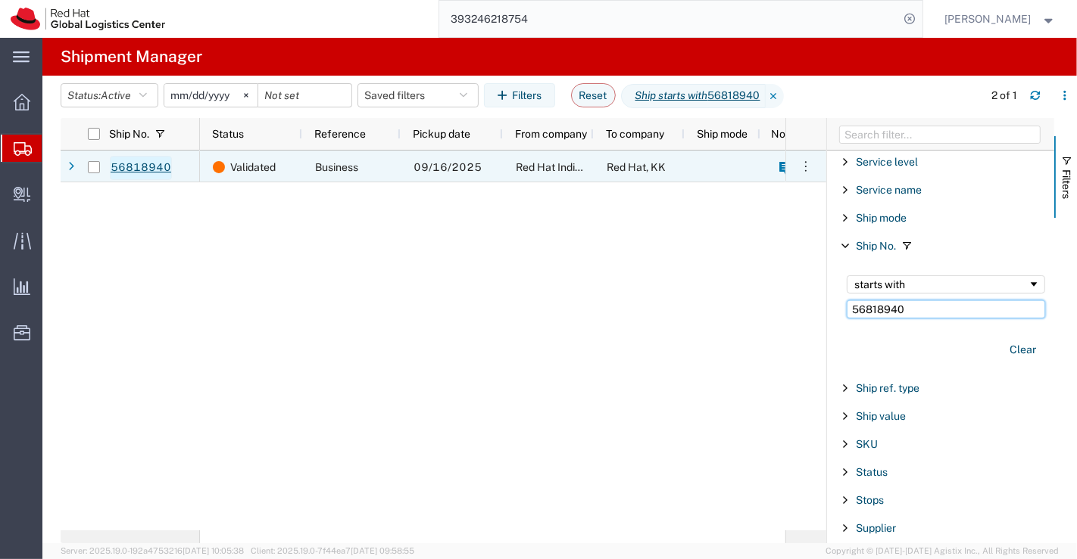
type input "56818940"
click at [134, 167] on link "56818940" at bounding box center [141, 168] width 62 height 24
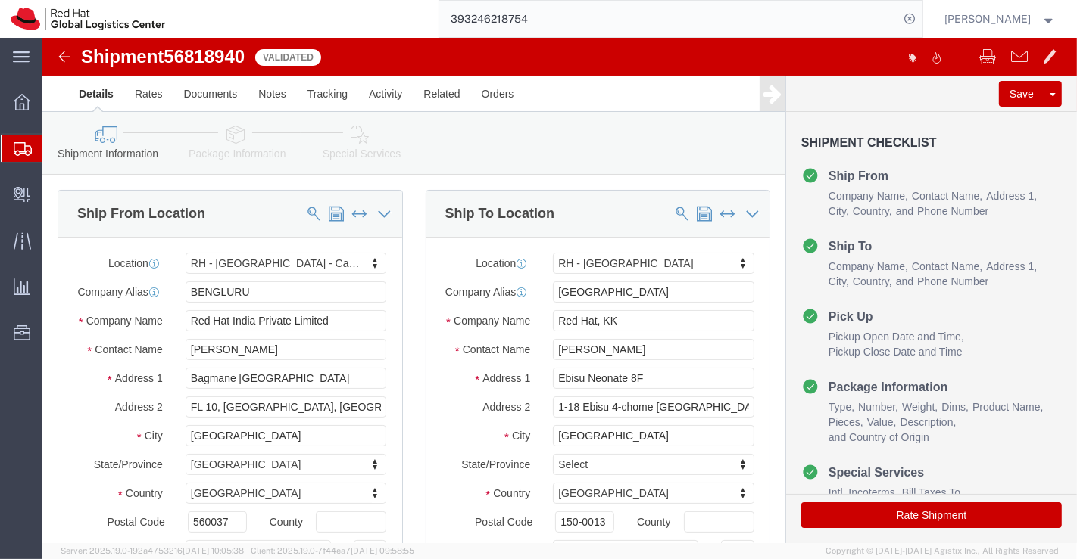
select select "37925"
select select "38034"
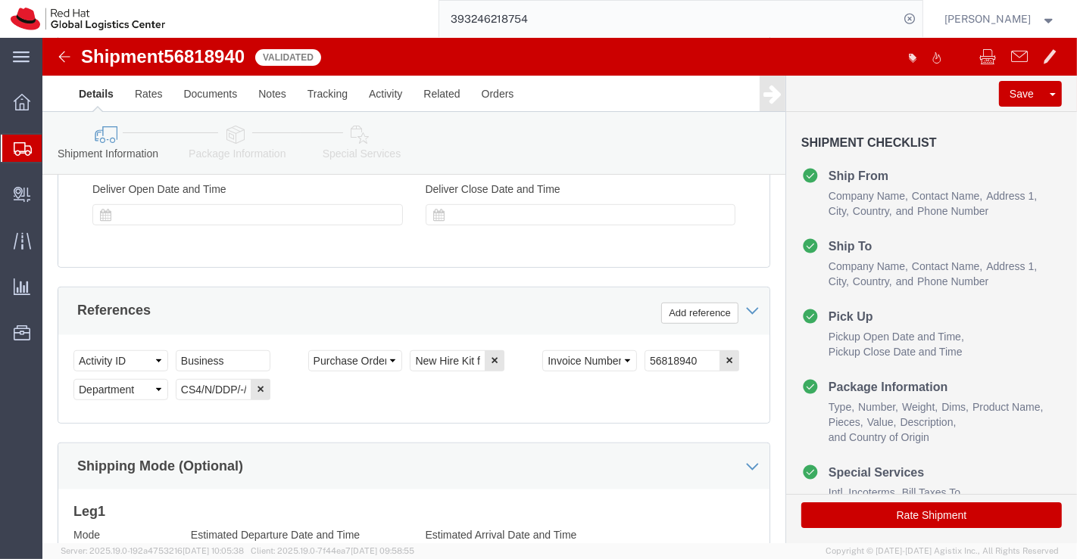
scroll to position [757, 0]
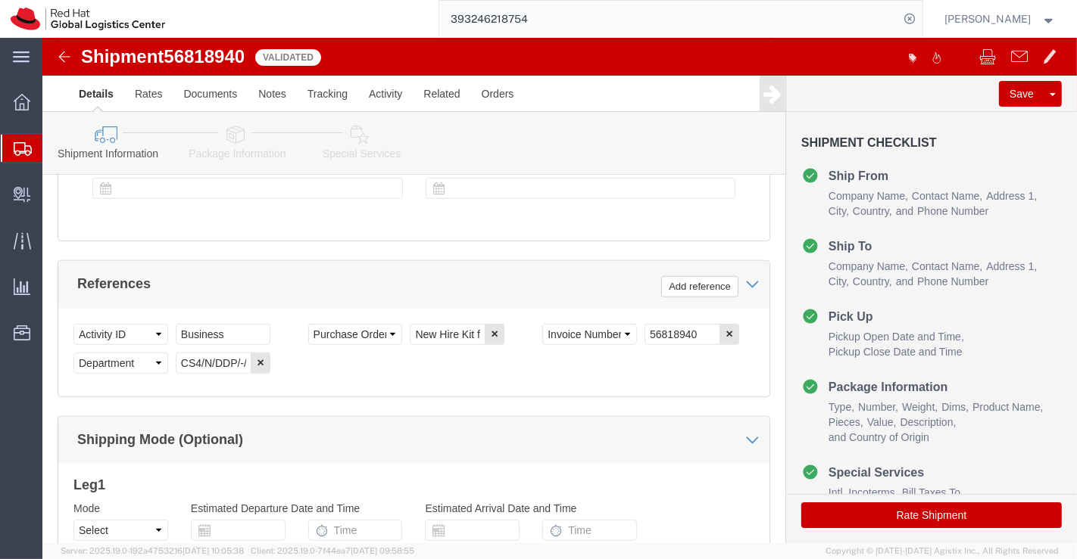
click icon
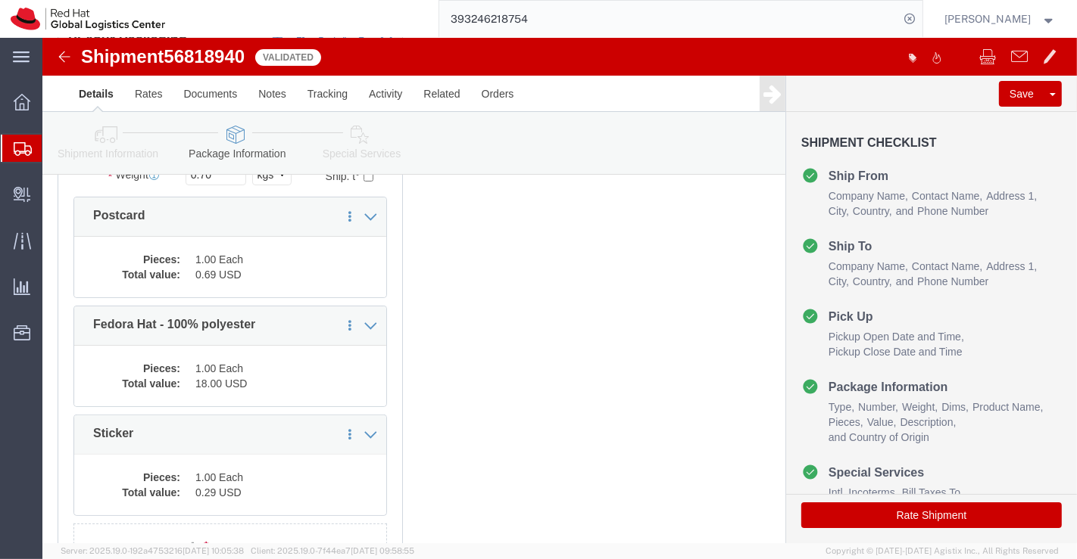
scroll to position [213, 0]
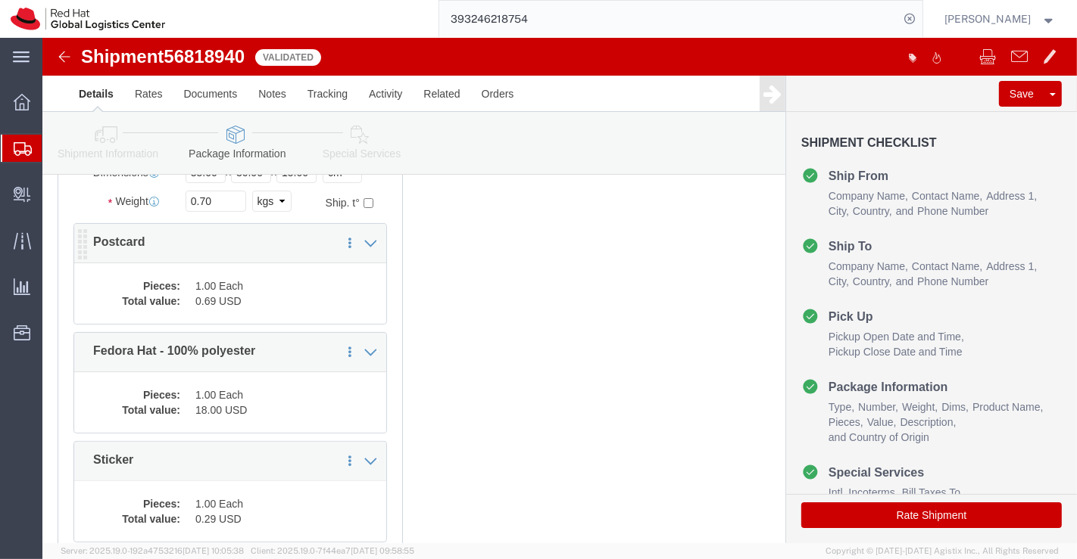
click dd "0.69 USD"
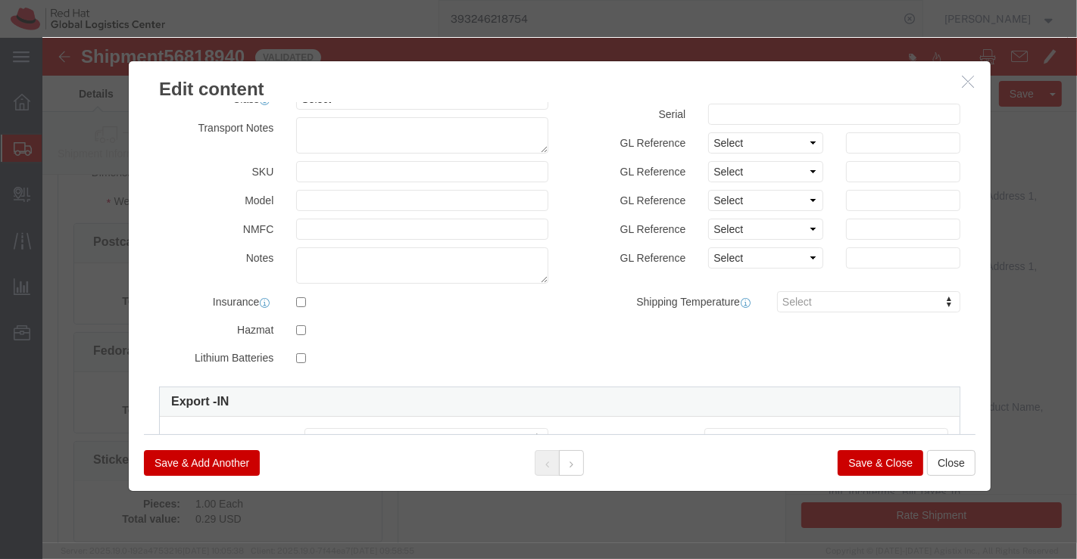
scroll to position [168, 0]
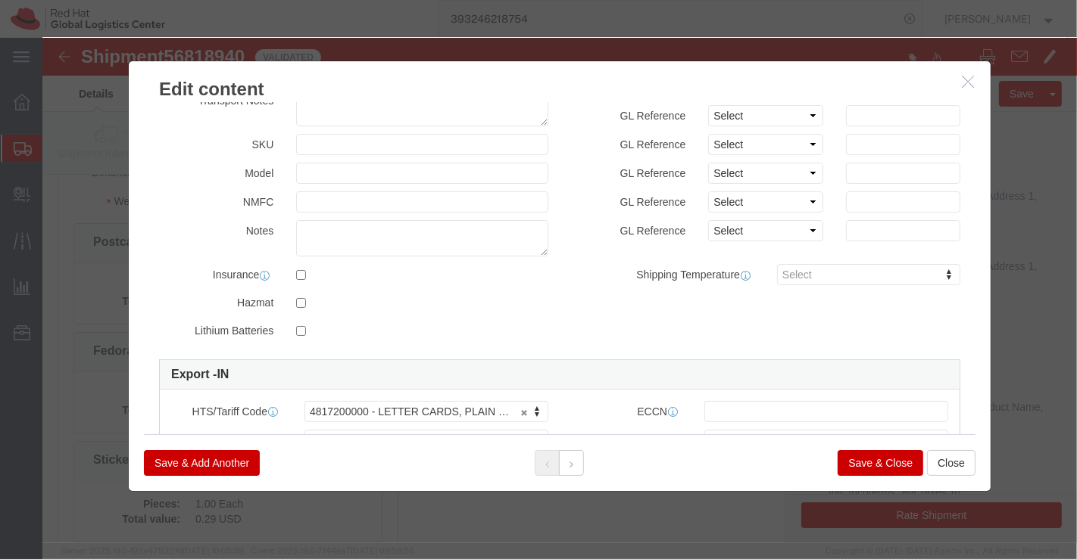
click button "Save & Close"
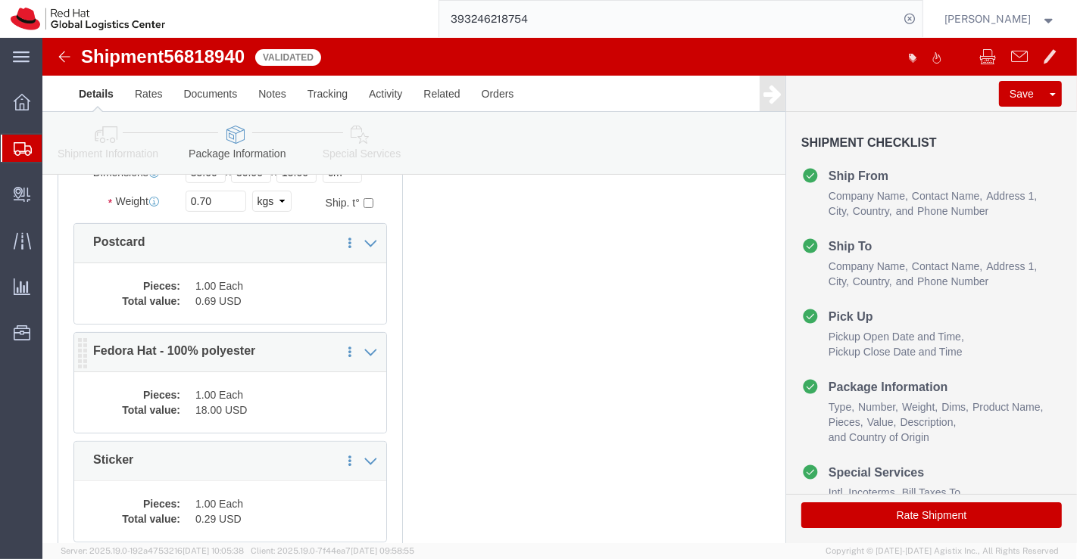
click dl "Pieces: 1.00 Each Total value: 18.00 USD"
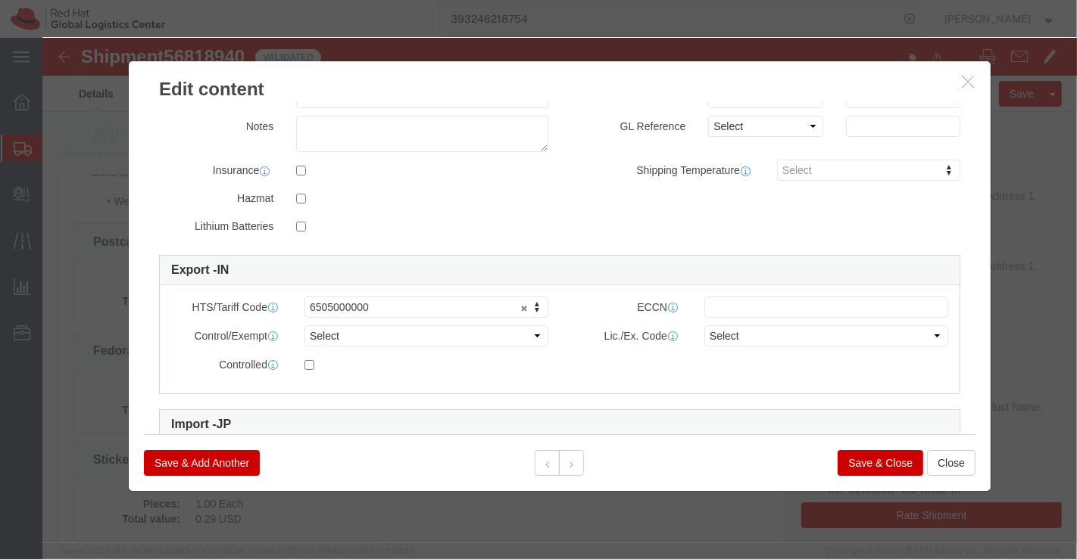
scroll to position [276, 0]
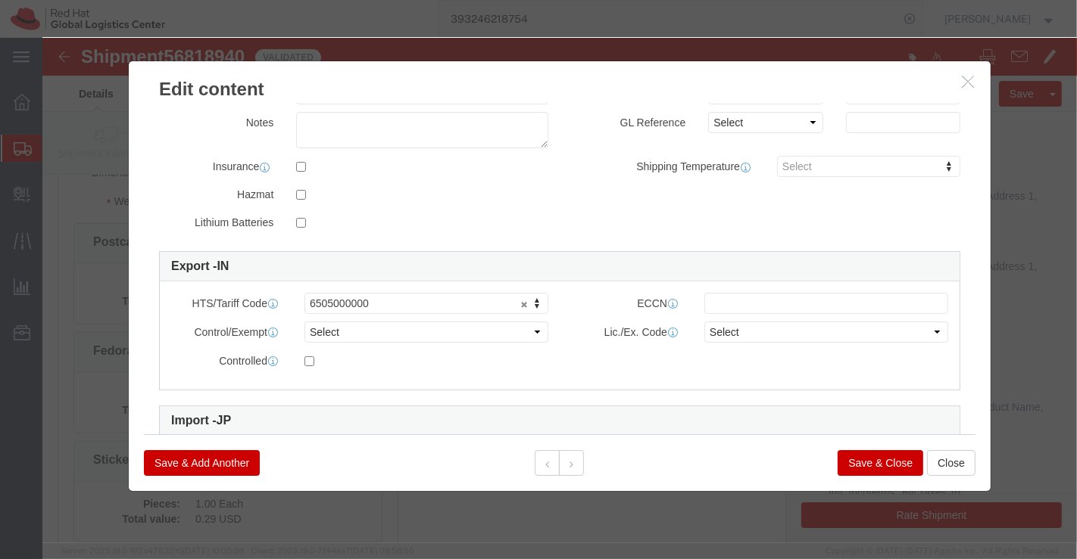
click button "Save & Close"
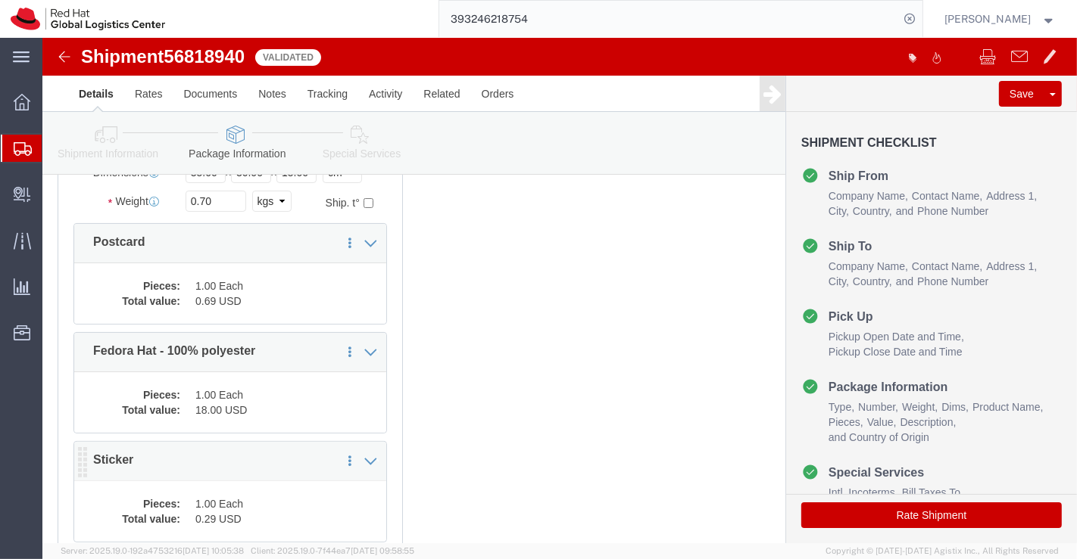
click dd "0.29 USD"
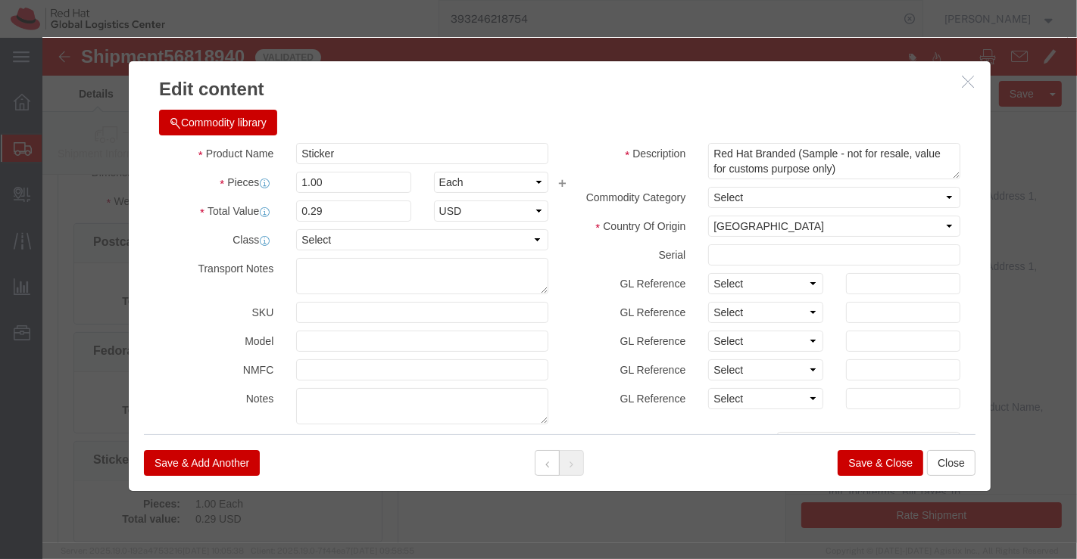
scroll to position [389, 0]
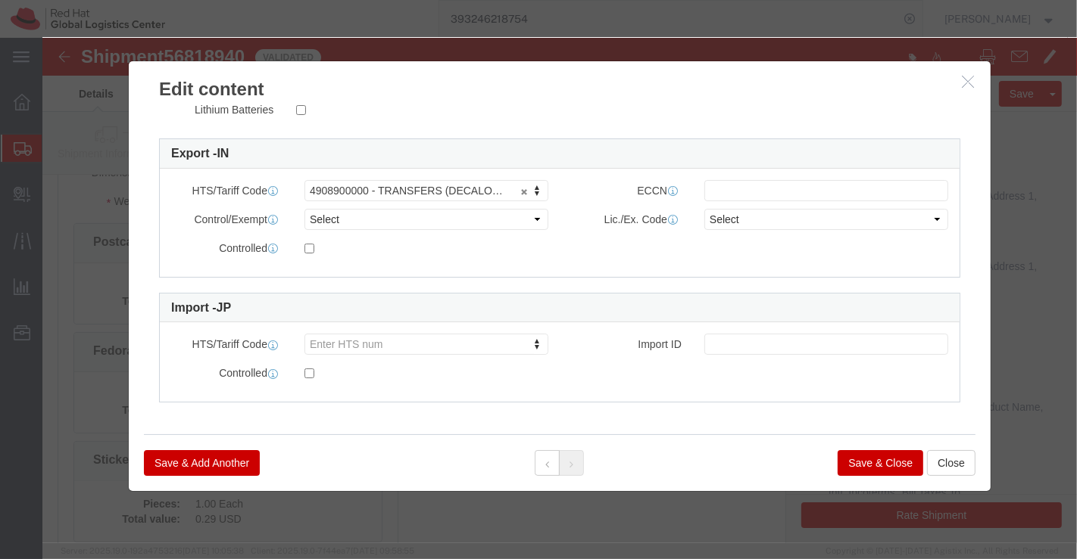
click button "Save & Close"
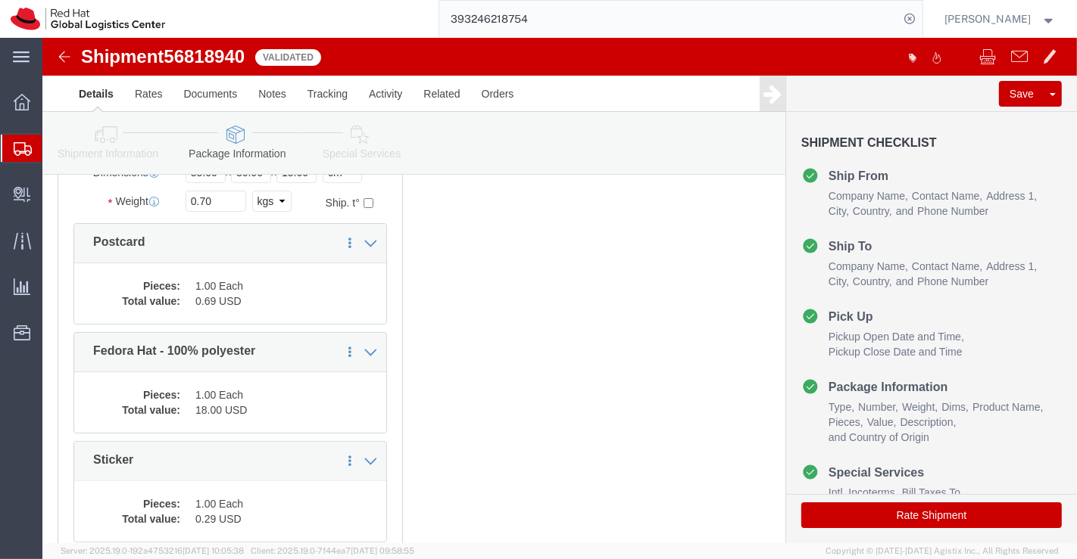
click icon
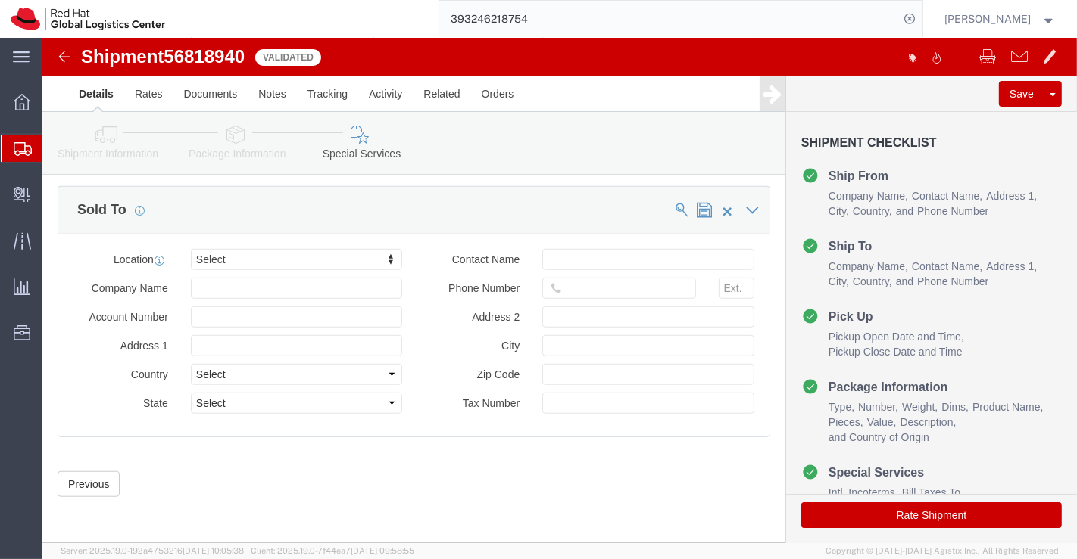
scroll to position [930, 0]
click icon
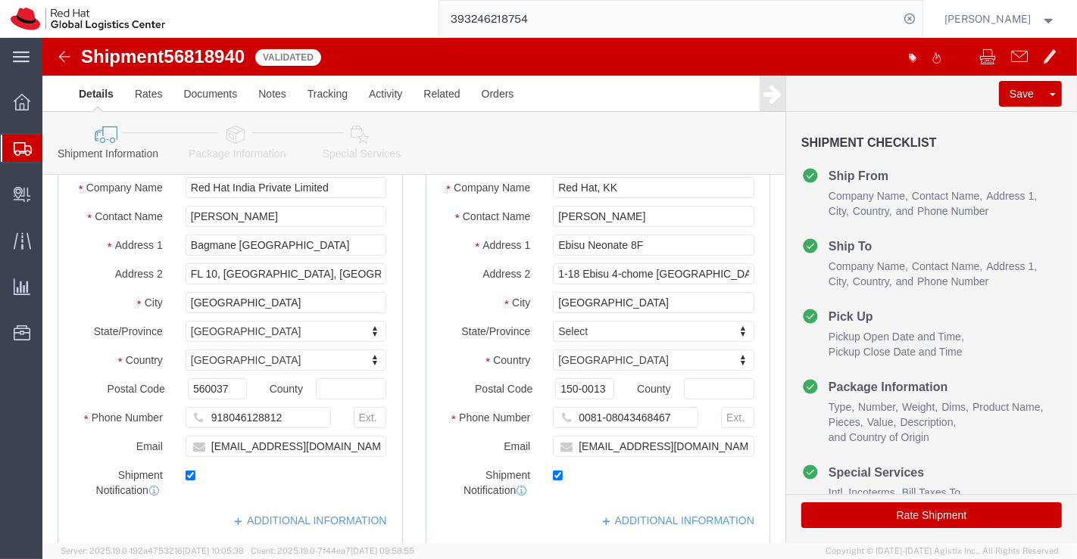
scroll to position [111, 0]
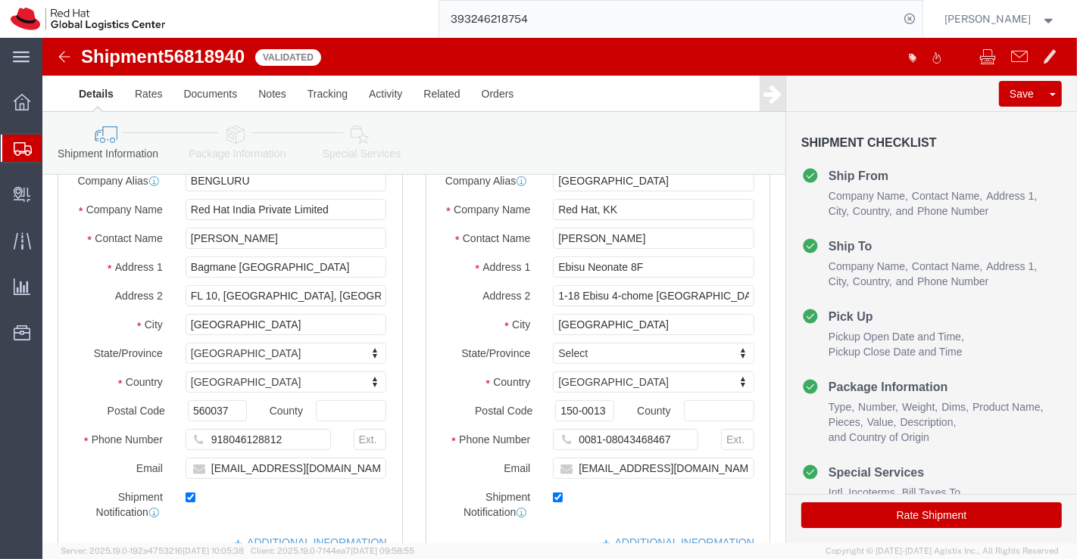
click icon
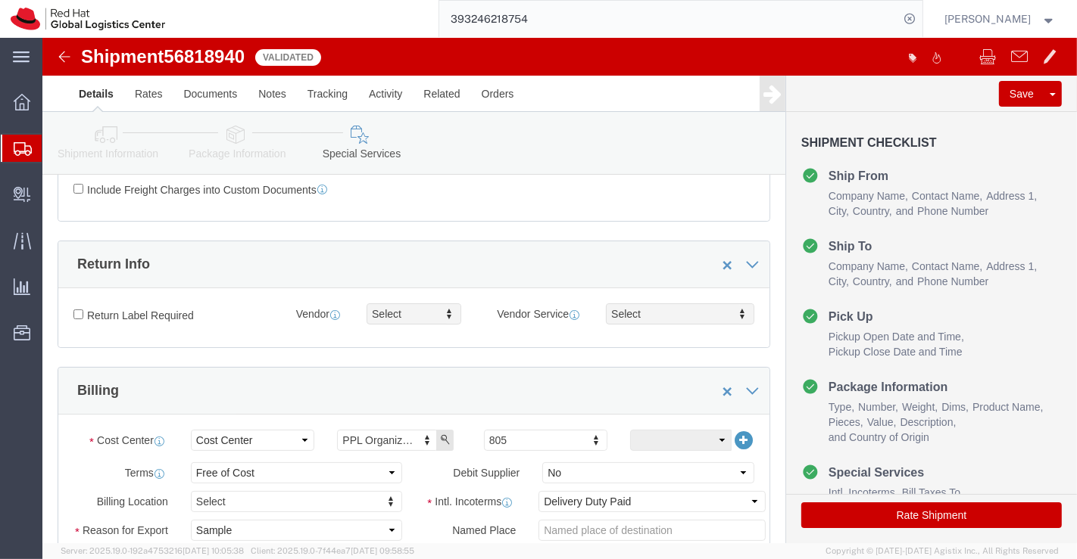
click button "Rate Shipment"
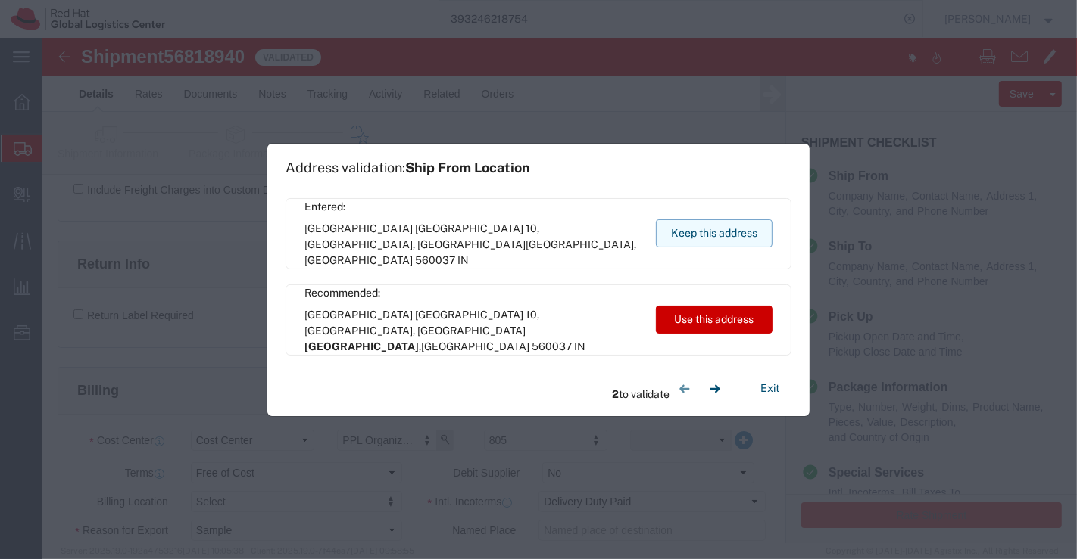
click at [681, 232] on button "Keep this address" at bounding box center [714, 234] width 117 height 28
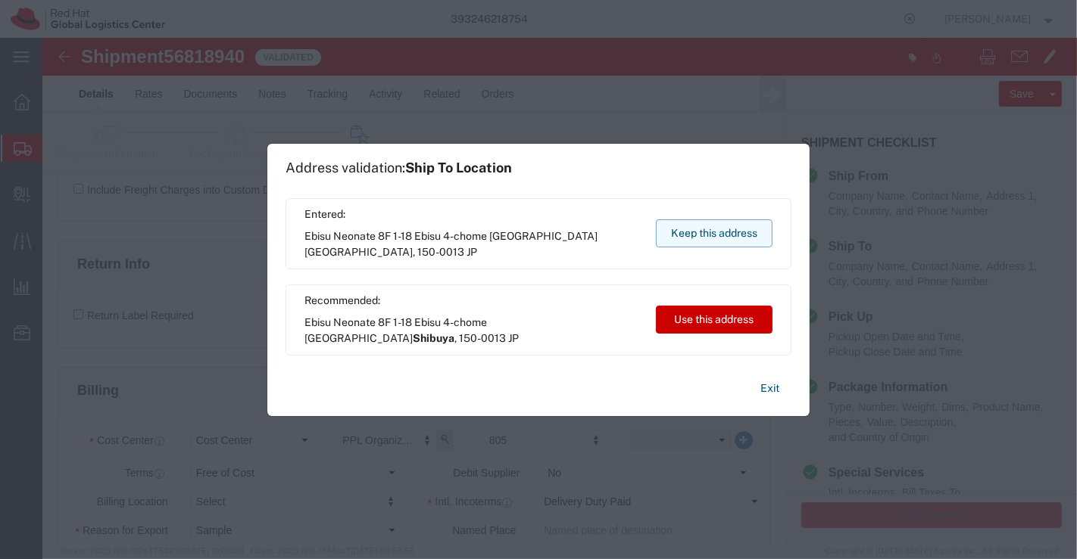
click at [694, 228] on button "Keep this address" at bounding box center [714, 234] width 117 height 28
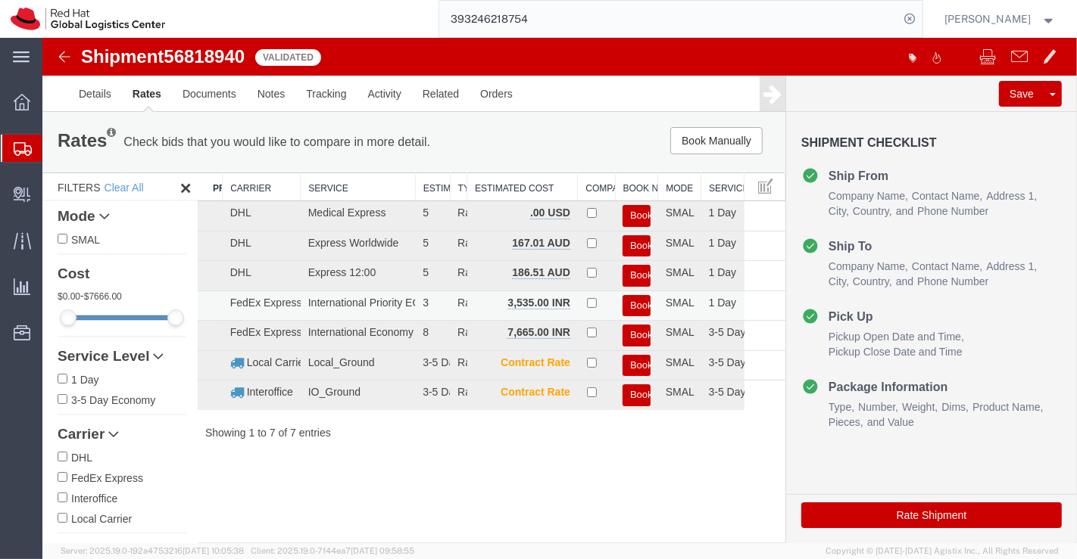
click at [635, 301] on button "Book" at bounding box center [636, 306] width 28 height 22
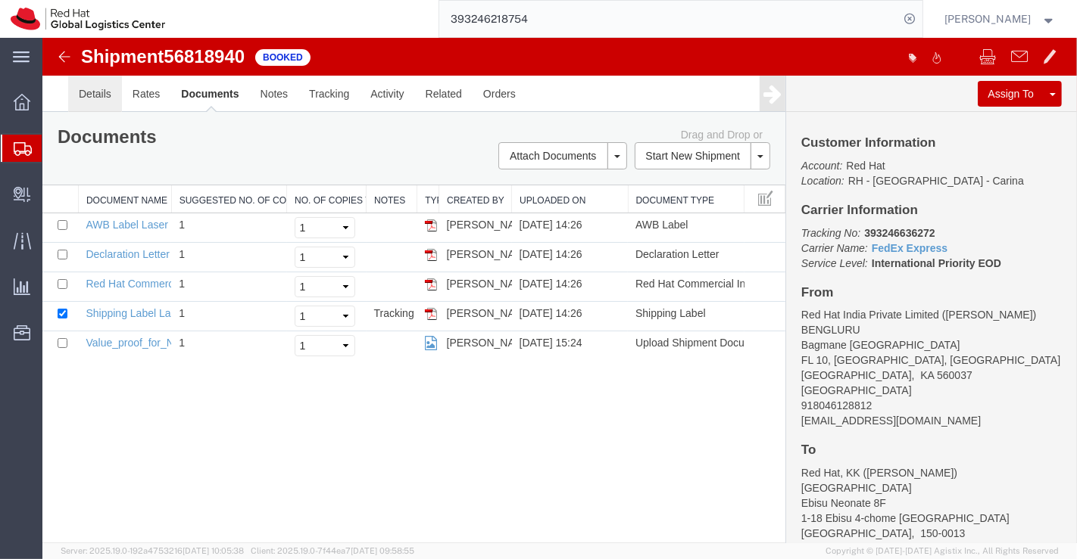
click at [80, 95] on link "Details" at bounding box center [94, 94] width 54 height 36
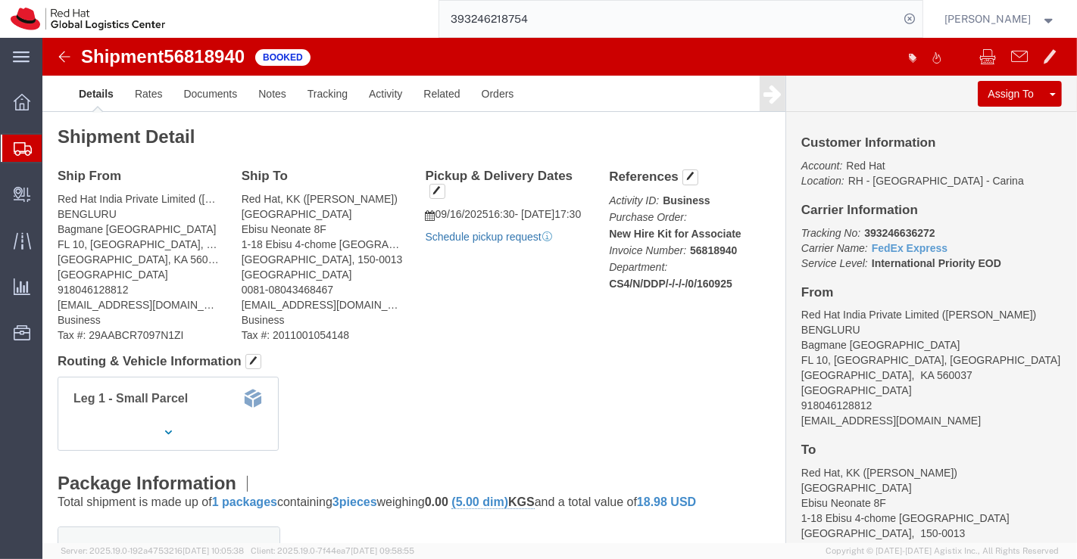
click link "Schedule pickup request"
drag, startPoint x: 812, startPoint y: 191, endPoint x: 892, endPoint y: 187, distance: 80.3
click p "Tracking No: 393246636272 Carrier Name: FedEx Express FedEx Express Service Lev…"
copy b "393246636272"
click h4 "Routing & Vehicle Information"
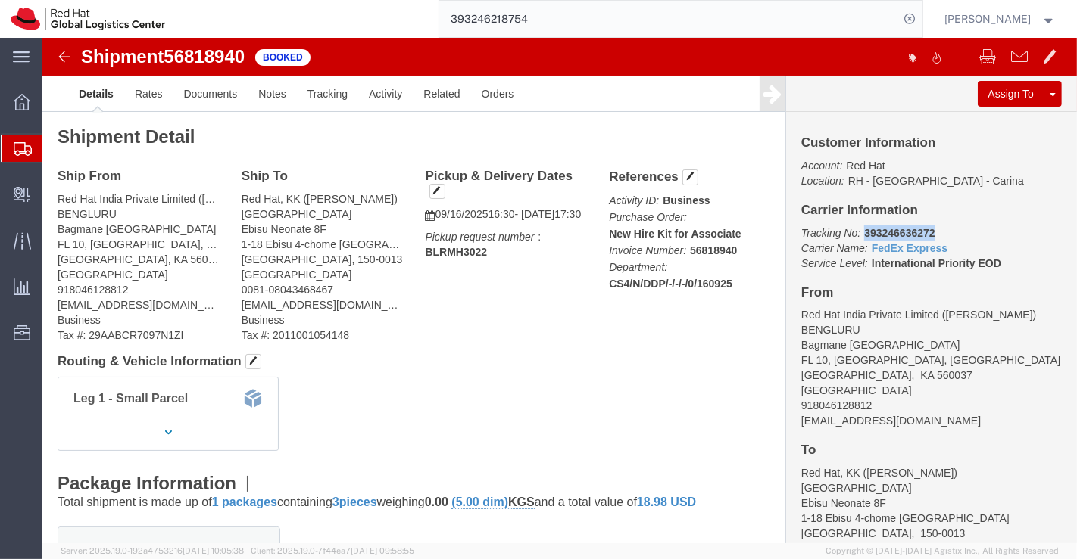
drag, startPoint x: 810, startPoint y: 191, endPoint x: 900, endPoint y: 193, distance: 90.1
click p "Tracking No: 393246636272 Carrier Name: FedEx Express FedEx Express Service Lev…"
copy b "393246636272"
click div "Leg 1 - Small Parcel"
click link "Documents"
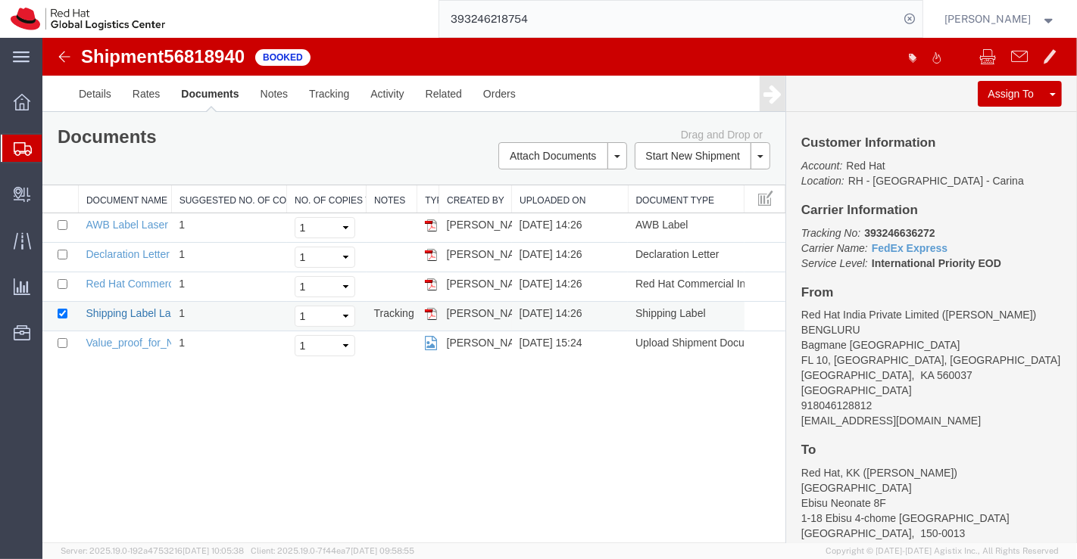
click at [106, 309] on link "Shipping Label Laser" at bounding box center [135, 313] width 100 height 12
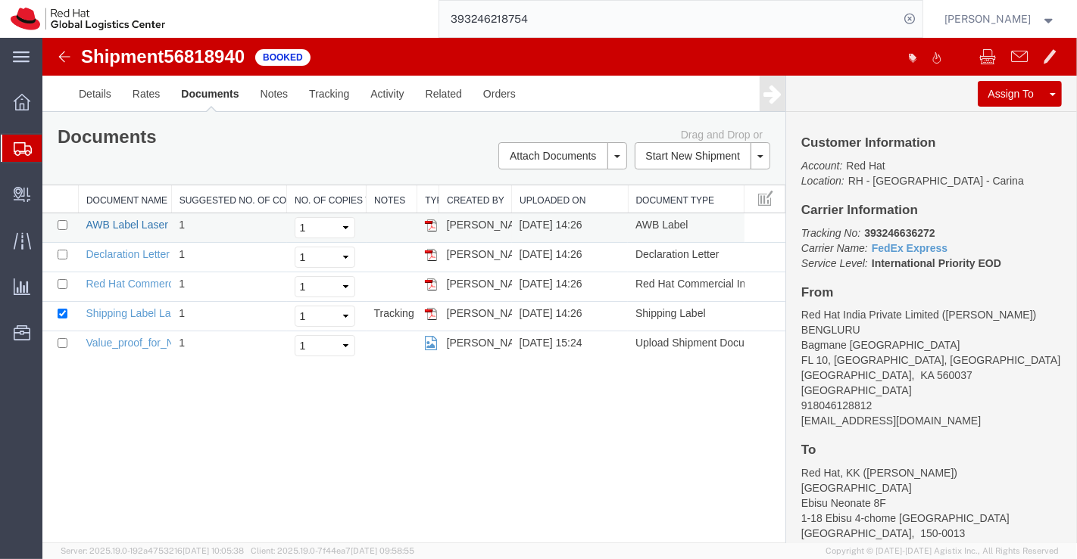
click at [136, 224] on link "AWB Label Laser" at bounding box center [126, 225] width 82 height 12
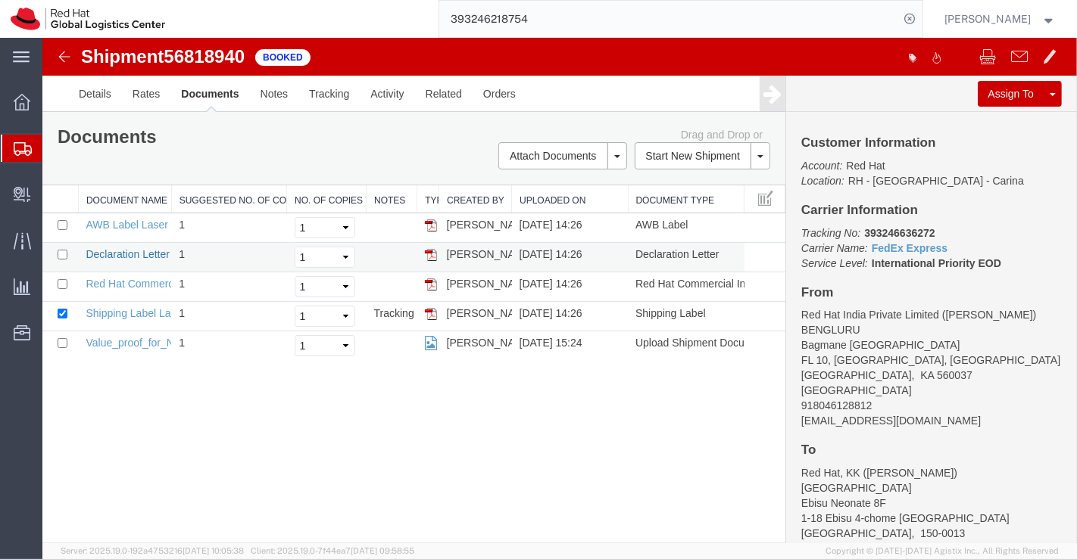
click at [105, 248] on link "Declaration Letter" at bounding box center [127, 254] width 84 height 12
click at [136, 282] on link "Red Hat Commercial Invoice" at bounding box center [152, 284] width 135 height 12
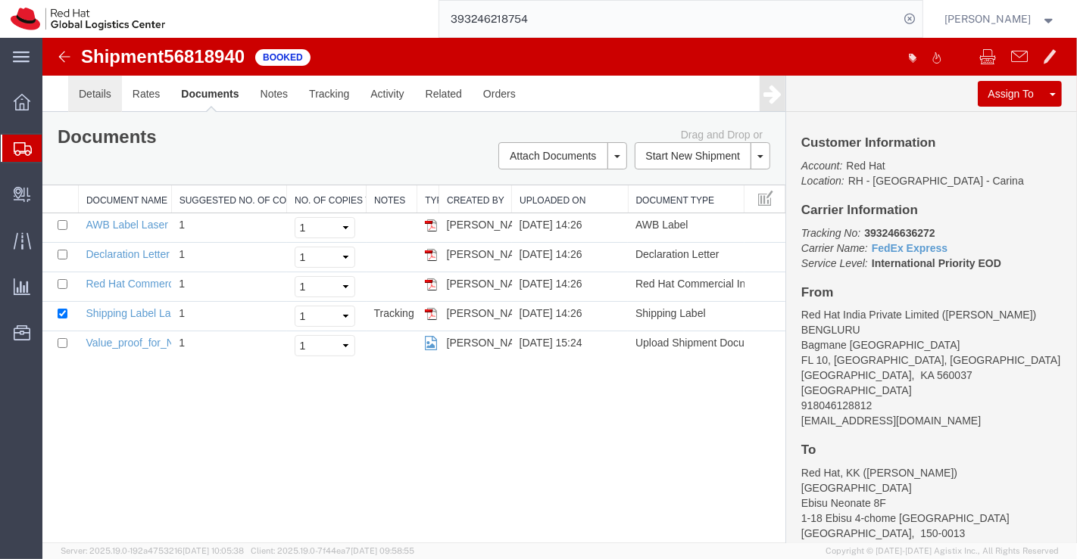
click at [92, 97] on link "Details" at bounding box center [94, 94] width 54 height 36
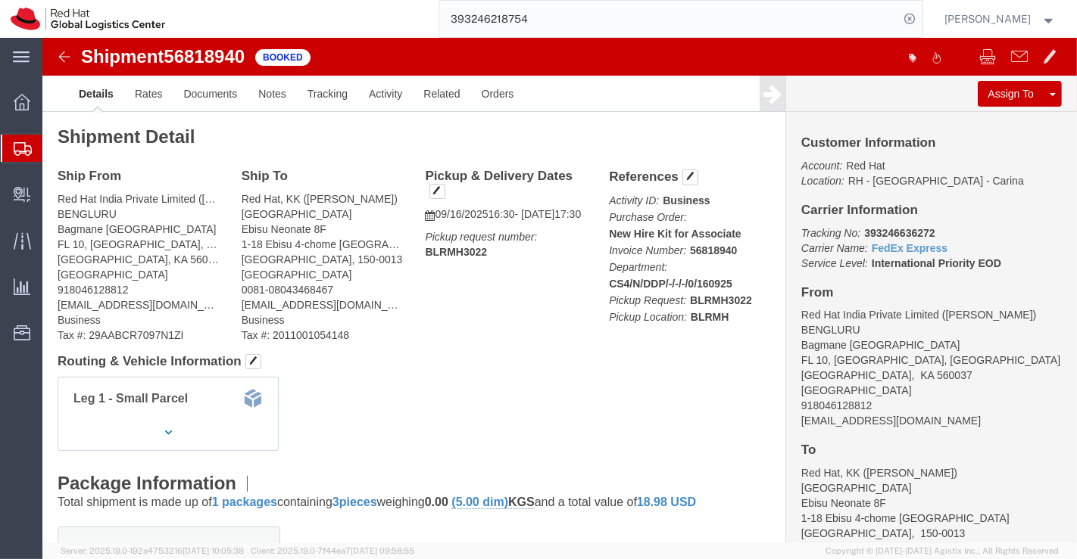
click div "Leg 1 - Small Parcel"
click link "Documents"
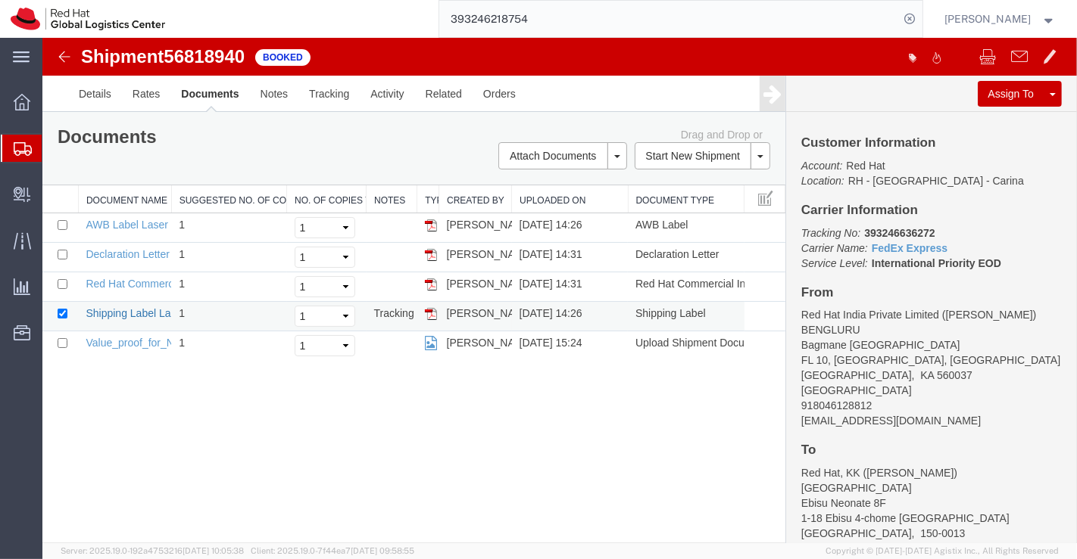
click at [121, 314] on link "Shipping Label Laser" at bounding box center [135, 313] width 100 height 12
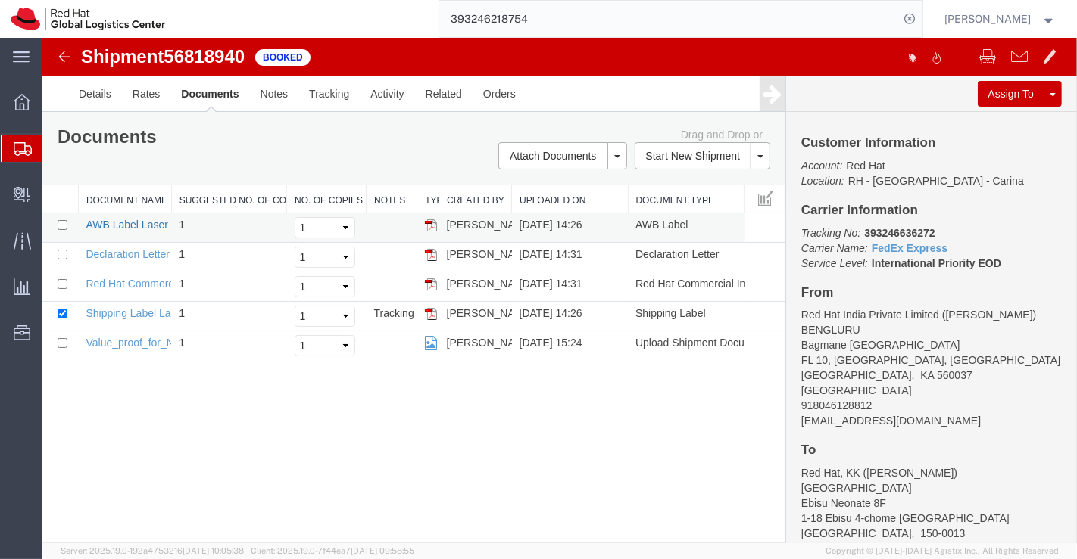
click at [148, 226] on link "AWB Label Laser" at bounding box center [126, 225] width 82 height 12
click at [21, 102] on icon at bounding box center [22, 102] width 17 height 17
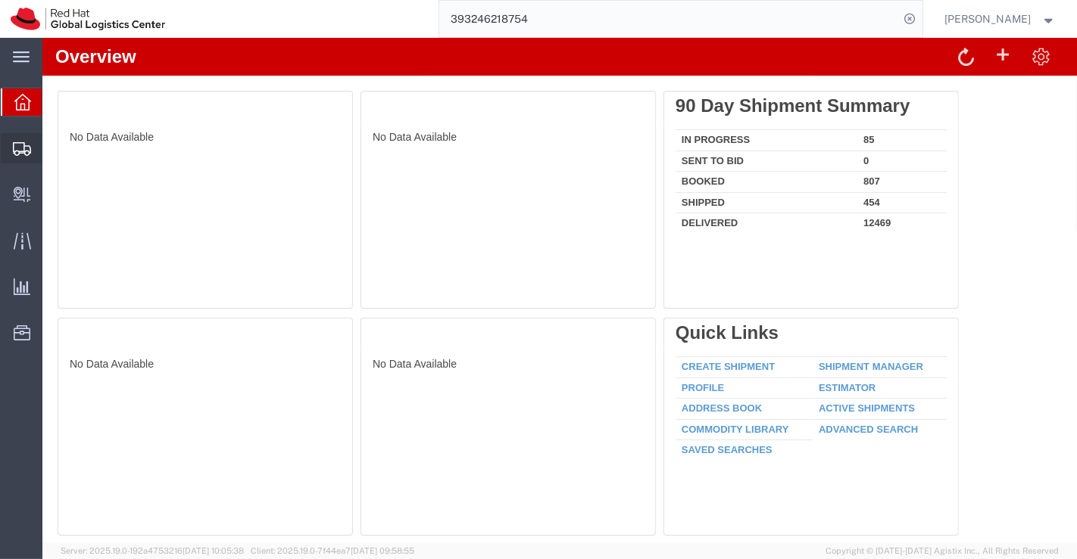
click at [0, 0] on span "Shipment Manager" at bounding box center [0, 0] width 0 height 0
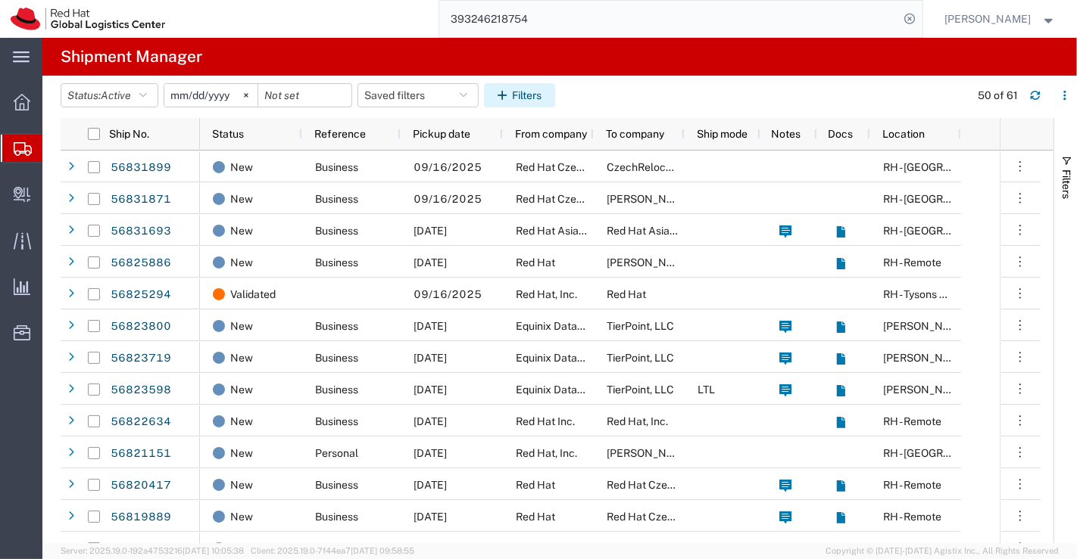
click at [524, 96] on button "Filters" at bounding box center [519, 95] width 71 height 24
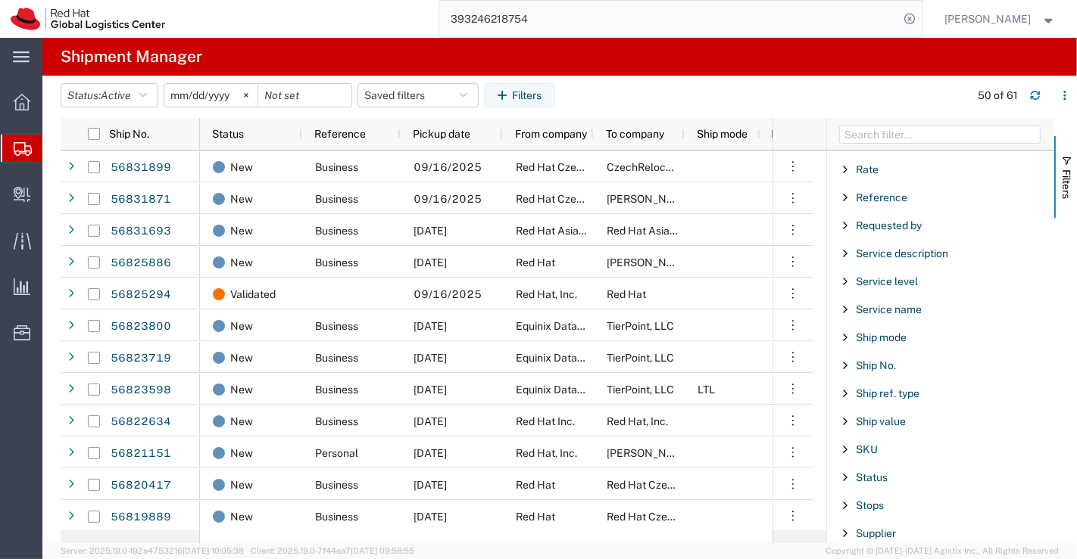
scroll to position [1093, 0]
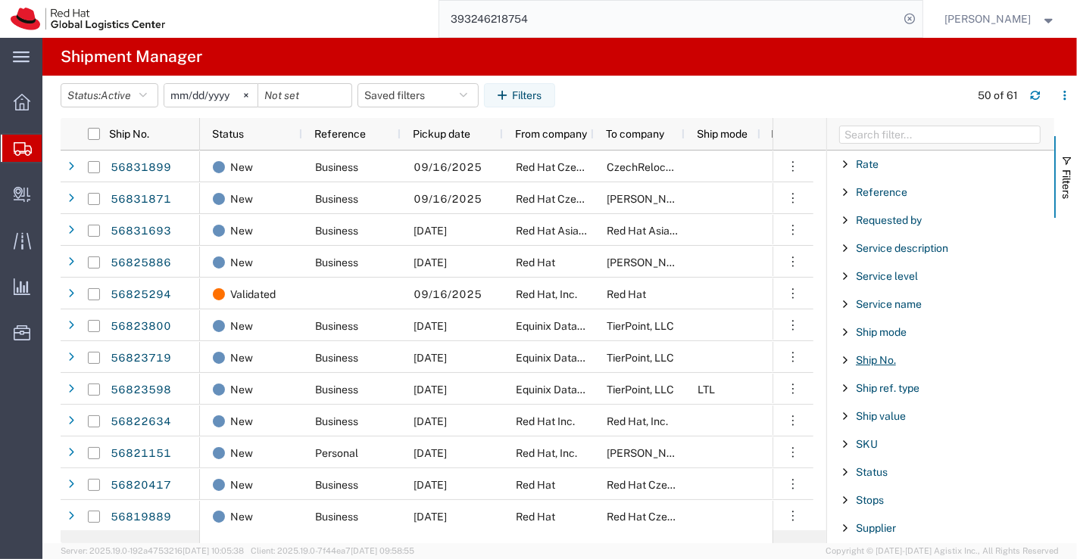
click at [882, 354] on span "Ship No." at bounding box center [875, 360] width 40 height 12
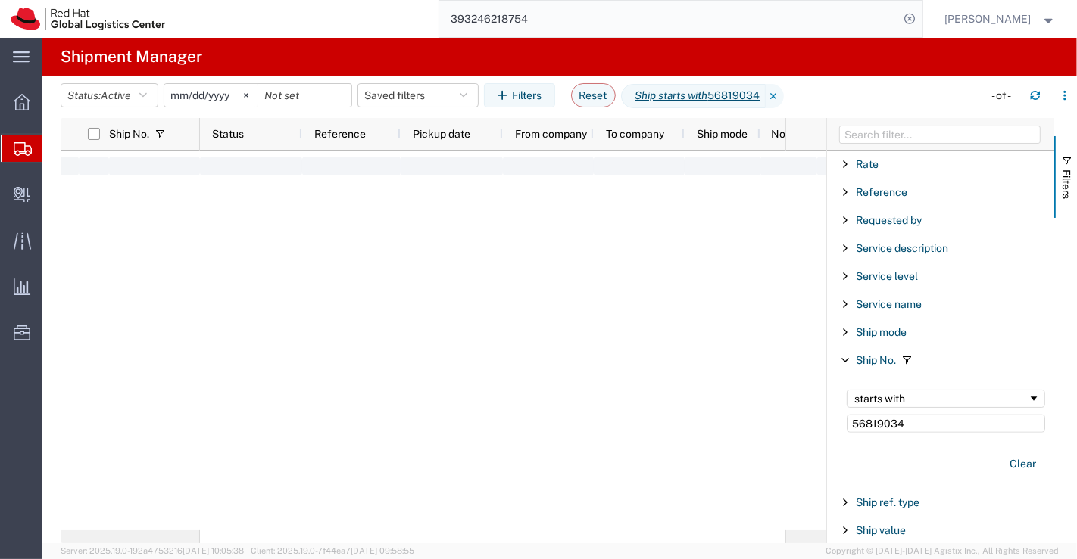
type input "56819034"
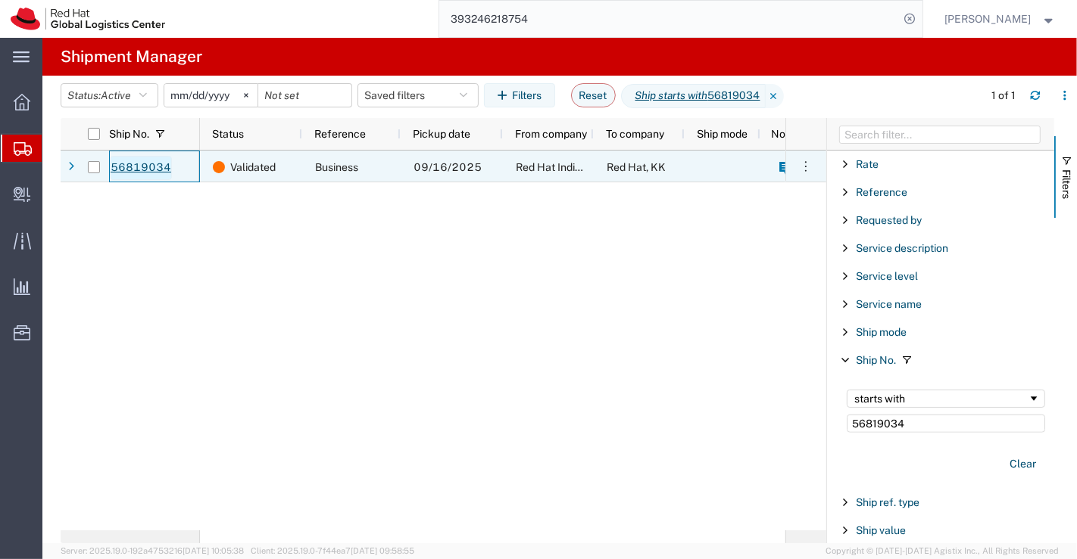
click at [136, 165] on link "56819034" at bounding box center [141, 168] width 62 height 24
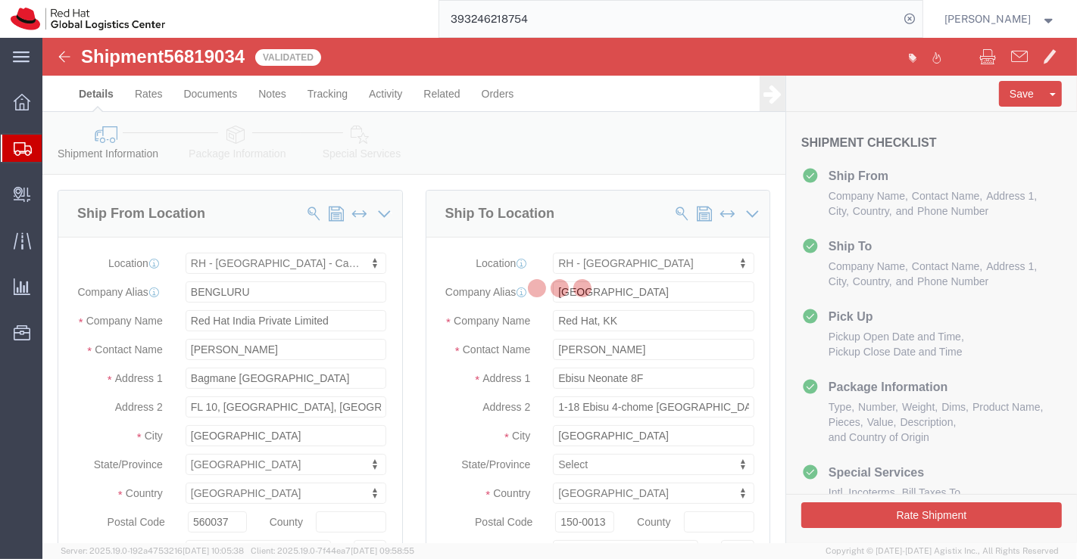
select select "37925"
select select "38034"
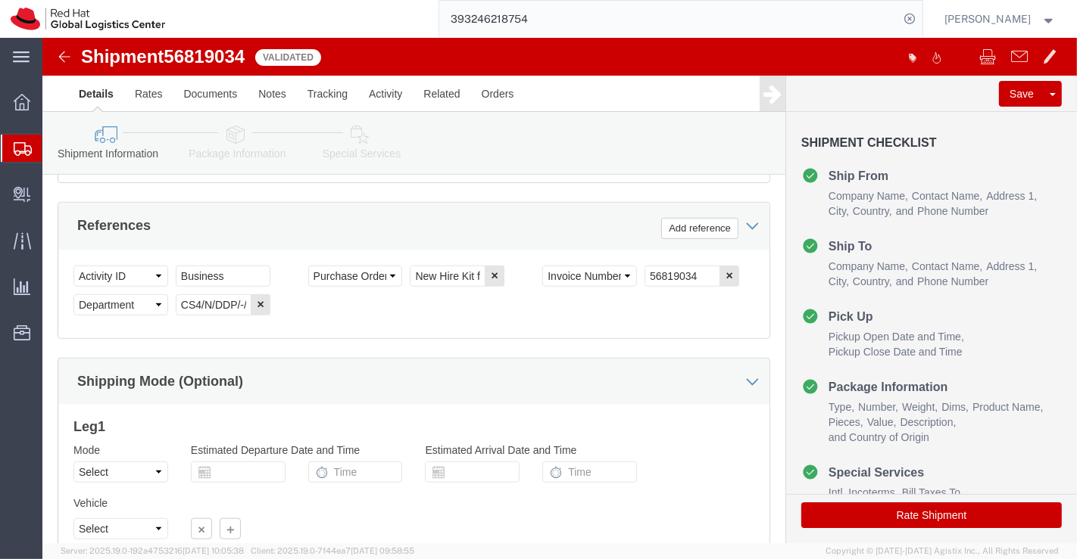
scroll to position [841, 0]
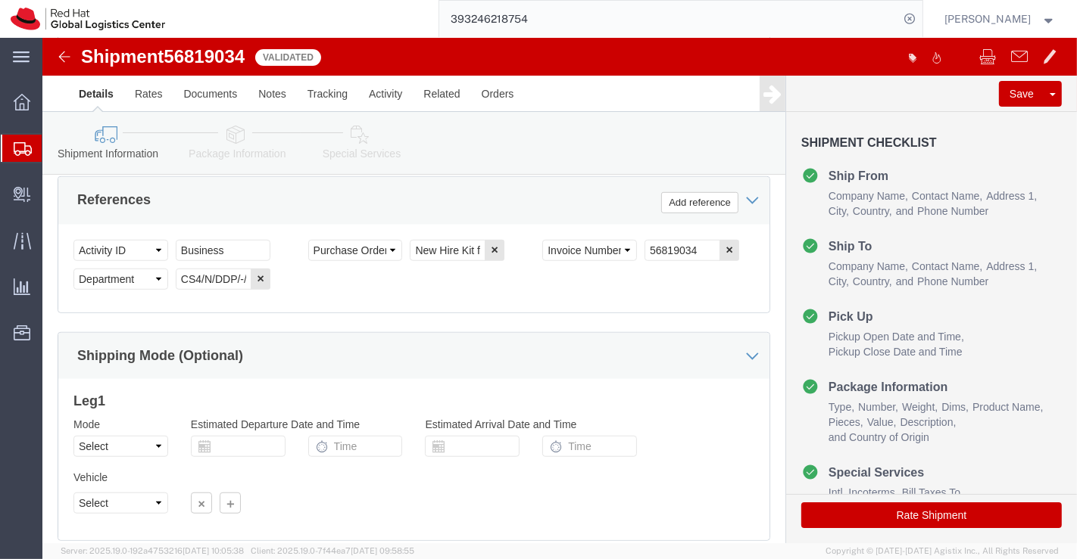
click icon
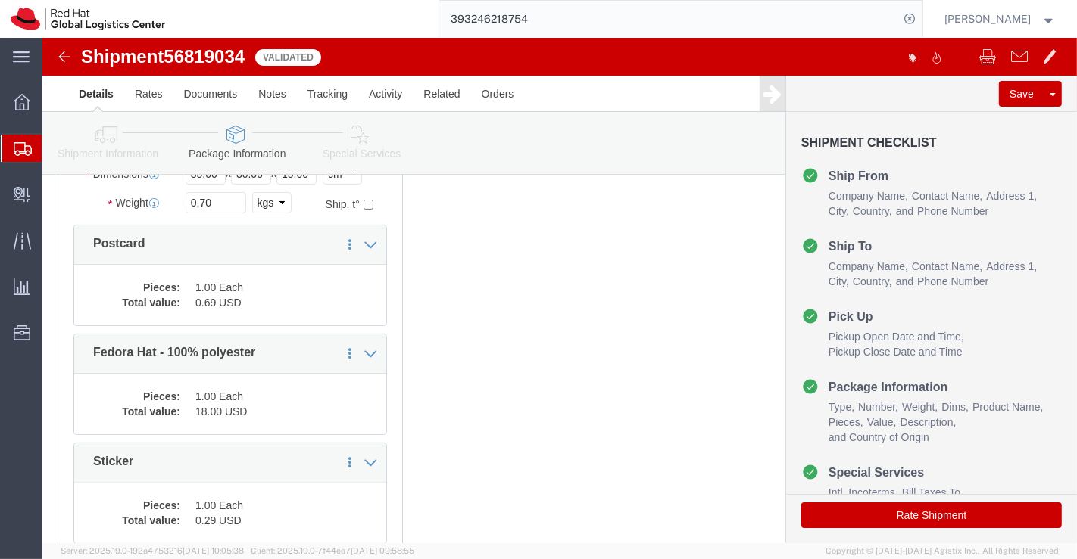
scroll to position [129, 0]
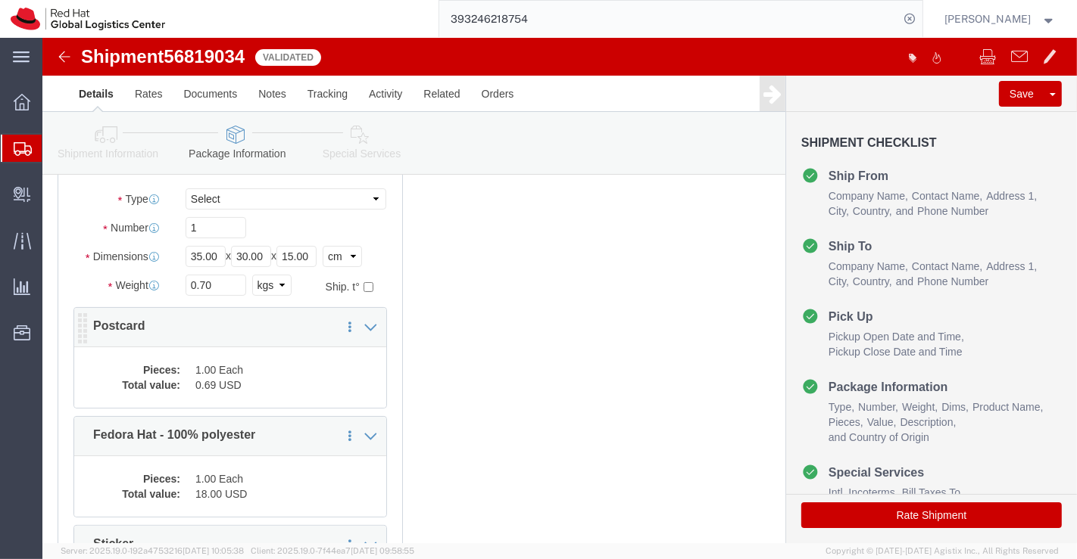
click dd "1.00 Each"
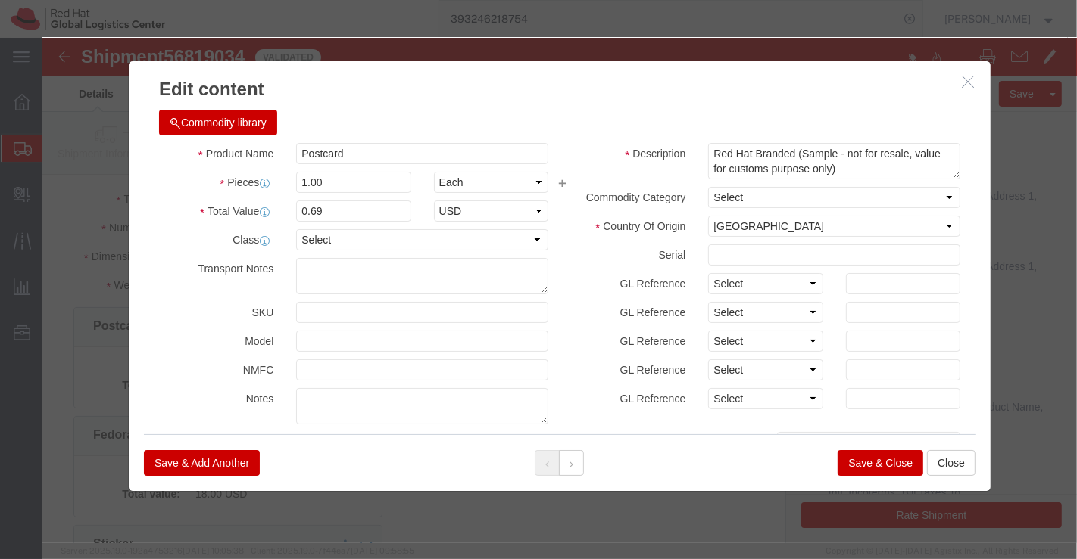
scroll to position [389, 0]
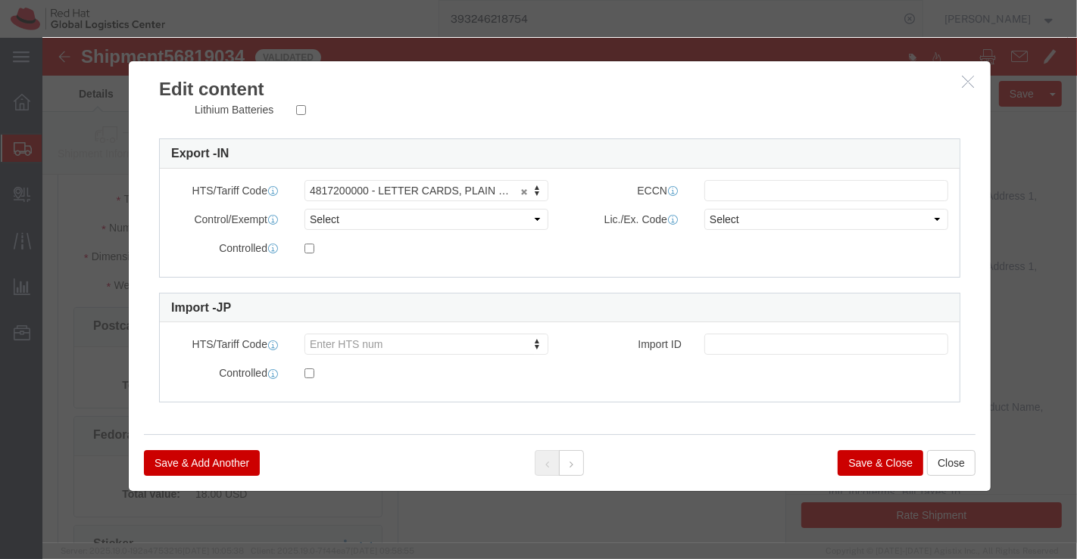
click button "Save & Close"
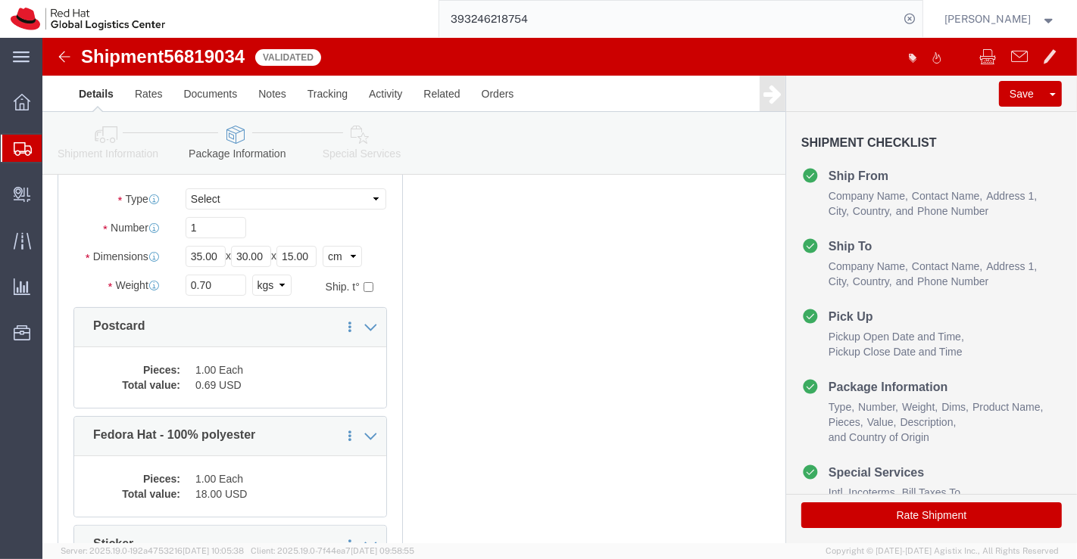
scroll to position [297, 0]
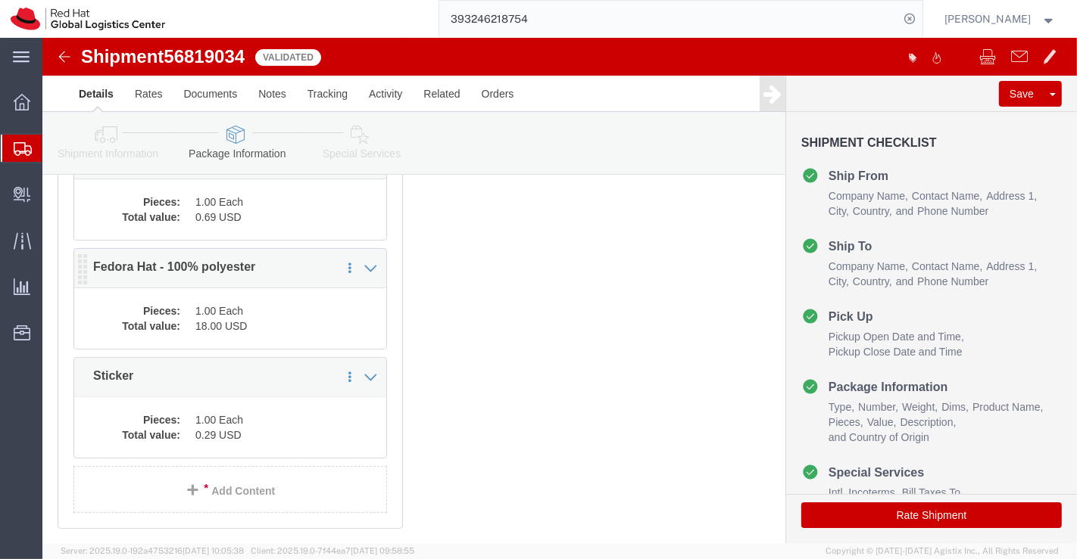
click dd "18.00 USD"
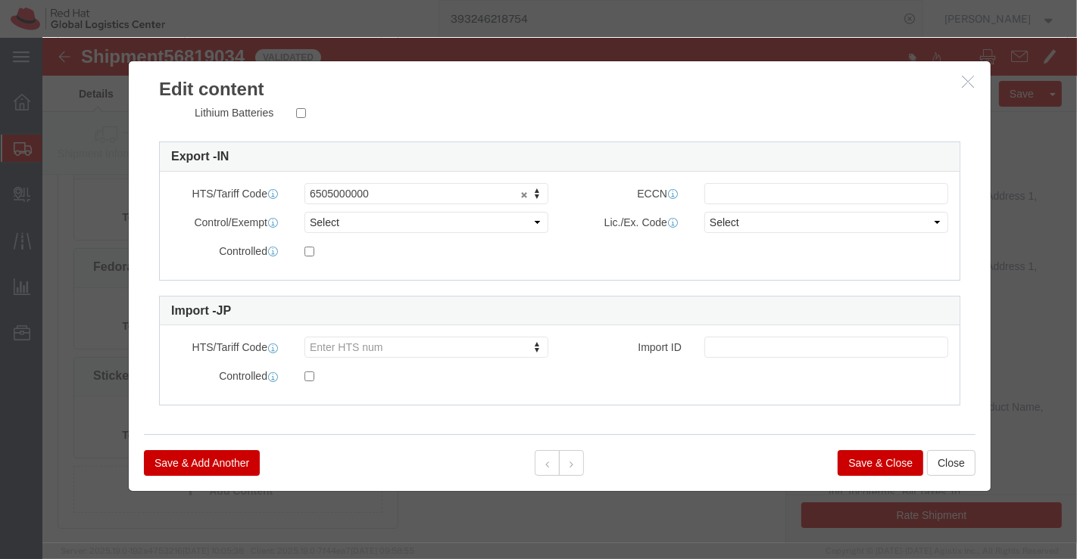
scroll to position [387, 0]
click button "Save & Close"
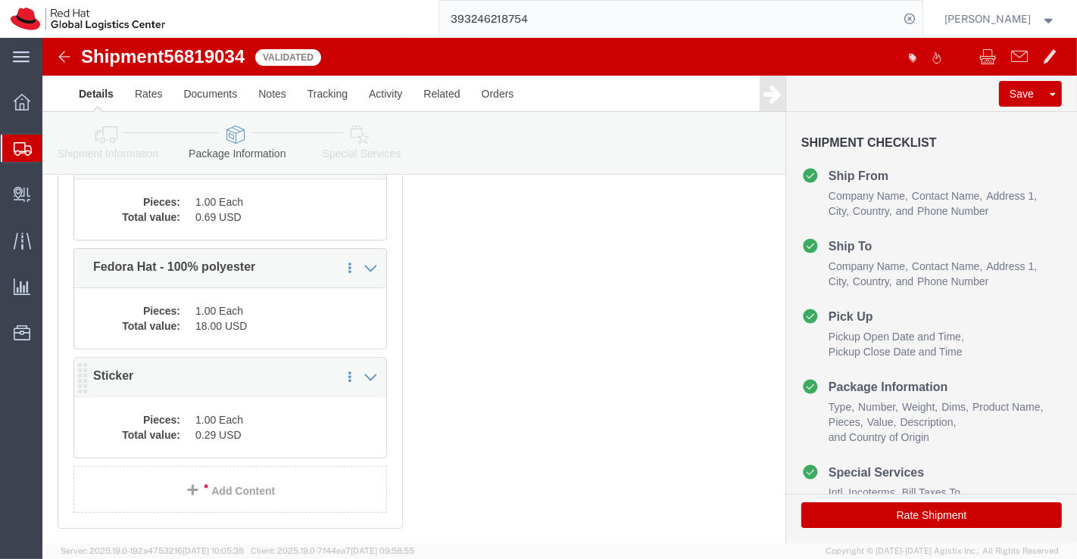
click dd "0.29 USD"
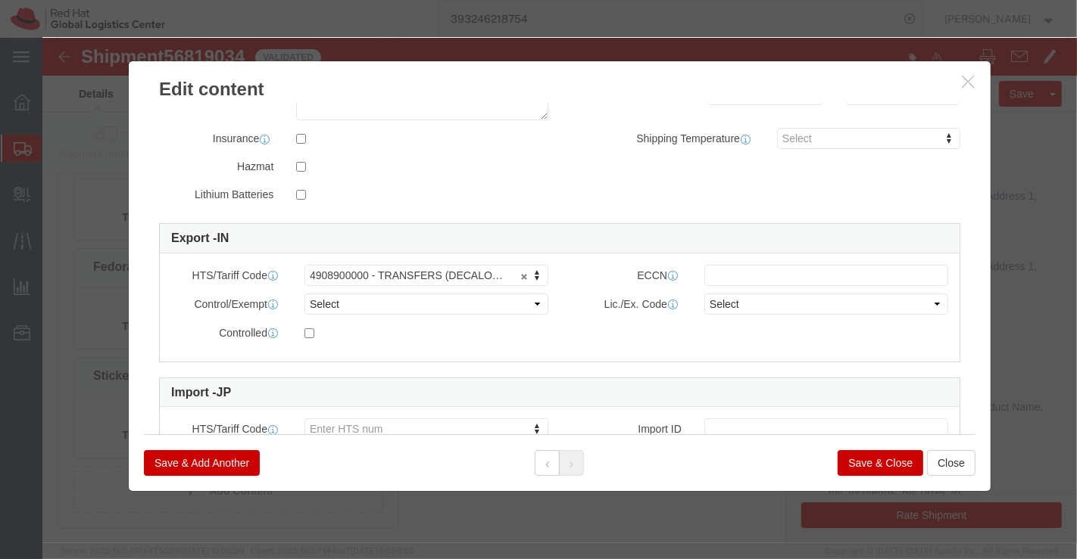
scroll to position [389, 0]
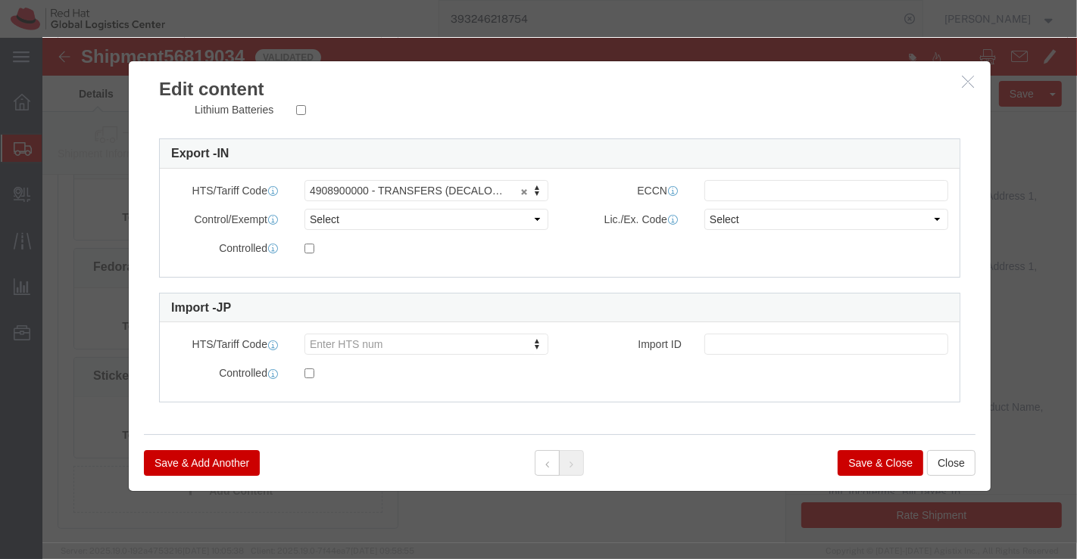
click button "Save & Close"
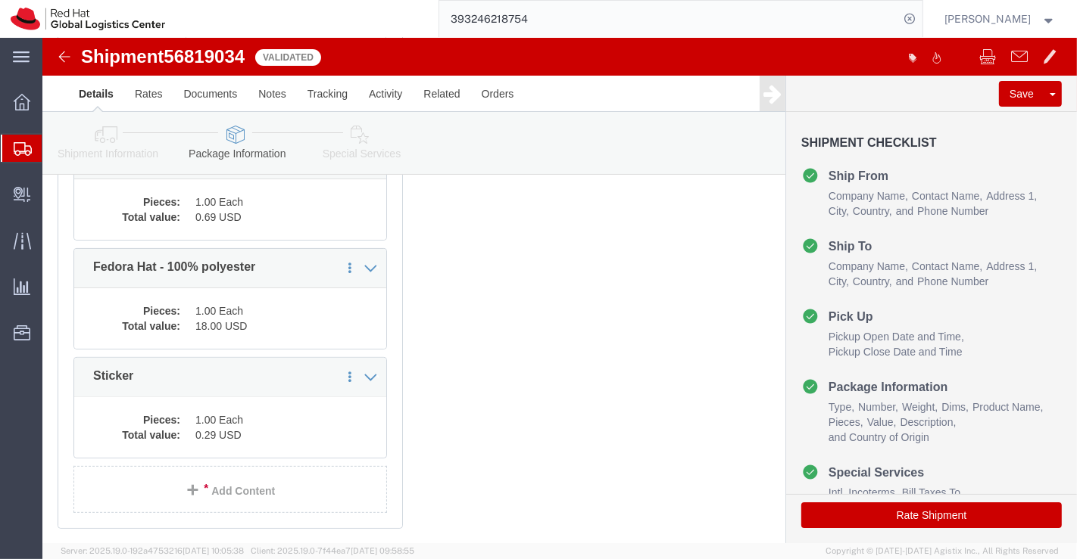
click icon
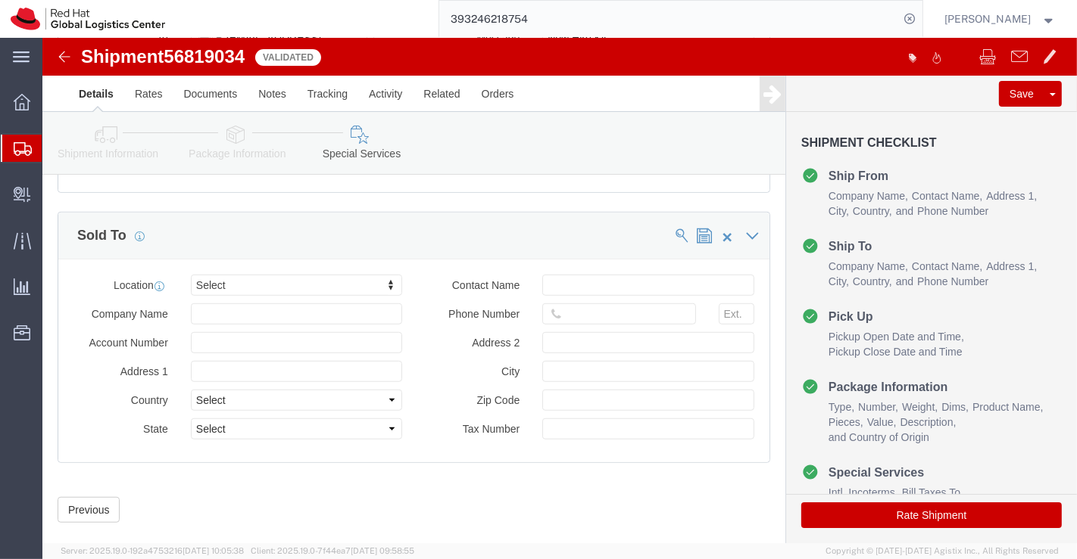
scroll to position [930, 0]
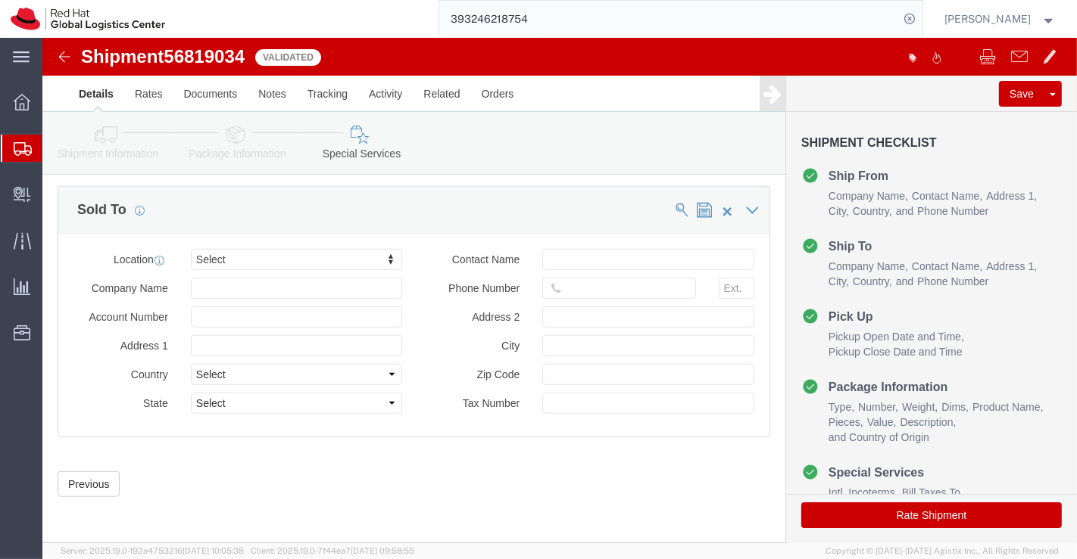
click button "Rate Shipment"
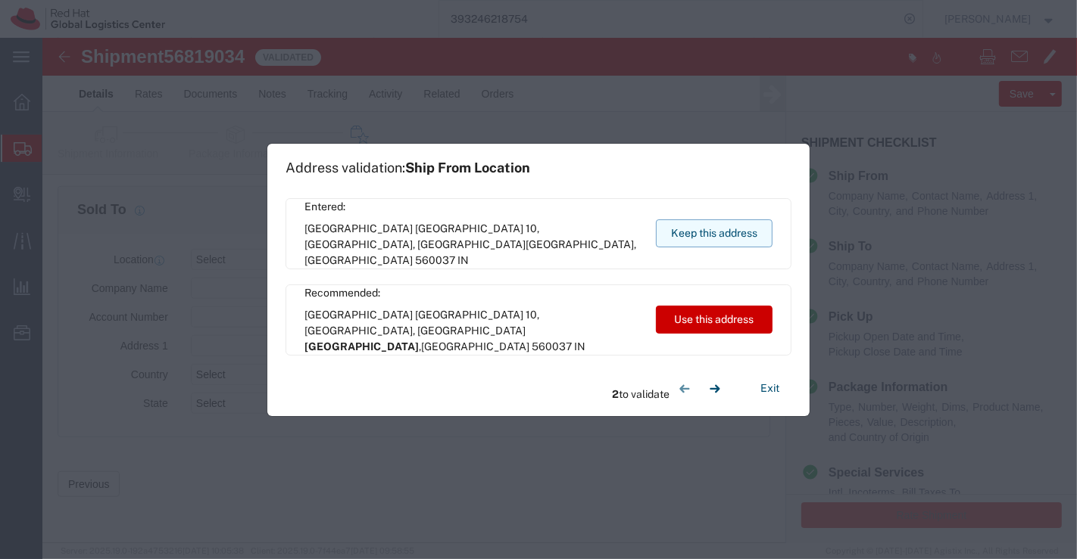
click at [707, 230] on button "Keep this address" at bounding box center [714, 234] width 117 height 28
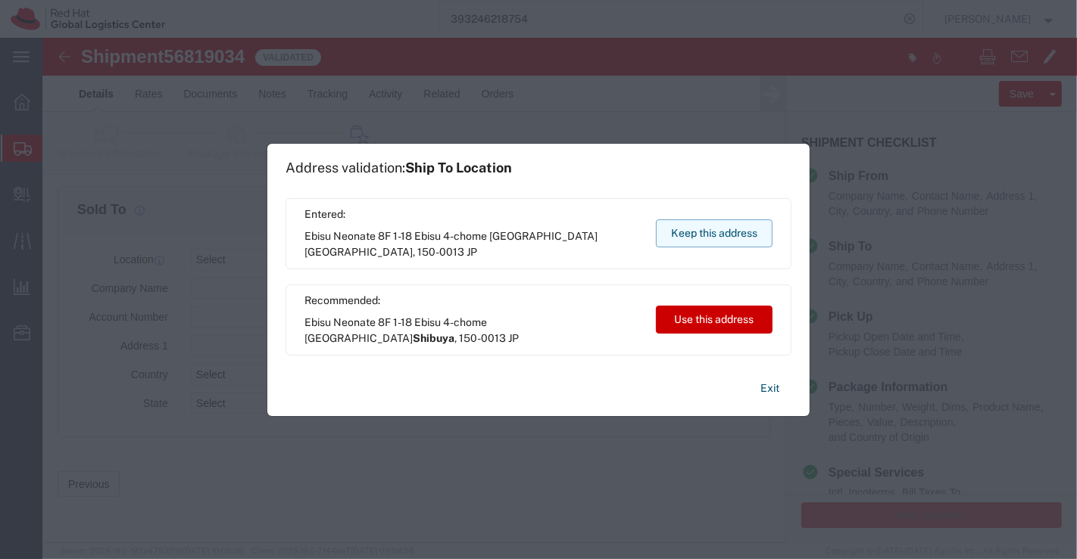
click at [685, 234] on button "Keep this address" at bounding box center [714, 234] width 117 height 28
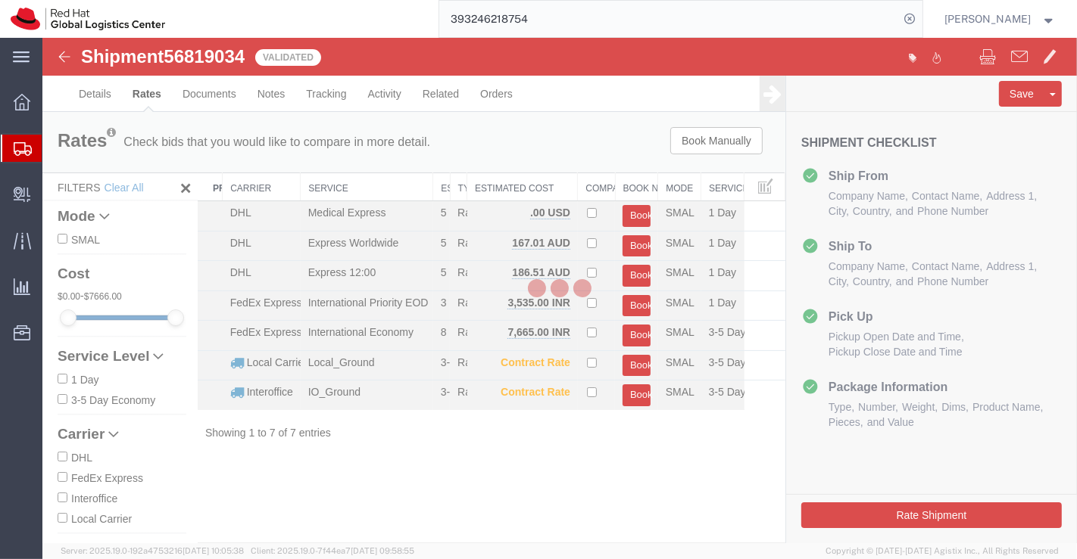
scroll to position [0, 0]
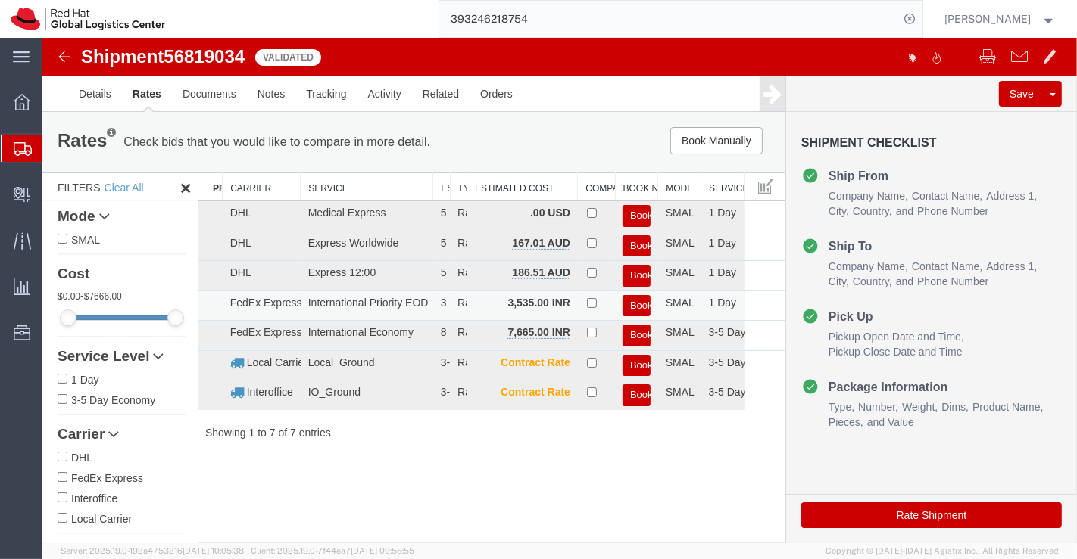
click at [636, 301] on button "Book" at bounding box center [636, 306] width 28 height 22
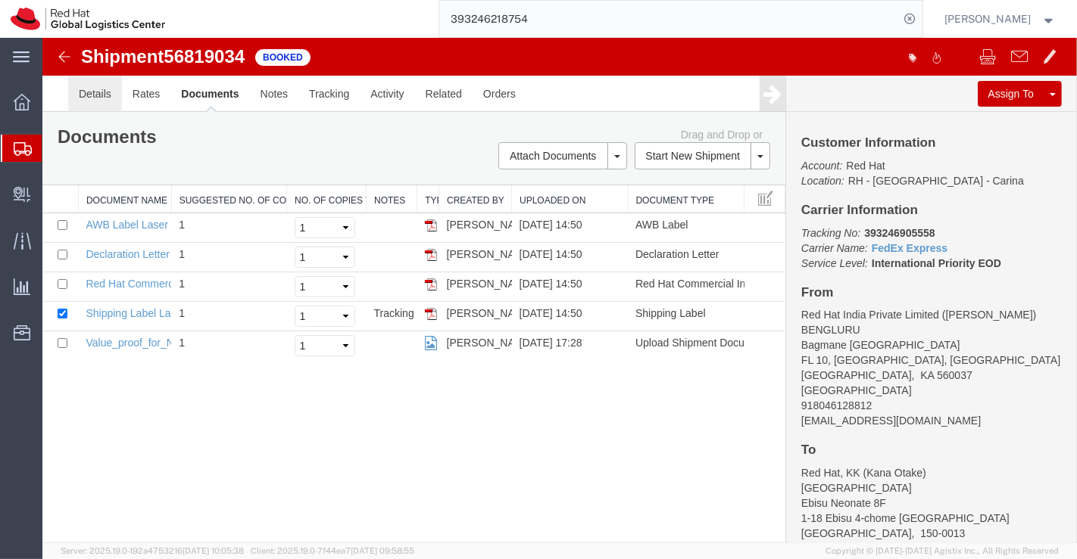
click at [88, 92] on link "Details" at bounding box center [94, 94] width 54 height 36
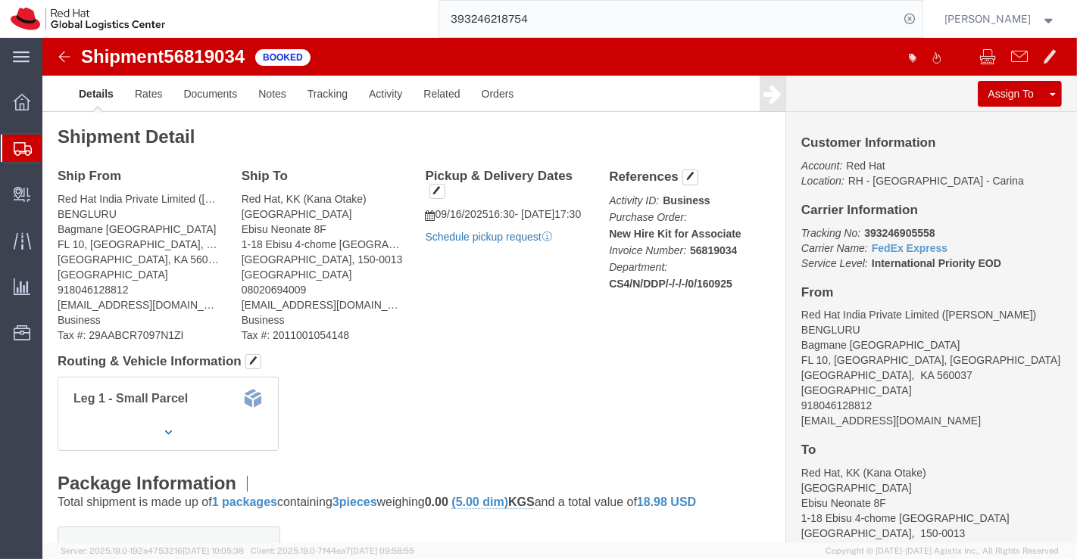
click link "Schedule pickup request"
drag, startPoint x: 812, startPoint y: 191, endPoint x: 896, endPoint y: 191, distance: 84.8
click p "Tracking No: 393246905558 Carrier Name: FedEx Express FedEx Express Service Lev…"
copy b "393246905558"
click div "Shipment Detail Ship From Red Hat India Private Limited (Pallav Sen Gupta) BENG…"
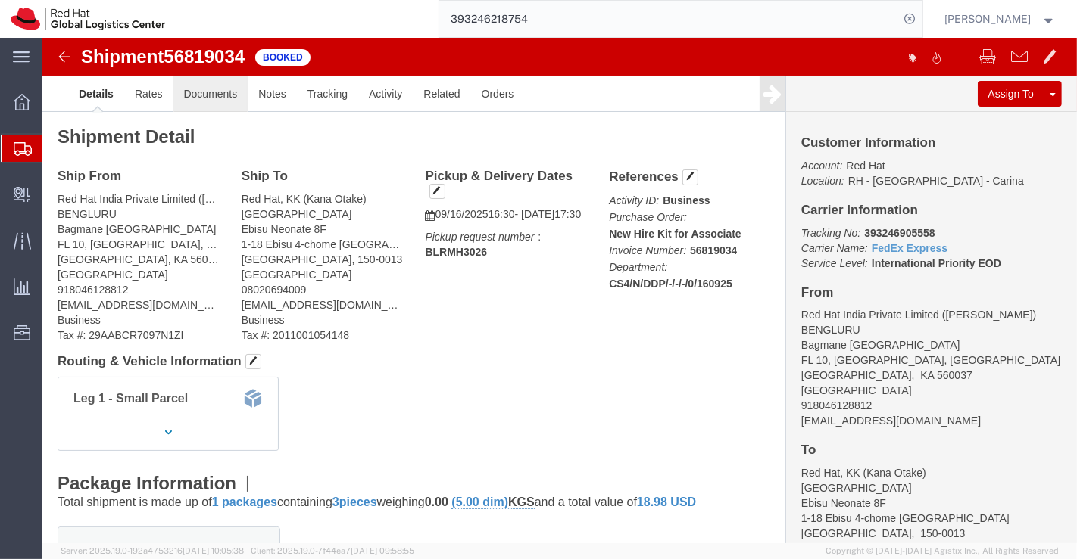
click link "Documents"
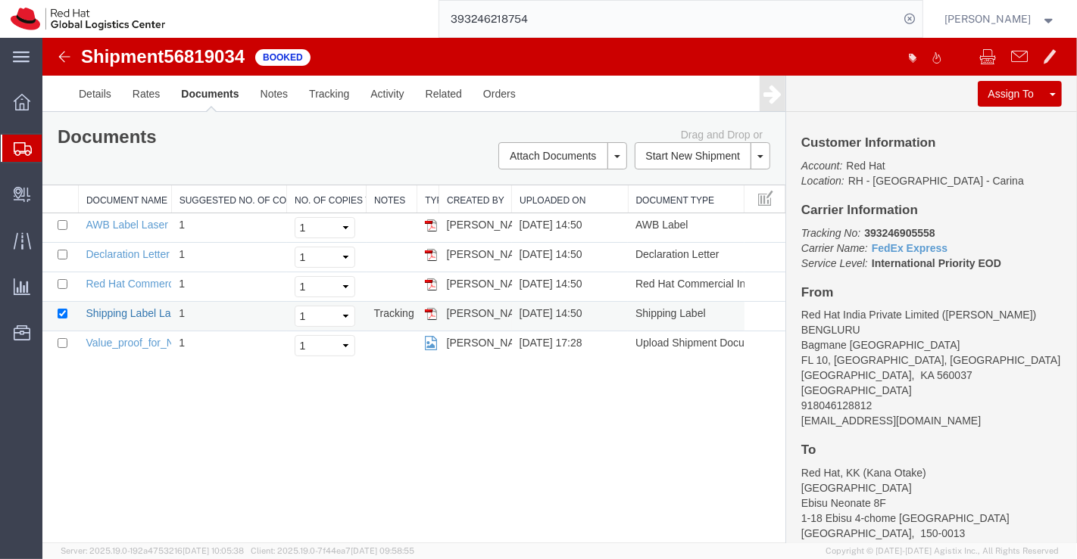
click at [127, 311] on link "Shipping Label Laser" at bounding box center [135, 313] width 100 height 12
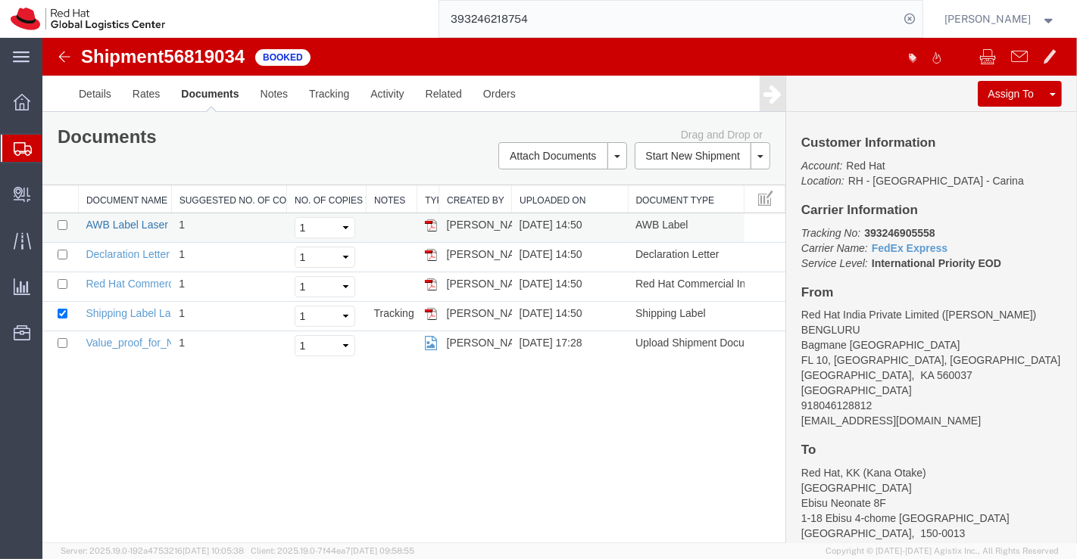
click at [149, 223] on link "AWB Label Laser" at bounding box center [126, 225] width 82 height 12
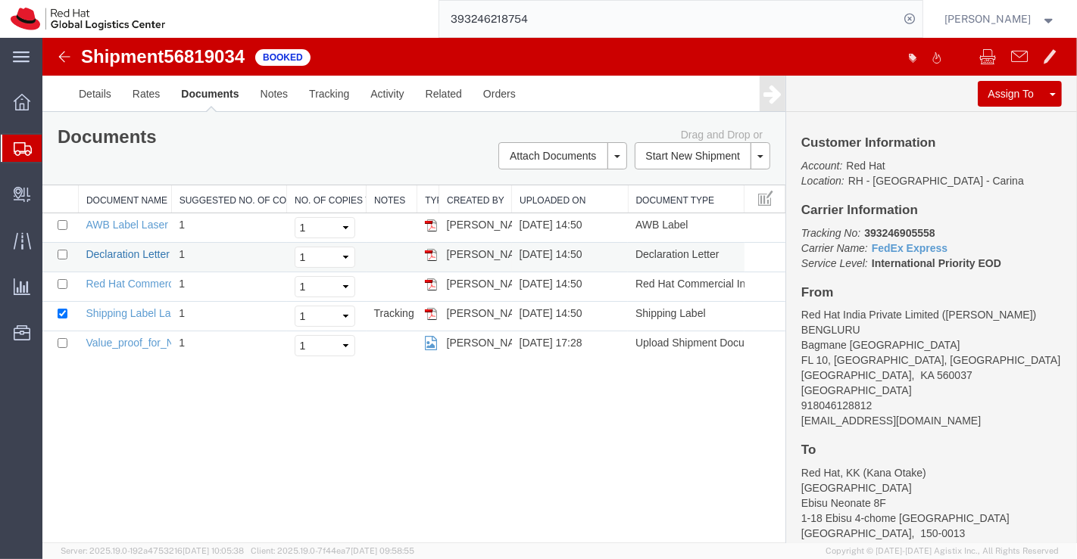
click at [117, 251] on link "Declaration Letter" at bounding box center [127, 254] width 84 height 12
click at [113, 284] on link "Red Hat Commercial Invoice" at bounding box center [152, 284] width 135 height 12
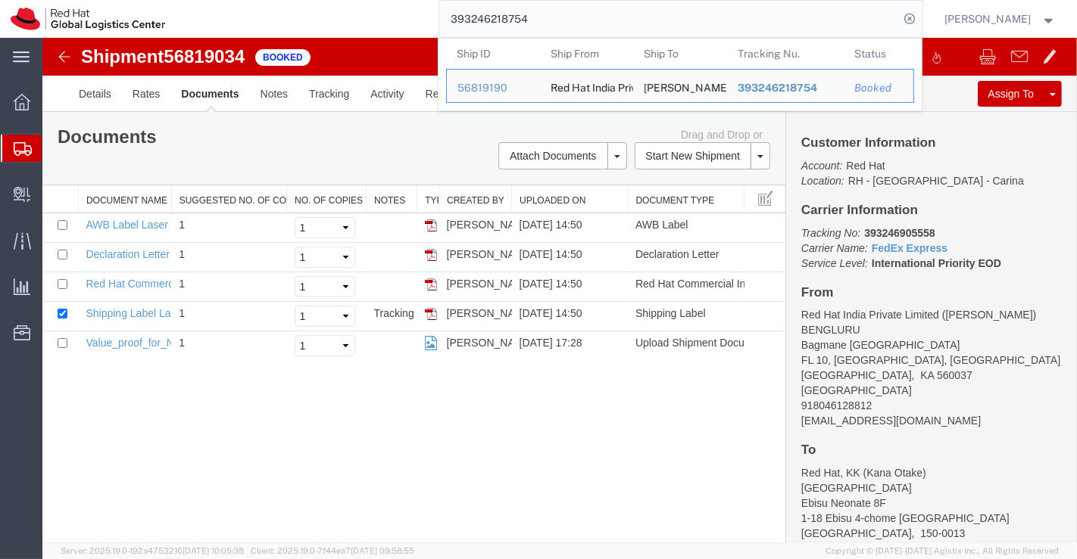
drag, startPoint x: 553, startPoint y: 17, endPoint x: 395, endPoint y: 21, distance: 157.5
click at [395, 21] on div "393246218754 Ship ID Ship From Ship To Tracking Nu. Status Ship ID 56819190 Shi…" at bounding box center [549, 19] width 746 height 38
click at [499, 407] on div "Shipment 56819034 5 of 5 Booked Details Rates Documents Notes Tracking Activity…" at bounding box center [559, 291] width 1034 height 506
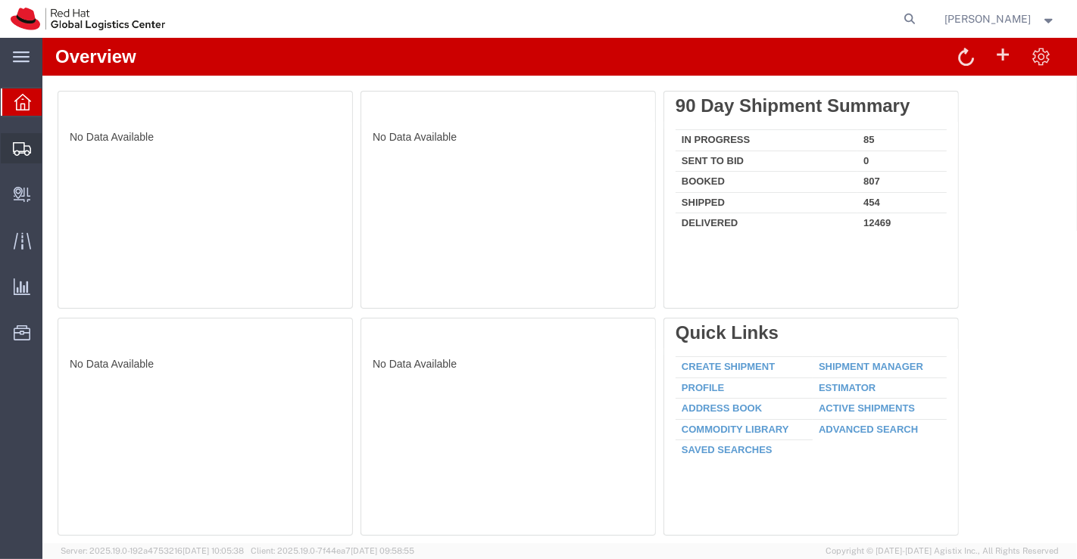
click at [0, 0] on span "Shipment Manager" at bounding box center [0, 0] width 0 height 0
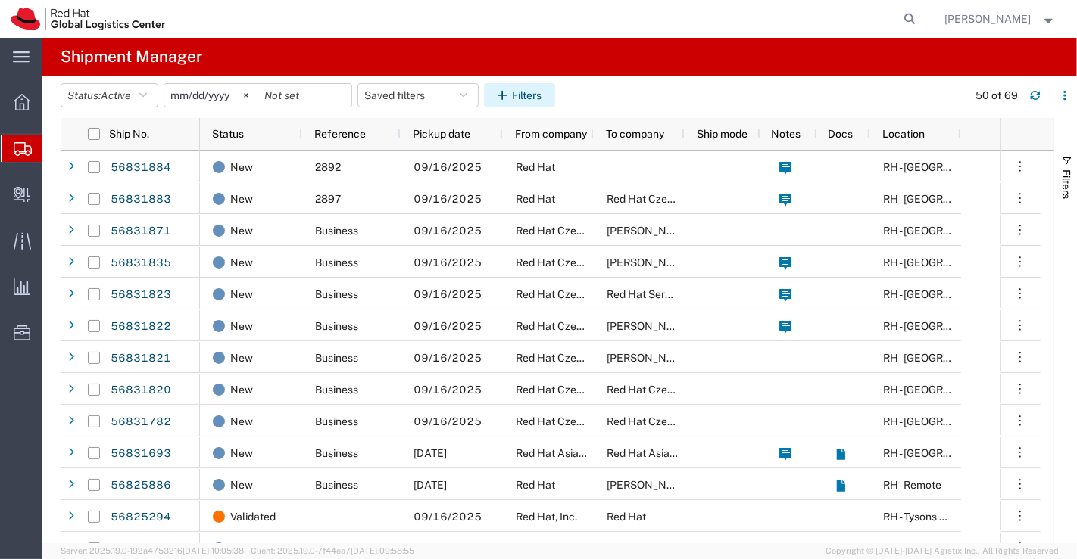
click at [530, 94] on button "Filters" at bounding box center [519, 95] width 71 height 24
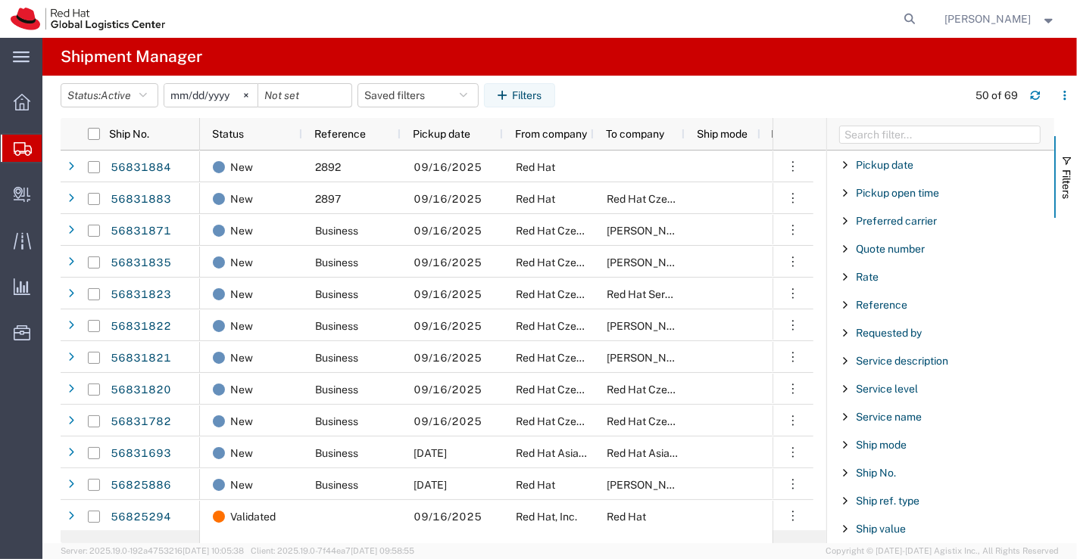
scroll to position [1040, 0]
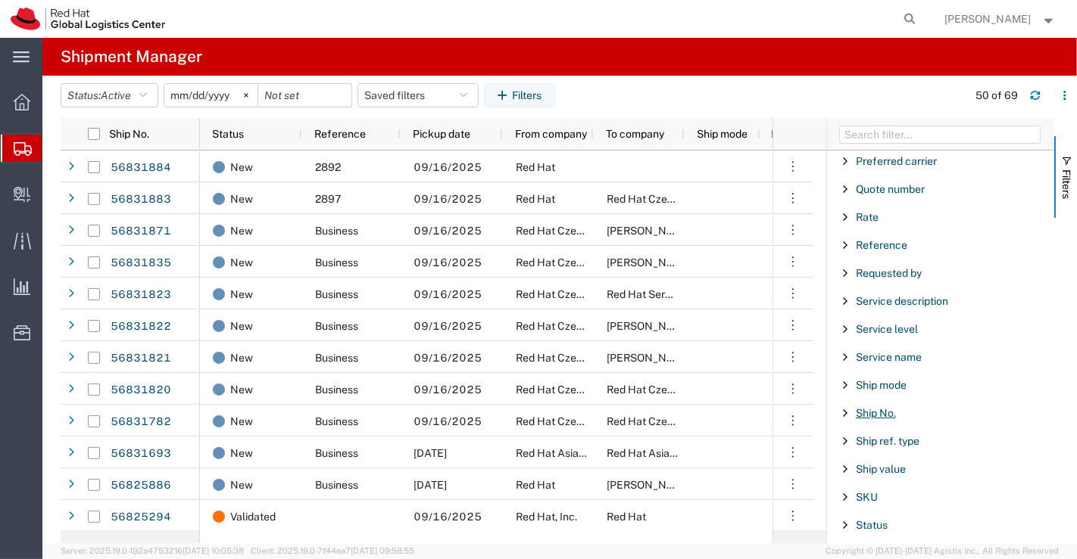
click at [870, 407] on span "Ship No." at bounding box center [875, 413] width 40 height 12
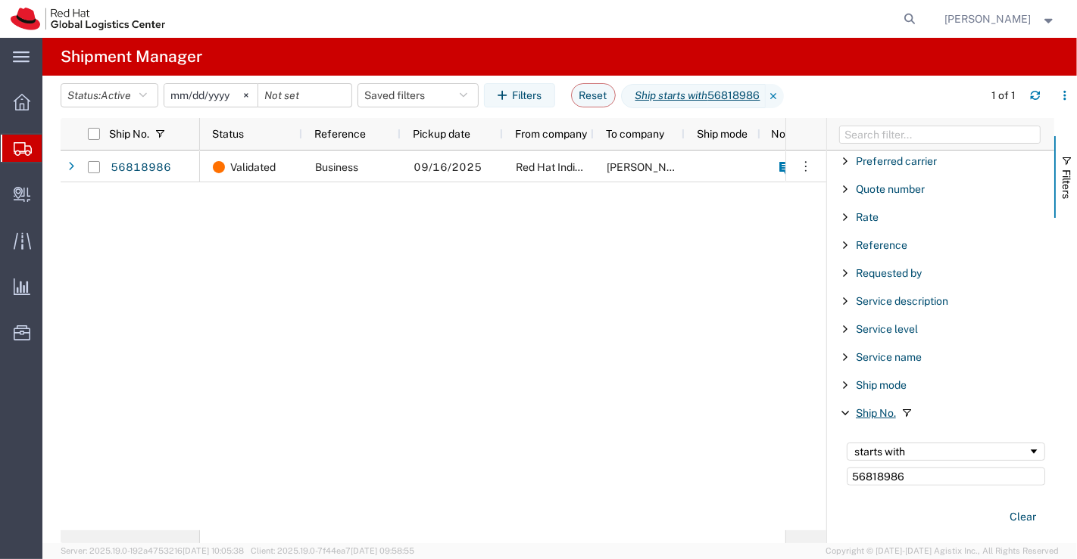
type input "56818986"
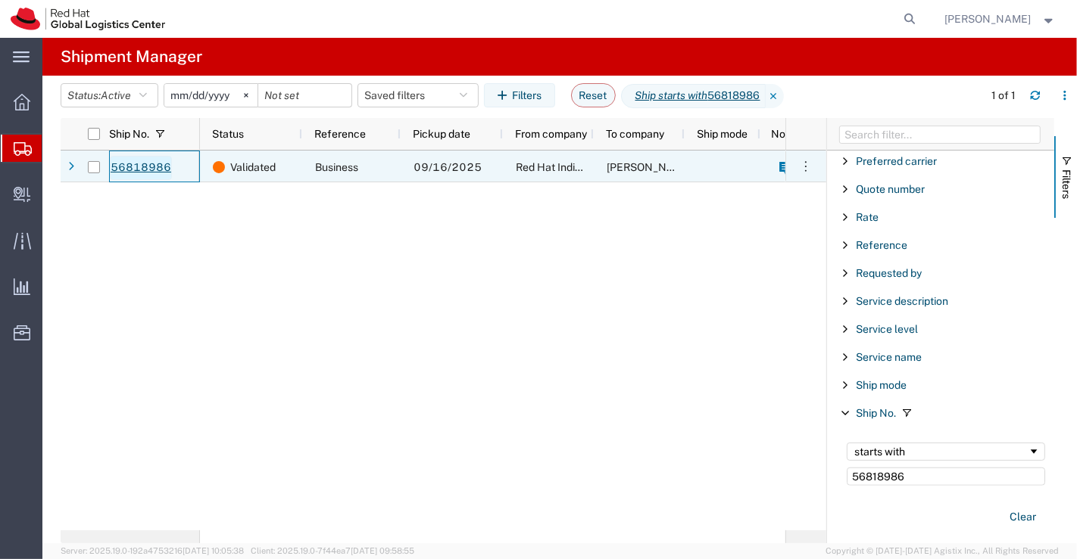
click at [117, 166] on link "56818986" at bounding box center [141, 168] width 62 height 24
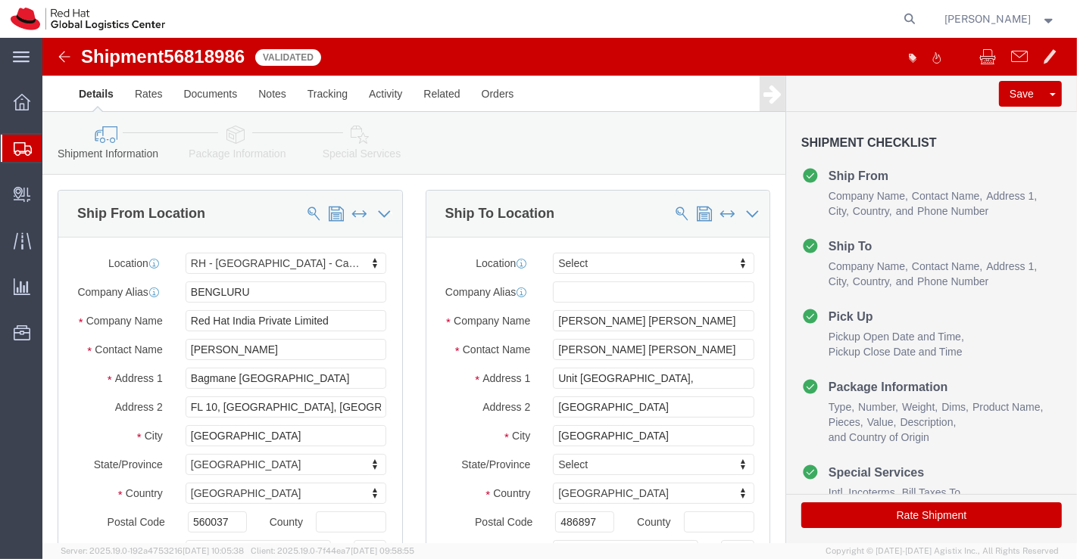
select select "37925"
select select
click div "Ship To Location Location My Profile Location RH - Amsterdam - MSO RH - Amsterd…"
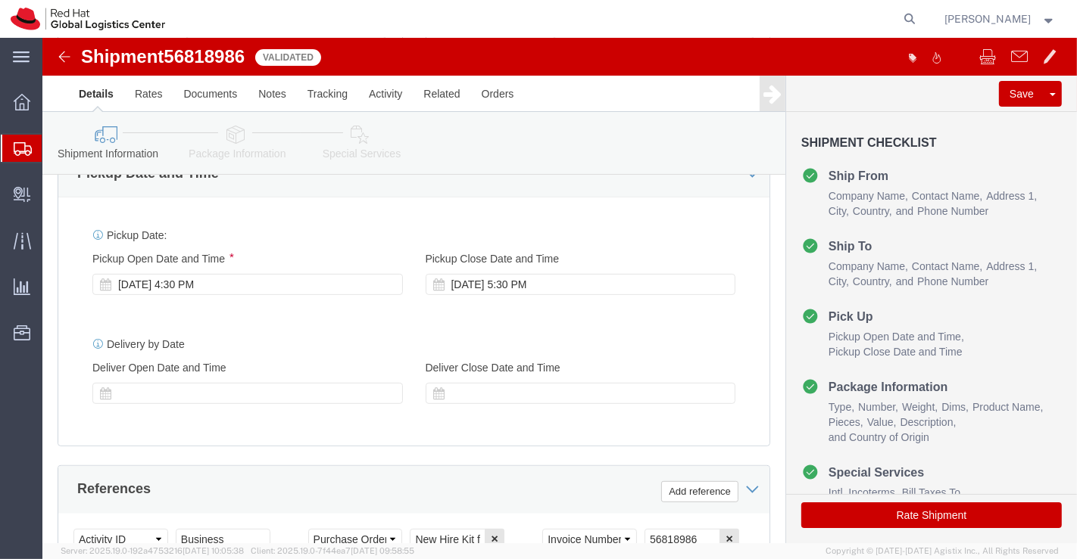
scroll to position [588, 0]
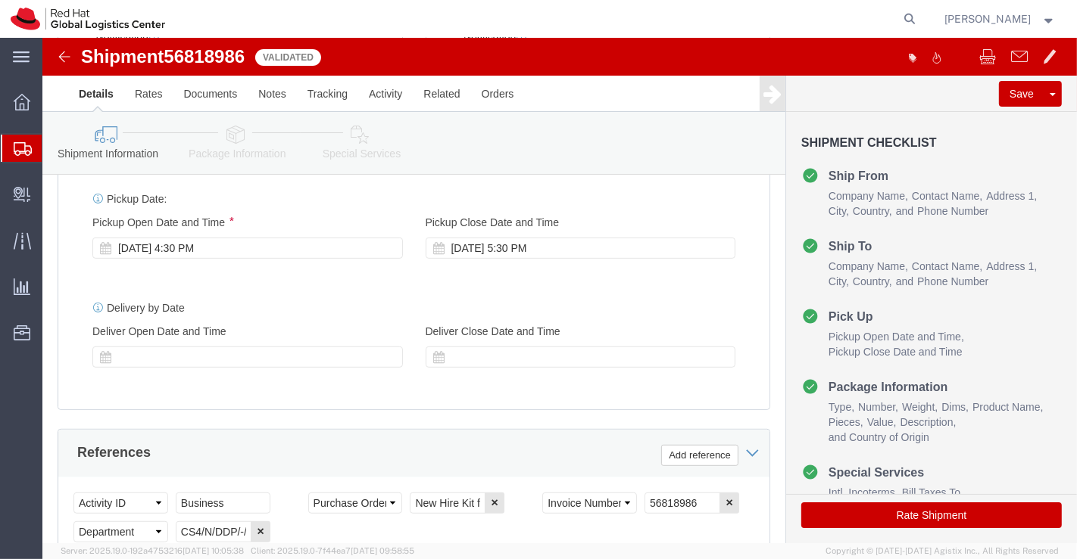
click icon
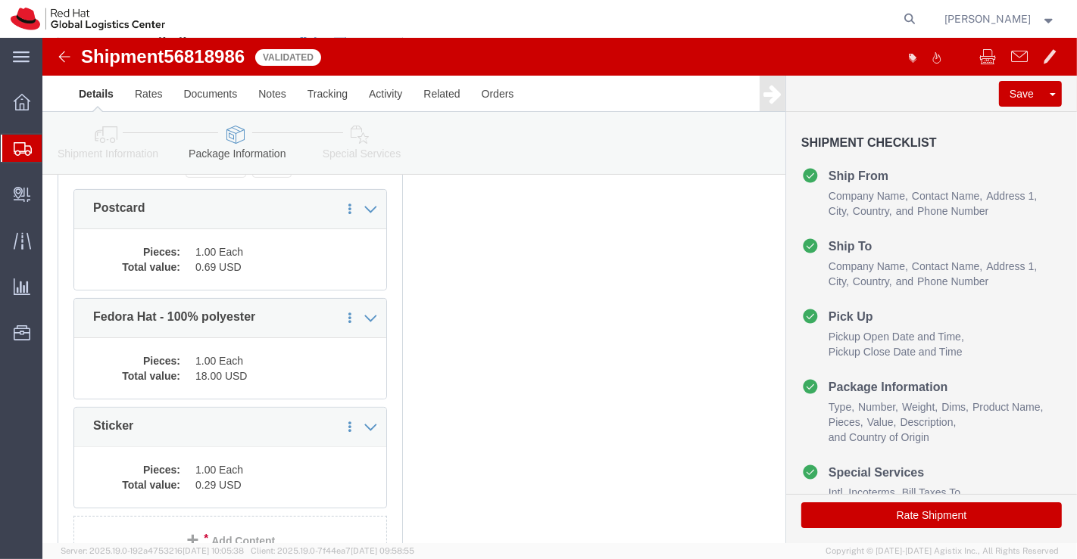
scroll to position [213, 0]
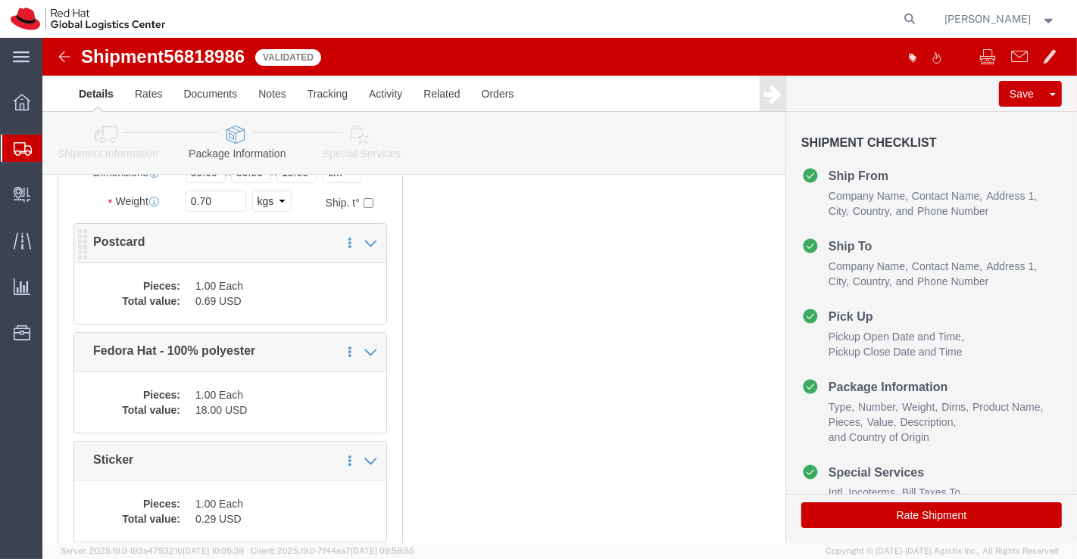
click dd "1.00 Each"
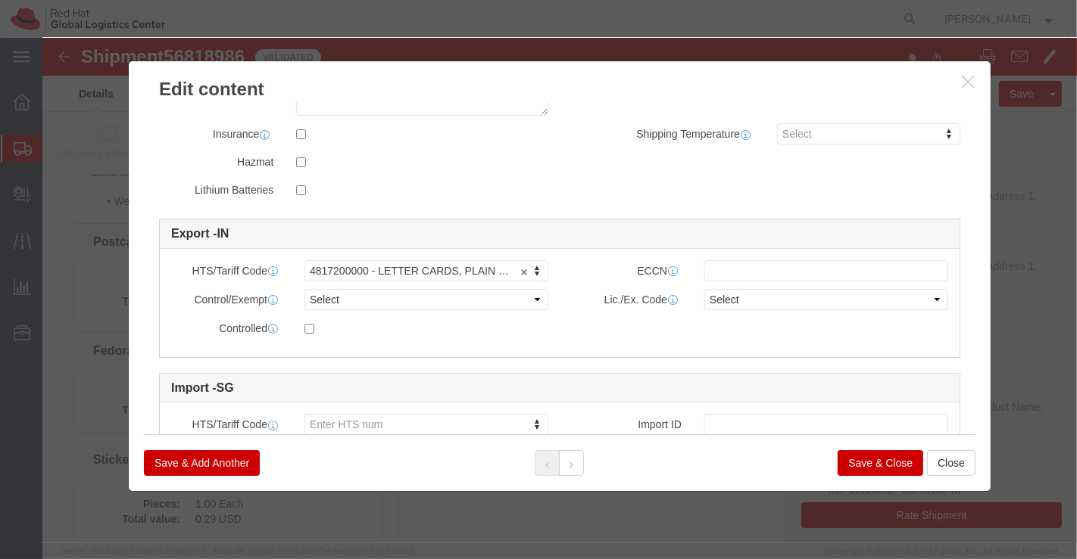
scroll to position [389, 0]
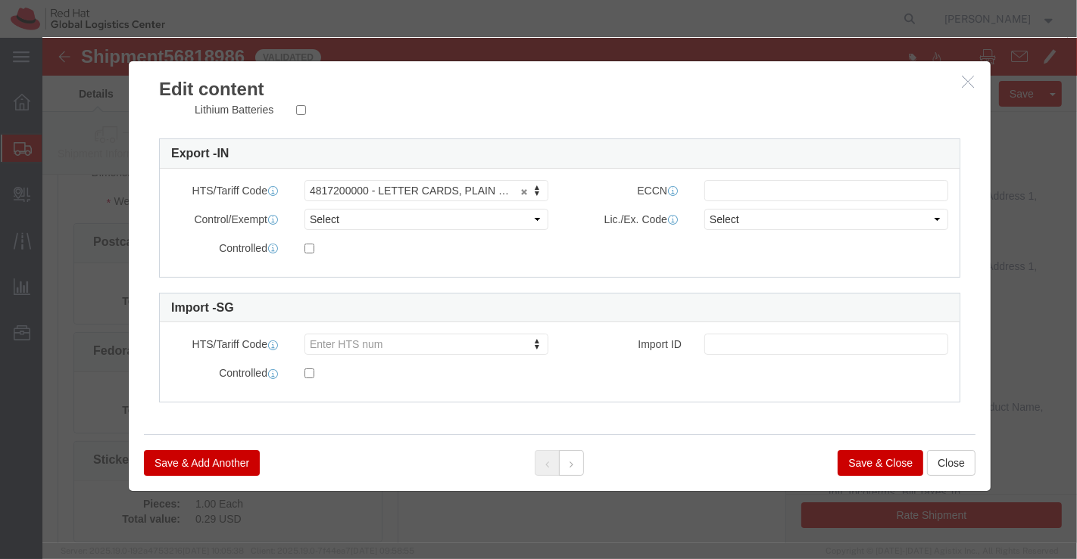
click button "Save & Close"
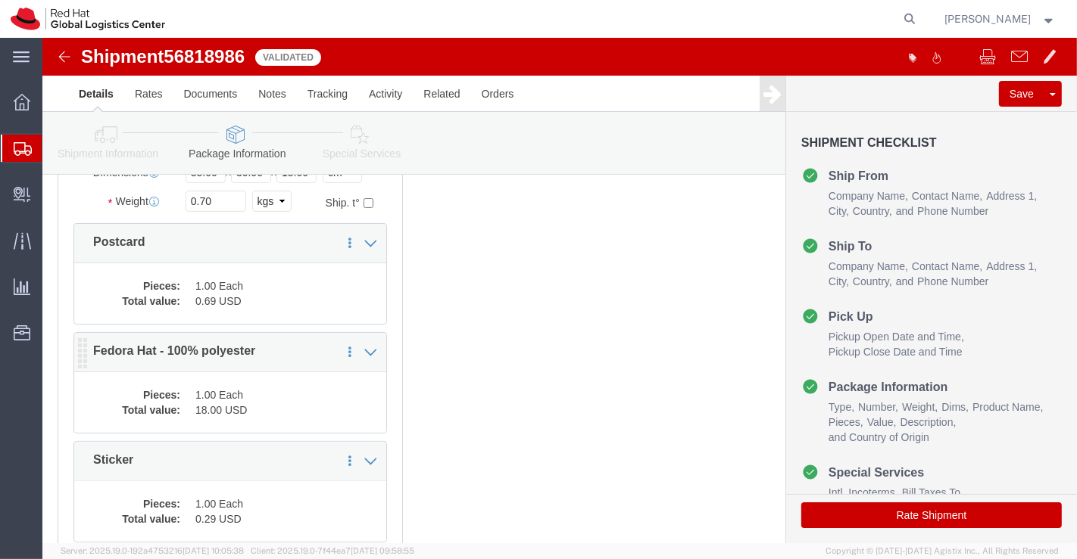
click dd "18.00 USD"
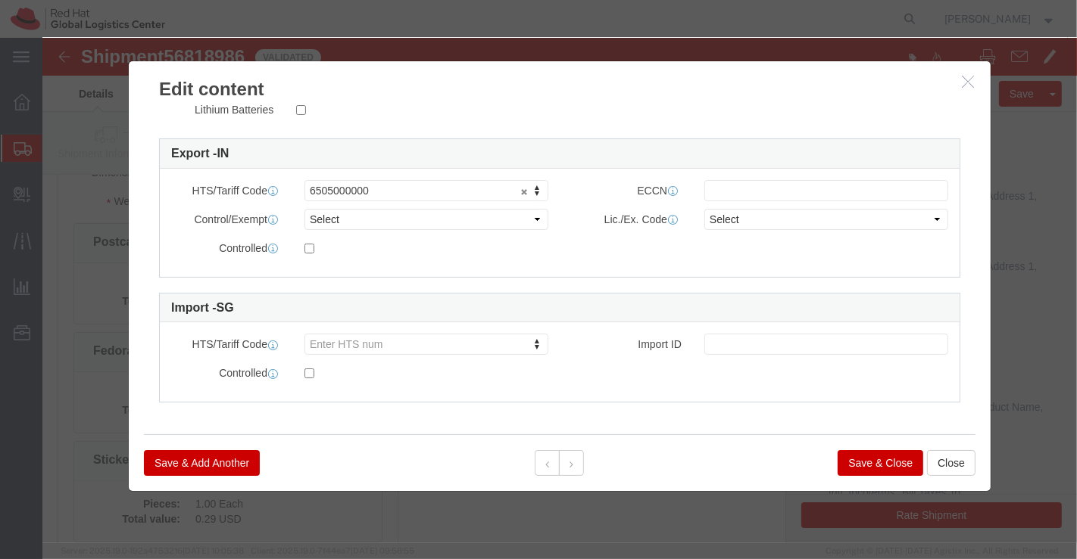
click button "Save & Close"
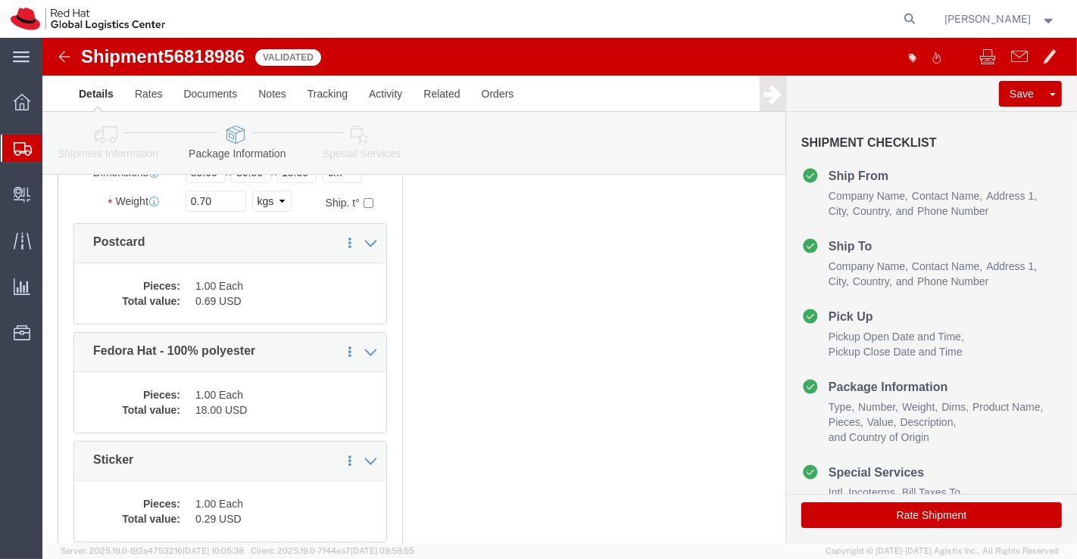
scroll to position [381, 0]
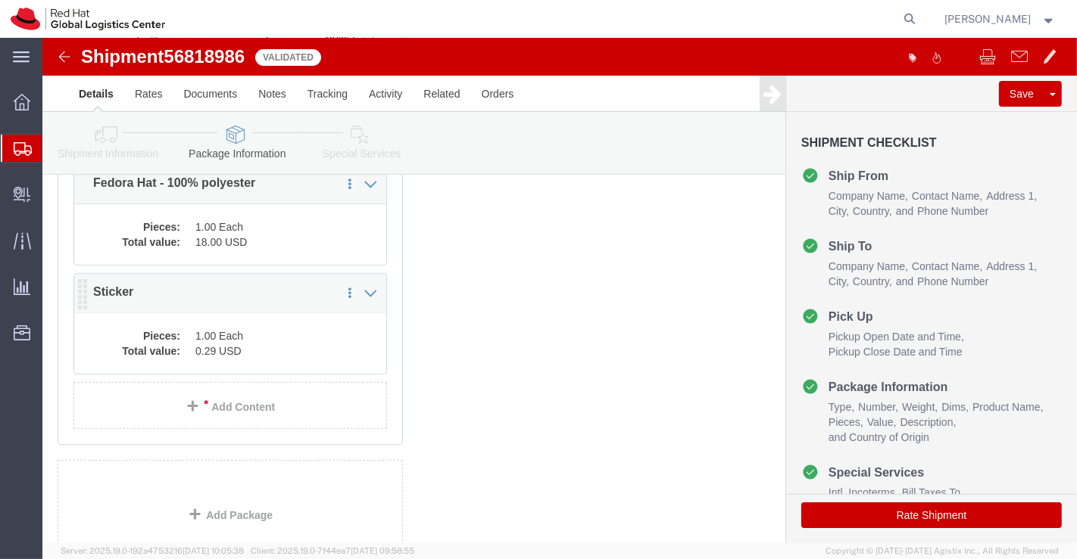
click dd "0.29 USD"
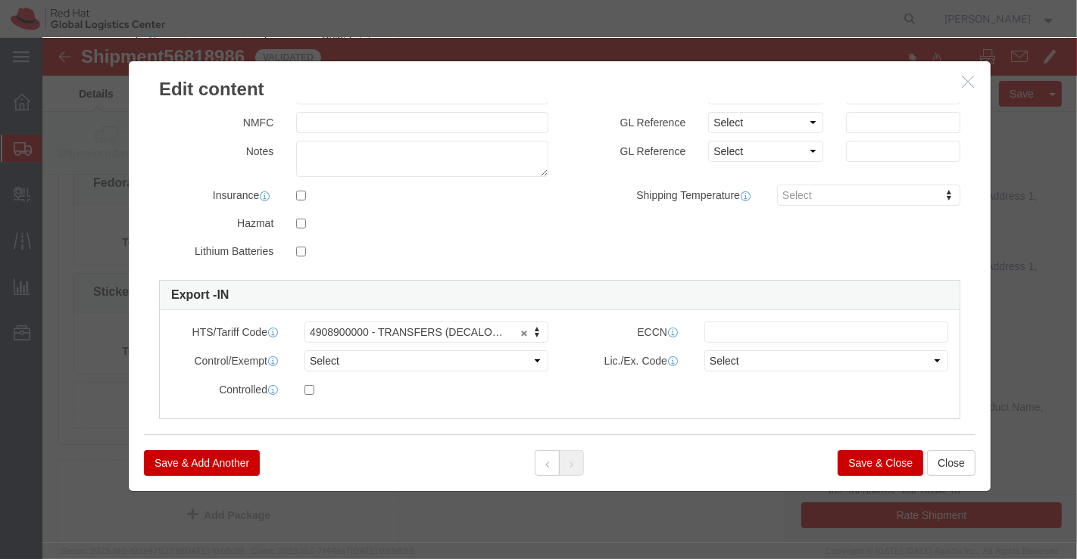
scroll to position [389, 0]
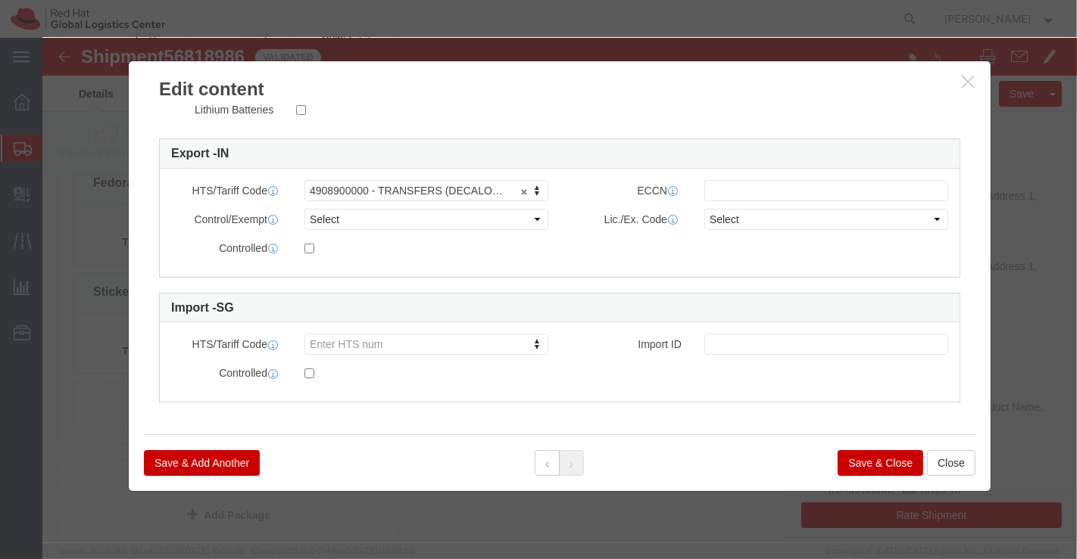
click button "Save & Close"
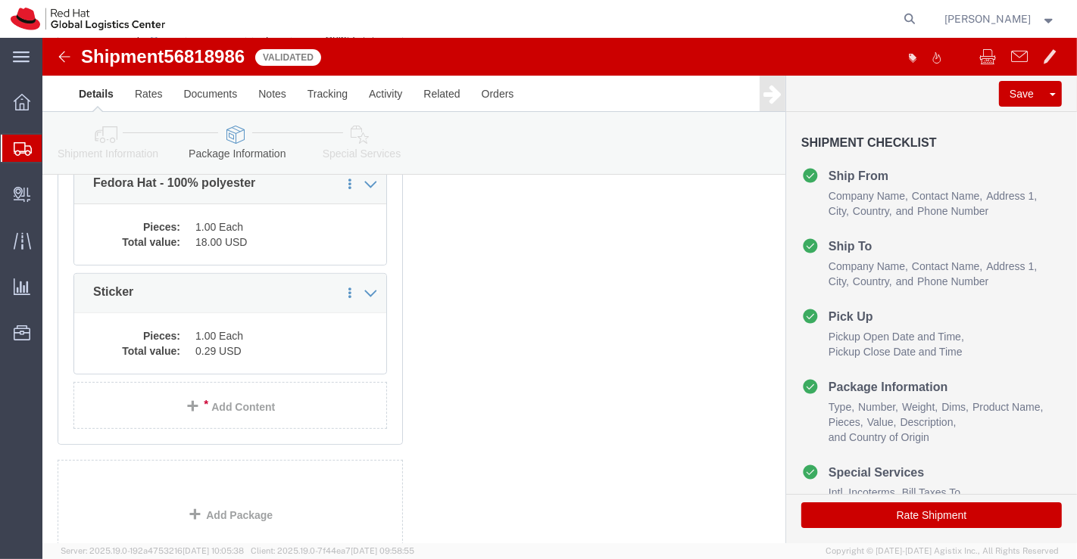
click icon
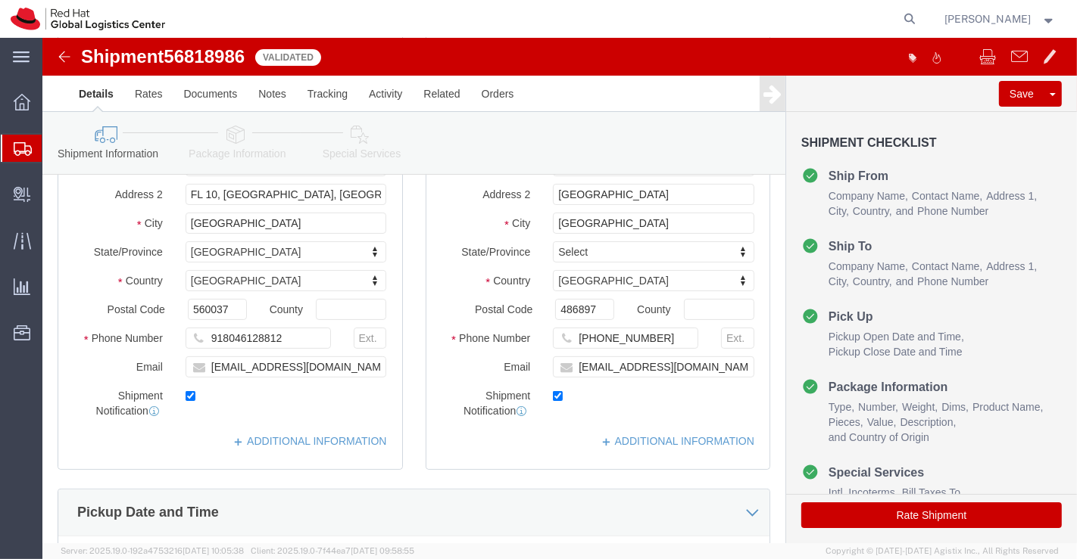
scroll to position [129, 0]
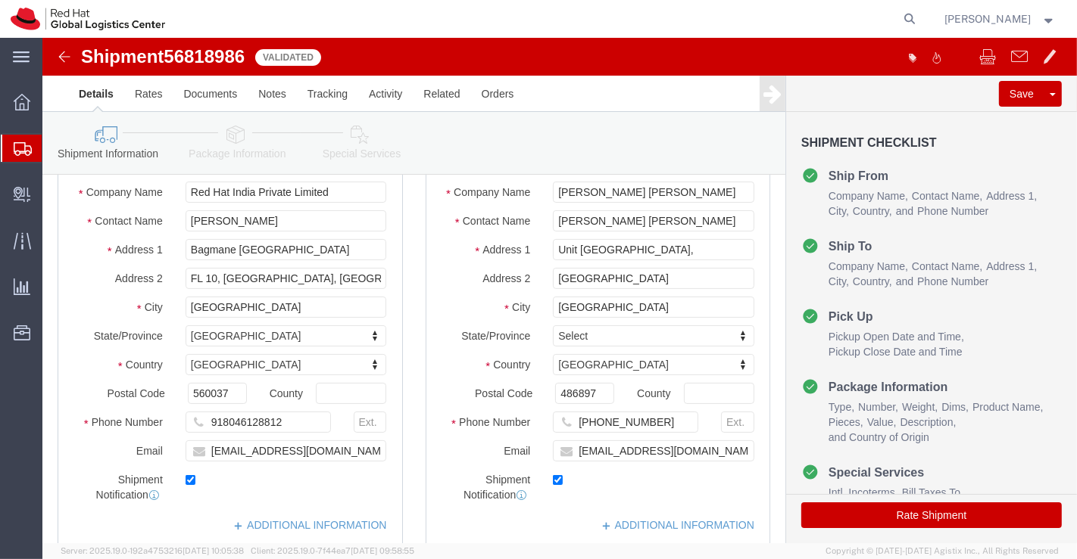
click icon
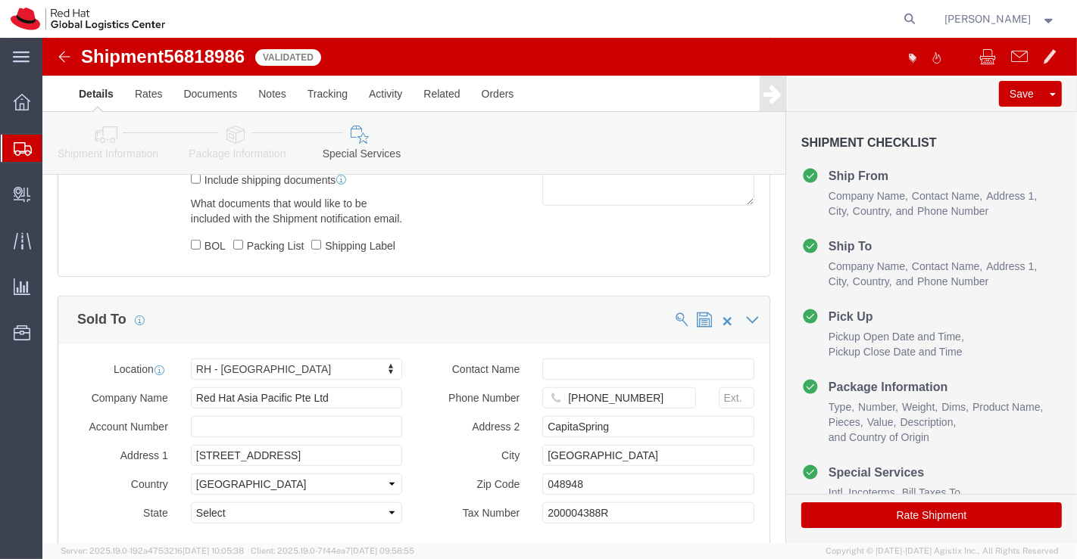
scroll to position [886, 0]
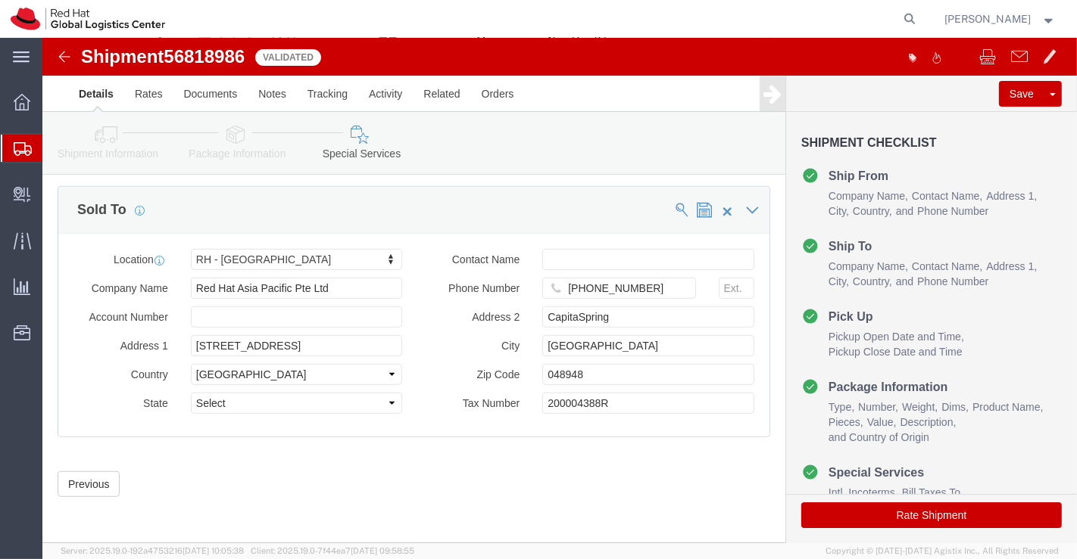
click button "Rate Shipment"
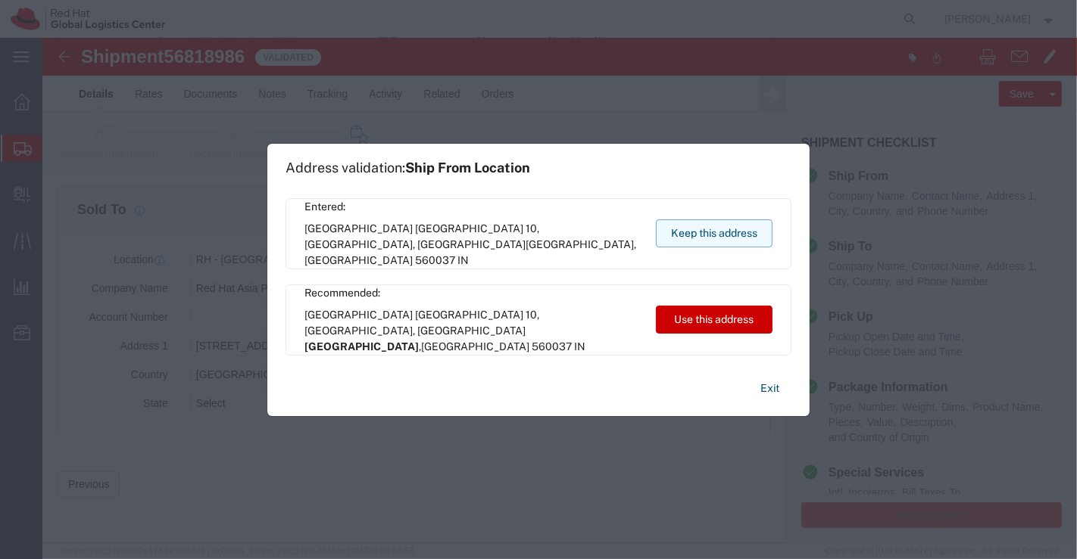
click at [733, 230] on button "Keep this address" at bounding box center [714, 234] width 117 height 28
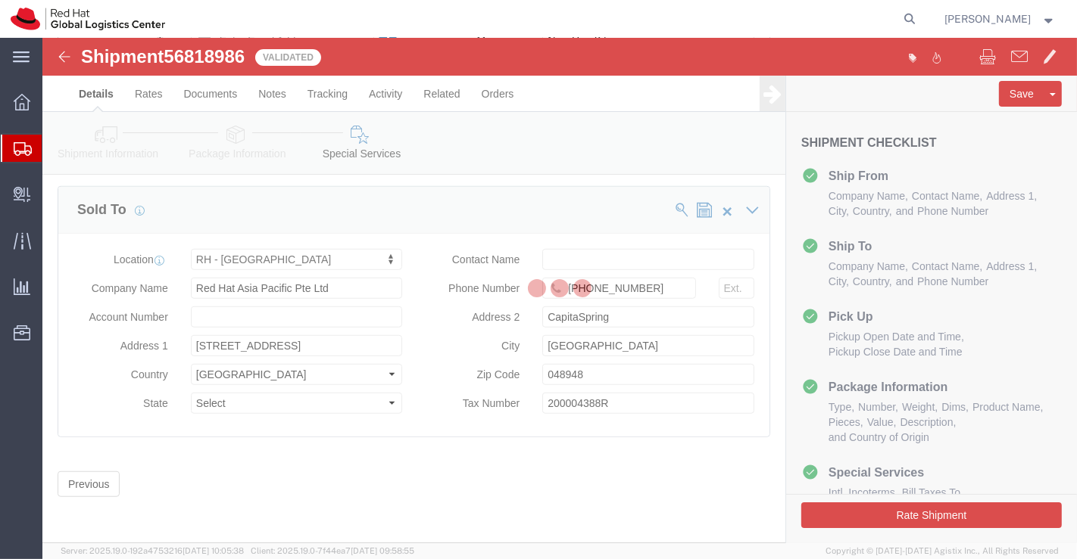
scroll to position [0, 0]
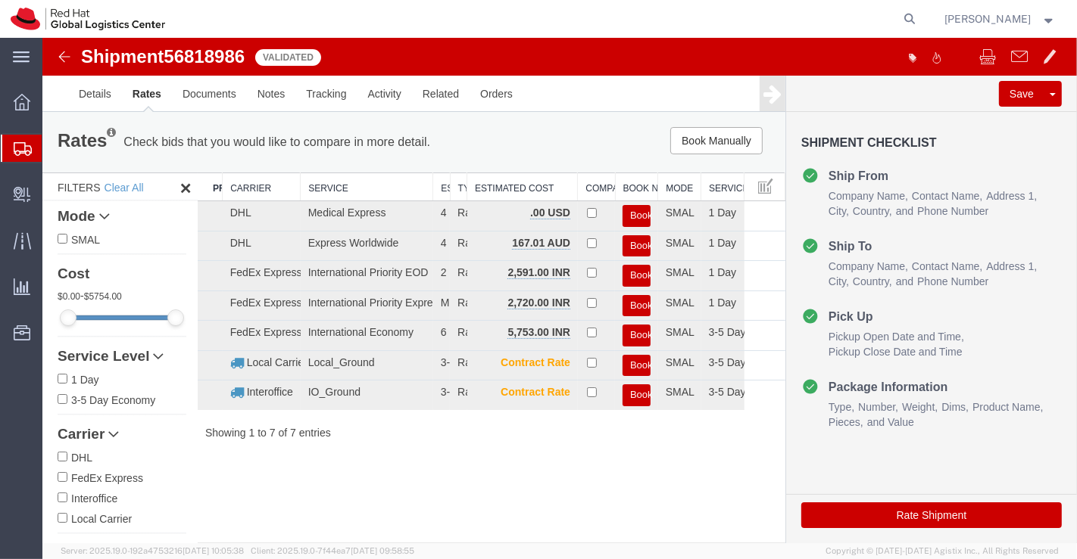
drag, startPoint x: 413, startPoint y: 185, endPoint x: 451, endPoint y: 187, distance: 37.9
click at [451, 173] on div at bounding box center [490, 173] width 587 height 0
click at [631, 274] on button "Book" at bounding box center [636, 276] width 28 height 22
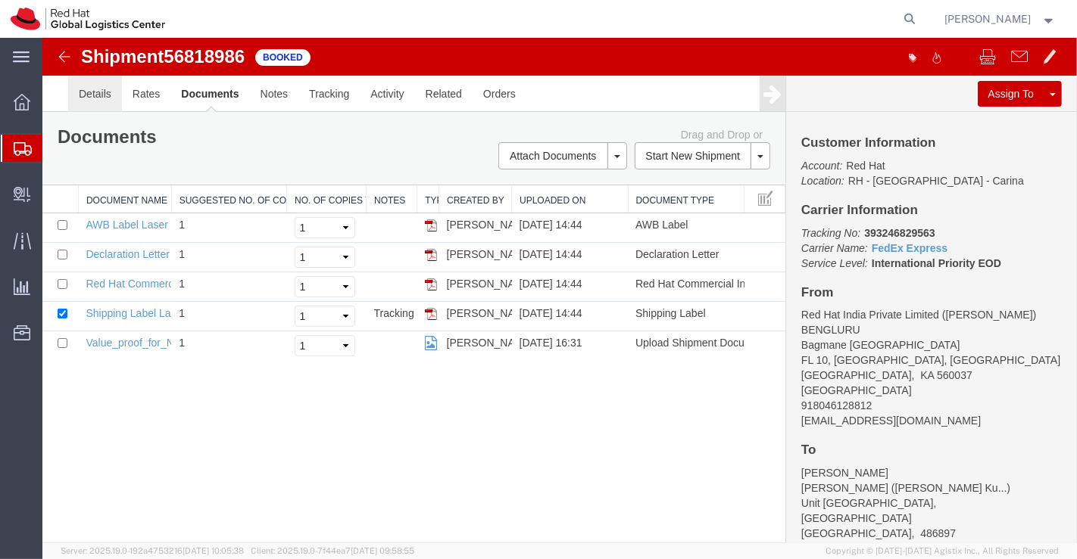
click at [95, 95] on link "Details" at bounding box center [94, 94] width 54 height 36
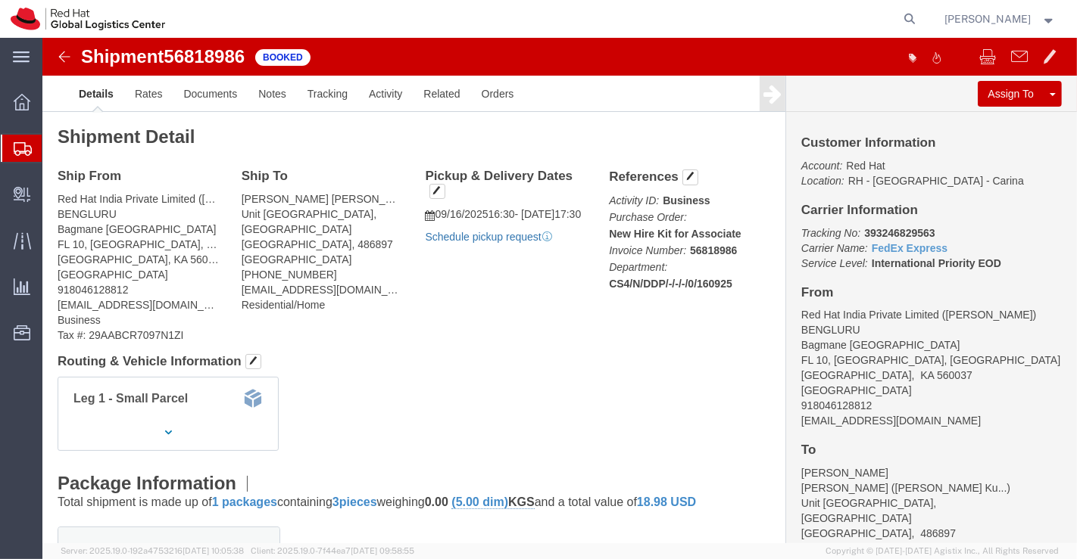
click link "Schedule pickup request"
drag, startPoint x: 812, startPoint y: 192, endPoint x: 898, endPoint y: 192, distance: 85.6
click p "Tracking No: 393246829563 Carrier Name: FedEx Express FedEx Express Service Lev…"
copy b "393246829563"
drag, startPoint x: 419, startPoint y: 324, endPoint x: 394, endPoint y: 297, distance: 37.0
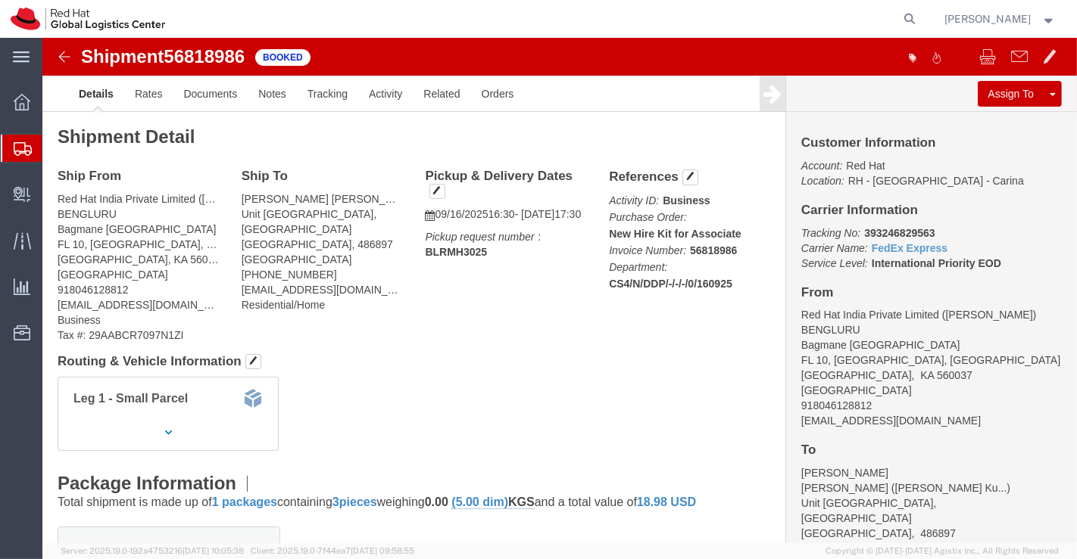
click h4 "Routing & Vehicle Information"
drag, startPoint x: 814, startPoint y: 192, endPoint x: 942, endPoint y: 190, distance: 128.0
click p "Tracking No: 393246829563 Carrier Name: FedEx Express FedEx Express Service Lev…"
copy b "393246829563"
click div "Leg 1 - Small Parcel"
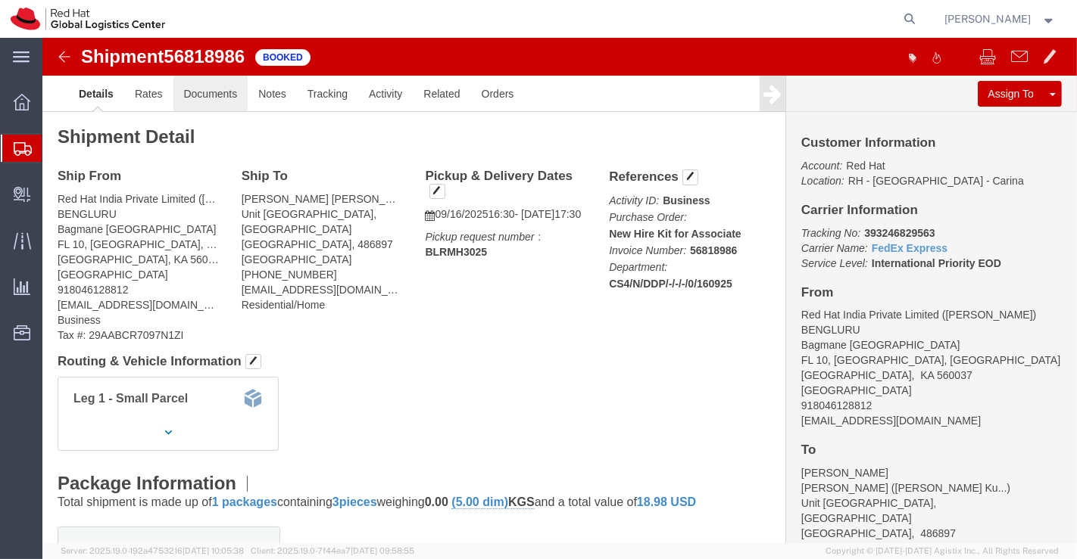
click link "Documents"
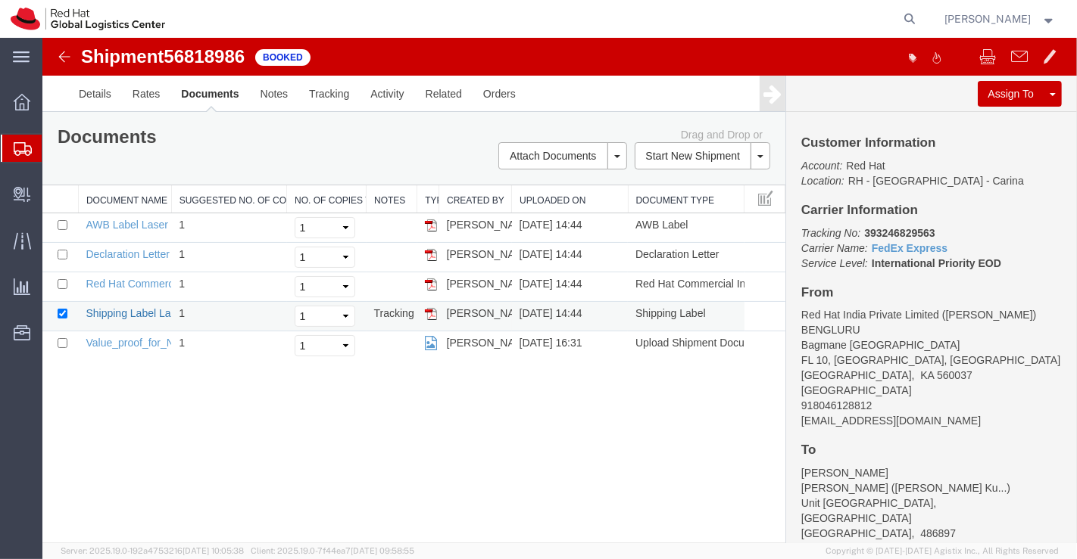
click at [120, 313] on link "Shipping Label Laser" at bounding box center [135, 313] width 100 height 12
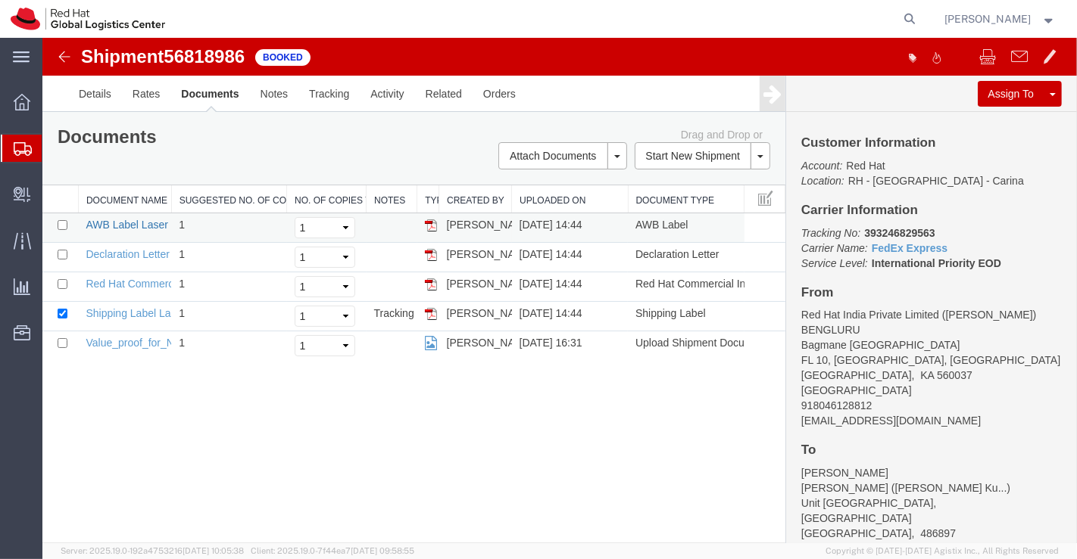
click at [121, 226] on link "AWB Label Laser" at bounding box center [126, 225] width 82 height 12
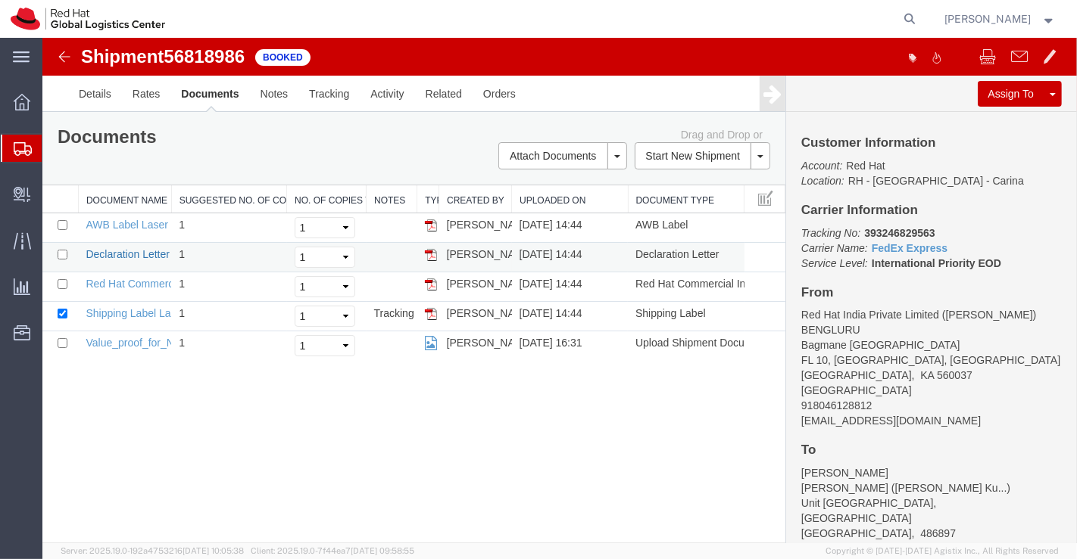
click at [140, 256] on link "Declaration Letter" at bounding box center [127, 254] width 84 height 12
click at [147, 282] on link "Red Hat Commercial Invoice" at bounding box center [152, 284] width 135 height 12
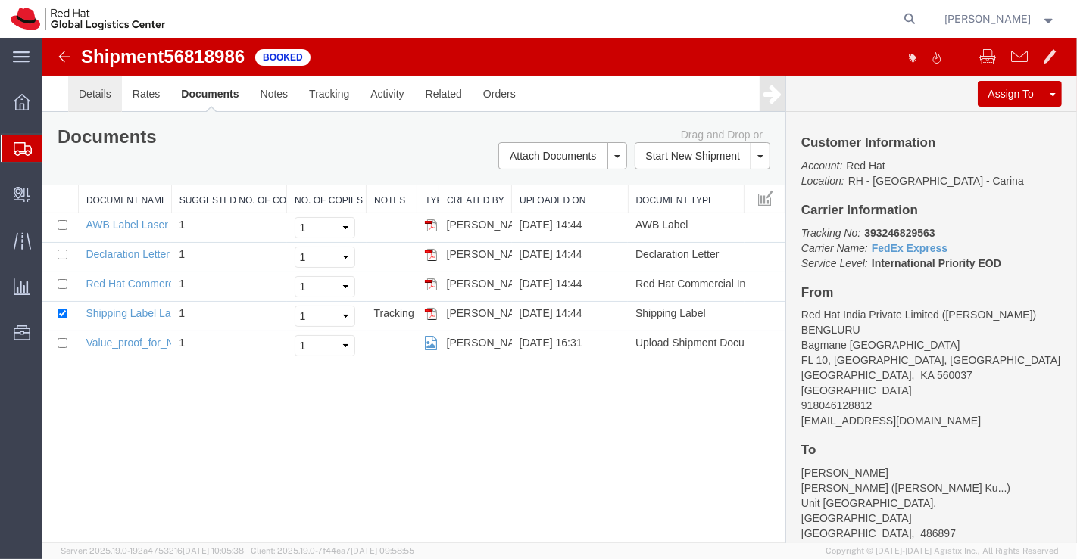
click at [92, 98] on link "Details" at bounding box center [94, 94] width 54 height 36
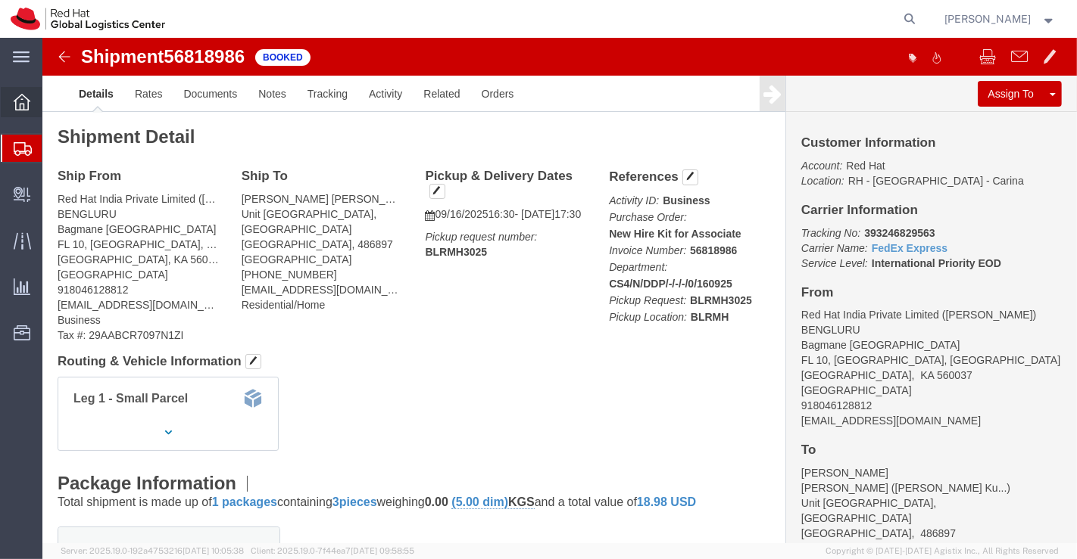
click at [23, 104] on icon at bounding box center [22, 102] width 17 height 17
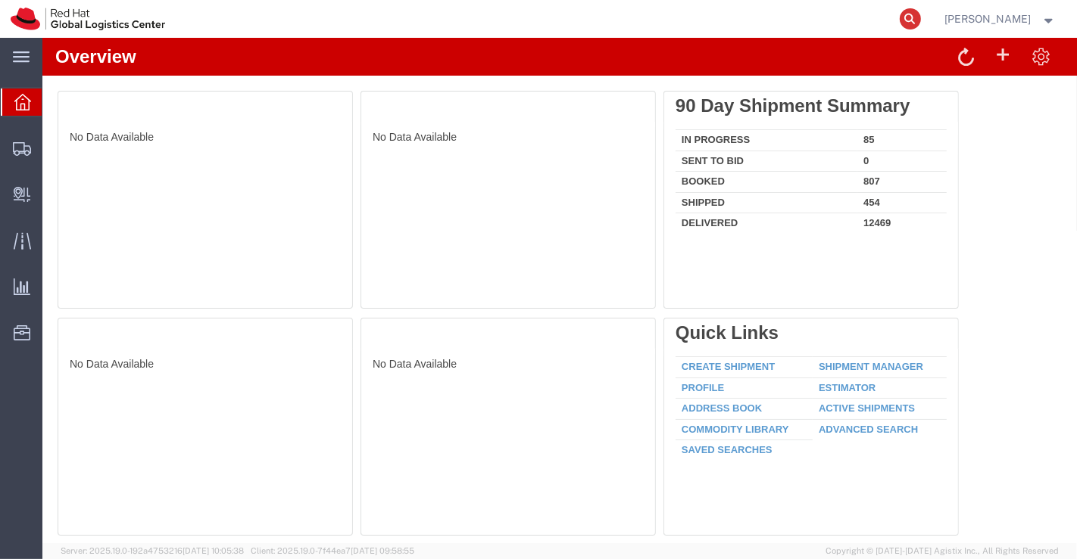
click at [914, 20] on icon at bounding box center [909, 18] width 21 height 21
paste input "393246829563"
type input "393246829563"
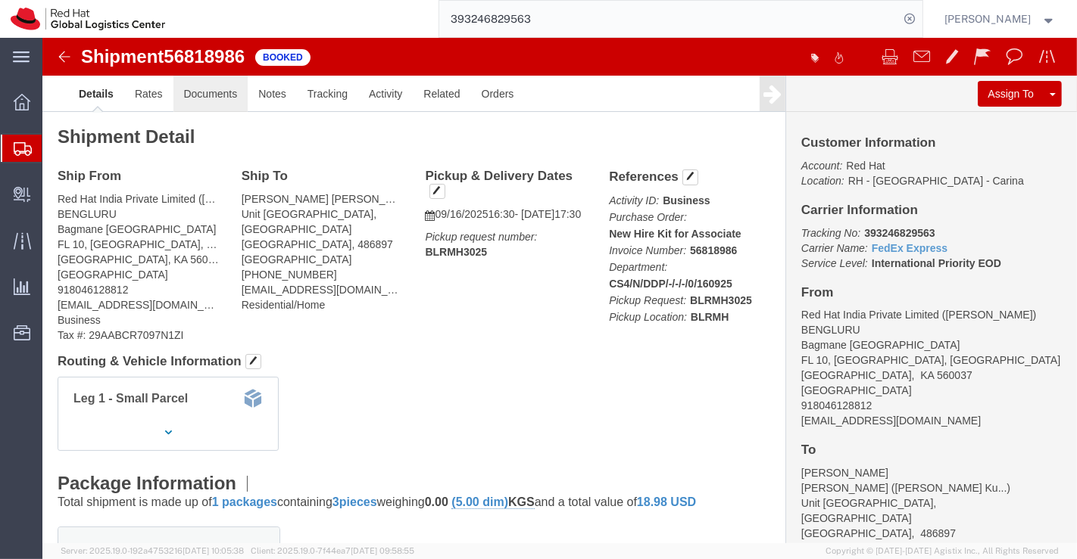
click link "Documents"
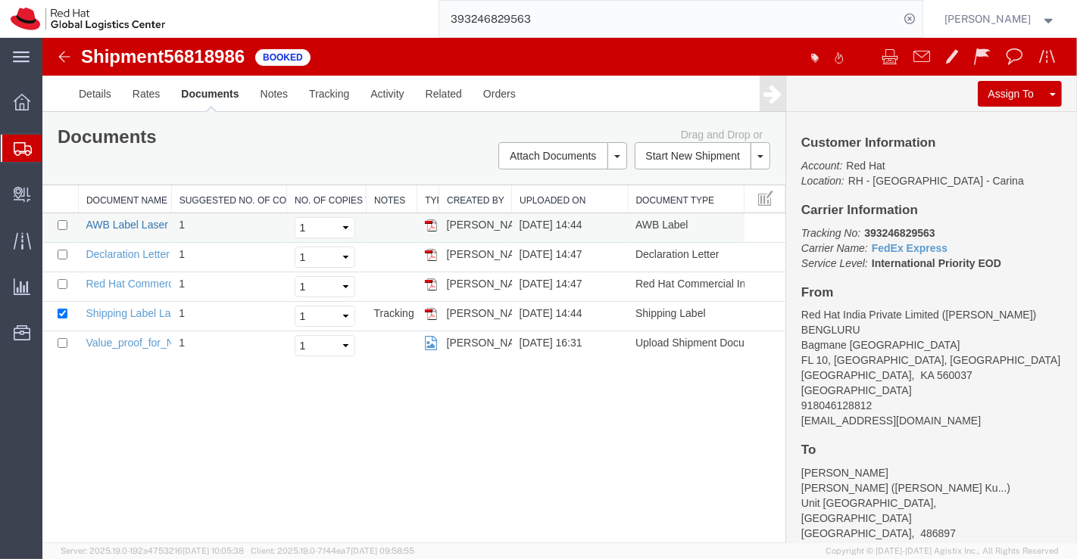
click at [147, 225] on link "AWB Label Laser" at bounding box center [126, 225] width 82 height 12
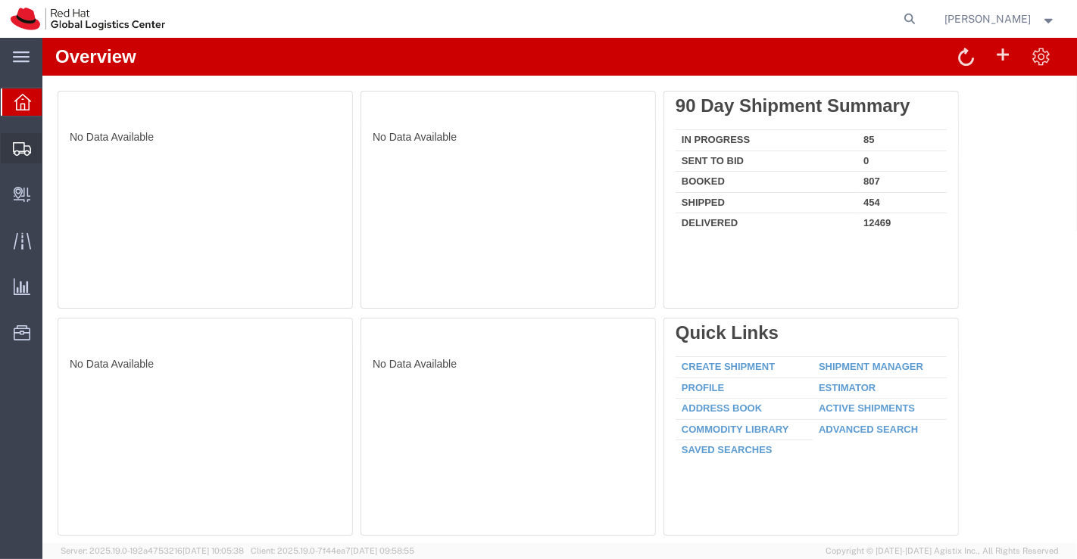
click at [0, 0] on span "Shipment Manager" at bounding box center [0, 0] width 0 height 0
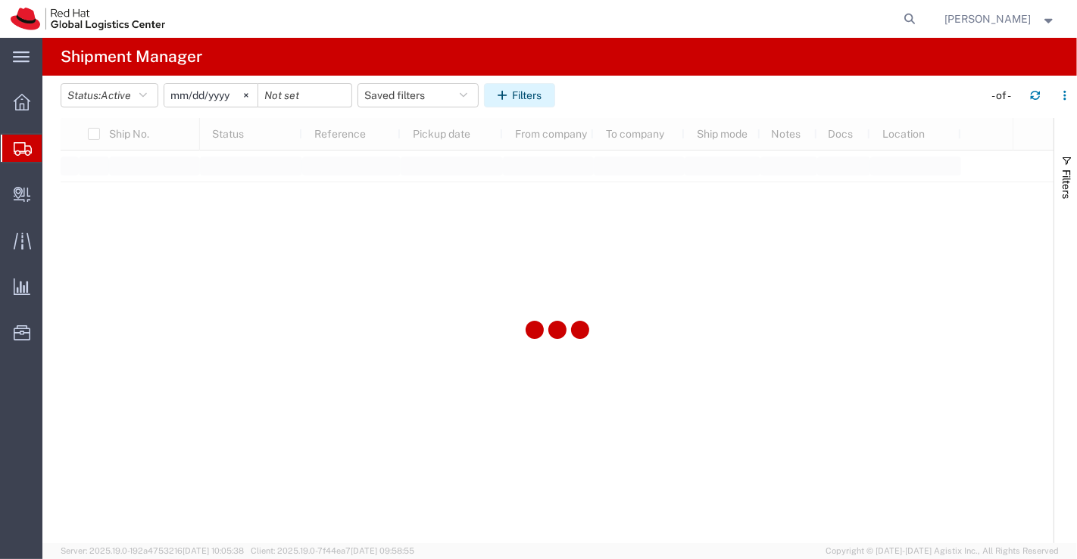
click at [527, 99] on button "Filters" at bounding box center [519, 95] width 71 height 24
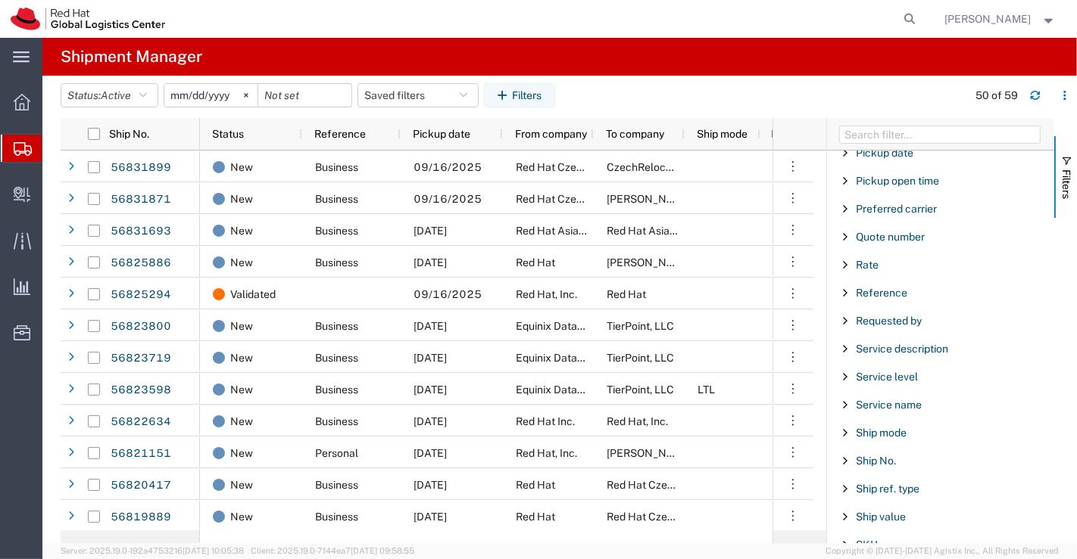
scroll to position [1026, 0]
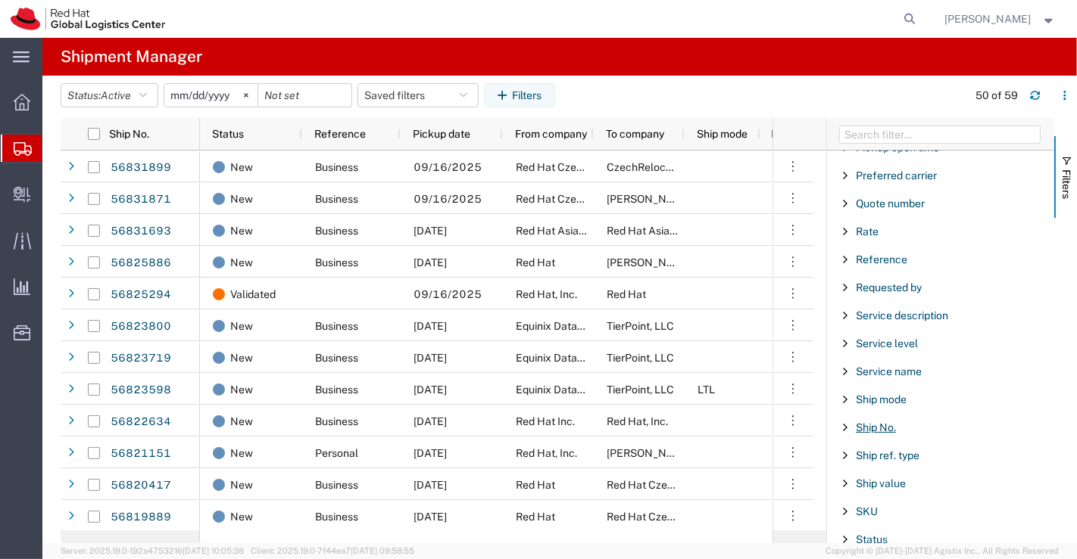
click at [866, 422] on span "Ship No." at bounding box center [875, 428] width 40 height 12
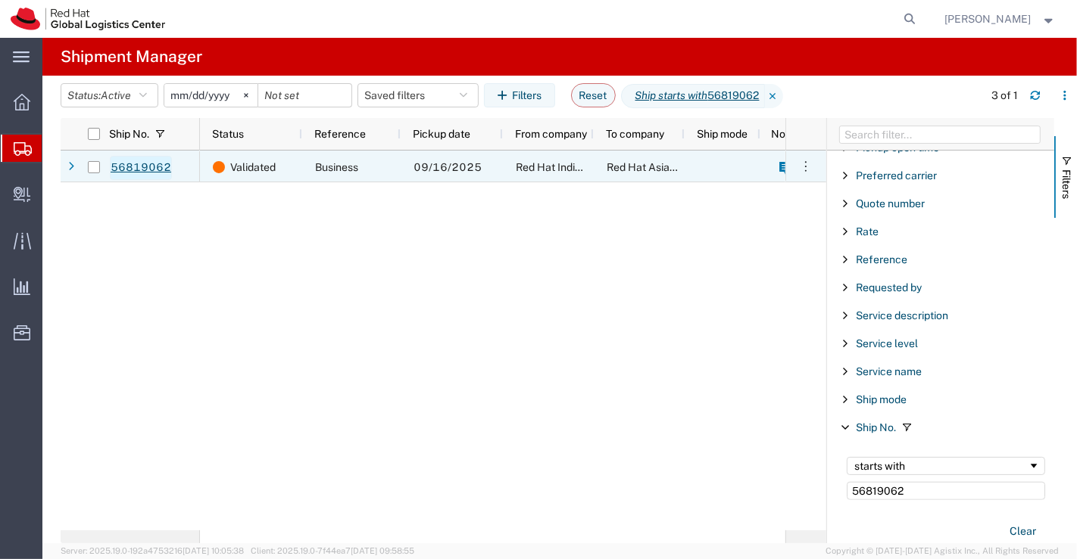
type input "56819062"
click at [145, 170] on link "56819062" at bounding box center [141, 168] width 62 height 24
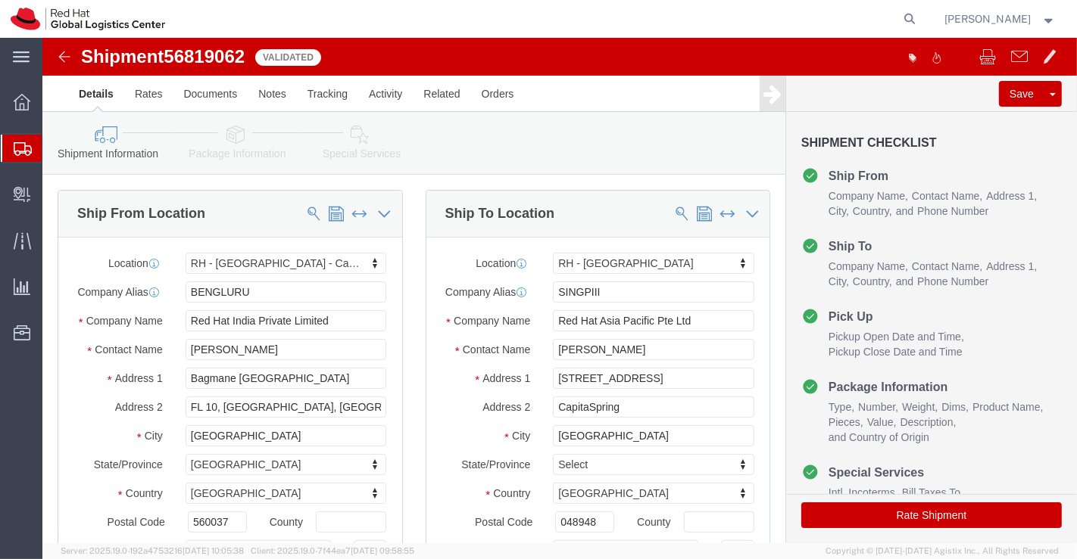
select select "37925"
select select "51051"
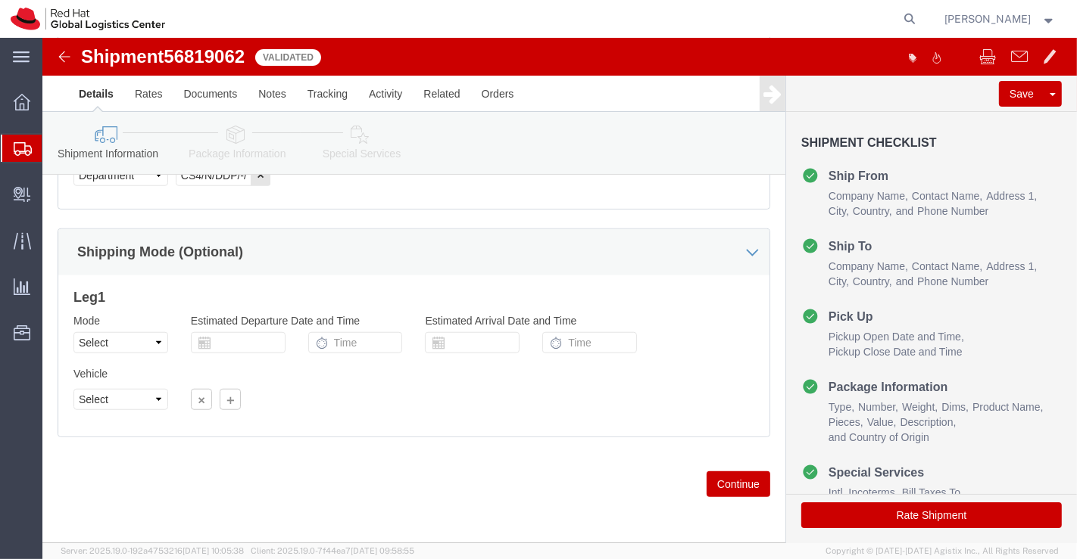
scroll to position [954, 0]
click icon
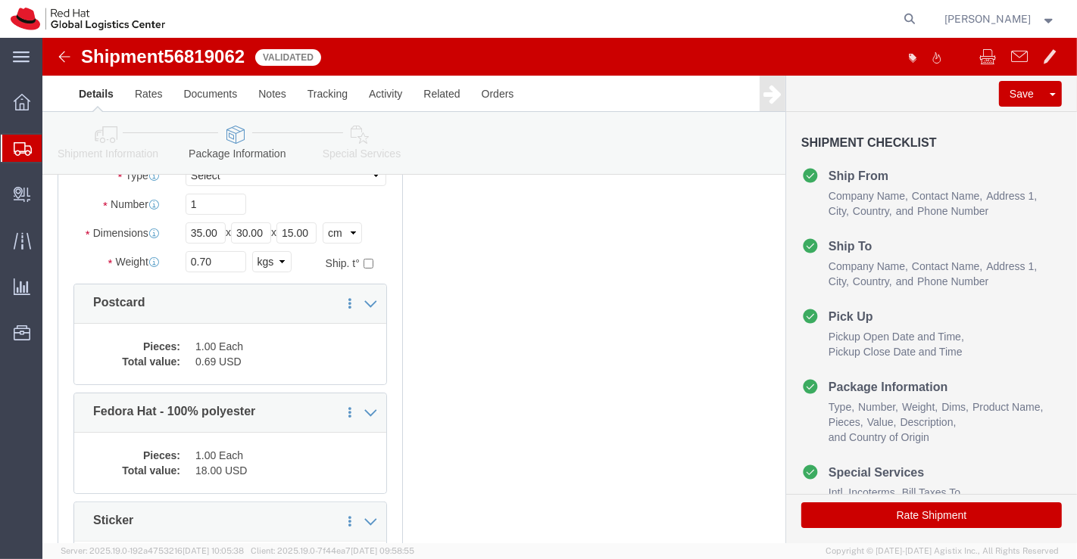
scroll to position [129, 0]
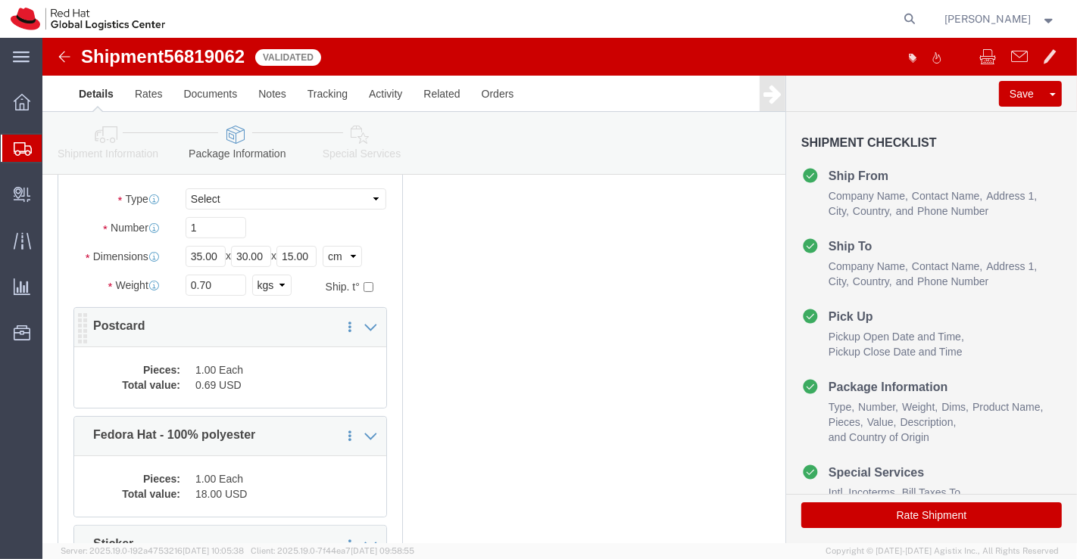
click dl "Pieces: 1.00 Each Total value: 0.69 USD"
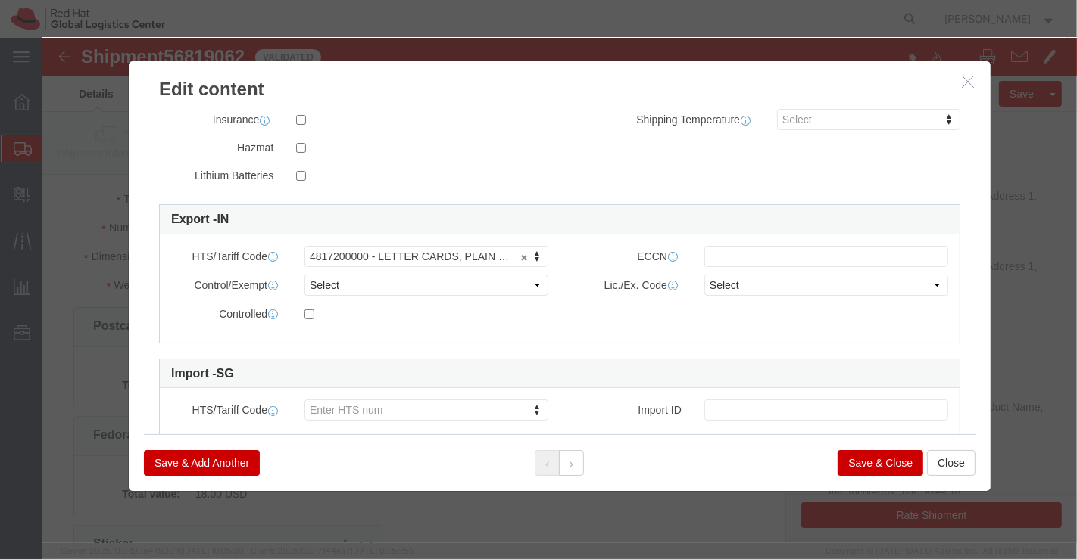
scroll to position [389, 0]
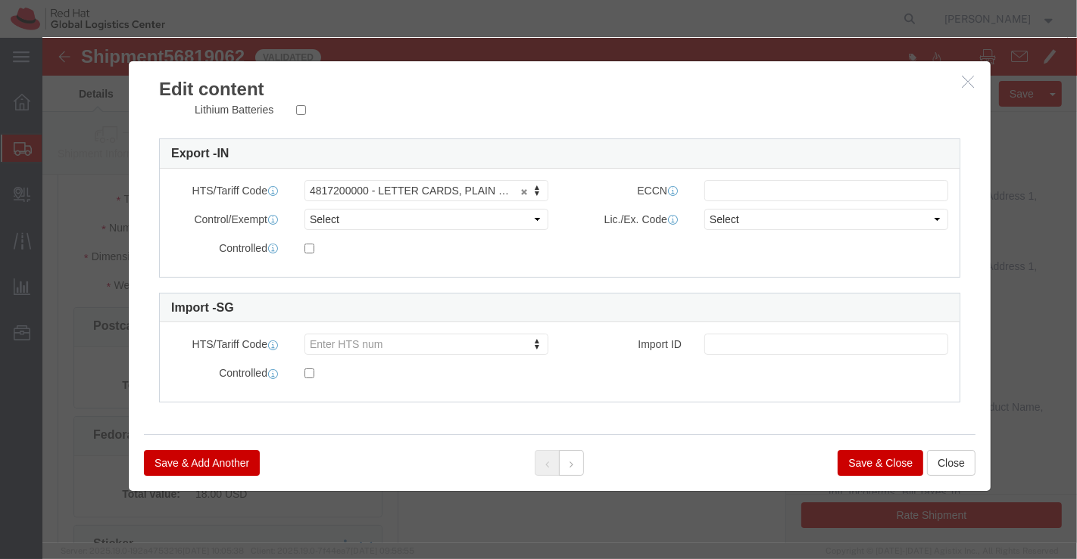
click button "Save & Close"
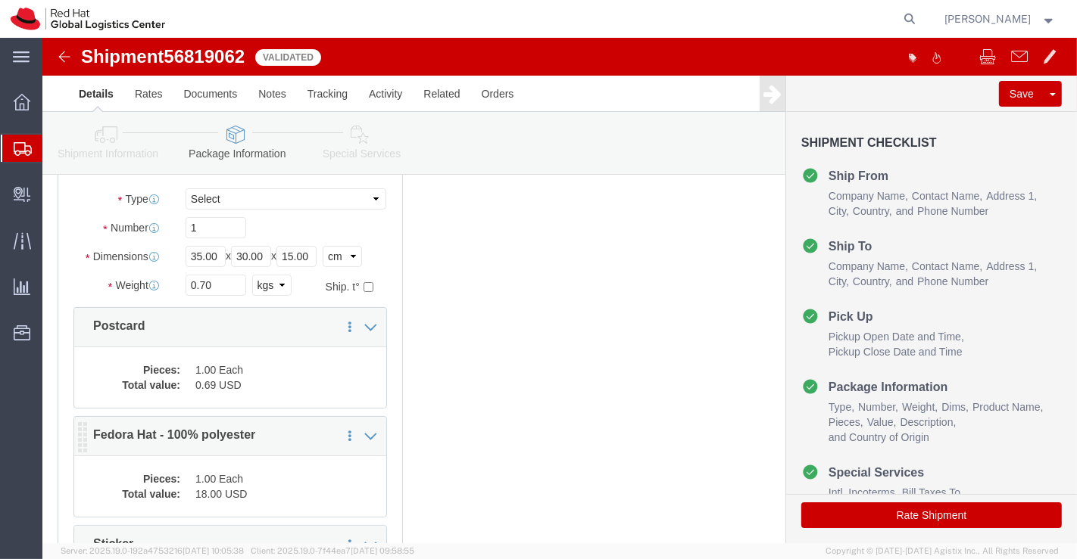
click dt "Pieces:"
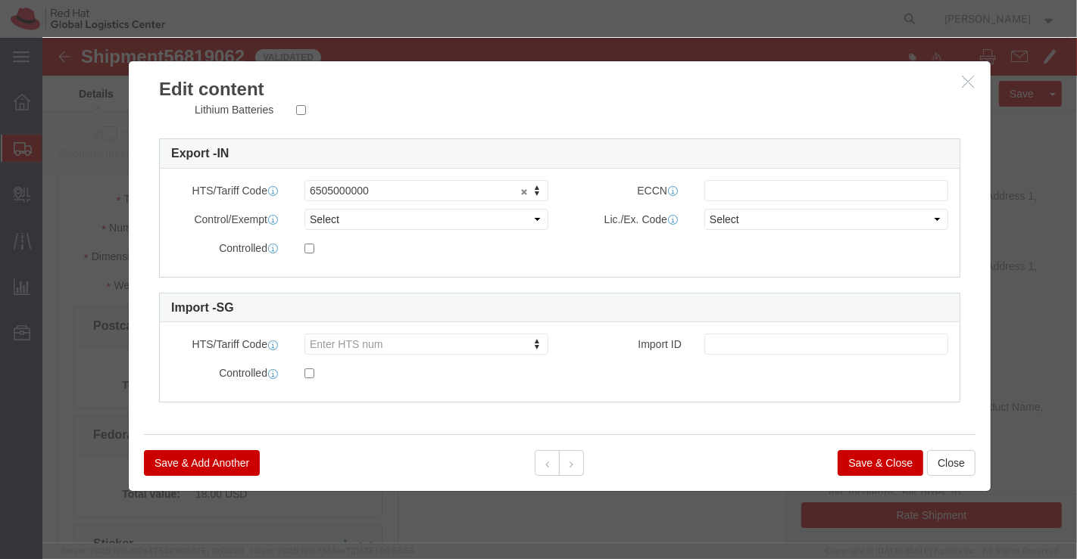
click button "Save & Close"
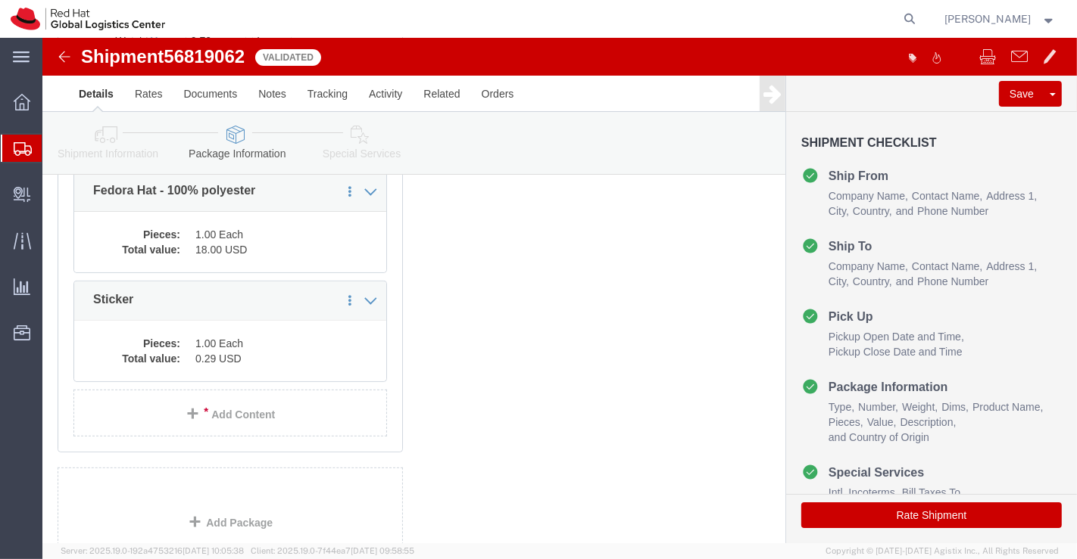
scroll to position [381, 0]
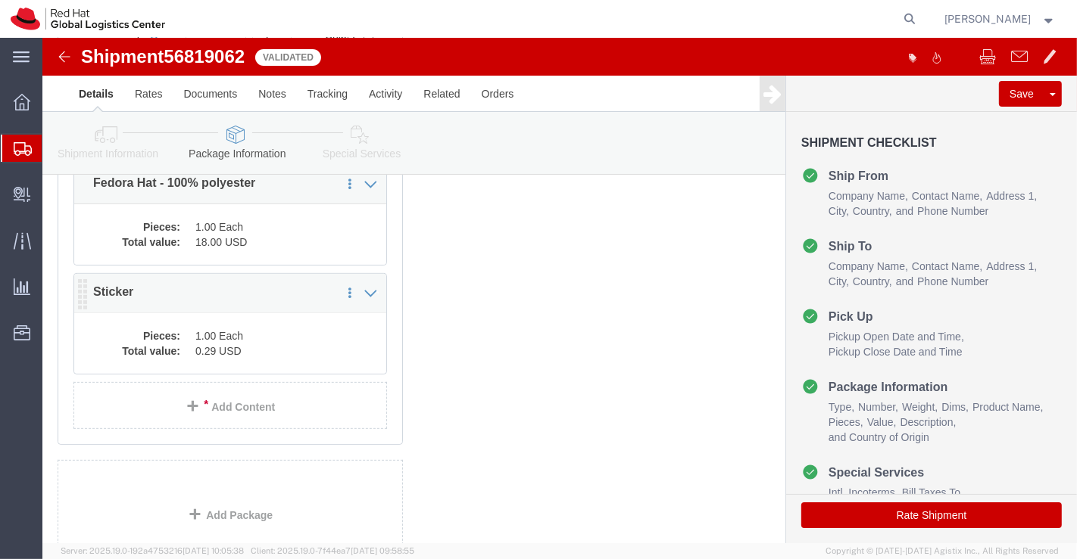
click dd "0.29 USD"
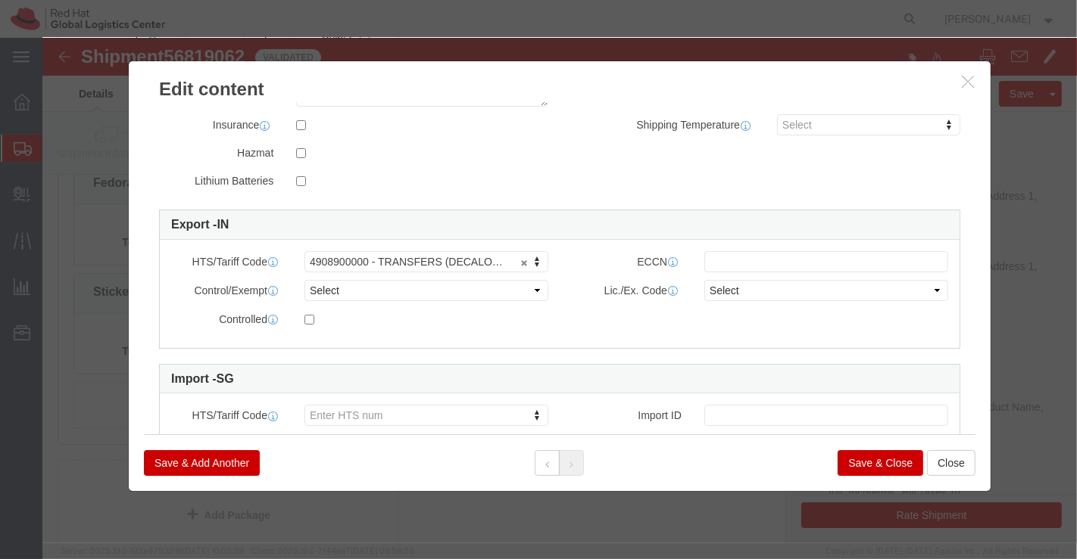
scroll to position [389, 0]
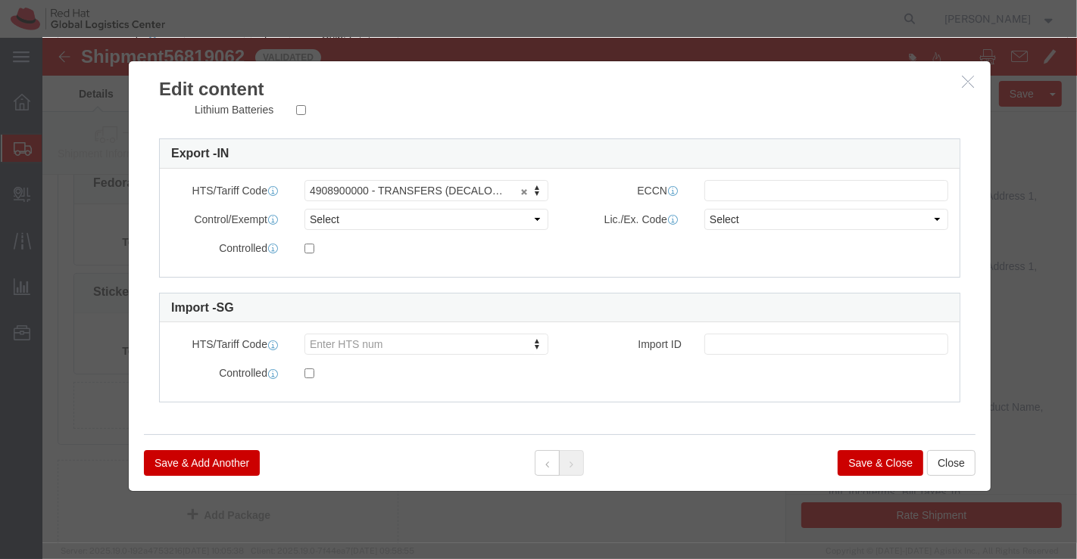
click button "Save & Close"
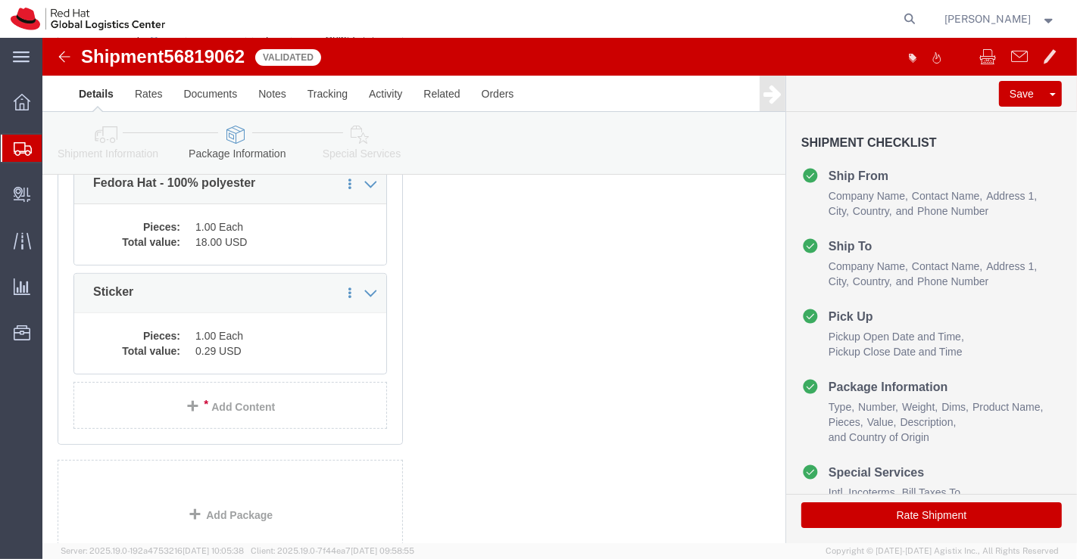
click icon
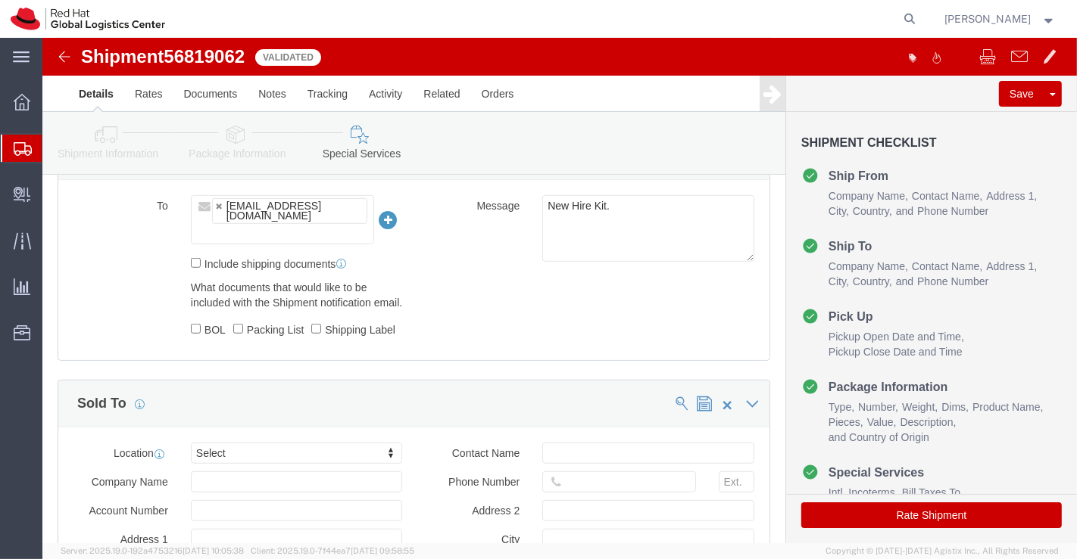
scroll to position [930, 0]
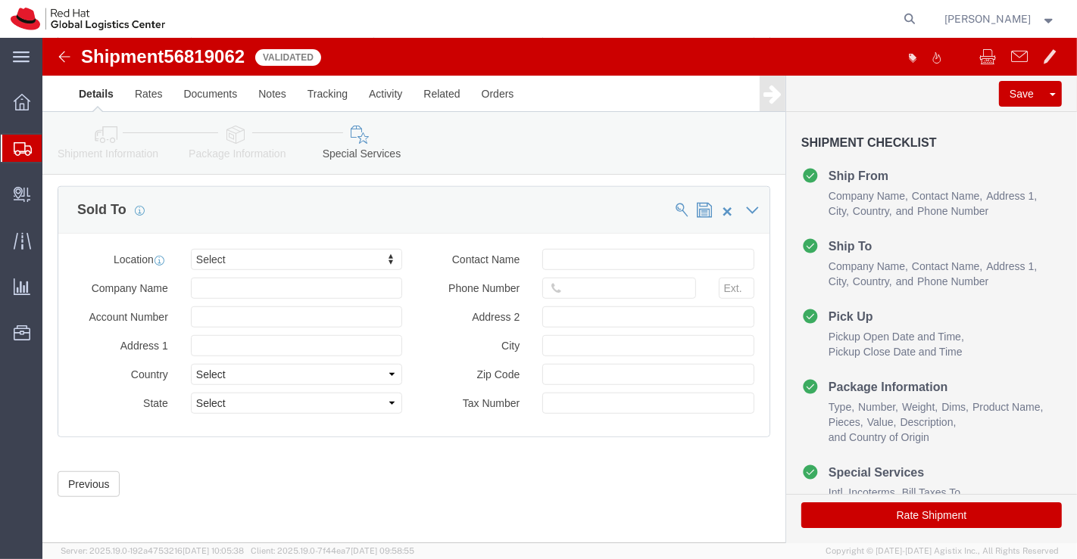
drag, startPoint x: 798, startPoint y: 469, endPoint x: 783, endPoint y: 553, distance: 84.6
click button "Rate Shipment"
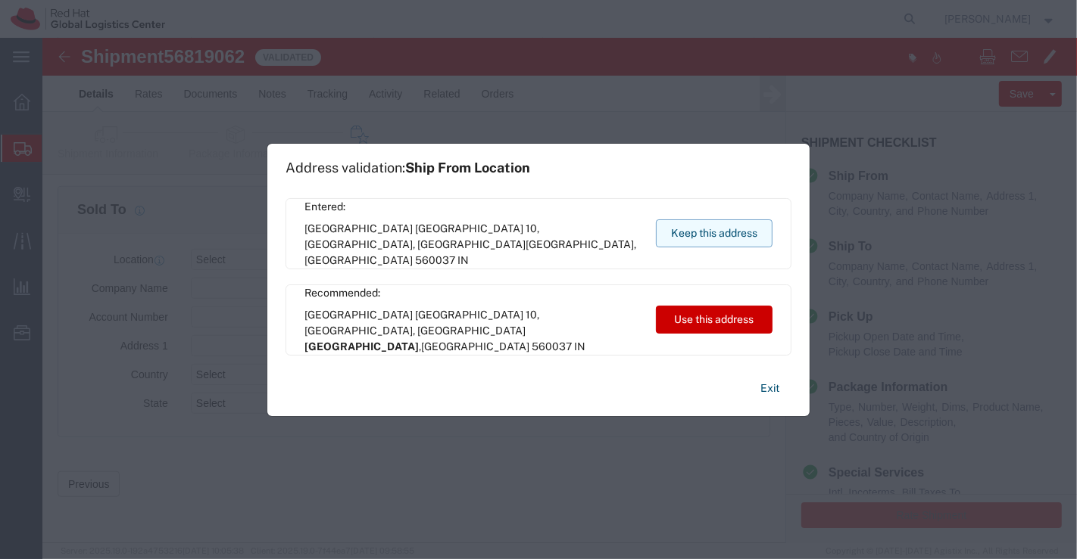
click at [675, 228] on button "Keep this address" at bounding box center [714, 234] width 117 height 28
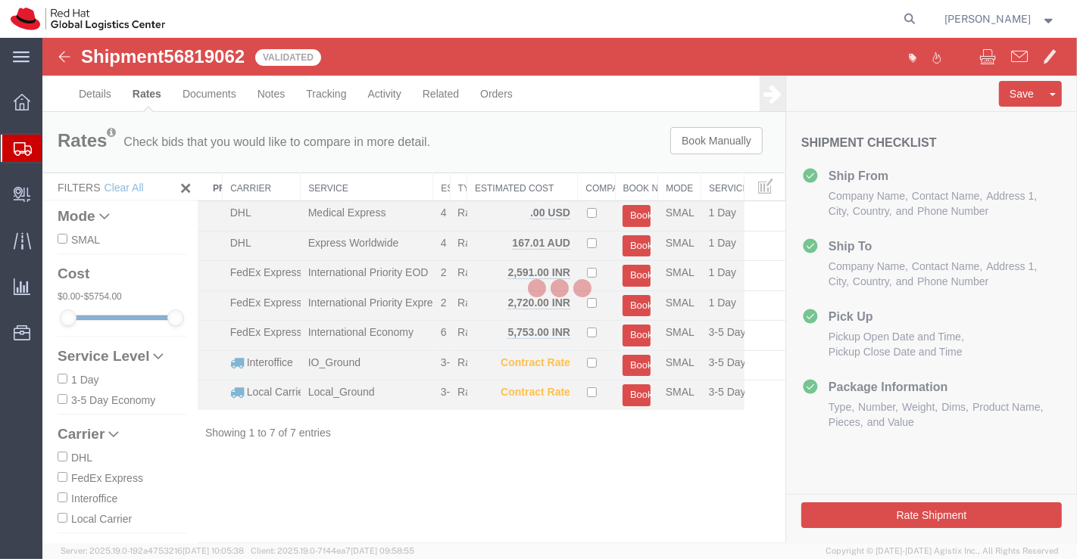
scroll to position [0, 0]
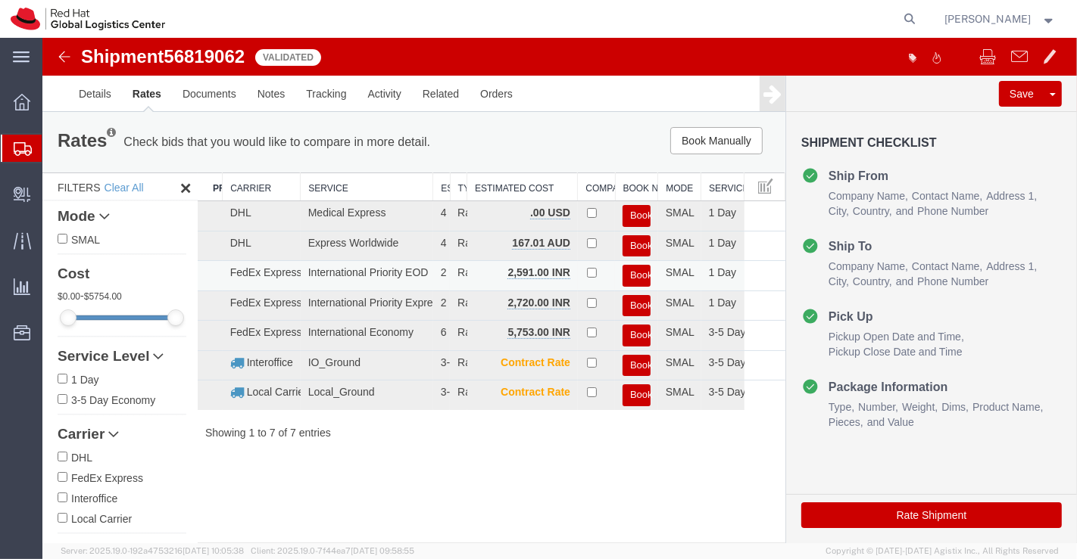
click at [632, 273] on button "Book" at bounding box center [636, 276] width 28 height 22
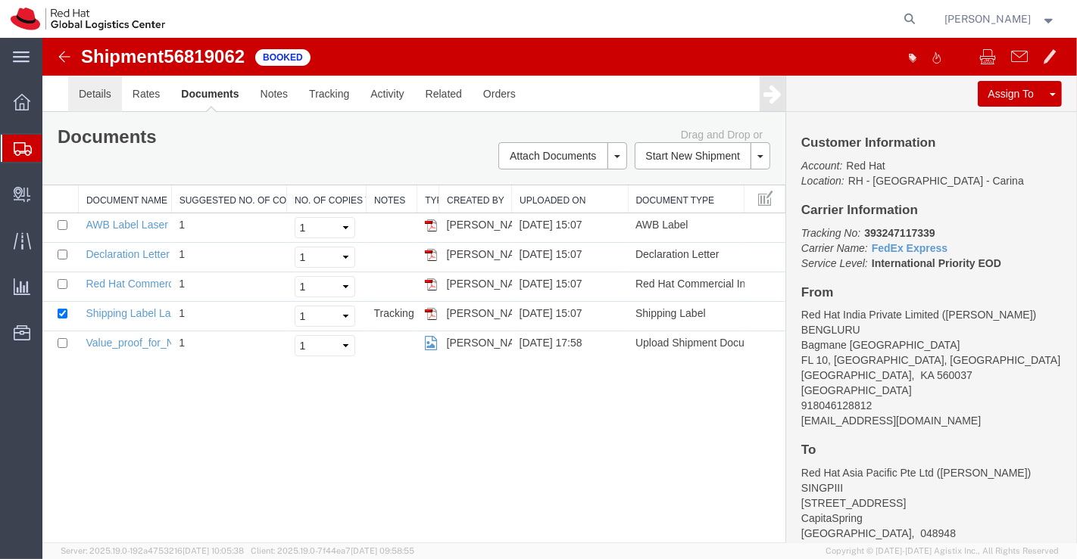
click at [92, 91] on link "Details" at bounding box center [94, 94] width 54 height 36
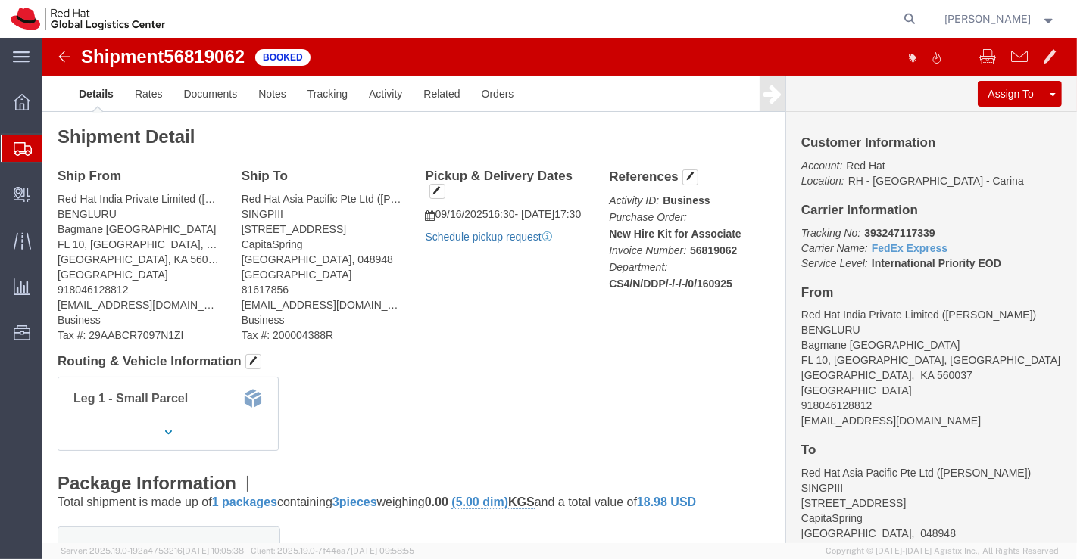
click link "Schedule pickup request"
click link "Documents"
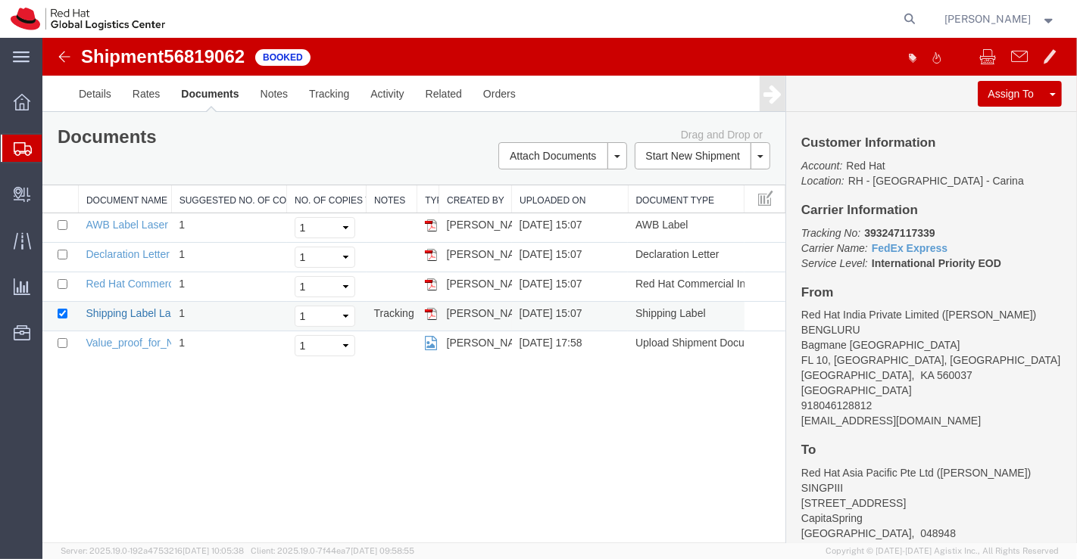
click at [120, 313] on link "Shipping Label Laser" at bounding box center [135, 313] width 100 height 12
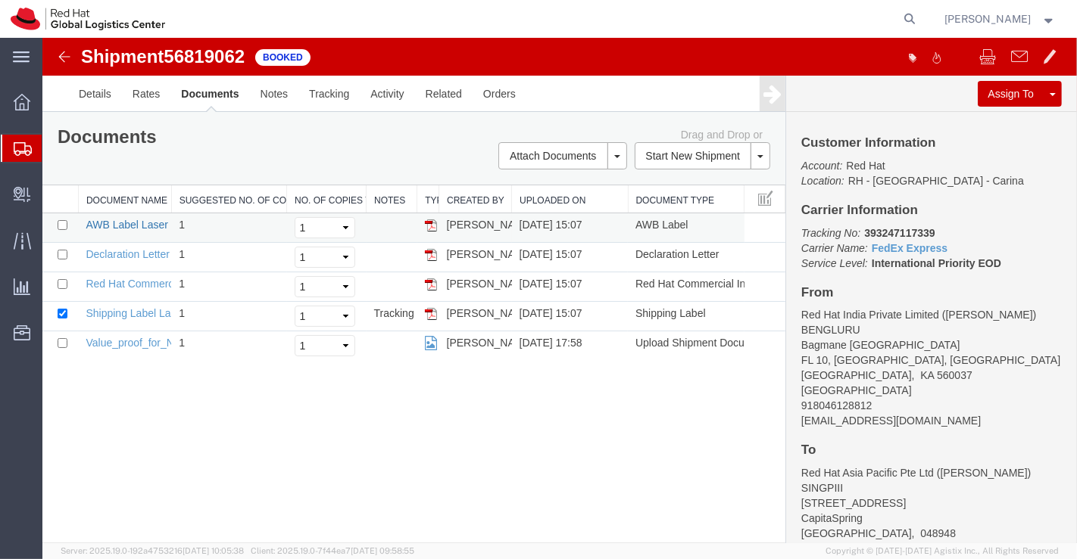
click at [118, 220] on link "AWB Label Laser" at bounding box center [126, 225] width 82 height 12
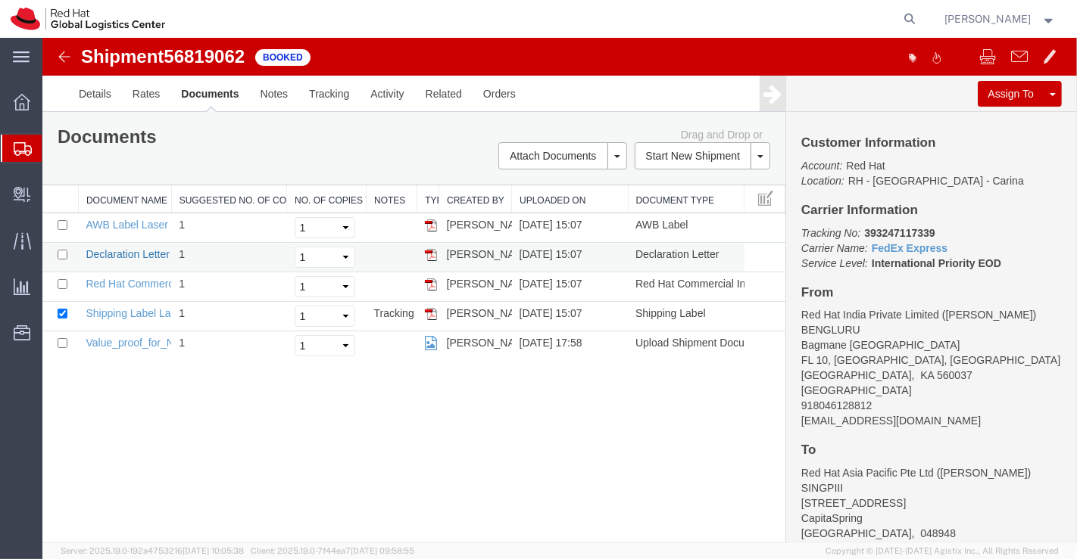
click at [146, 257] on link "Declaration Letter" at bounding box center [127, 254] width 84 height 12
click at [132, 280] on link "Red Hat Commercial Invoice" at bounding box center [152, 284] width 135 height 12
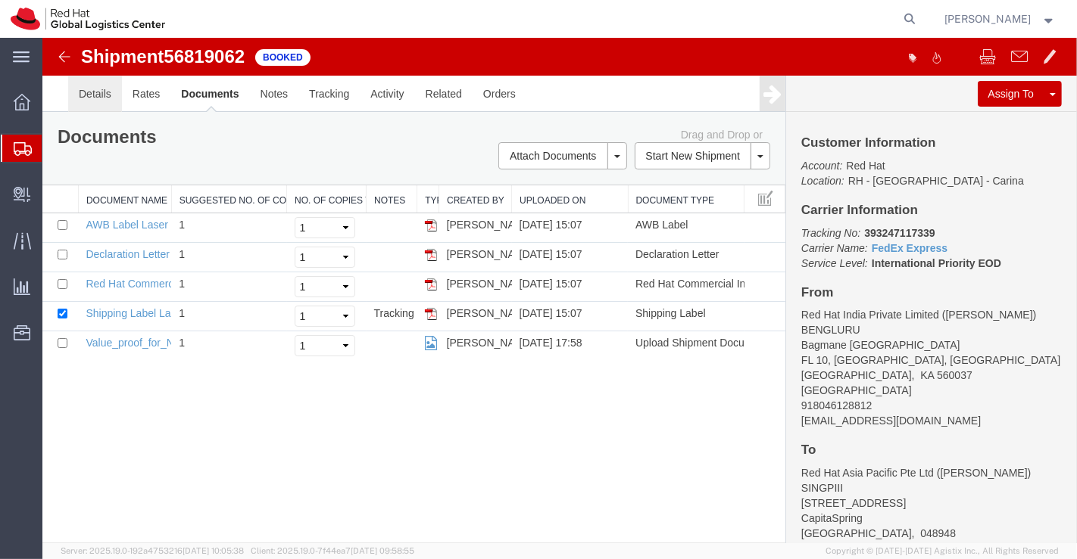
click at [98, 92] on link "Details" at bounding box center [94, 94] width 54 height 36
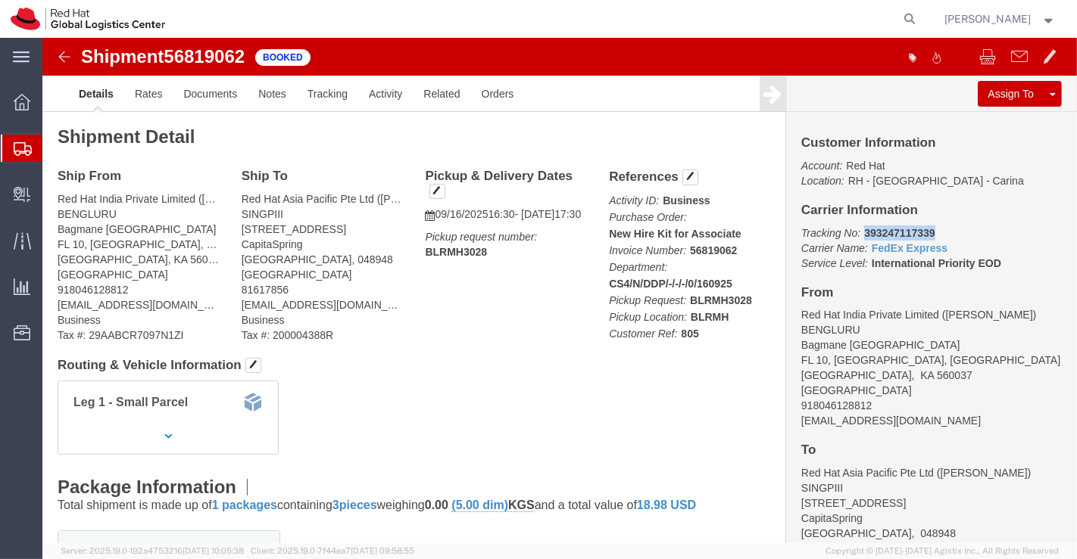
drag, startPoint x: 810, startPoint y: 192, endPoint x: 902, endPoint y: 183, distance: 92.1
click div "Customer Information Account: Red Hat Location: [GEOGRAPHIC_DATA] - [GEOGRAPHIC…"
copy b "393247117339"
